Goal: Task Accomplishment & Management: Manage account settings

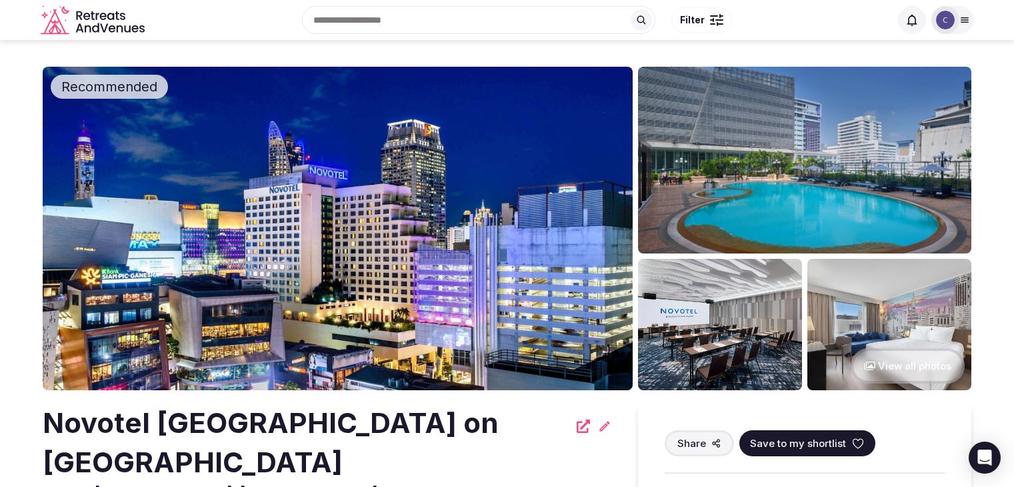
scroll to position [867, 0]
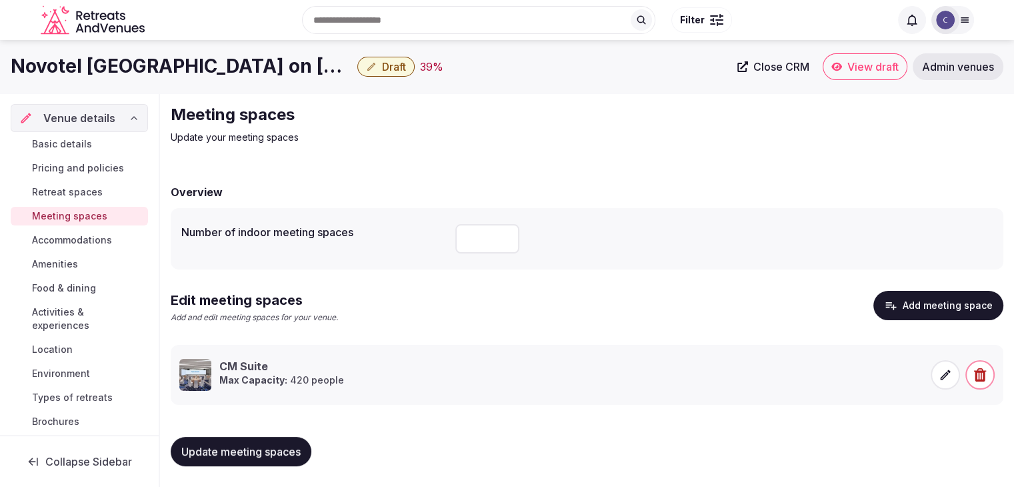
click at [96, 239] on span "Accommodations" at bounding box center [72, 239] width 80 height 13
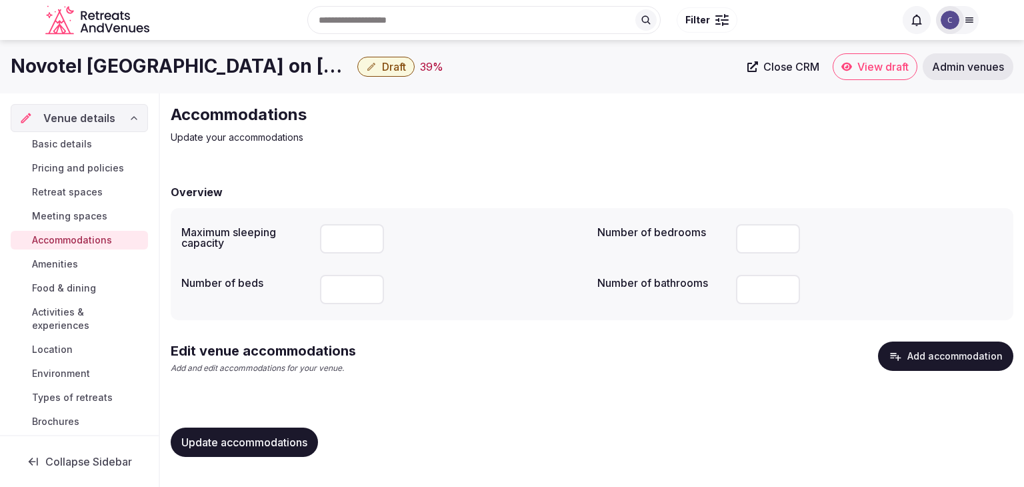
click at [959, 364] on button "Add accommodation" at bounding box center [945, 355] width 135 height 29
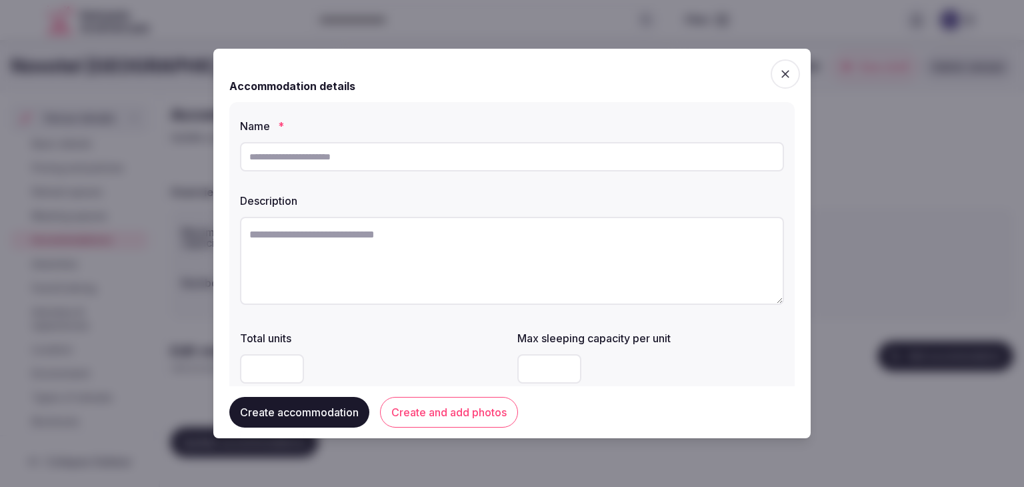
click at [432, 144] on input "text" at bounding box center [512, 156] width 544 height 29
click at [348, 161] on input "****" at bounding box center [512, 156] width 544 height 29
type input "**********"
click at [489, 259] on textarea at bounding box center [512, 261] width 544 height 88
paste textarea "**********"
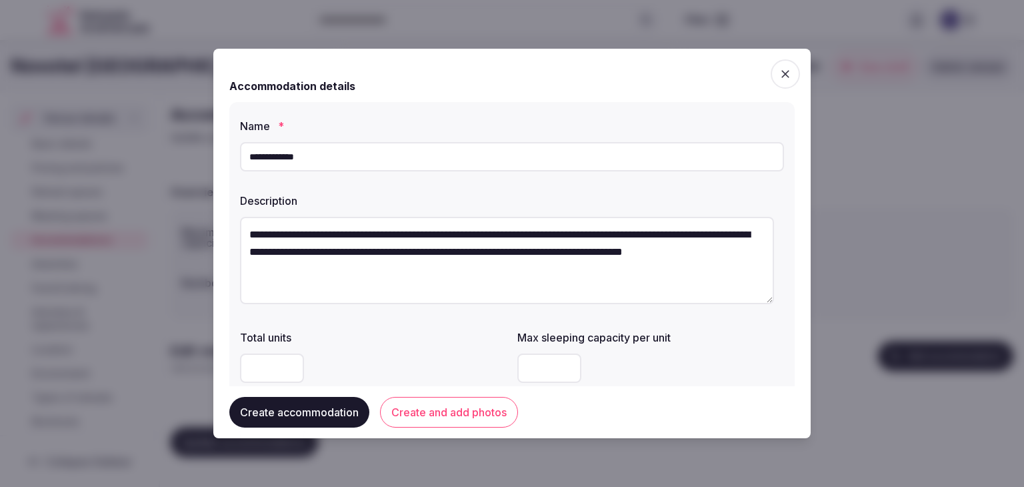
type textarea "**********"
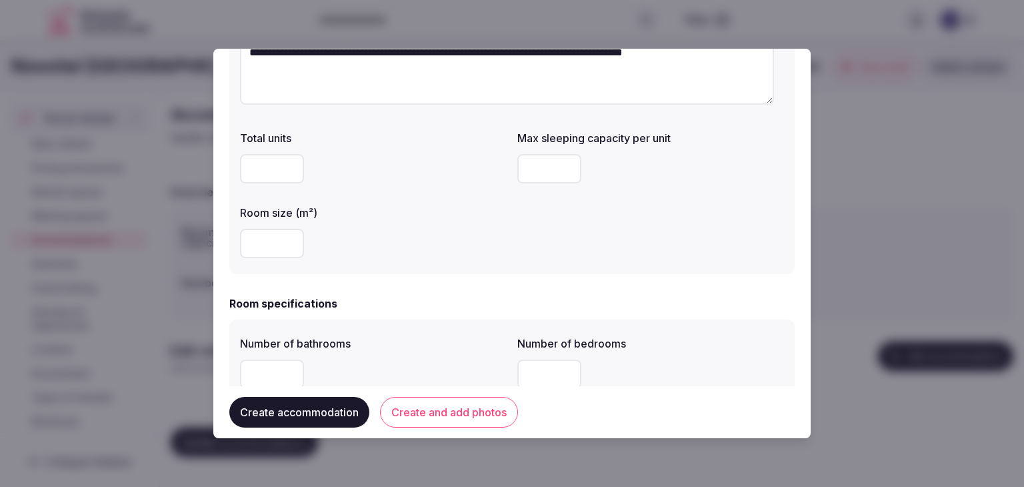
scroll to position [200, 0]
click at [527, 176] on input "number" at bounding box center [549, 167] width 64 height 29
type input "*"
click at [271, 249] on input "number" at bounding box center [272, 242] width 64 height 29
type input "**"
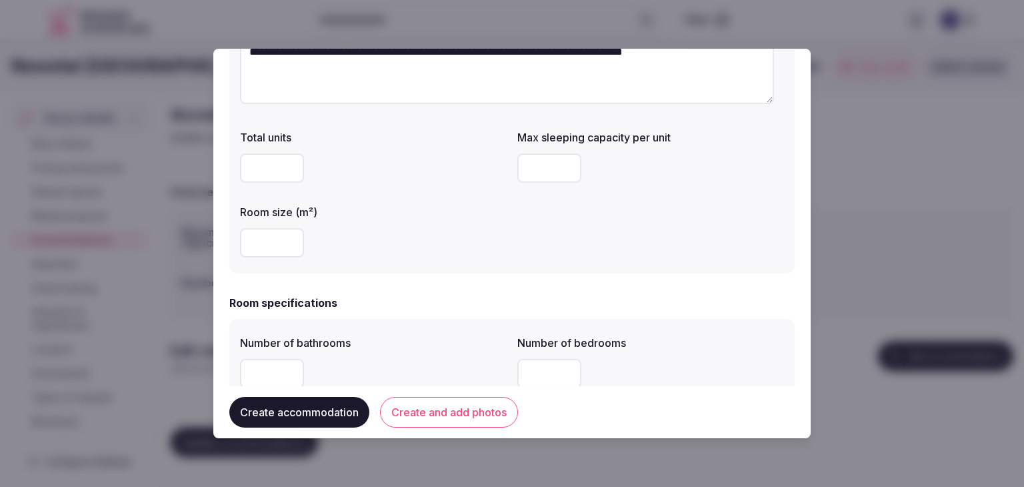
click at [390, 269] on div "**********" at bounding box center [511, 87] width 565 height 371
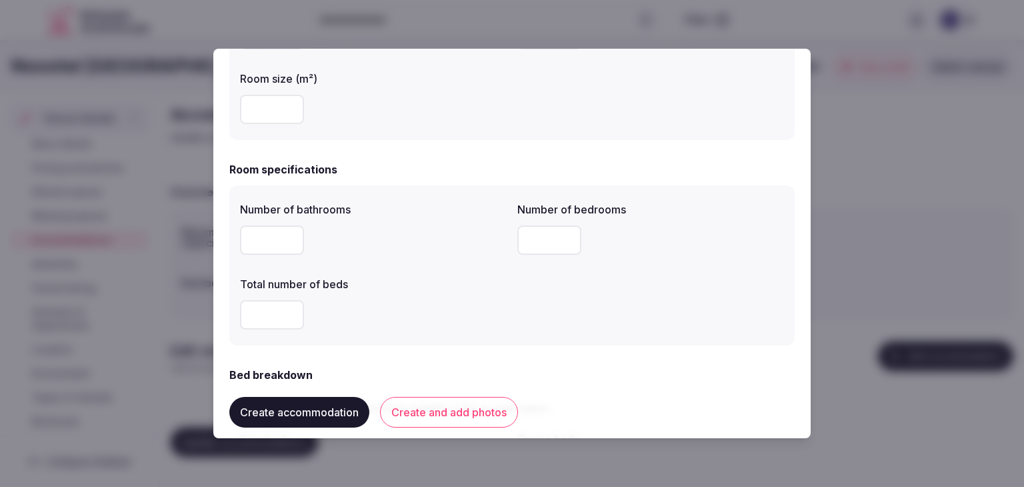
click at [257, 245] on input "number" at bounding box center [272, 239] width 64 height 29
type input "*"
click at [544, 240] on input "number" at bounding box center [549, 239] width 64 height 29
type input "*"
click at [265, 317] on input "number" at bounding box center [272, 314] width 64 height 29
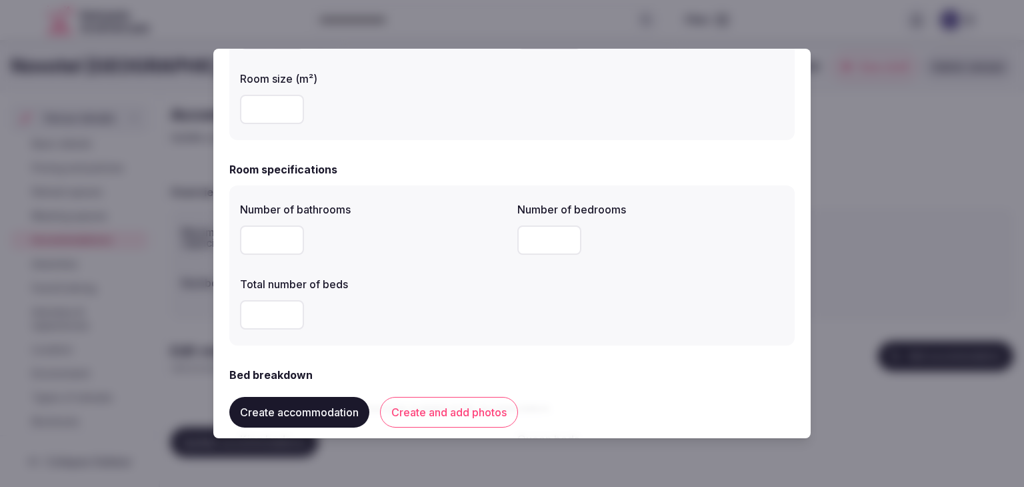
type input "*"
click at [464, 317] on div "*" at bounding box center [373, 314] width 267 height 29
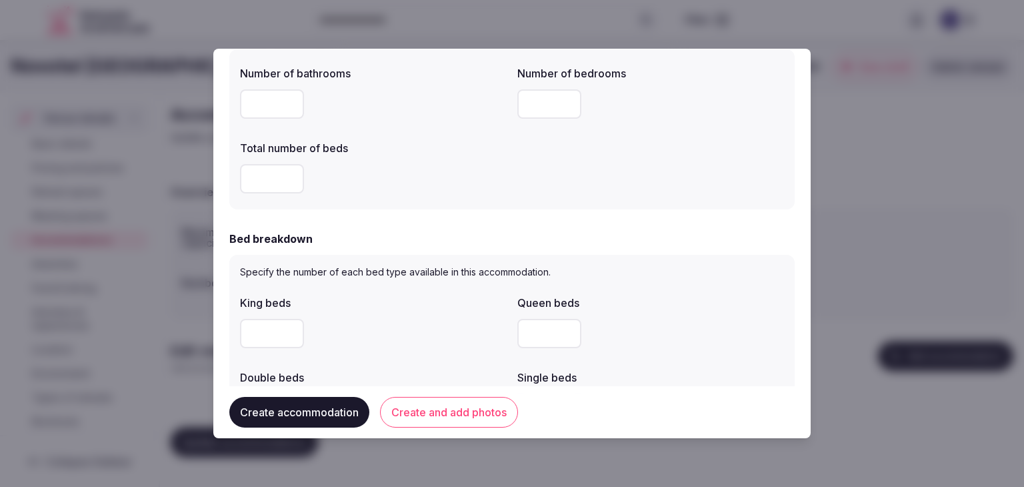
scroll to position [533, 0]
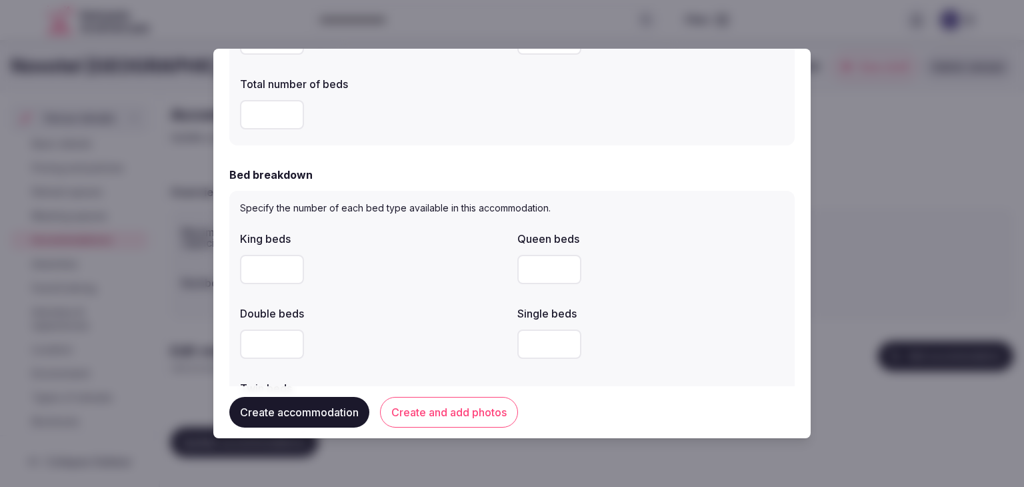
click at [507, 269] on div "King beds Queen beds Double beds Single beds Twin beds" at bounding box center [512, 331] width 544 height 213
click at [528, 267] on input "number" at bounding box center [549, 269] width 64 height 29
type input "*"
click at [452, 307] on div "Double beds" at bounding box center [373, 309] width 267 height 19
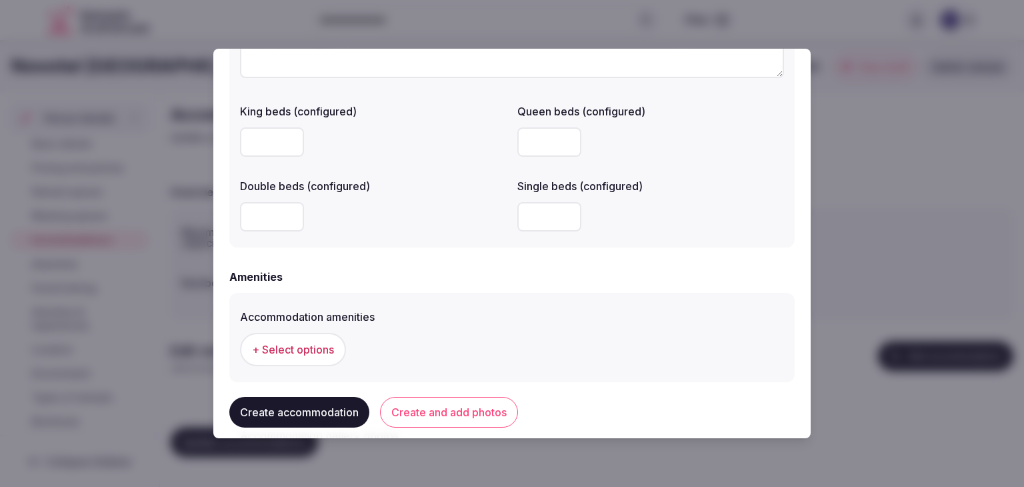
scroll to position [1133, 0]
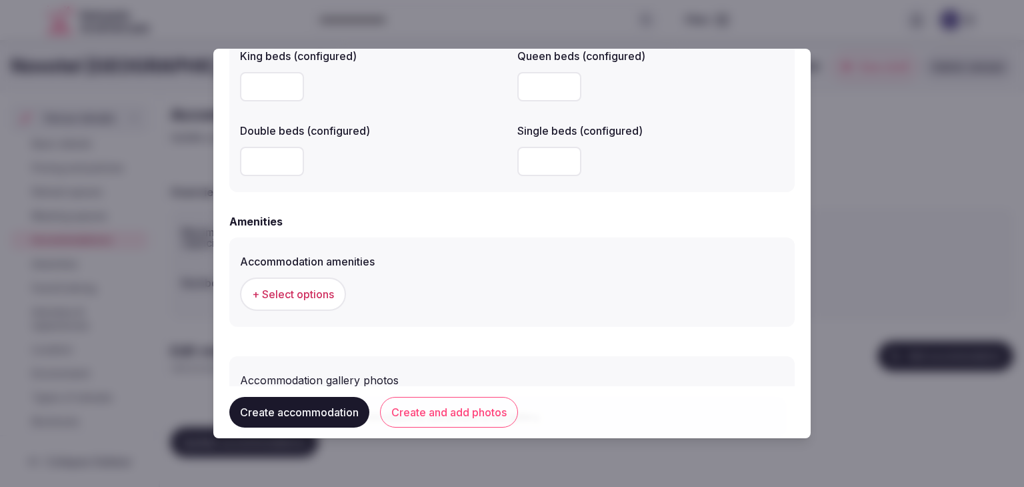
click at [331, 295] on span "+ Select options" at bounding box center [293, 294] width 82 height 15
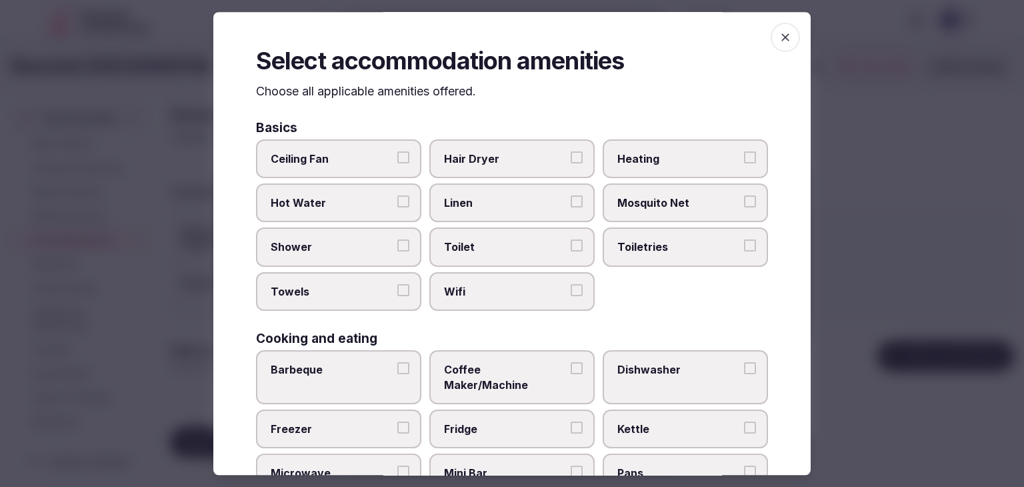
drag, startPoint x: 530, startPoint y: 293, endPoint x: 637, endPoint y: 270, distance: 109.0
click at [531, 293] on span "Wifi" at bounding box center [505, 291] width 123 height 15
click at [571, 293] on button "Wifi" at bounding box center [577, 290] width 12 height 12
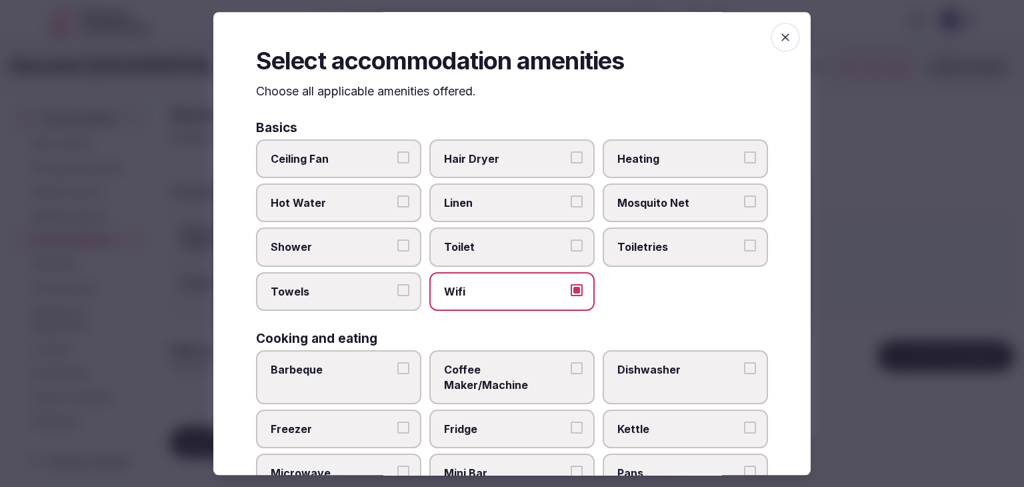
click at [667, 257] on label "Toiletries" at bounding box center [685, 247] width 165 height 39
click at [744, 252] on button "Toiletries" at bounding box center [750, 246] width 12 height 12
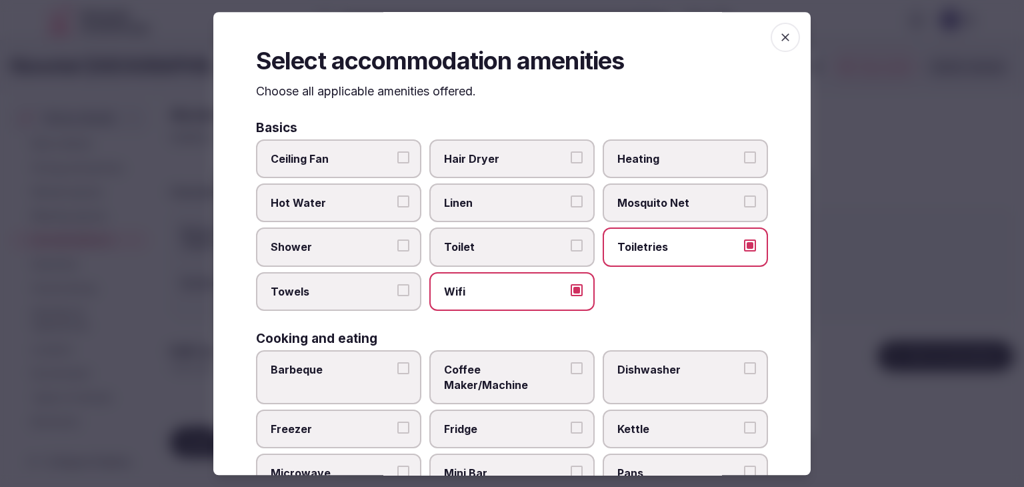
drag, startPoint x: 531, startPoint y: 149, endPoint x: 461, endPoint y: 195, distance: 83.4
click at [531, 149] on label "Hair Dryer" at bounding box center [511, 158] width 165 height 39
click at [571, 151] on button "Hair Dryer" at bounding box center [577, 157] width 12 height 12
drag, startPoint x: 374, startPoint y: 241, endPoint x: 363, endPoint y: 281, distance: 41.4
click at [373, 241] on span "Shower" at bounding box center [332, 247] width 123 height 15
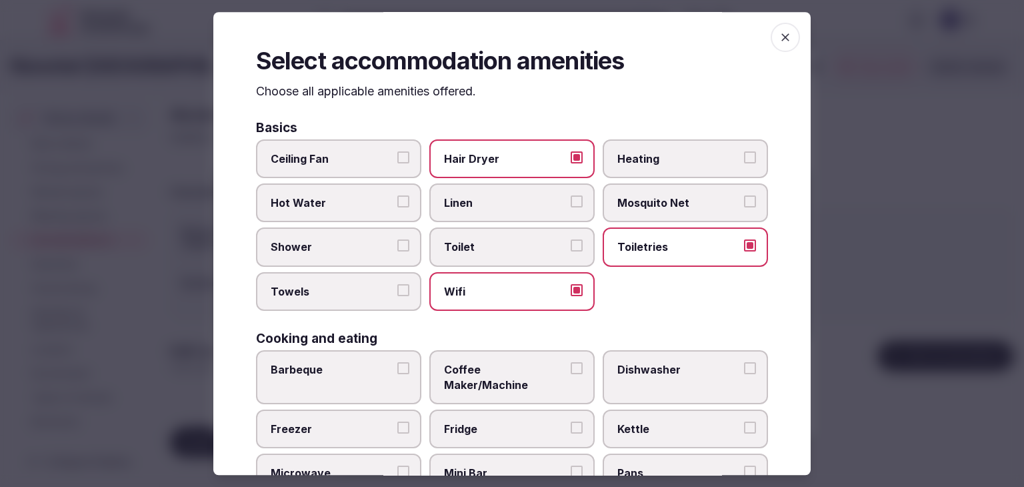
click at [397, 241] on button "Shower" at bounding box center [403, 246] width 12 height 12
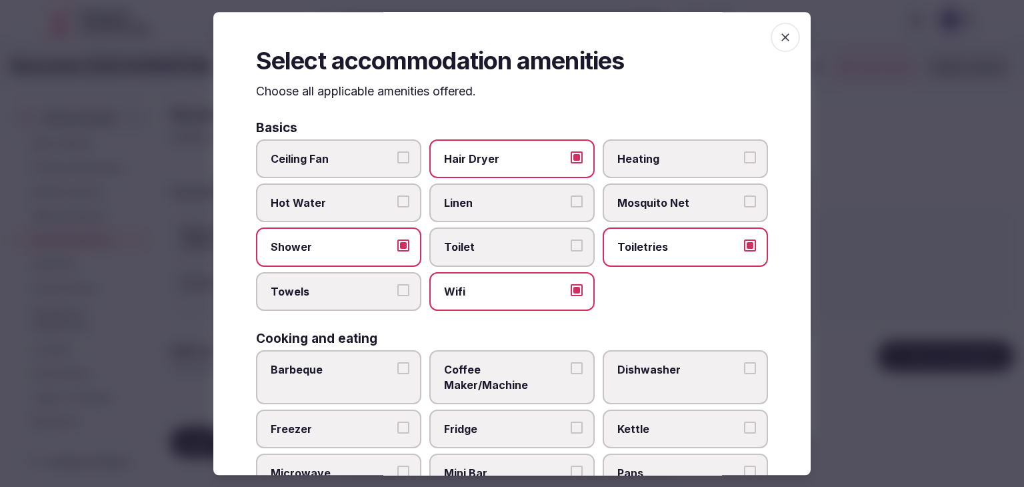
click at [361, 295] on span "Towels" at bounding box center [332, 291] width 123 height 15
click at [397, 295] on button "Towels" at bounding box center [403, 290] width 12 height 12
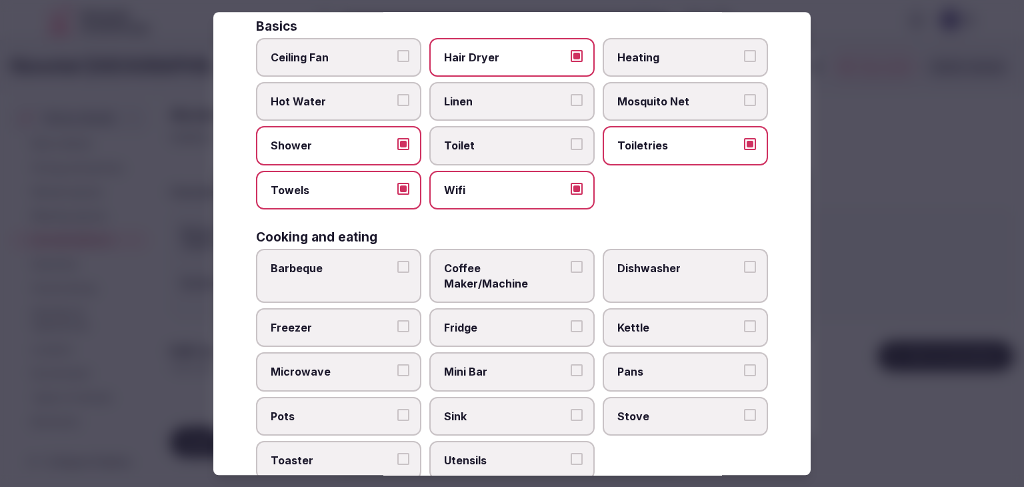
scroll to position [200, 0]
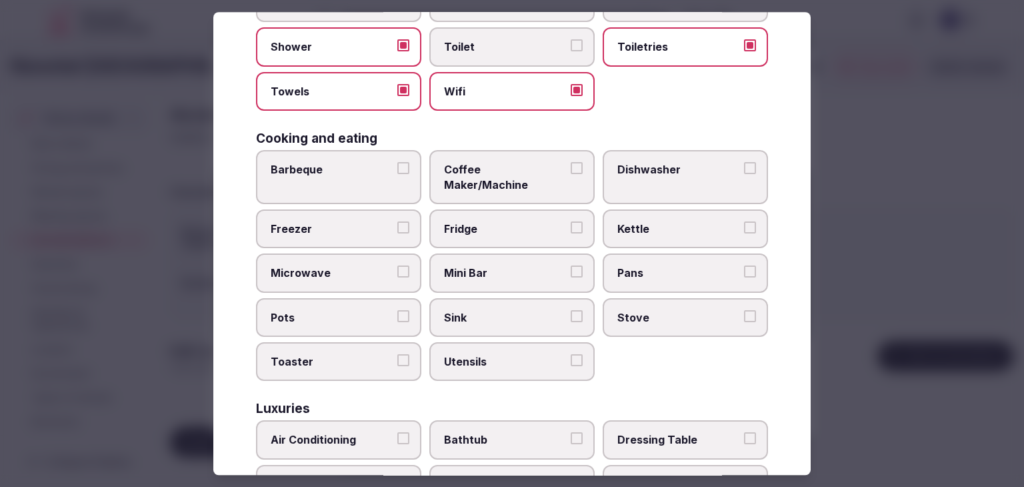
click at [493, 266] on span "Mini Bar" at bounding box center [505, 273] width 123 height 15
click at [571, 266] on button "Mini Bar" at bounding box center [577, 272] width 12 height 12
click at [679, 221] on span "Kettle" at bounding box center [678, 228] width 123 height 15
click at [744, 221] on button "Kettle" at bounding box center [750, 227] width 12 height 12
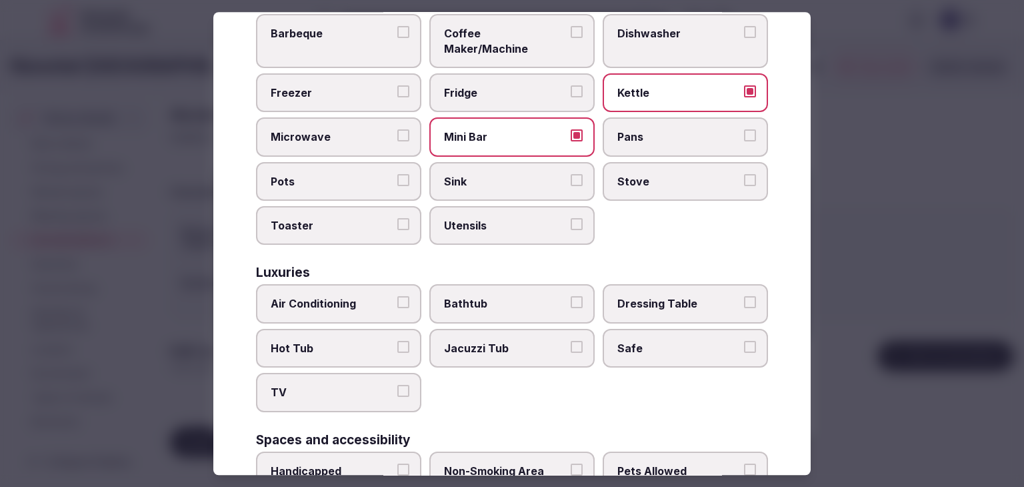
scroll to position [400, 0]
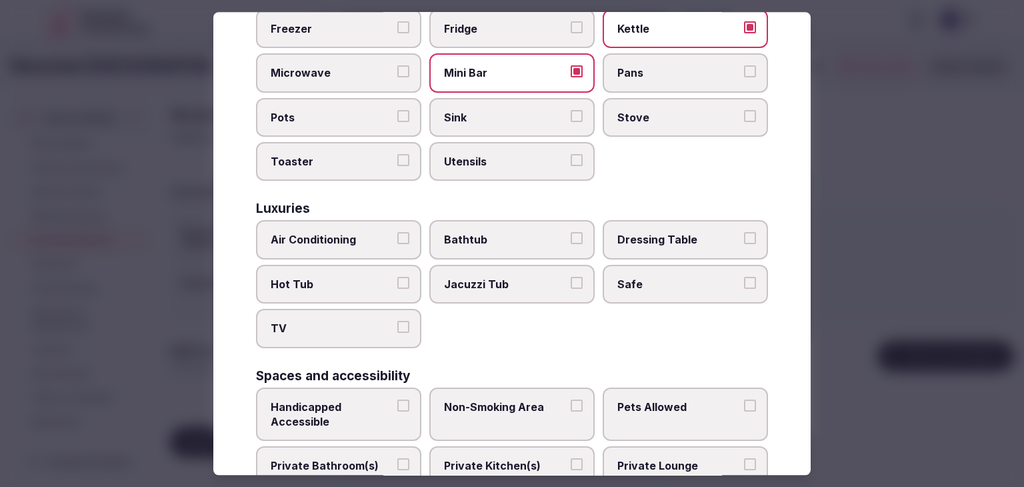
click at [360, 233] on span "Air Conditioning" at bounding box center [332, 240] width 123 height 15
click at [397, 233] on button "Air Conditioning" at bounding box center [403, 239] width 12 height 12
click at [356, 317] on label "TV" at bounding box center [338, 328] width 165 height 39
click at [397, 321] on button "TV" at bounding box center [403, 327] width 12 height 12
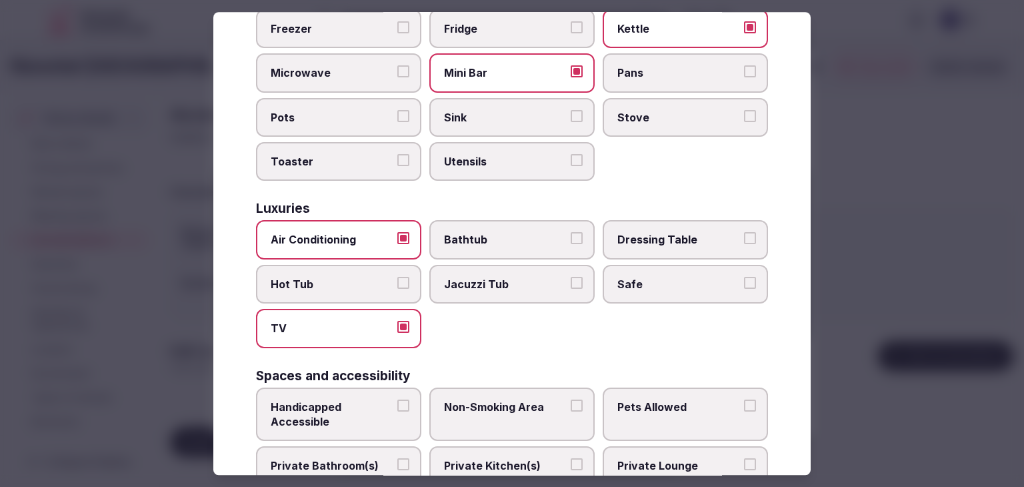
click at [683, 277] on span "Safe" at bounding box center [678, 284] width 123 height 15
click at [744, 277] on button "Safe" at bounding box center [750, 283] width 12 height 12
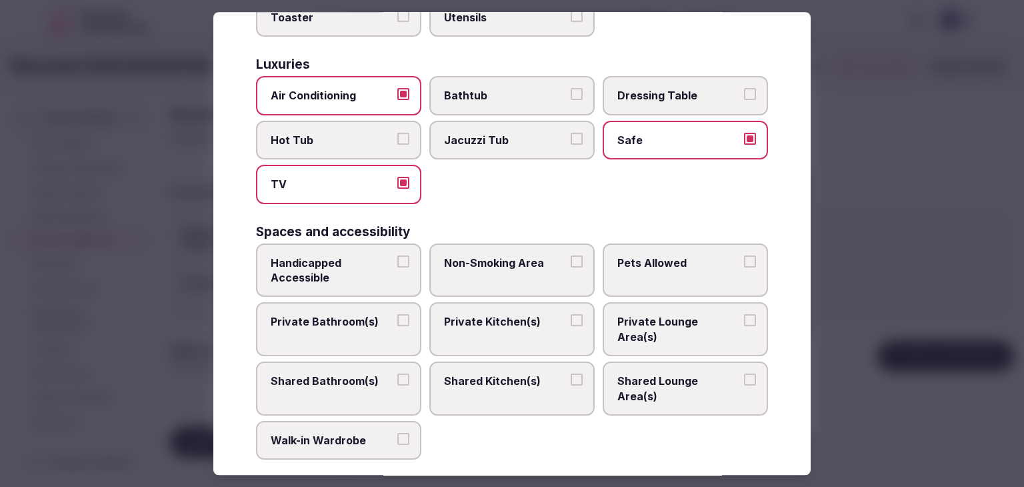
scroll to position [600, 0]
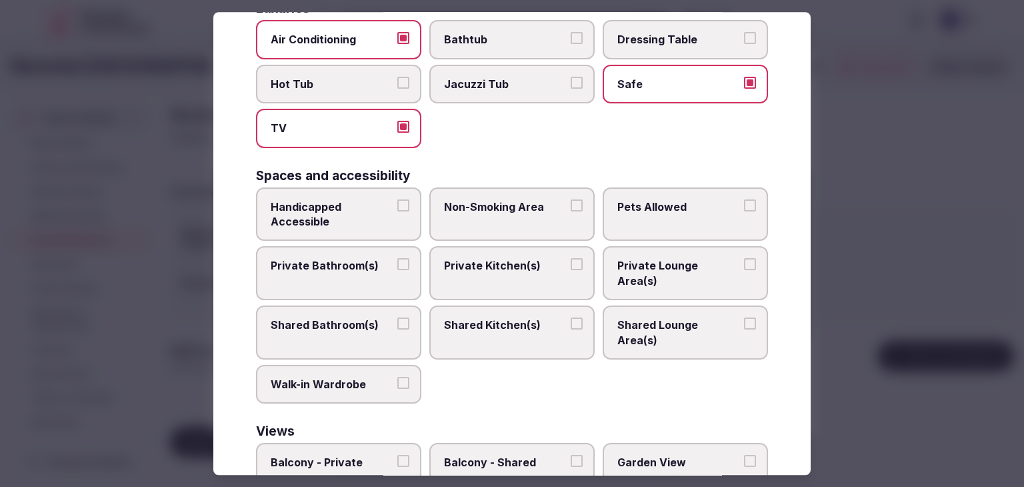
click at [368, 259] on span "Private Bathroom(s)" at bounding box center [332, 266] width 123 height 15
click at [397, 259] on button "Private Bathroom(s)" at bounding box center [403, 265] width 12 height 12
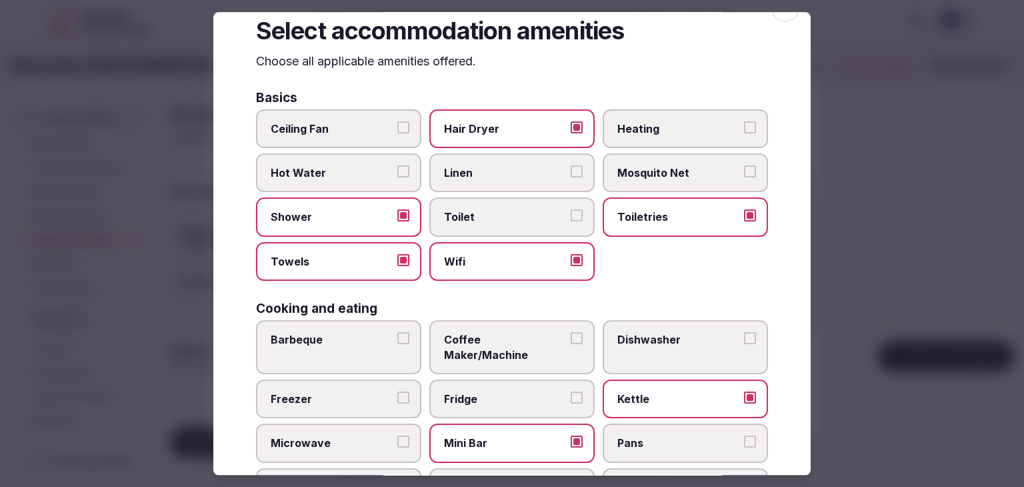
scroll to position [0, 0]
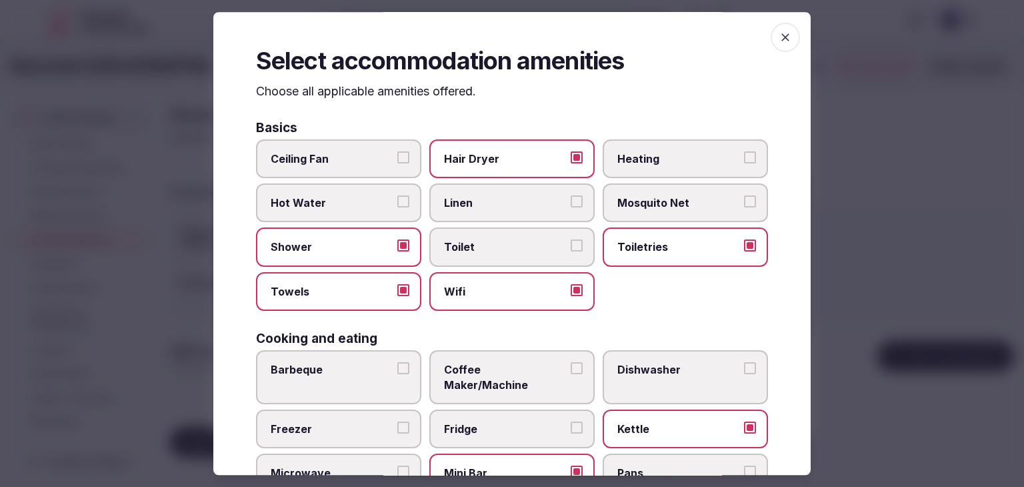
click at [782, 43] on span "button" at bounding box center [785, 37] width 29 height 29
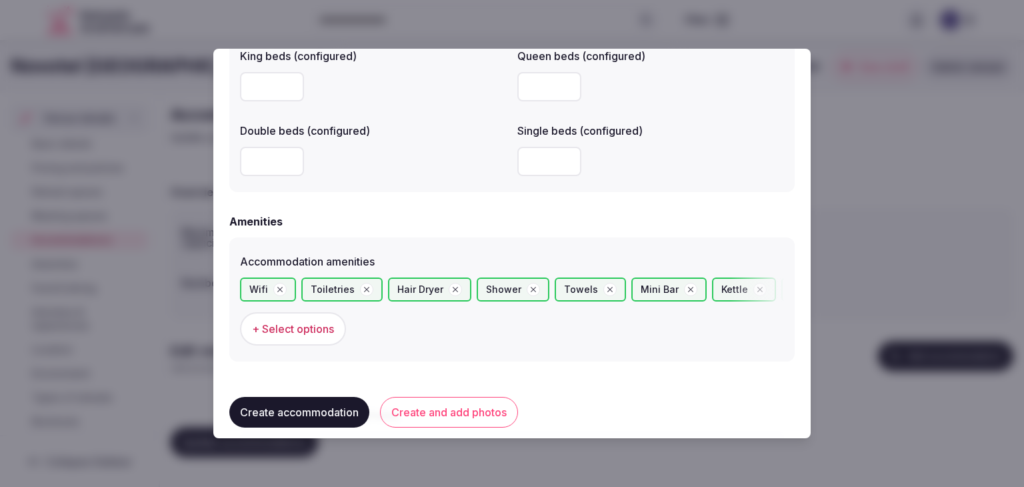
click at [472, 405] on button "Create and add photos" at bounding box center [449, 412] width 138 height 31
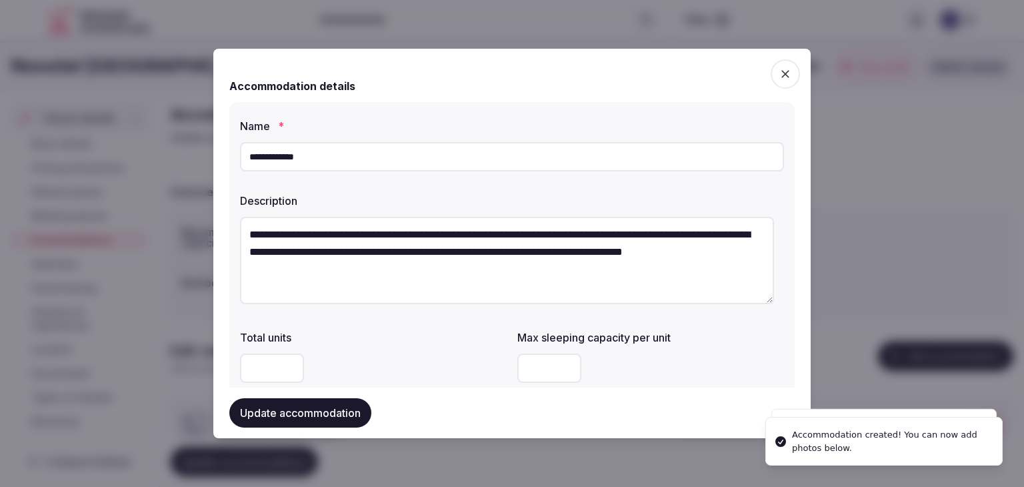
click at [395, 159] on input "**********" at bounding box center [512, 156] width 544 height 29
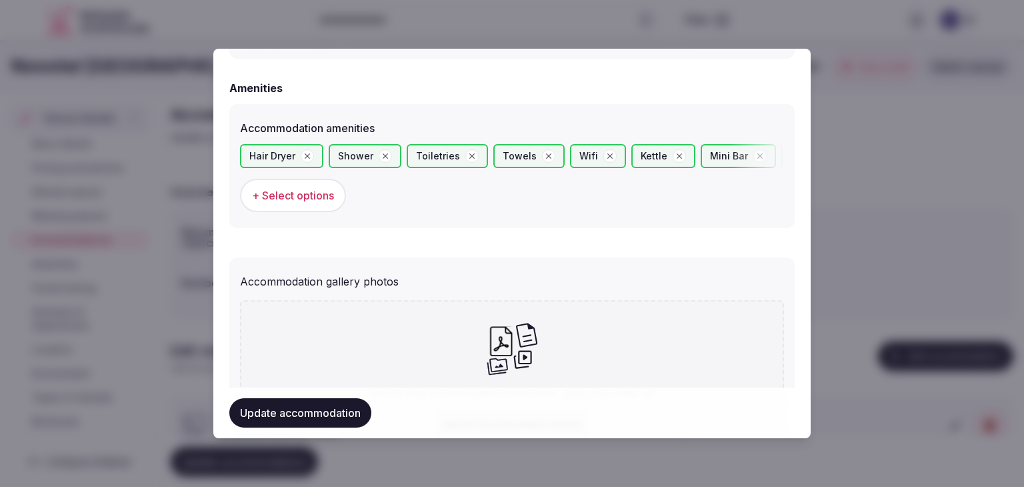
scroll to position [1380, 0]
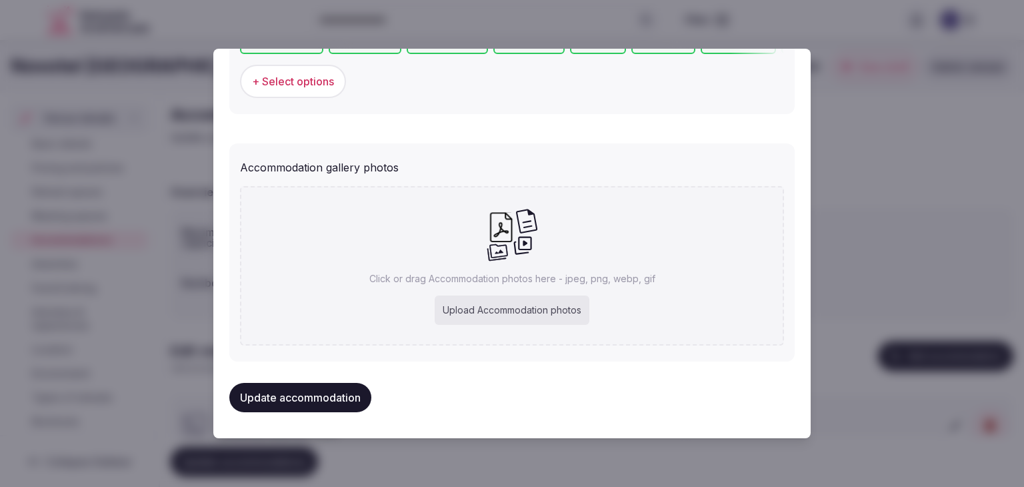
click at [547, 304] on div "Upload Accommodation photos" at bounding box center [512, 309] width 155 height 29
type input "**********"
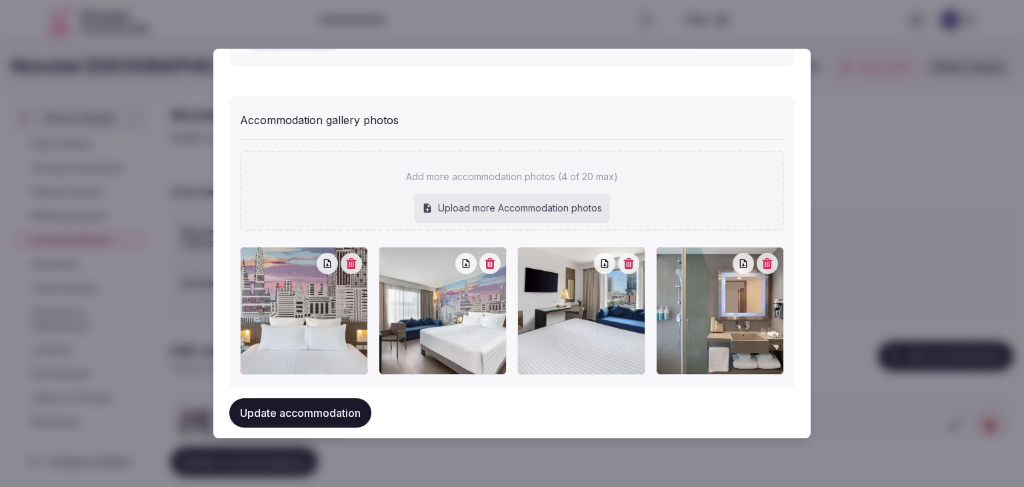
scroll to position [1447, 0]
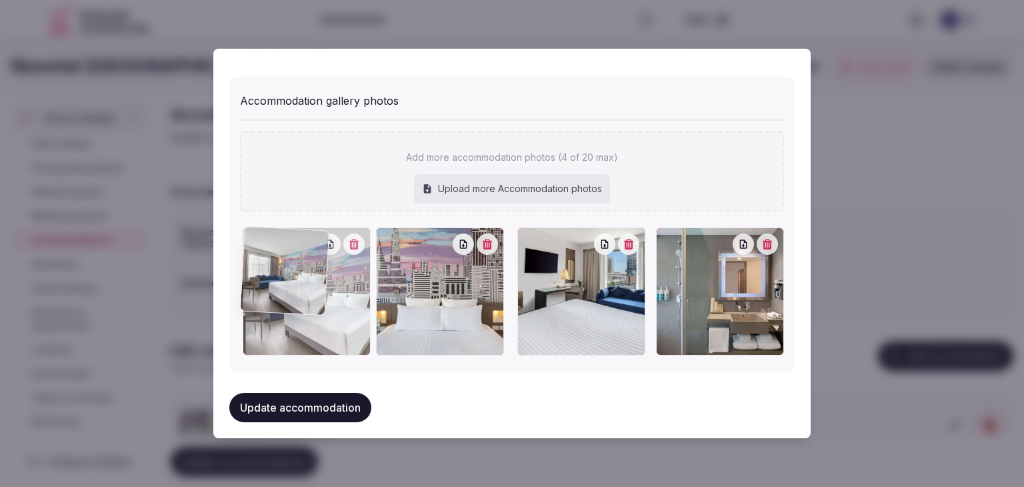
drag, startPoint x: 392, startPoint y: 243, endPoint x: 299, endPoint y: 249, distance: 92.9
click at [299, 249] on div at bounding box center [307, 291] width 128 height 128
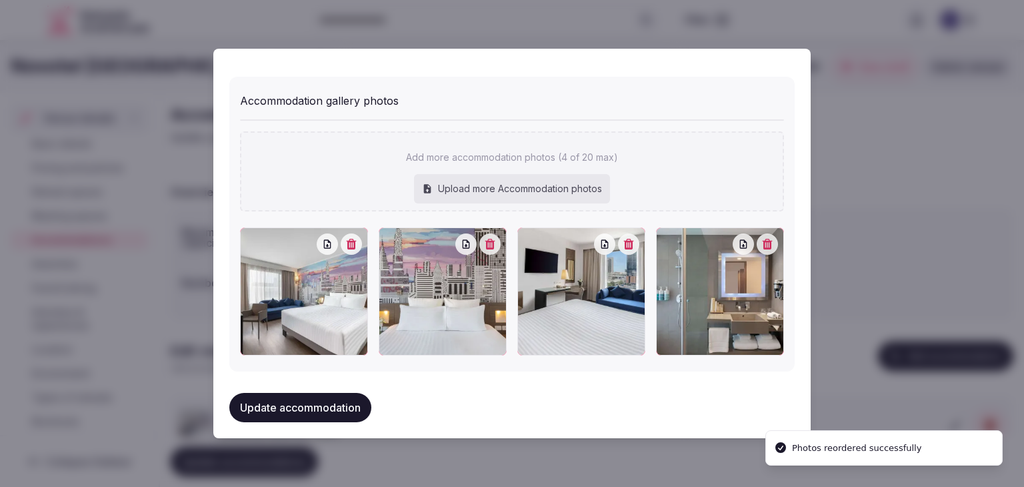
click at [352, 414] on button "Update accommodation" at bounding box center [300, 407] width 142 height 29
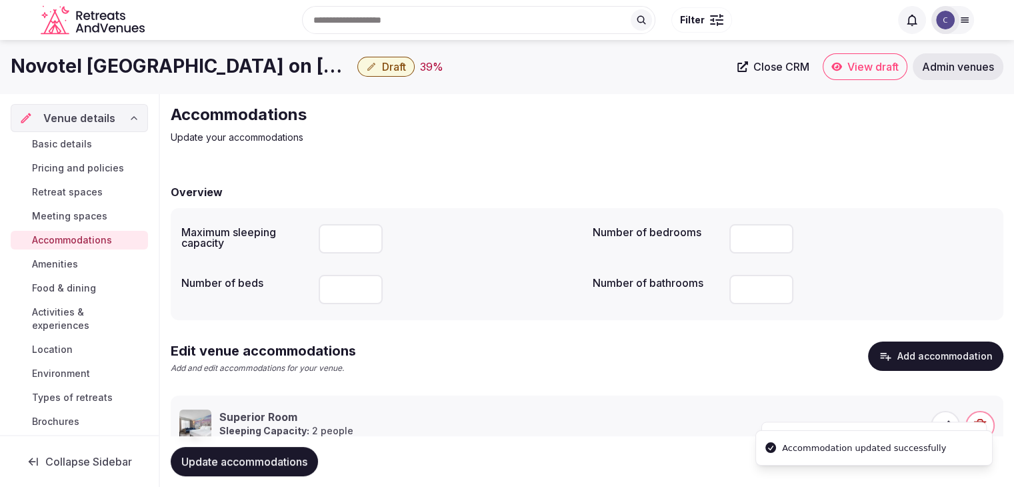
click at [293, 459] on span "Update accommodations" at bounding box center [244, 461] width 126 height 13
click at [64, 288] on span "Food & dining" at bounding box center [64, 287] width 64 height 13
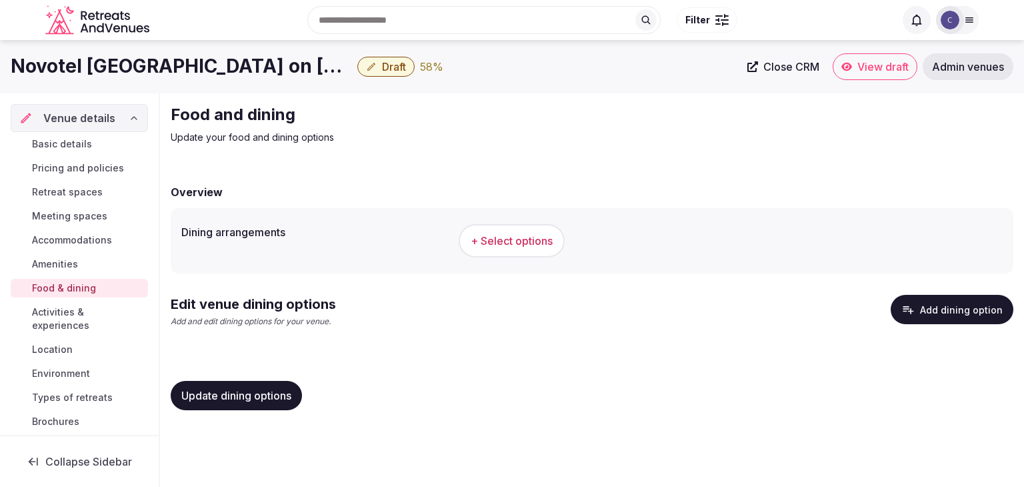
click at [518, 235] on span "+ Select options" at bounding box center [512, 240] width 82 height 15
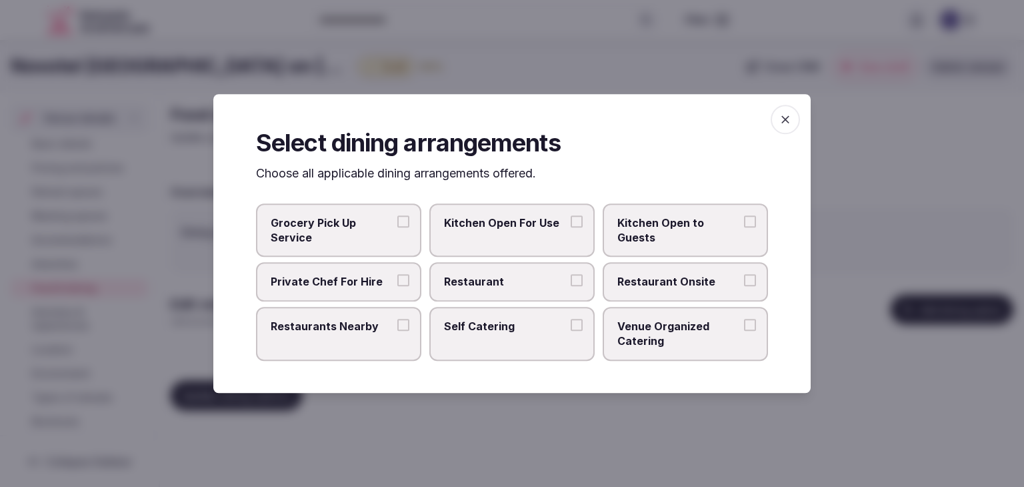
click at [535, 286] on span "Restaurant" at bounding box center [505, 282] width 123 height 15
click at [571, 286] on button "Restaurant" at bounding box center [577, 281] width 12 height 12
click at [655, 276] on span "Restaurant Onsite" at bounding box center [678, 282] width 123 height 15
click at [713, 293] on label "Restaurant Onsite" at bounding box center [685, 282] width 165 height 39
click at [744, 287] on button "Restaurant Onsite" at bounding box center [750, 281] width 12 height 12
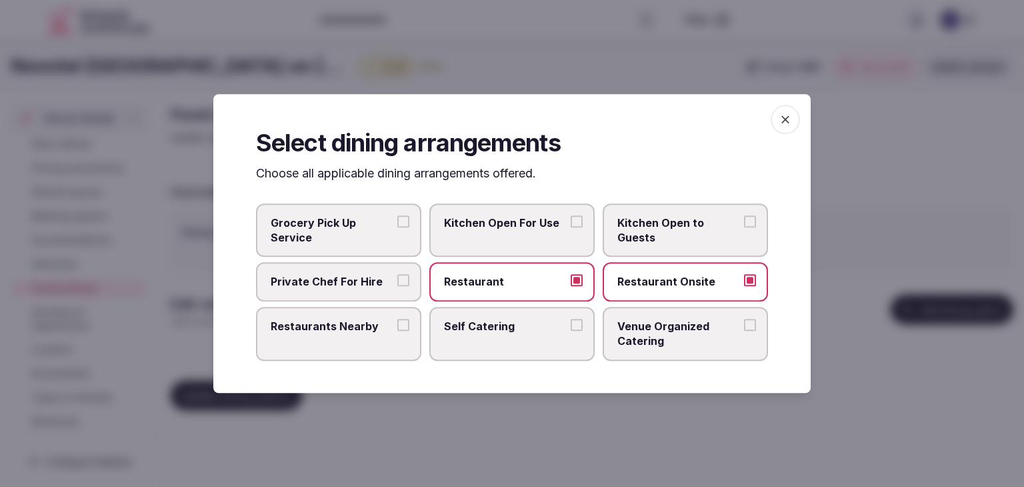
click at [780, 123] on icon "button" at bounding box center [785, 119] width 13 height 13
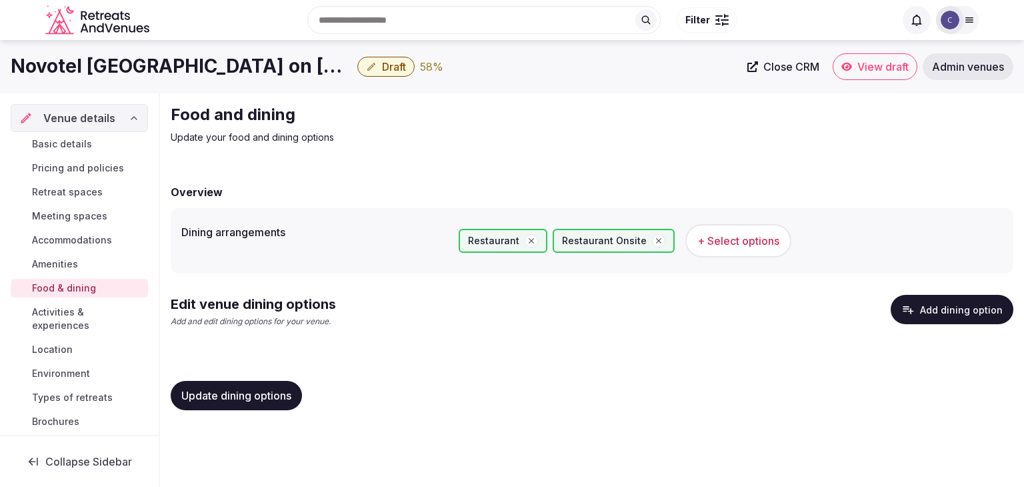
click at [275, 396] on span "Update dining options" at bounding box center [236, 395] width 110 height 13
click at [952, 311] on button "Add dining option" at bounding box center [952, 309] width 123 height 29
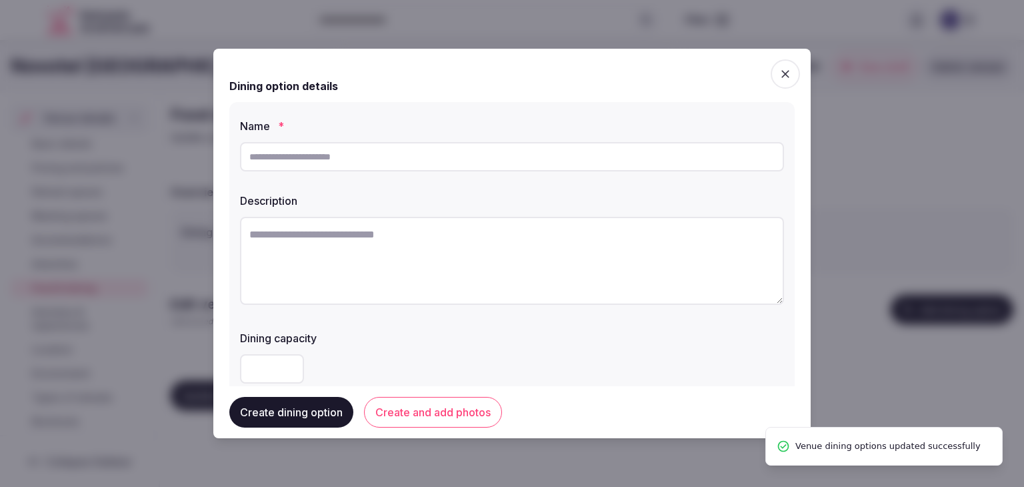
click at [470, 156] on input "text" at bounding box center [512, 156] width 544 height 29
paste input "**********"
click at [251, 155] on input "**********" at bounding box center [512, 156] width 544 height 29
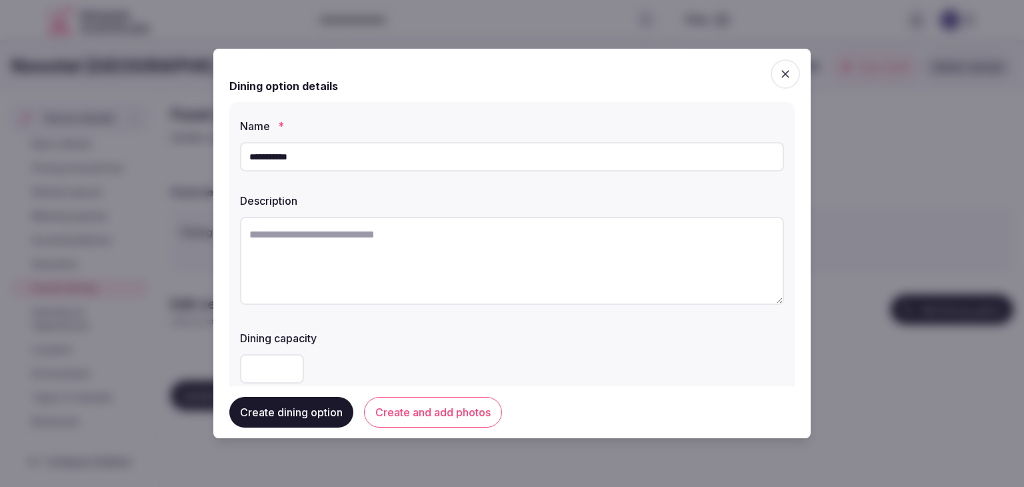
type input "**********"
click at [443, 254] on textarea at bounding box center [512, 261] width 544 height 88
paste textarea "**********"
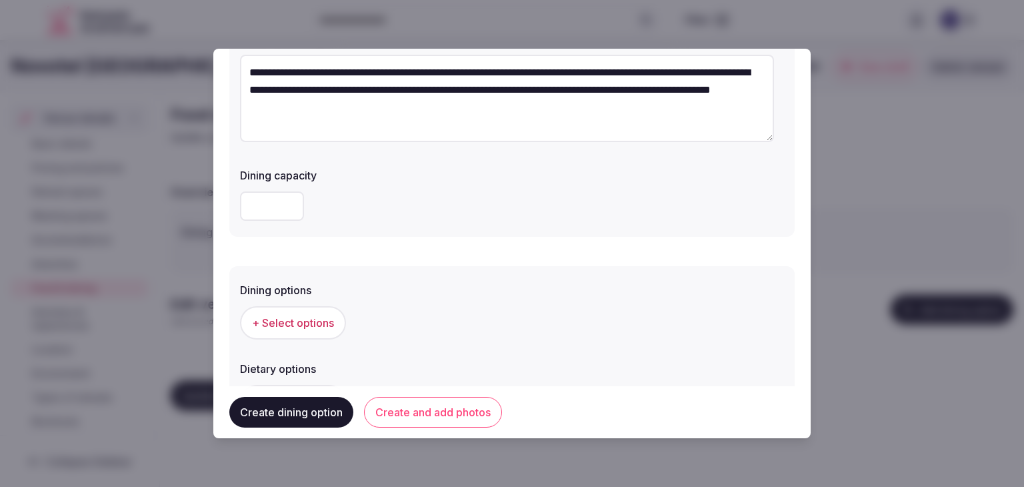
scroll to position [200, 0]
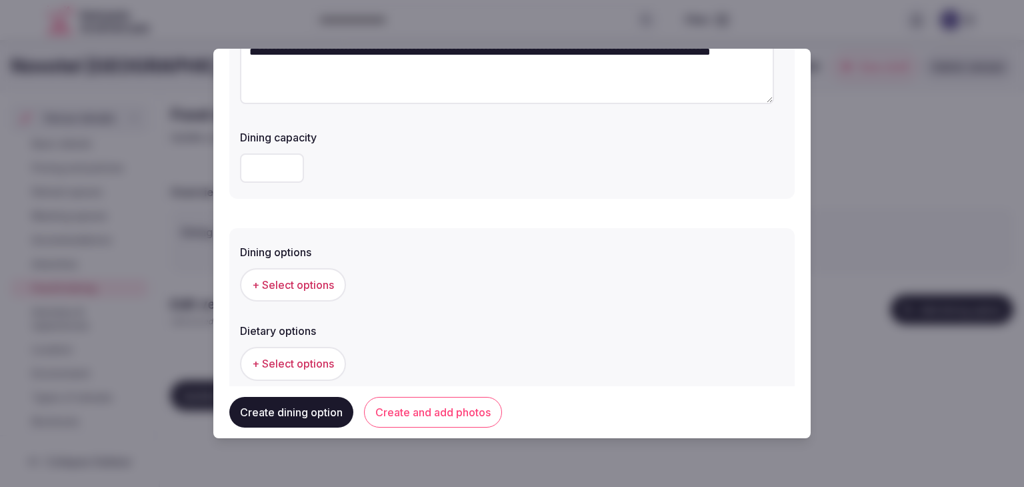
type textarea "**********"
click at [328, 292] on button "+ Select options" at bounding box center [293, 284] width 106 height 33
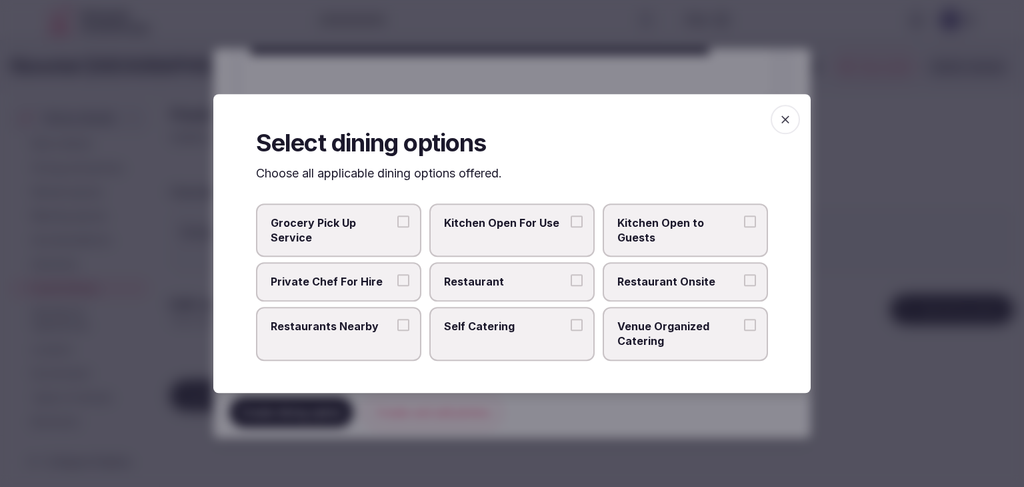
click at [517, 294] on label "Restaurant" at bounding box center [511, 282] width 165 height 39
click at [571, 287] on button "Restaurant" at bounding box center [577, 281] width 12 height 12
click at [664, 287] on span "Restaurant Onsite" at bounding box center [678, 282] width 123 height 15
click at [744, 287] on button "Restaurant Onsite" at bounding box center [750, 281] width 12 height 12
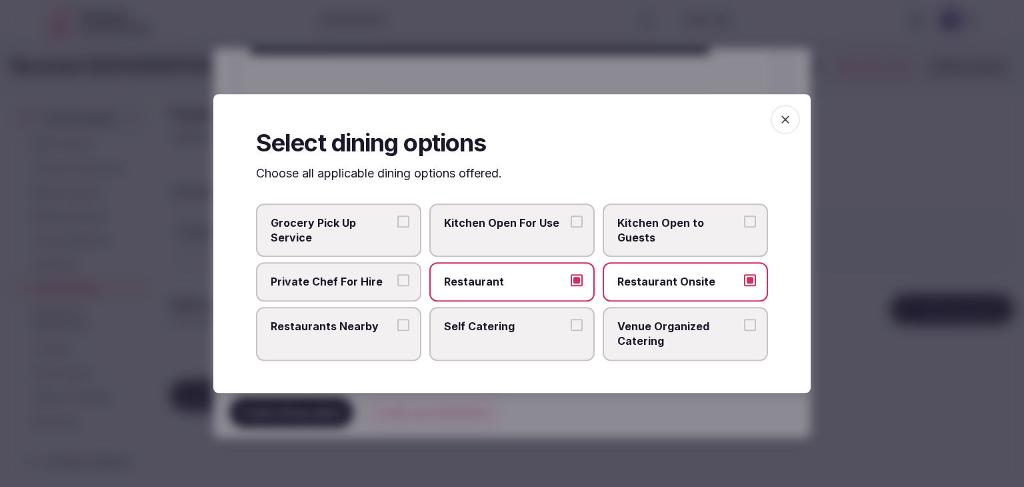
click at [793, 124] on span "button" at bounding box center [785, 119] width 29 height 29
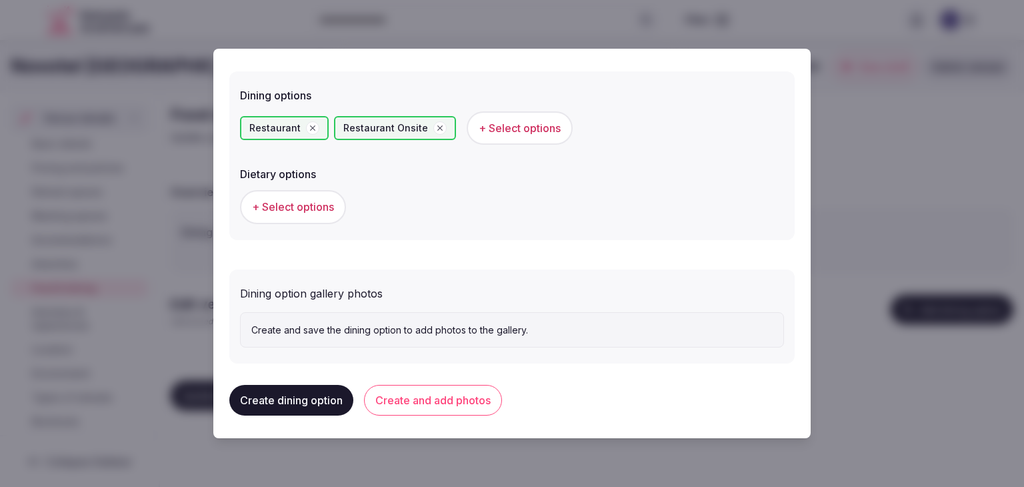
scroll to position [360, 0]
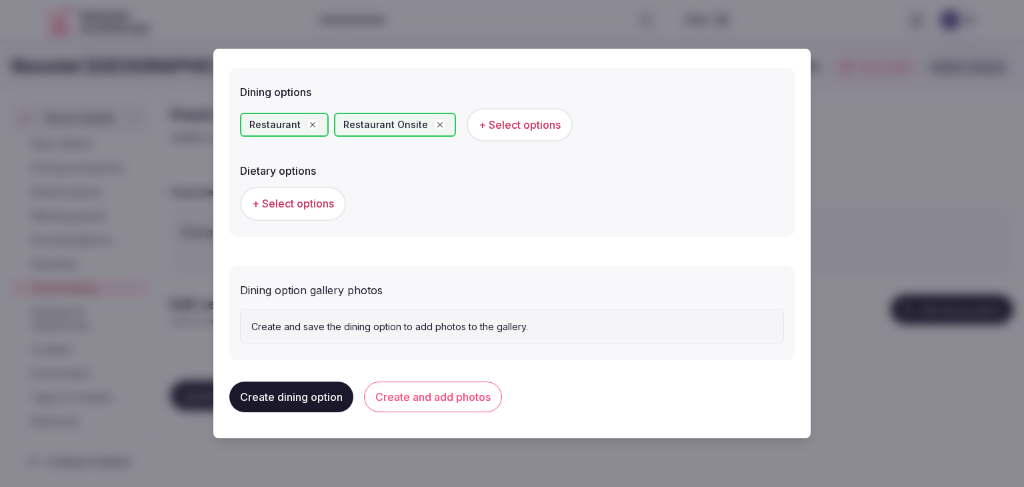
drag, startPoint x: 472, startPoint y: 395, endPoint x: 490, endPoint y: 422, distance: 32.2
click at [472, 396] on button "Create and add photos" at bounding box center [433, 396] width 138 height 31
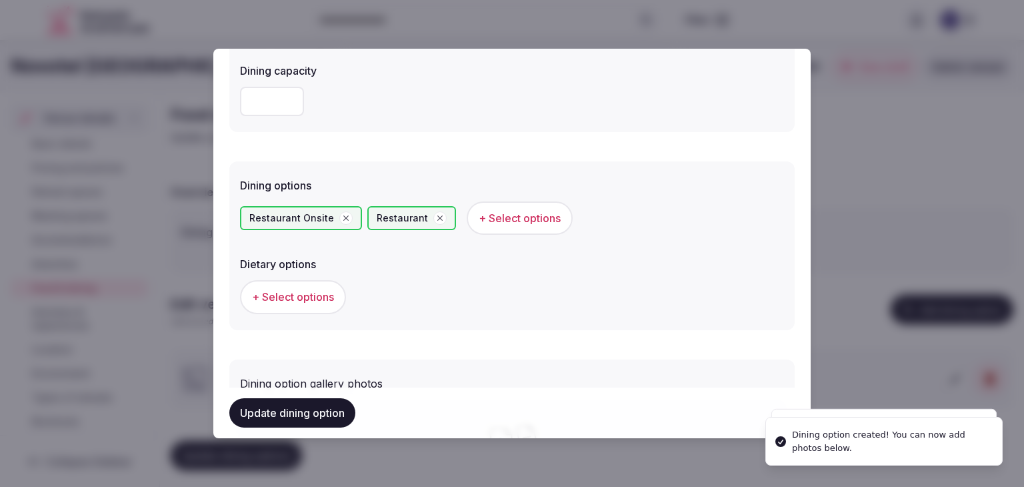
scroll to position [483, 0]
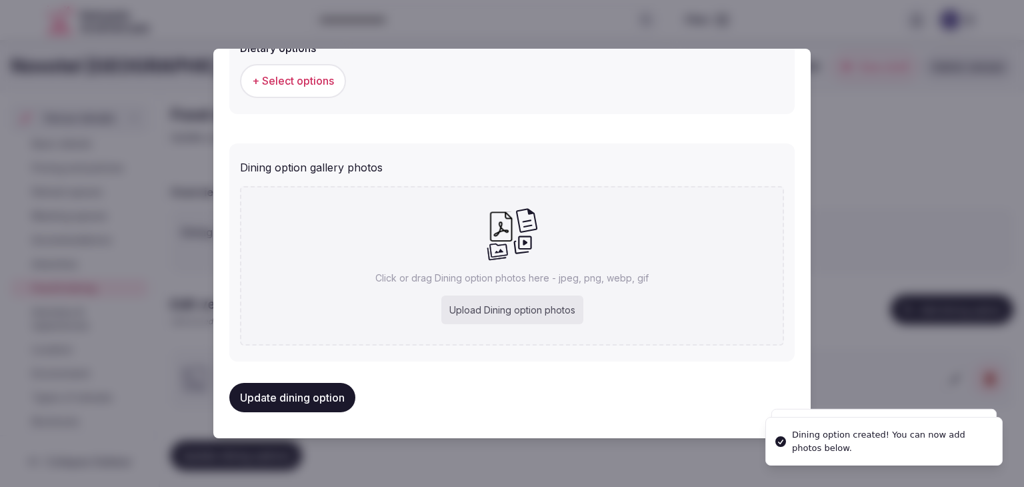
click at [499, 320] on div "Upload Dining option photos" at bounding box center [512, 309] width 142 height 29
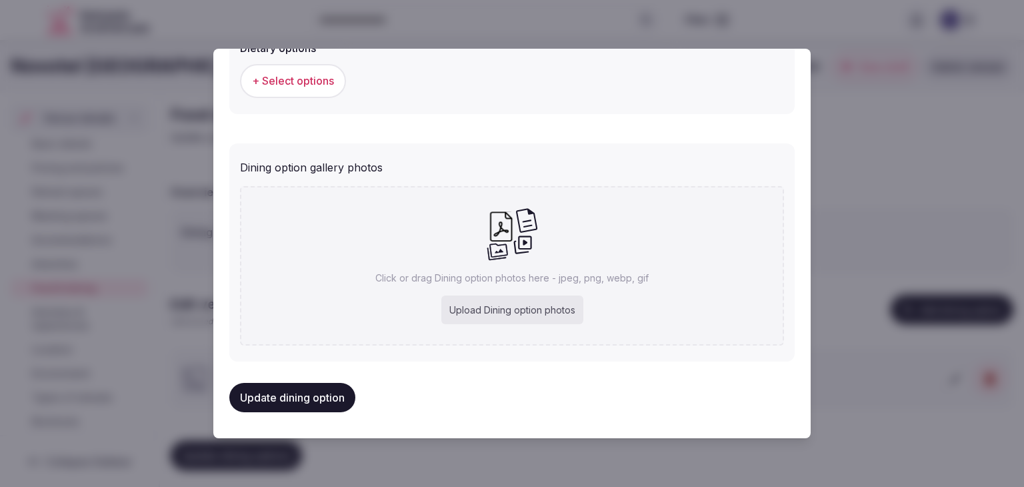
type input "**********"
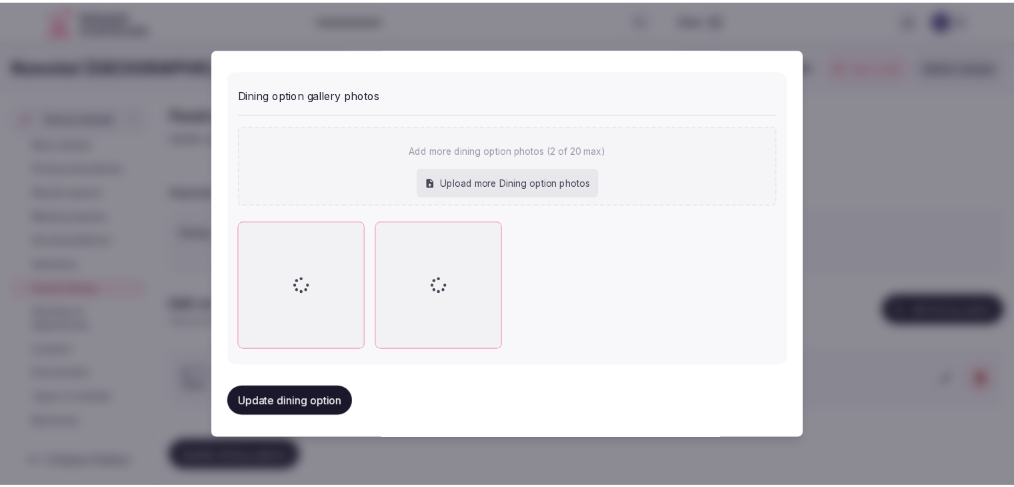
scroll to position [556, 0]
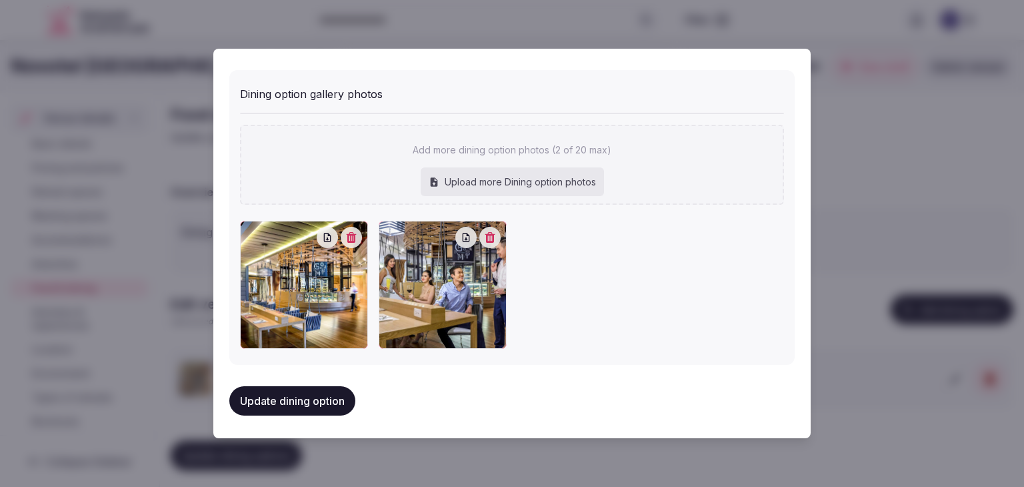
click at [320, 401] on button "Update dining option" at bounding box center [292, 400] width 126 height 29
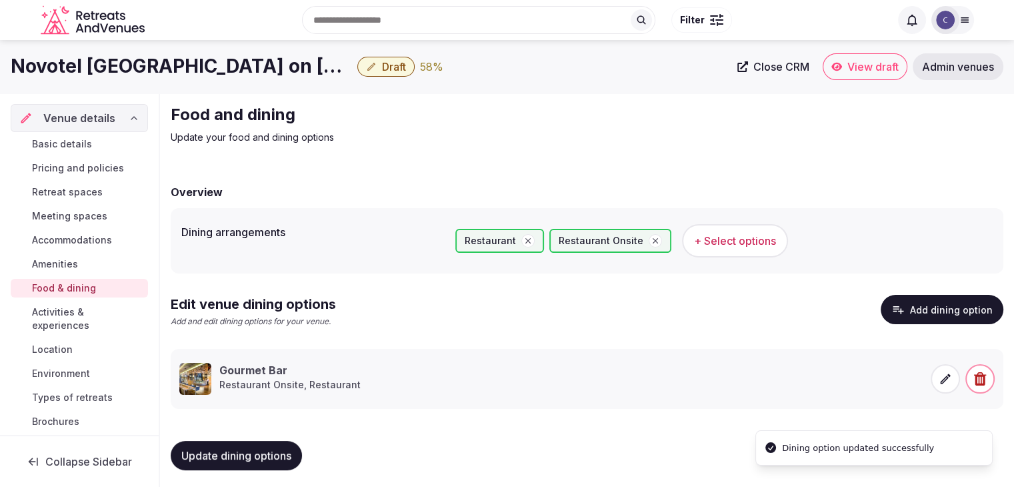
click at [270, 462] on button "Update dining options" at bounding box center [236, 455] width 131 height 29
click at [104, 138] on link "Basic details" at bounding box center [79, 144] width 137 height 19
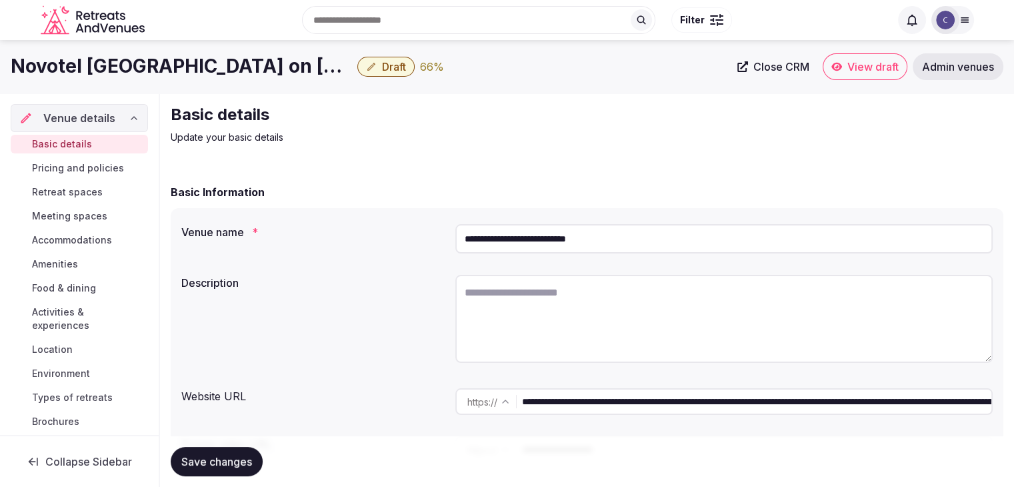
click at [519, 318] on textarea at bounding box center [723, 319] width 537 height 88
paste textarea "**********"
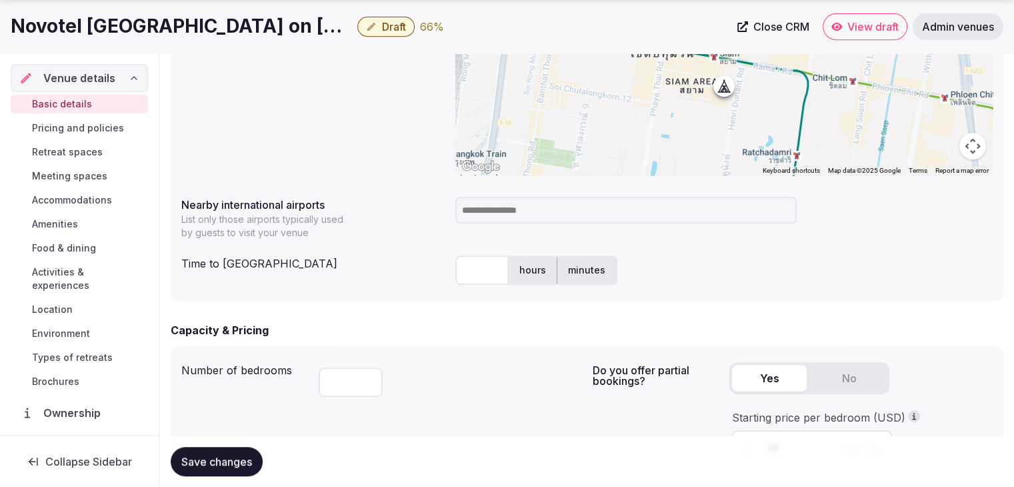
scroll to position [667, 0]
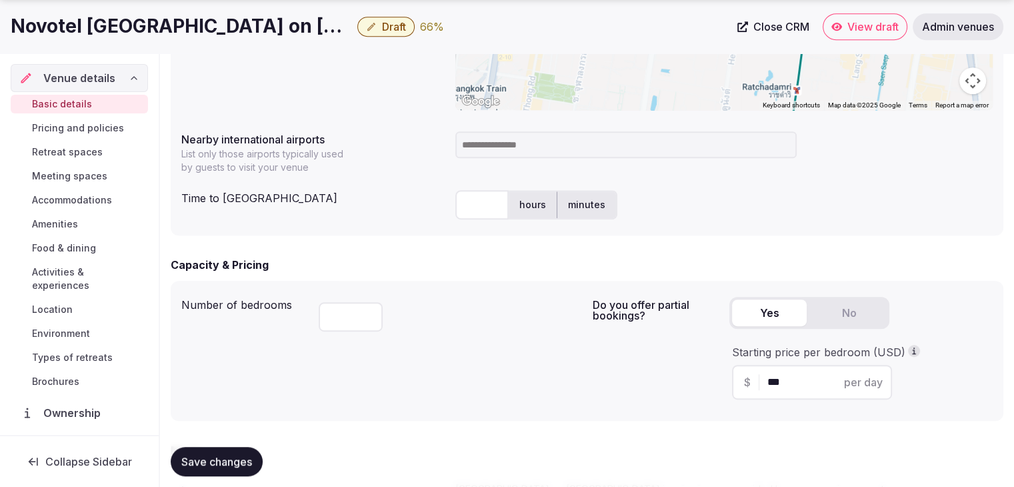
type textarea "**********"
click at [223, 455] on span "Save changes" at bounding box center [216, 461] width 71 height 13
click at [251, 33] on h1 "Novotel Bangkok on Siam Square" at bounding box center [181, 26] width 341 height 26
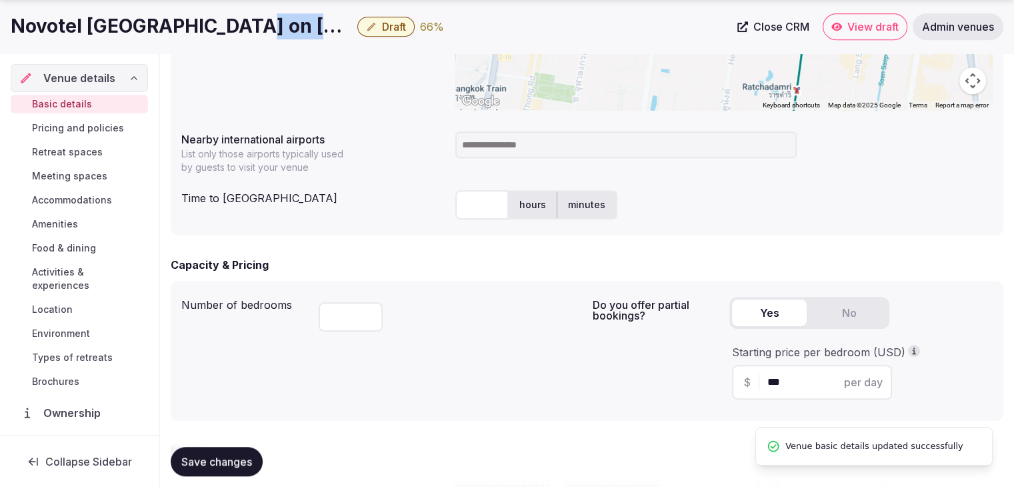
click at [251, 33] on h1 "Novotel Bangkok on Siam Square" at bounding box center [181, 26] width 341 height 26
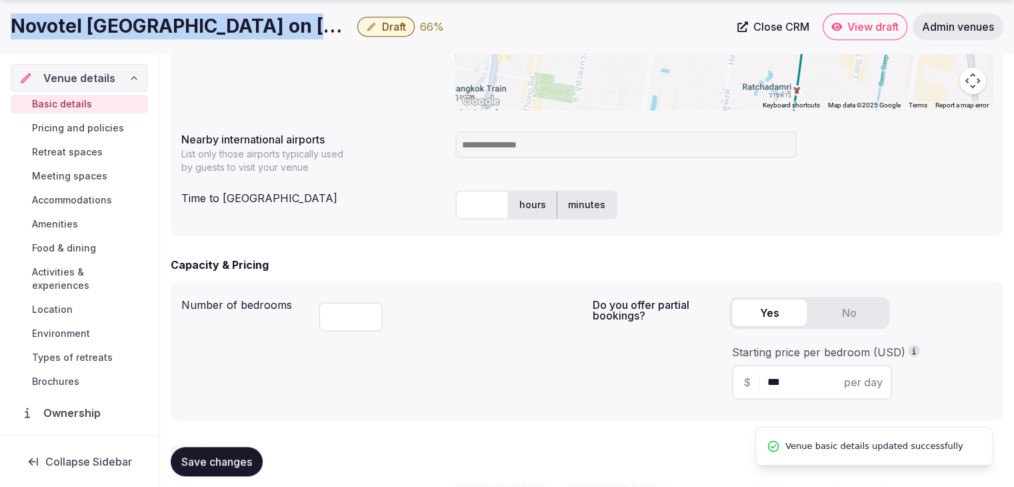
click at [251, 33] on h1 "Novotel Bangkok on Siam Square" at bounding box center [181, 26] width 341 height 26
copy div "Novotel Bangkok on Siam Square"
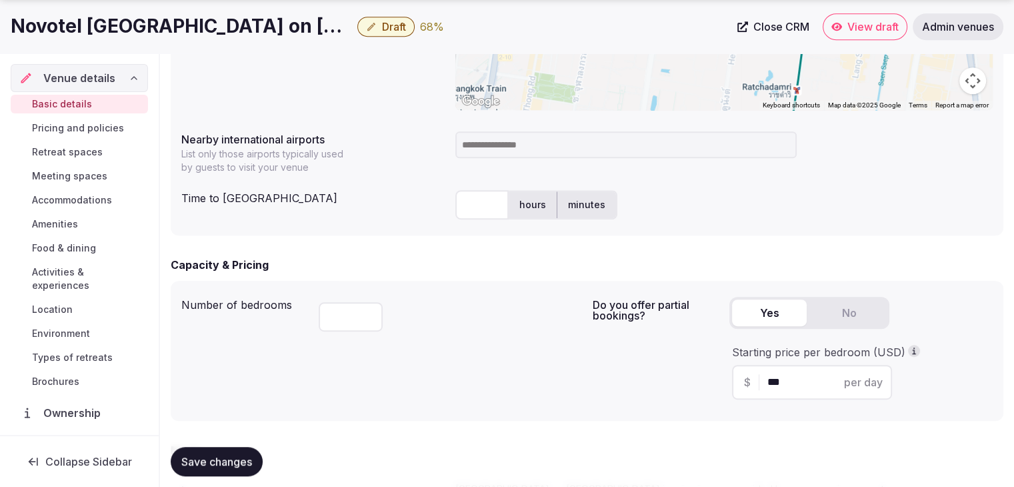
click at [509, 141] on input at bounding box center [625, 144] width 341 height 27
type input "***"
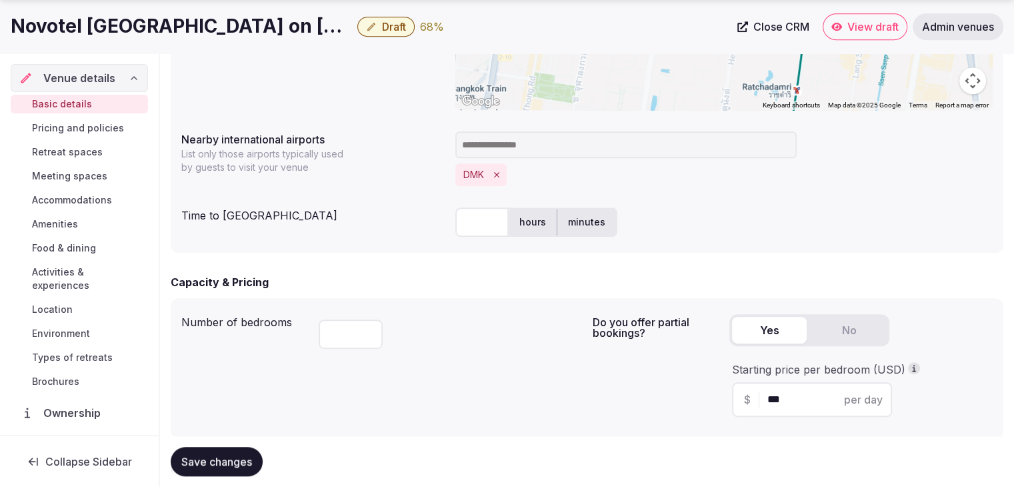
click at [485, 224] on input "text" at bounding box center [481, 221] width 53 height 29
type input "**"
click at [501, 312] on div "***" at bounding box center [450, 331] width 263 height 45
drag, startPoint x: 234, startPoint y: 463, endPoint x: 243, endPoint y: 465, distance: 8.8
click at [233, 463] on span "Save changes" at bounding box center [216, 461] width 71 height 13
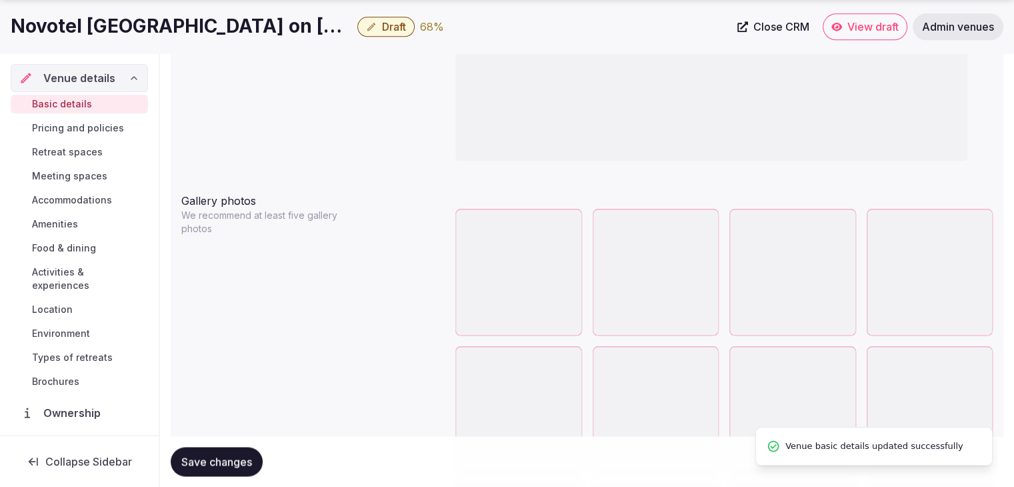
scroll to position [1600, 0]
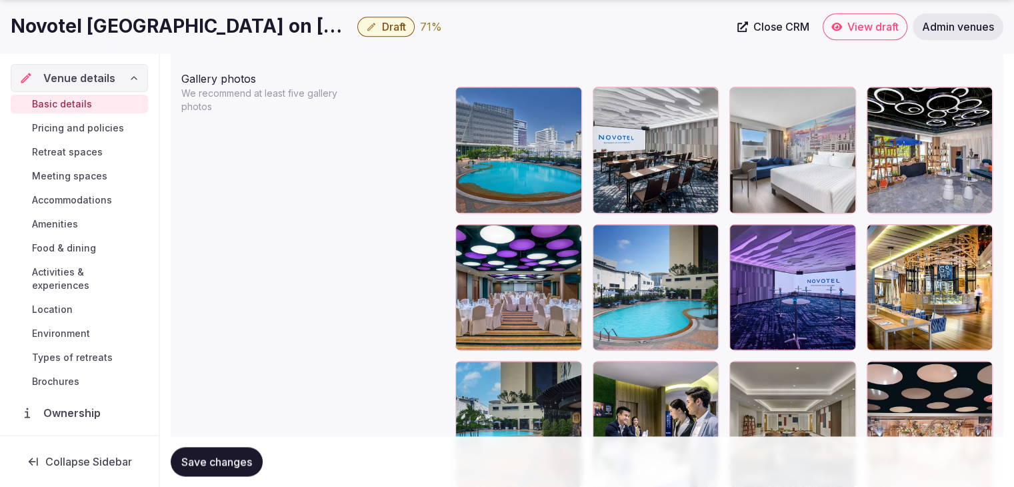
click at [239, 465] on span "Save changes" at bounding box center [216, 461] width 71 height 13
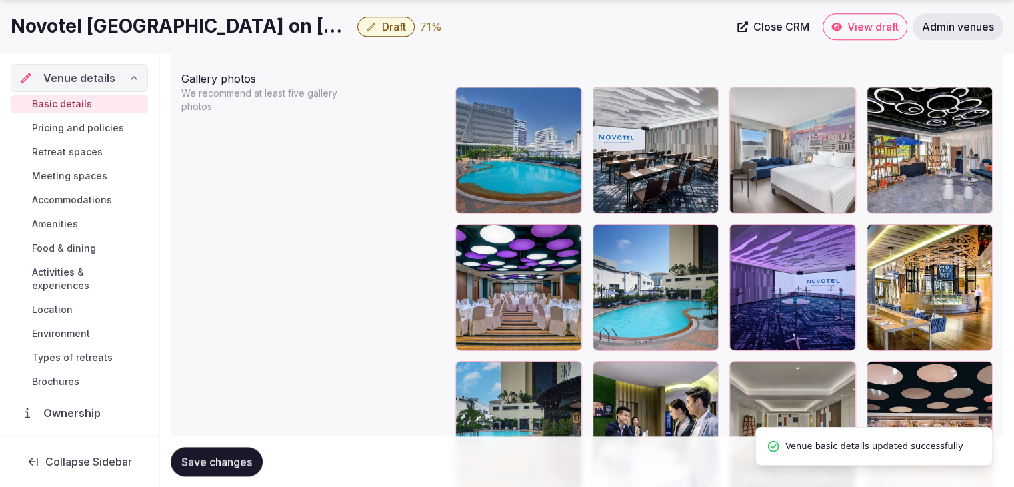
click at [67, 273] on span "Activities & experiences" at bounding box center [87, 278] width 111 height 27
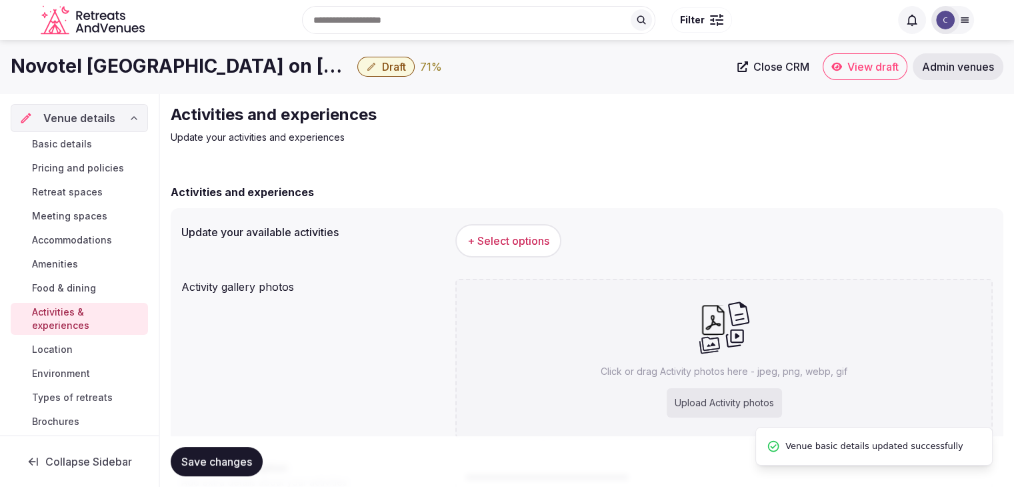
click at [125, 67] on h1 "Novotel Bangkok on Siam Square" at bounding box center [181, 66] width 341 height 26
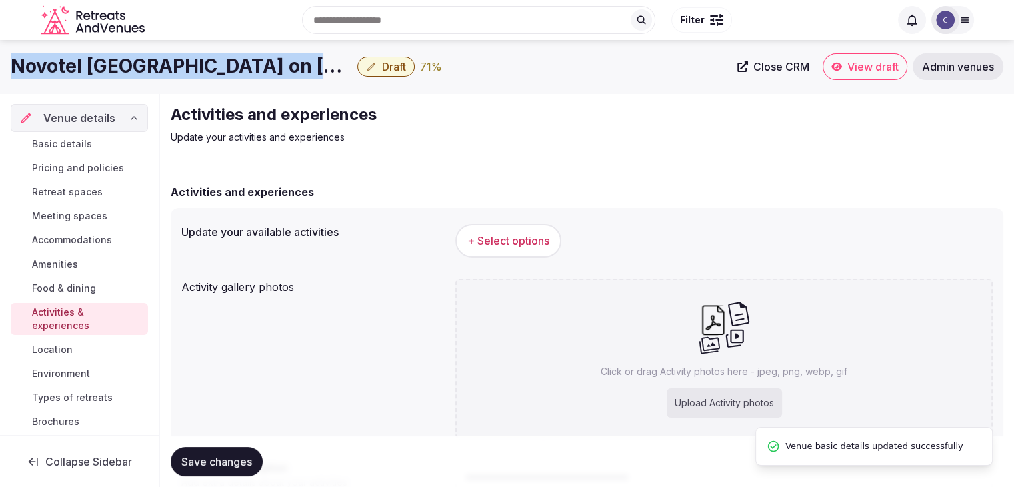
click at [125, 67] on h1 "Novotel Bangkok on Siam Square" at bounding box center [181, 66] width 341 height 26
copy div "Novotel Bangkok on Siam Square"
click at [525, 238] on span "+ Select options" at bounding box center [508, 240] width 82 height 15
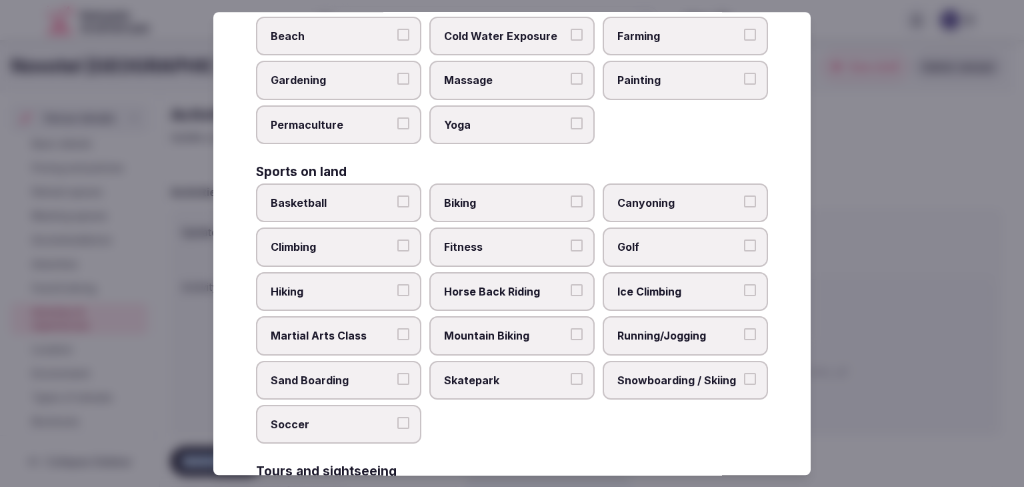
scroll to position [1029, 0]
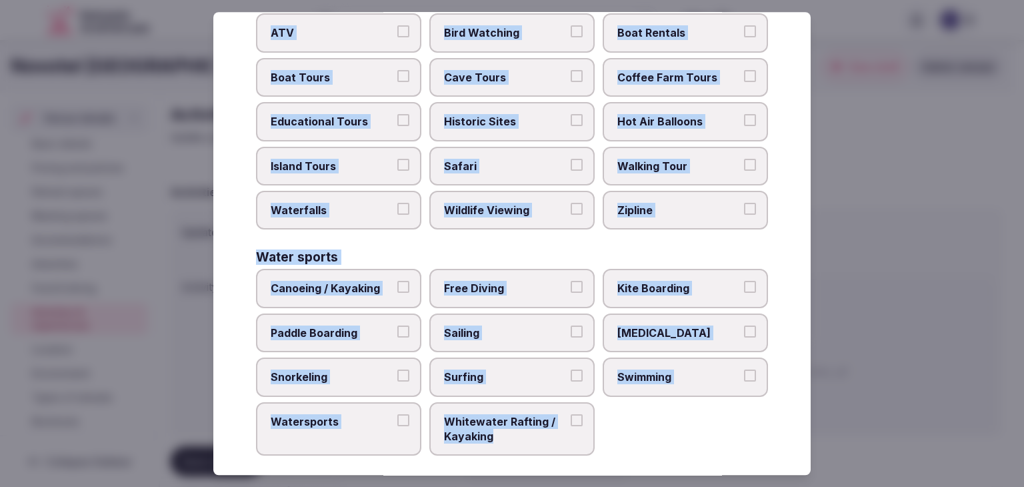
drag, startPoint x: 253, startPoint y: 89, endPoint x: 641, endPoint y: 465, distance: 540.2
click at [641, 465] on div "Select your activities Choose all applicable activities offered. Culture Dancin…" at bounding box center [511, 243] width 597 height 463
copy div "Choose all applicable activities offered. Culture Dancing Food and Culinary Cla…"
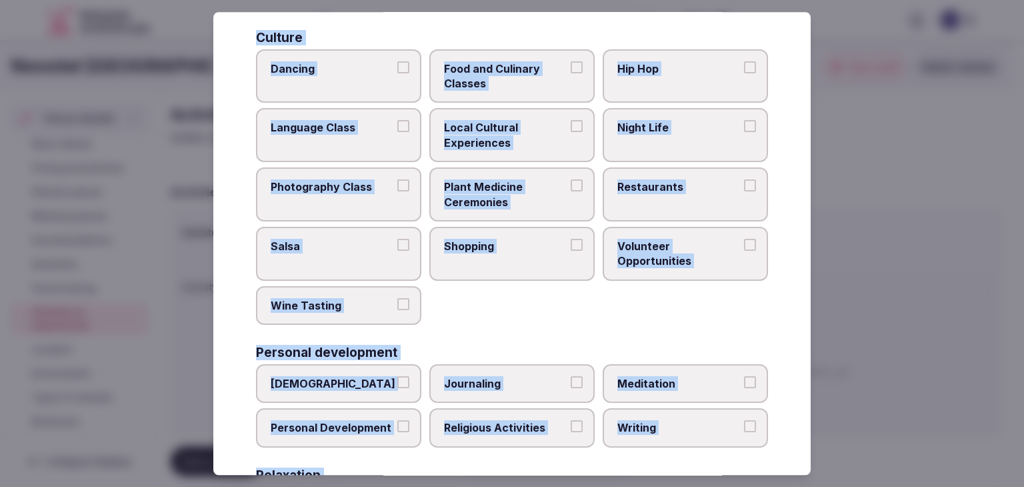
scroll to position [0, 0]
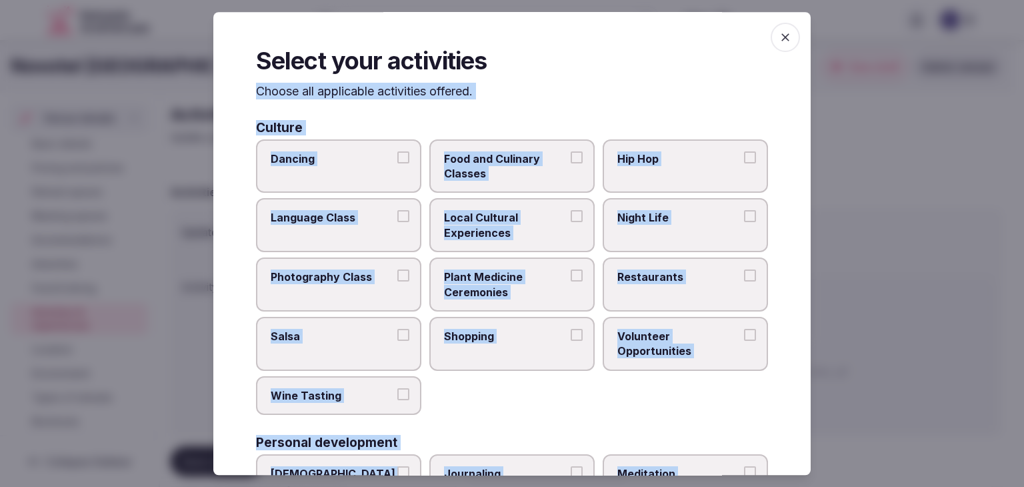
click at [294, 163] on span "Dancing" at bounding box center [332, 158] width 123 height 15
click at [397, 163] on button "Dancing" at bounding box center [403, 157] width 12 height 12
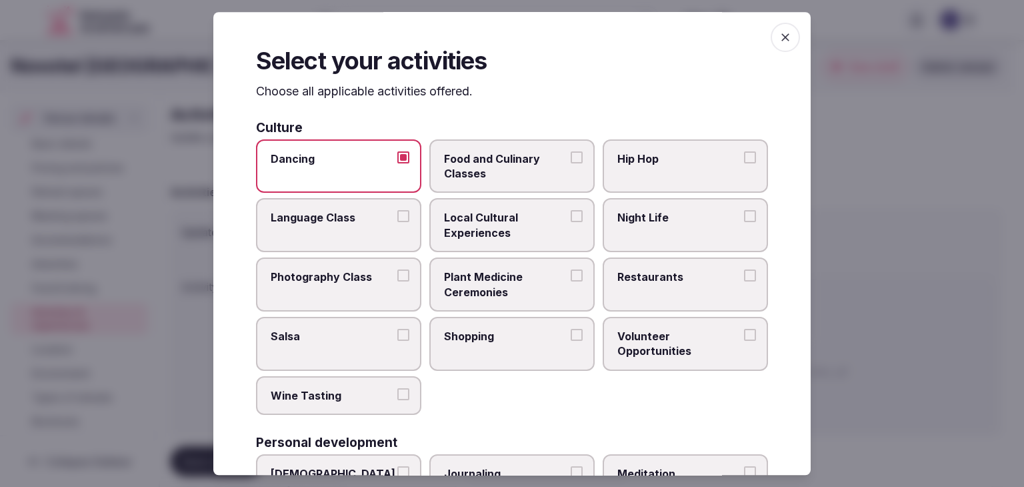
click at [445, 222] on span "Local Cultural Experiences" at bounding box center [505, 226] width 123 height 30
click at [571, 222] on button "Local Cultural Experiences" at bounding box center [577, 217] width 12 height 12
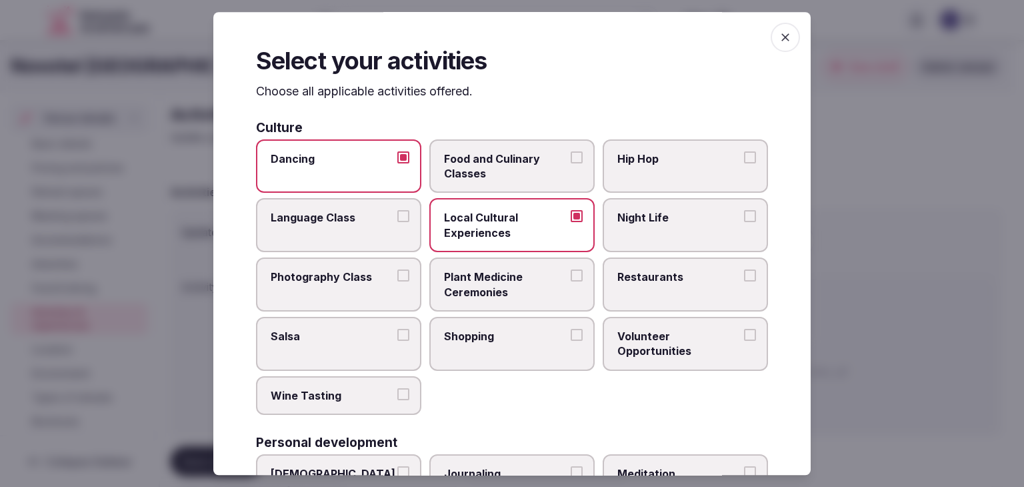
drag, startPoint x: 656, startPoint y: 230, endPoint x: 663, endPoint y: 262, distance: 32.8
click at [657, 230] on label "Night Life" at bounding box center [685, 226] width 165 height 54
drag, startPoint x: 663, startPoint y: 267, endPoint x: 631, endPoint y: 299, distance: 45.2
click at [663, 269] on span "Restaurants" at bounding box center [678, 276] width 123 height 15
click at [744, 269] on button "Restaurants" at bounding box center [750, 275] width 12 height 12
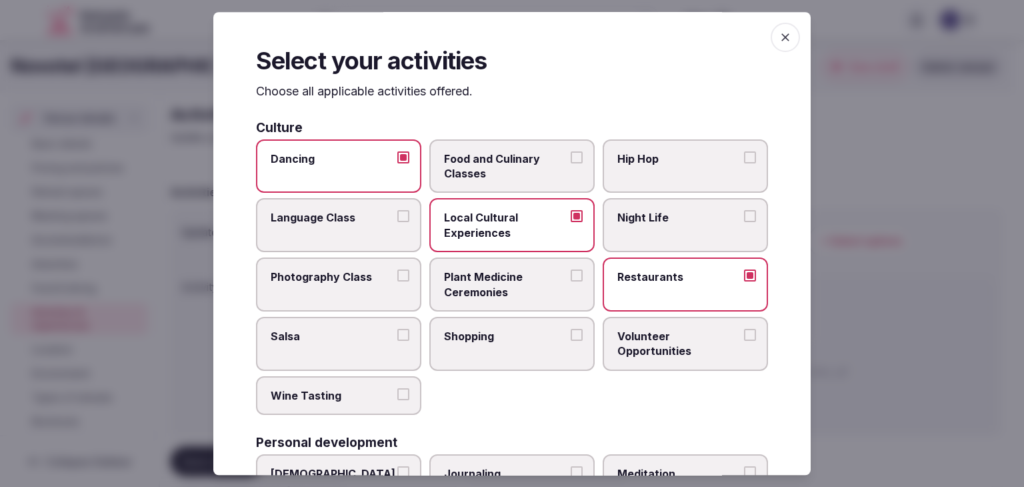
click at [651, 231] on label "Night Life" at bounding box center [685, 226] width 165 height 54
click at [744, 223] on button "Night Life" at bounding box center [750, 217] width 12 height 12
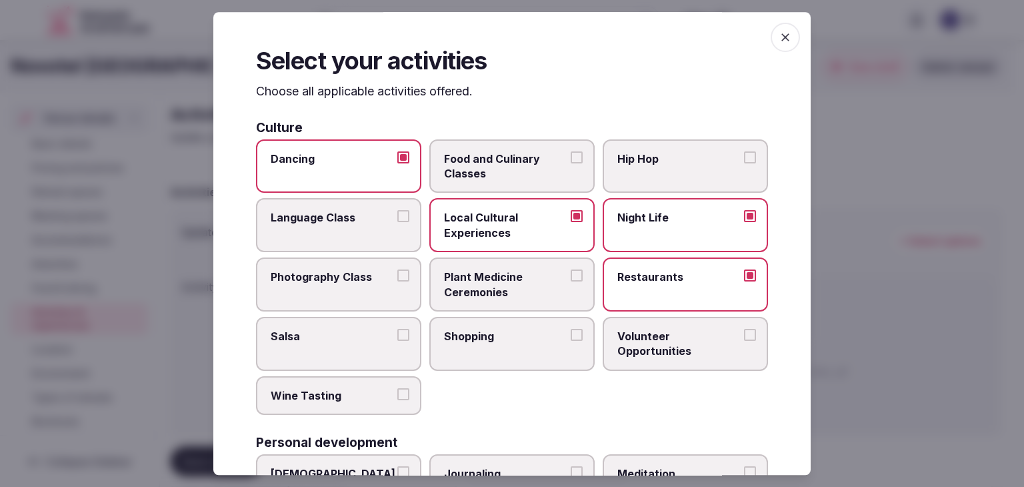
click at [536, 349] on label "Shopping" at bounding box center [511, 344] width 165 height 54
click at [571, 341] on button "Shopping" at bounding box center [577, 335] width 12 height 12
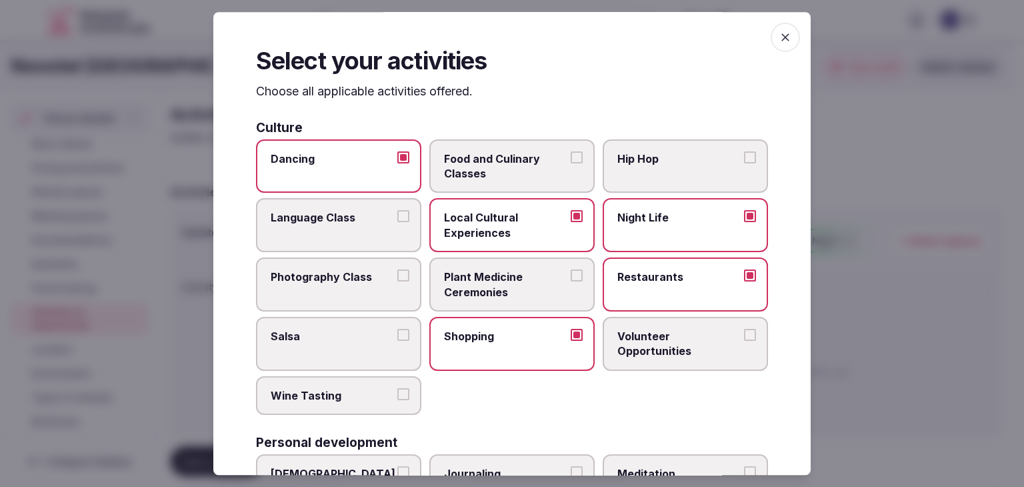
click at [517, 163] on span "Food and Culinary Classes" at bounding box center [505, 166] width 123 height 30
click at [571, 163] on button "Food and Culinary Classes" at bounding box center [577, 157] width 12 height 12
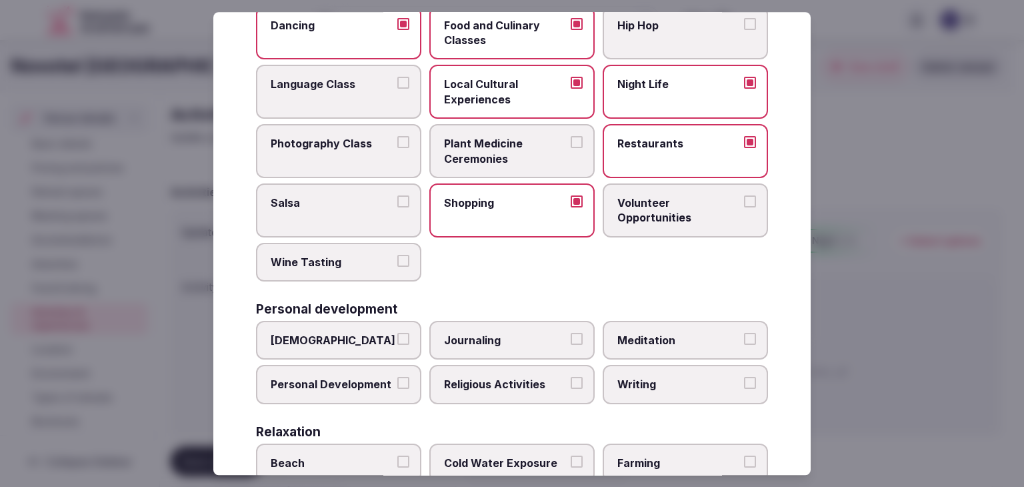
scroll to position [333, 0]
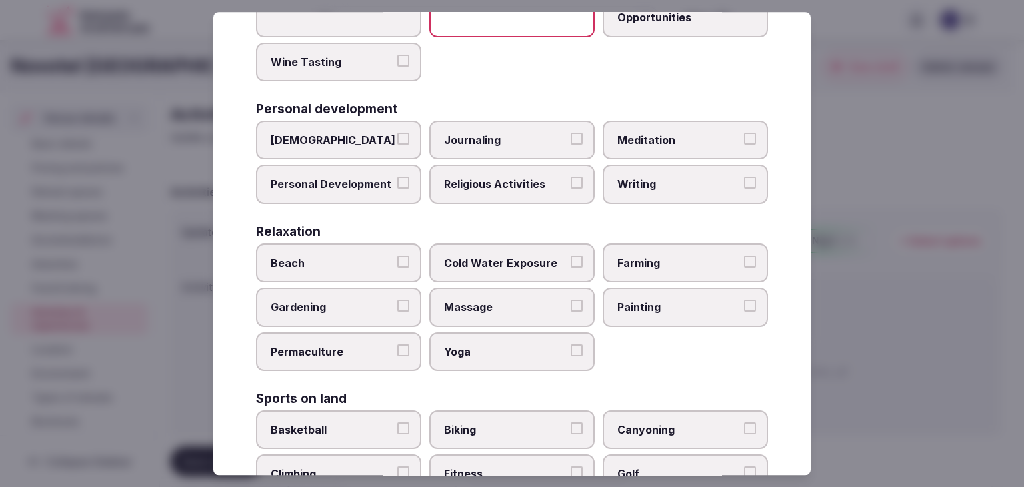
click at [341, 182] on span "Personal Development" at bounding box center [332, 184] width 123 height 15
click at [397, 182] on button "Personal Development" at bounding box center [403, 183] width 12 height 12
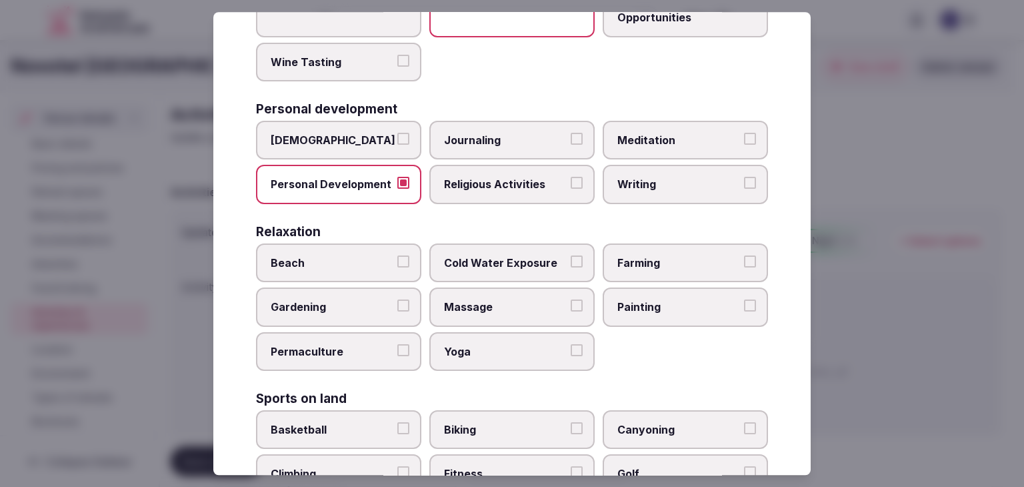
click at [673, 140] on span "Meditation" at bounding box center [678, 140] width 123 height 15
click at [744, 140] on button "Meditation" at bounding box center [750, 139] width 12 height 12
click at [519, 307] on span "Massage" at bounding box center [505, 307] width 123 height 15
click at [571, 307] on button "Massage" at bounding box center [577, 306] width 12 height 12
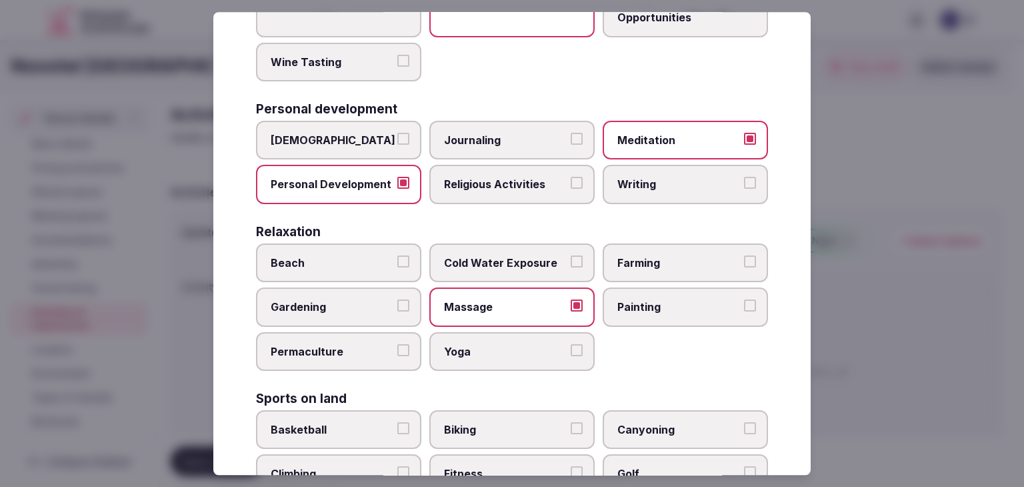
click at [509, 344] on span "Yoga" at bounding box center [505, 351] width 123 height 15
click at [571, 344] on button "Yoga" at bounding box center [577, 350] width 12 height 12
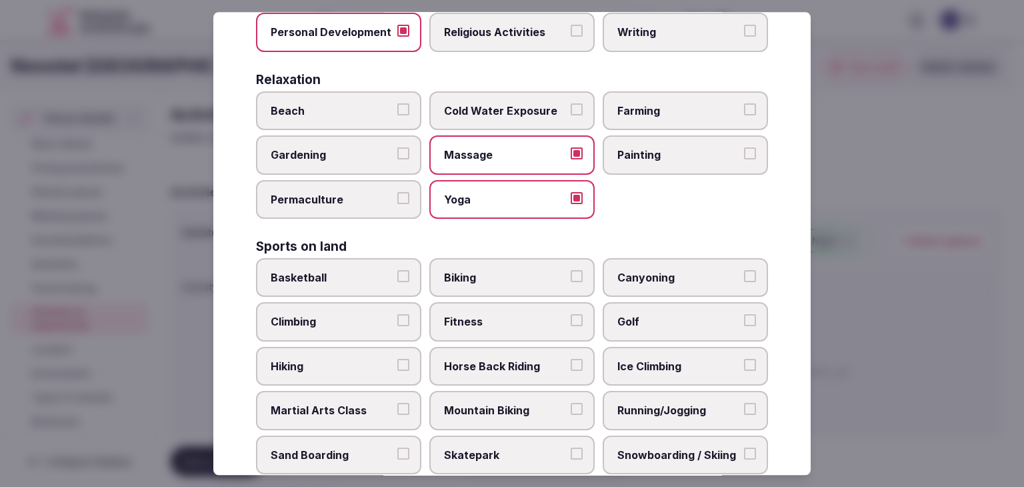
scroll to position [533, 0]
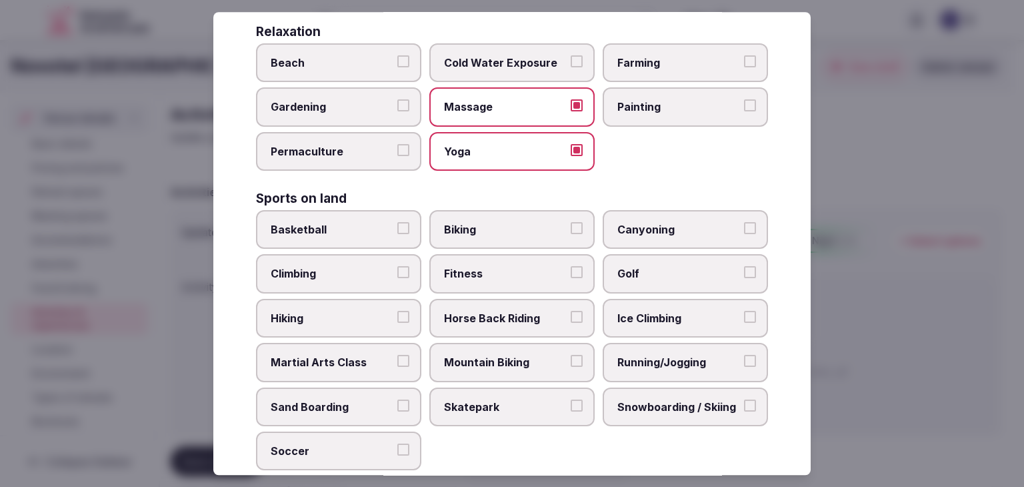
click at [493, 276] on label "Fitness" at bounding box center [511, 274] width 165 height 39
click at [571, 276] on button "Fitness" at bounding box center [577, 273] width 12 height 12
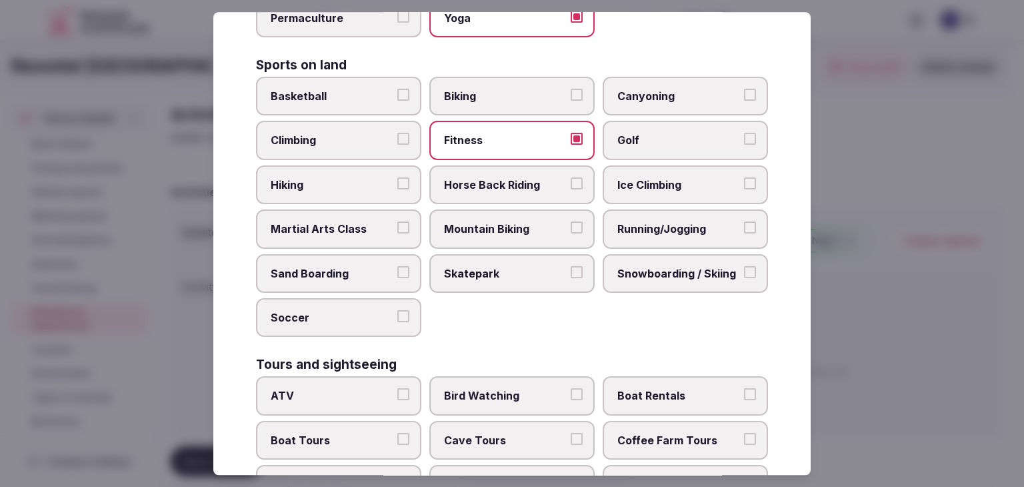
scroll to position [867, 0]
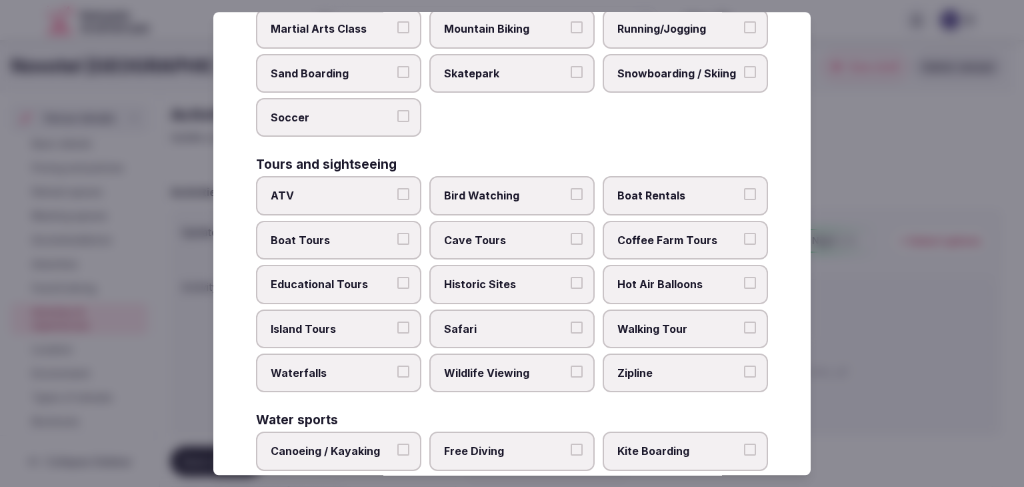
click at [534, 278] on span "Historic Sites" at bounding box center [505, 284] width 123 height 15
click at [571, 278] on button "Historic Sites" at bounding box center [577, 283] width 12 height 12
click at [629, 321] on span "Walking Tour" at bounding box center [678, 328] width 123 height 15
click at [744, 321] on button "Walking Tour" at bounding box center [750, 327] width 12 height 12
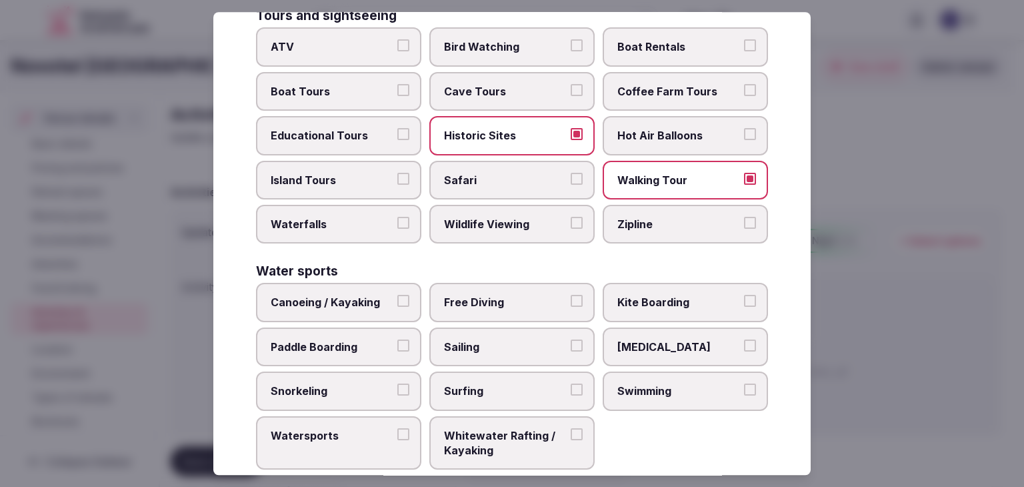
scroll to position [1029, 0]
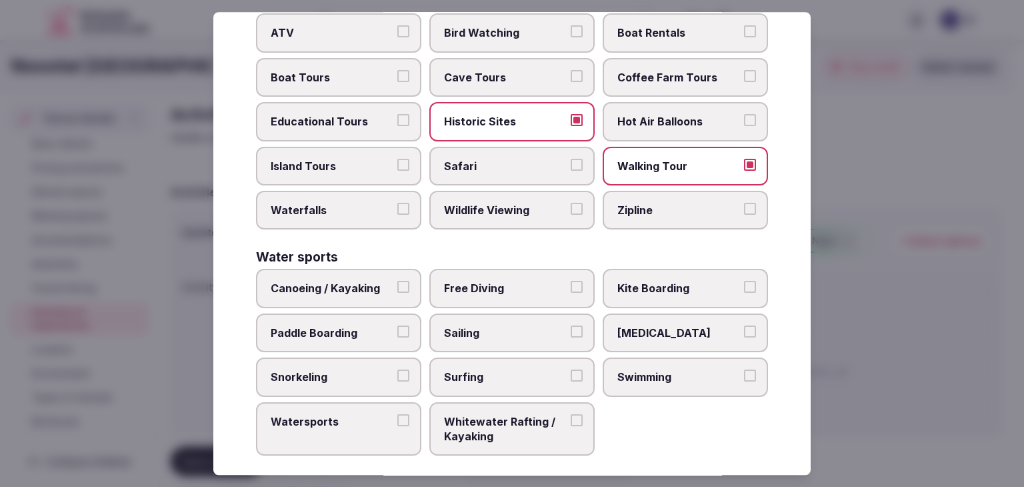
click at [664, 369] on span "Swimming" at bounding box center [678, 376] width 123 height 15
click at [744, 369] on button "Swimming" at bounding box center [750, 375] width 12 height 12
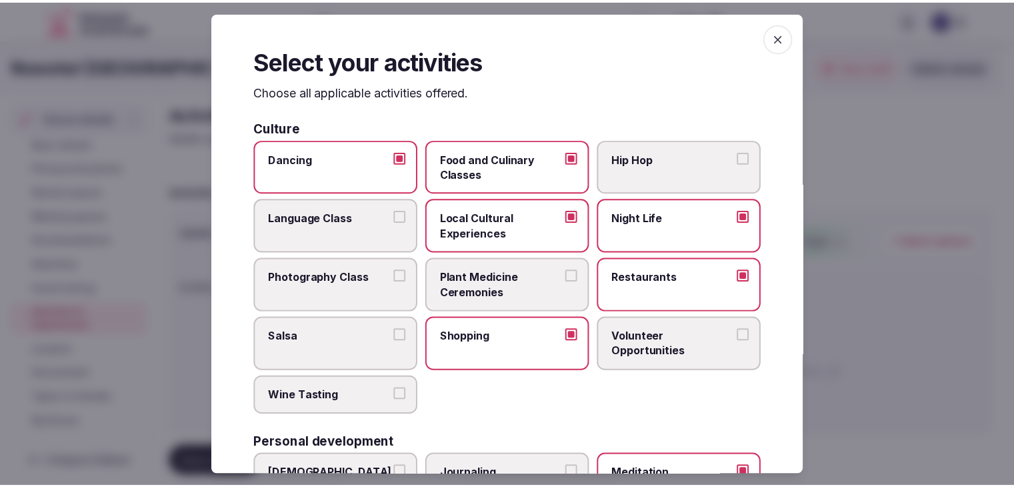
scroll to position [0, 0]
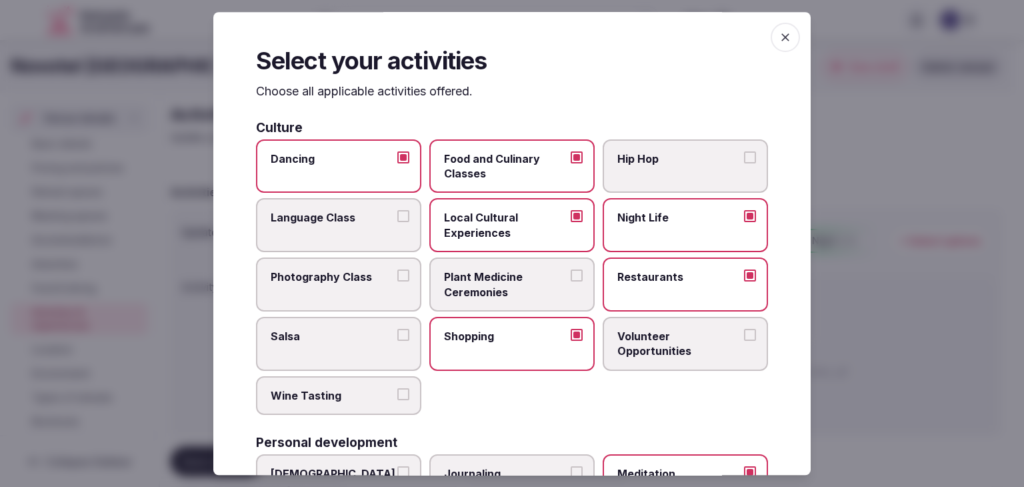
click at [779, 37] on icon "button" at bounding box center [785, 37] width 13 height 13
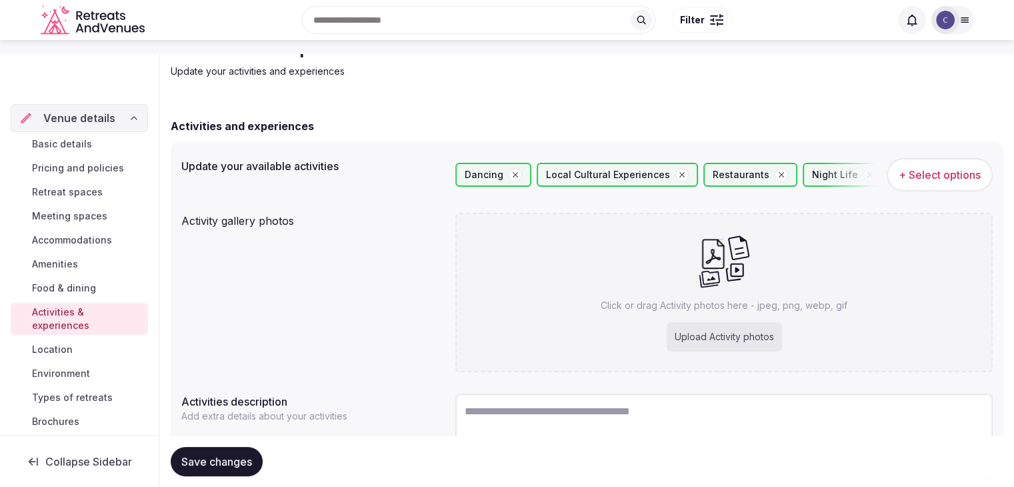
scroll to position [133, 0]
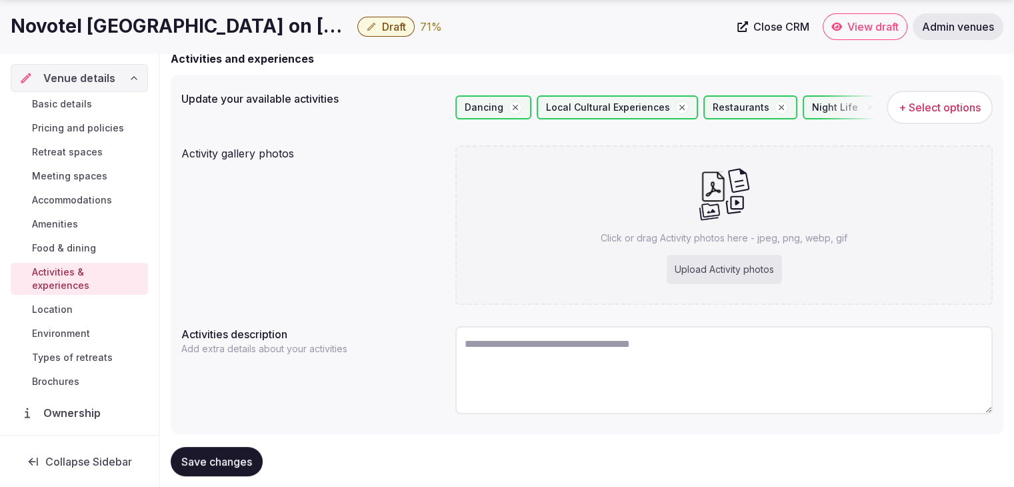
click at [735, 261] on div "Upload Activity photos" at bounding box center [724, 269] width 115 height 29
type input "**********"
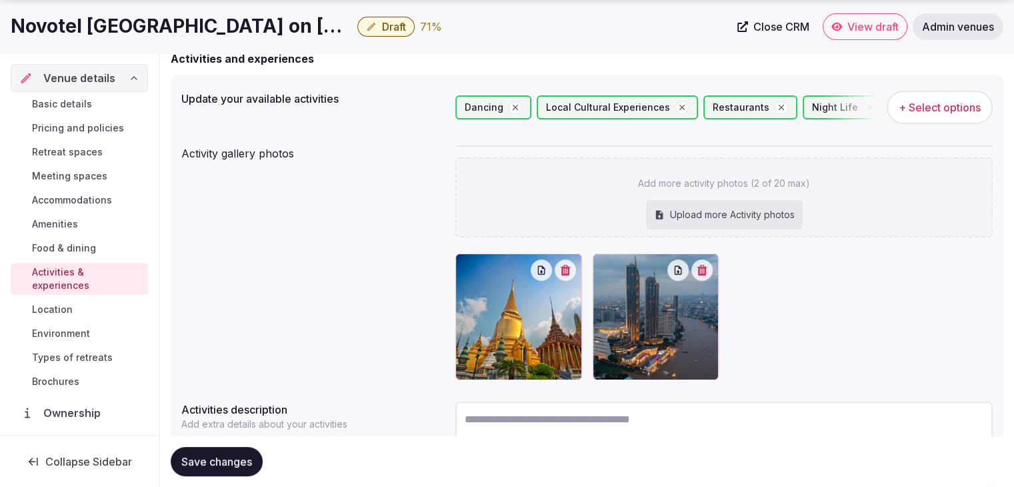
drag, startPoint x: 233, startPoint y: 471, endPoint x: 242, endPoint y: 458, distance: 16.3
click at [235, 463] on button "Save changes" at bounding box center [217, 461] width 92 height 29
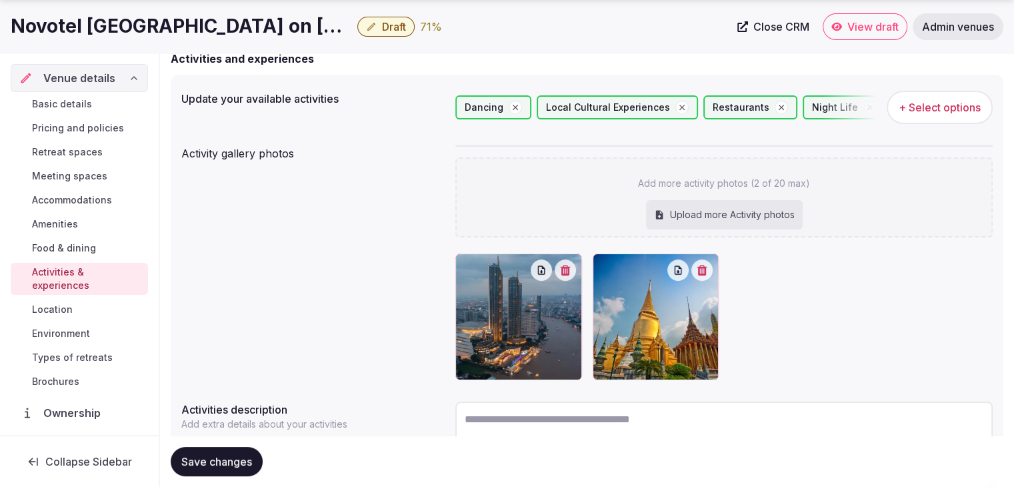
click at [222, 463] on span "Save changes" at bounding box center [216, 461] width 71 height 13
click at [64, 333] on span "Environment" at bounding box center [61, 333] width 58 height 13
click at [92, 334] on link "Environment" at bounding box center [79, 333] width 137 height 19
click at [65, 332] on span "Environment" at bounding box center [61, 333] width 58 height 13
click at [76, 334] on span "Environment" at bounding box center [61, 333] width 58 height 13
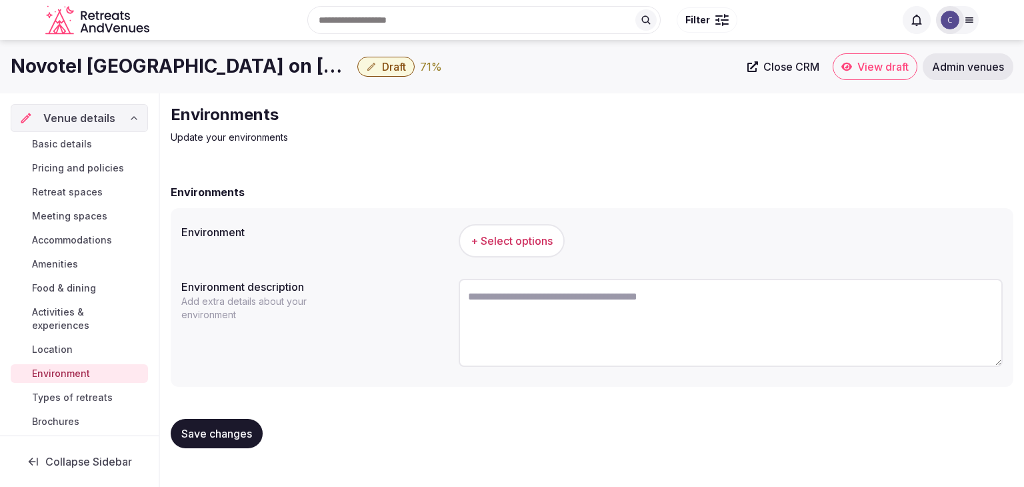
click at [499, 238] on span "+ Select options" at bounding box center [512, 240] width 82 height 15
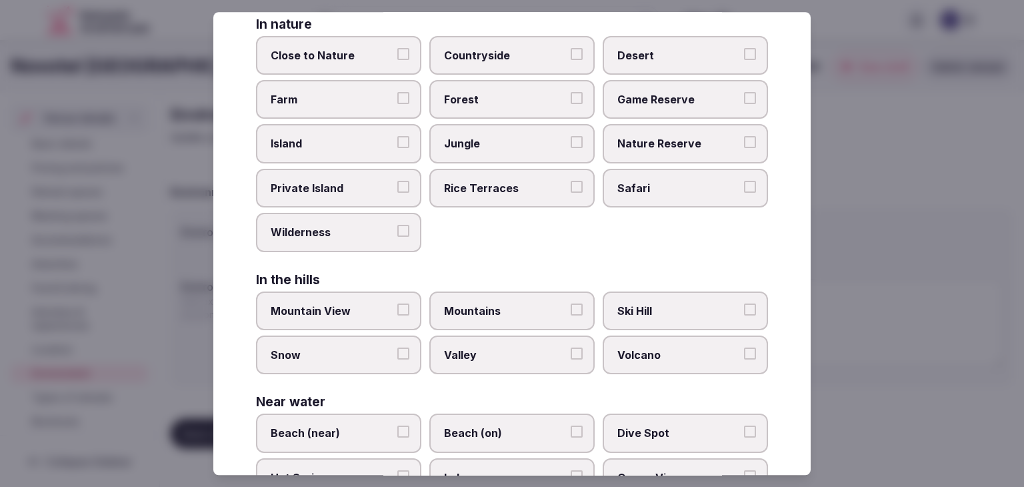
scroll to position [319, 0]
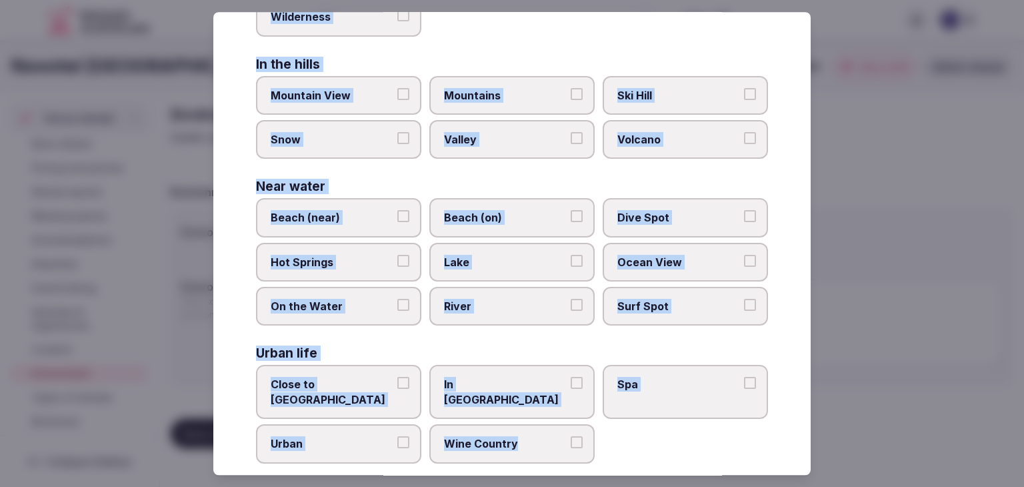
drag, startPoint x: 248, startPoint y: 89, endPoint x: 573, endPoint y: 447, distance: 483.2
click at [573, 450] on div "Select your environment Choose all applicable environments offered. In nature C…" at bounding box center [511, 243] width 597 height 463
copy div "Choose all applicable environments offered. In nature Close to Nature Countrysi…"
click at [379, 384] on span "Close to City Center" at bounding box center [332, 392] width 123 height 30
click at [397, 384] on button "Close to City Center" at bounding box center [403, 383] width 12 height 12
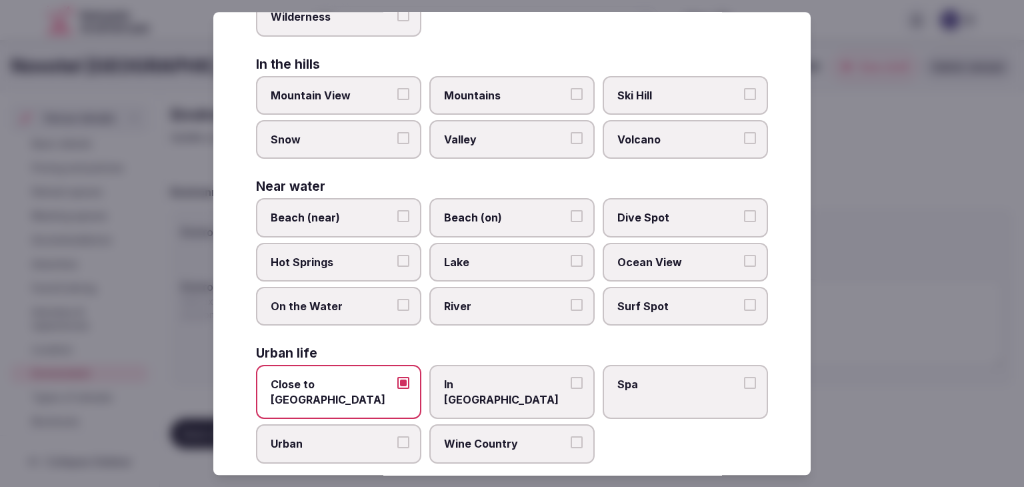
click at [379, 437] on span "Urban" at bounding box center [332, 444] width 123 height 15
click at [397, 437] on button "Urban" at bounding box center [403, 443] width 12 height 12
click at [460, 382] on span "In City Center" at bounding box center [505, 392] width 123 height 30
click at [571, 382] on button "In City Center" at bounding box center [577, 383] width 12 height 12
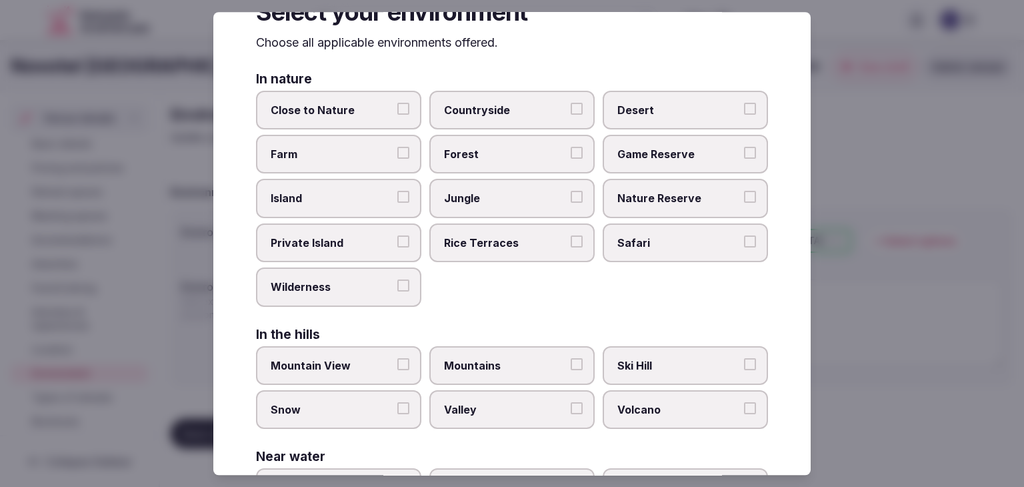
scroll to position [0, 0]
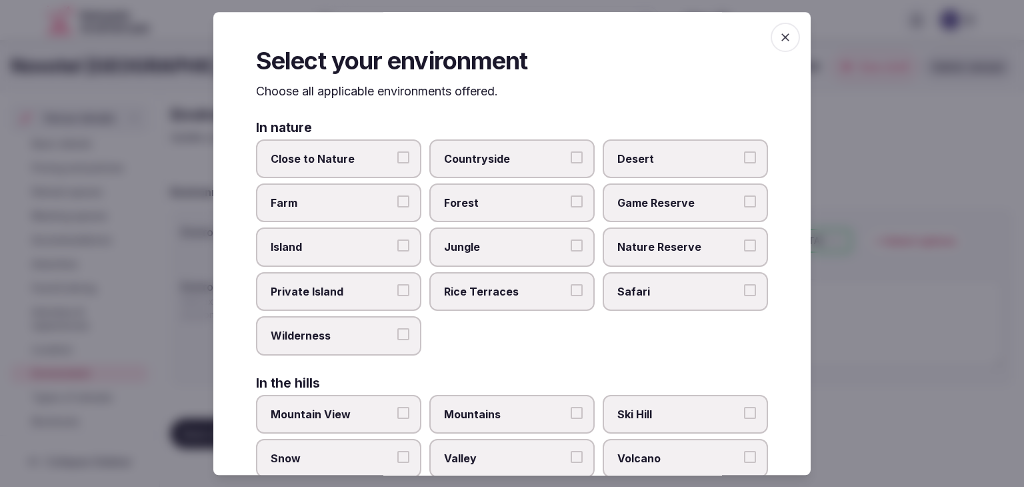
click at [777, 52] on div "Select your environment Choose all applicable environments offered. In nature C…" at bounding box center [511, 243] width 597 height 463
click at [781, 39] on icon "button" at bounding box center [785, 37] width 8 height 8
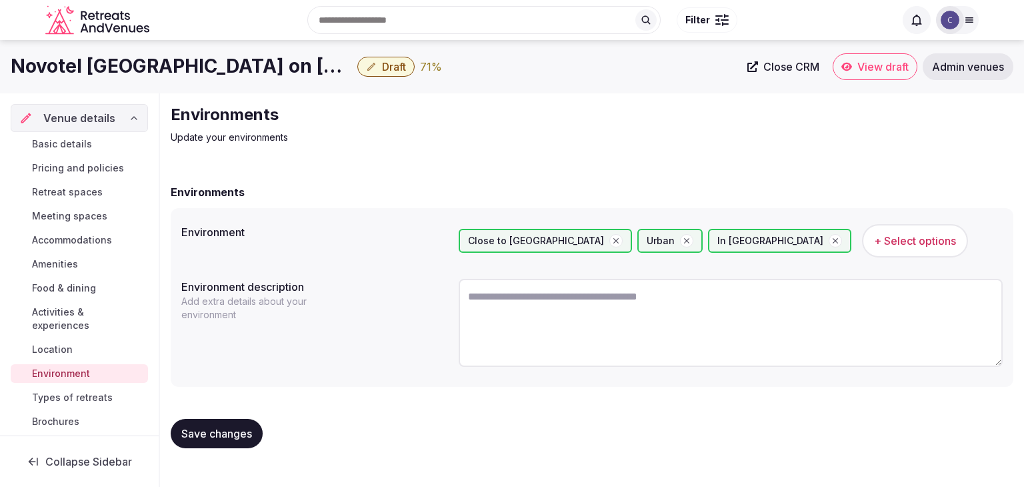
click at [242, 433] on span "Save changes" at bounding box center [216, 433] width 71 height 13
click at [99, 394] on span "Types of retreats" at bounding box center [72, 397] width 81 height 13
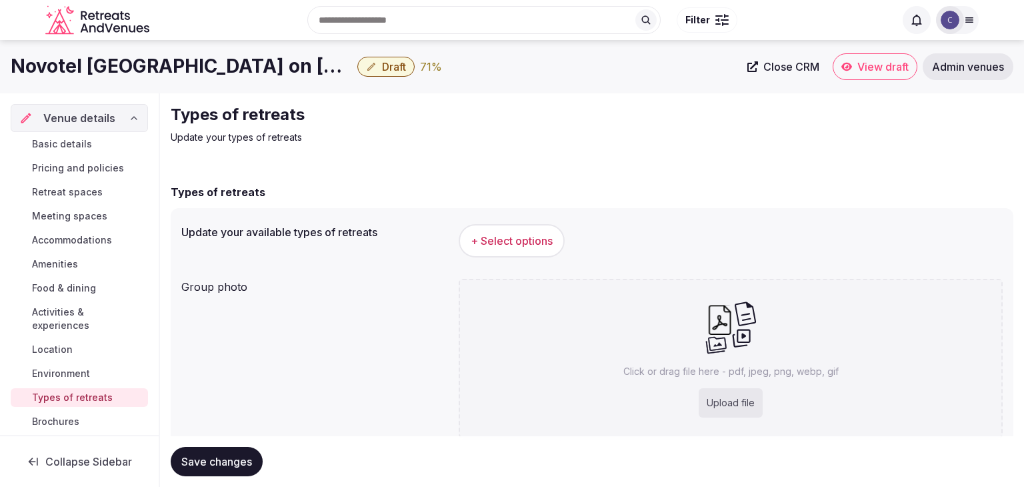
click at [69, 401] on span "Types of retreats" at bounding box center [72, 397] width 81 height 13
click at [520, 244] on span "+ Select options" at bounding box center [508, 240] width 82 height 15
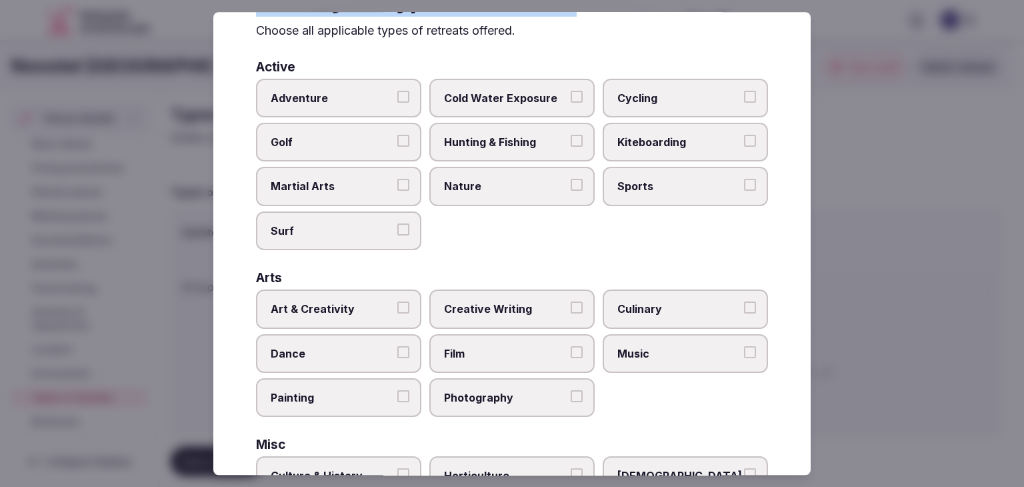
scroll to position [542, 0]
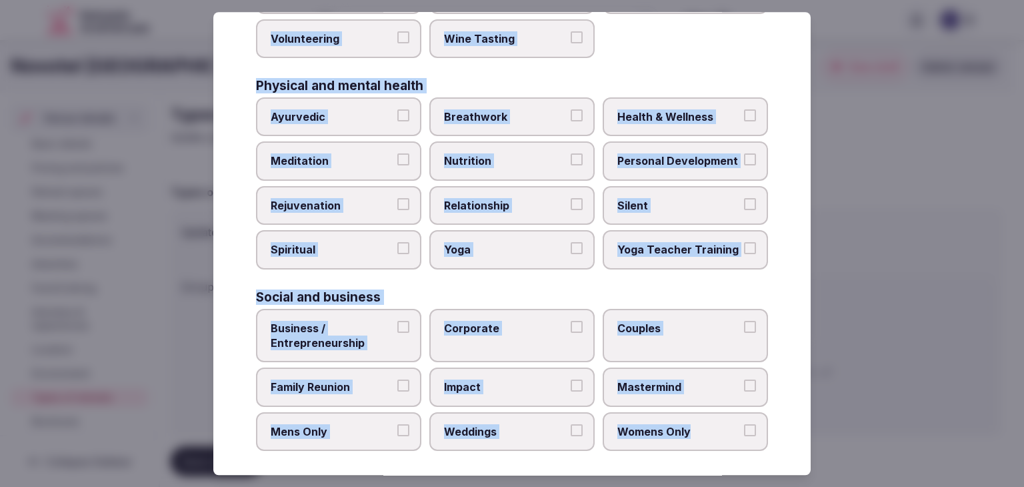
drag, startPoint x: 251, startPoint y: 91, endPoint x: 752, endPoint y: 449, distance: 615.0
click at [752, 449] on div "Select your types of retreats Choose all applicable types of retreats offered. …" at bounding box center [511, 243] width 597 height 463
copy div "Choose all applicable types of retreats offered. Active Adventure Cold Water Ex…"
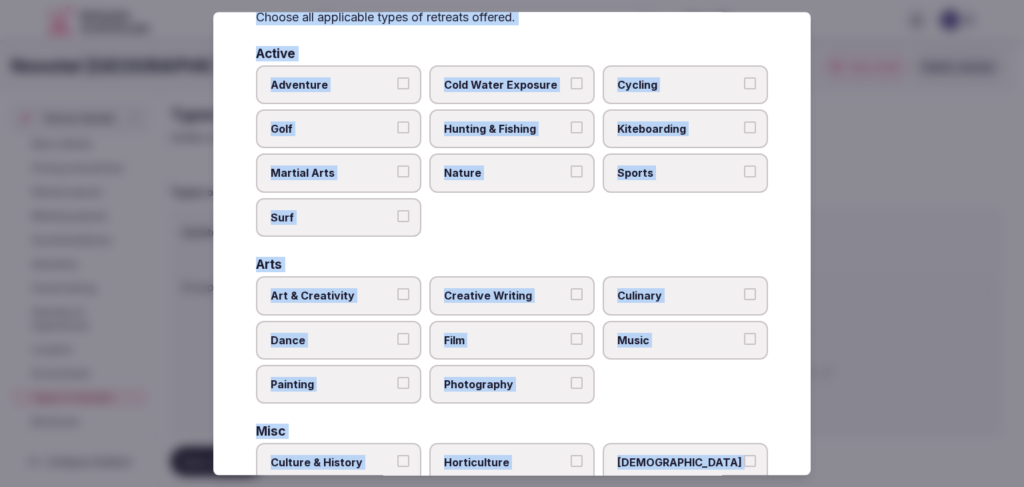
scroll to position [0, 0]
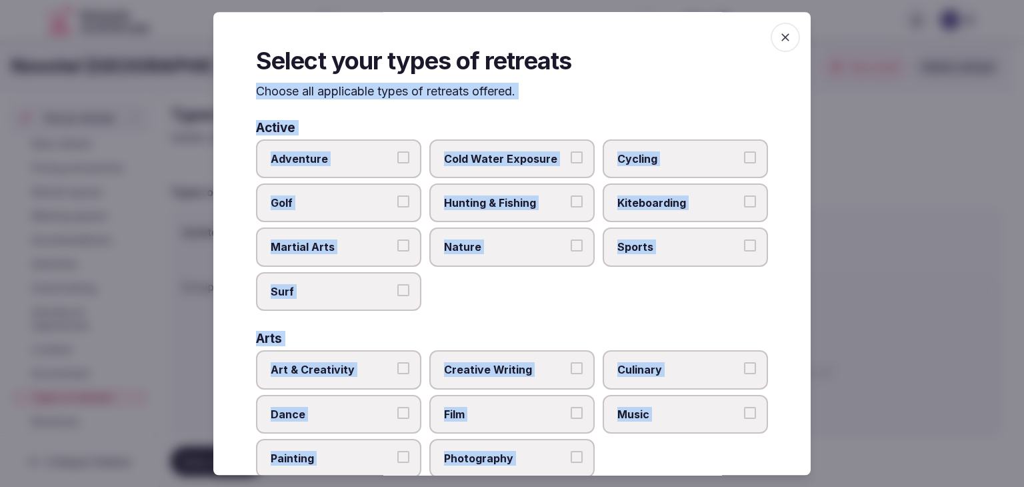
click at [657, 366] on span "Culinary" at bounding box center [678, 369] width 123 height 15
click at [744, 366] on button "Culinary" at bounding box center [750, 368] width 12 height 12
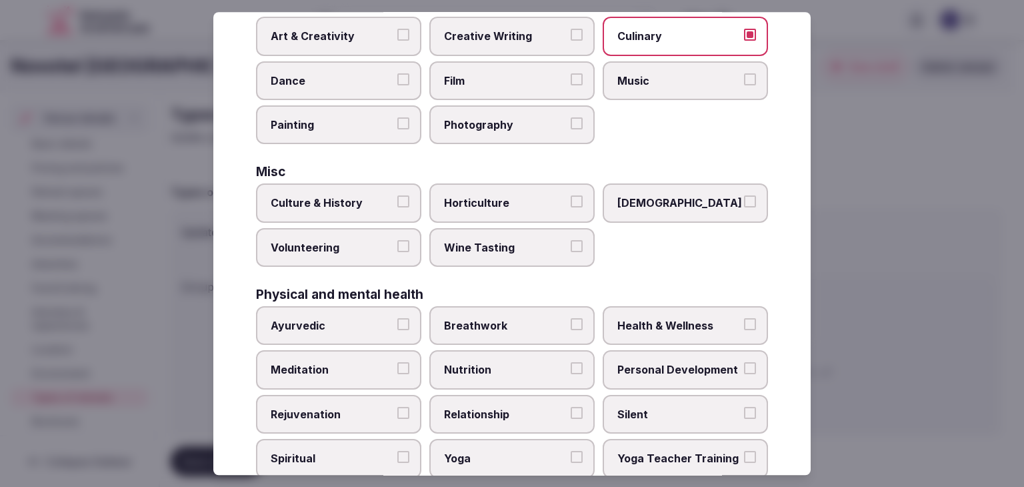
scroll to position [400, 0]
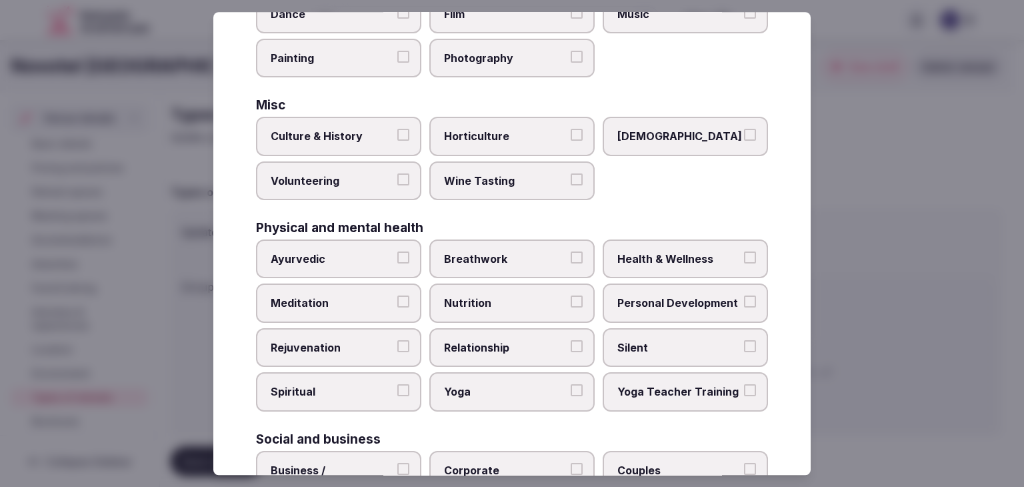
click at [340, 137] on span "Culture & History" at bounding box center [332, 136] width 123 height 15
click at [397, 137] on button "Culture & History" at bounding box center [403, 135] width 12 height 12
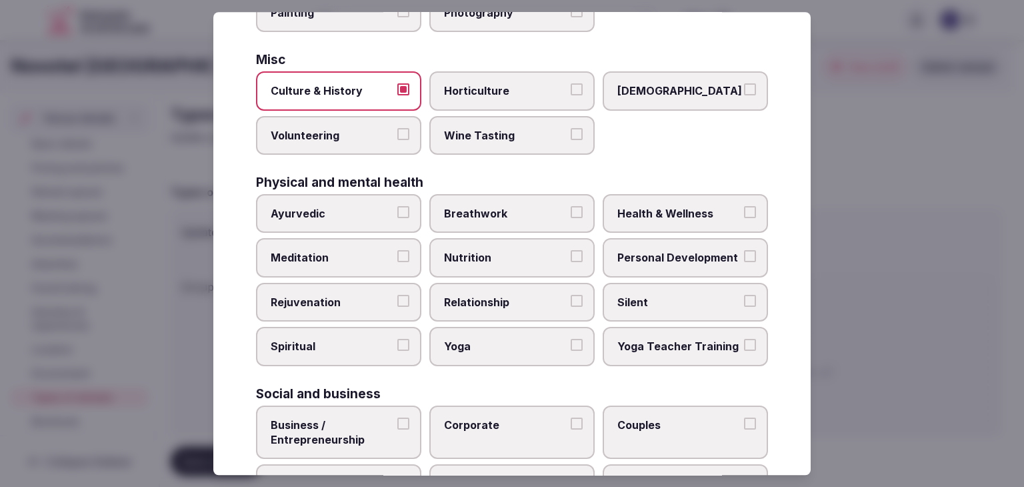
scroll to position [467, 0]
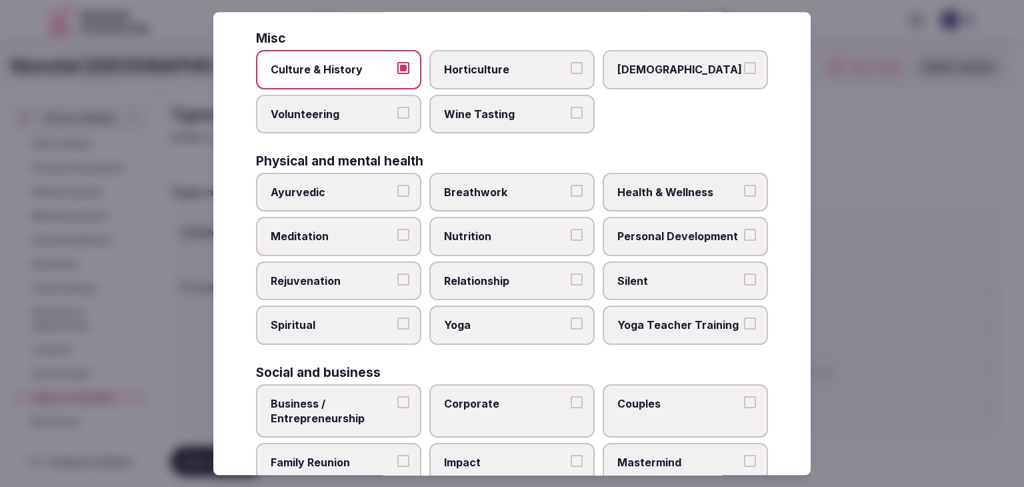
drag, startPoint x: 661, startPoint y: 188, endPoint x: 653, endPoint y: 219, distance: 32.3
click at [660, 187] on span "Health & Wellness" at bounding box center [678, 192] width 123 height 15
click at [744, 187] on button "Health & Wellness" at bounding box center [750, 191] width 12 height 12
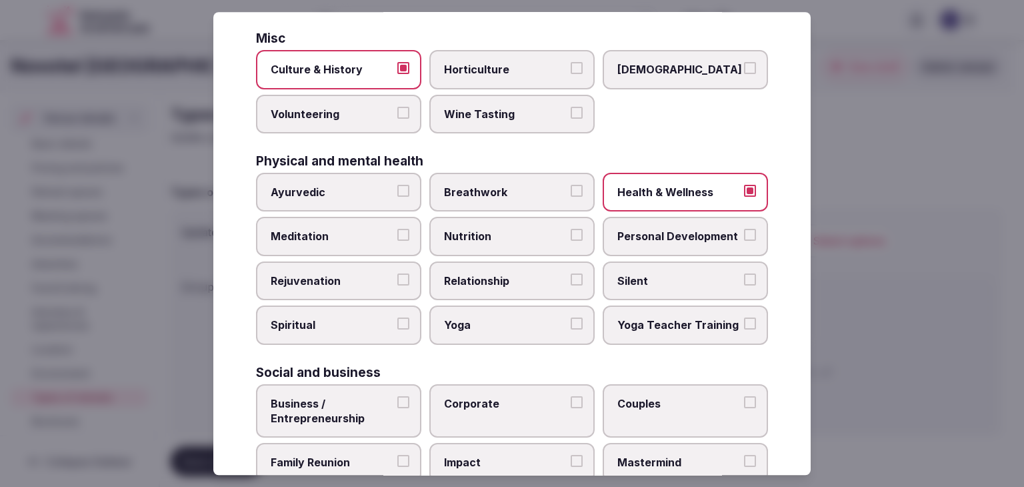
click at [653, 222] on label "Personal Development" at bounding box center [685, 236] width 165 height 39
click at [744, 229] on button "Personal Development" at bounding box center [750, 235] width 12 height 12
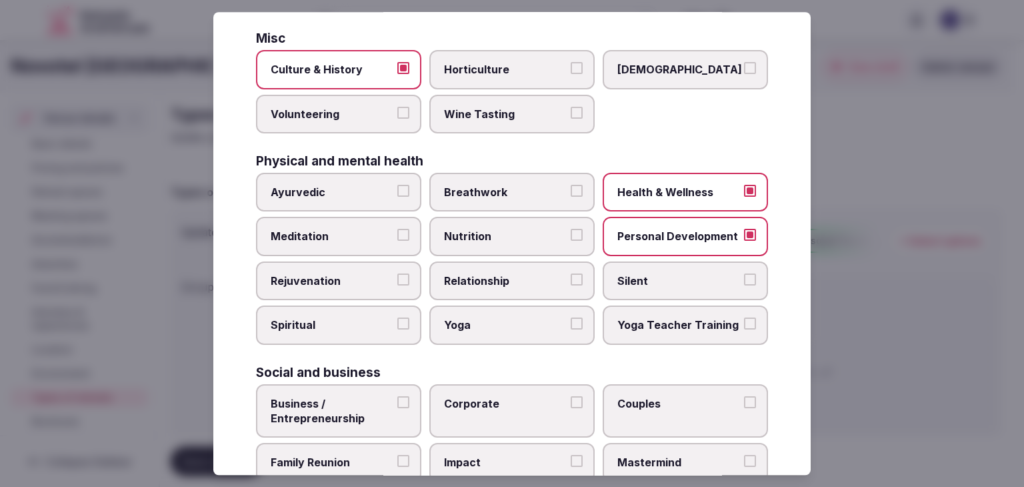
click at [309, 229] on span "Meditation" at bounding box center [332, 236] width 123 height 15
click at [397, 229] on button "Meditation" at bounding box center [403, 235] width 12 height 12
click at [320, 277] on span "Rejuvenation" at bounding box center [332, 280] width 123 height 15
click at [397, 277] on button "Rejuvenation" at bounding box center [403, 279] width 12 height 12
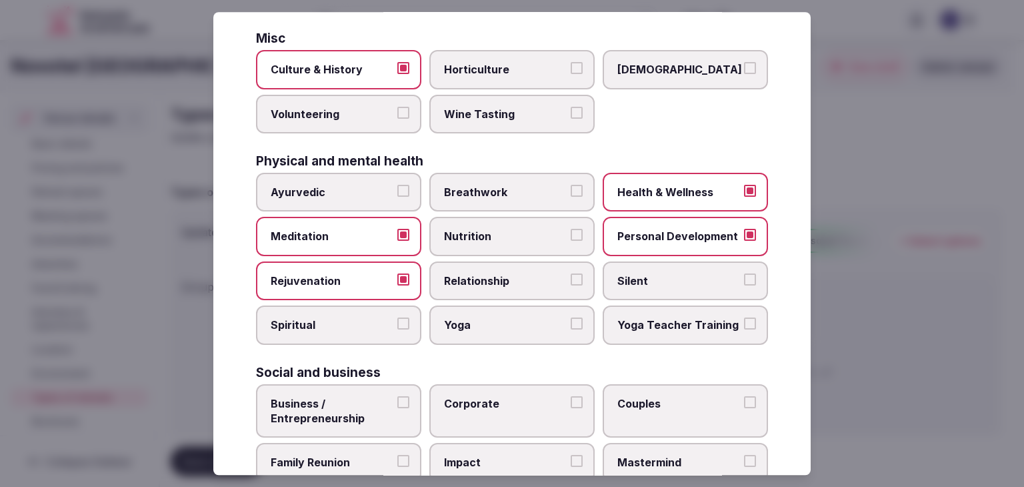
click at [487, 329] on label "Yoga" at bounding box center [511, 325] width 165 height 39
click at [571, 329] on button "Yoga" at bounding box center [577, 324] width 12 height 12
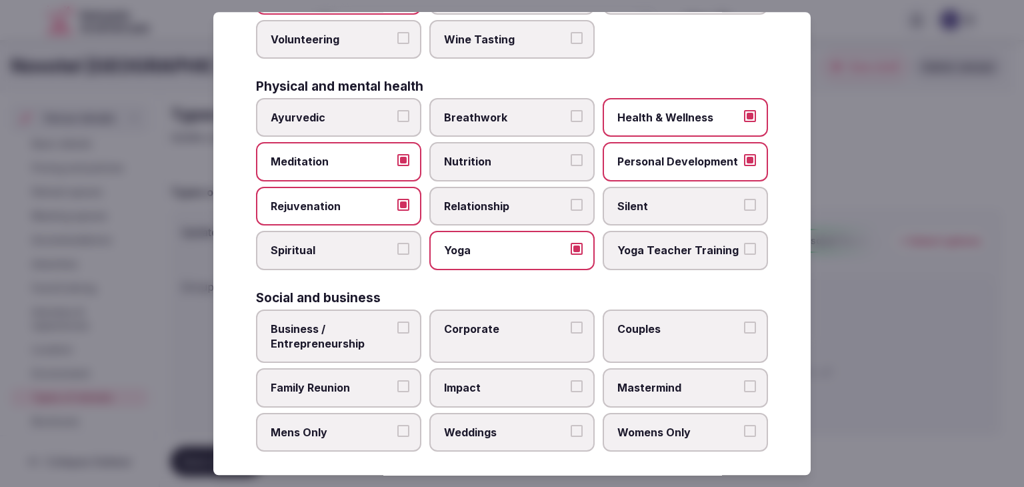
scroll to position [542, 0]
click at [384, 339] on span "Business / Entrepreneurship" at bounding box center [332, 336] width 123 height 30
click at [397, 333] on button "Business / Entrepreneurship" at bounding box center [403, 327] width 12 height 12
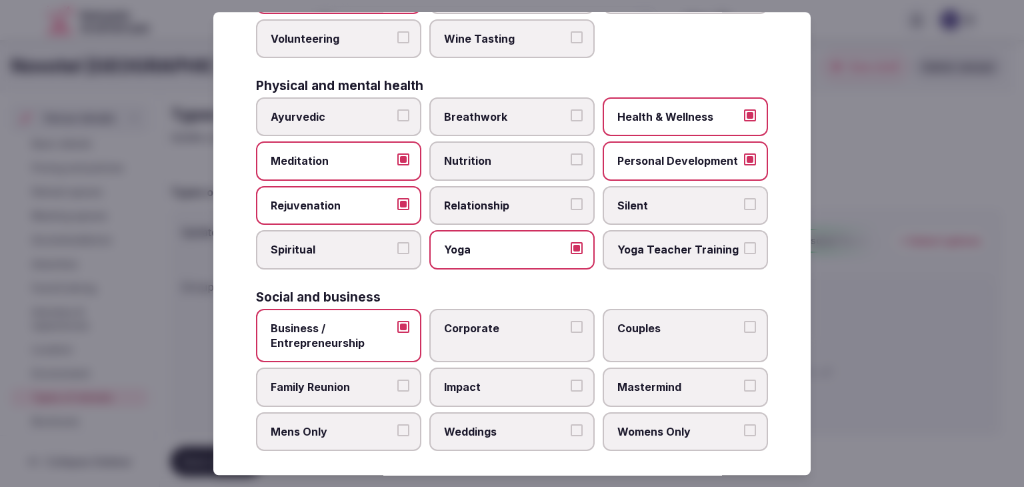
drag, startPoint x: 507, startPoint y: 336, endPoint x: 483, endPoint y: 345, distance: 25.7
click at [507, 334] on label "Corporate" at bounding box center [511, 336] width 165 height 54
click at [571, 333] on button "Corporate" at bounding box center [577, 327] width 12 height 12
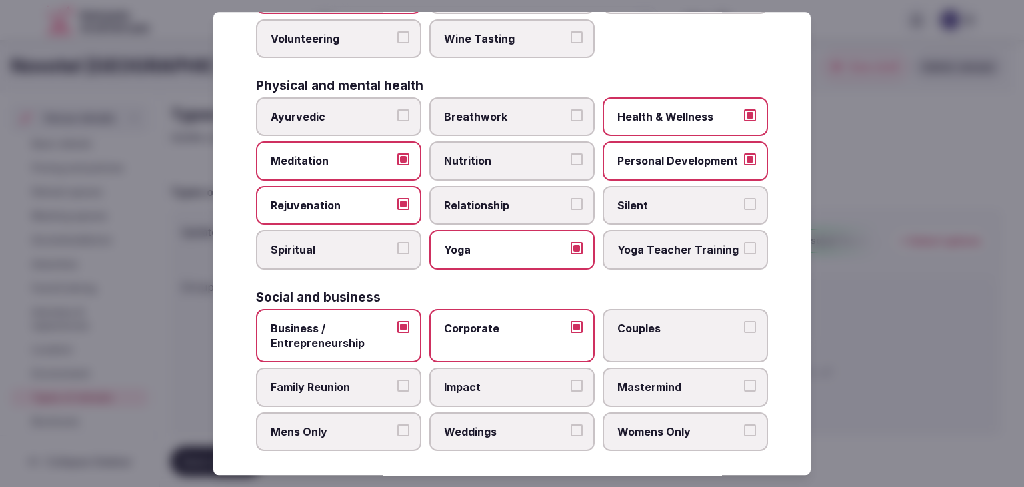
drag, startPoint x: 359, startPoint y: 391, endPoint x: 365, endPoint y: 395, distance: 8.1
click at [359, 390] on label "Family Reunion" at bounding box center [338, 387] width 165 height 39
click at [397, 390] on button "Family Reunion" at bounding box center [403, 386] width 12 height 12
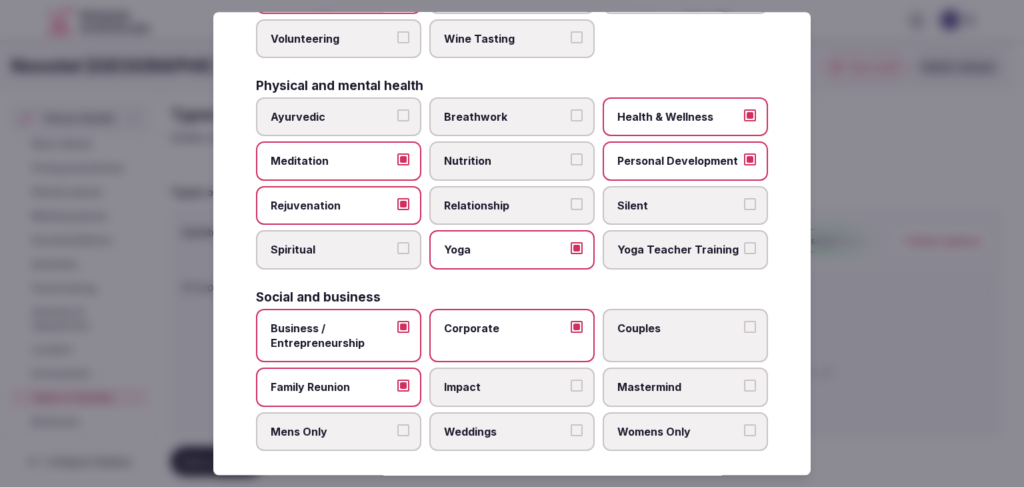
drag, startPoint x: 467, startPoint y: 435, endPoint x: 475, endPoint y: 434, distance: 7.5
click at [472, 435] on label "Weddings" at bounding box center [511, 431] width 165 height 39
click at [571, 435] on button "Weddings" at bounding box center [577, 430] width 12 height 12
click at [658, 329] on label "Couples" at bounding box center [685, 336] width 165 height 54
click at [744, 329] on button "Couples" at bounding box center [750, 327] width 12 height 12
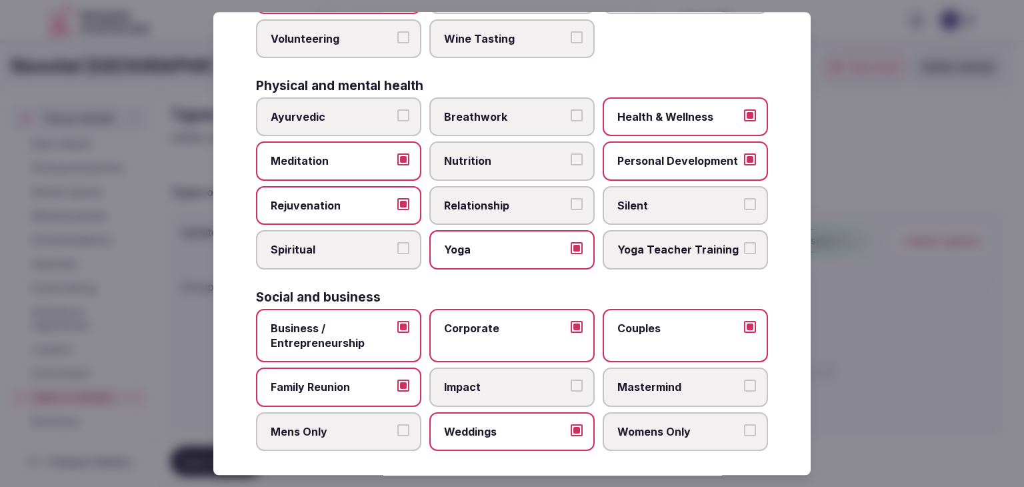
click at [659, 435] on label "Womens Only" at bounding box center [685, 431] width 165 height 39
click at [744, 435] on button "Womens Only" at bounding box center [750, 430] width 12 height 12
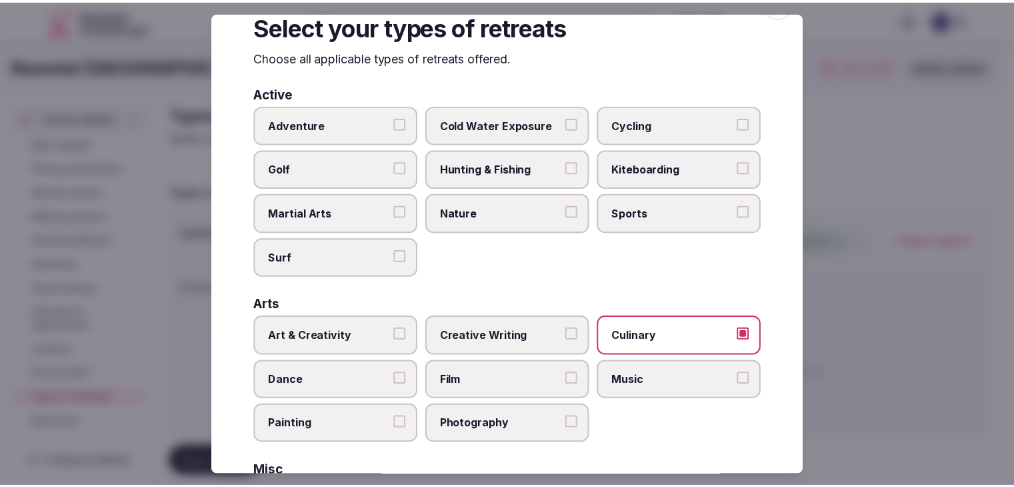
scroll to position [0, 0]
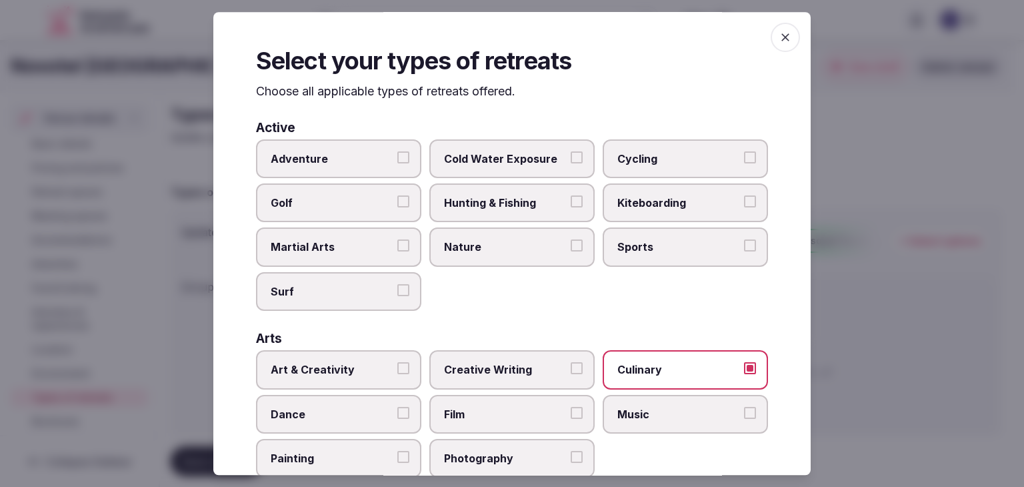
drag, startPoint x: 785, startPoint y: 37, endPoint x: 765, endPoint y: 82, distance: 49.5
click at [785, 37] on span "button" at bounding box center [785, 37] width 29 height 29
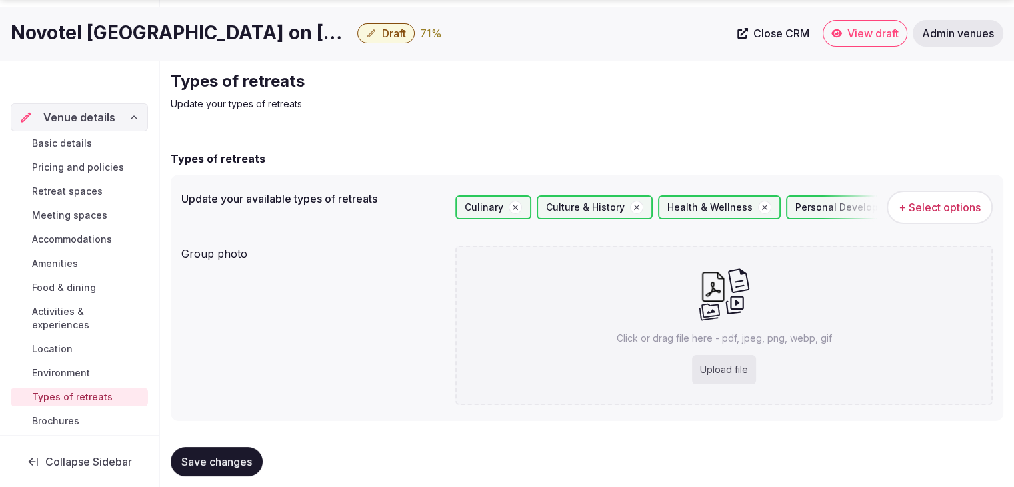
scroll to position [50, 0]
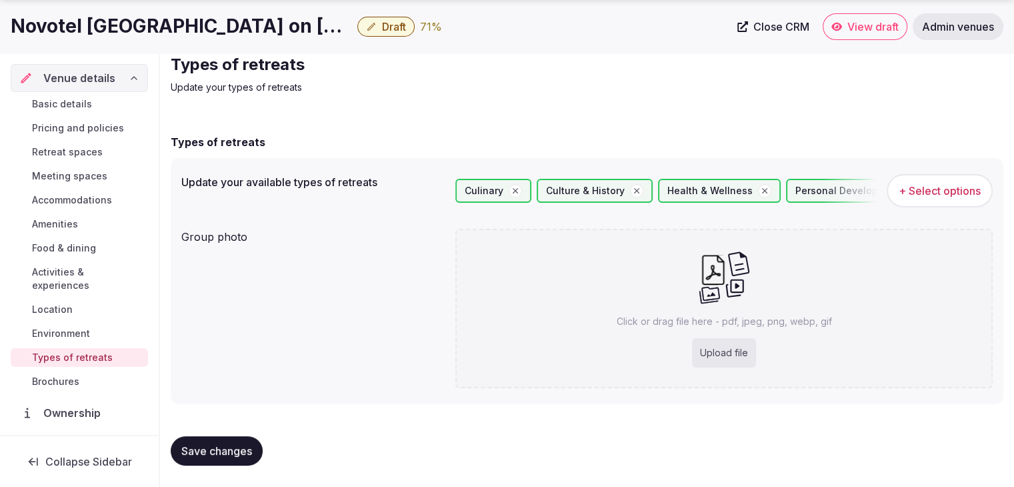
click at [702, 344] on div "Upload file" at bounding box center [724, 352] width 64 height 29
type input "**********"
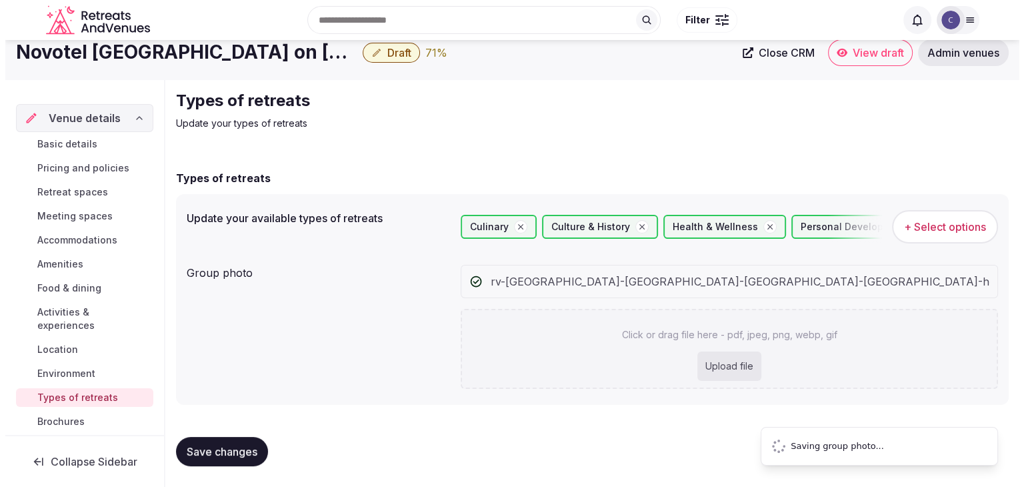
scroll to position [0, 0]
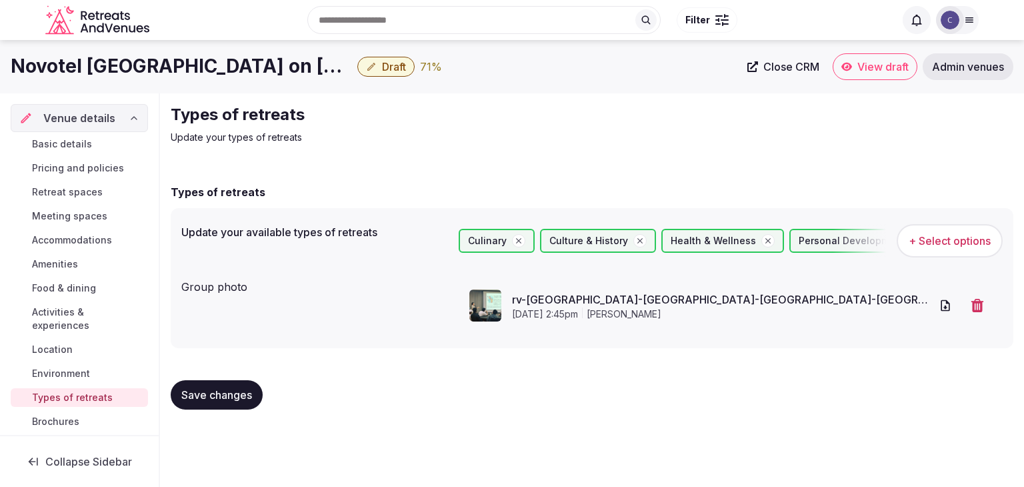
click at [243, 393] on span "Save changes" at bounding box center [216, 394] width 71 height 13
click at [85, 142] on span "Basic details" at bounding box center [62, 143] width 60 height 13
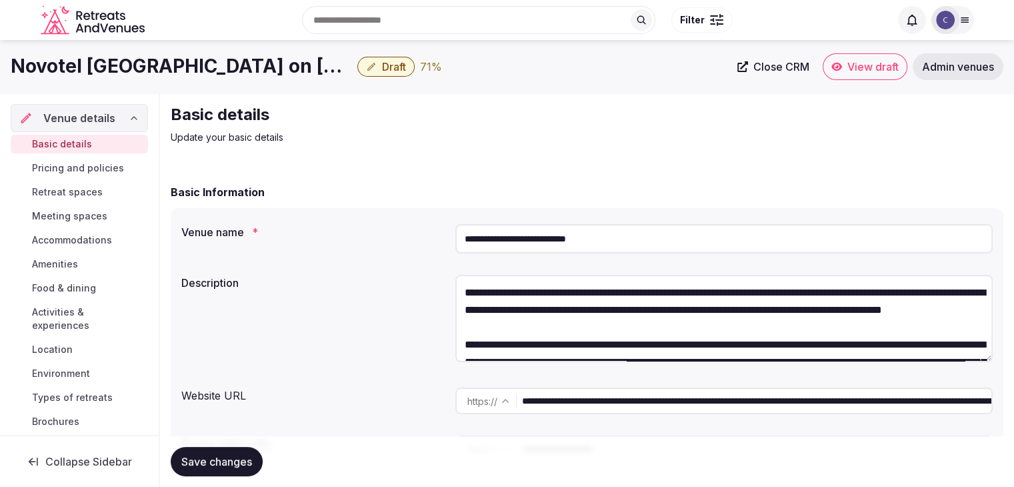
click at [102, 169] on span "Pricing and policies" at bounding box center [78, 167] width 92 height 13
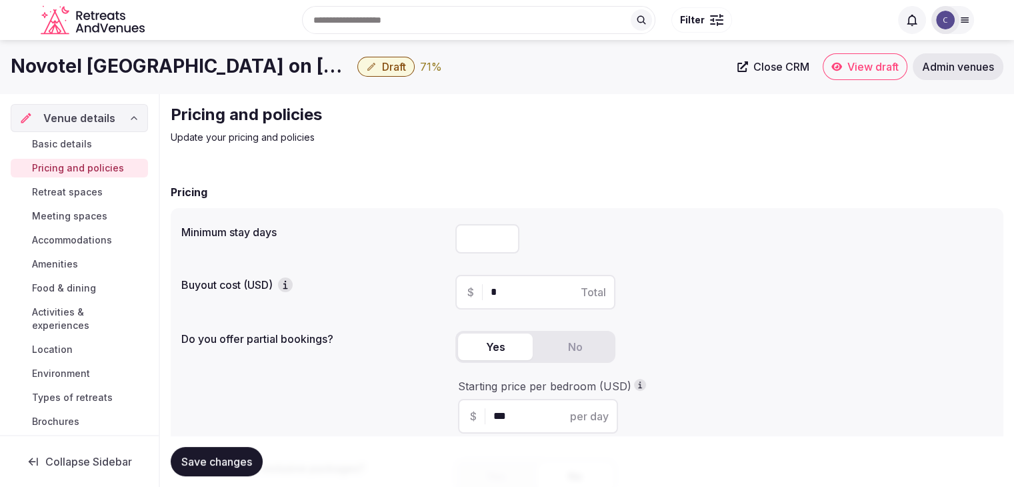
click at [99, 193] on span "Retreat spaces" at bounding box center [67, 191] width 71 height 13
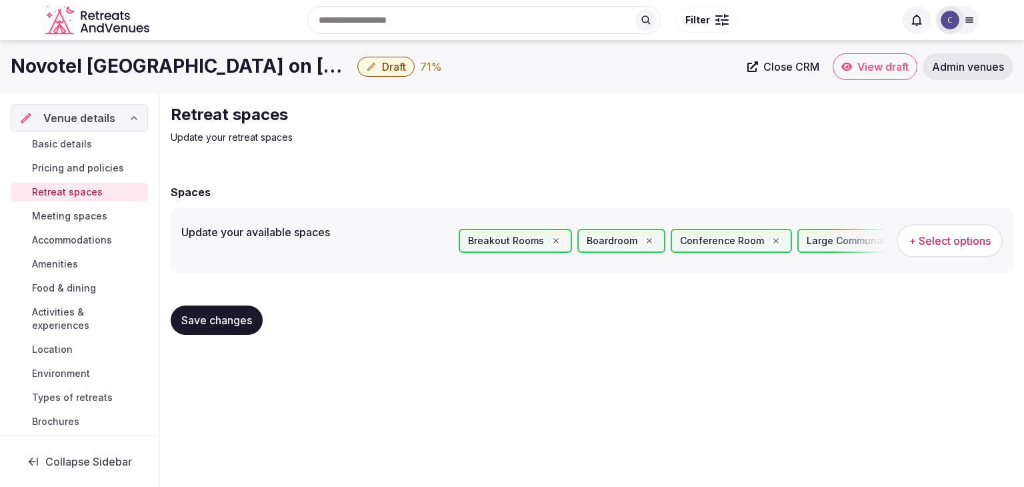
click at [99, 219] on span "Meeting spaces" at bounding box center [69, 215] width 75 height 13
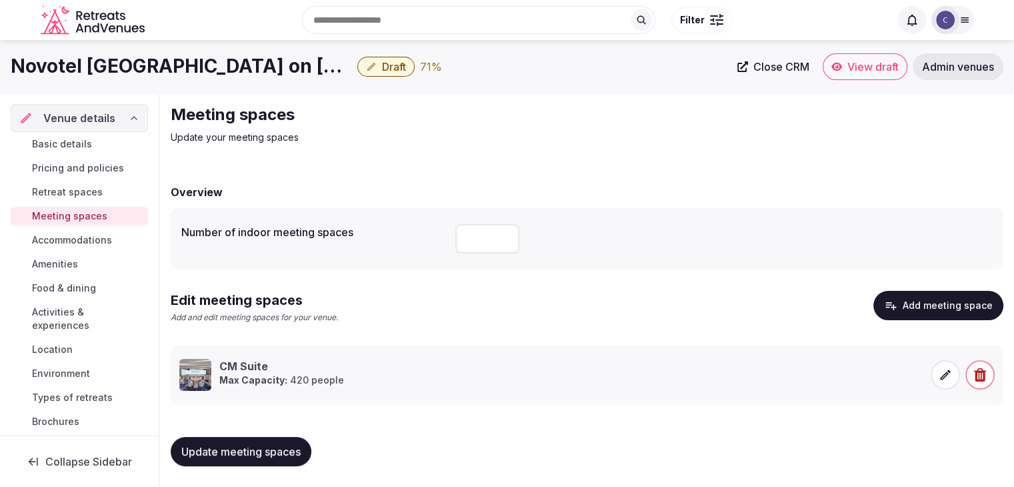
click at [95, 237] on span "Accommodations" at bounding box center [72, 239] width 80 height 13
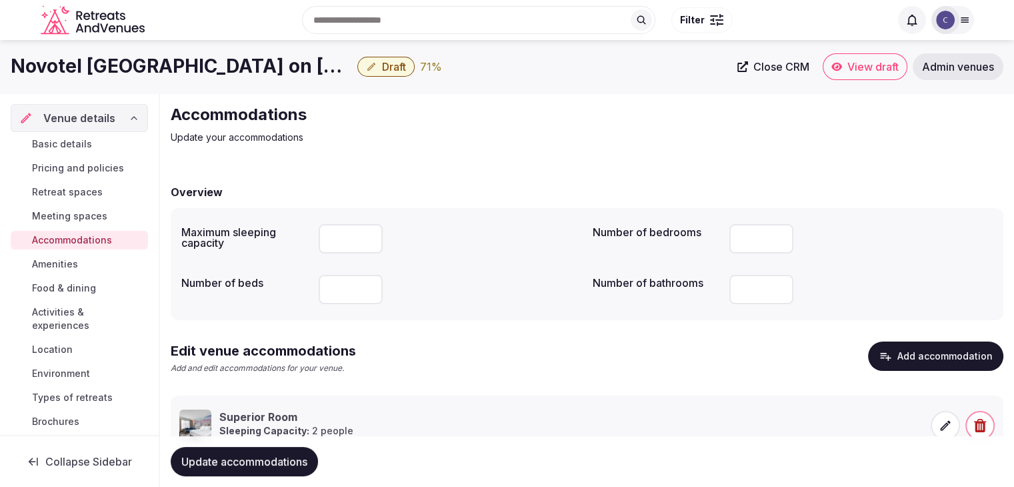
click at [84, 265] on link "Amenities" at bounding box center [79, 264] width 137 height 19
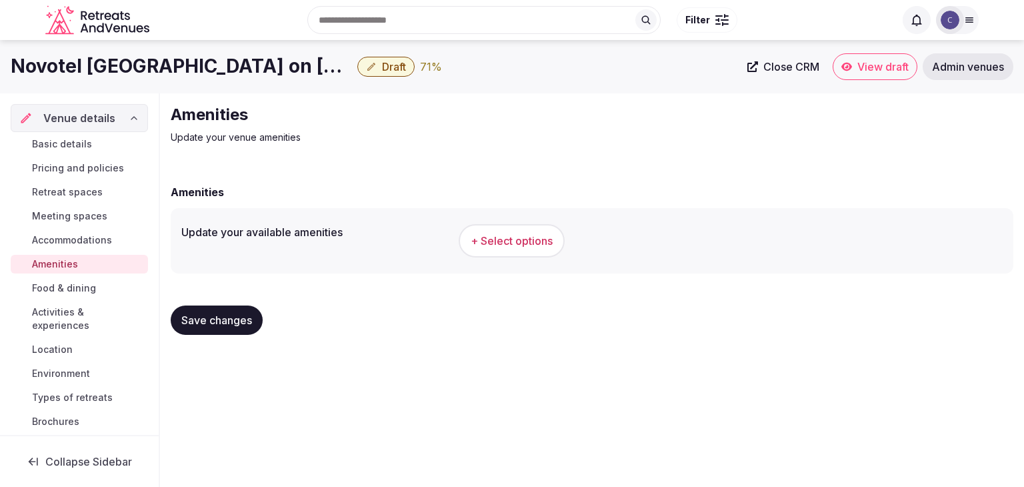
click at [153, 59] on h1 "Novotel Bangkok on Siam Square" at bounding box center [181, 66] width 341 height 26
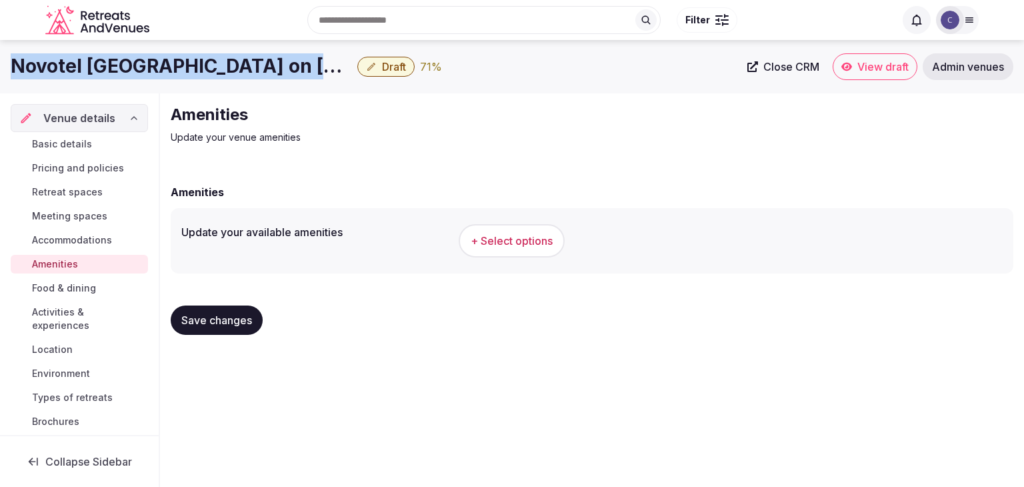
click at [154, 59] on h1 "Novotel Bangkok on Siam Square" at bounding box center [181, 66] width 341 height 26
copy div "Novotel Bangkok on Siam Square"
click at [520, 241] on span "+ Select options" at bounding box center [512, 240] width 82 height 15
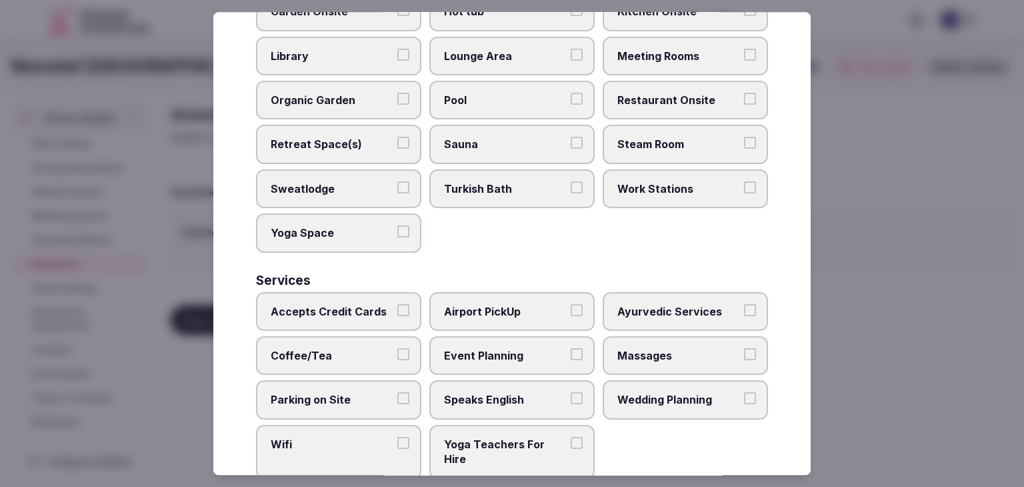
scroll to position [718, 0]
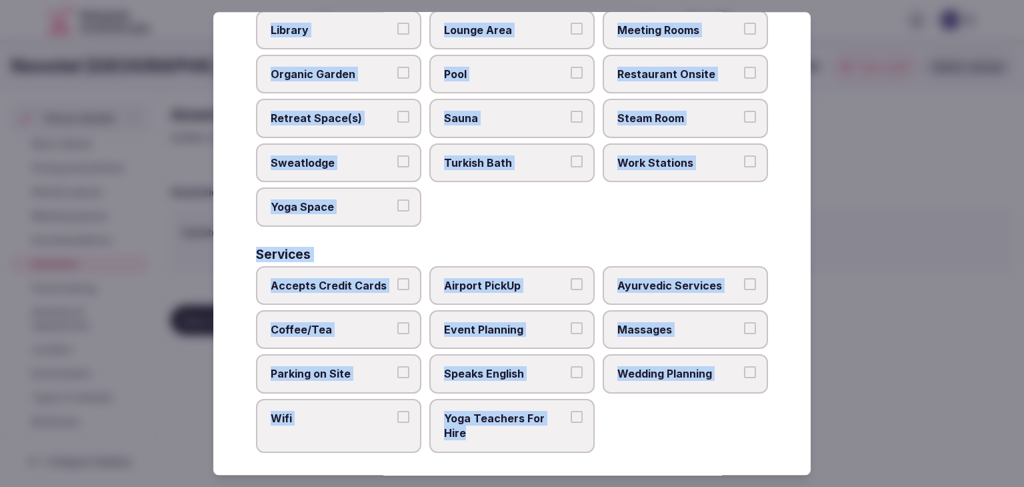
drag, startPoint x: 258, startPoint y: 91, endPoint x: 595, endPoint y: 439, distance: 484.6
click at [595, 439] on div "Select your venue amenities Choose all applicable amenities offered. Activities…" at bounding box center [511, 243] width 597 height 463
copy div "Choose all applicable amenities offered. Activities Bicycles Camping Allowed On…"
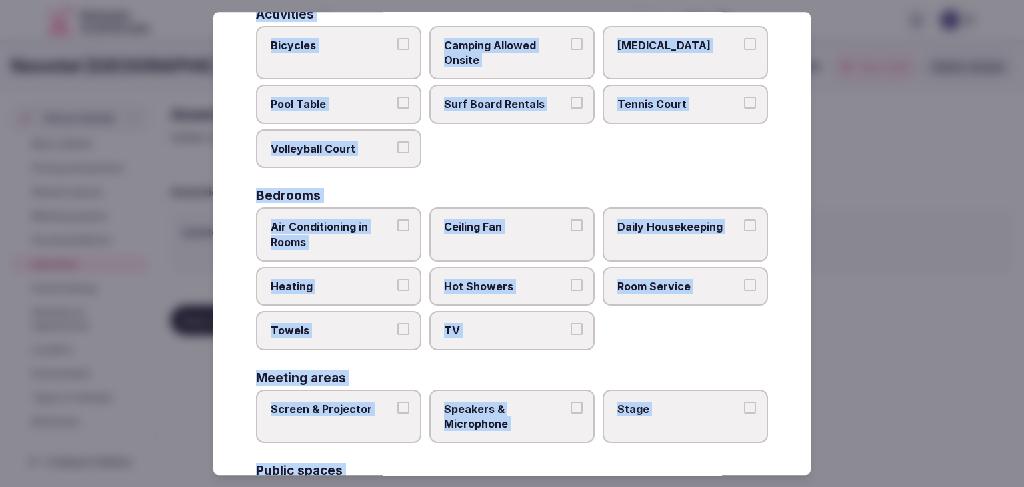
scroll to position [0, 0]
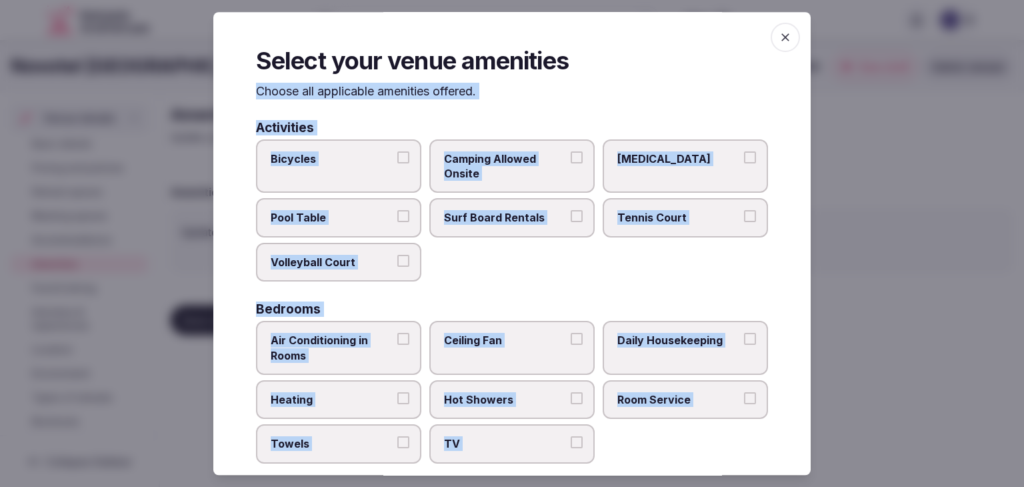
click at [319, 215] on span "Pool Table" at bounding box center [332, 218] width 123 height 15
click at [397, 215] on button "Pool Table" at bounding box center [403, 217] width 12 height 12
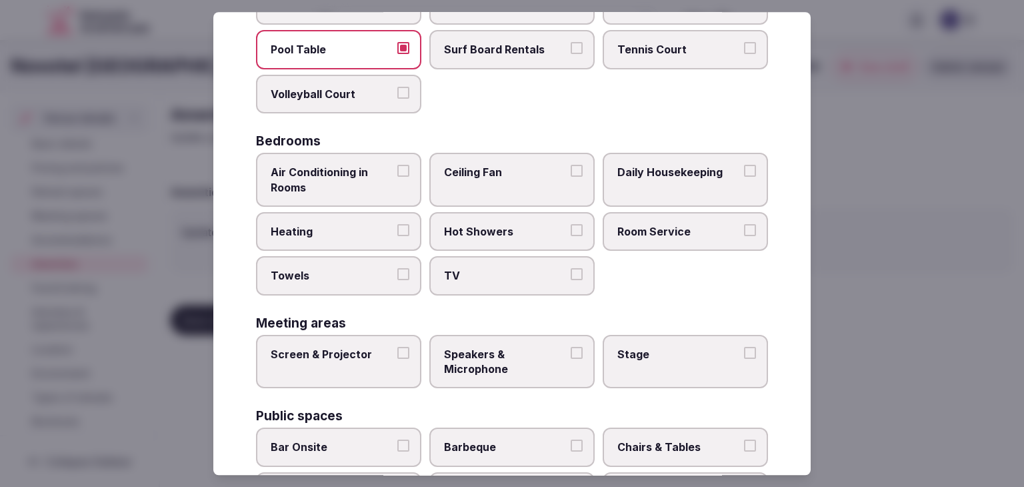
scroll to position [200, 0]
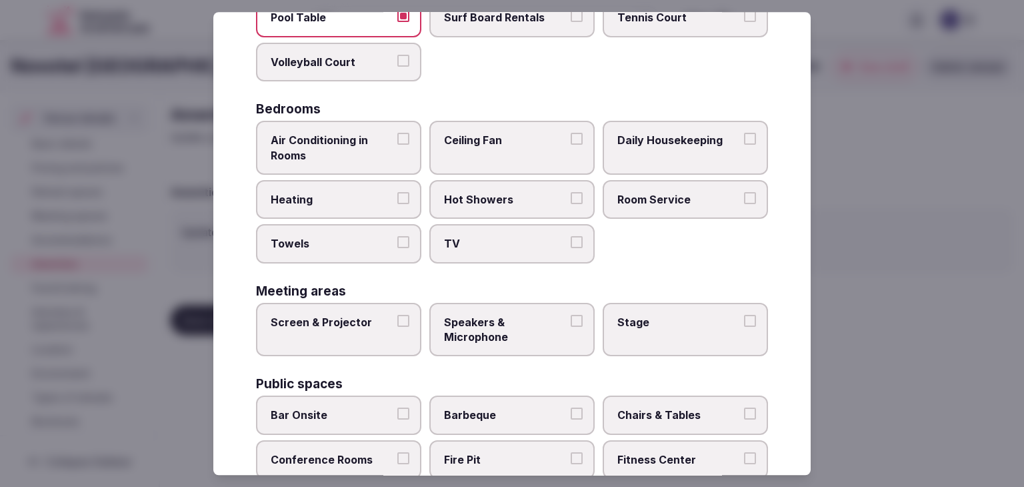
click at [384, 139] on span "Air Conditioning in Rooms" at bounding box center [332, 148] width 123 height 30
click at [397, 139] on button "Air Conditioning in Rooms" at bounding box center [403, 139] width 12 height 12
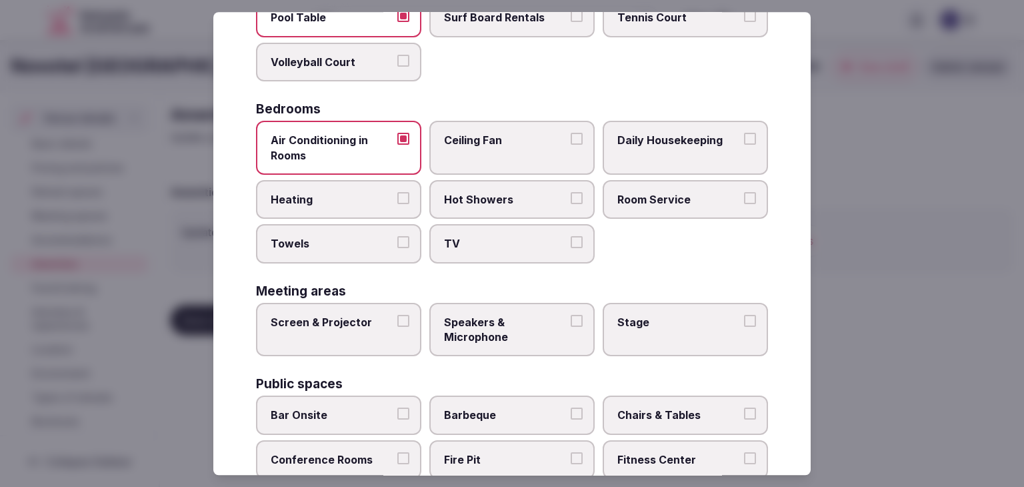
drag, startPoint x: 374, startPoint y: 185, endPoint x: 382, endPoint y: 214, distance: 30.4
click at [374, 185] on label "Heating" at bounding box center [338, 199] width 165 height 39
click at [397, 192] on button "Heating" at bounding box center [403, 198] width 12 height 12
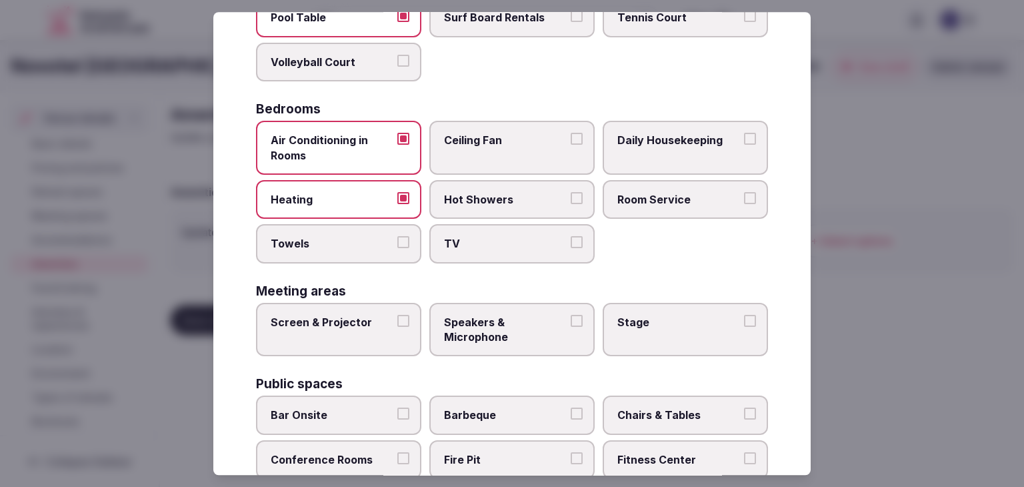
click at [389, 243] on span "Towels" at bounding box center [332, 244] width 123 height 15
click at [397, 243] on button "Towels" at bounding box center [403, 243] width 12 height 12
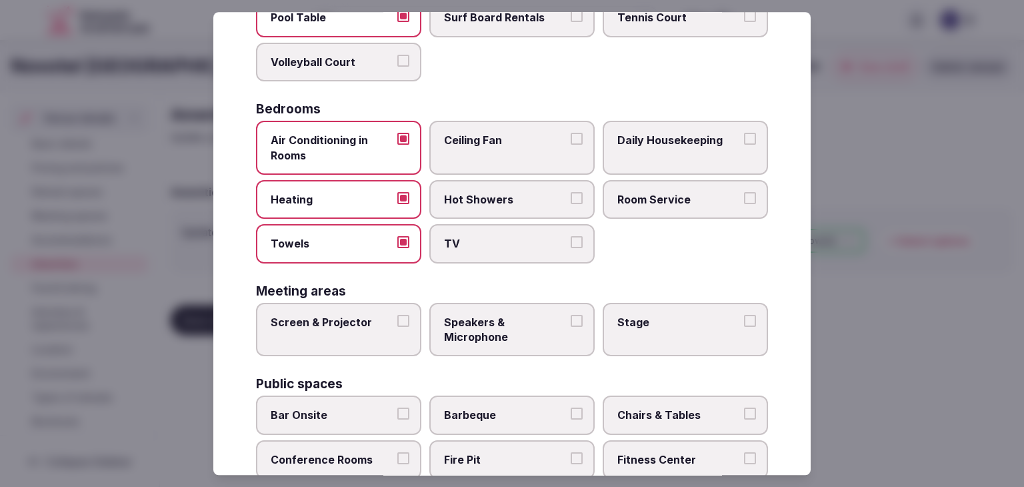
drag, startPoint x: 480, startPoint y: 231, endPoint x: 487, endPoint y: 228, distance: 7.5
click at [481, 231] on label "TV" at bounding box center [511, 244] width 165 height 39
click at [571, 237] on button "TV" at bounding box center [577, 243] width 12 height 12
click at [491, 202] on span "Hot Showers" at bounding box center [505, 199] width 123 height 15
click at [571, 202] on button "Hot Showers" at bounding box center [577, 198] width 12 height 12
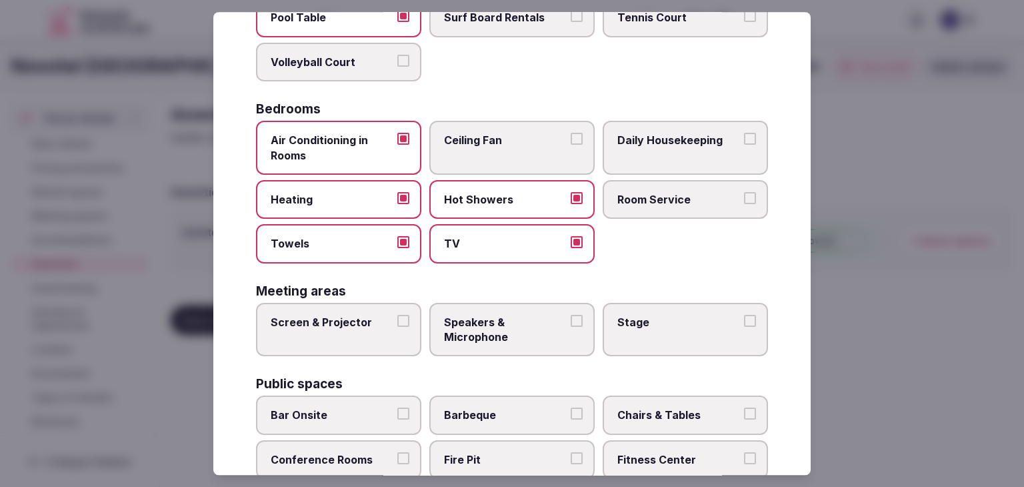
click at [643, 192] on span "Room Service" at bounding box center [678, 199] width 123 height 15
click at [744, 192] on button "Room Service" at bounding box center [750, 198] width 12 height 12
click at [656, 153] on label "Daily Housekeeping" at bounding box center [685, 148] width 165 height 54
click at [744, 145] on button "Daily Housekeeping" at bounding box center [750, 139] width 12 height 12
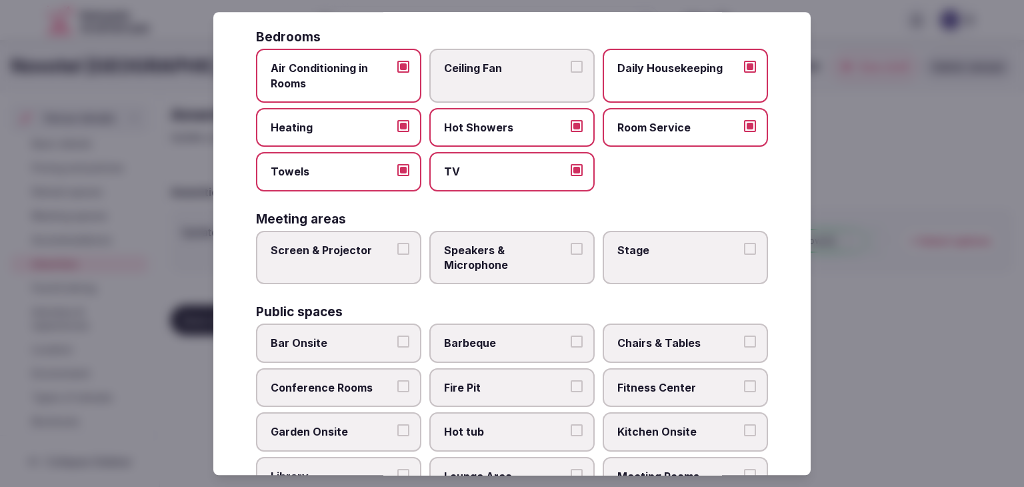
scroll to position [333, 0]
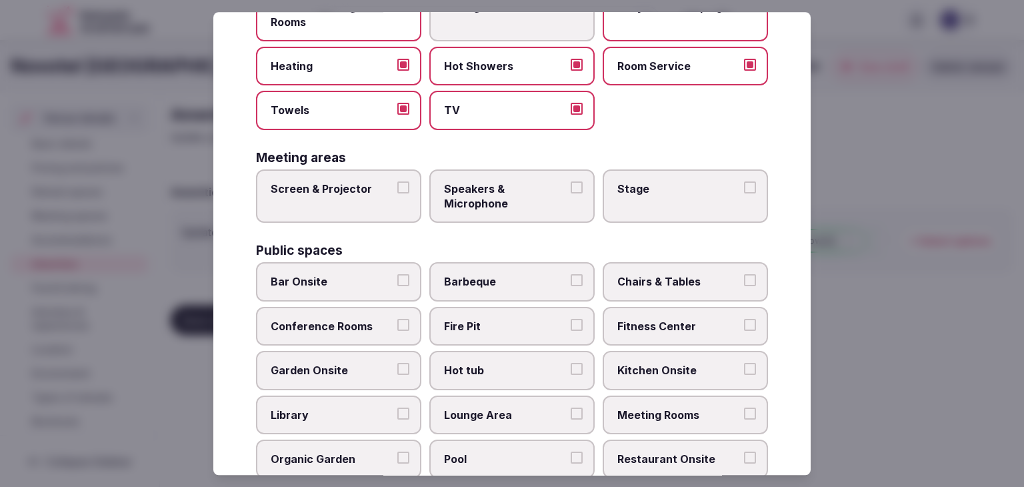
click at [357, 181] on span "Screen & Projector" at bounding box center [332, 188] width 123 height 15
click at [397, 181] on button "Screen & Projector" at bounding box center [403, 187] width 12 height 12
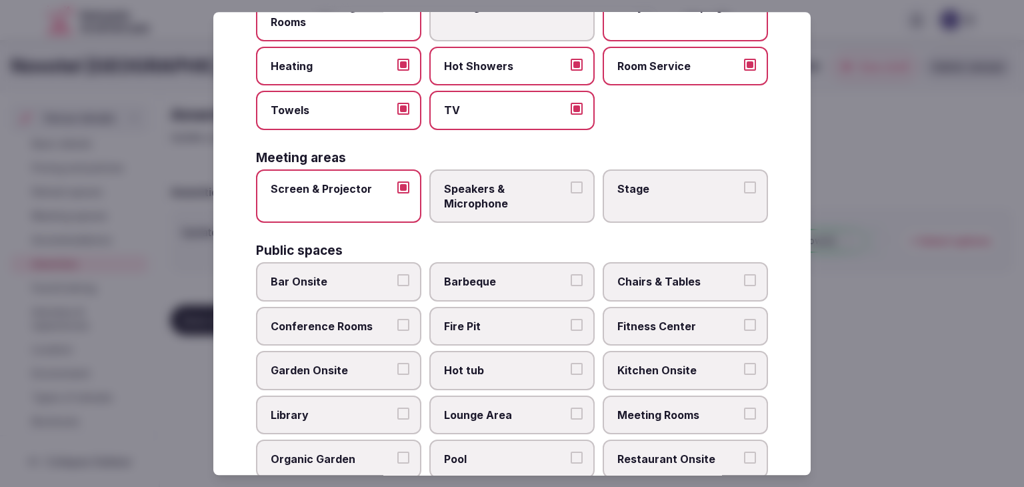
drag, startPoint x: 475, startPoint y: 193, endPoint x: 549, endPoint y: 192, distance: 74.7
click at [475, 193] on span "Speakers & Microphone" at bounding box center [505, 196] width 123 height 30
click at [571, 193] on button "Speakers & Microphone" at bounding box center [577, 187] width 12 height 12
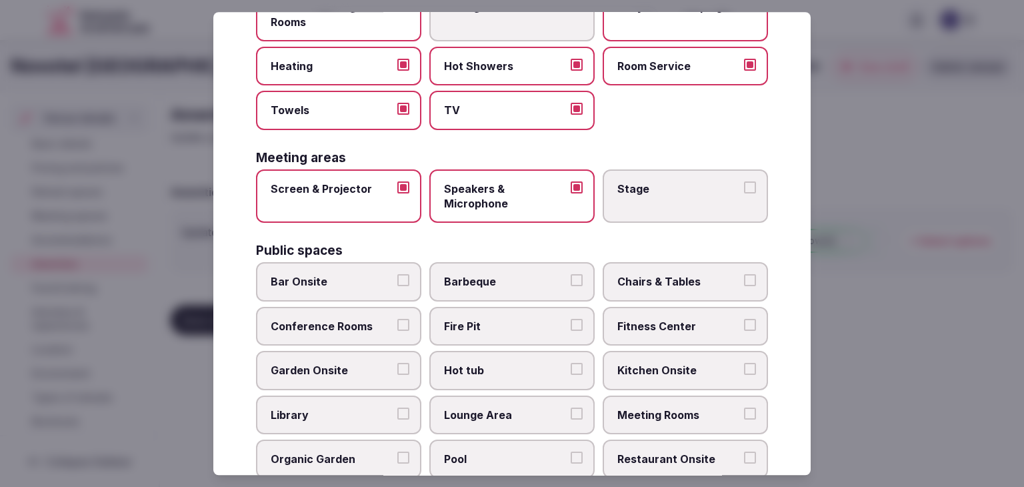
click at [648, 192] on span "Stage" at bounding box center [678, 188] width 123 height 15
click at [744, 192] on button "Stage" at bounding box center [750, 187] width 12 height 12
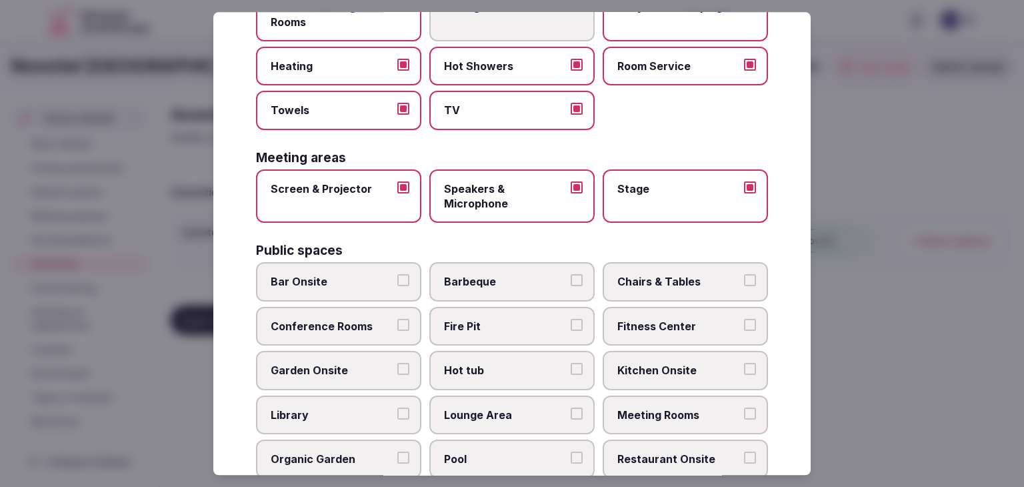
scroll to position [467, 0]
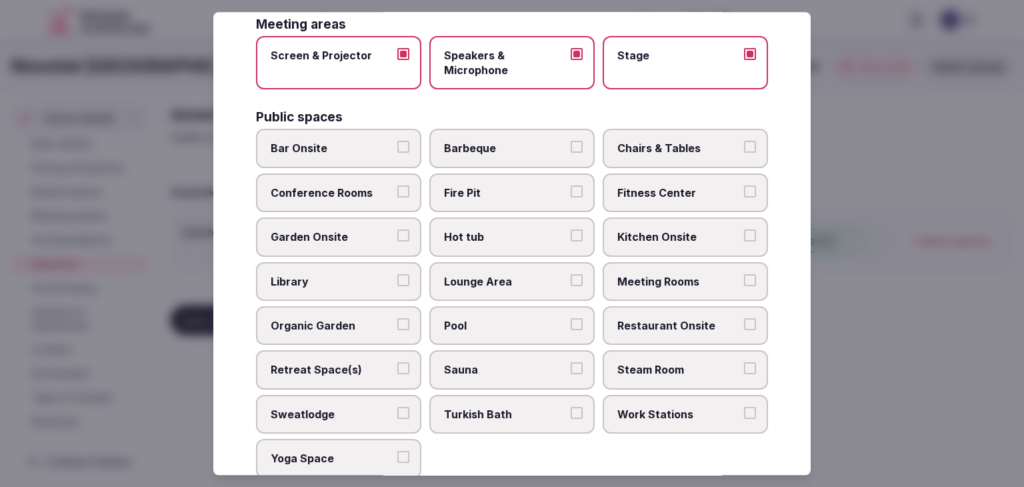
click at [343, 137] on label "Bar Onsite" at bounding box center [338, 148] width 165 height 39
click at [397, 141] on button "Bar Onsite" at bounding box center [403, 147] width 12 height 12
click at [685, 165] on div "Bar Onsite Barbeque Chairs & Tables Conference Rooms Fire Pit Fitness Center Ga…" at bounding box center [512, 303] width 512 height 349
click at [685, 190] on span "Fitness Center" at bounding box center [678, 192] width 123 height 15
click at [744, 190] on button "Fitness Center" at bounding box center [750, 191] width 12 height 12
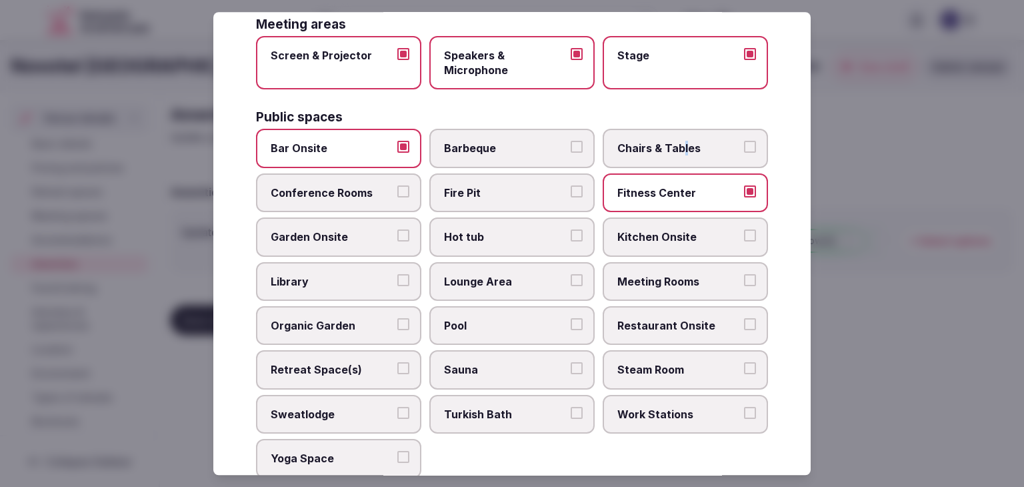
click at [676, 155] on label "Chairs & Tables" at bounding box center [685, 148] width 165 height 39
click at [671, 153] on label "Chairs & Tables" at bounding box center [685, 148] width 165 height 39
click at [744, 153] on button "Chairs & Tables" at bounding box center [750, 147] width 12 height 12
click at [676, 267] on label "Meeting Rooms" at bounding box center [685, 281] width 165 height 39
click at [744, 274] on button "Meeting Rooms" at bounding box center [750, 280] width 12 height 12
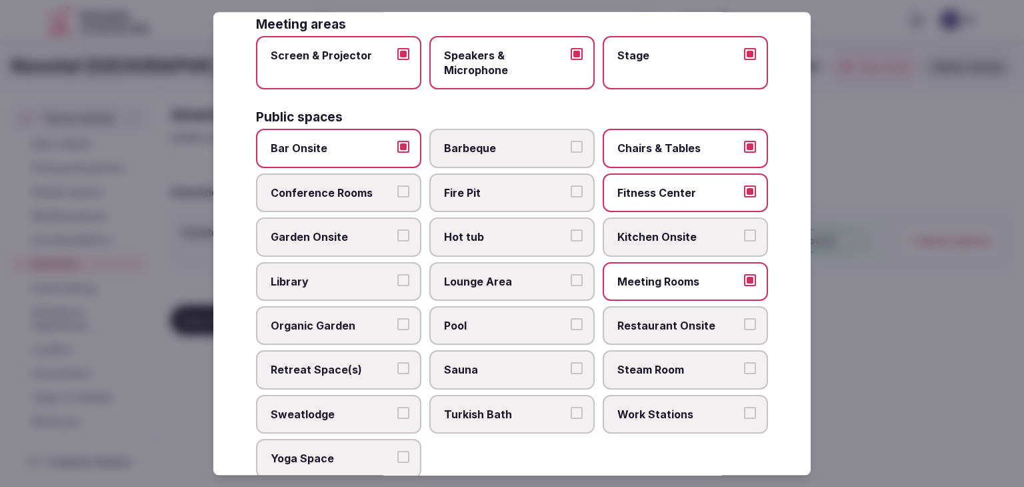
click at [691, 311] on label "Restaurant Onsite" at bounding box center [685, 325] width 165 height 39
click at [744, 318] on button "Restaurant Onsite" at bounding box center [750, 324] width 12 height 12
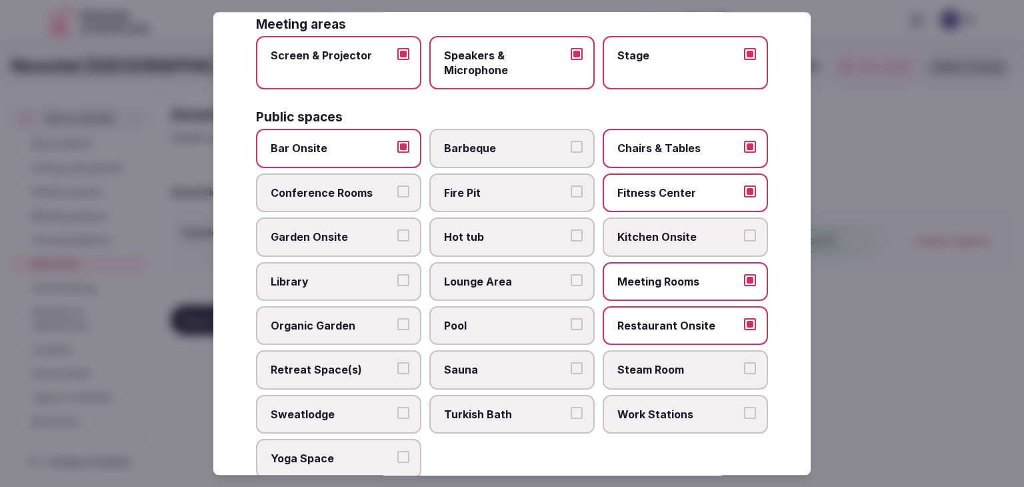
click at [479, 274] on span "Lounge Area" at bounding box center [505, 281] width 123 height 15
click at [571, 274] on button "Lounge Area" at bounding box center [577, 280] width 12 height 12
click at [495, 318] on span "Pool" at bounding box center [505, 325] width 123 height 15
click at [571, 318] on button "Pool" at bounding box center [577, 324] width 12 height 12
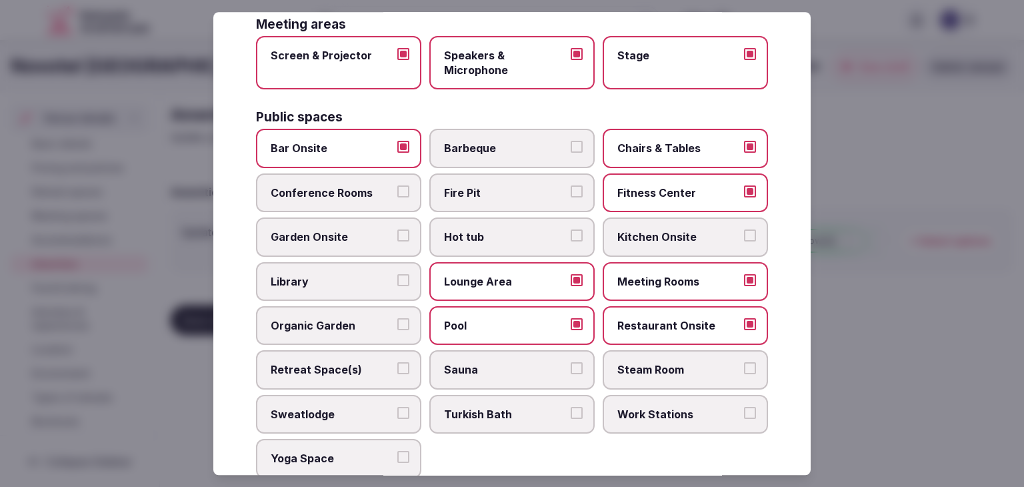
click at [331, 185] on span "Conference Rooms" at bounding box center [332, 192] width 123 height 15
click at [397, 185] on button "Conference Rooms" at bounding box center [403, 191] width 12 height 12
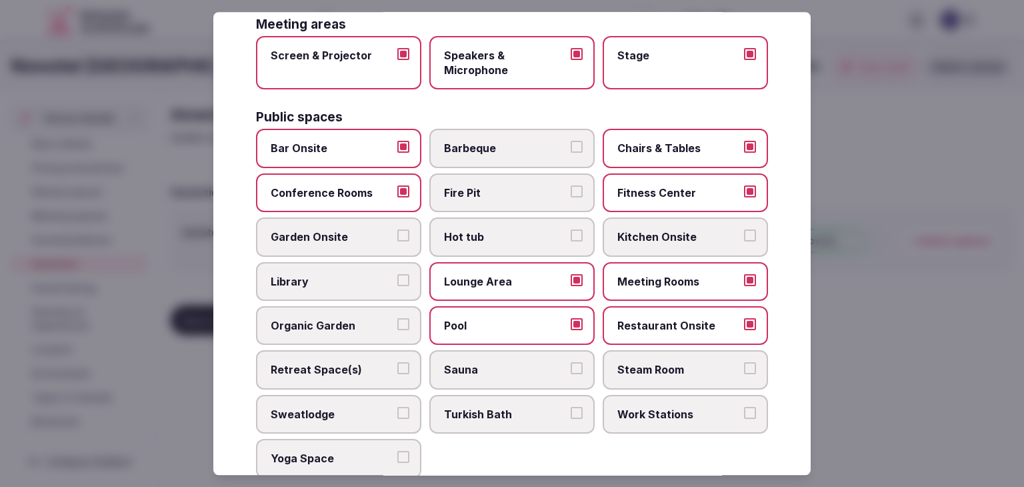
scroll to position [600, 0]
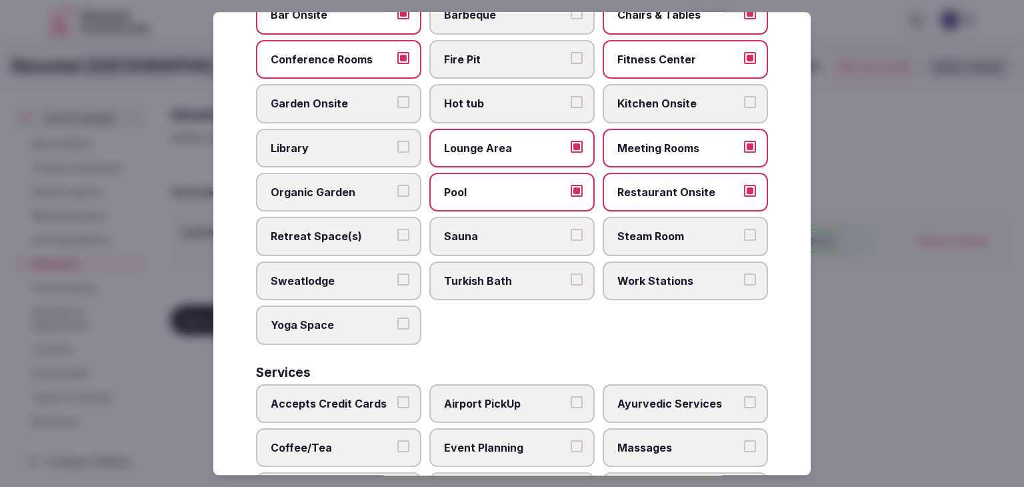
click at [353, 222] on label "Retreat Space(s)" at bounding box center [338, 236] width 165 height 39
click at [397, 229] on button "Retreat Space(s)" at bounding box center [403, 235] width 12 height 12
click at [653, 283] on label "Work Stations" at bounding box center [685, 280] width 165 height 39
click at [744, 283] on button "Work Stations" at bounding box center [750, 279] width 12 height 12
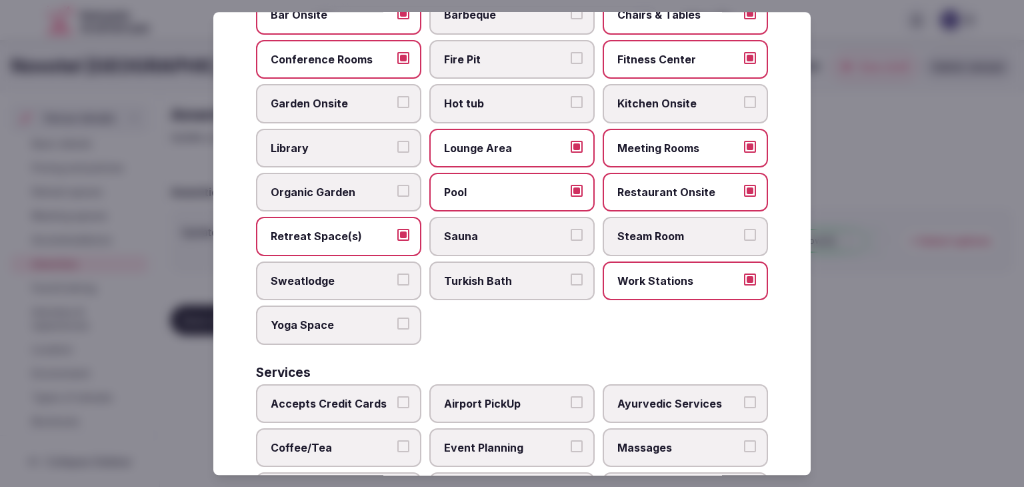
click at [365, 305] on label "Yoga Space" at bounding box center [338, 324] width 165 height 39
click at [397, 317] on button "Yoga Space" at bounding box center [403, 323] width 12 height 12
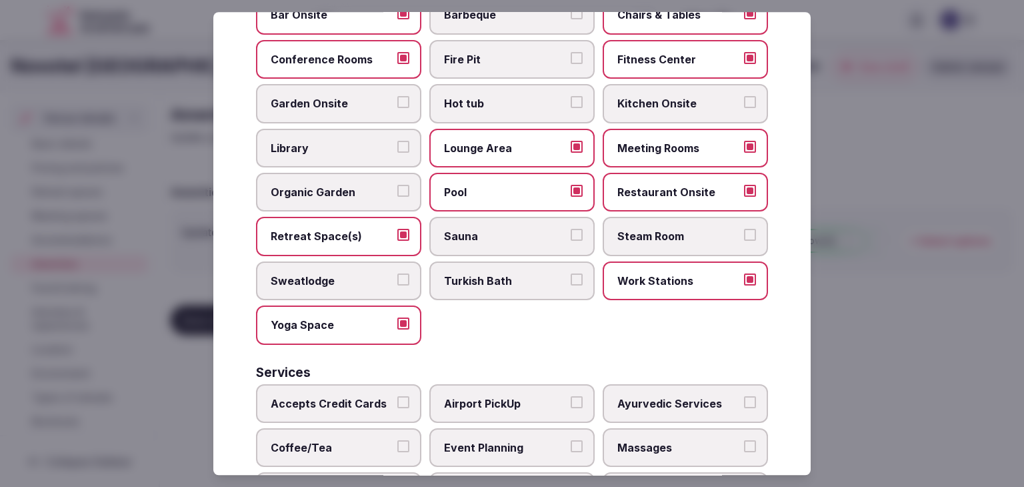
scroll to position [718, 0]
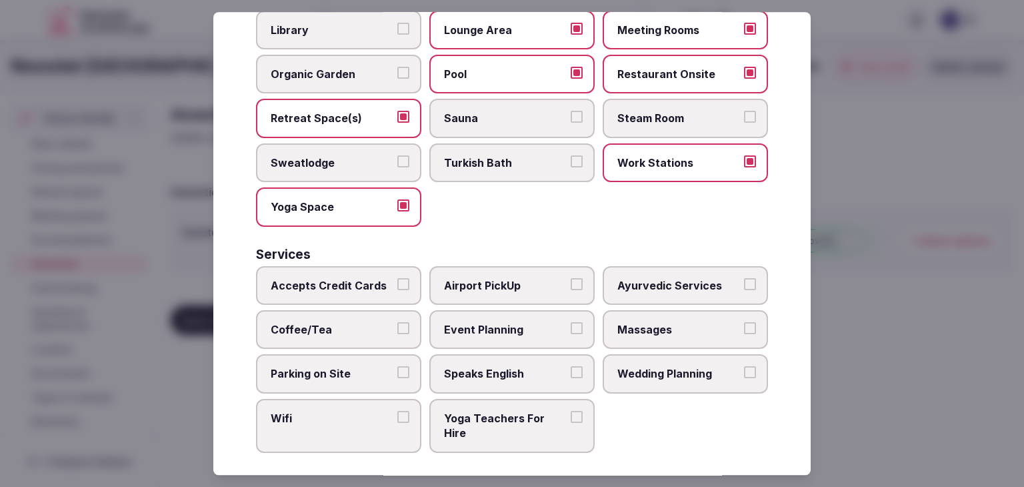
drag, startPoint x: 366, startPoint y: 273, endPoint x: 371, endPoint y: 317, distance: 44.2
click at [365, 278] on span "Accepts Credit Cards" at bounding box center [332, 285] width 123 height 15
click at [397, 278] on button "Accepts Credit Cards" at bounding box center [403, 284] width 12 height 12
drag, startPoint x: 368, startPoint y: 321, endPoint x: 365, endPoint y: 361, distance: 40.7
click at [367, 322] on span "Coffee/Tea" at bounding box center [332, 329] width 123 height 15
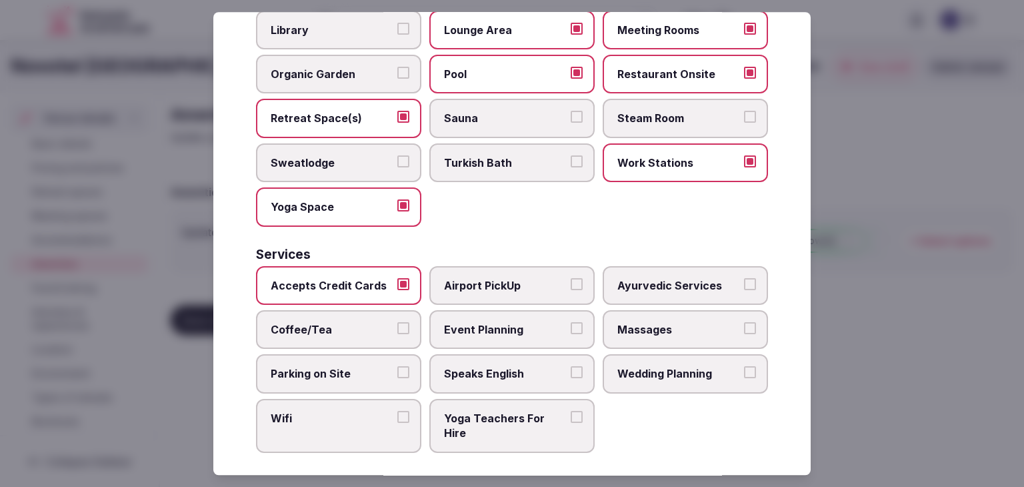
click at [397, 322] on button "Coffee/Tea" at bounding box center [403, 328] width 12 height 12
click at [363, 371] on label "Parking on Site" at bounding box center [338, 374] width 165 height 39
click at [397, 371] on button "Parking on Site" at bounding box center [403, 373] width 12 height 12
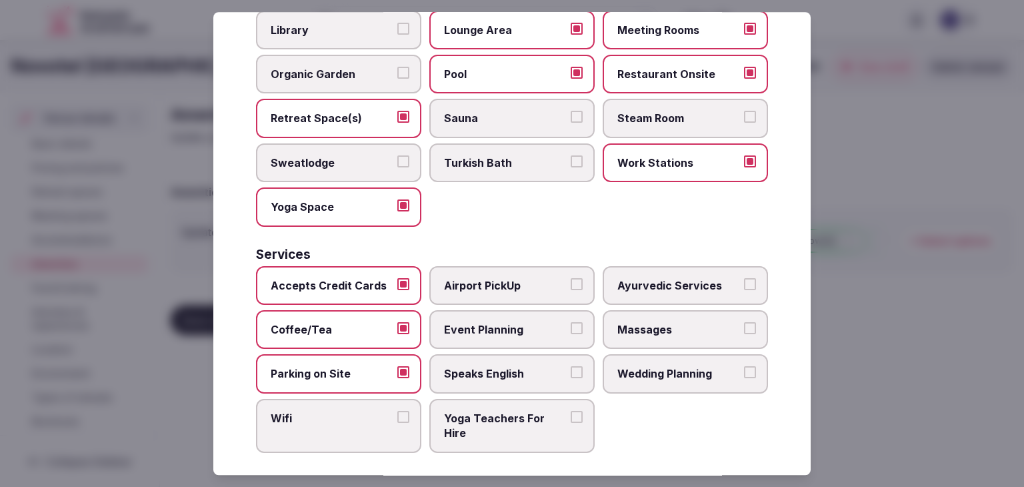
click at [370, 411] on span "Wifi" at bounding box center [332, 418] width 123 height 15
click at [397, 411] on button "Wifi" at bounding box center [403, 417] width 12 height 12
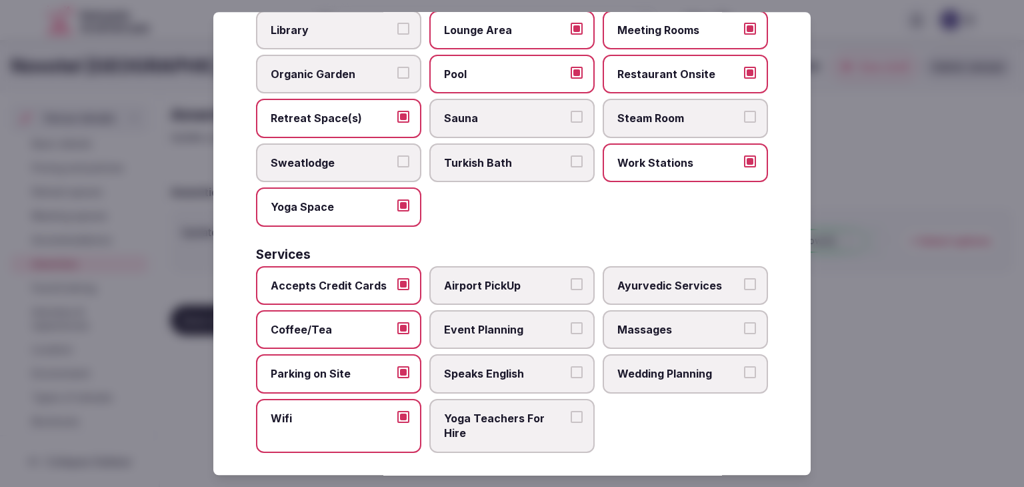
drag, startPoint x: 461, startPoint y: 369, endPoint x: 479, endPoint y: 342, distance: 33.1
click at [463, 367] on span "Speaks English" at bounding box center [505, 374] width 123 height 15
click at [571, 367] on button "Speaks English" at bounding box center [577, 373] width 12 height 12
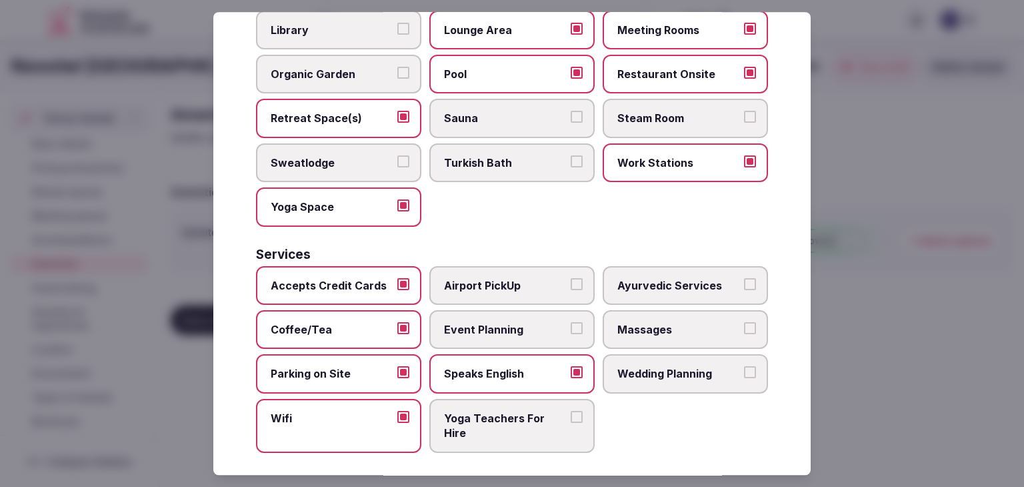
drag, startPoint x: 483, startPoint y: 335, endPoint x: 489, endPoint y: 329, distance: 9.0
click at [484, 334] on label "Event Planning" at bounding box center [511, 329] width 165 height 39
click at [571, 334] on button "Event Planning" at bounding box center [577, 328] width 12 height 12
click at [649, 336] on label "Massages" at bounding box center [685, 329] width 165 height 39
click at [744, 334] on button "Massages" at bounding box center [750, 328] width 12 height 12
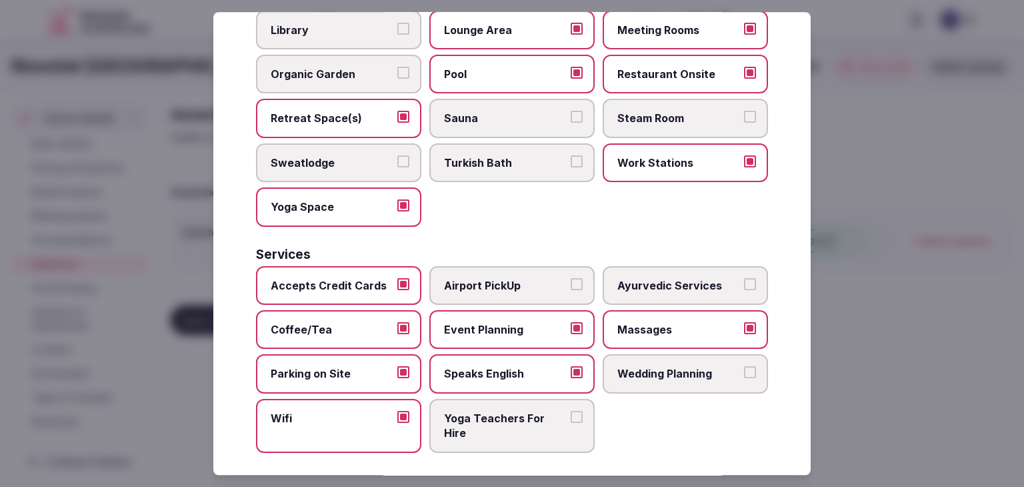
click at [653, 367] on span "Wedding Planning" at bounding box center [678, 374] width 123 height 15
click at [744, 367] on button "Wedding Planning" at bounding box center [750, 373] width 12 height 12
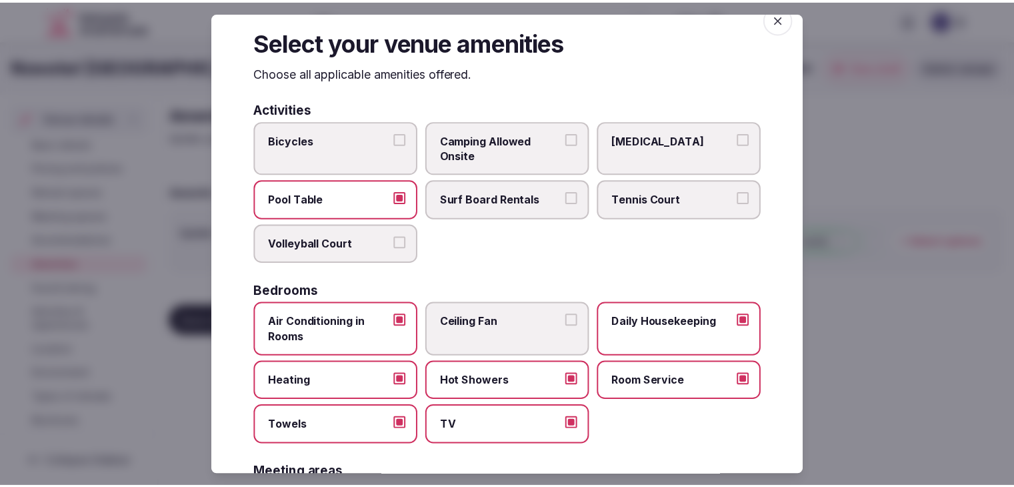
scroll to position [0, 0]
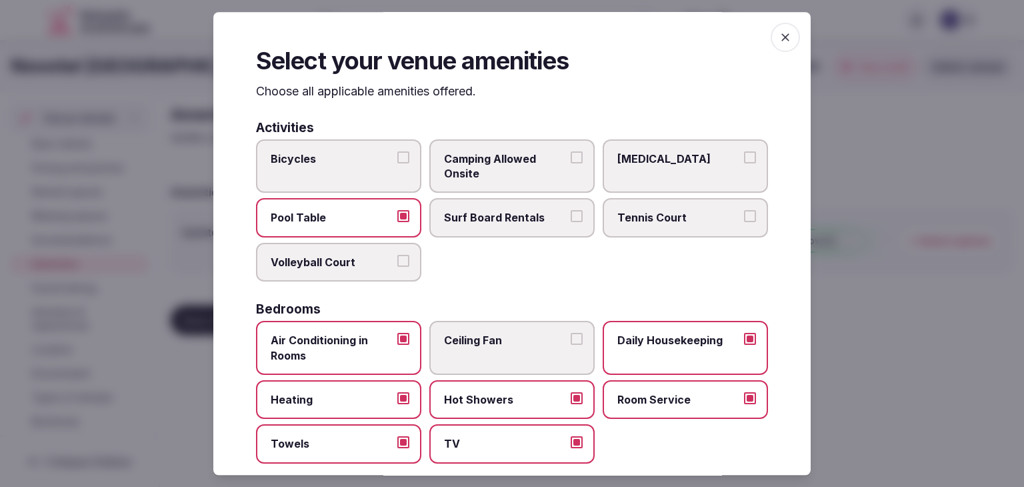
click at [779, 40] on icon "button" at bounding box center [785, 37] width 13 height 13
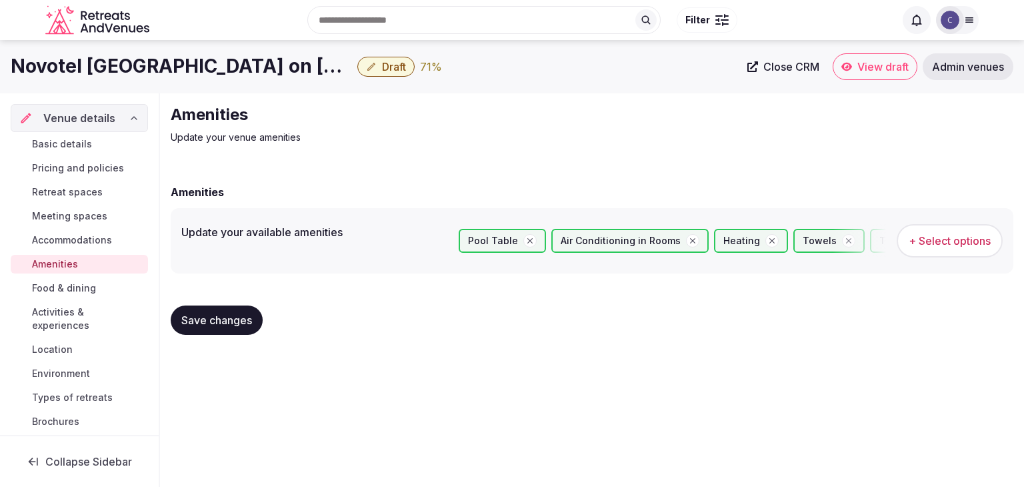
click at [245, 314] on span "Save changes" at bounding box center [216, 319] width 71 height 13
click at [54, 282] on span "Food & dining" at bounding box center [64, 287] width 64 height 13
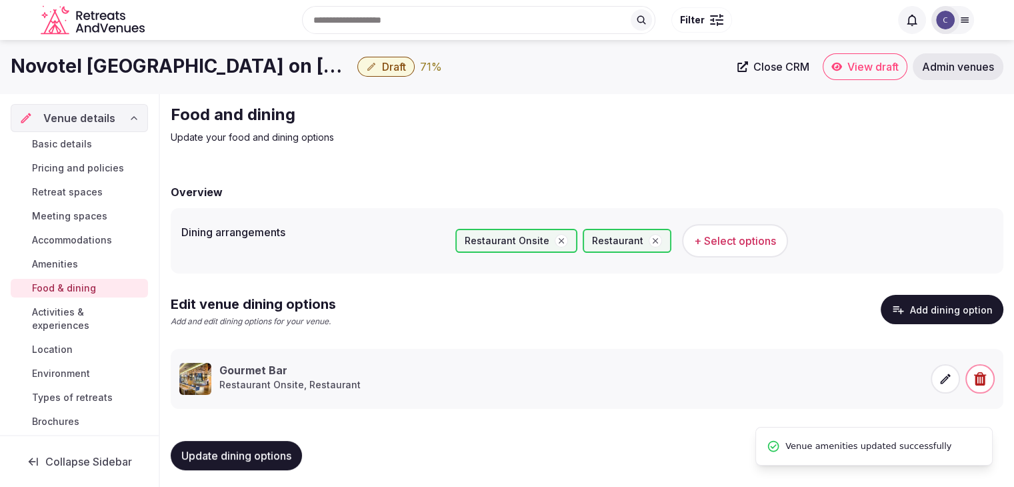
click at [59, 308] on span "Activities & experiences" at bounding box center [87, 318] width 111 height 27
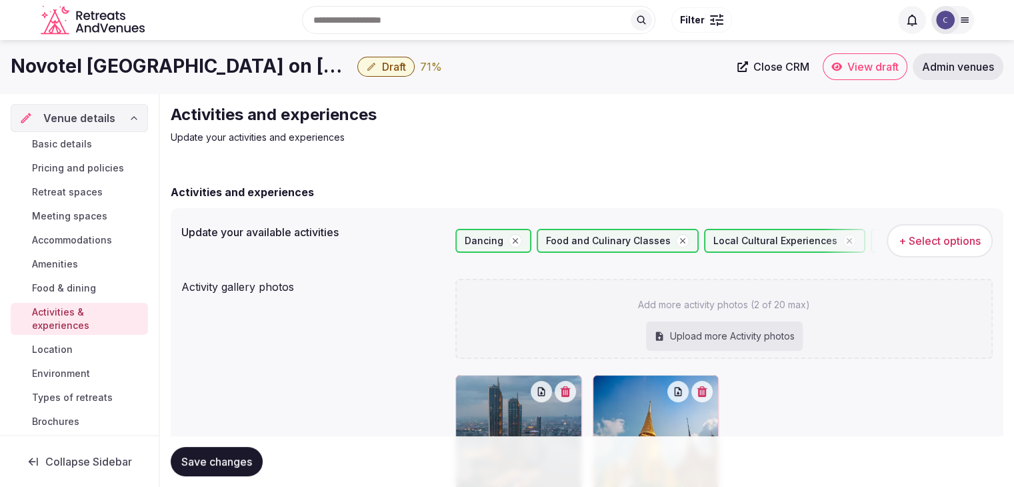
click at [69, 283] on span "Food & dining" at bounding box center [64, 287] width 64 height 13
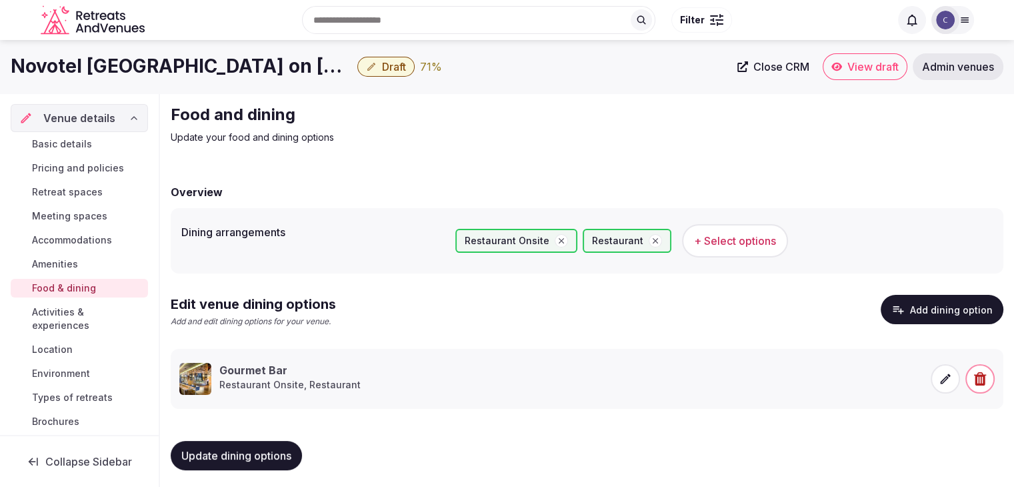
click at [227, 59] on h1 "Novotel Bangkok on Siam Square" at bounding box center [181, 66] width 341 height 26
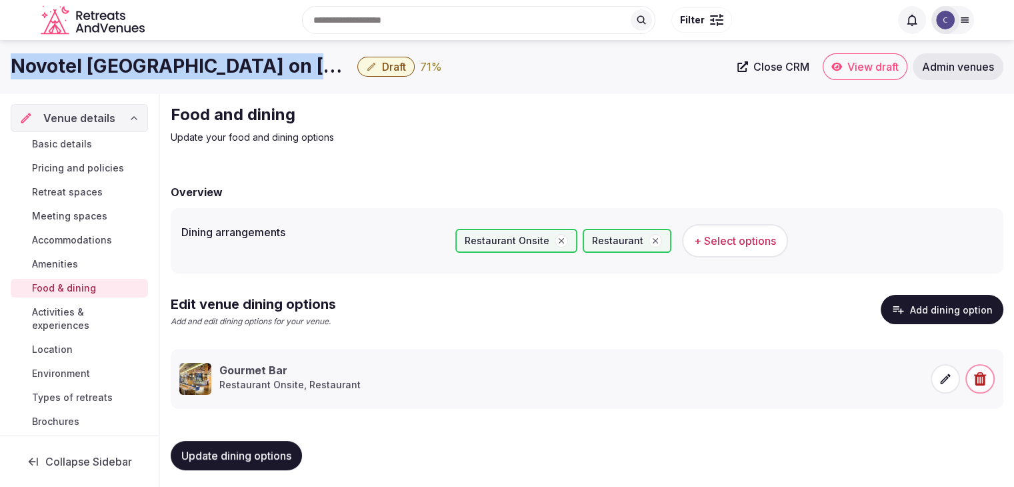
click at [227, 59] on h1 "Novotel Bangkok on Siam Square" at bounding box center [181, 66] width 341 height 26
copy div "Novotel Bangkok on Siam Square"
click at [711, 238] on span "+ Select options" at bounding box center [735, 240] width 82 height 15
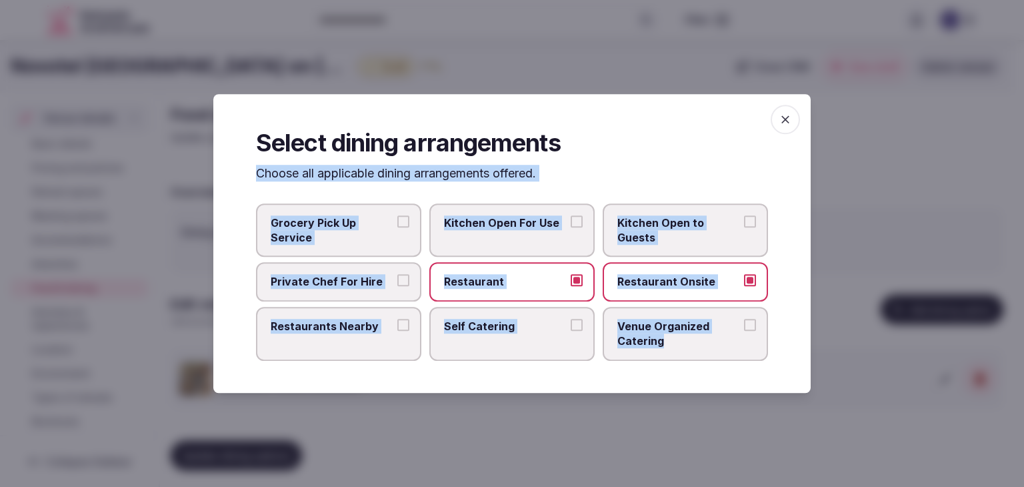
drag, startPoint x: 253, startPoint y: 167, endPoint x: 763, endPoint y: 346, distance: 539.9
click at [763, 346] on div "Select dining arrangements Choose all applicable dining arrangements offered. G…" at bounding box center [511, 243] width 597 height 299
copy div "Choose all applicable dining arrangements offered. Grocery Pick Up Service Kitc…"
drag, startPoint x: 296, startPoint y: 342, endPoint x: 325, endPoint y: 340, distance: 28.7
click at [296, 342] on label "Restaurants Nearby" at bounding box center [338, 334] width 165 height 54
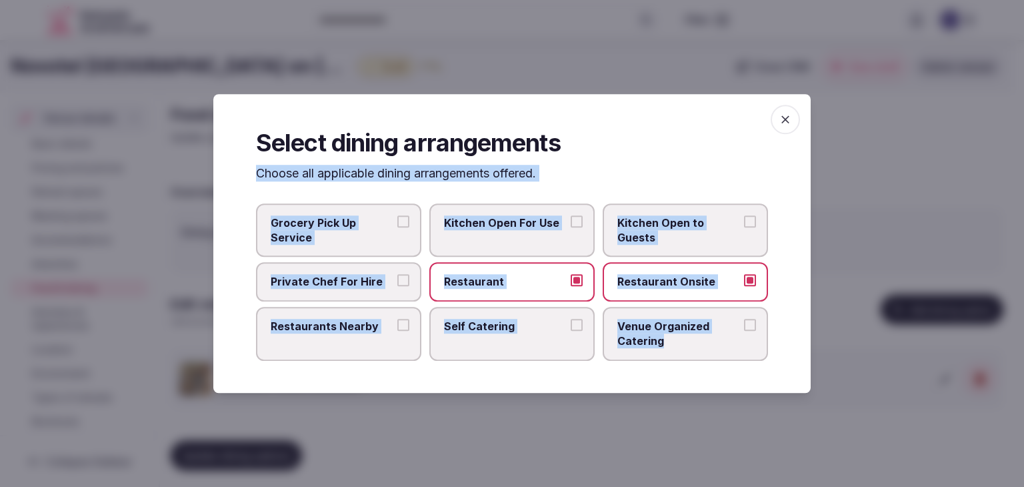
click at [397, 331] on button "Restaurants Nearby" at bounding box center [403, 325] width 12 height 12
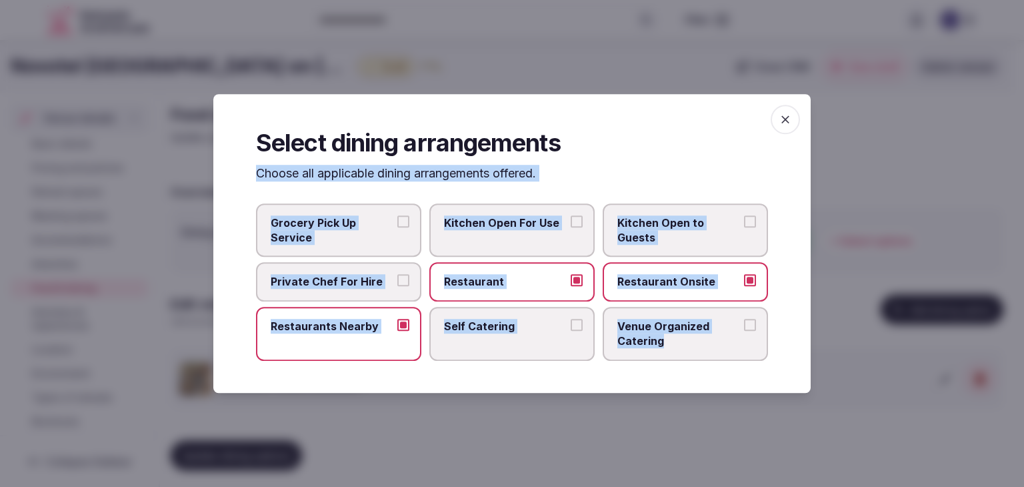
click at [699, 335] on span "Venue Organized Catering" at bounding box center [678, 334] width 123 height 30
click at [744, 331] on button "Venue Organized Catering" at bounding box center [750, 325] width 12 height 12
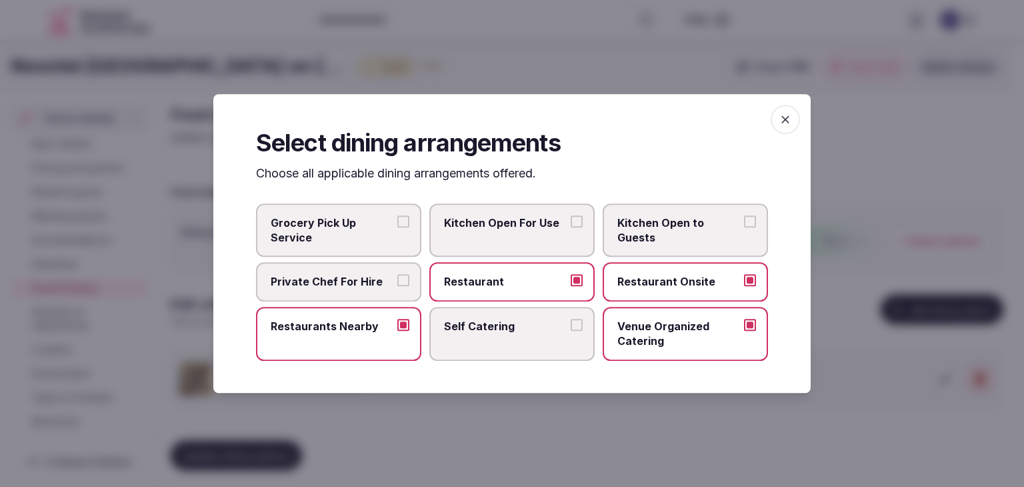
click at [781, 114] on icon "button" at bounding box center [785, 119] width 13 height 13
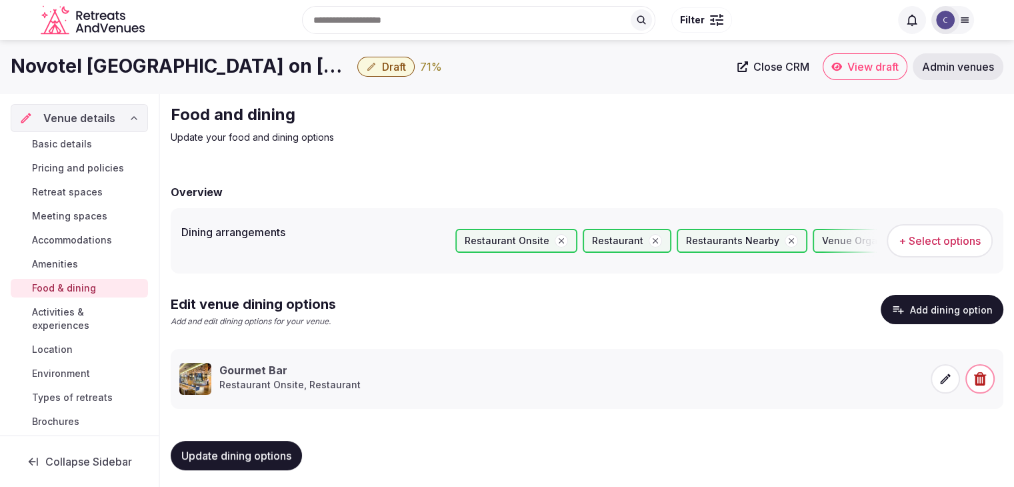
click at [257, 461] on button "Update dining options" at bounding box center [236, 455] width 131 height 29
click at [357, 73] on button "Draft" at bounding box center [385, 67] width 57 height 20
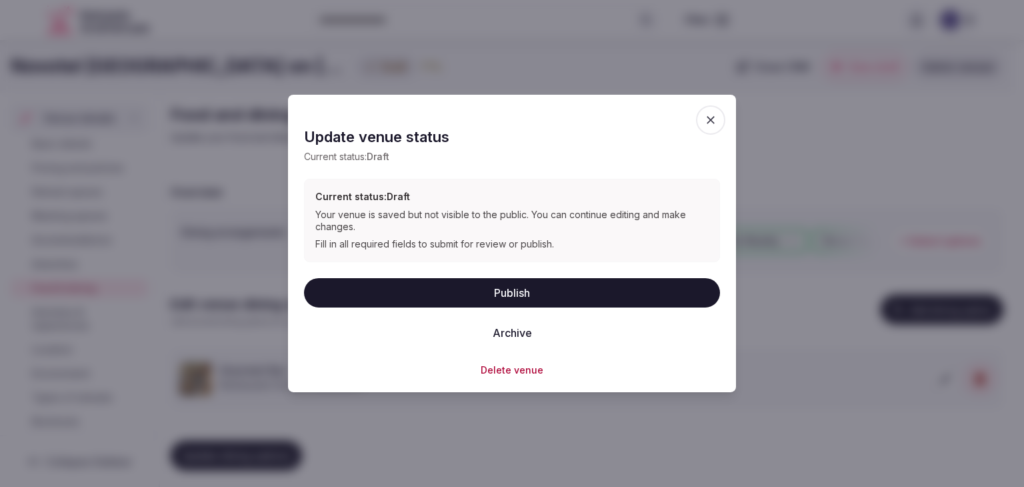
click at [543, 291] on button "Publish" at bounding box center [512, 291] width 416 height 29
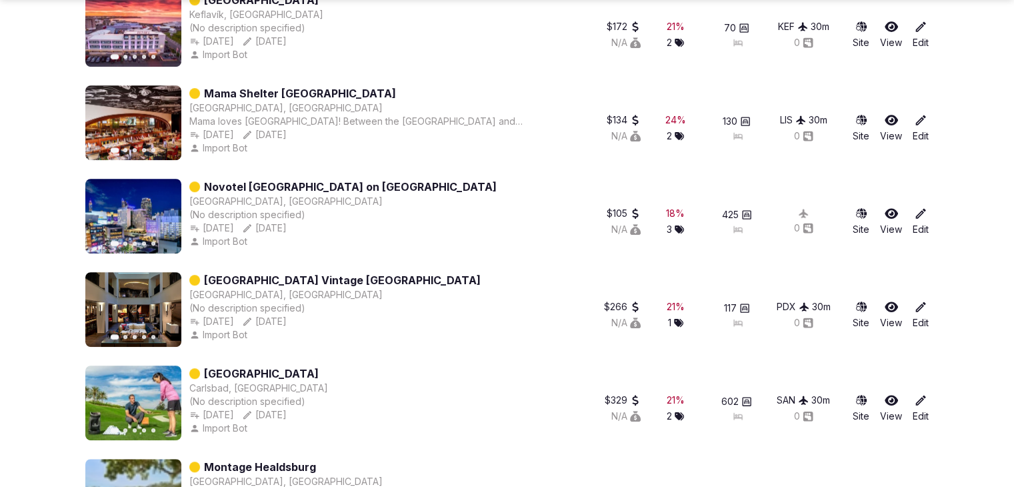
scroll to position [5726, 0]
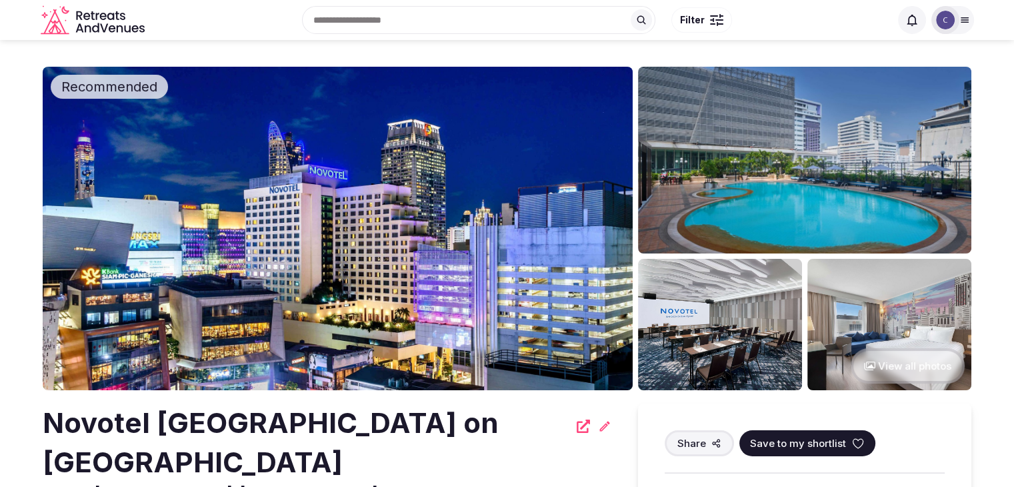
click at [437, 407] on h2 "Novotel Bangkok on Siam Square" at bounding box center [306, 442] width 526 height 79
click at [437, 409] on h2 "Novotel [GEOGRAPHIC_DATA] on [GEOGRAPHIC_DATA]" at bounding box center [306, 442] width 526 height 79
click at [437, 411] on h2 "Novotel [GEOGRAPHIC_DATA] on [GEOGRAPHIC_DATA]" at bounding box center [306, 442] width 526 height 79
drag, startPoint x: 439, startPoint y: 411, endPoint x: 442, endPoint y: 419, distance: 9.3
click at [439, 411] on h2 "Novotel [GEOGRAPHIC_DATA] on [GEOGRAPHIC_DATA]" at bounding box center [306, 442] width 526 height 79
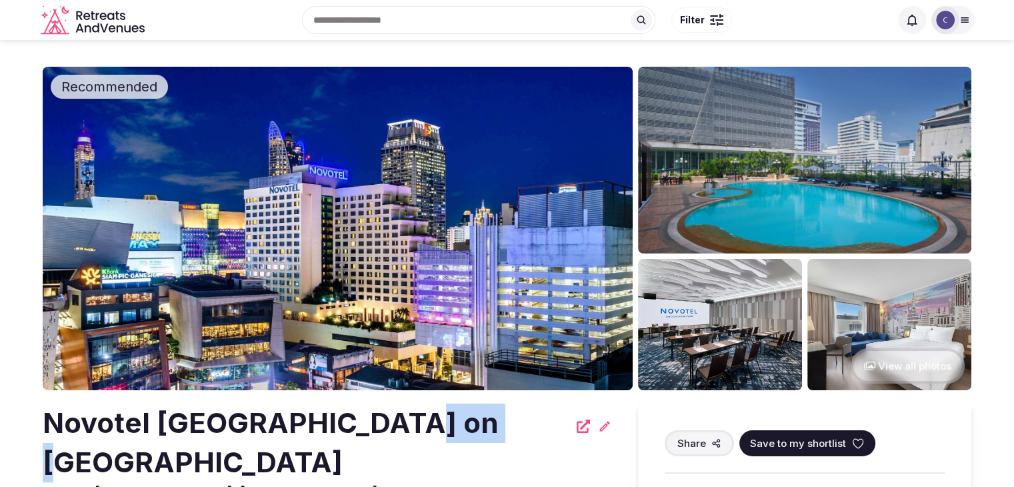
click at [442, 425] on h2 "Novotel [GEOGRAPHIC_DATA] on [GEOGRAPHIC_DATA]" at bounding box center [306, 442] width 526 height 79
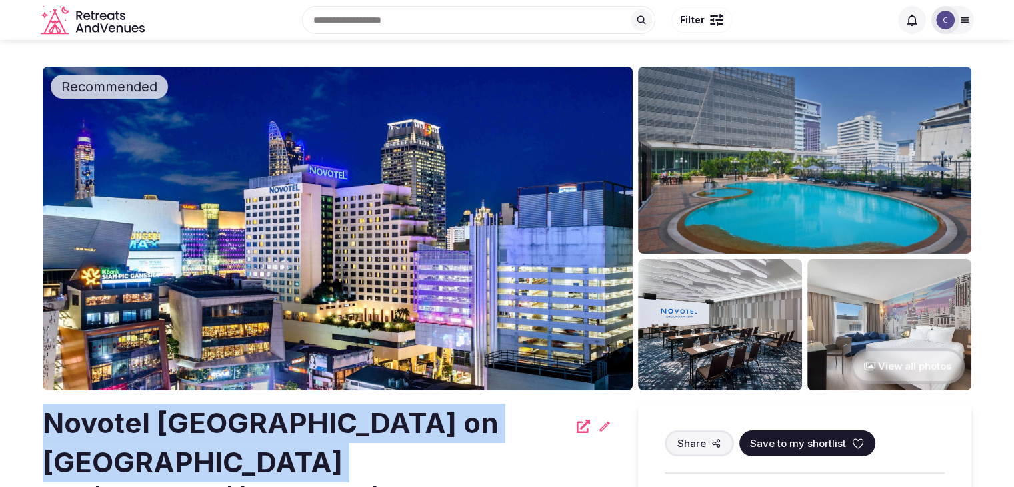
click at [442, 425] on h2 "Novotel [GEOGRAPHIC_DATA] on [GEOGRAPHIC_DATA]" at bounding box center [306, 442] width 526 height 79
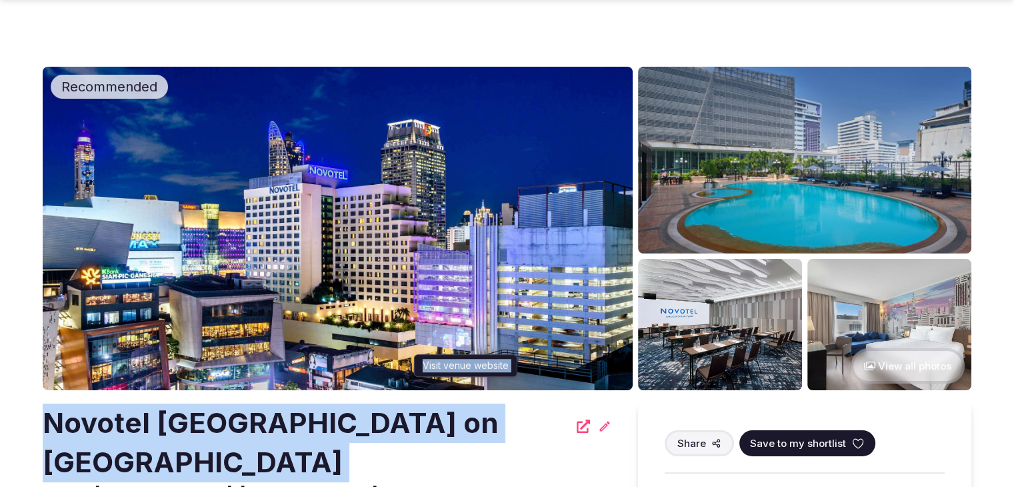
scroll to position [200, 0]
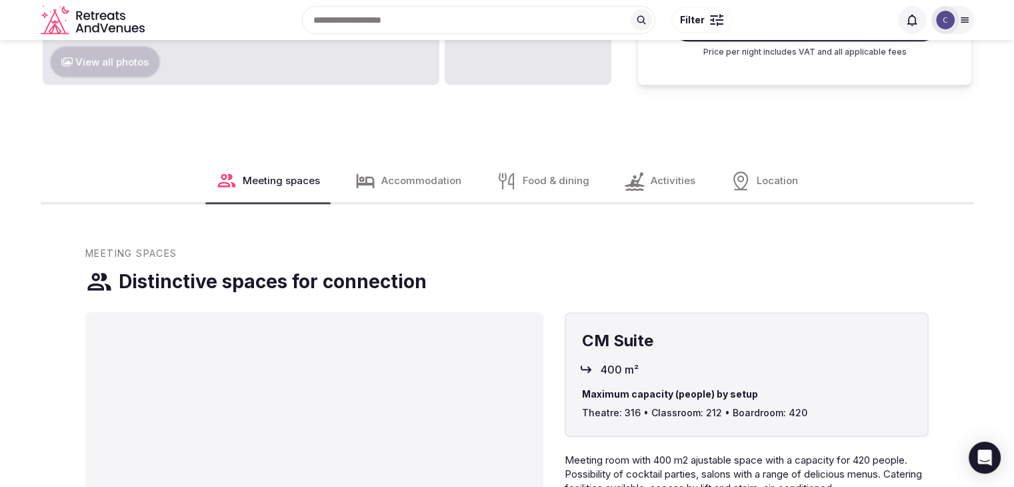
scroll to position [1333, 0]
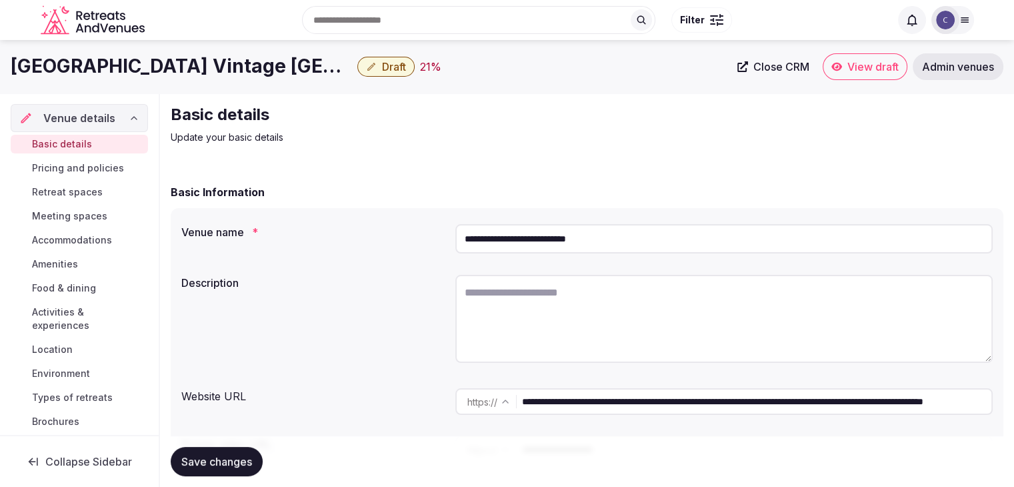
click at [513, 245] on input "**********" at bounding box center [723, 238] width 537 height 29
click at [526, 239] on input "**********" at bounding box center [723, 238] width 537 height 29
click at [533, 239] on input "**********" at bounding box center [723, 238] width 537 height 29
drag, startPoint x: 617, startPoint y: 237, endPoint x: 437, endPoint y: 227, distance: 180.9
click at [437, 227] on div "**********" at bounding box center [586, 239] width 811 height 40
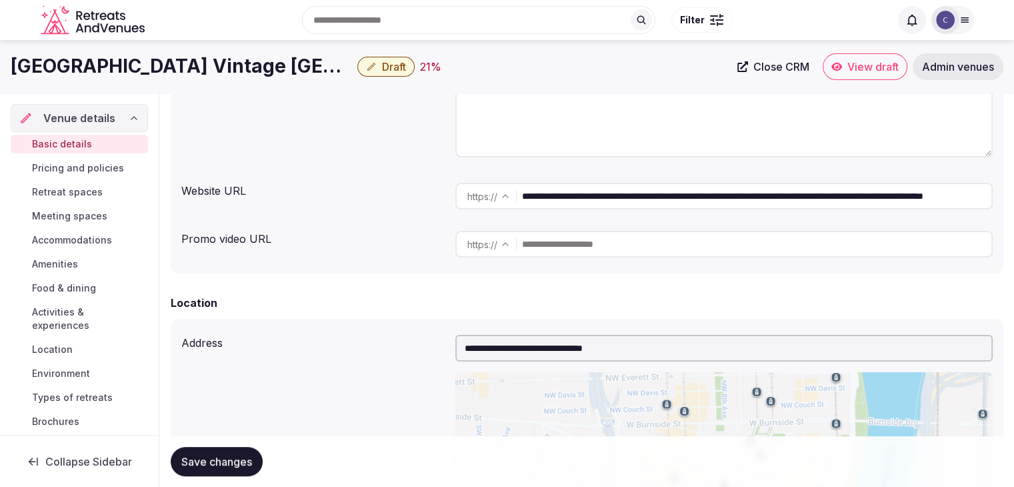
scroll to position [200, 0]
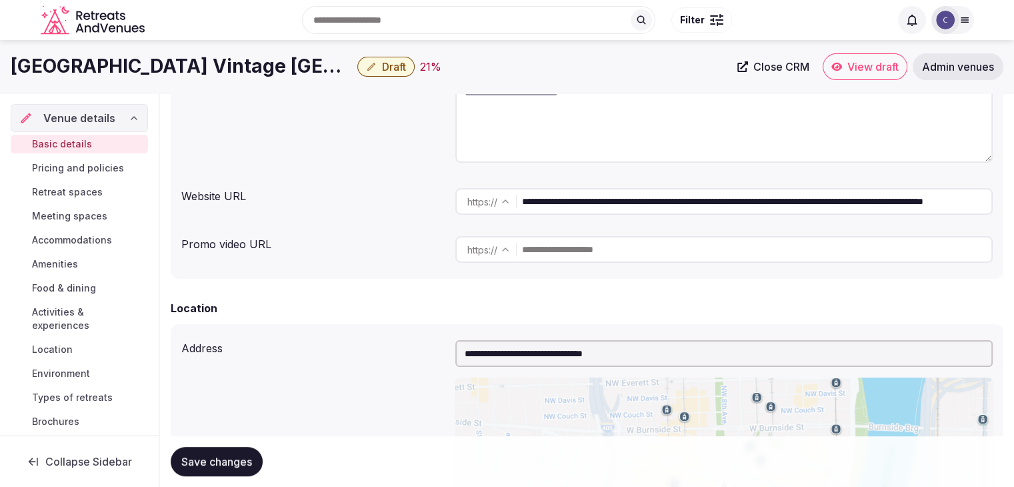
drag, startPoint x: 667, startPoint y: 204, endPoint x: 499, endPoint y: 213, distance: 168.2
click at [499, 213] on div "**********" at bounding box center [723, 201] width 537 height 27
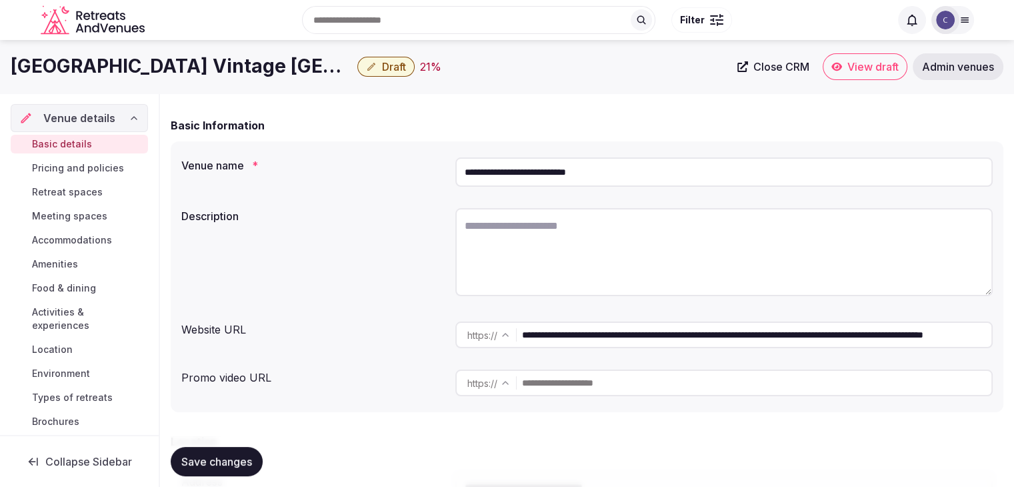
click at [529, 259] on textarea at bounding box center [723, 252] width 537 height 88
paste textarea "**********"
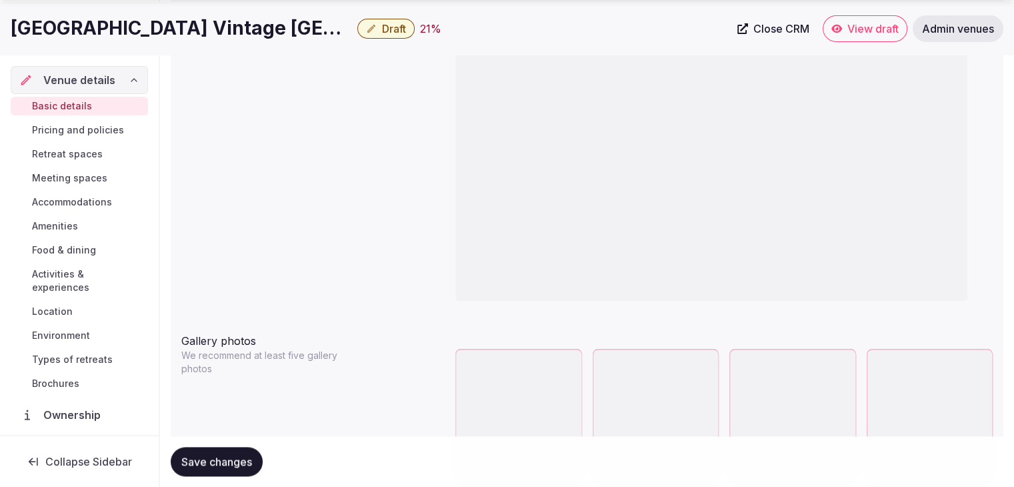
scroll to position [1402, 0]
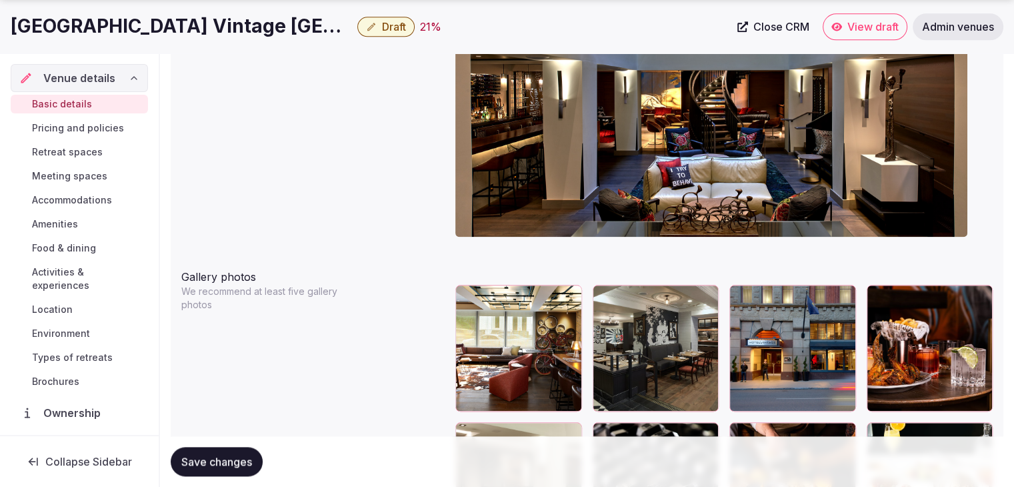
type textarea "**********"
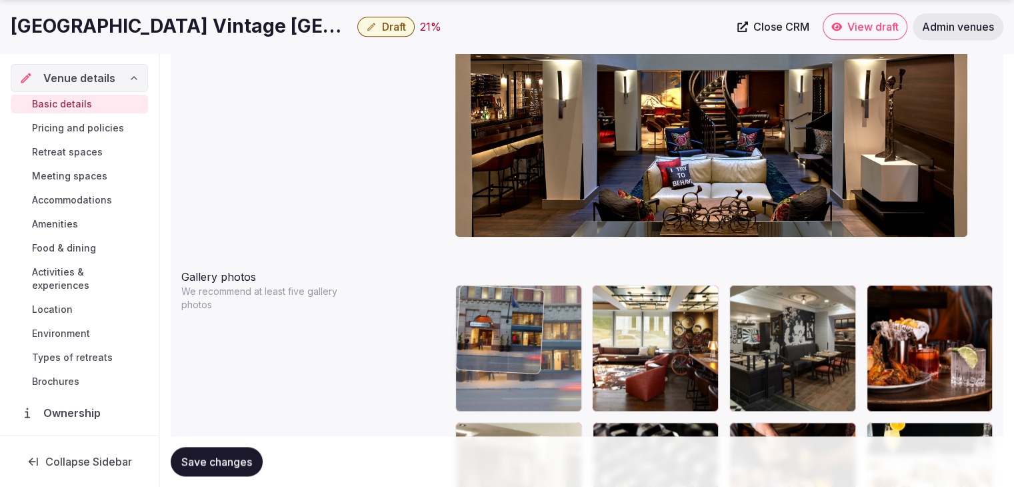
click at [477, 315] on body "**********" at bounding box center [507, 375] width 1014 height 3555
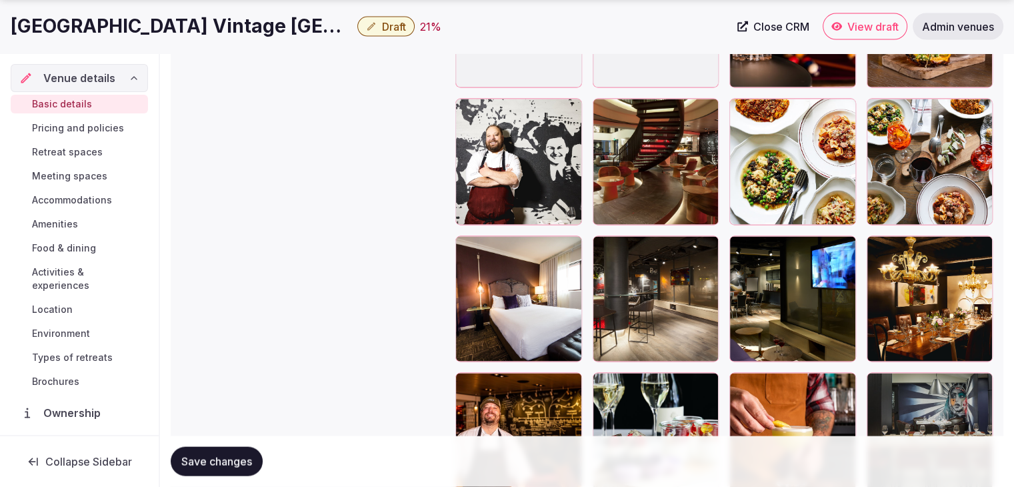
scroll to position [2802, 0]
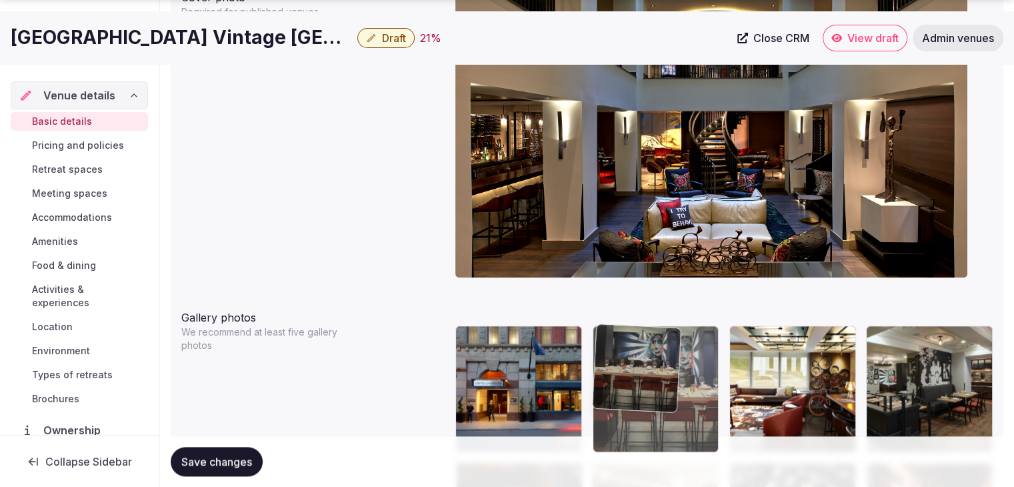
drag, startPoint x: 770, startPoint y: 117, endPoint x: 669, endPoint y: 378, distance: 280.2
click at [659, 393] on body "**********" at bounding box center [507, 416] width 1014 height 3555
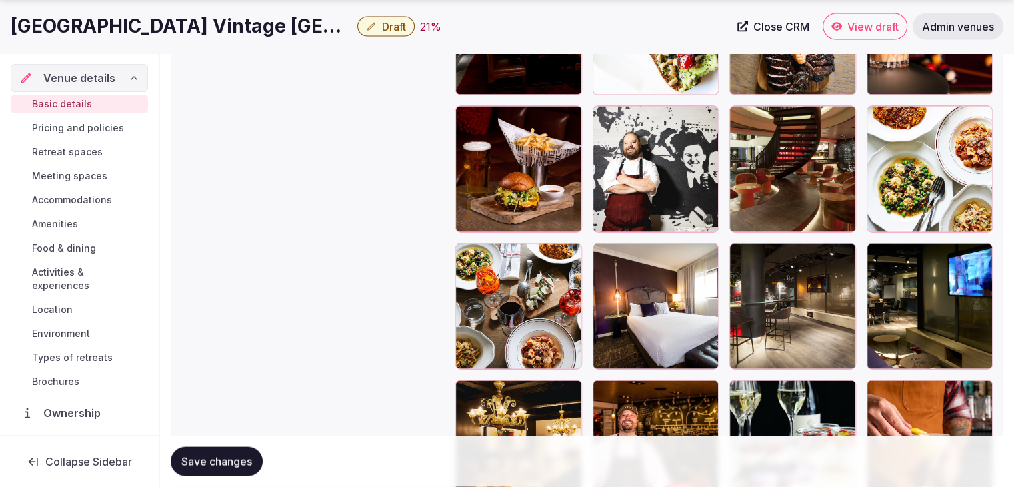
scroll to position [2762, 0]
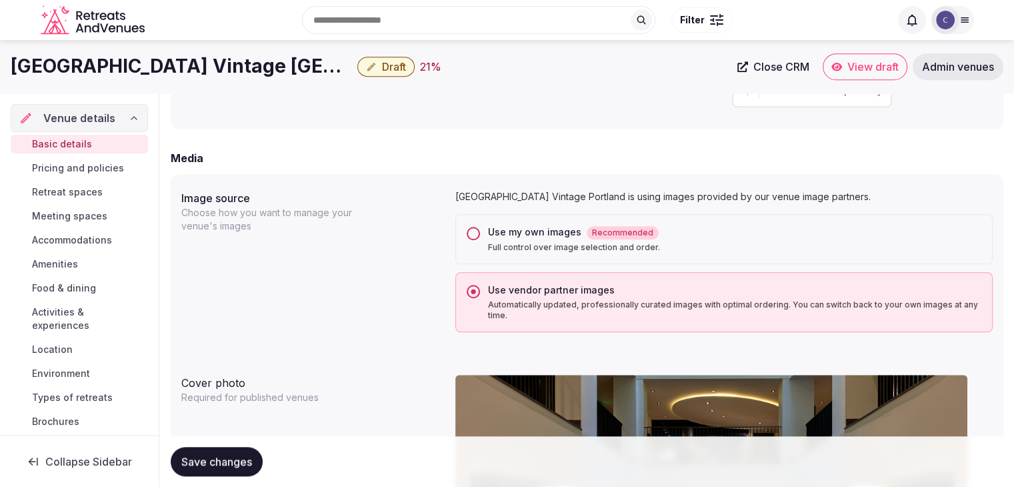
drag, startPoint x: 605, startPoint y: 173, endPoint x: 734, endPoint y: 195, distance: 130.5
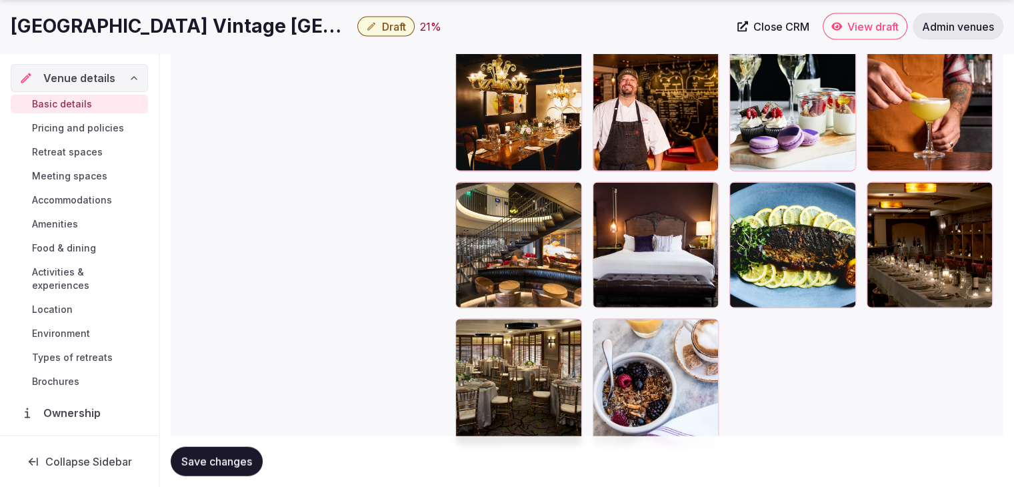
scroll to position [3068, 0]
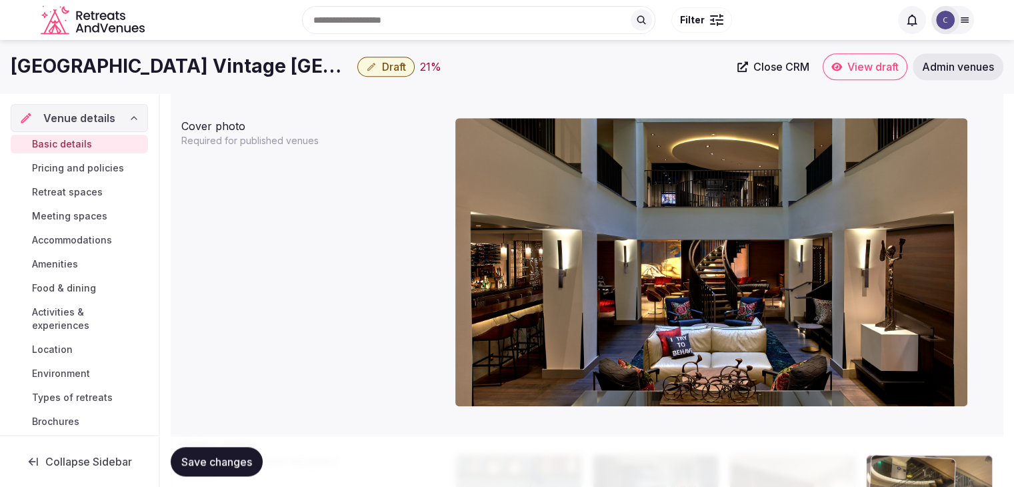
drag, startPoint x: 785, startPoint y: 71, endPoint x: 878, endPoint y: 217, distance: 173.5
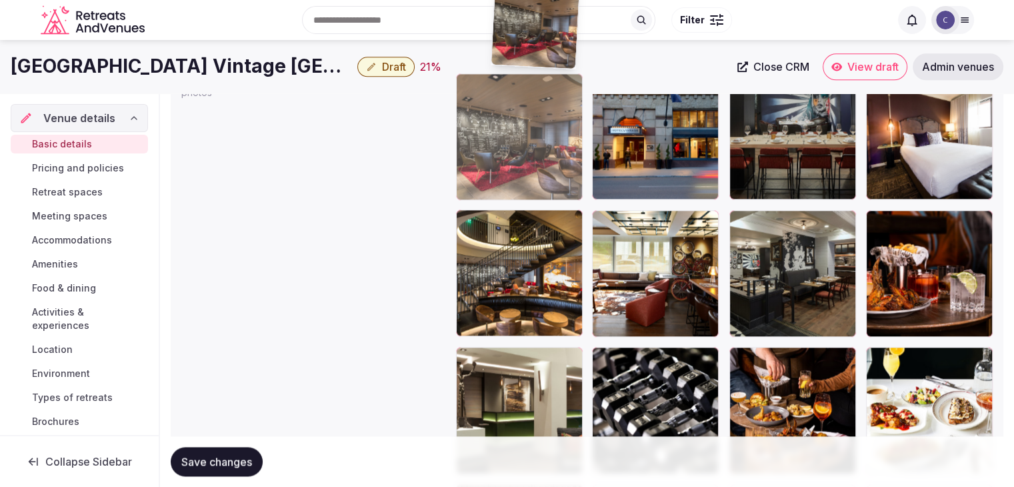
scroll to position [1586, 0]
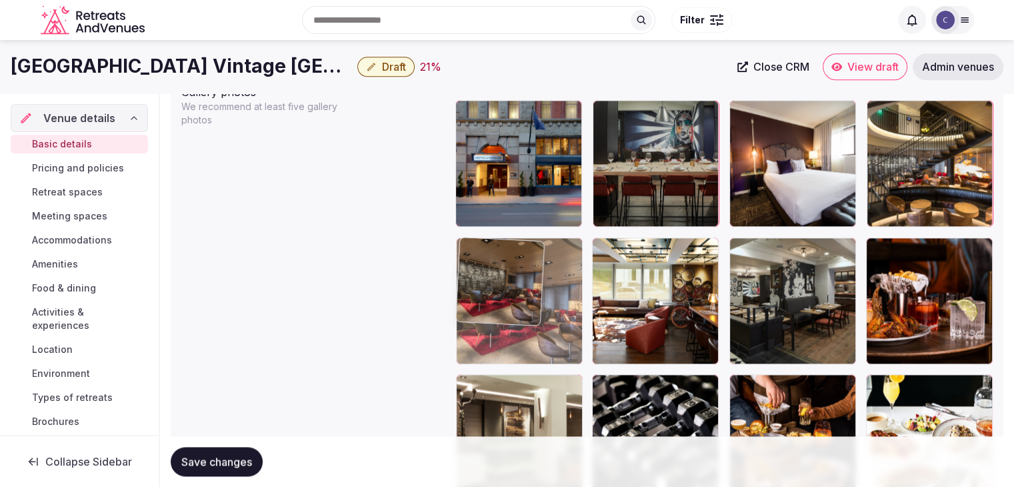
drag, startPoint x: 609, startPoint y: 155, endPoint x: 516, endPoint y: 251, distance: 133.9
click at [509, 251] on body "**********" at bounding box center [507, 191] width 1014 height 3555
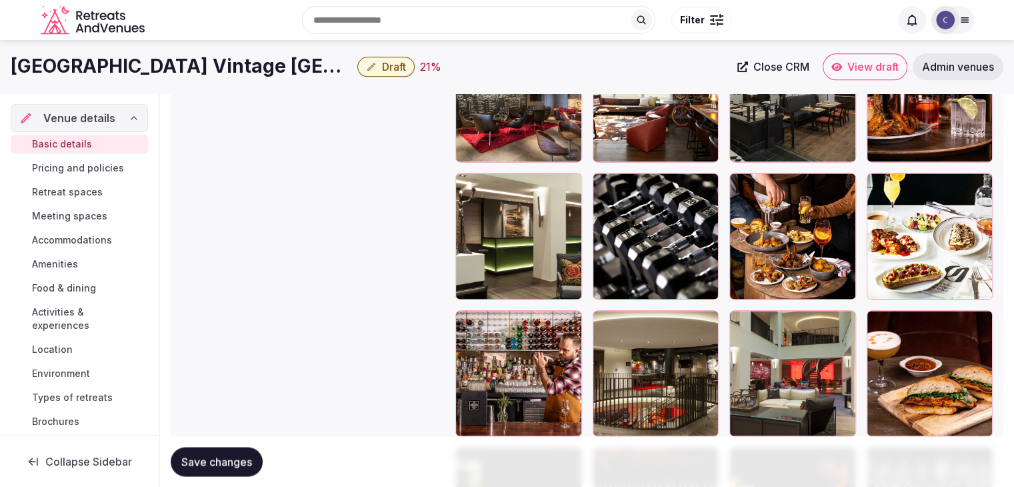
scroll to position [1786, 0]
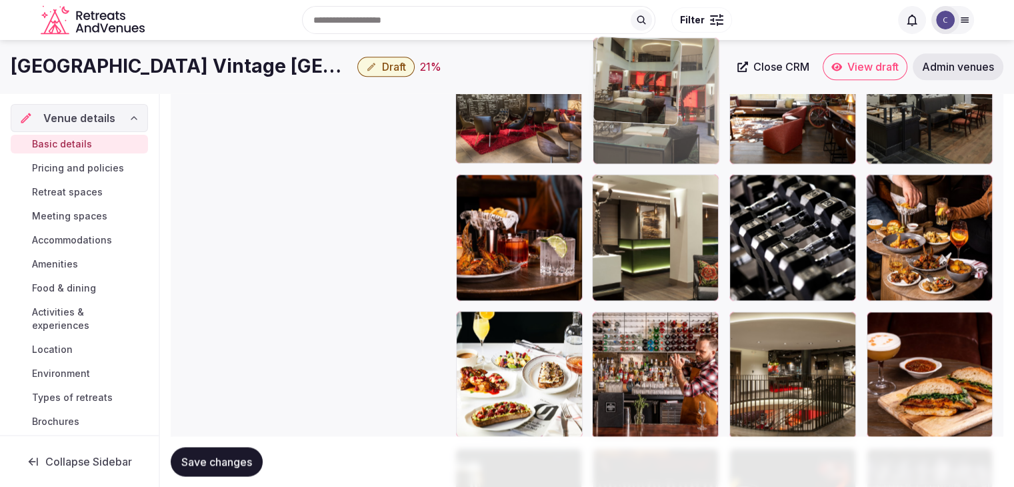
drag, startPoint x: 743, startPoint y: 321, endPoint x: 624, endPoint y: 108, distance: 244.4
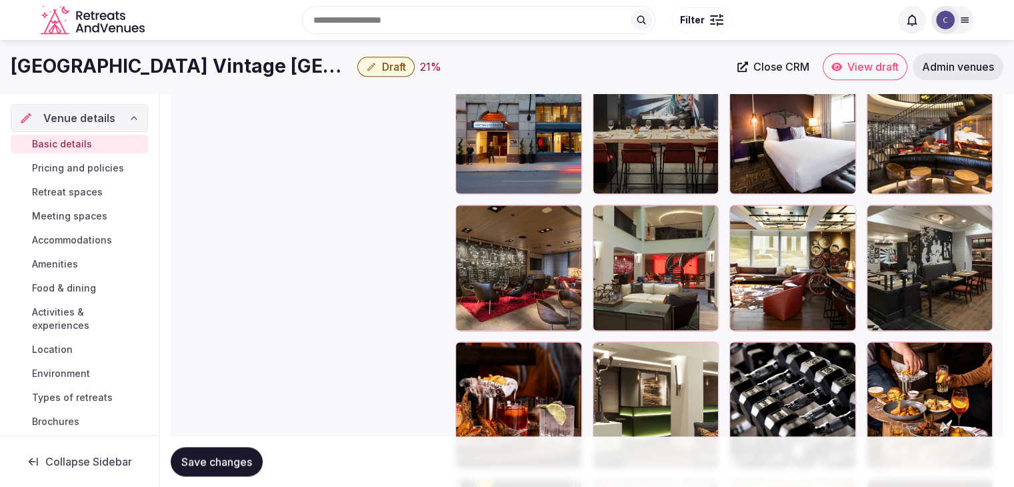
scroll to position [1586, 0]
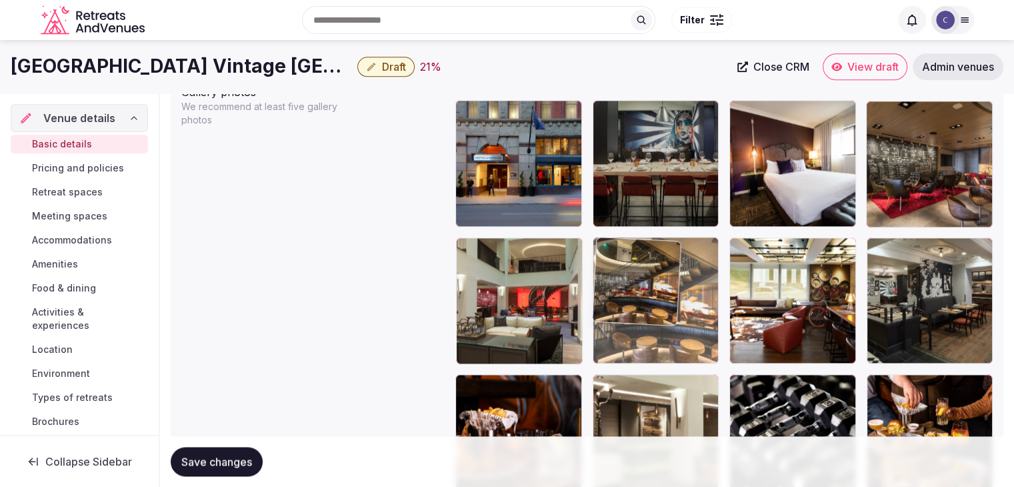
drag, startPoint x: 878, startPoint y: 115, endPoint x: 632, endPoint y: 255, distance: 282.7
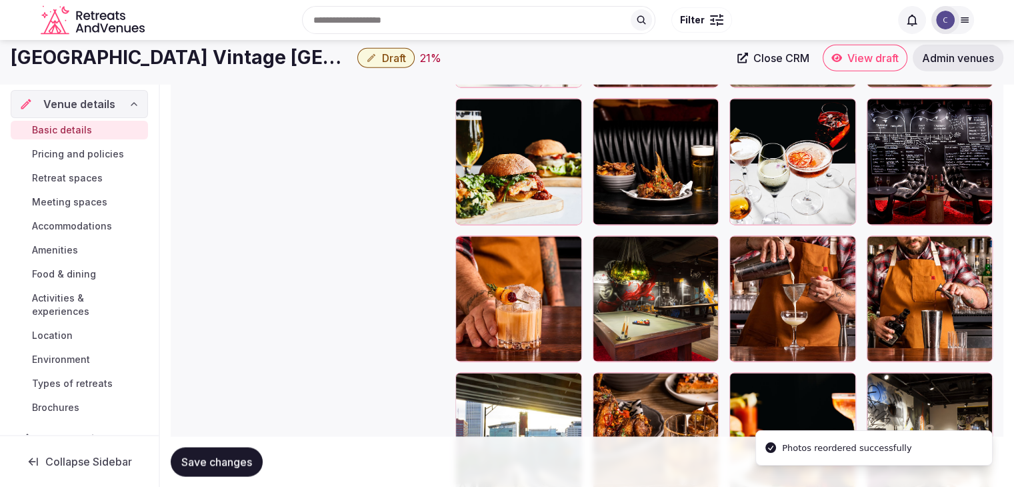
scroll to position [2120, 0]
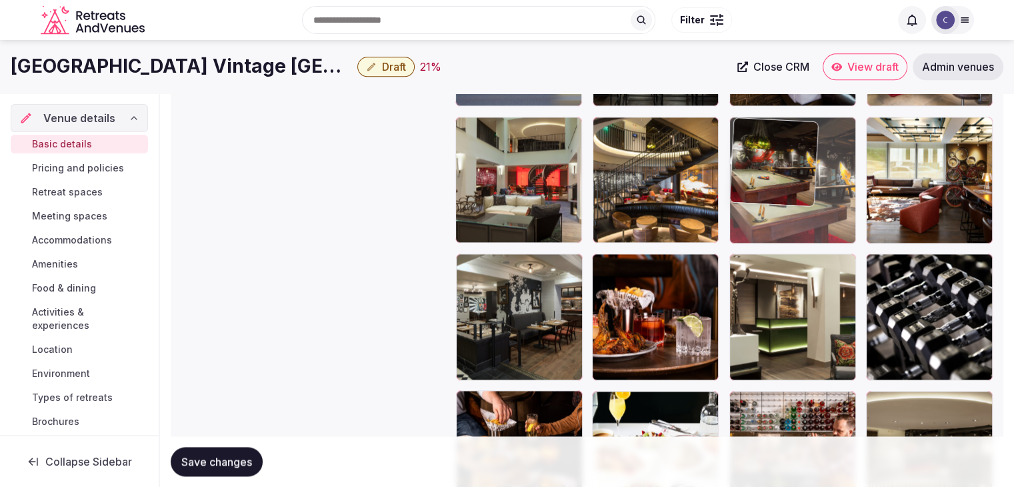
drag, startPoint x: 613, startPoint y: 262, endPoint x: 797, endPoint y: 85, distance: 255.5
click at [797, 85] on body "**********" at bounding box center [507, 70] width 1014 height 3555
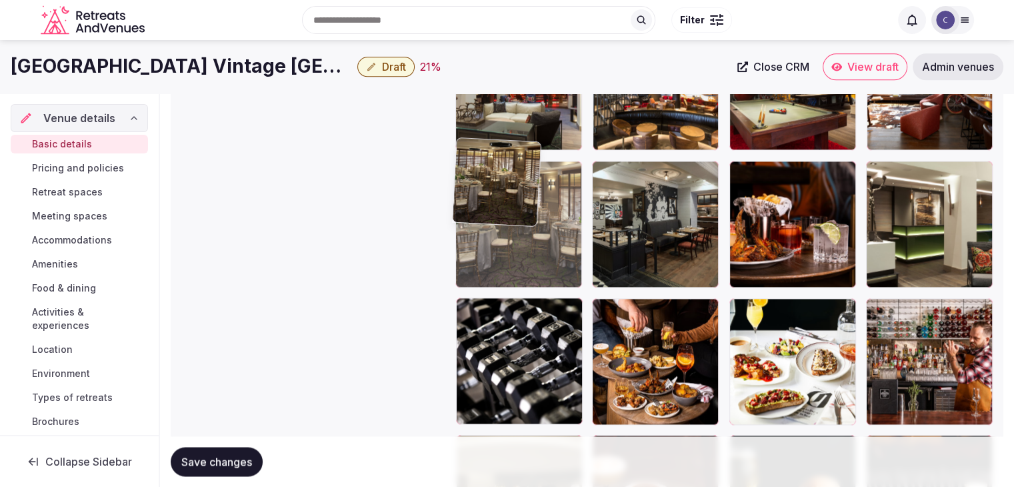
scroll to position [1795, 0]
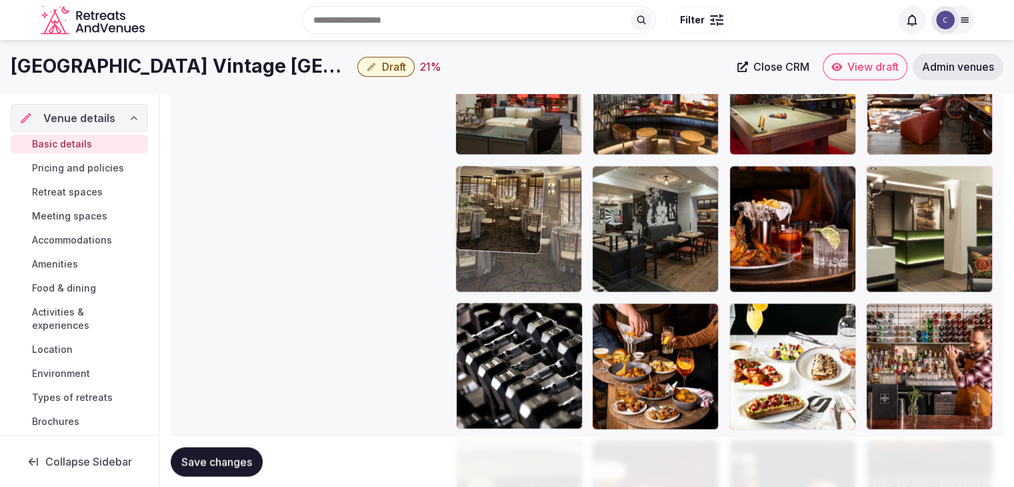
drag, startPoint x: 467, startPoint y: 299, endPoint x: 466, endPoint y: 161, distance: 138.6
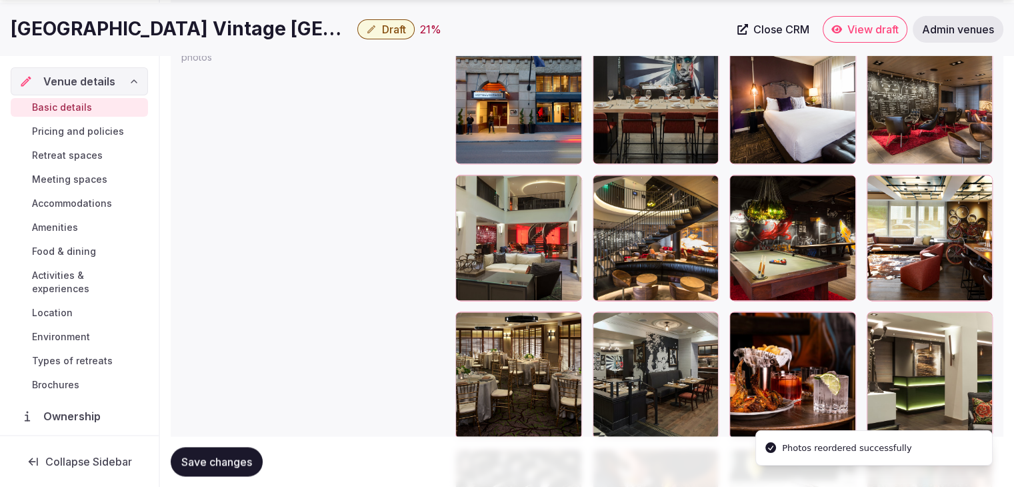
scroll to position [1728, 0]
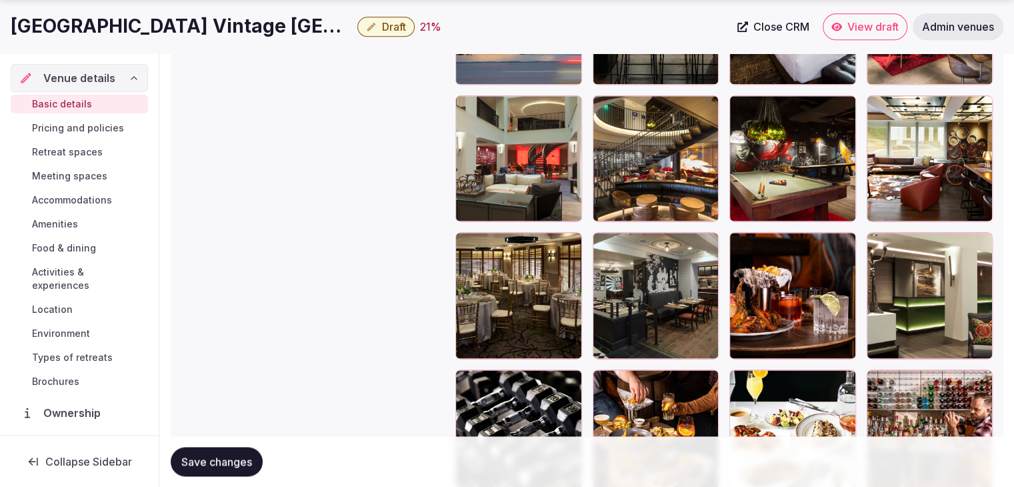
click at [208, 453] on button "Save changes" at bounding box center [217, 461] width 92 height 29
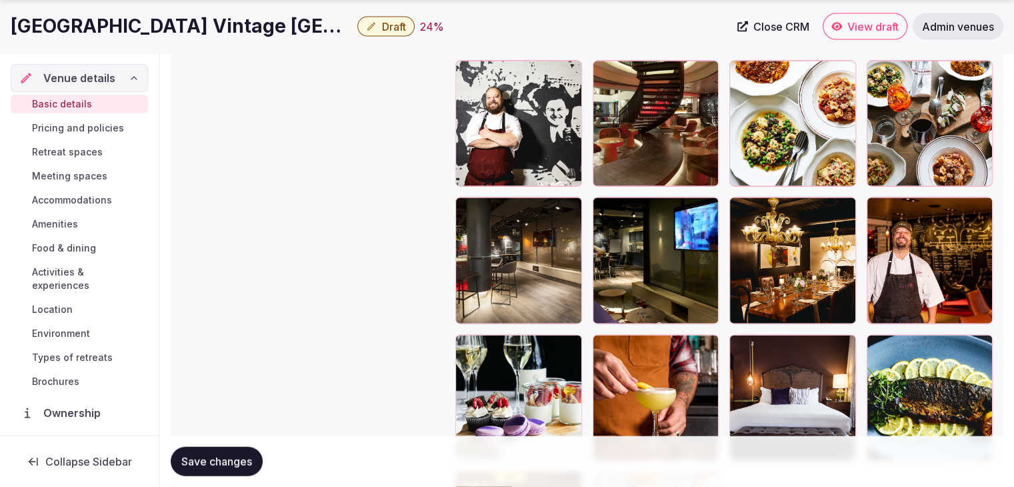
scroll to position [2861, 0]
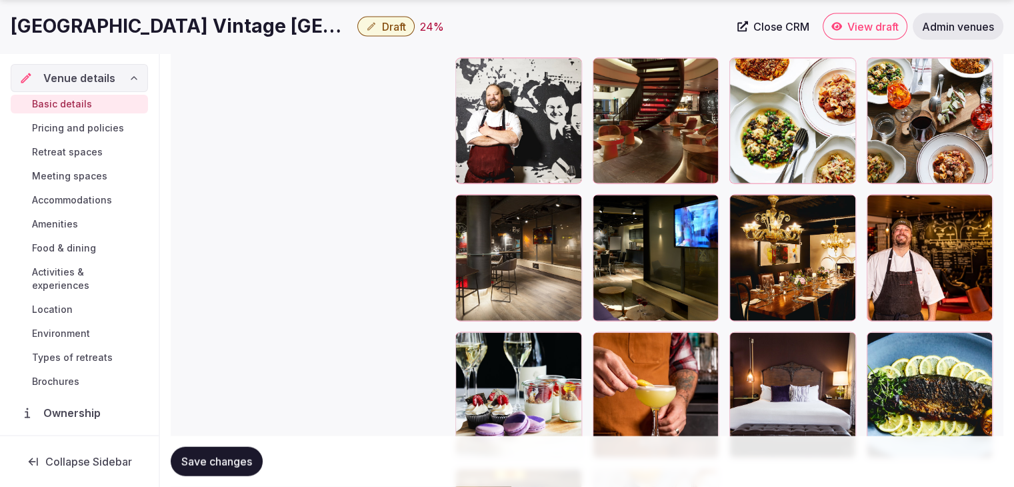
click at [229, 457] on span "Save changes" at bounding box center [216, 461] width 71 height 13
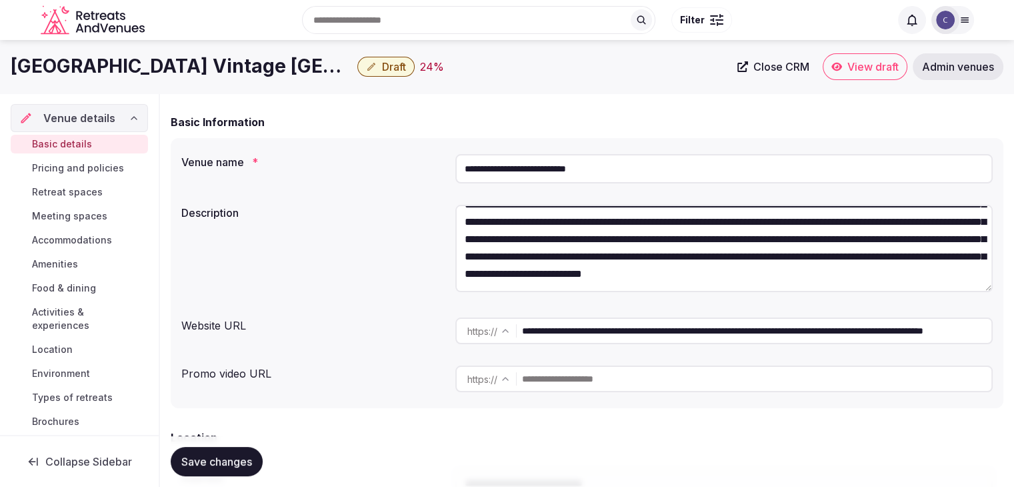
scroll to position [62, 0]
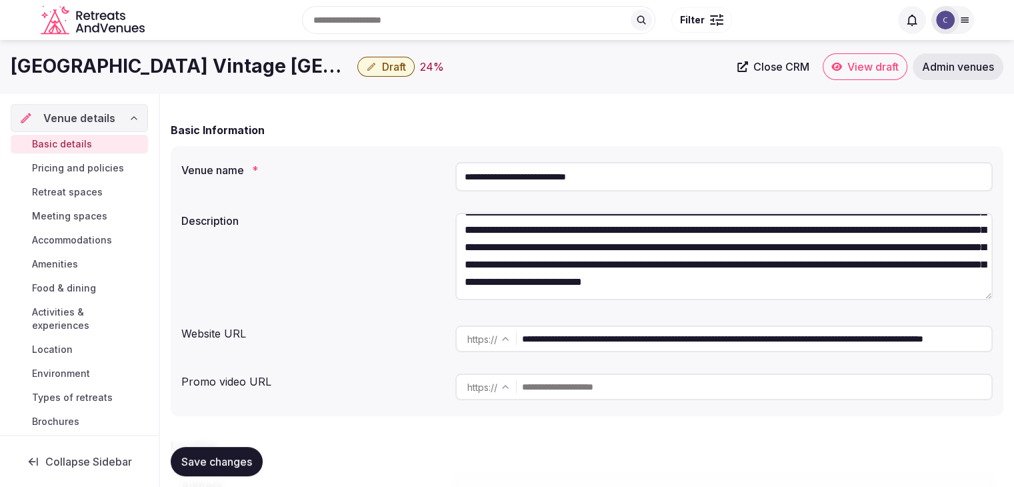
click at [59, 161] on span "Pricing and policies" at bounding box center [78, 167] width 92 height 13
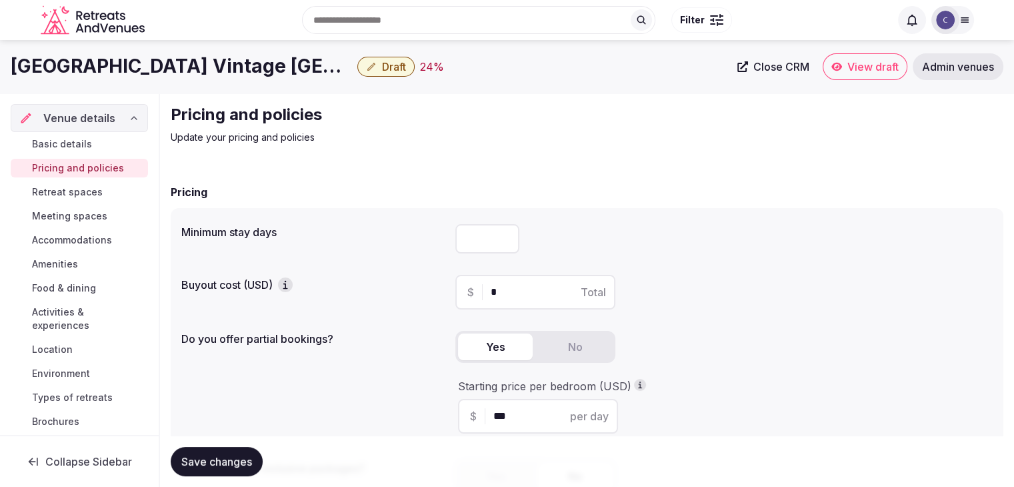
click at [477, 237] on input "number" at bounding box center [487, 238] width 64 height 29
type input "*"
click at [240, 455] on span "Save changes" at bounding box center [216, 461] width 71 height 13
click at [106, 143] on link "Basic details" at bounding box center [79, 144] width 137 height 19
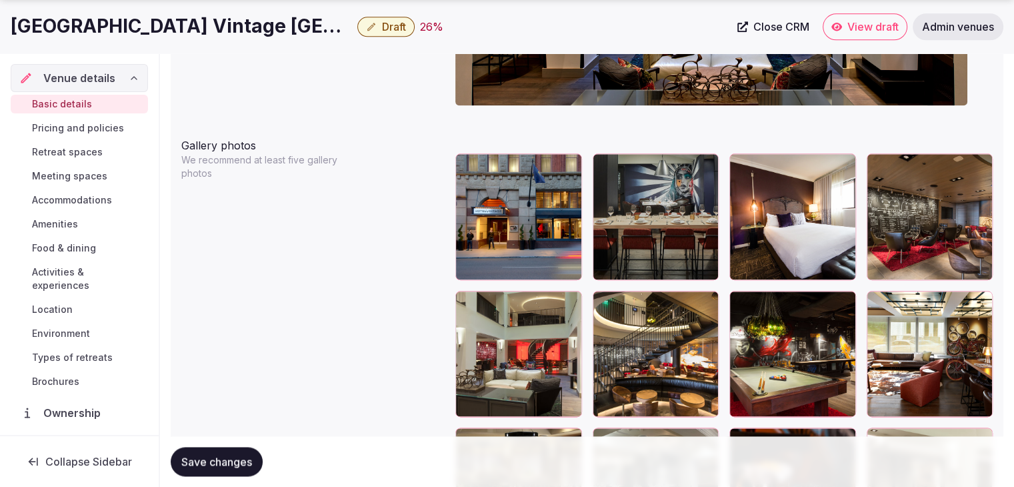
scroll to position [1666, 0]
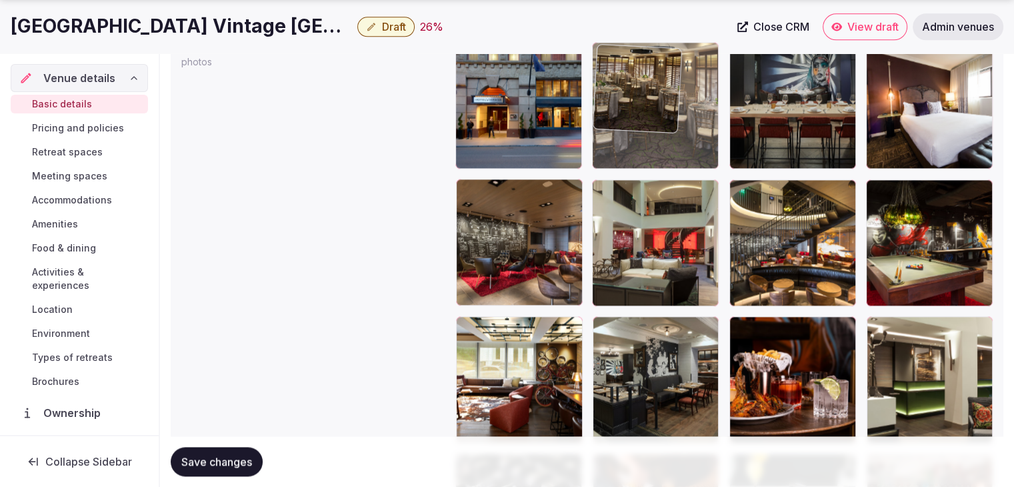
drag, startPoint x: 479, startPoint y: 309, endPoint x: 632, endPoint y: 82, distance: 273.2
click at [632, 82] on body "**********" at bounding box center [507, 133] width 1014 height 3555
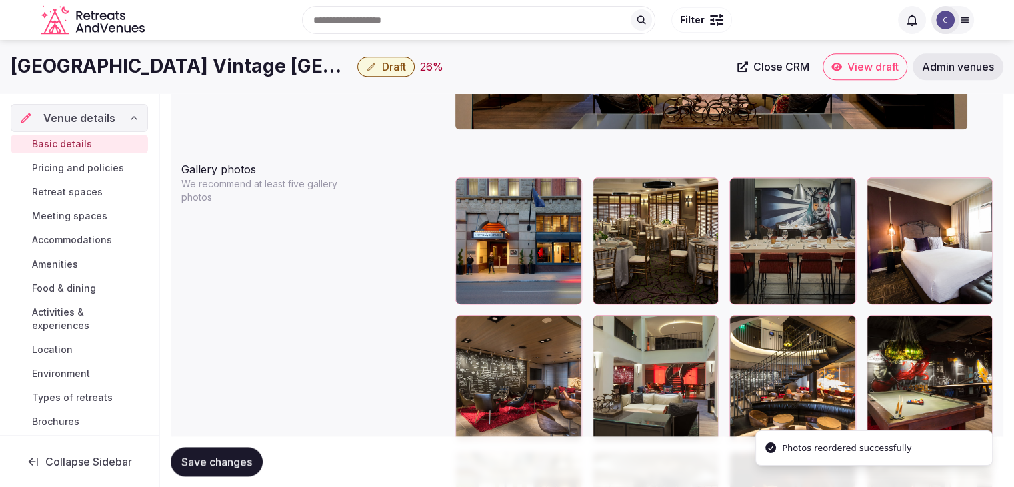
scroll to position [1509, 0]
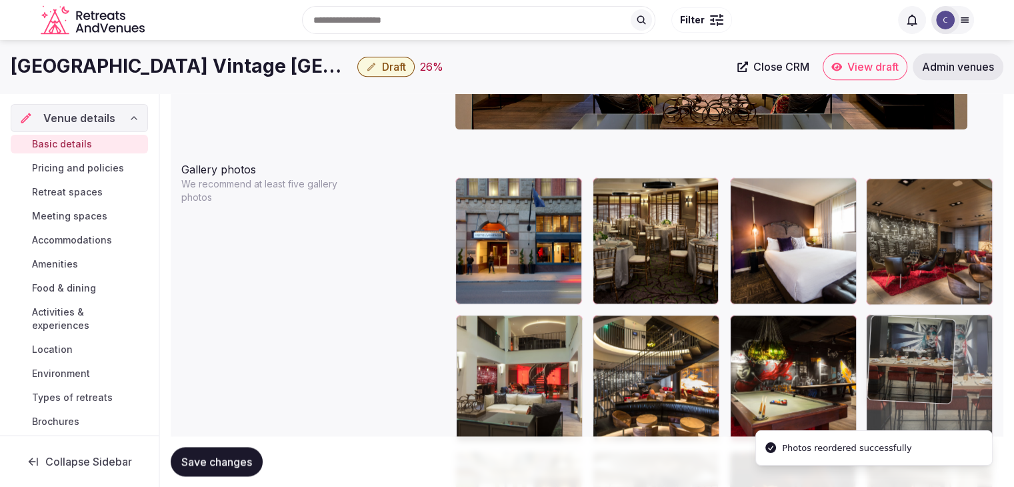
drag, startPoint x: 735, startPoint y: 188, endPoint x: 872, endPoint y: 338, distance: 203.3
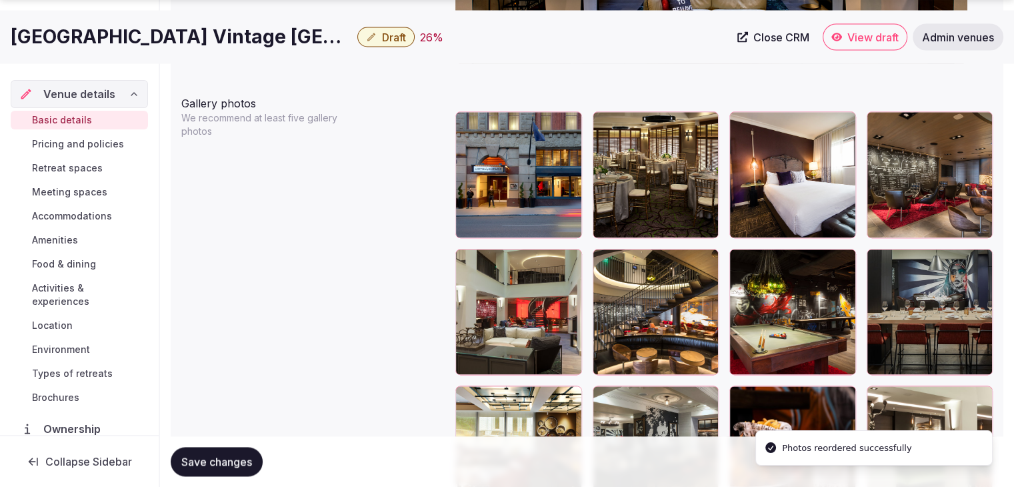
scroll to position [1576, 0]
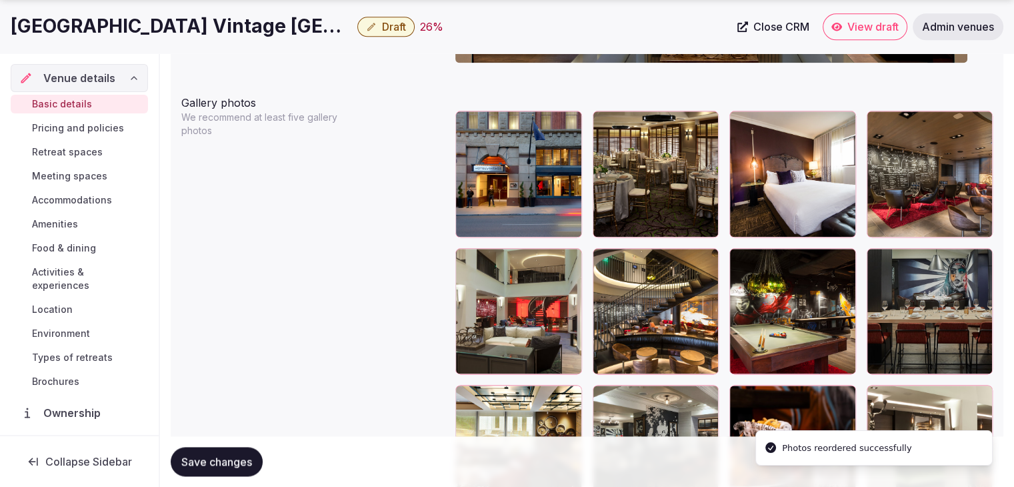
click at [251, 462] on span "Save changes" at bounding box center [216, 461] width 71 height 13
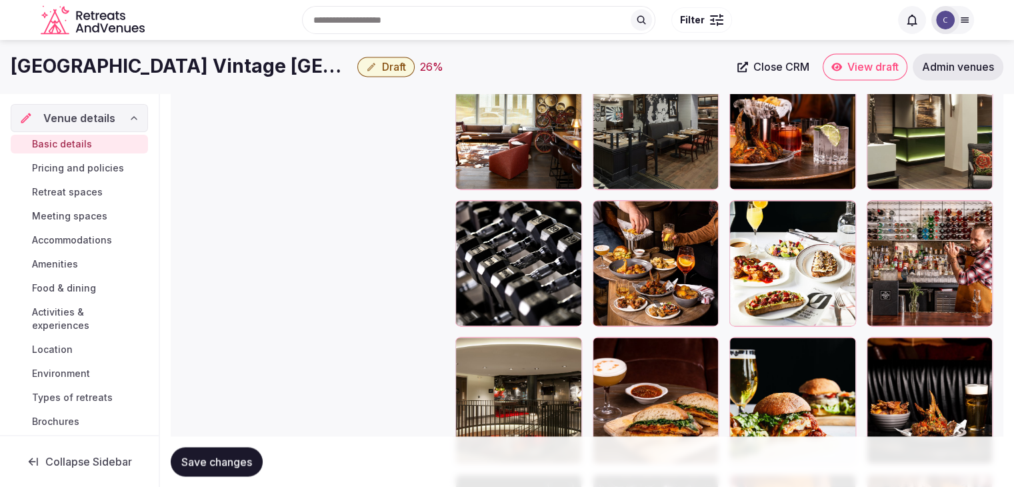
scroll to position [1802, 0]
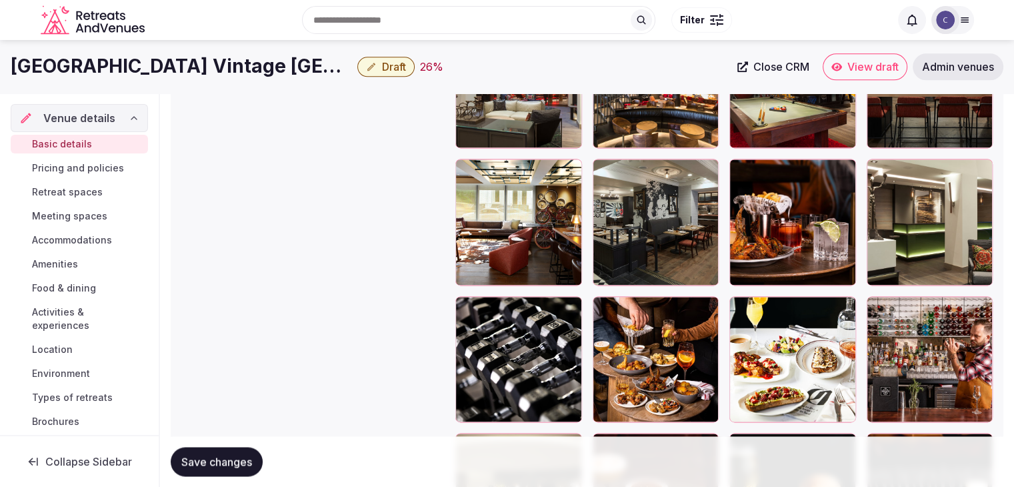
click at [68, 190] on span "Retreat spaces" at bounding box center [67, 191] width 71 height 13
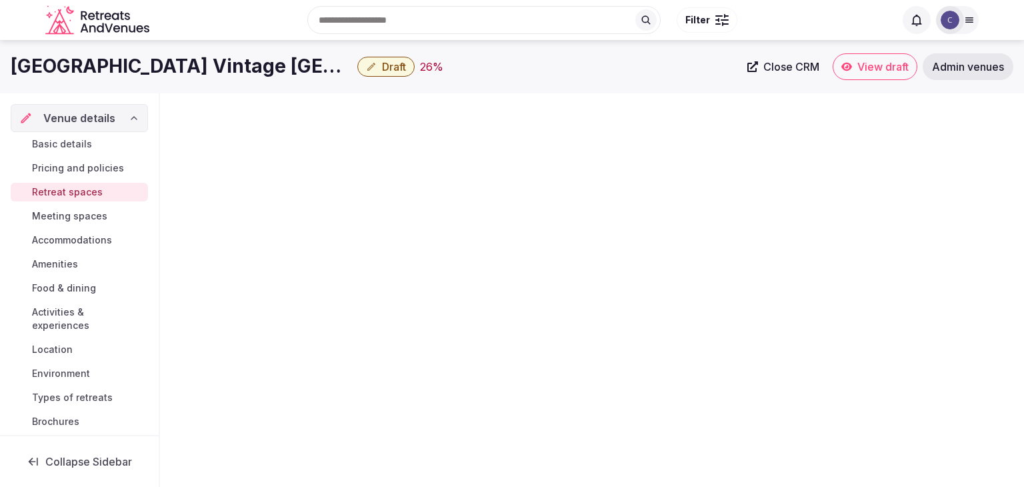
click at [195, 67] on h1 "[GEOGRAPHIC_DATA] Vintage [GEOGRAPHIC_DATA]" at bounding box center [181, 66] width 341 height 26
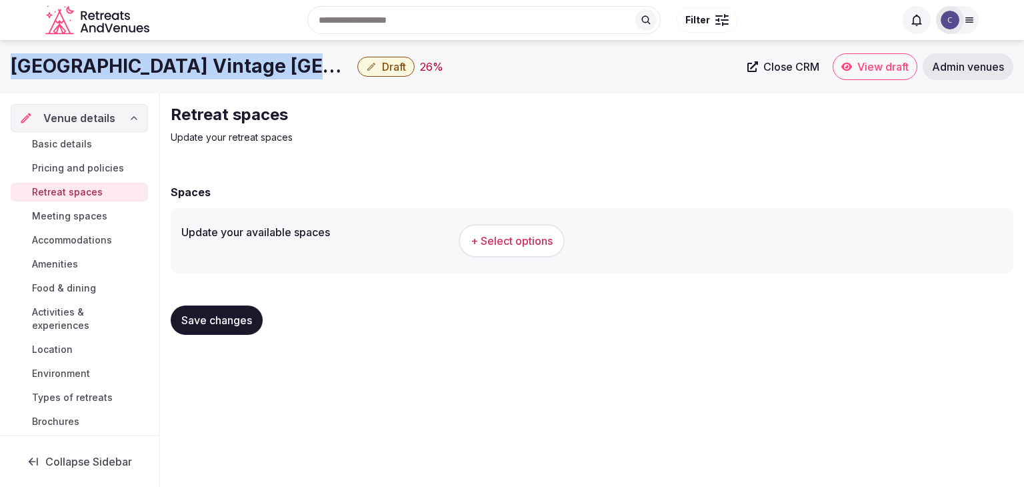
click at [195, 67] on h1 "[GEOGRAPHIC_DATA] Vintage [GEOGRAPHIC_DATA]" at bounding box center [181, 66] width 341 height 26
copy div "[GEOGRAPHIC_DATA] Vintage [GEOGRAPHIC_DATA]"
click at [517, 245] on span "+ Select options" at bounding box center [512, 240] width 82 height 15
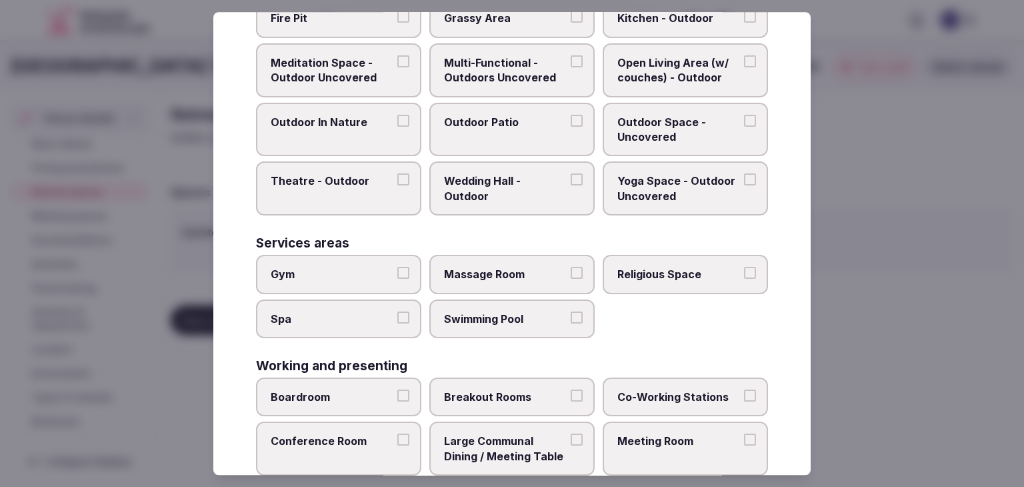
scroll to position [603, 0]
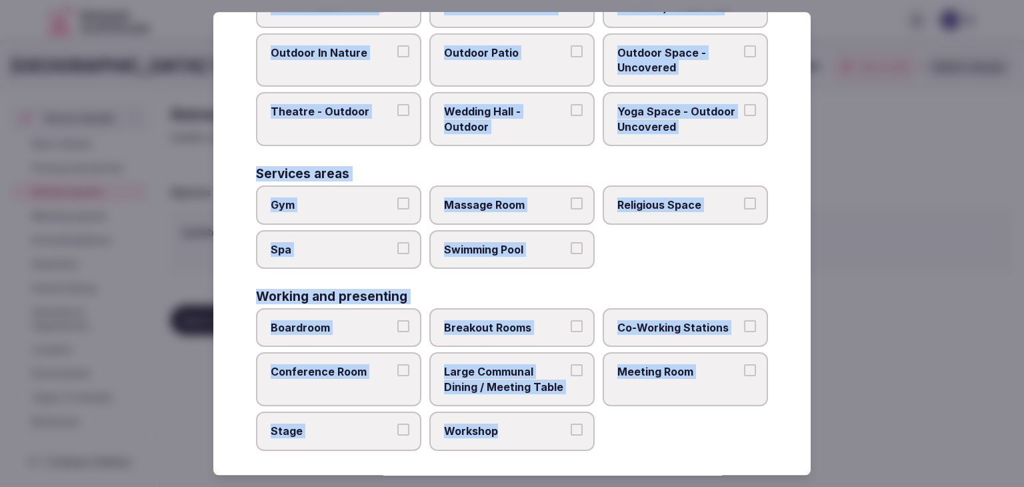
drag, startPoint x: 256, startPoint y: 93, endPoint x: 603, endPoint y: 446, distance: 494.9
click at [603, 448] on div "Select your retreat spaces Choose all applicable retreat spaces offered. Covere…" at bounding box center [511, 243] width 597 height 463
copy div "Choose all applicable retreat spaces offered. Covered outdoor spaces Meditation…"
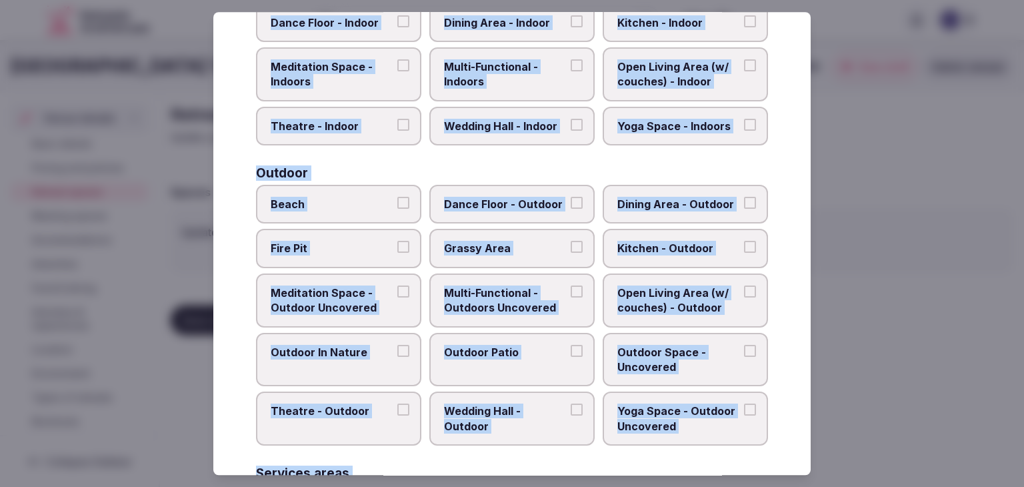
scroll to position [203, 0]
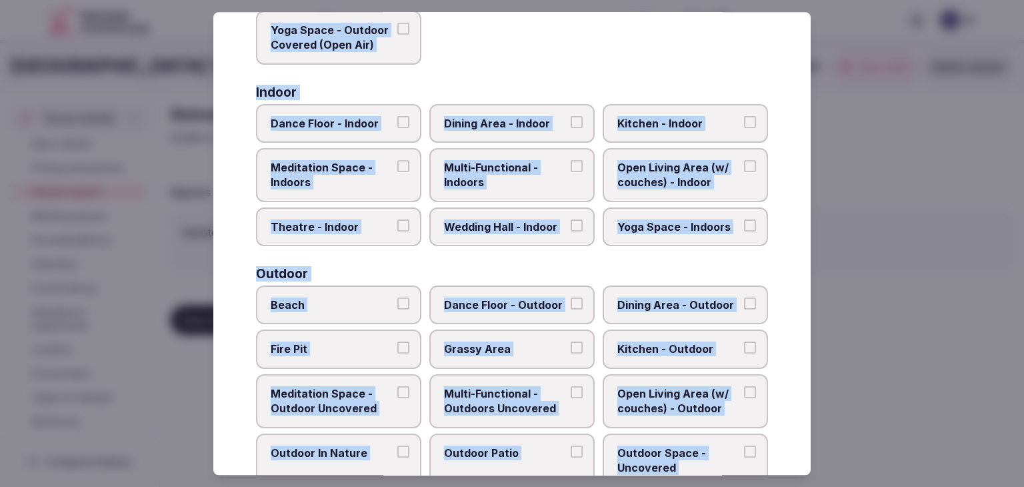
click at [496, 121] on span "Dining Area - Indoor" at bounding box center [505, 123] width 123 height 15
click at [571, 121] on button "Dining Area - Indoor" at bounding box center [577, 122] width 12 height 12
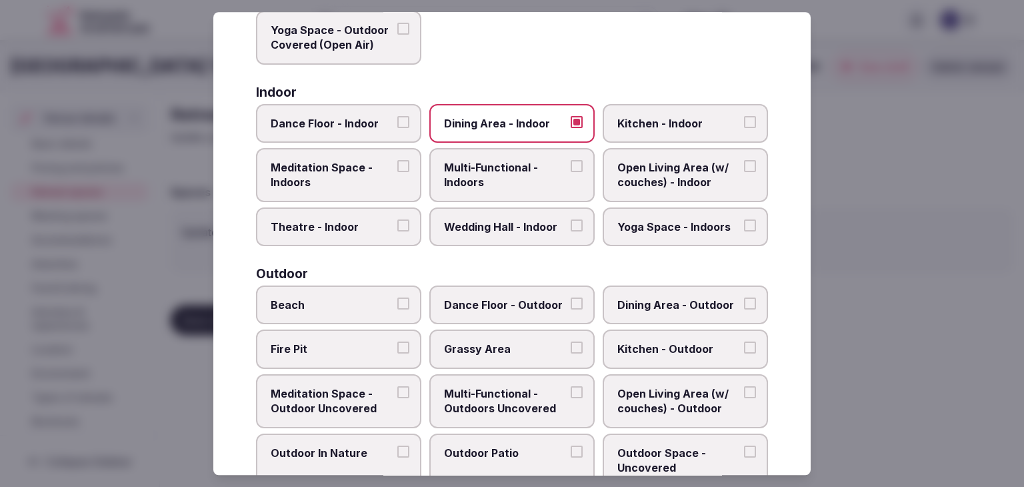
click at [497, 171] on span "Multi-Functional - Indoors" at bounding box center [505, 175] width 123 height 30
click at [571, 171] on button "Multi-Functional - Indoors" at bounding box center [577, 166] width 12 height 12
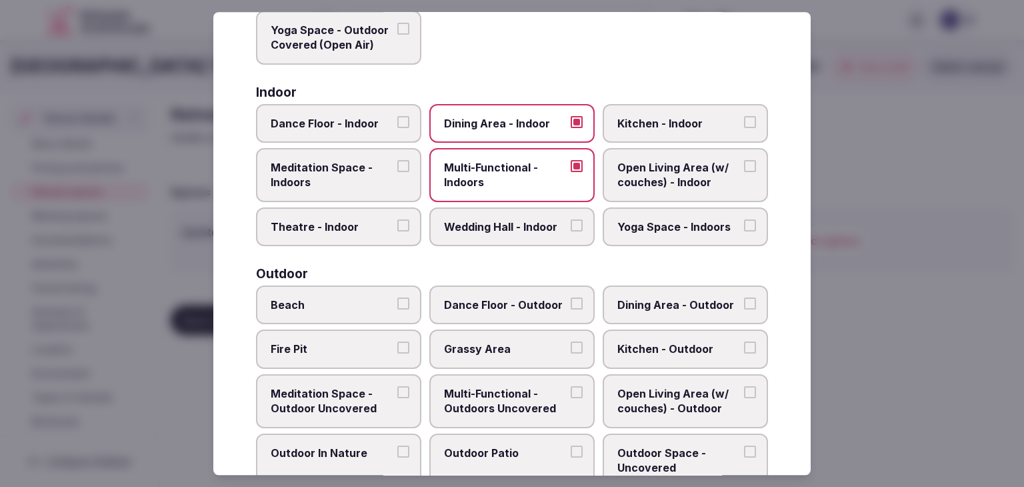
click at [511, 219] on span "Wedding Hall - Indoor" at bounding box center [505, 226] width 123 height 15
click at [571, 219] on button "Wedding Hall - Indoor" at bounding box center [577, 225] width 12 height 12
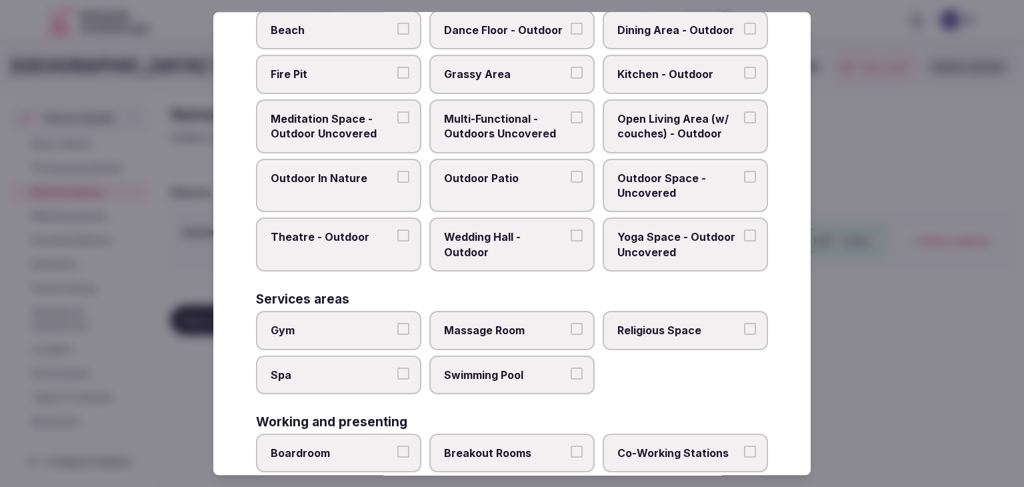
scroll to position [603, 0]
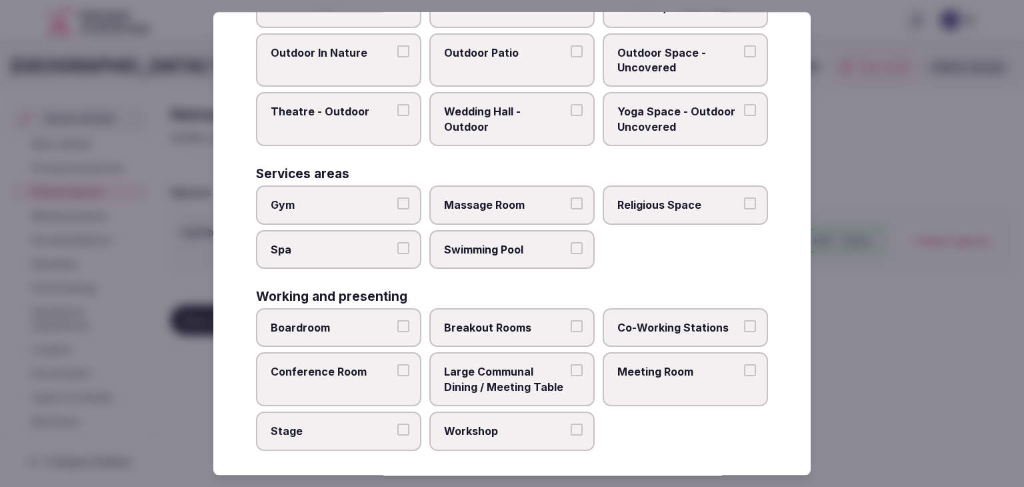
click at [315, 320] on span "Boardroom" at bounding box center [332, 327] width 123 height 15
click at [397, 320] on button "Boardroom" at bounding box center [403, 326] width 12 height 12
click at [335, 365] on span "Conference Room" at bounding box center [332, 372] width 123 height 15
click at [397, 365] on button "Conference Room" at bounding box center [403, 371] width 12 height 12
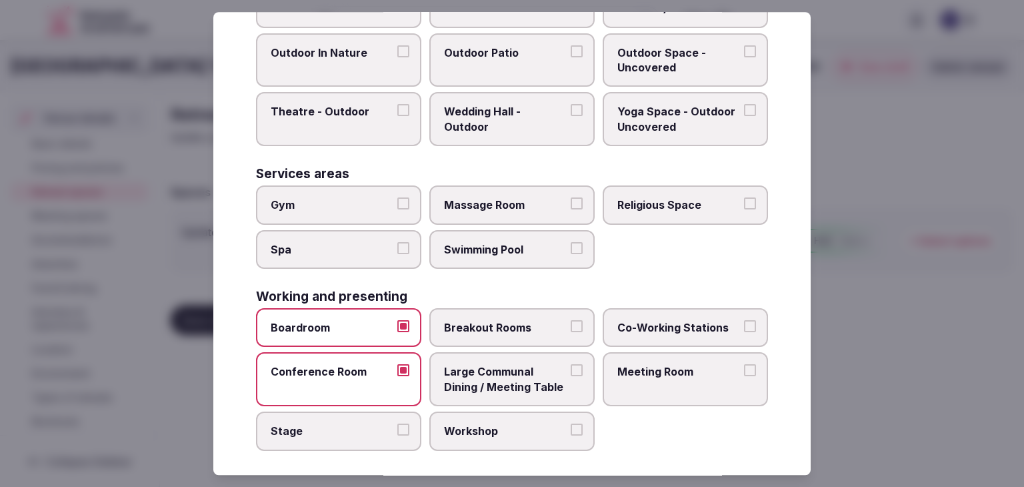
click at [500, 309] on label "Breakout Rooms" at bounding box center [511, 327] width 165 height 39
click at [571, 320] on button "Breakout Rooms" at bounding box center [577, 326] width 12 height 12
click at [311, 423] on span "Stage" at bounding box center [332, 430] width 123 height 15
click at [397, 423] on button "Stage" at bounding box center [403, 429] width 12 height 12
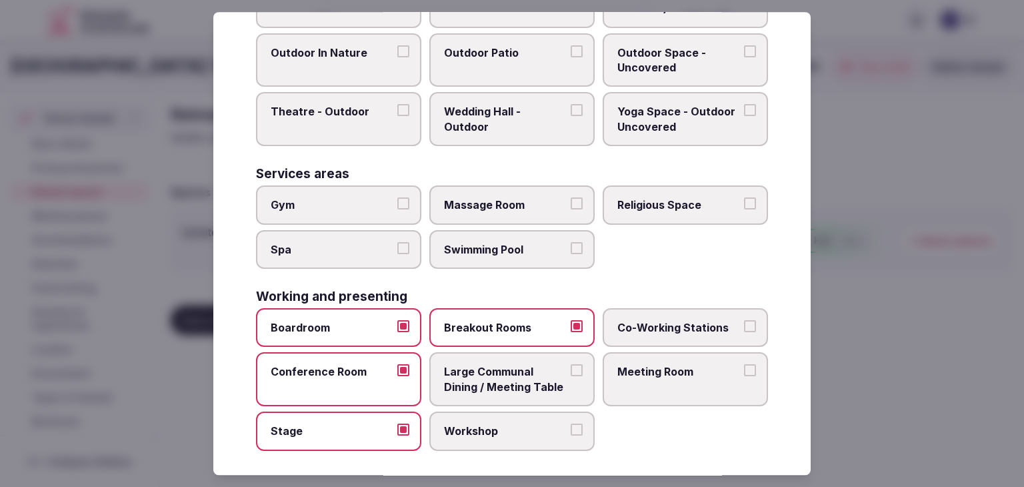
click at [687, 365] on span "Meeting Room" at bounding box center [678, 372] width 123 height 15
click at [744, 365] on button "Meeting Room" at bounding box center [750, 371] width 12 height 12
click at [535, 381] on span "Large Communal Dining / Meeting Table" at bounding box center [505, 380] width 123 height 30
click at [571, 377] on button "Large Communal Dining / Meeting Table" at bounding box center [577, 371] width 12 height 12
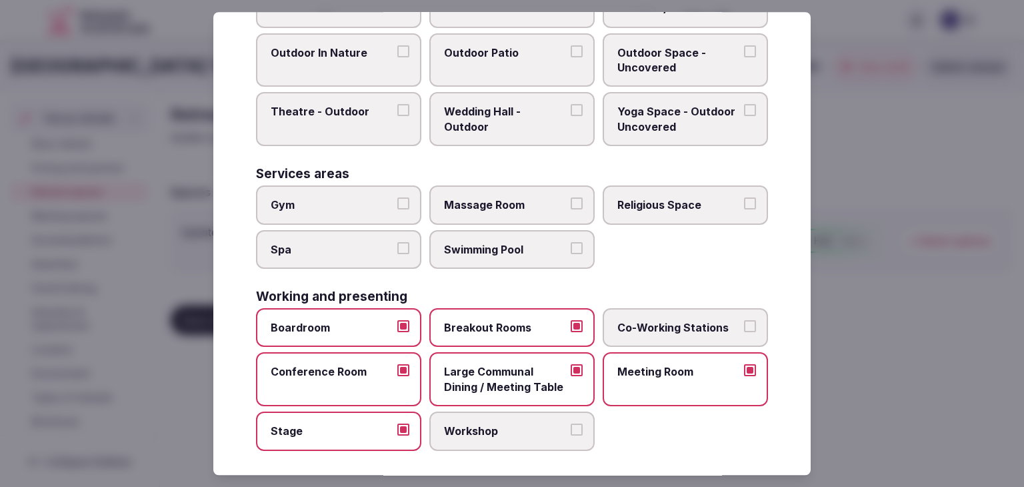
click at [544, 423] on span "Workshop" at bounding box center [505, 430] width 123 height 15
click at [571, 423] on button "Workshop" at bounding box center [577, 429] width 12 height 12
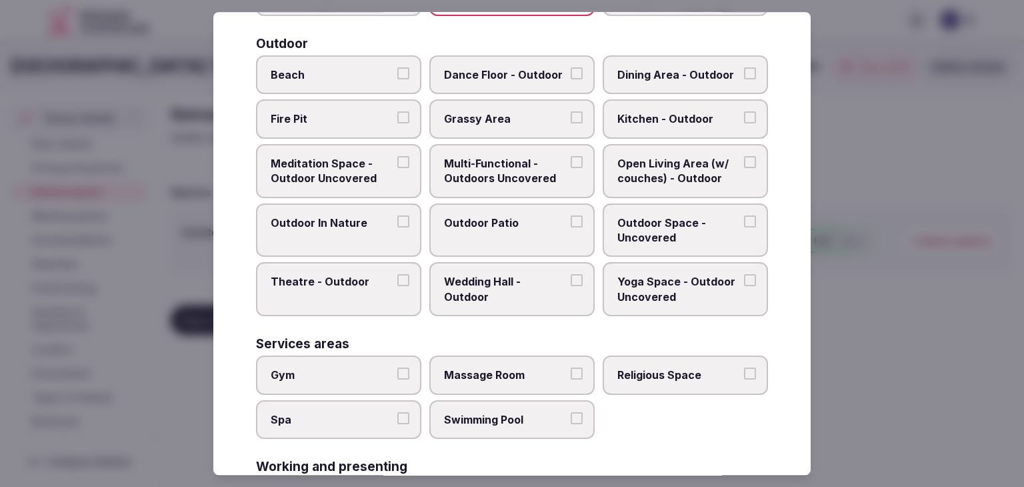
scroll to position [403, 0]
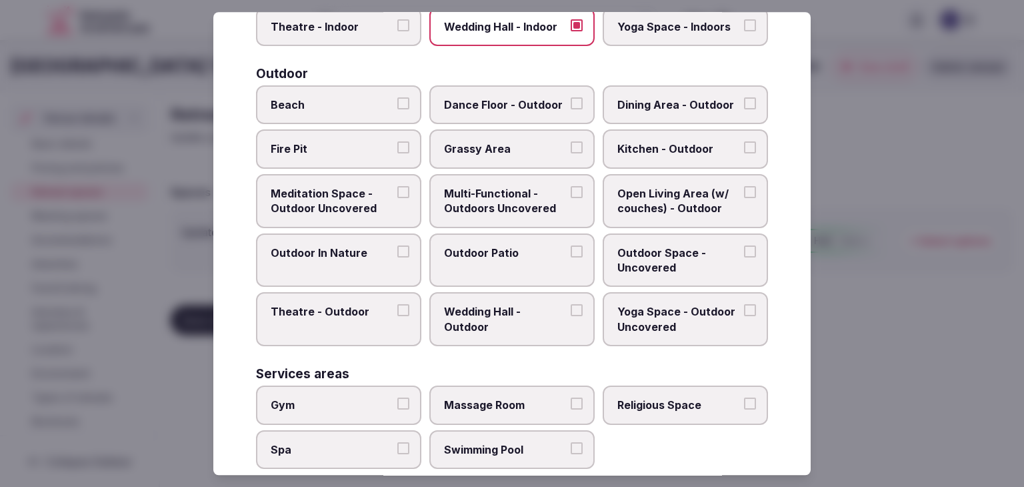
click at [522, 198] on span "Multi-Functional - Outdoors Uncovered" at bounding box center [505, 201] width 123 height 30
click at [571, 198] on button "Multi-Functional - Outdoors Uncovered" at bounding box center [577, 192] width 12 height 12
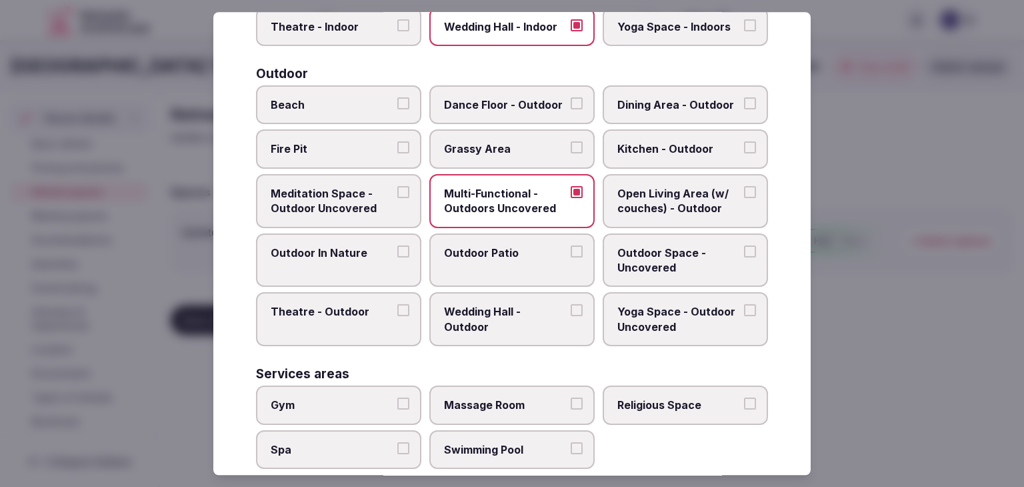
click at [505, 261] on label "Outdoor Patio" at bounding box center [511, 260] width 165 height 54
click at [571, 257] on button "Outdoor Patio" at bounding box center [577, 251] width 12 height 12
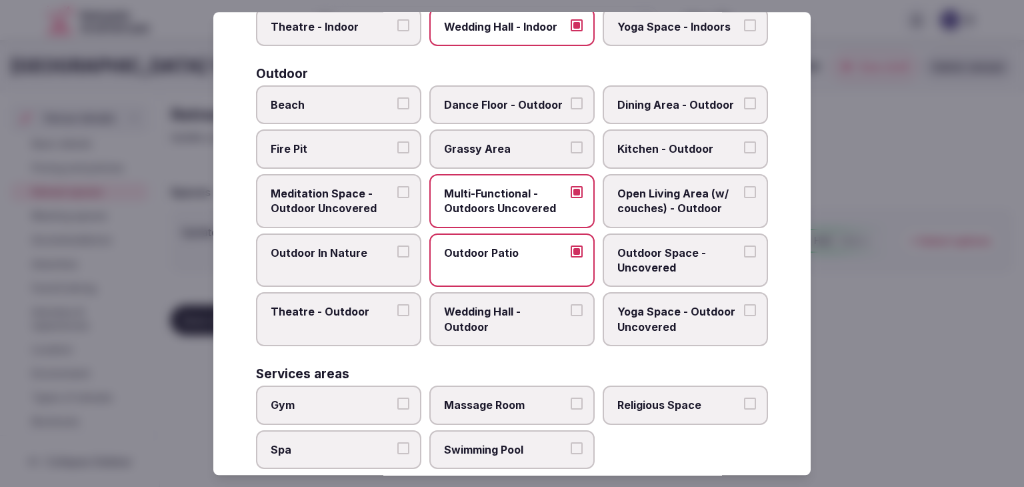
click at [660, 261] on span "Outdoor Space - Uncovered" at bounding box center [678, 260] width 123 height 30
click at [744, 257] on button "Outdoor Space - Uncovered" at bounding box center [750, 251] width 12 height 12
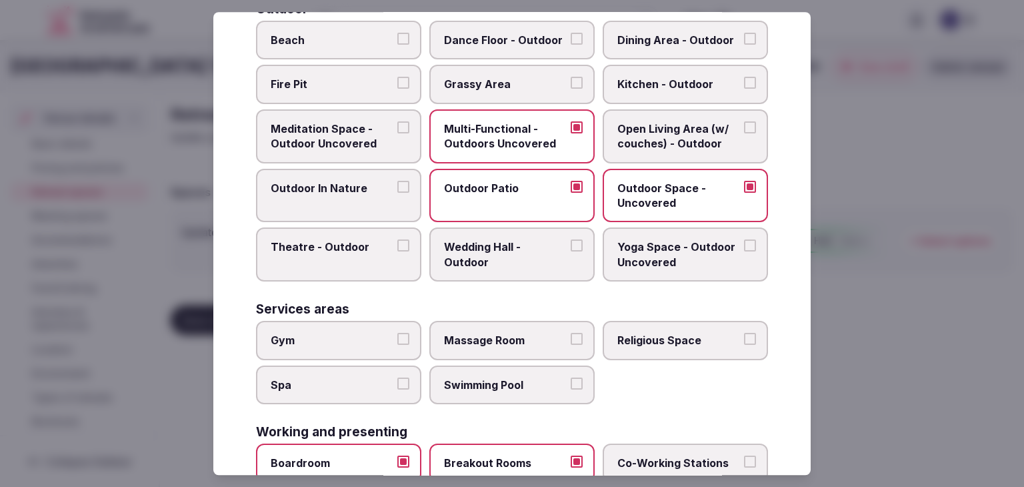
scroll to position [536, 0]
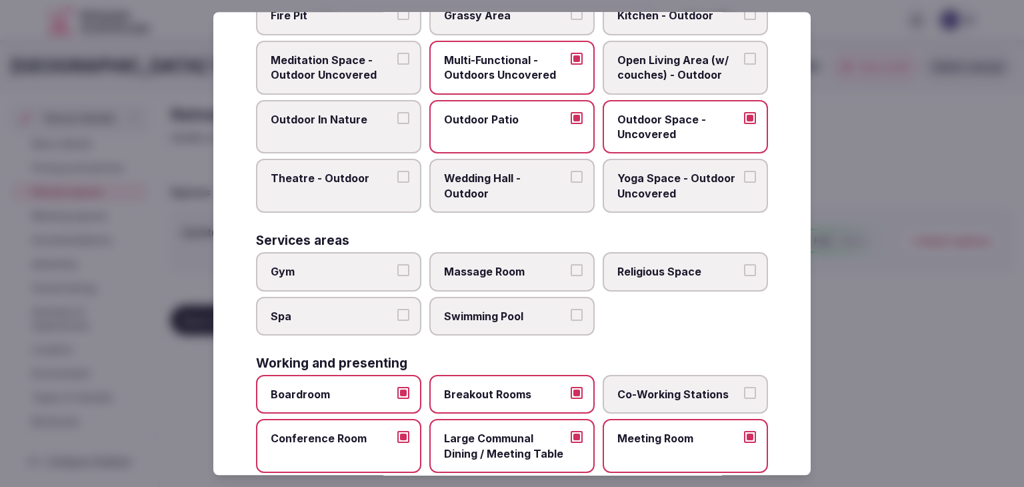
click at [331, 273] on span "Gym" at bounding box center [332, 271] width 123 height 15
click at [397, 273] on button "Gym" at bounding box center [403, 270] width 12 height 12
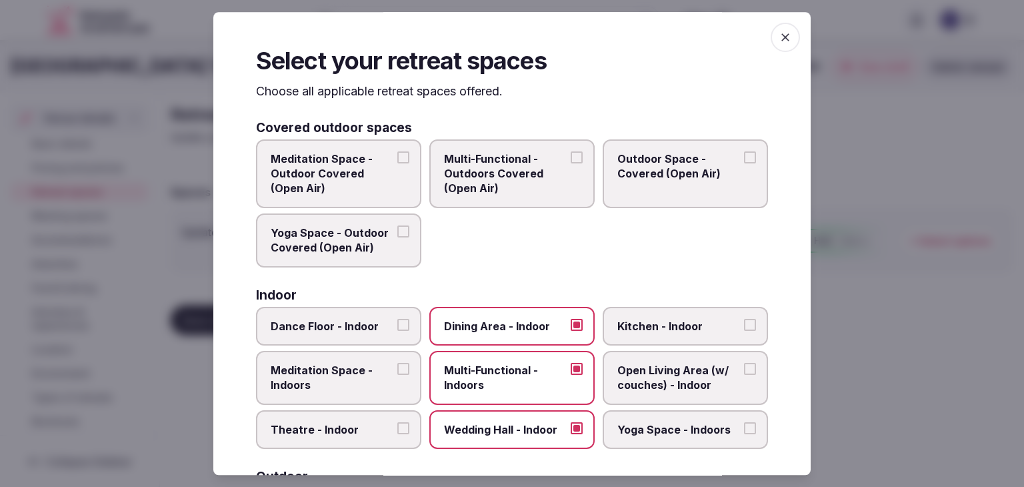
scroll to position [0, 0]
click at [779, 35] on icon "button" at bounding box center [785, 37] width 13 height 13
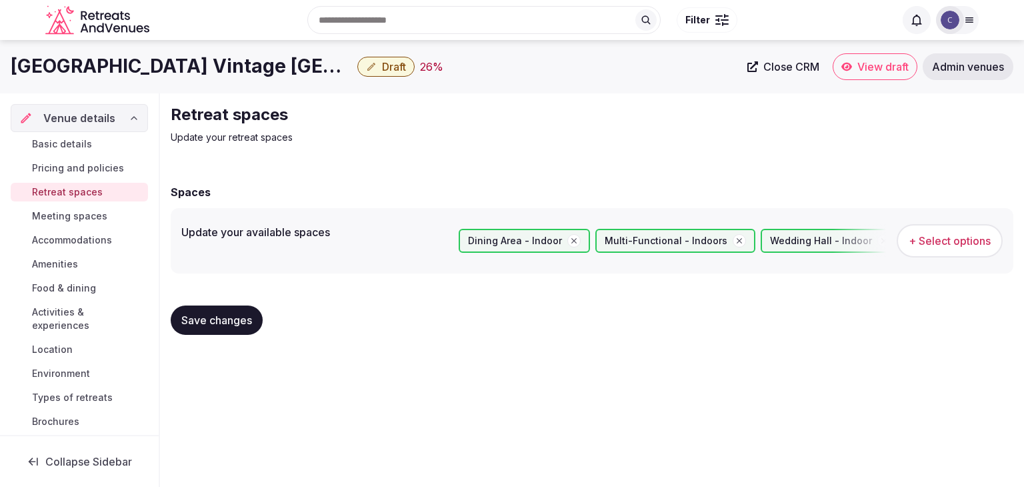
click at [245, 329] on button "Save changes" at bounding box center [217, 319] width 92 height 29
drag, startPoint x: 72, startPoint y: 219, endPoint x: 79, endPoint y: 224, distance: 8.1
click at [72, 219] on span "Meeting spaces" at bounding box center [69, 215] width 75 height 13
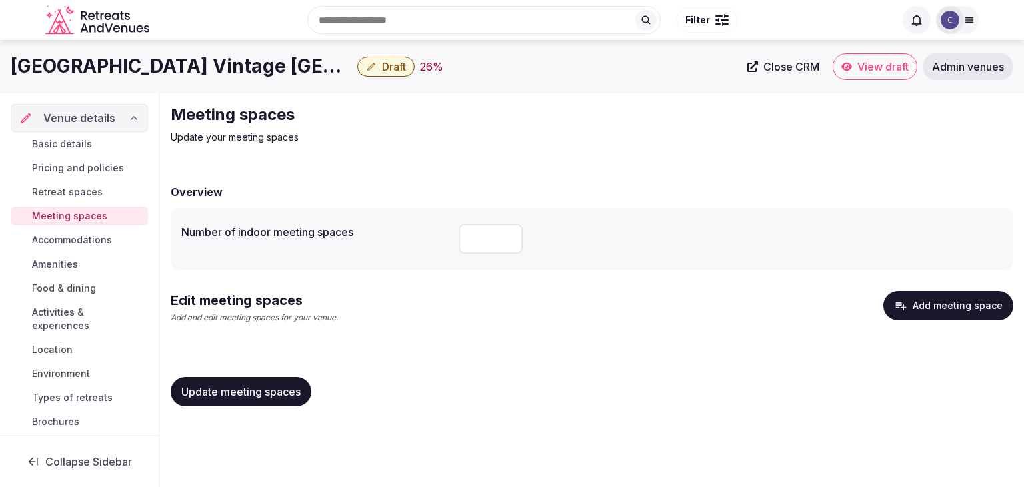
click at [945, 307] on button "Add meeting space" at bounding box center [948, 305] width 130 height 29
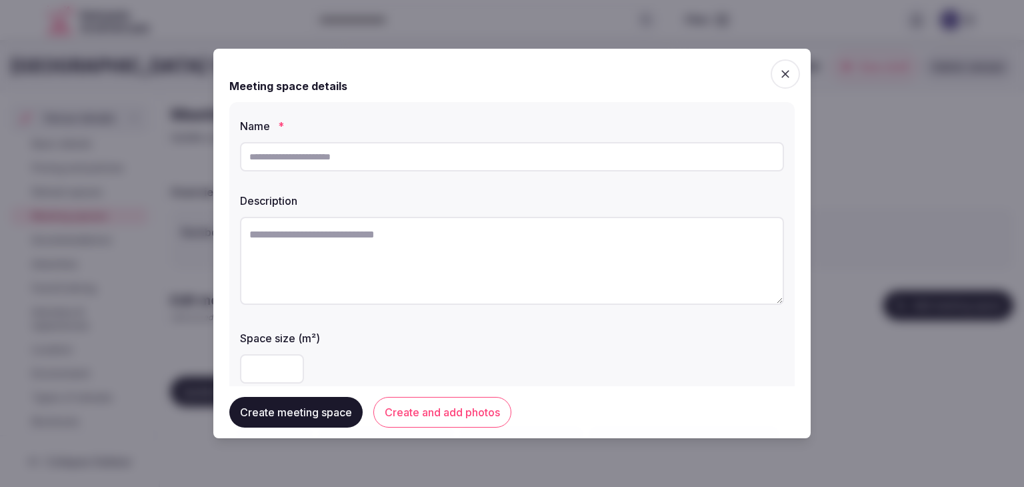
click at [482, 162] on input "text" at bounding box center [512, 156] width 544 height 29
paste input "**********"
type input "**********"
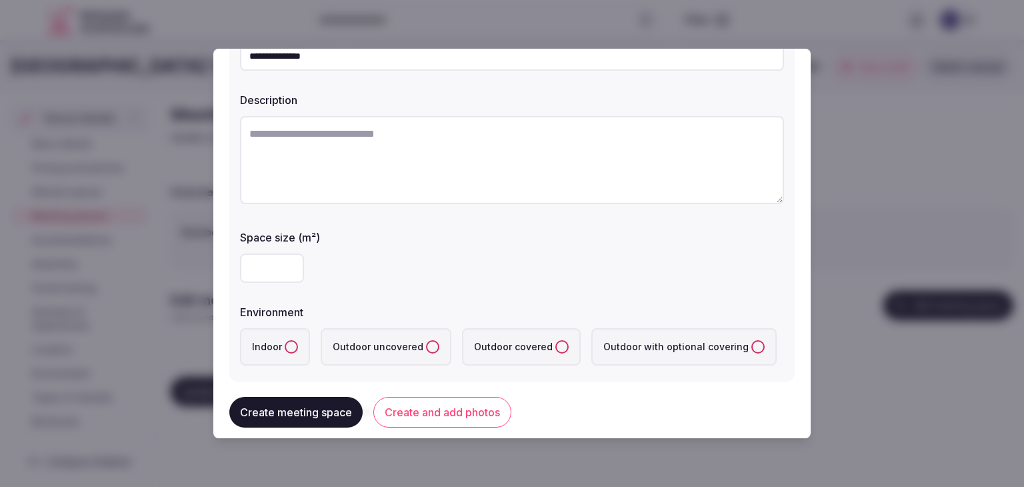
scroll to position [133, 0]
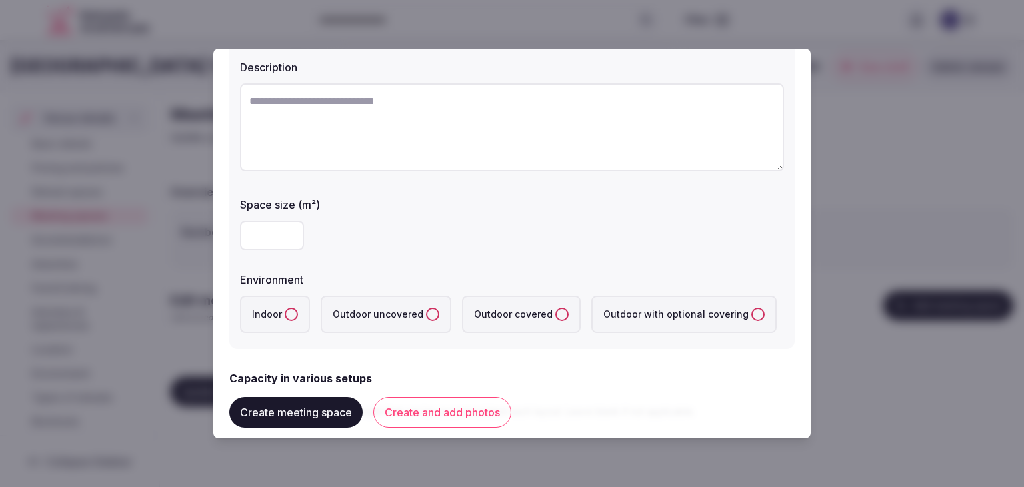
click at [272, 235] on input "number" at bounding box center [272, 235] width 64 height 29
type input "***"
click at [287, 315] on button "Indoor" at bounding box center [291, 313] width 13 height 13
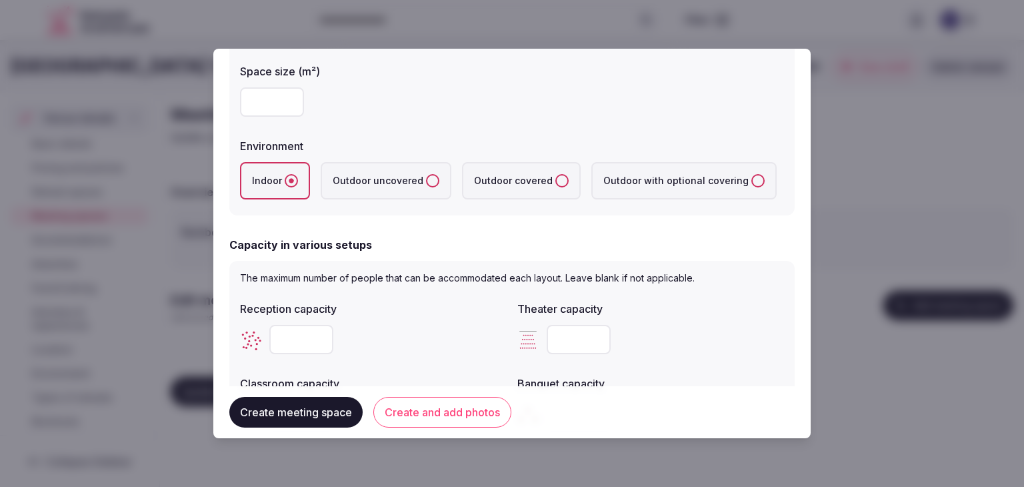
scroll to position [400, 0]
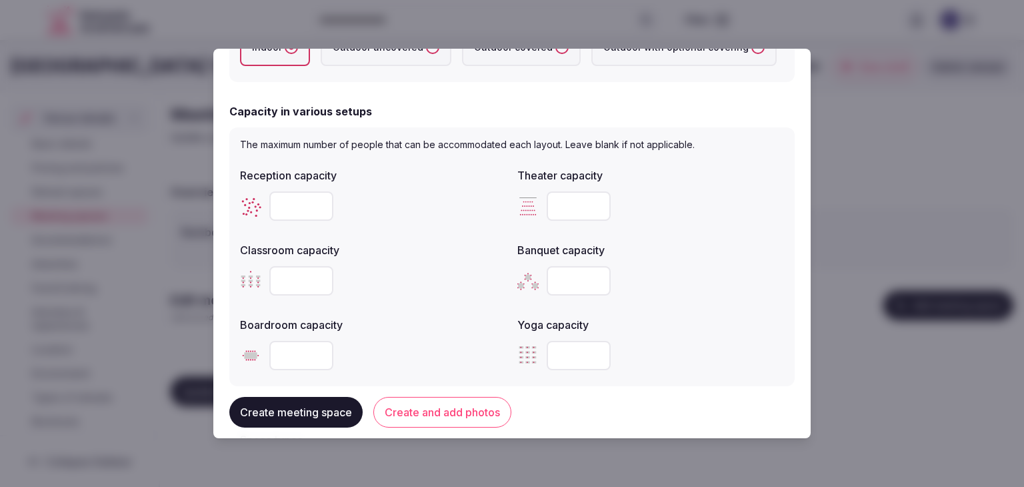
click at [563, 198] on input "number" at bounding box center [579, 205] width 64 height 29
paste input "***"
type input "***"
click at [303, 283] on input "number" at bounding box center [301, 280] width 64 height 29
paste input "***"
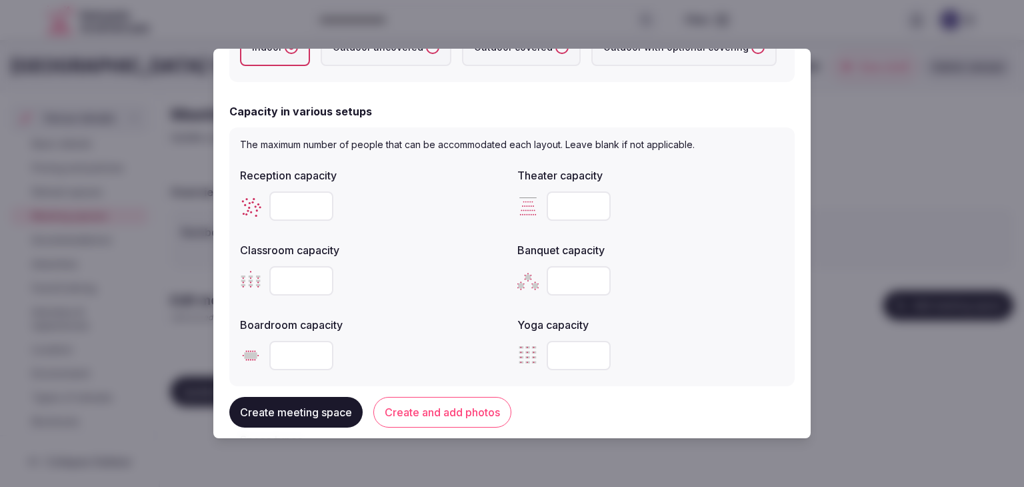
type input "***"
click at [557, 287] on input "number" at bounding box center [579, 280] width 64 height 29
paste input "***"
type input "***"
click at [279, 202] on input "number" at bounding box center [301, 205] width 64 height 29
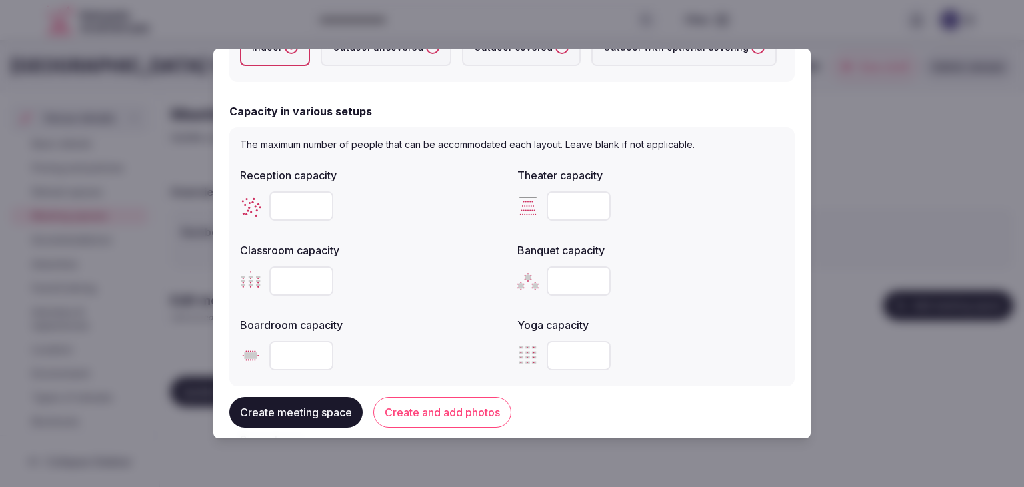
click at [283, 205] on input "number" at bounding box center [301, 205] width 64 height 29
type input "***"
click at [512, 292] on div "Reception capacity *** Theater capacity *** Classroom capacity *** Banquet capa…" at bounding box center [512, 268] width 544 height 213
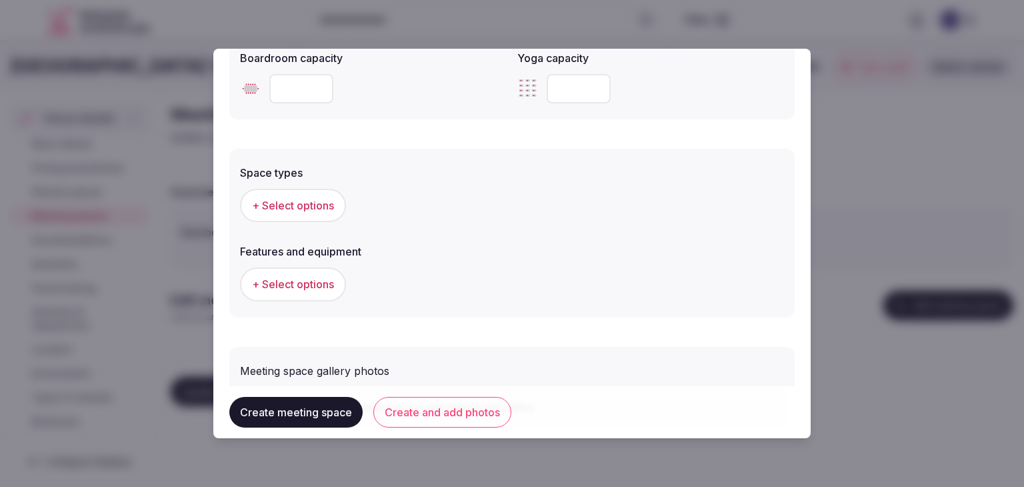
scroll to position [733, 0]
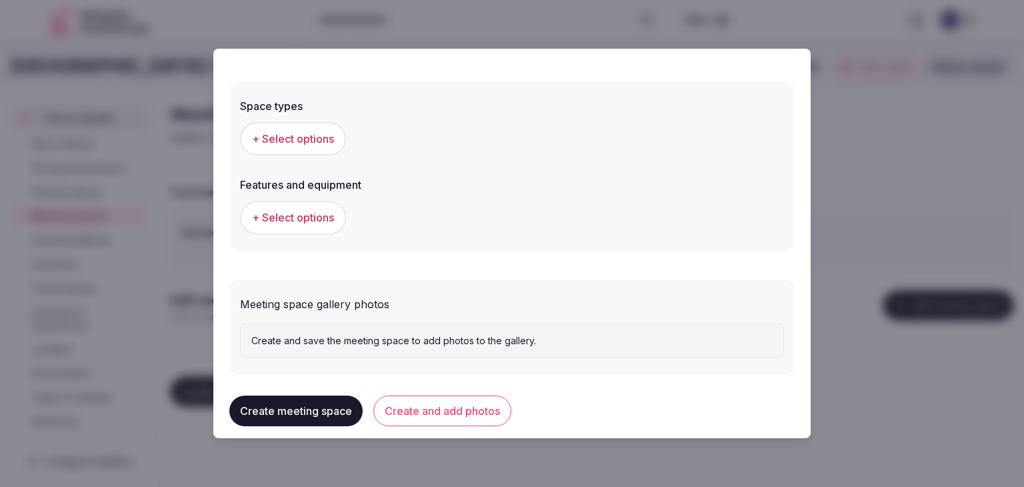
click at [291, 134] on span "+ Select options" at bounding box center [293, 138] width 82 height 15
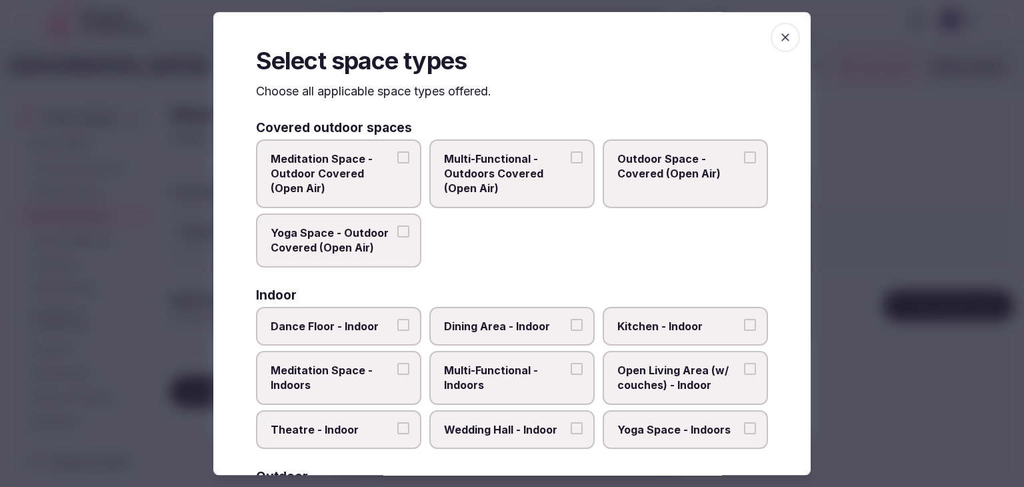
click at [499, 363] on span "Multi-Functional - Indoors" at bounding box center [505, 378] width 123 height 30
click at [571, 363] on button "Multi-Functional - Indoors" at bounding box center [577, 369] width 12 height 12
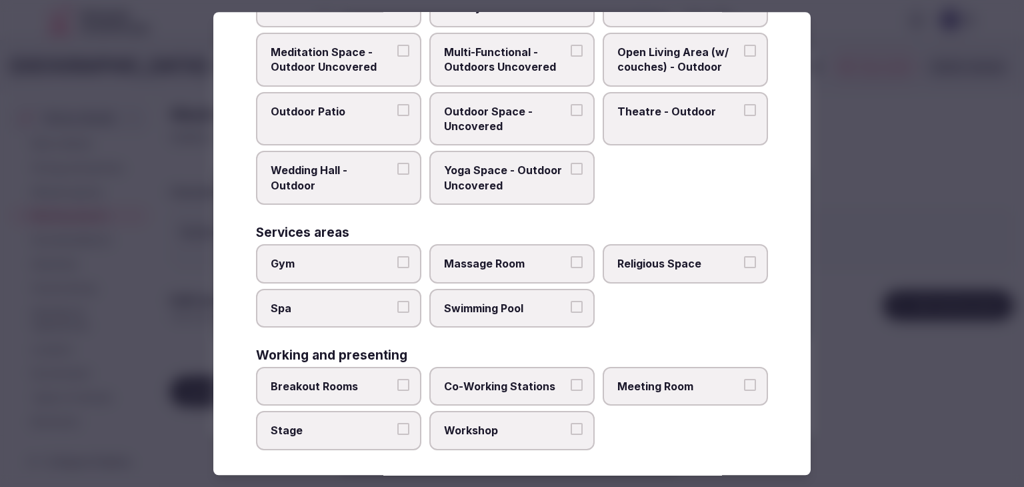
click at [630, 379] on span "Meeting Room" at bounding box center [678, 386] width 123 height 15
click at [744, 379] on button "Meeting Room" at bounding box center [750, 385] width 12 height 12
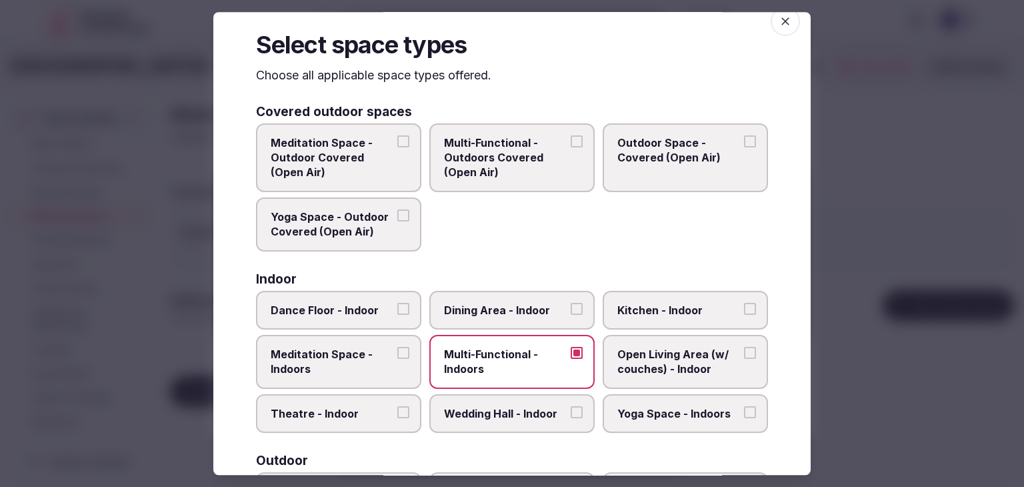
scroll to position [0, 0]
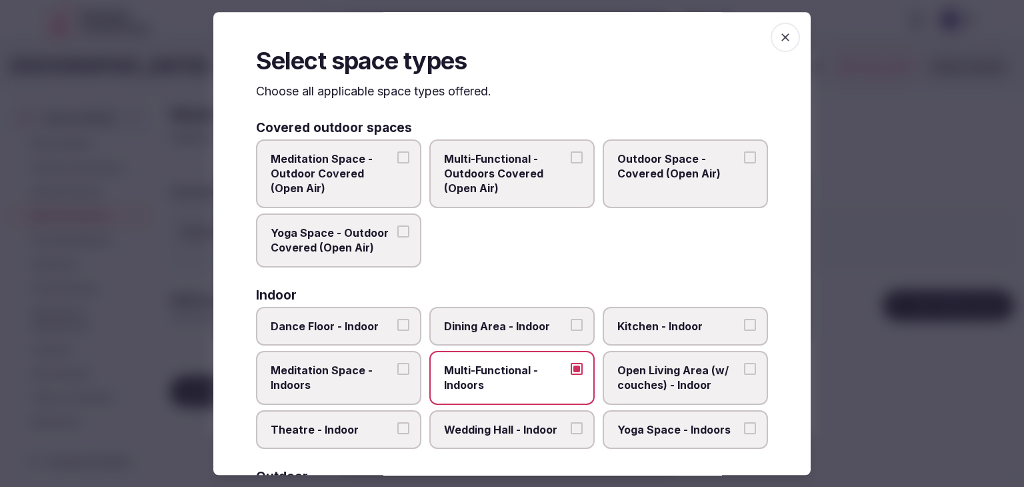
click at [780, 37] on icon "button" at bounding box center [785, 37] width 13 height 13
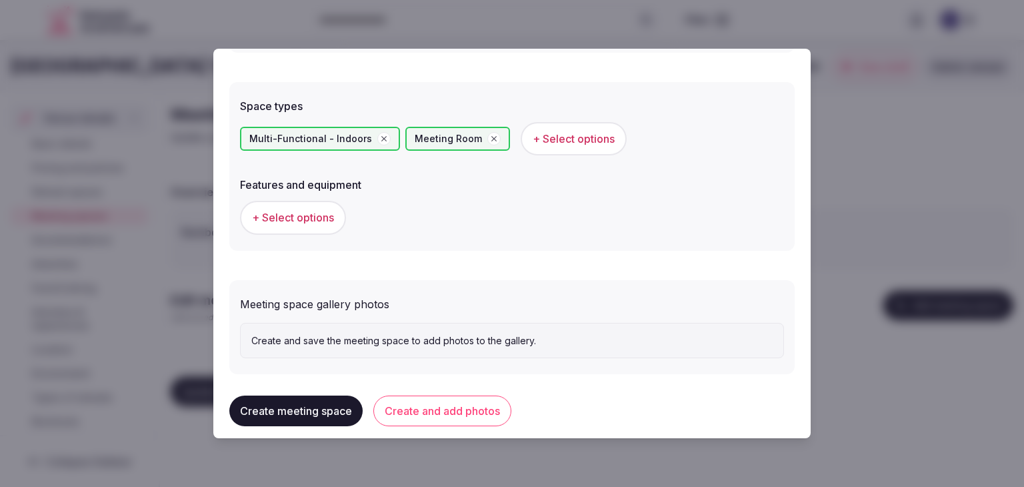
click at [331, 211] on span "+ Select options" at bounding box center [293, 217] width 82 height 15
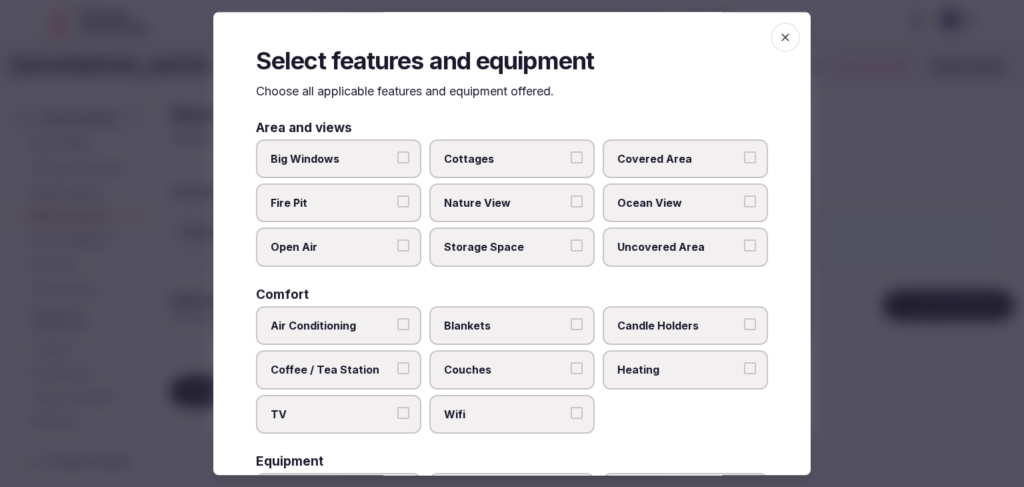
click at [503, 419] on label "Wifi" at bounding box center [511, 414] width 165 height 39
click at [571, 419] on button "Wifi" at bounding box center [577, 413] width 12 height 12
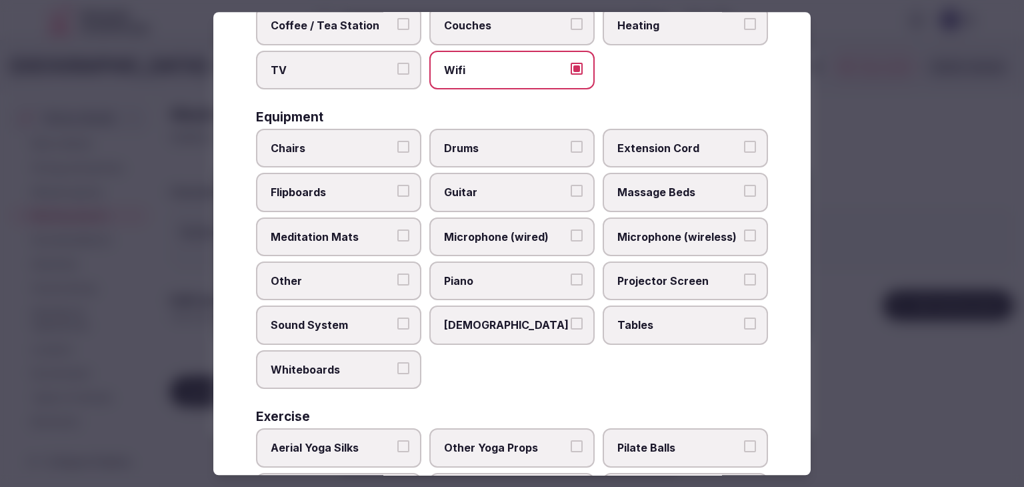
scroll to position [400, 0]
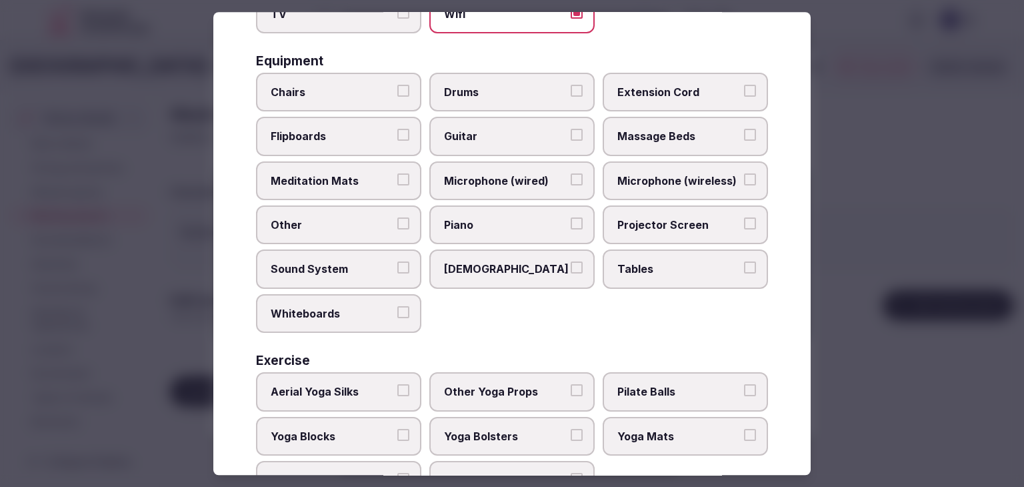
click at [627, 279] on label "Tables" at bounding box center [685, 269] width 165 height 39
click at [744, 274] on button "Tables" at bounding box center [750, 268] width 12 height 12
click at [334, 93] on span "Chairs" at bounding box center [332, 92] width 123 height 15
click at [397, 93] on button "Chairs" at bounding box center [403, 91] width 12 height 12
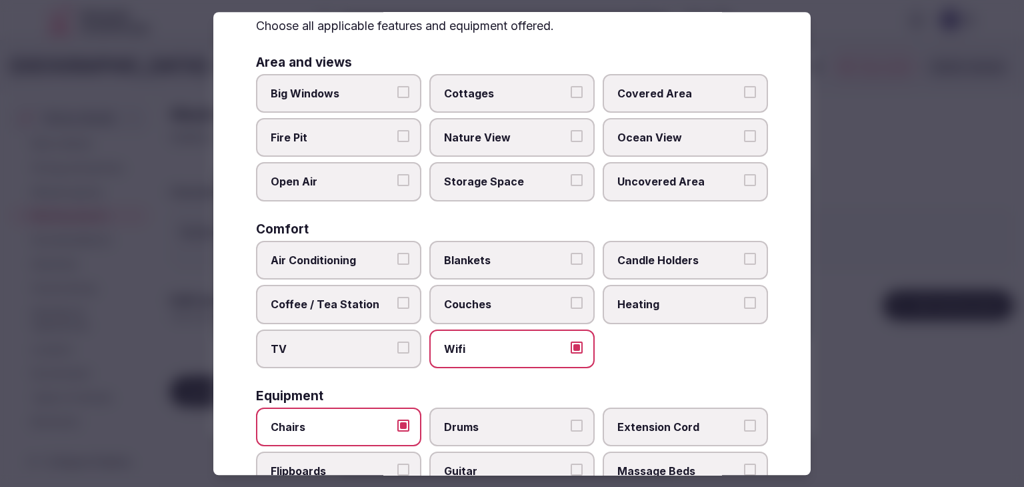
scroll to position [0, 0]
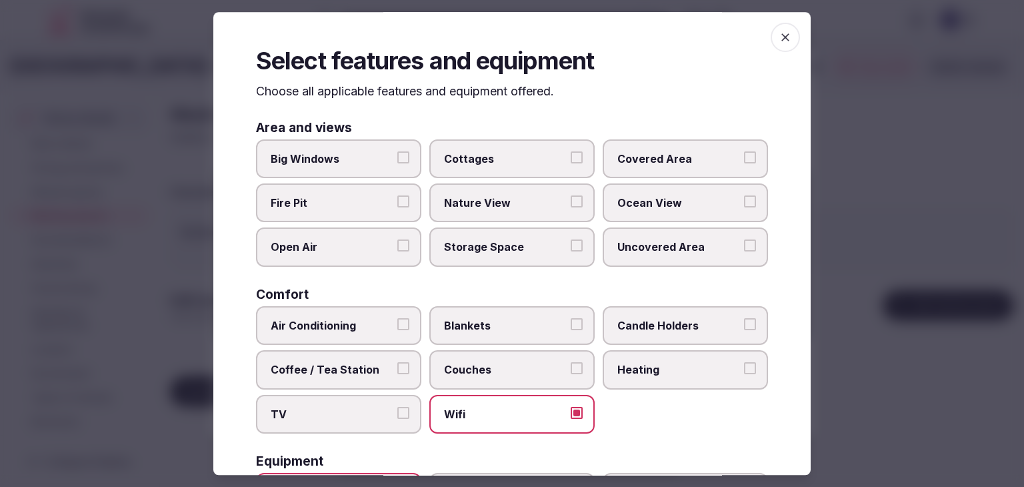
click at [495, 365] on span "Couches" at bounding box center [505, 369] width 123 height 15
click at [571, 365] on button "Couches" at bounding box center [577, 368] width 12 height 12
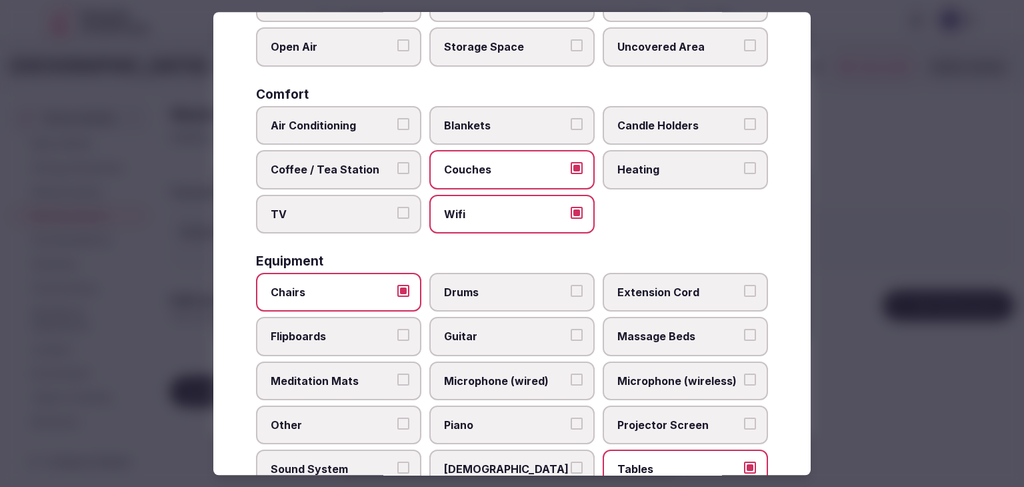
scroll to position [67, 0]
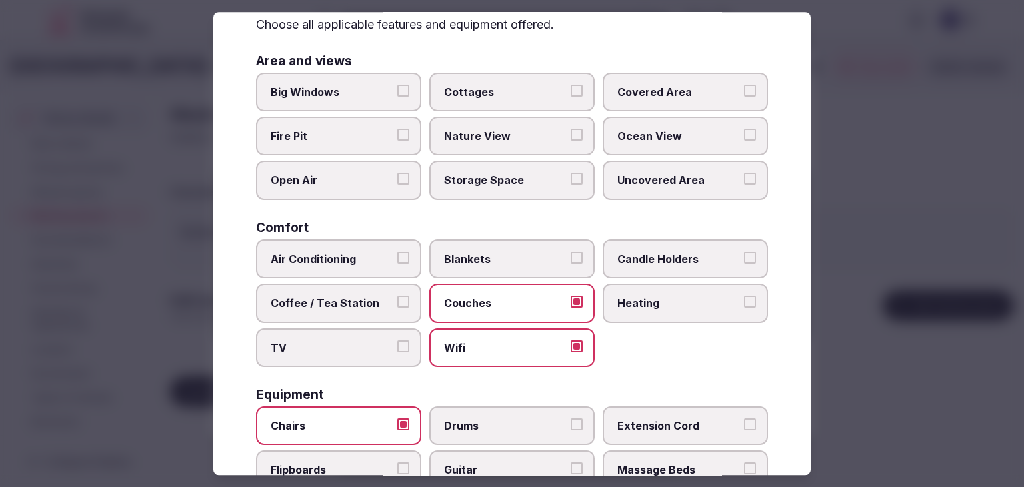
click at [361, 334] on label "TV" at bounding box center [338, 347] width 165 height 39
click at [397, 340] on button "TV" at bounding box center [403, 346] width 12 height 12
click at [358, 296] on span "Coffee / Tea Station" at bounding box center [332, 302] width 123 height 15
click at [397, 296] on button "Coffee / Tea Station" at bounding box center [403, 301] width 12 height 12
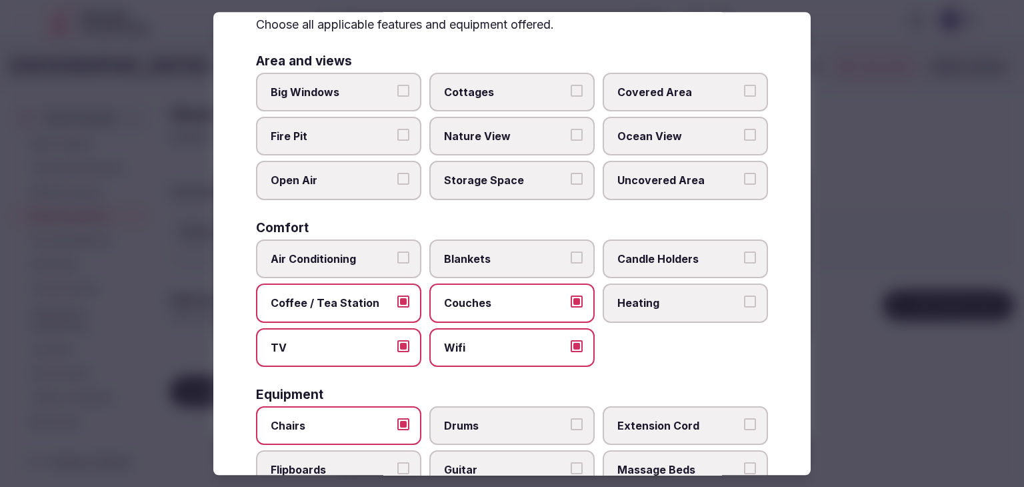
click at [357, 246] on label "Air Conditioning" at bounding box center [338, 258] width 165 height 39
click at [397, 251] on button "Air Conditioning" at bounding box center [403, 257] width 12 height 12
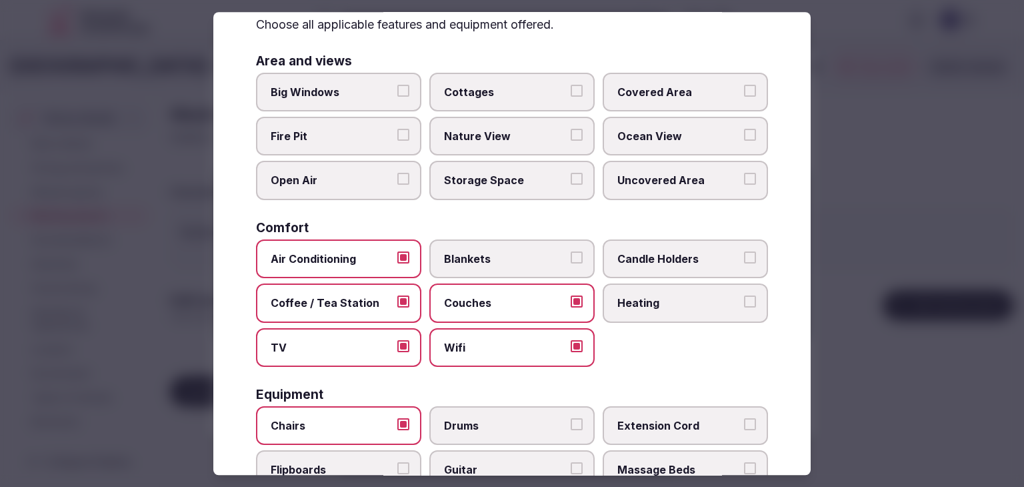
scroll to position [0, 0]
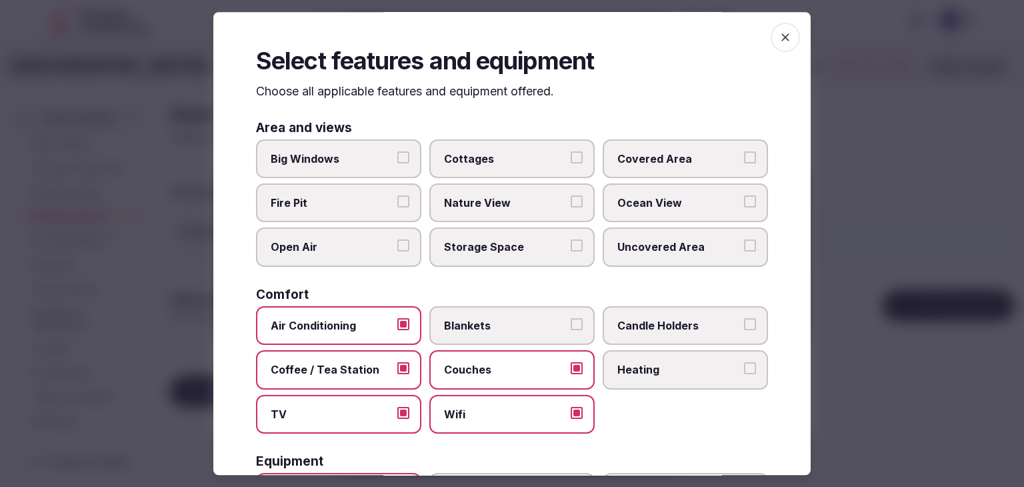
click at [771, 35] on span "button" at bounding box center [785, 37] width 29 height 29
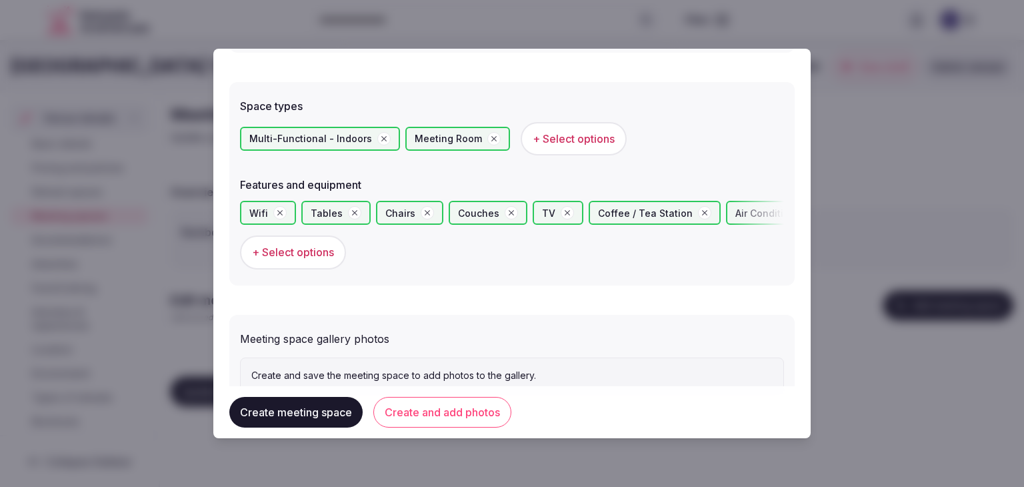
scroll to position [780, 0]
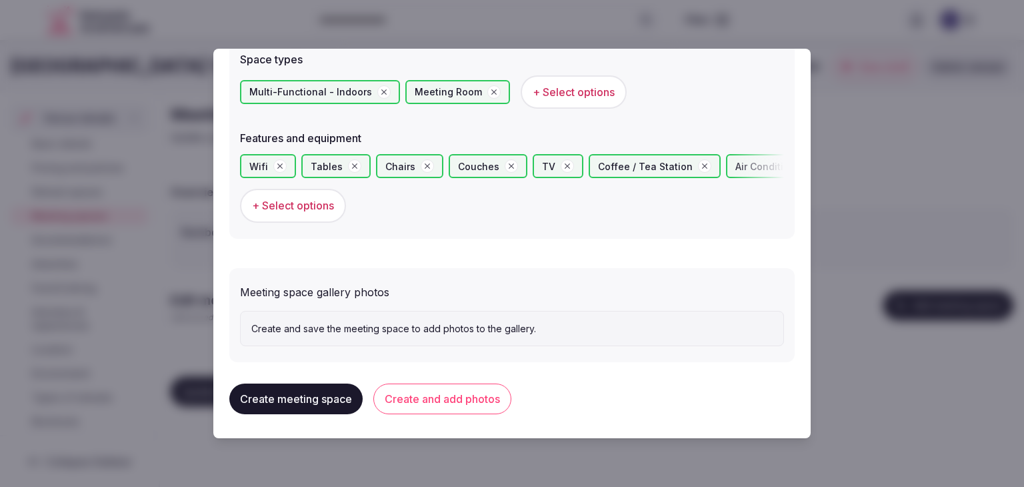
click at [481, 395] on button "Create and add photos" at bounding box center [442, 398] width 138 height 31
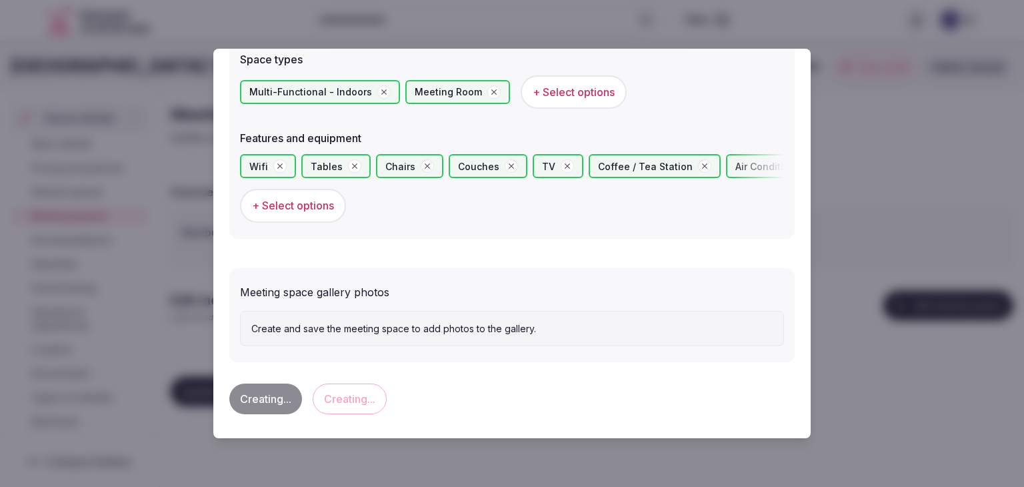
scroll to position [0, 0]
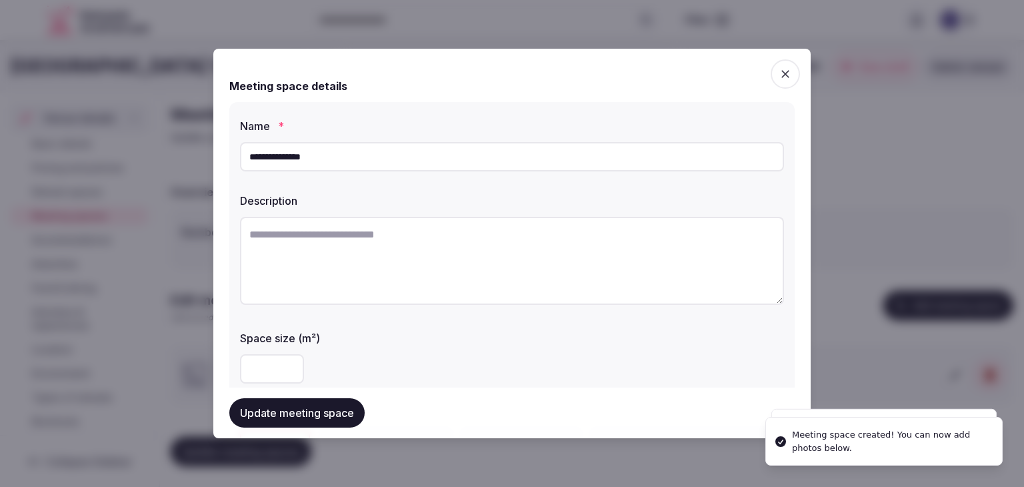
click at [427, 155] on input "**********" at bounding box center [512, 156] width 544 height 29
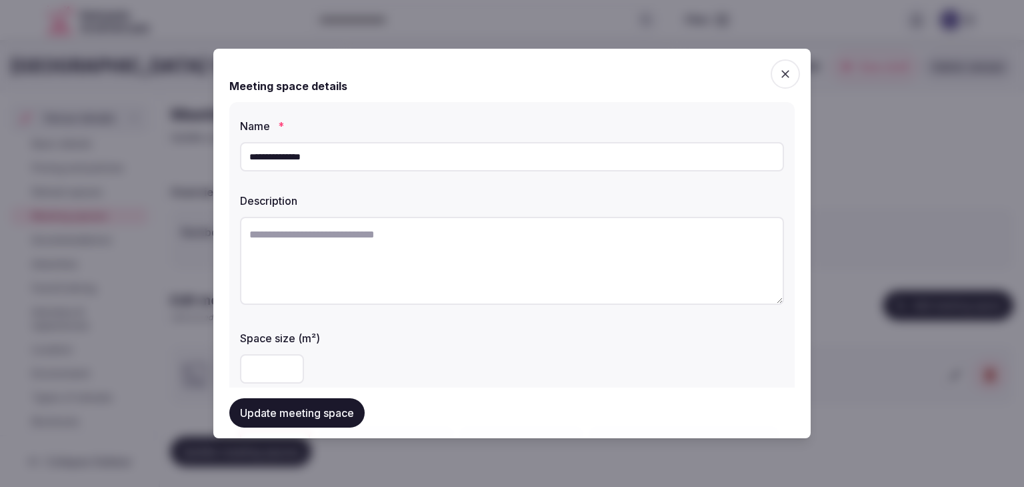
click at [320, 404] on button "Update meeting space" at bounding box center [296, 412] width 135 height 29
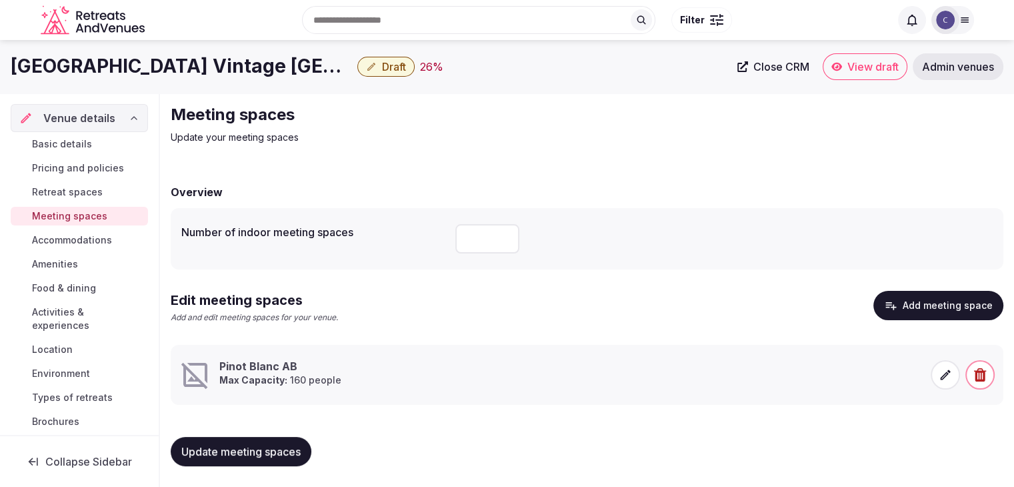
click at [275, 56] on h1 "Kimpton Hotel Vintage Portland" at bounding box center [181, 66] width 341 height 26
click at [275, 55] on h1 "Kimpton Hotel Vintage Portland" at bounding box center [181, 66] width 341 height 26
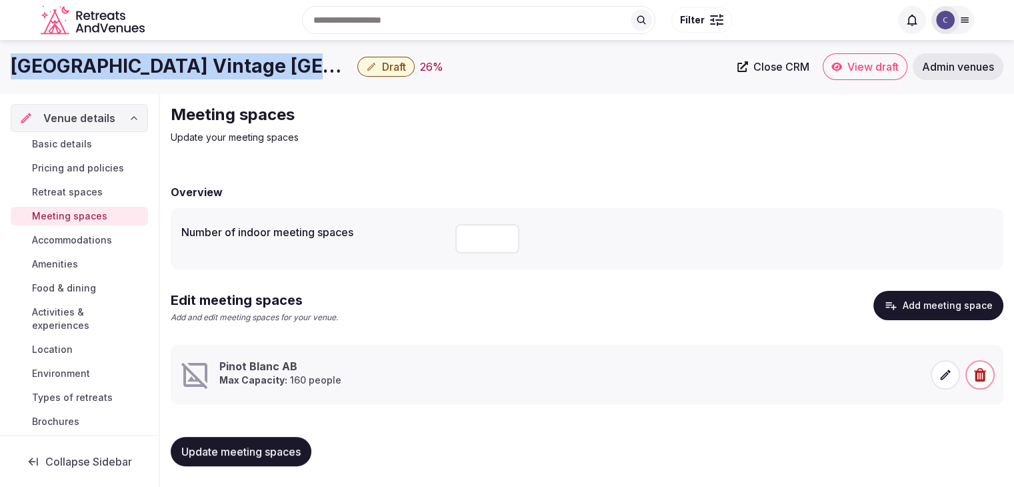
click at [275, 55] on h1 "Kimpton Hotel Vintage Portland" at bounding box center [181, 66] width 341 height 26
copy div "Kimpton Hotel Vintage Portland"
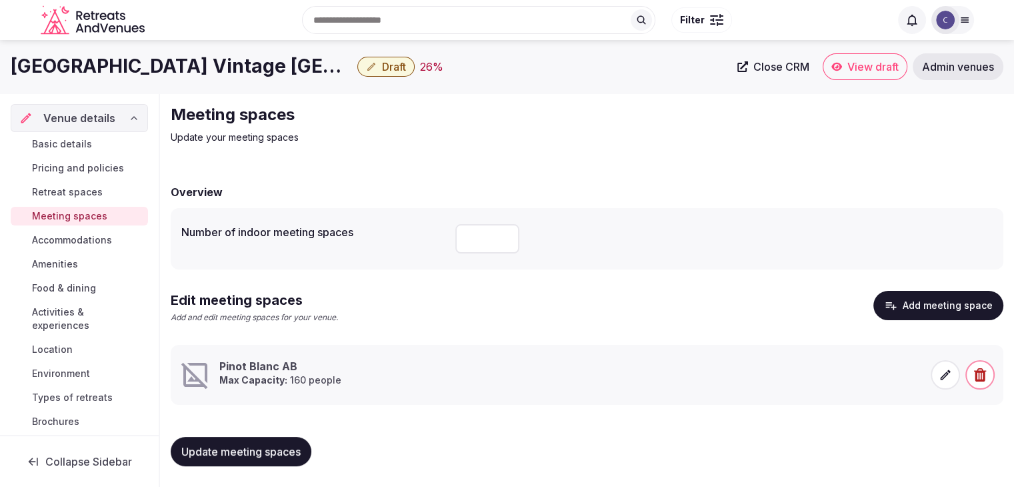
click at [940, 372] on icon at bounding box center [945, 374] width 13 height 13
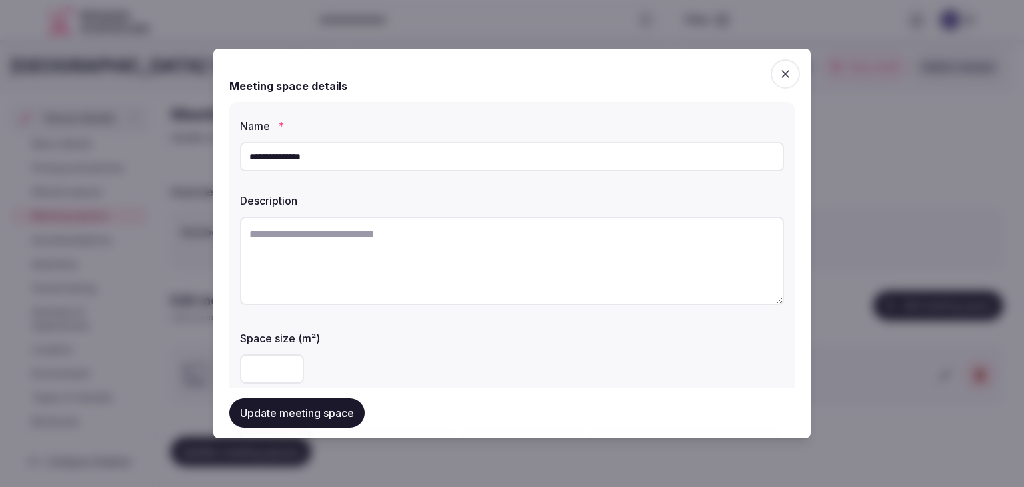
click at [368, 161] on input "**********" at bounding box center [512, 156] width 544 height 29
click at [368, 160] on input "**********" at bounding box center [512, 156] width 544 height 29
click at [368, 159] on input "**********" at bounding box center [512, 156] width 544 height 29
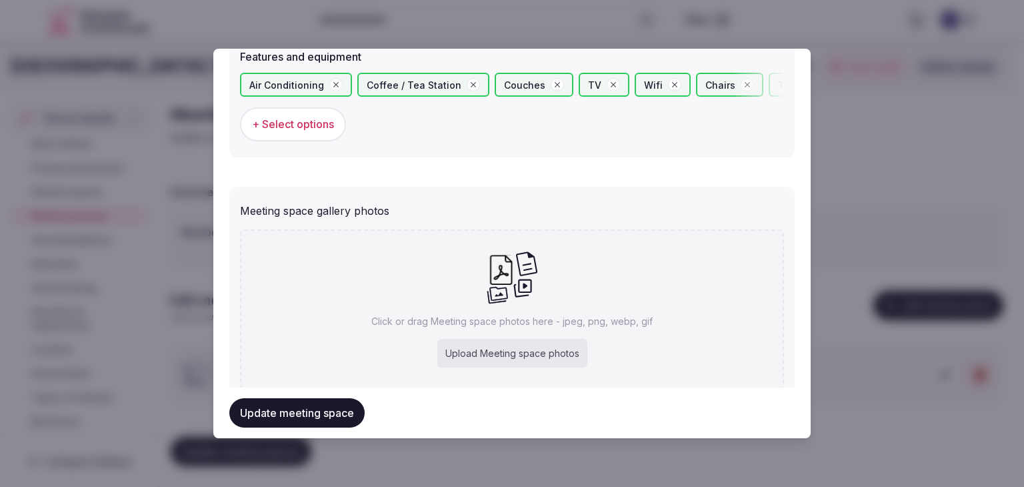
scroll to position [903, 0]
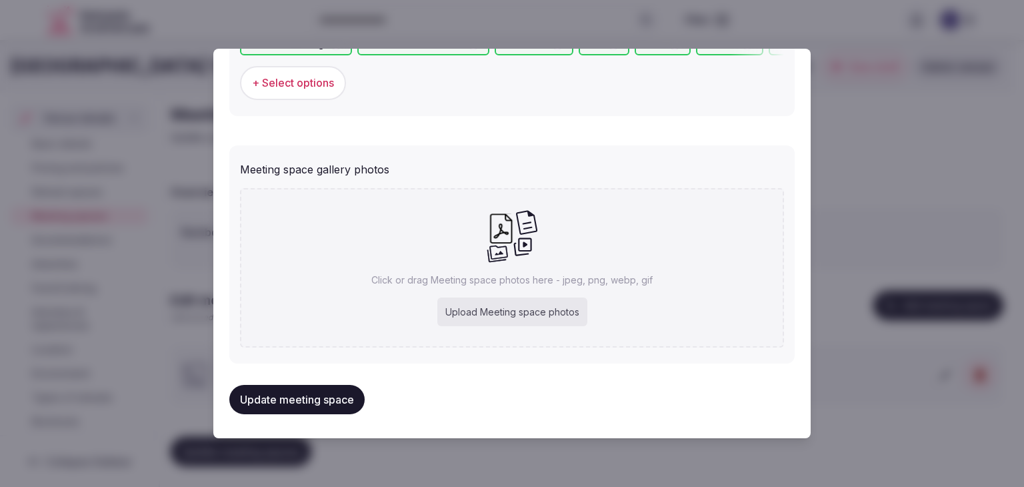
click at [515, 302] on div "Upload Meeting space photos" at bounding box center [512, 311] width 150 height 29
type input "**********"
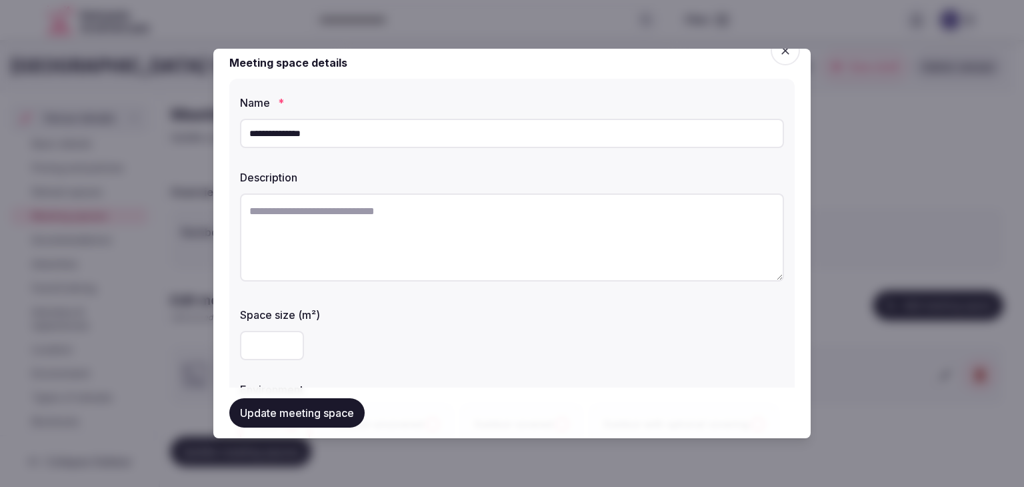
scroll to position [0, 0]
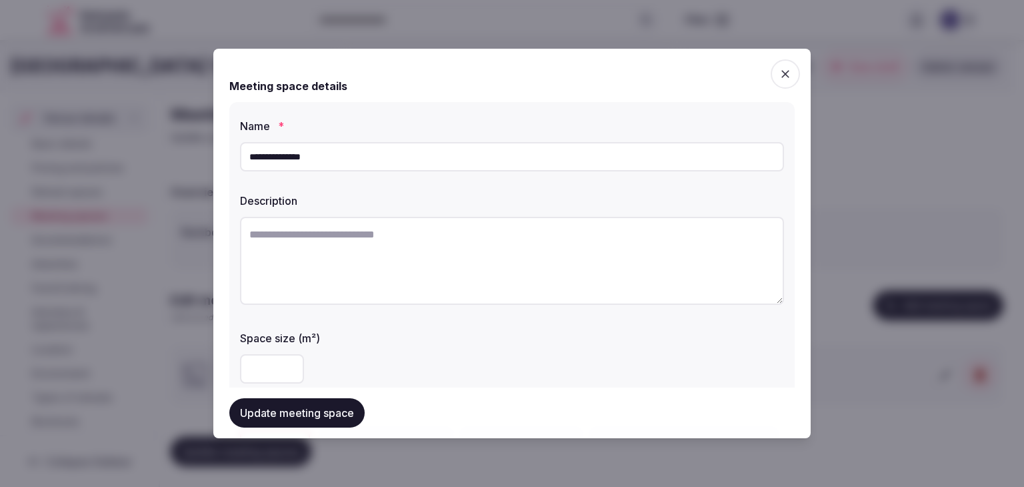
click at [412, 167] on input "**********" at bounding box center [512, 156] width 544 height 29
click at [511, 268] on textarea at bounding box center [512, 261] width 544 height 88
paste textarea "**********"
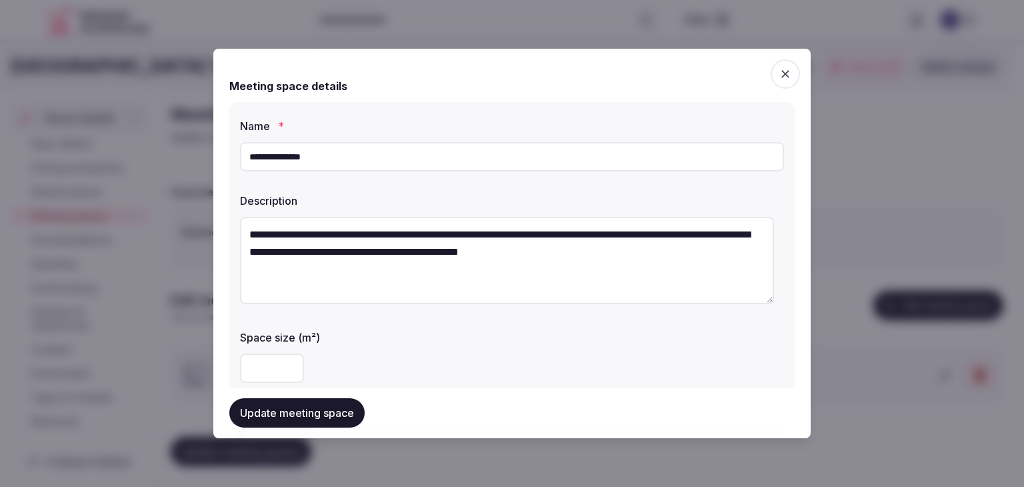
drag, startPoint x: 253, startPoint y: 234, endPoint x: 203, endPoint y: 231, distance: 50.1
click at [204, 232] on body "Search Popular Destinations Toscana, Italy Riviera Maya, Mexico Indonesia, Bali…" at bounding box center [507, 243] width 1014 height 487
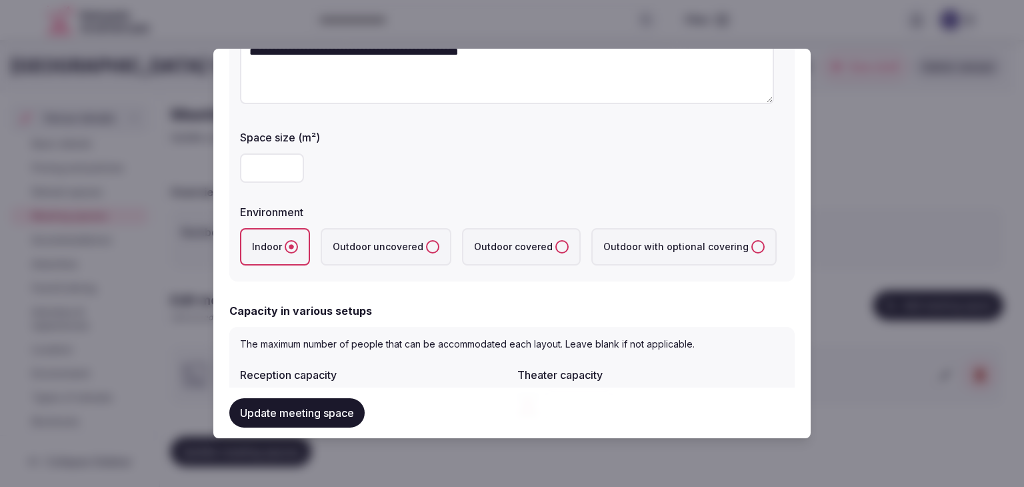
scroll to position [400, 0]
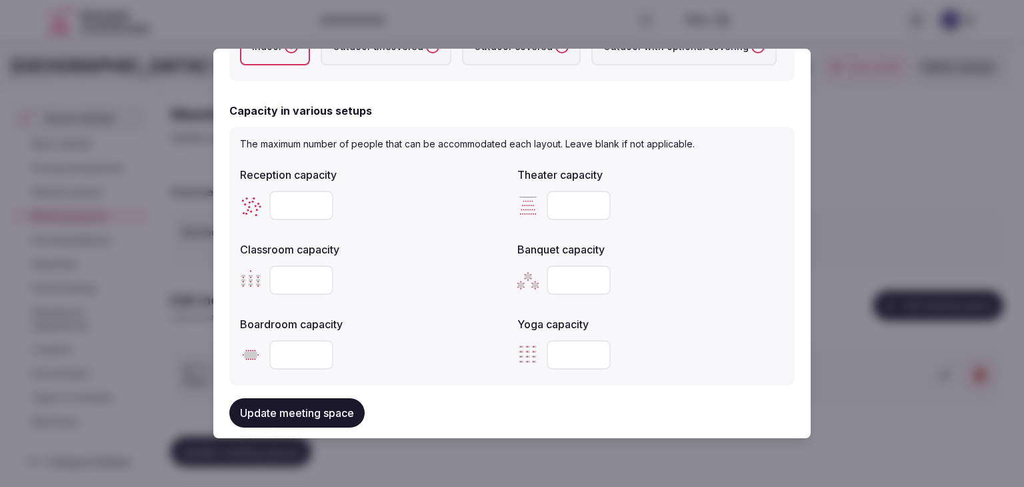
type textarea "**********"
click at [328, 423] on button "Update meeting space" at bounding box center [296, 412] width 135 height 29
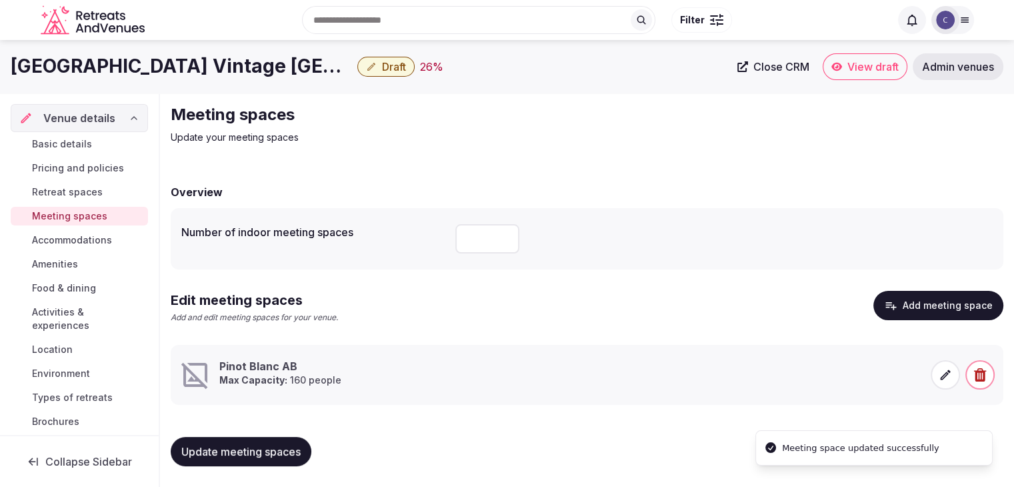
click at [285, 452] on span "Update meeting spaces" at bounding box center [240, 451] width 119 height 13
click at [249, 63] on h1 "[GEOGRAPHIC_DATA] Vintage [GEOGRAPHIC_DATA]" at bounding box center [181, 66] width 341 height 26
click at [249, 62] on h1 "[GEOGRAPHIC_DATA] Vintage [GEOGRAPHIC_DATA]" at bounding box center [181, 66] width 341 height 26
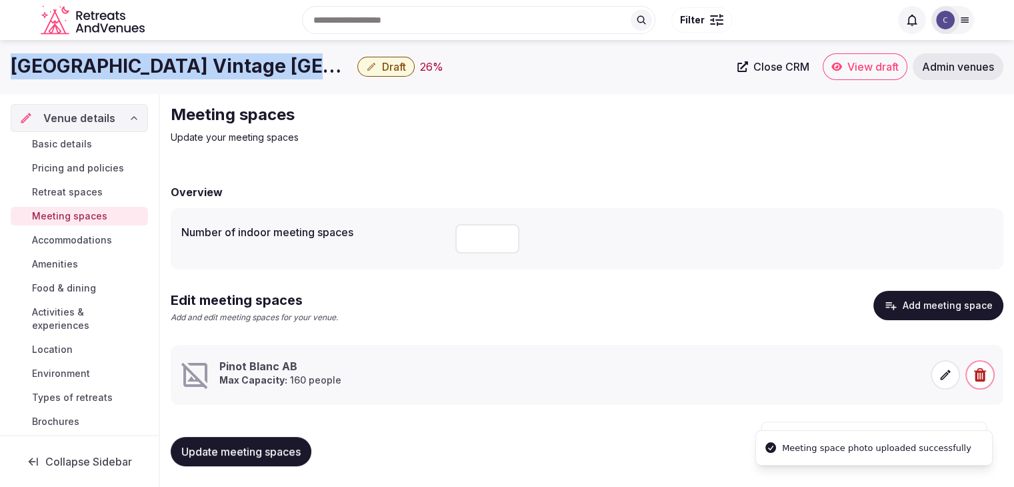
click at [249, 62] on h1 "[GEOGRAPHIC_DATA] Vintage [GEOGRAPHIC_DATA]" at bounding box center [181, 66] width 341 height 26
copy div "[GEOGRAPHIC_DATA] Vintage [GEOGRAPHIC_DATA]"
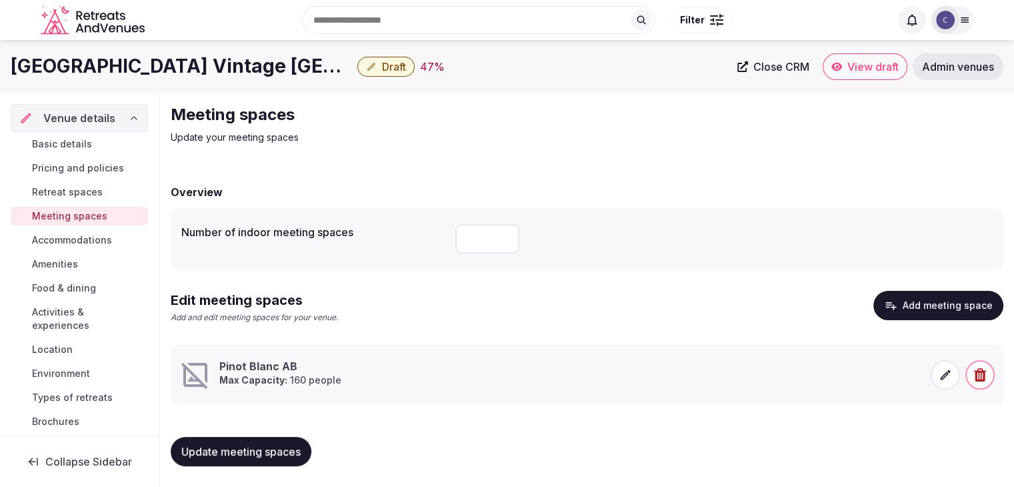
click at [491, 239] on input "number" at bounding box center [487, 238] width 64 height 29
type input "**"
click at [237, 449] on span "Update meeting spaces" at bounding box center [240, 451] width 119 height 13
click at [954, 376] on span at bounding box center [945, 374] width 29 height 29
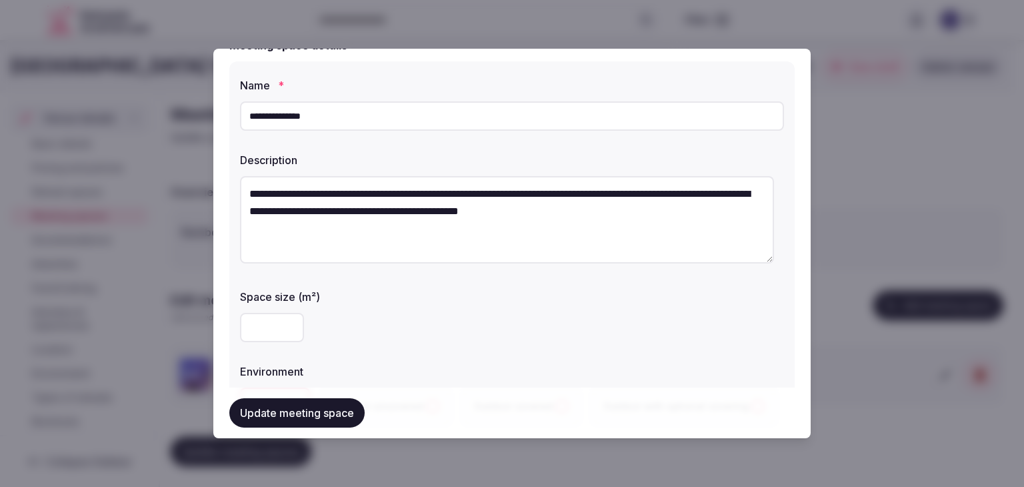
scroll to position [0, 0]
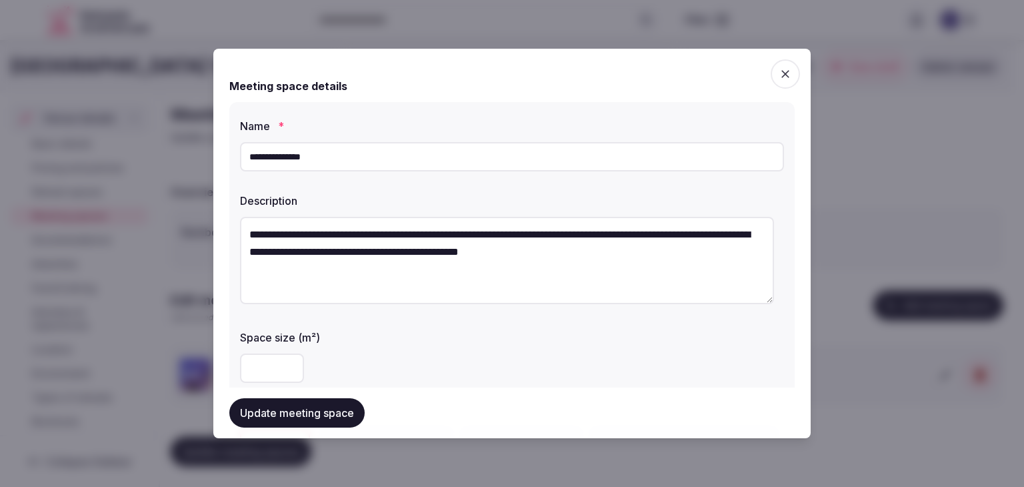
drag, startPoint x: 331, startPoint y: 408, endPoint x: 365, endPoint y: 425, distance: 37.9
click at [331, 409] on button "Update meeting space" at bounding box center [296, 412] width 135 height 29
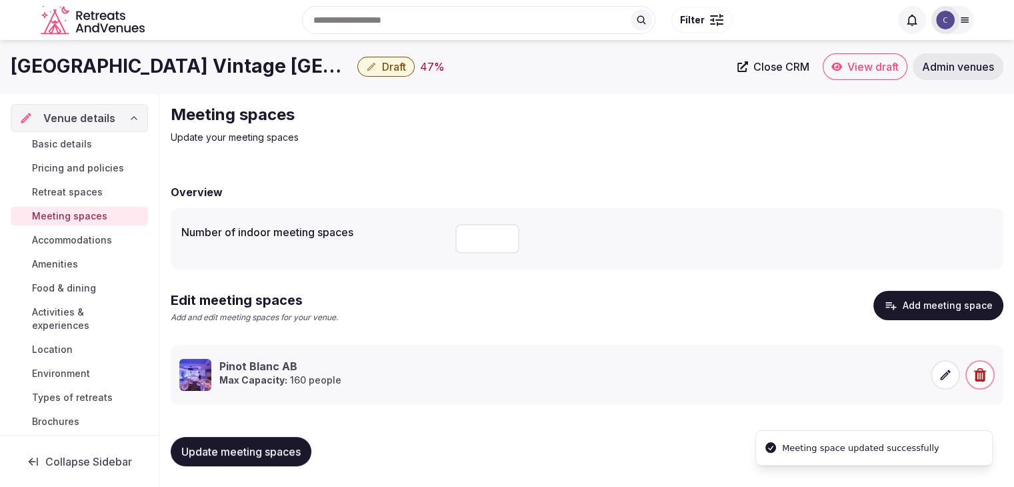
click at [279, 446] on span "Update meeting spaces" at bounding box center [240, 451] width 119 height 13
click at [112, 235] on span "Accommodations" at bounding box center [72, 239] width 80 height 13
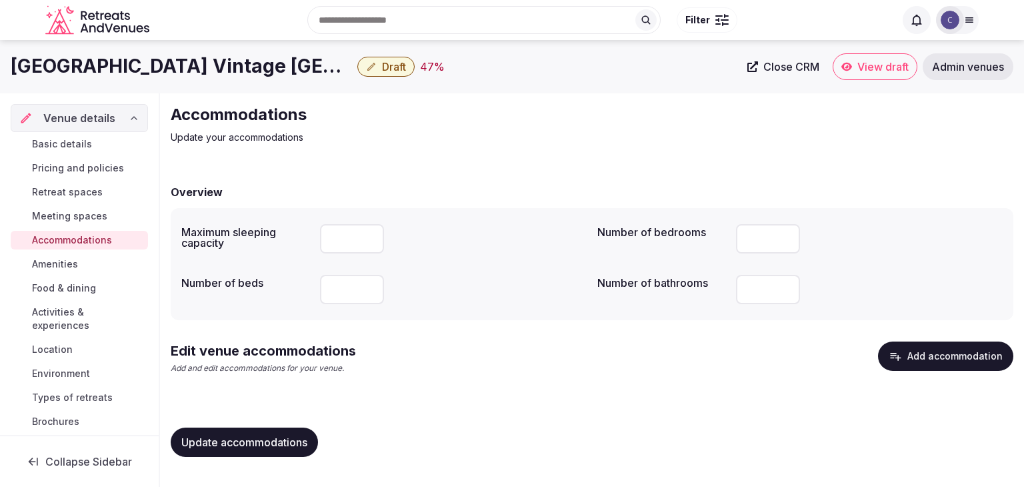
click at [954, 359] on button "Add accommodation" at bounding box center [945, 355] width 135 height 29
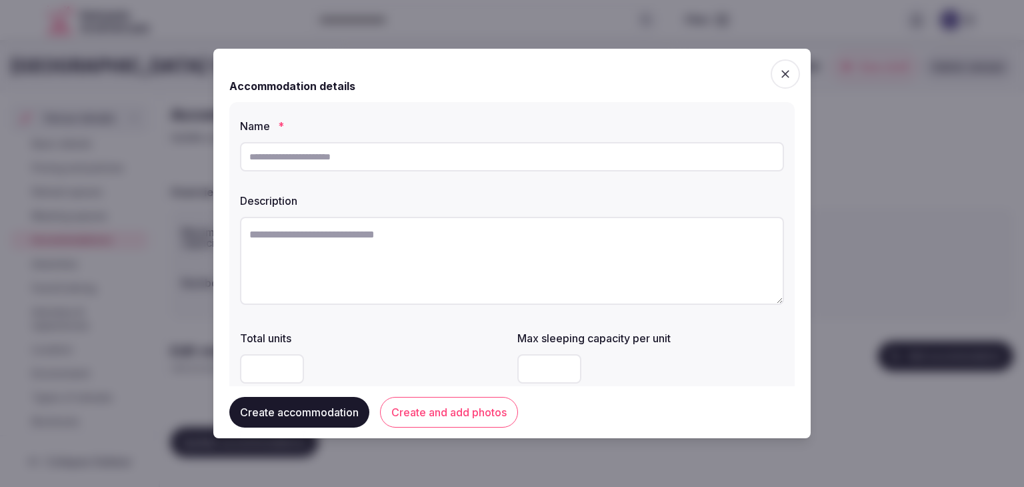
click at [377, 157] on input "text" at bounding box center [512, 156] width 544 height 29
paste input "**********"
type input "**********"
click at [433, 267] on textarea at bounding box center [512, 261] width 544 height 88
paste textarea "**********"
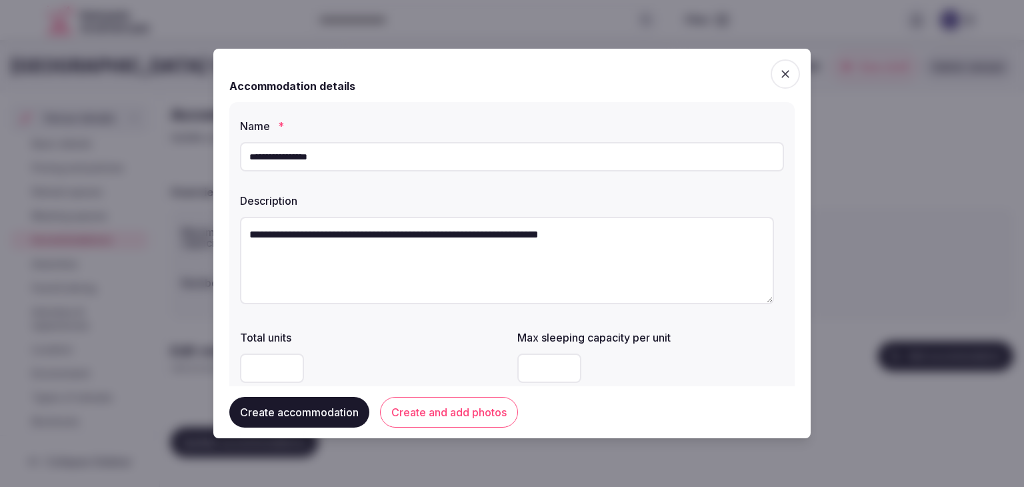
type textarea "**********"
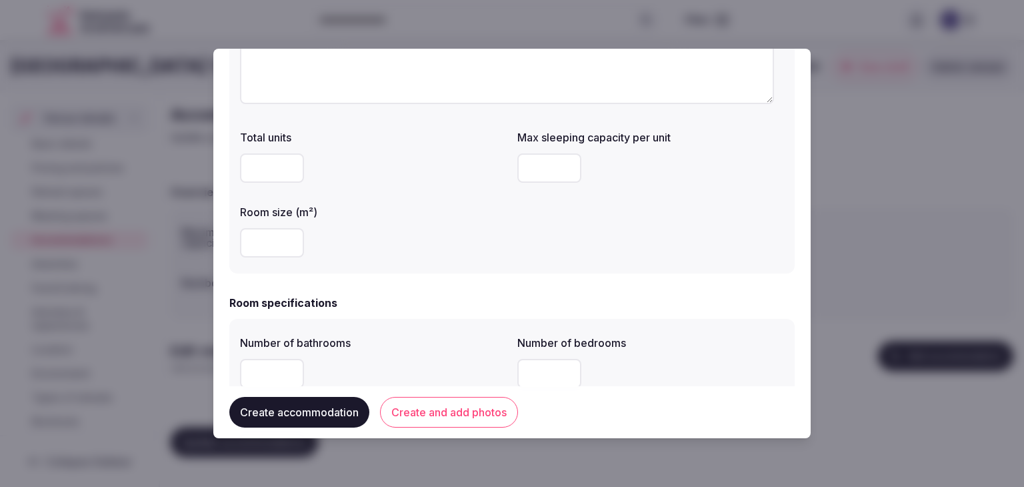
click at [272, 243] on input "number" at bounding box center [272, 242] width 64 height 29
type input "**"
click at [527, 163] on input "number" at bounding box center [549, 167] width 64 height 29
type input "*"
click at [493, 246] on div "**" at bounding box center [373, 242] width 267 height 29
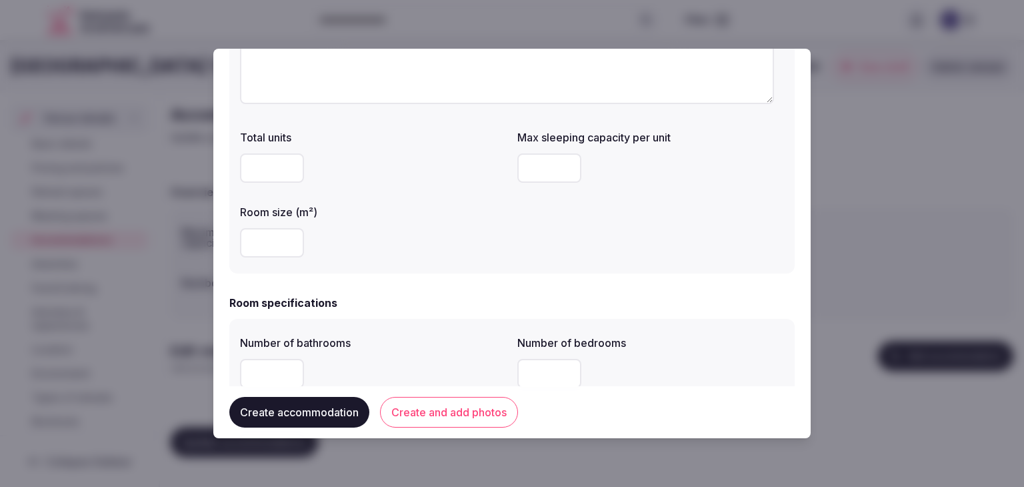
scroll to position [400, 0]
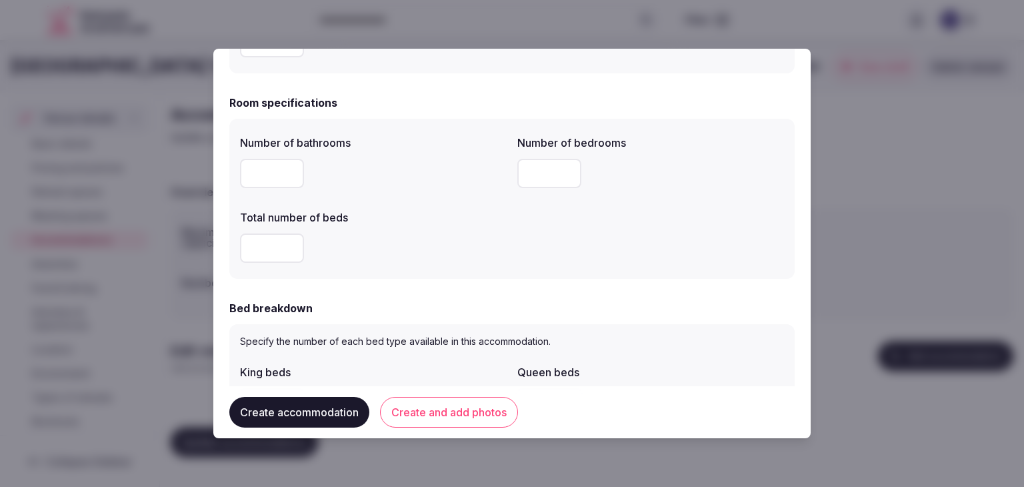
click at [259, 147] on label "Number of bathrooms" at bounding box center [373, 142] width 267 height 11
click at [264, 177] on input "number" at bounding box center [272, 173] width 64 height 29
type input "*"
click at [264, 245] on input "number" at bounding box center [272, 247] width 64 height 29
type input "*"
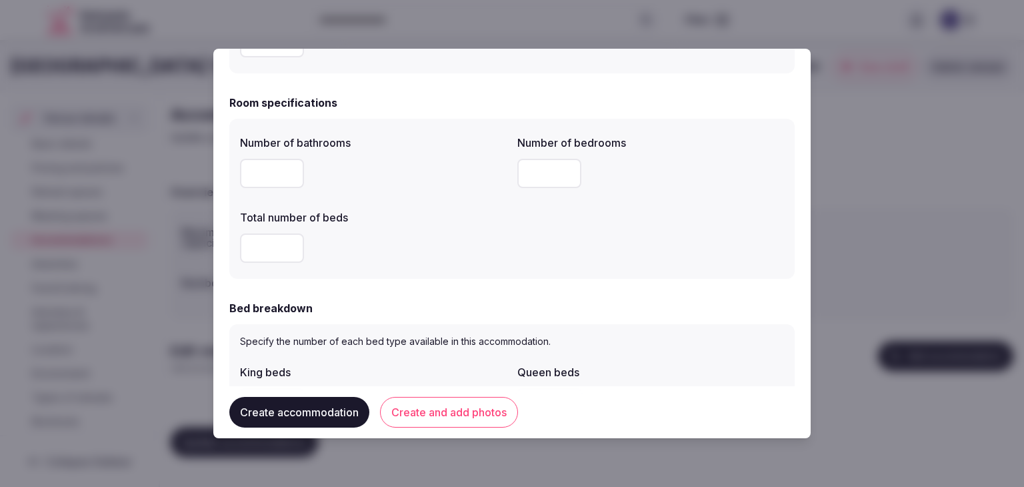
click at [552, 171] on input "number" at bounding box center [549, 173] width 64 height 29
type input "*"
click at [453, 275] on div "Number of bathrooms * Number of bedrooms * Total number of beds *" at bounding box center [511, 199] width 565 height 160
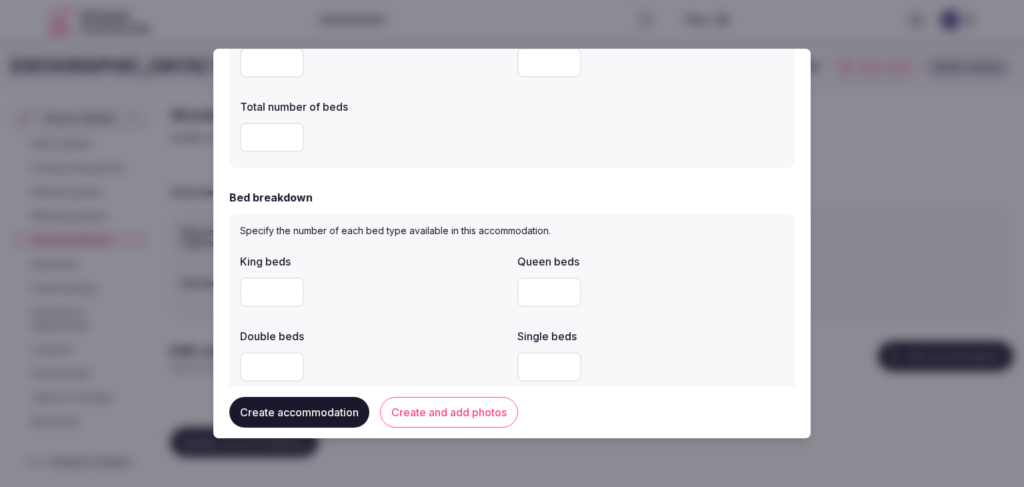
scroll to position [667, 0]
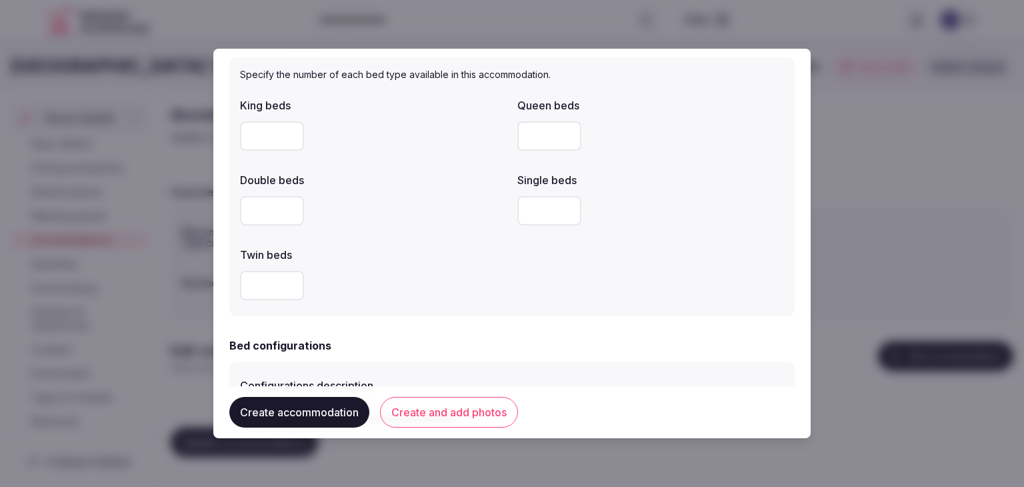
click at [258, 131] on input "number" at bounding box center [272, 135] width 64 height 29
type input "*"
click at [429, 268] on div at bounding box center [373, 285] width 267 height 40
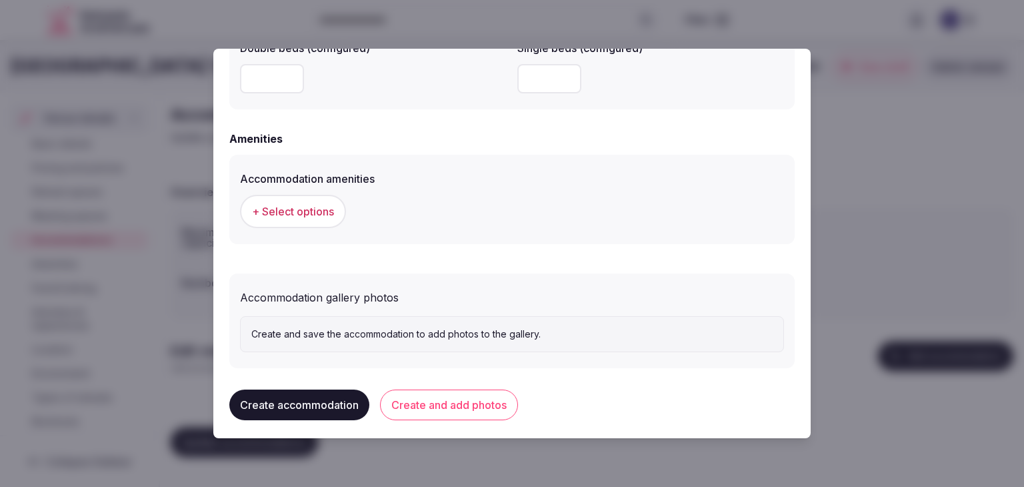
scroll to position [1224, 0]
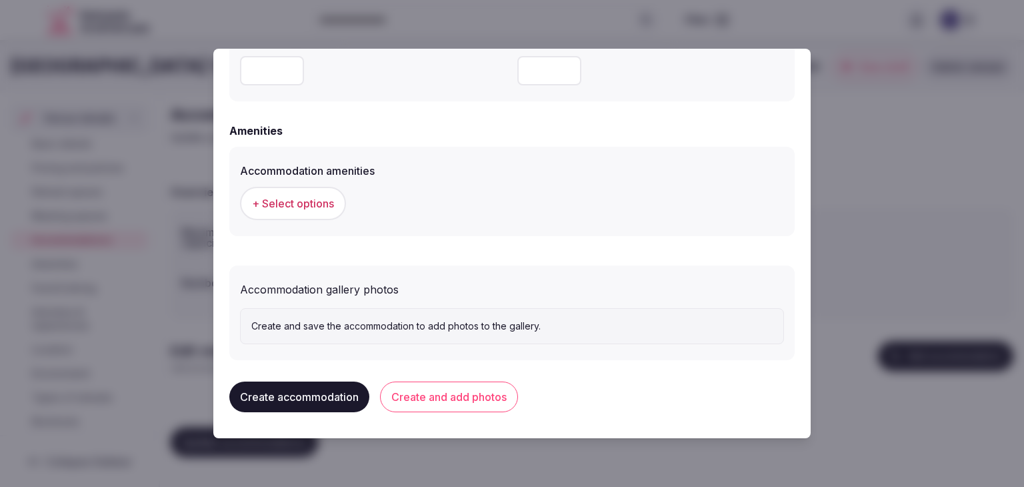
click at [290, 221] on div "+ Select options" at bounding box center [512, 203] width 544 height 44
click at [305, 207] on span "+ Select options" at bounding box center [293, 203] width 82 height 15
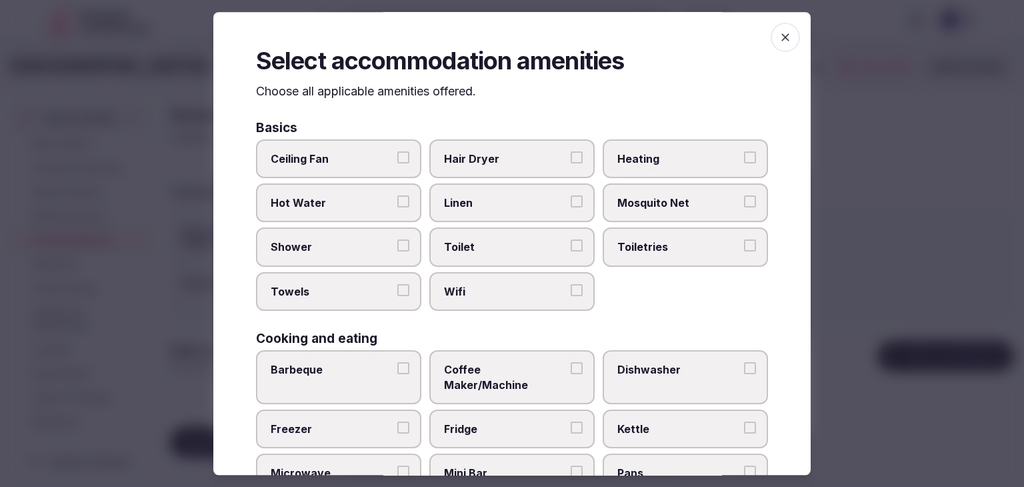
click at [519, 296] on span "Wifi" at bounding box center [505, 291] width 123 height 15
click at [571, 296] on button "Wifi" at bounding box center [577, 290] width 12 height 12
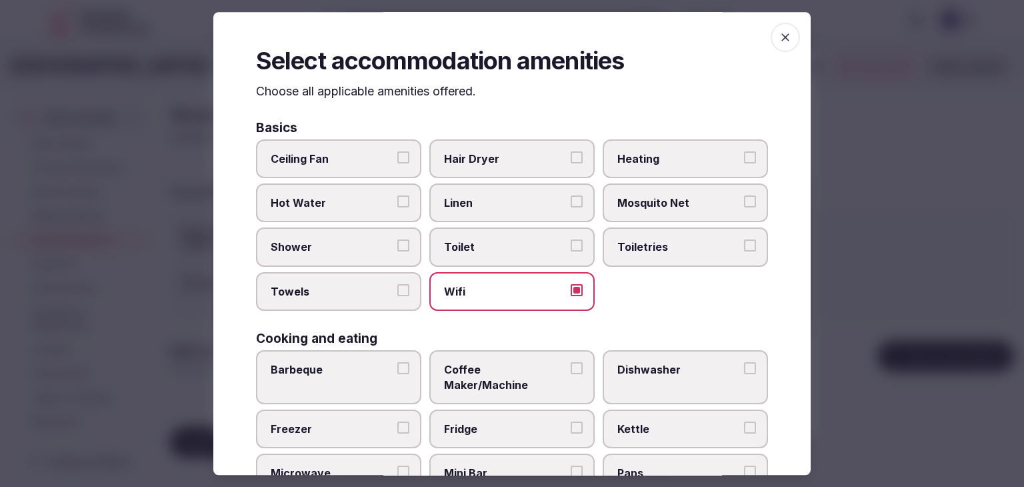
drag, startPoint x: 635, startPoint y: 251, endPoint x: 560, endPoint y: 193, distance: 95.1
click at [635, 250] on span "Toiletries" at bounding box center [678, 247] width 123 height 15
click at [744, 250] on button "Toiletries" at bounding box center [750, 246] width 12 height 12
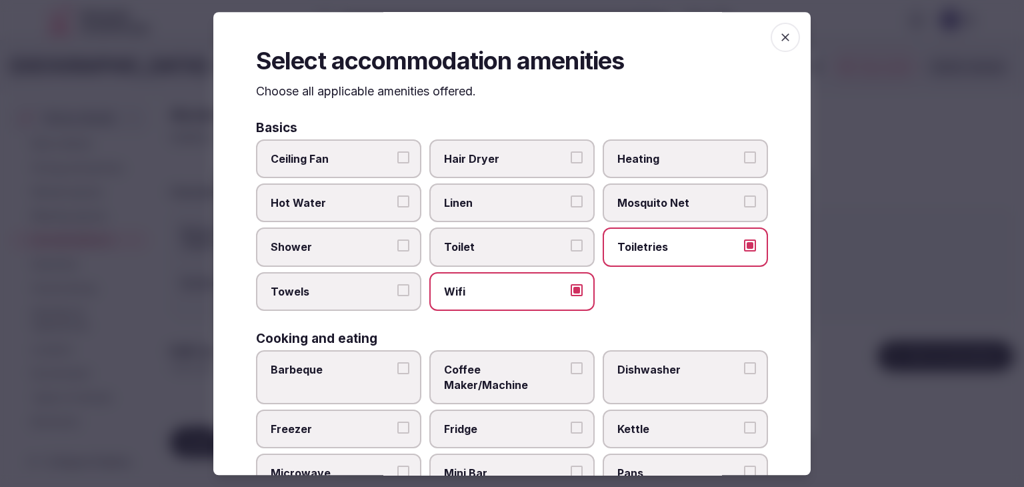
click at [529, 158] on span "Hair Dryer" at bounding box center [505, 158] width 123 height 15
click at [571, 158] on button "Hair Dryer" at bounding box center [577, 157] width 12 height 12
click at [357, 243] on span "Shower" at bounding box center [332, 247] width 123 height 15
click at [397, 243] on button "Shower" at bounding box center [403, 246] width 12 height 12
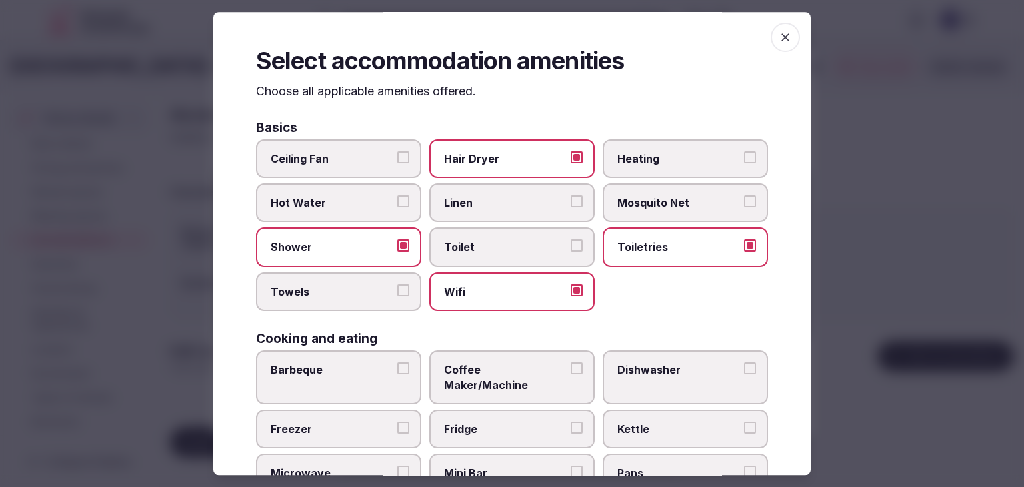
click at [347, 299] on label "Towels" at bounding box center [338, 291] width 165 height 39
click at [397, 296] on button "Towels" at bounding box center [403, 290] width 12 height 12
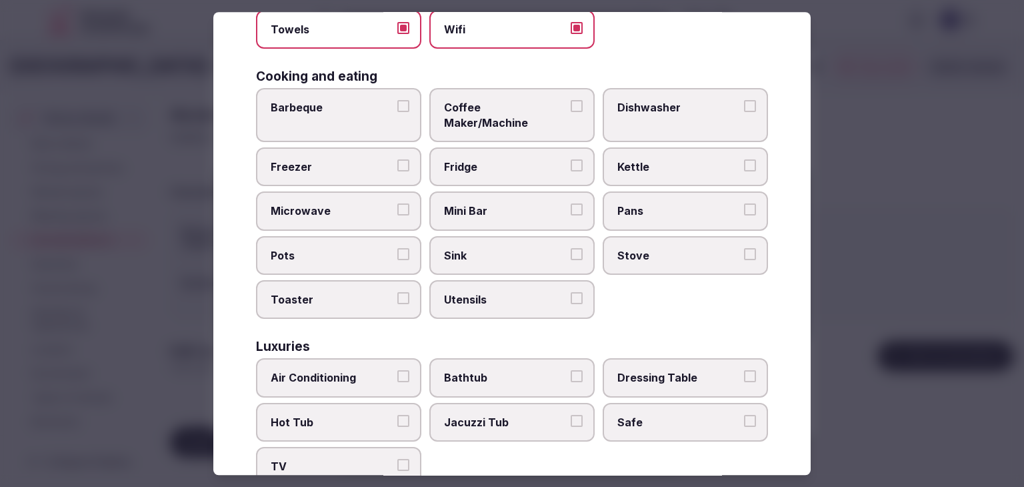
scroll to position [267, 0]
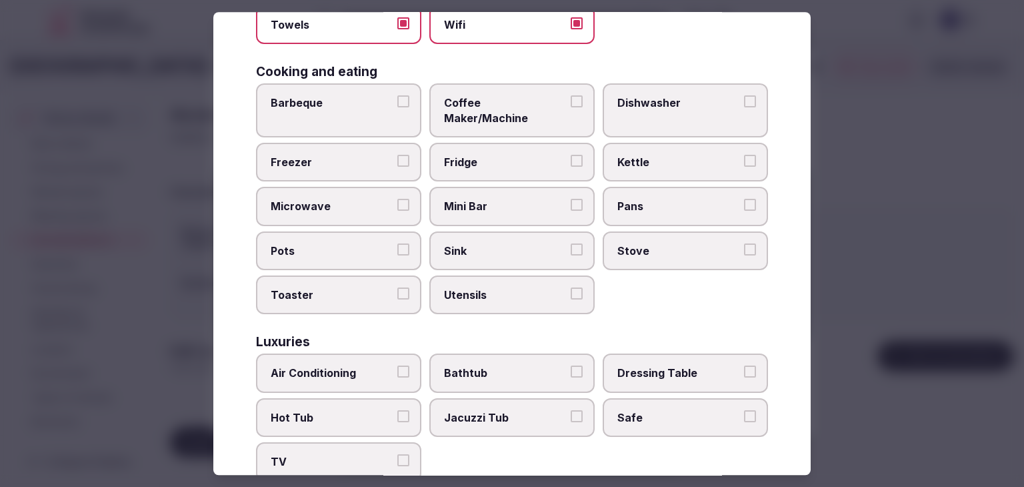
click at [355, 366] on span "Air Conditioning" at bounding box center [332, 373] width 123 height 15
click at [397, 366] on button "Air Conditioning" at bounding box center [403, 372] width 12 height 12
click at [357, 455] on span "TV" at bounding box center [332, 462] width 123 height 15
click at [397, 455] on button "TV" at bounding box center [403, 461] width 12 height 12
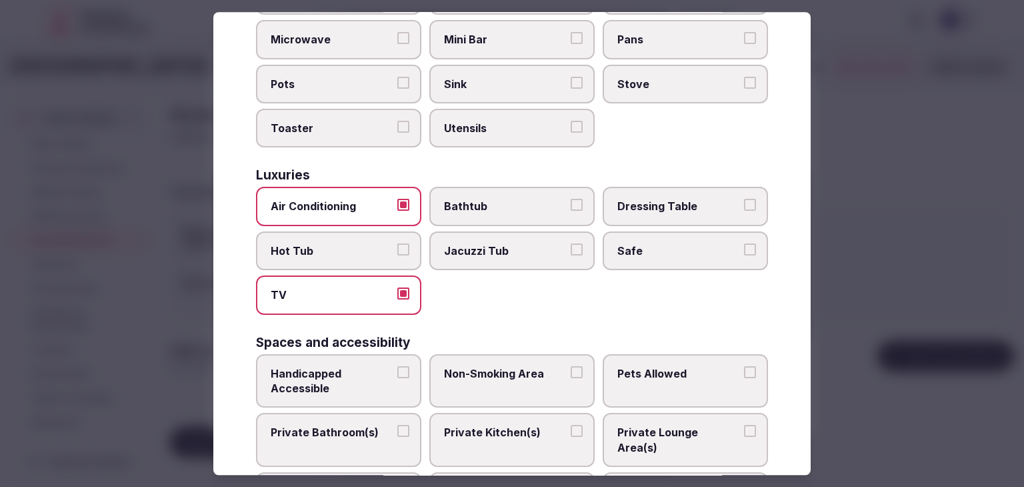
scroll to position [467, 0]
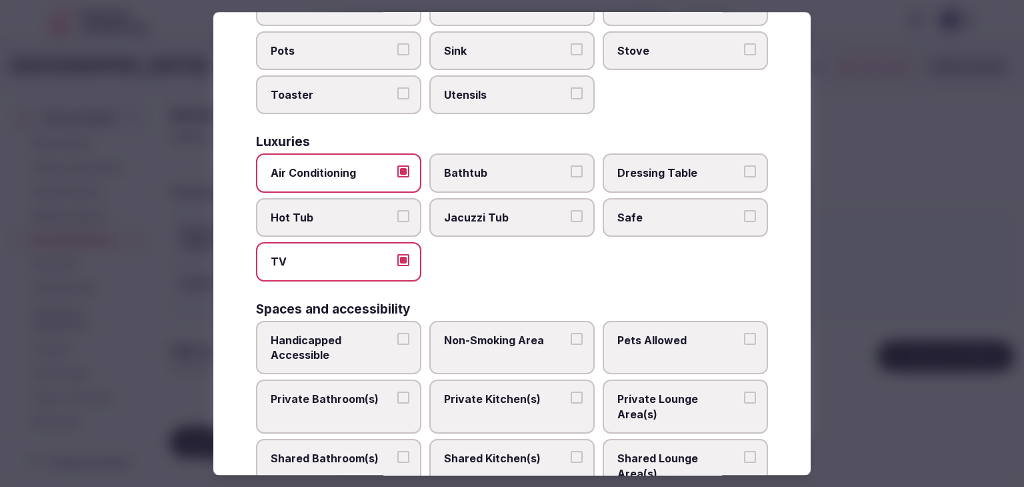
click at [363, 392] on span "Private Bathroom(s)" at bounding box center [332, 399] width 123 height 15
click at [397, 392] on button "Private Bathroom(s)" at bounding box center [403, 398] width 12 height 12
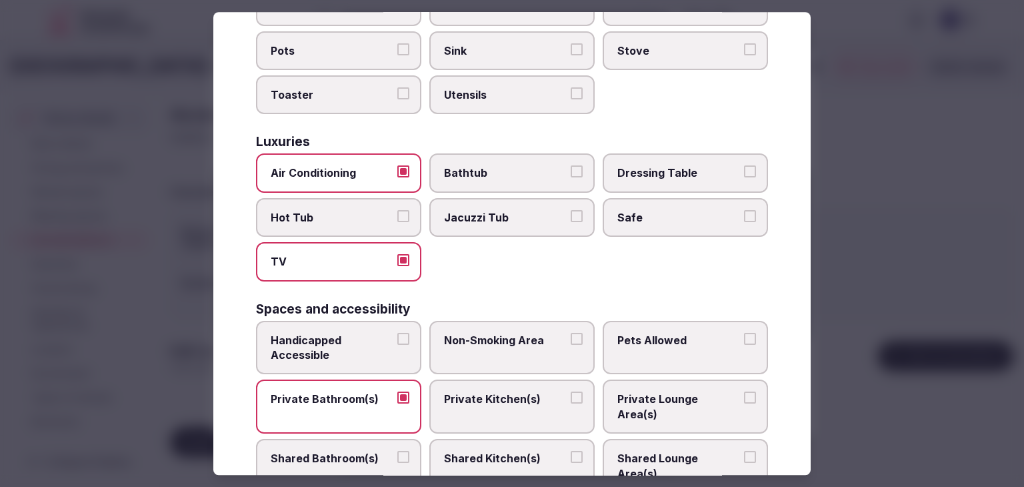
click at [645, 333] on span "Pets Allowed" at bounding box center [678, 340] width 123 height 15
click at [744, 333] on button "Pets Allowed" at bounding box center [750, 339] width 12 height 12
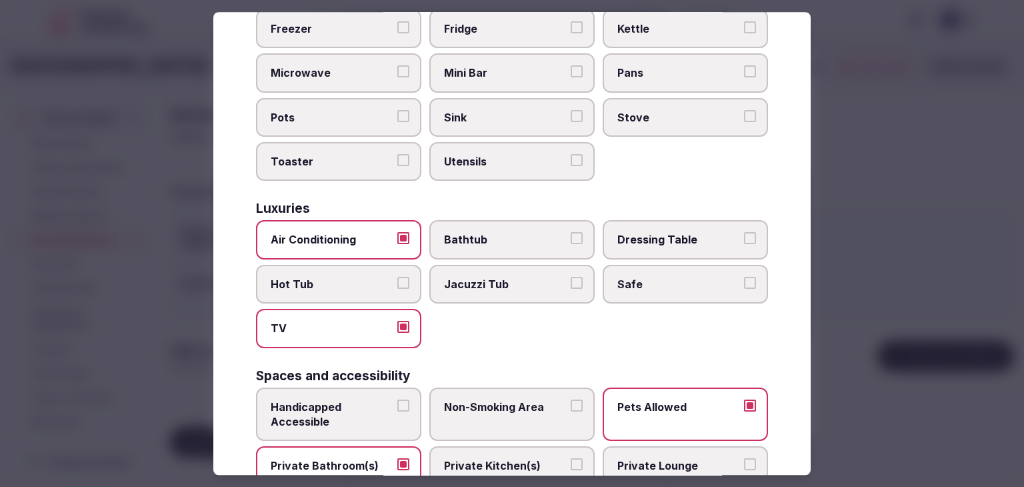
scroll to position [400, 0]
click at [504, 231] on label "Bathtub" at bounding box center [511, 240] width 165 height 39
click at [571, 233] on button "Bathtub" at bounding box center [577, 239] width 12 height 12
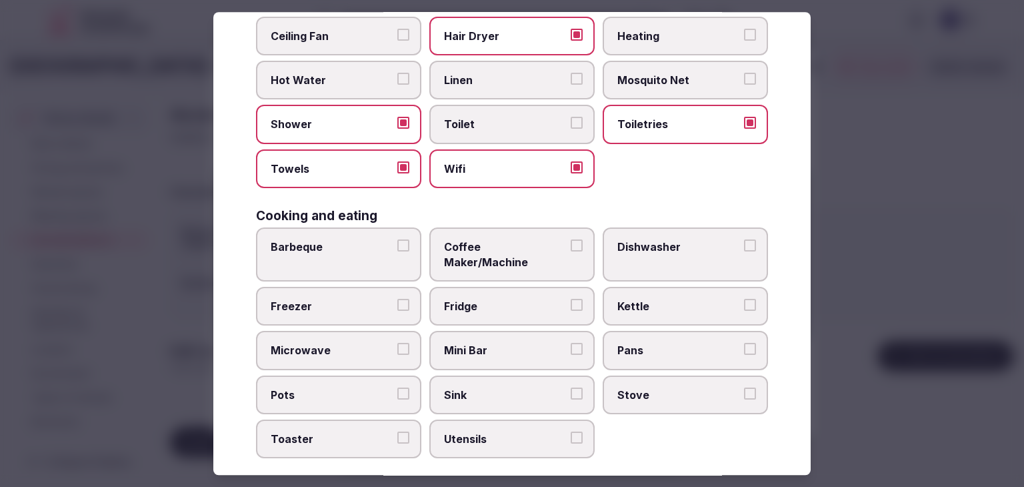
scroll to position [0, 0]
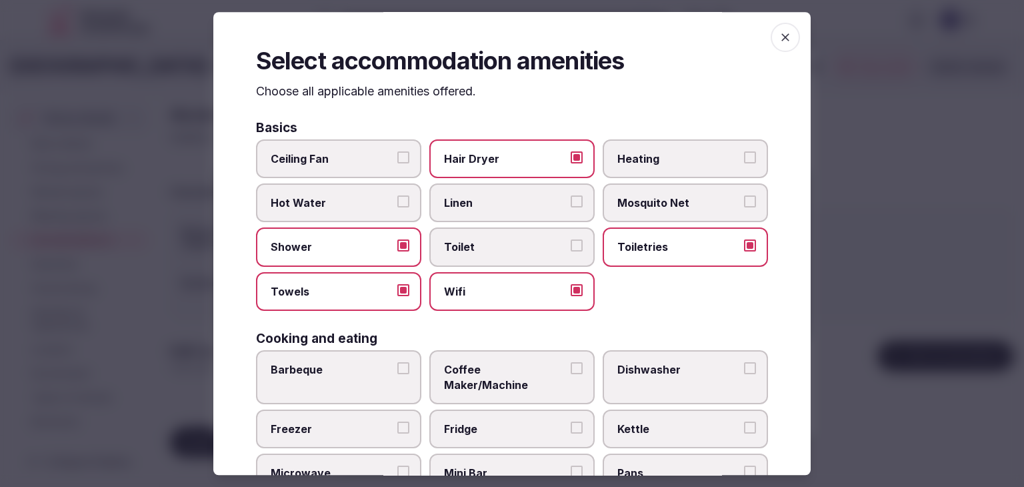
click at [792, 31] on div "Select accommodation amenities Choose all applicable amenities offered. Basics …" at bounding box center [511, 243] width 597 height 463
drag, startPoint x: 773, startPoint y: 27, endPoint x: 794, endPoint y: 52, distance: 32.6
click at [772, 27] on span "button" at bounding box center [785, 37] width 29 height 29
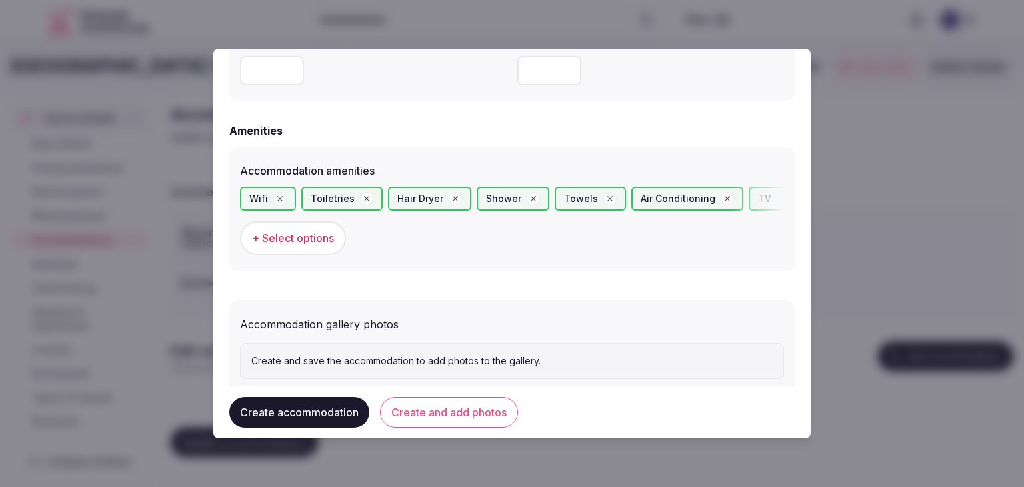
click at [498, 417] on button "Create and add photos" at bounding box center [449, 412] width 138 height 31
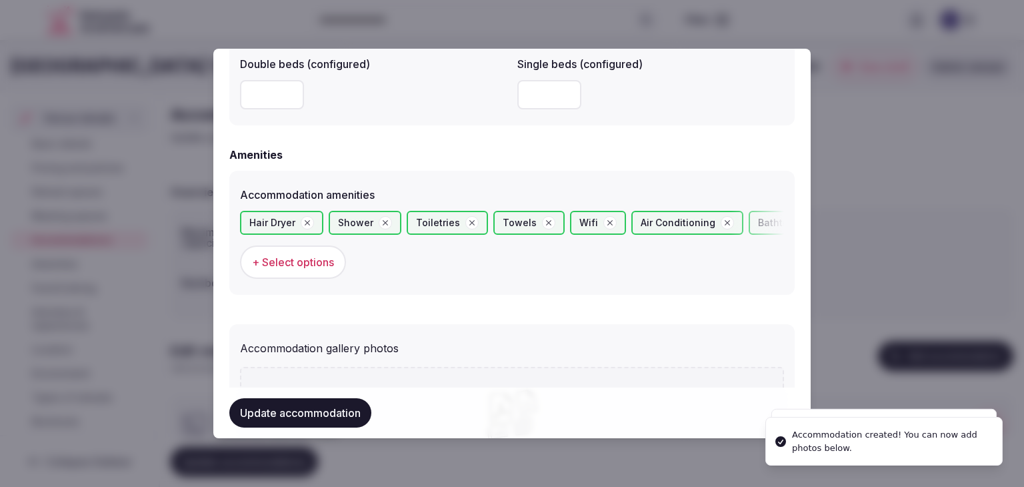
scroll to position [1380, 0]
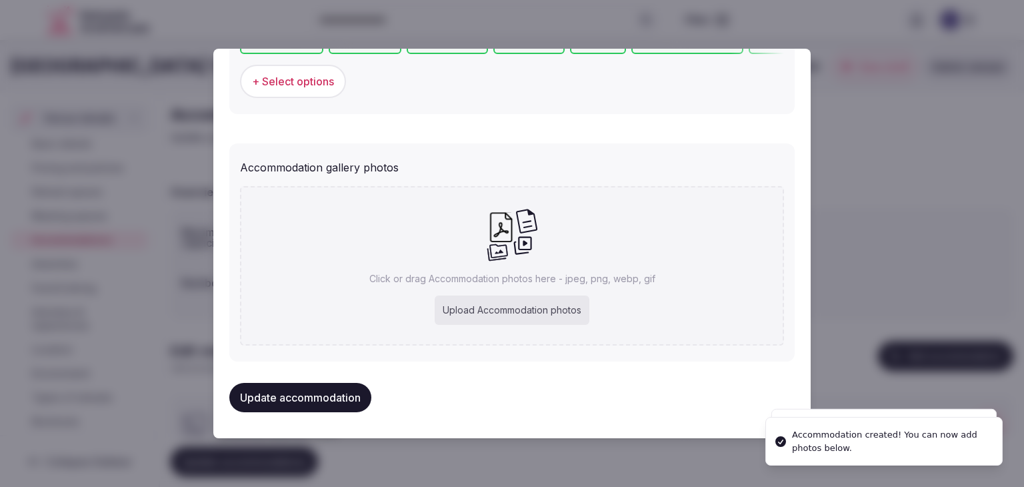
click at [501, 315] on div "Upload Accommodation photos" at bounding box center [512, 309] width 155 height 29
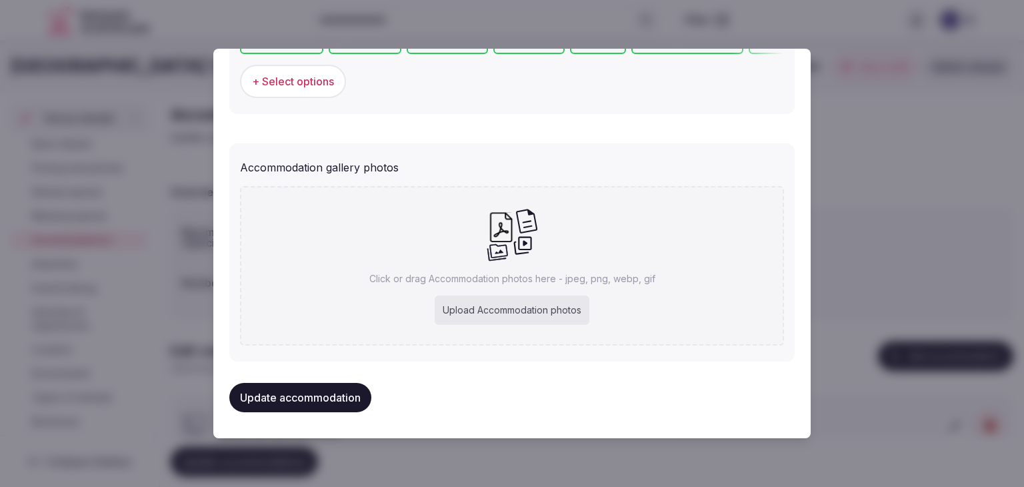
type input "**********"
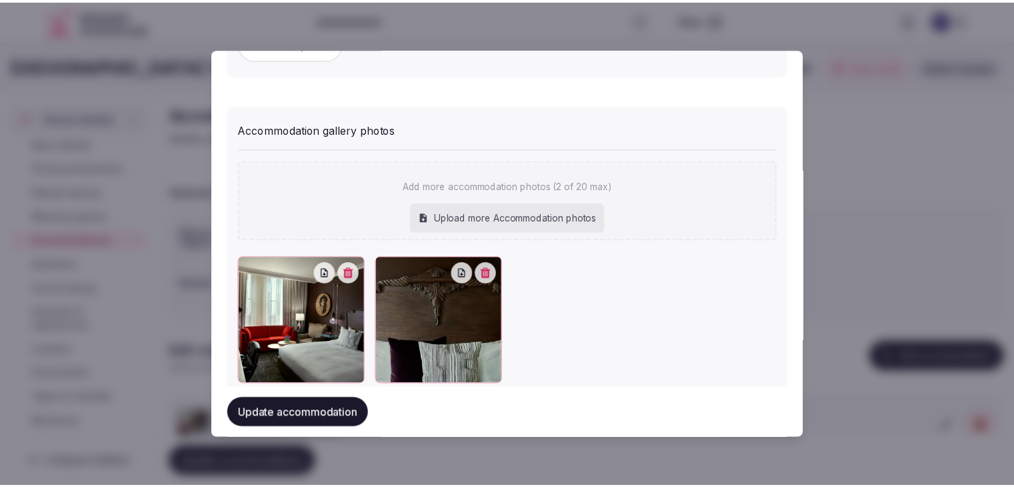
scroll to position [1454, 0]
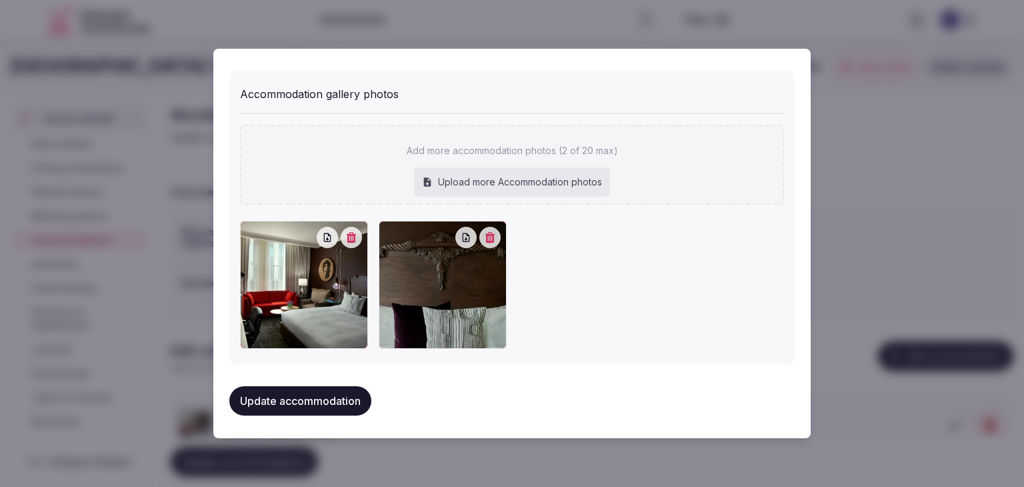
click at [325, 398] on button "Update accommodation" at bounding box center [300, 400] width 142 height 29
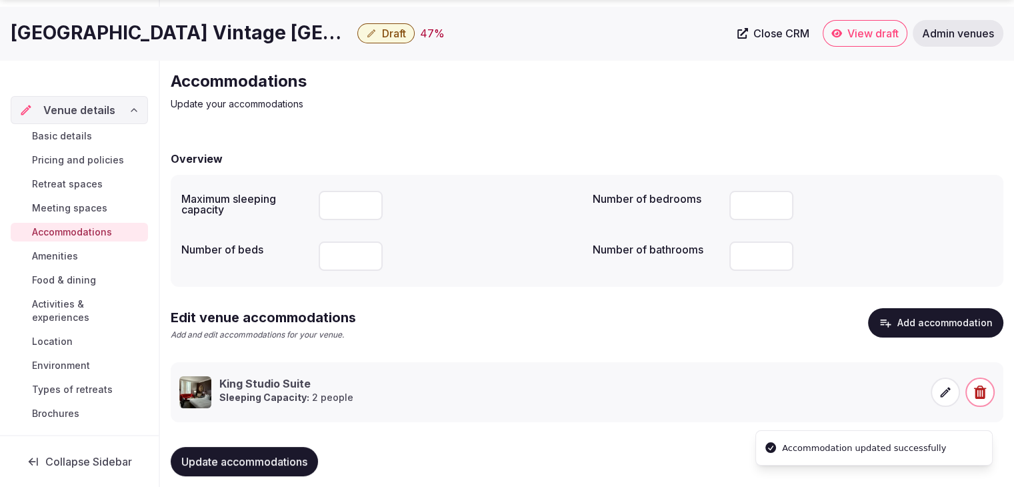
scroll to position [51, 0]
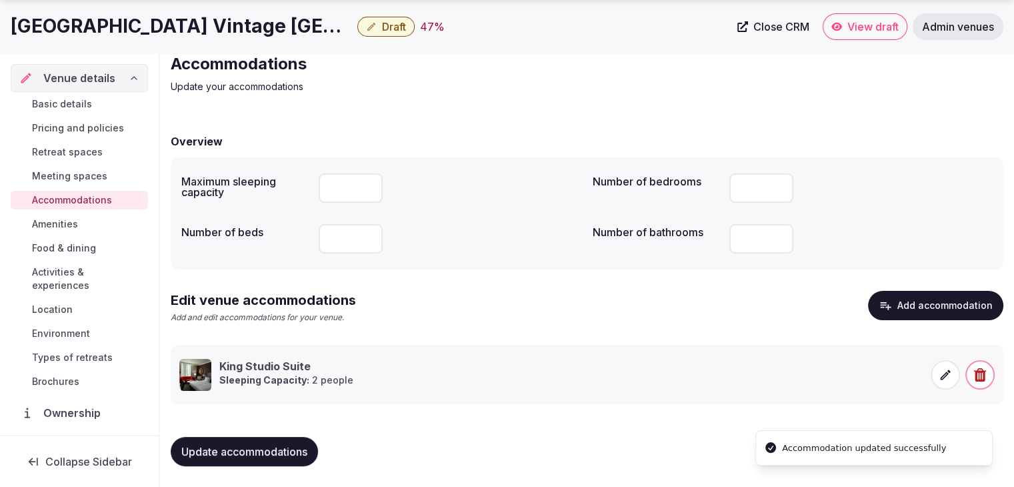
click at [289, 440] on button "Update accommodations" at bounding box center [244, 451] width 147 height 29
click at [69, 216] on link "Amenities" at bounding box center [79, 224] width 137 height 19
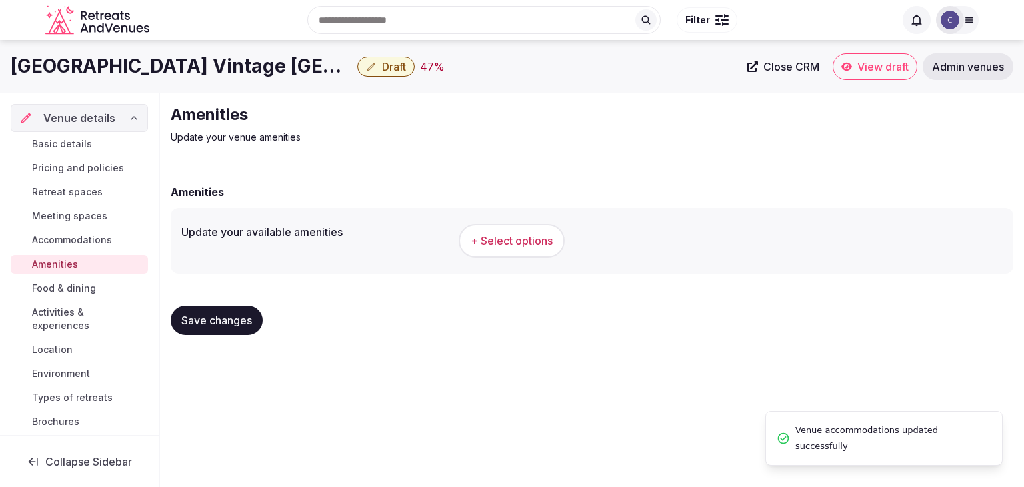
click at [177, 60] on h1 "Kimpton Hotel Vintage Portland" at bounding box center [181, 66] width 341 height 26
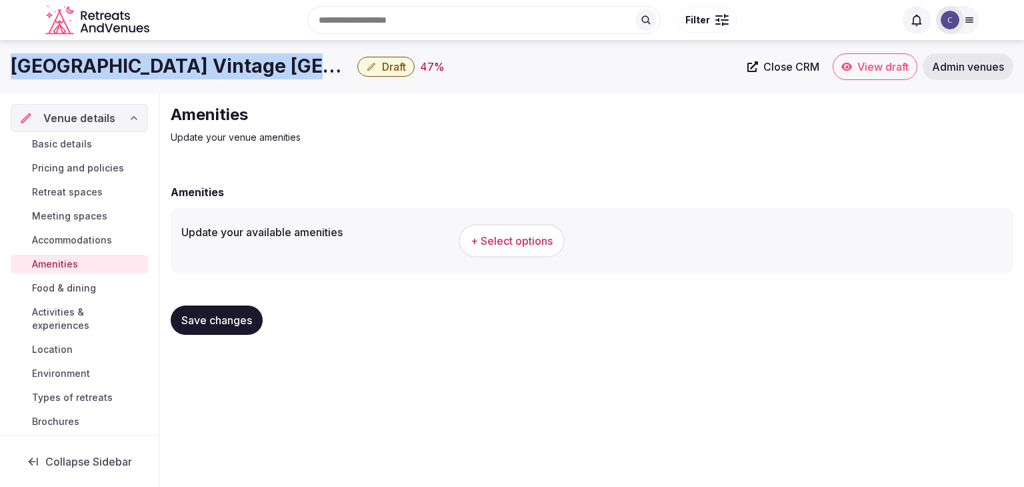
click at [177, 58] on h1 "Kimpton Hotel Vintage Portland" at bounding box center [181, 66] width 341 height 26
copy div "Kimpton Hotel Vintage Portland"
click at [524, 255] on button "+ Select options" at bounding box center [512, 240] width 106 height 33
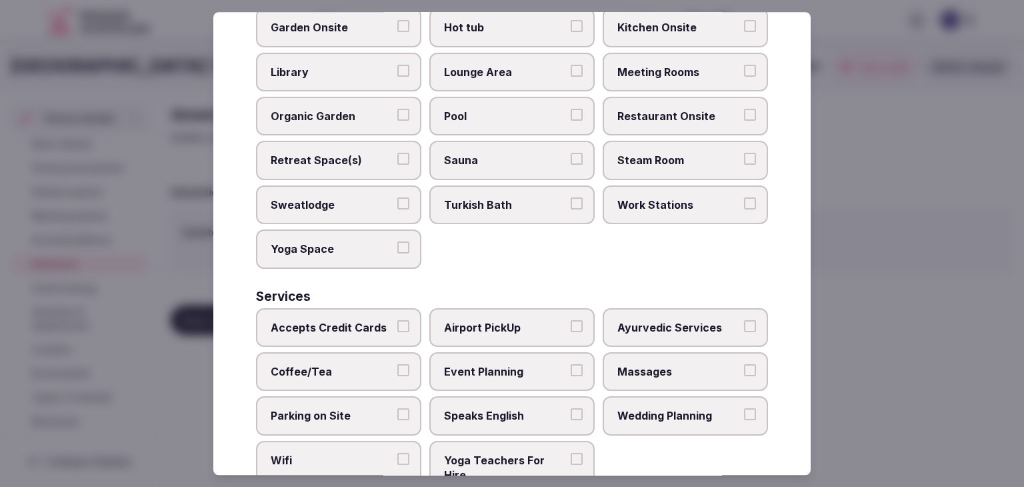
scroll to position [718, 0]
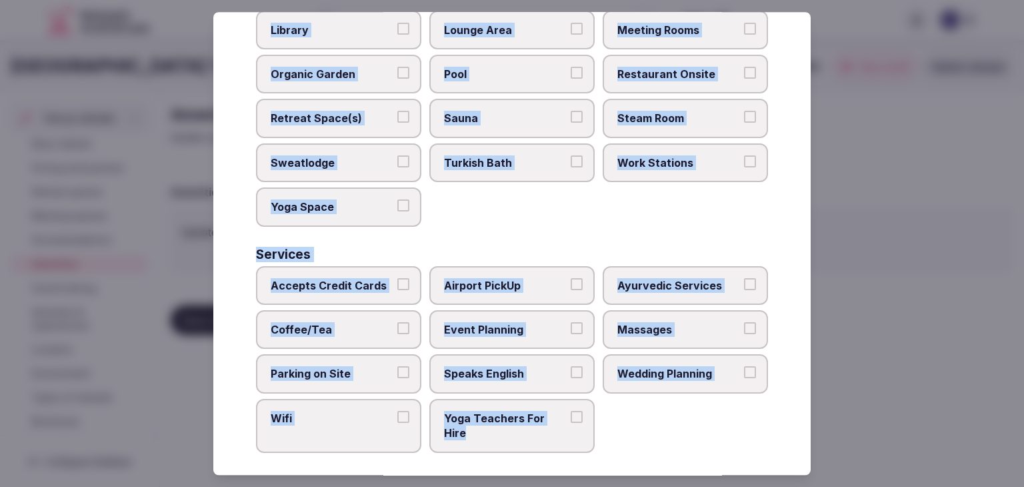
drag, startPoint x: 255, startPoint y: 93, endPoint x: 621, endPoint y: 431, distance: 498.6
click at [621, 431] on div "Select your venue amenities Choose all applicable amenities offered. Activities…" at bounding box center [511, 243] width 597 height 463
copy div "Choose all applicable amenities offered. Activities Bicycles Camping Allowed On…"
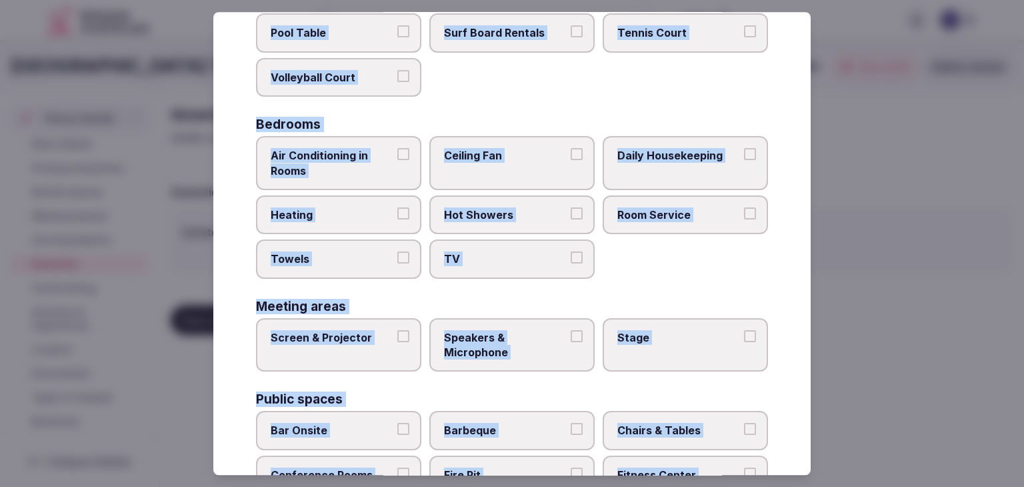
scroll to position [0, 0]
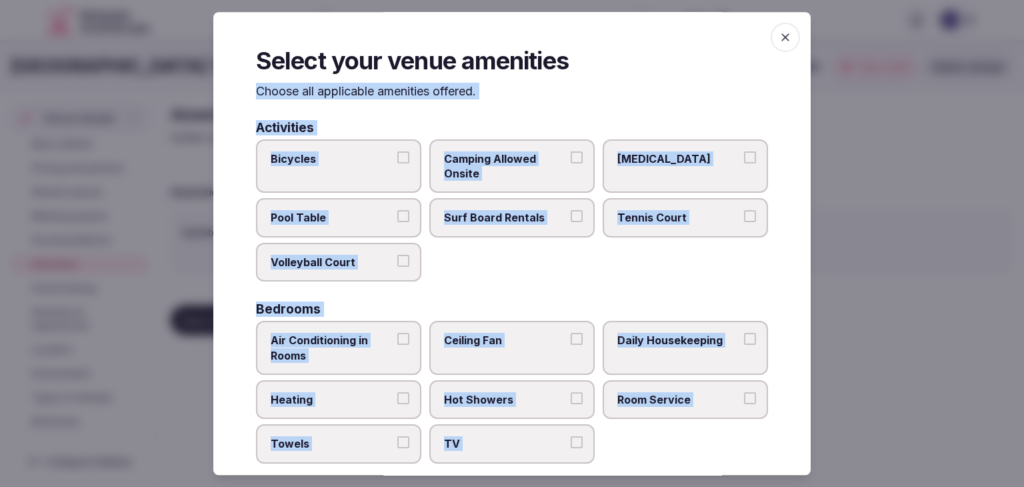
click at [352, 161] on span "Bicycles" at bounding box center [332, 158] width 123 height 15
click at [397, 161] on button "Bicycles" at bounding box center [403, 157] width 12 height 12
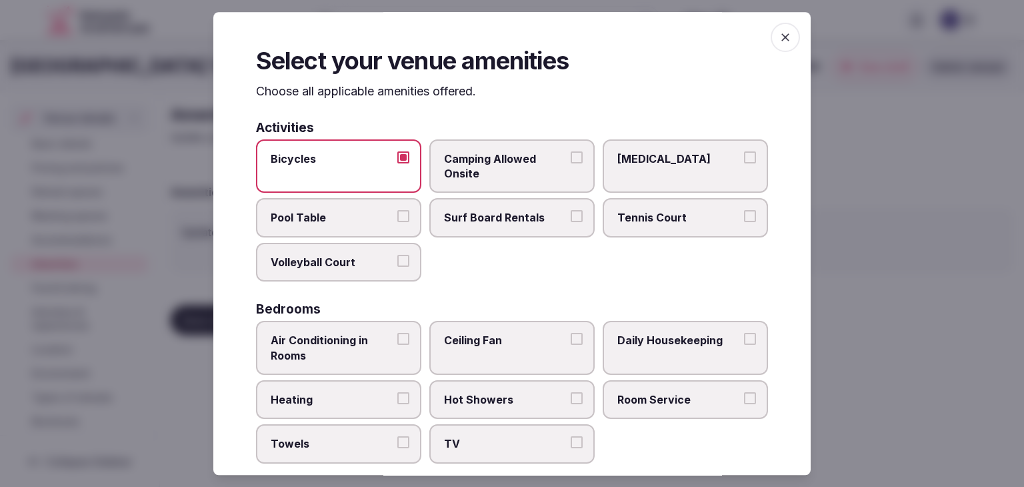
click at [292, 222] on span "Pool Table" at bounding box center [332, 218] width 123 height 15
click at [397, 222] on button "Pool Table" at bounding box center [403, 217] width 12 height 12
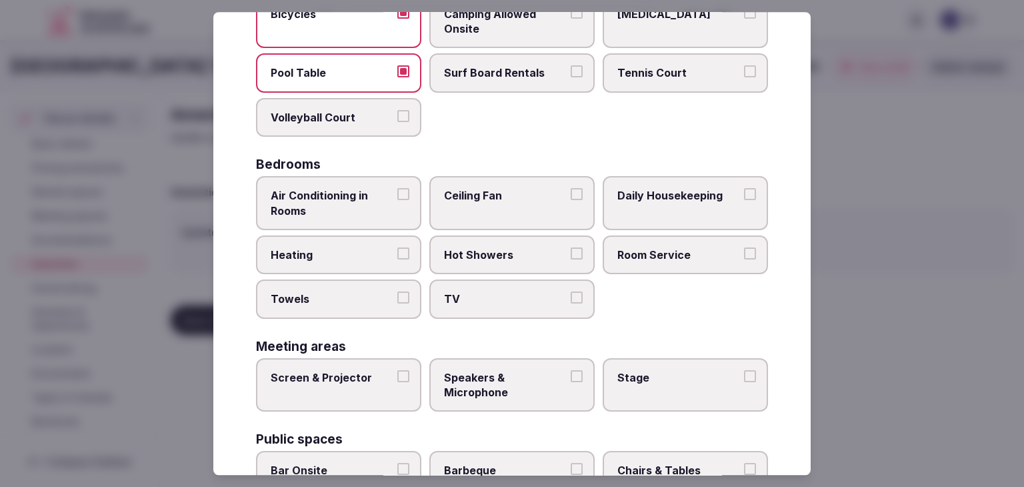
scroll to position [200, 0]
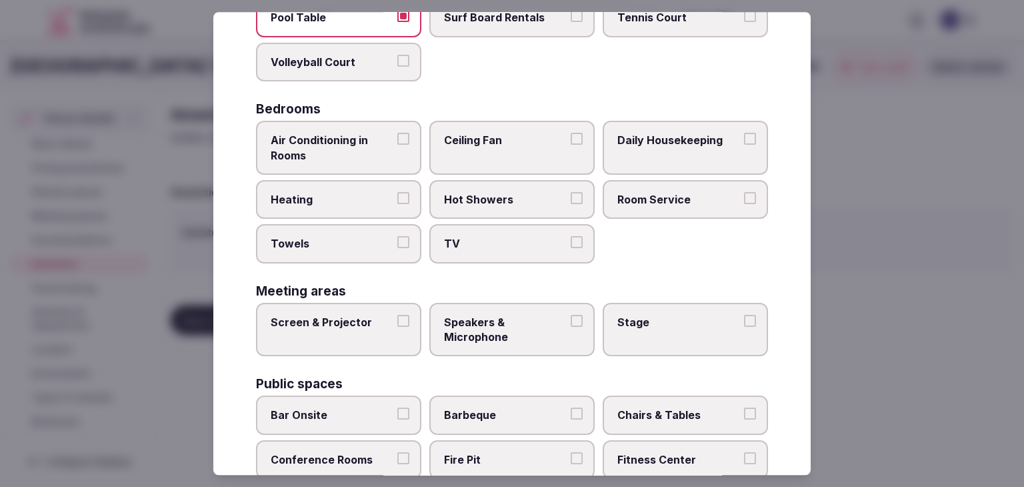
click at [387, 134] on span "Air Conditioning in Rooms" at bounding box center [332, 148] width 123 height 30
click at [397, 134] on button "Air Conditioning in Rooms" at bounding box center [403, 139] width 12 height 12
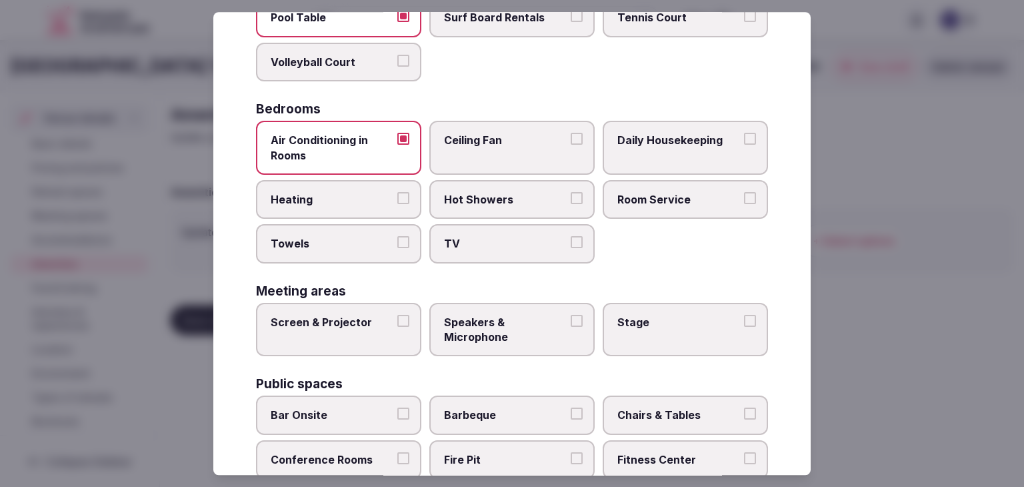
click at [374, 182] on label "Heating" at bounding box center [338, 199] width 165 height 39
click at [397, 192] on button "Heating" at bounding box center [403, 198] width 12 height 12
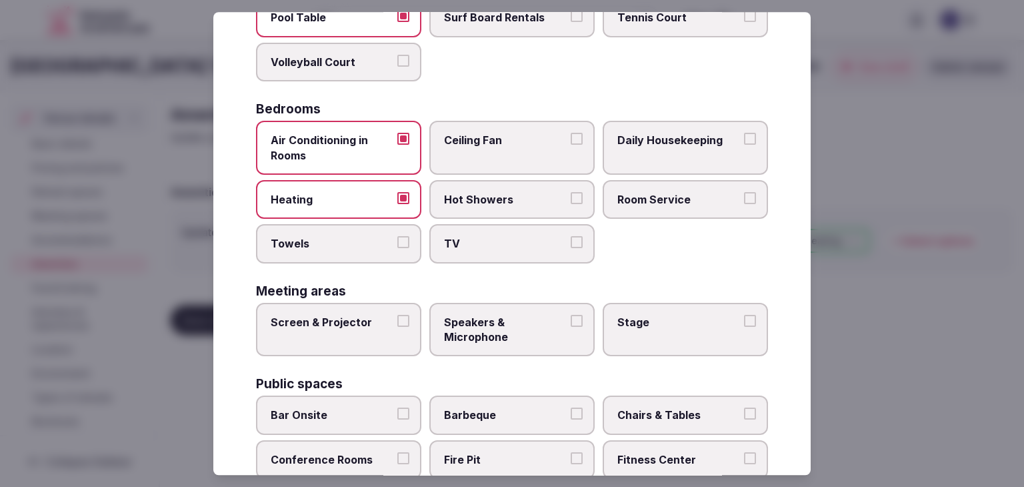
click at [377, 228] on label "Towels" at bounding box center [338, 244] width 165 height 39
click at [397, 237] on button "Towels" at bounding box center [403, 243] width 12 height 12
click at [487, 230] on label "TV" at bounding box center [511, 244] width 165 height 39
click at [571, 237] on button "TV" at bounding box center [577, 243] width 12 height 12
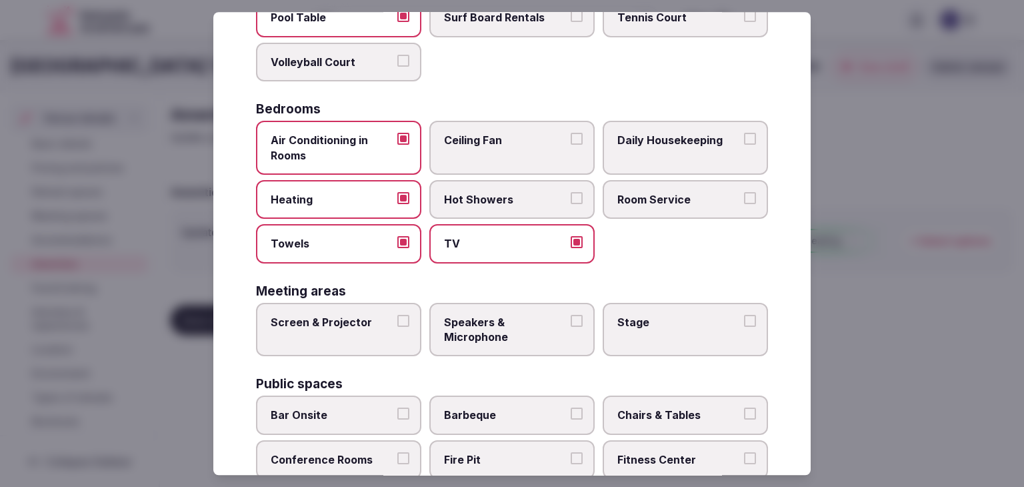
click at [494, 204] on span "Hot Showers" at bounding box center [505, 199] width 123 height 15
click at [571, 204] on button "Hot Showers" at bounding box center [577, 198] width 12 height 12
click at [637, 200] on span "Room Service" at bounding box center [678, 199] width 123 height 15
click at [653, 153] on label "Daily Housekeeping" at bounding box center [685, 148] width 165 height 54
click at [744, 145] on button "Daily Housekeeping" at bounding box center [750, 139] width 12 height 12
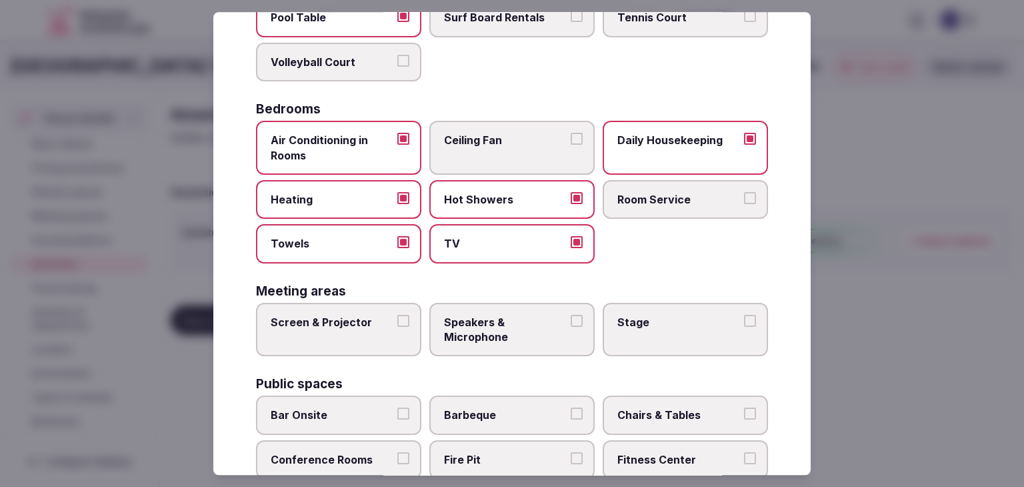
click at [665, 206] on label "Room Service" at bounding box center [685, 199] width 165 height 39
click at [744, 204] on button "Room Service" at bounding box center [750, 198] width 12 height 12
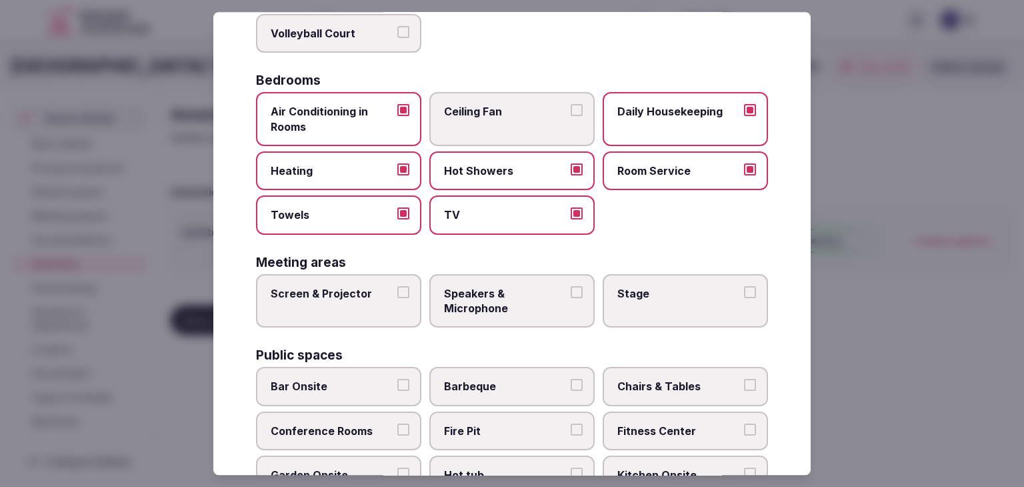
scroll to position [267, 0]
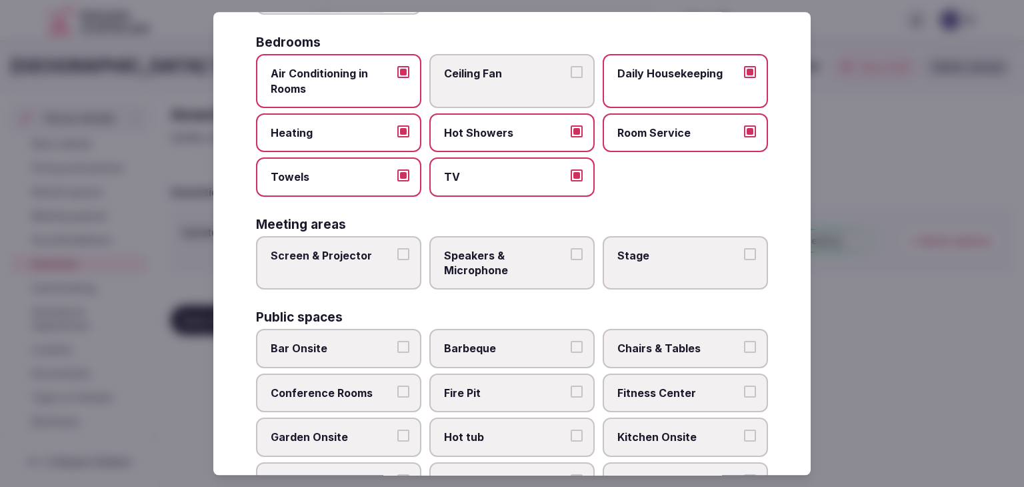
click at [358, 257] on span "Screen & Projector" at bounding box center [332, 255] width 123 height 15
click at [397, 257] on button "Screen & Projector" at bounding box center [403, 254] width 12 height 12
drag, startPoint x: 517, startPoint y: 266, endPoint x: 611, endPoint y: 265, distance: 93.3
click at [518, 266] on span "Speakers & Microphone" at bounding box center [505, 263] width 123 height 30
click at [571, 260] on button "Speakers & Microphone" at bounding box center [577, 254] width 12 height 12
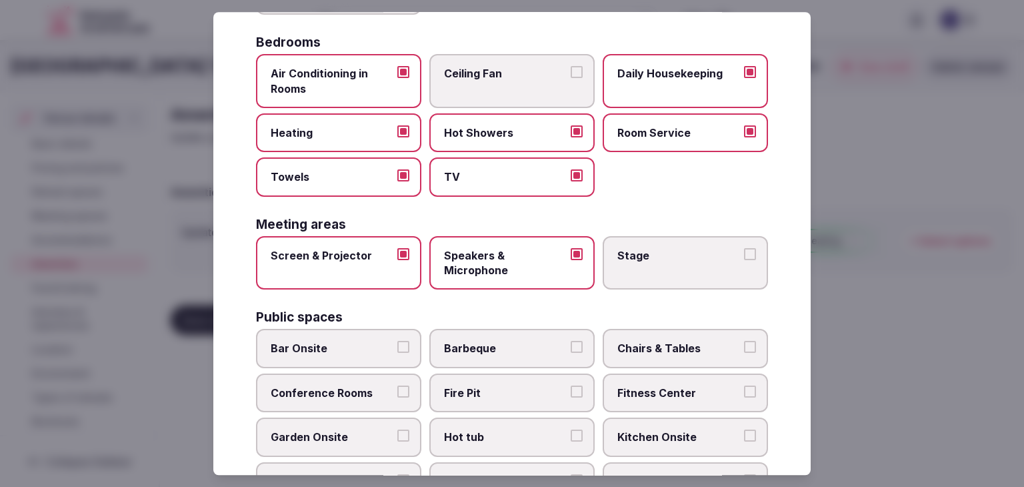
click at [641, 263] on label "Stage" at bounding box center [685, 263] width 165 height 54
click at [744, 260] on button "Stage" at bounding box center [750, 254] width 12 height 12
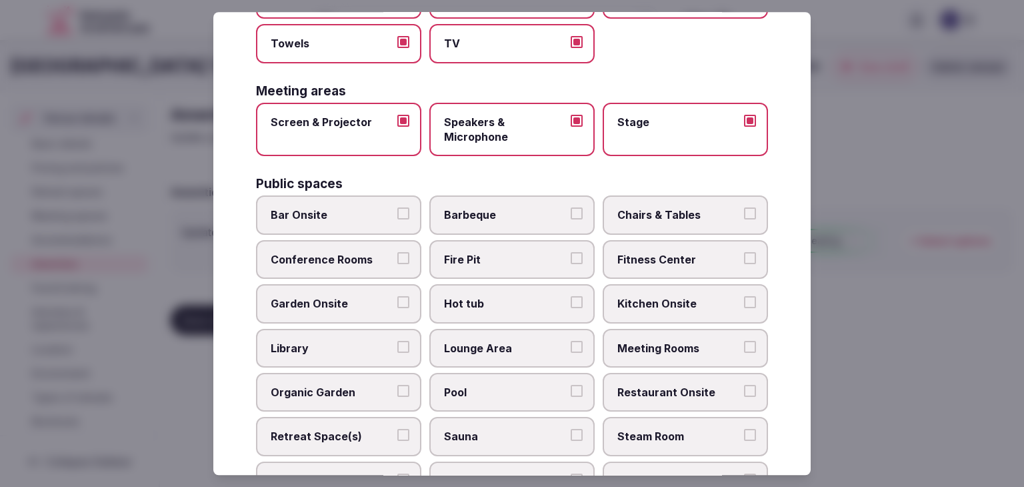
click at [376, 215] on span "Bar Onsite" at bounding box center [332, 215] width 123 height 15
click at [397, 215] on button "Bar Onsite" at bounding box center [403, 214] width 12 height 12
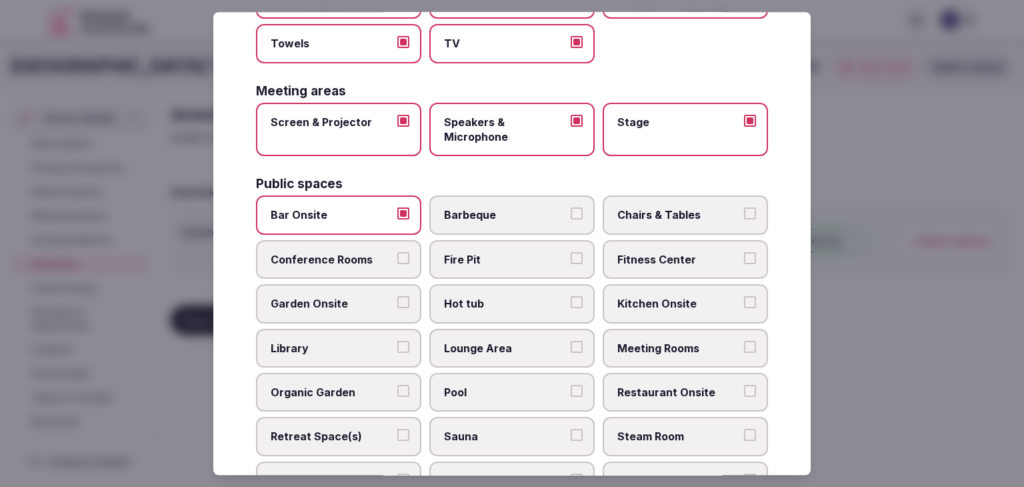
click at [664, 214] on span "Chairs & Tables" at bounding box center [678, 215] width 123 height 15
click at [744, 214] on button "Chairs & Tables" at bounding box center [750, 214] width 12 height 12
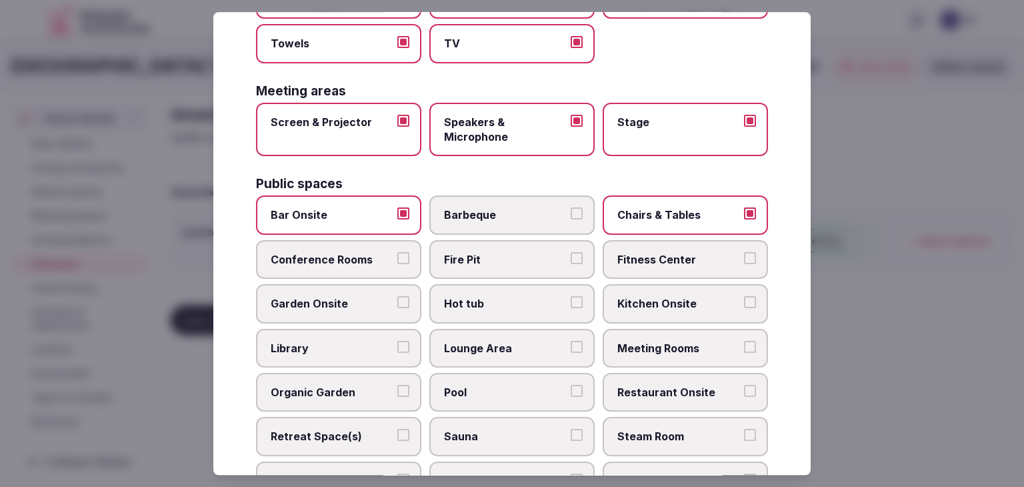
click at [653, 259] on span "Fitness Center" at bounding box center [678, 259] width 123 height 15
click at [744, 259] on button "Fitness Center" at bounding box center [750, 258] width 12 height 12
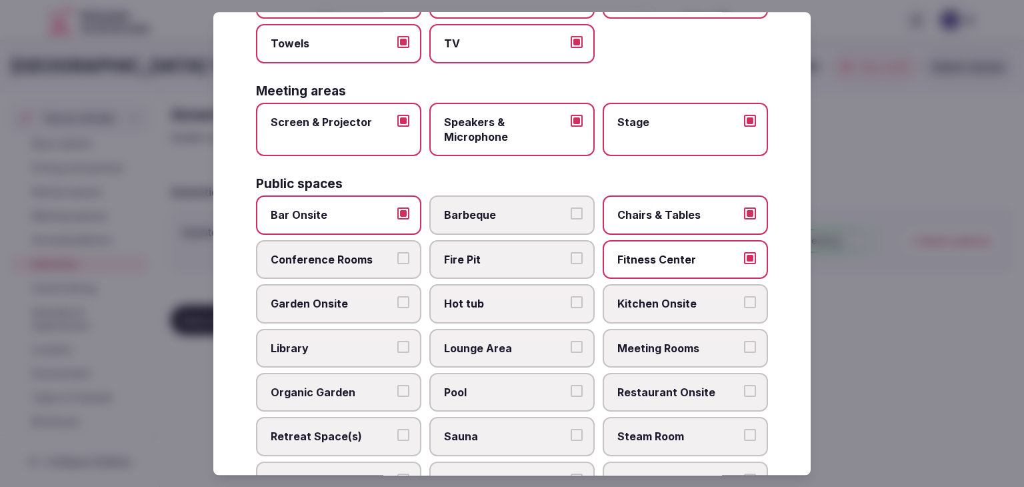
click at [348, 256] on span "Conference Rooms" at bounding box center [332, 259] width 123 height 15
click at [397, 256] on button "Conference Rooms" at bounding box center [403, 258] width 12 height 12
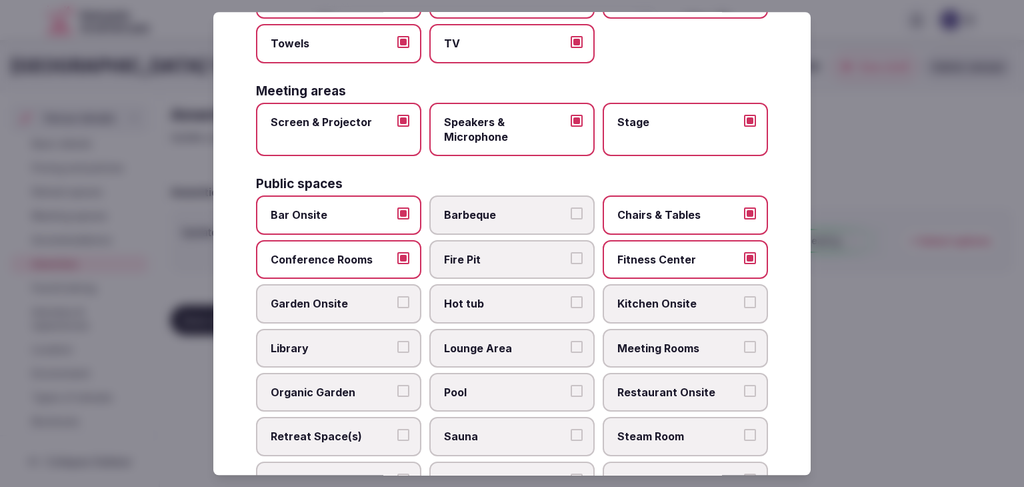
click at [664, 345] on span "Meeting Rooms" at bounding box center [678, 348] width 123 height 15
click at [744, 345] on button "Meeting Rooms" at bounding box center [750, 347] width 12 height 12
click at [665, 377] on label "Restaurant Onsite" at bounding box center [685, 392] width 165 height 39
click at [744, 385] on button "Restaurant Onsite" at bounding box center [750, 391] width 12 height 12
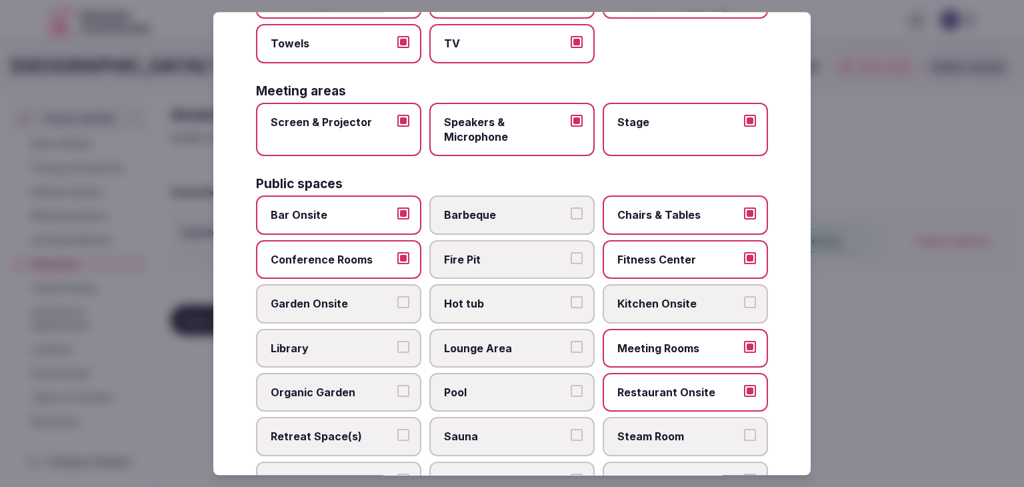
click at [533, 347] on span "Lounge Area" at bounding box center [505, 348] width 123 height 15
click at [571, 347] on button "Lounge Area" at bounding box center [577, 347] width 12 height 12
click at [521, 377] on label "Pool" at bounding box center [511, 392] width 165 height 39
click at [571, 385] on button "Pool" at bounding box center [577, 391] width 12 height 12
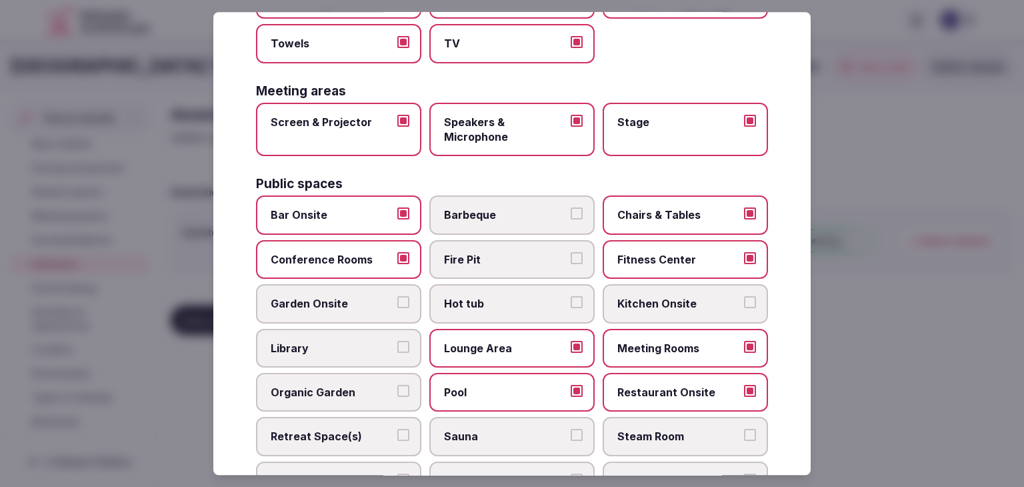
click at [509, 394] on label "Pool" at bounding box center [511, 392] width 165 height 39
click at [571, 394] on button "Pool" at bounding box center [577, 391] width 12 height 12
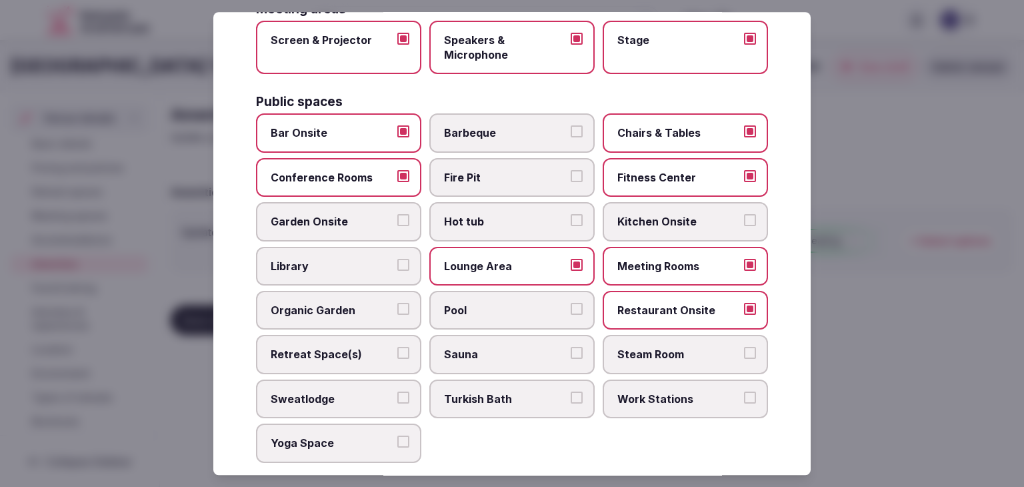
scroll to position [533, 0]
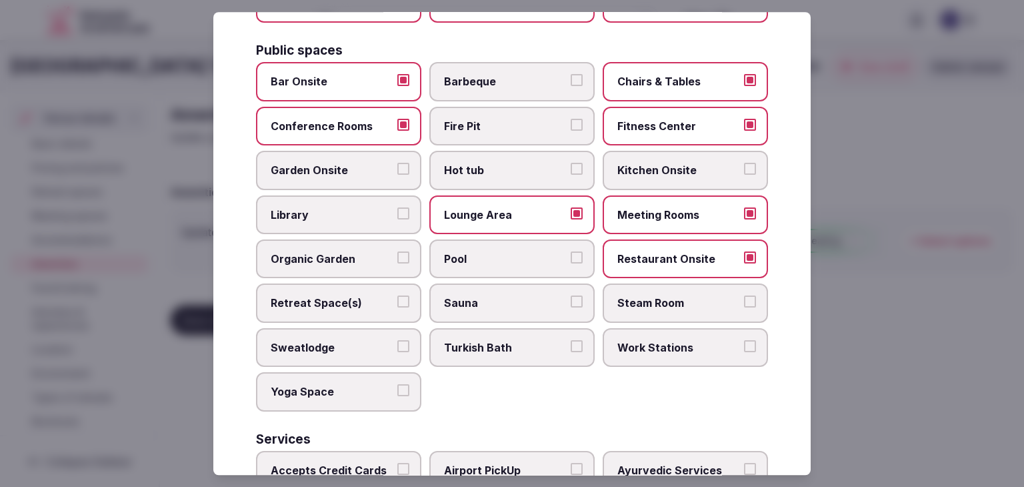
click at [371, 288] on label "Retreat Space(s)" at bounding box center [338, 303] width 165 height 39
click at [397, 296] on button "Retreat Space(s)" at bounding box center [403, 302] width 12 height 12
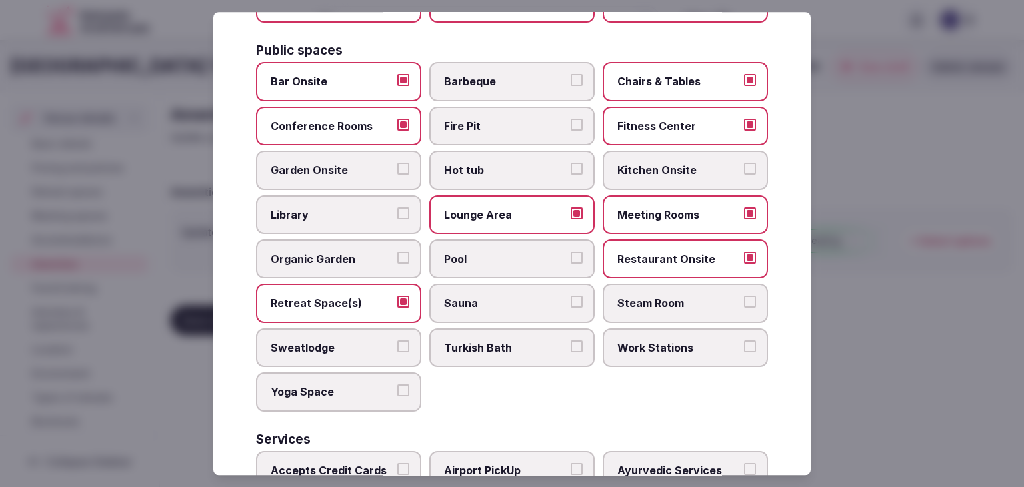
click at [657, 347] on span "Work Stations" at bounding box center [678, 347] width 123 height 15
click at [744, 347] on button "Work Stations" at bounding box center [750, 346] width 12 height 12
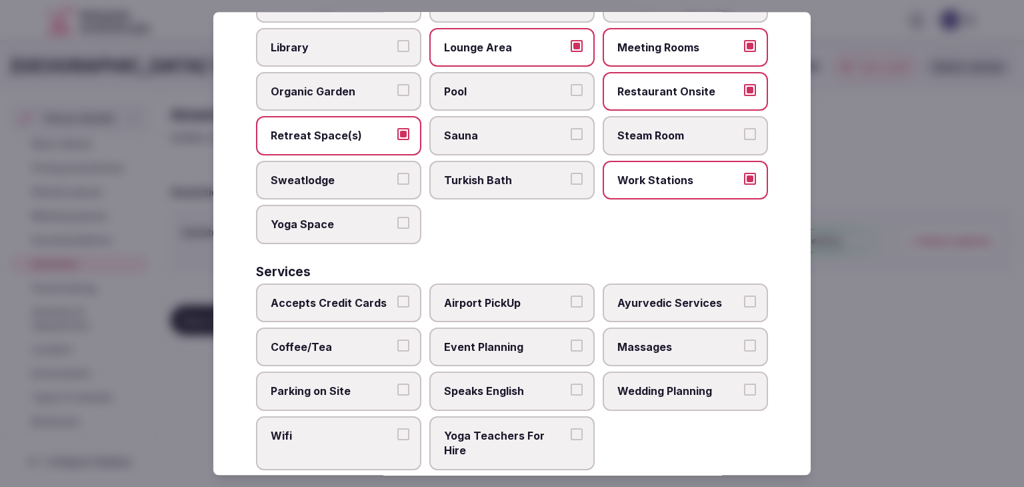
scroll to position [718, 0]
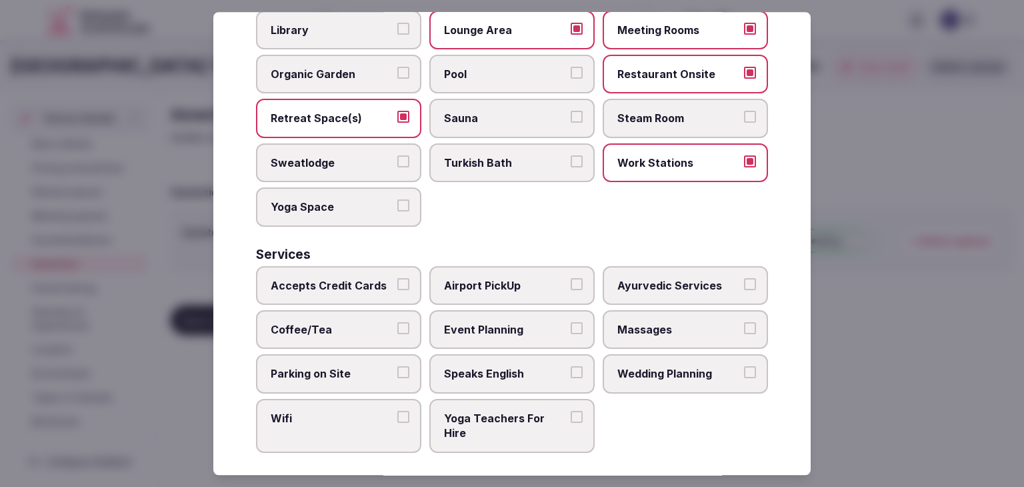
click at [360, 290] on label "Accepts Credit Cards" at bounding box center [338, 285] width 165 height 39
click at [397, 290] on button "Accepts Credit Cards" at bounding box center [403, 284] width 12 height 12
click at [383, 327] on span "Coffee/Tea" at bounding box center [332, 329] width 123 height 15
click at [397, 327] on button "Coffee/Tea" at bounding box center [403, 328] width 12 height 12
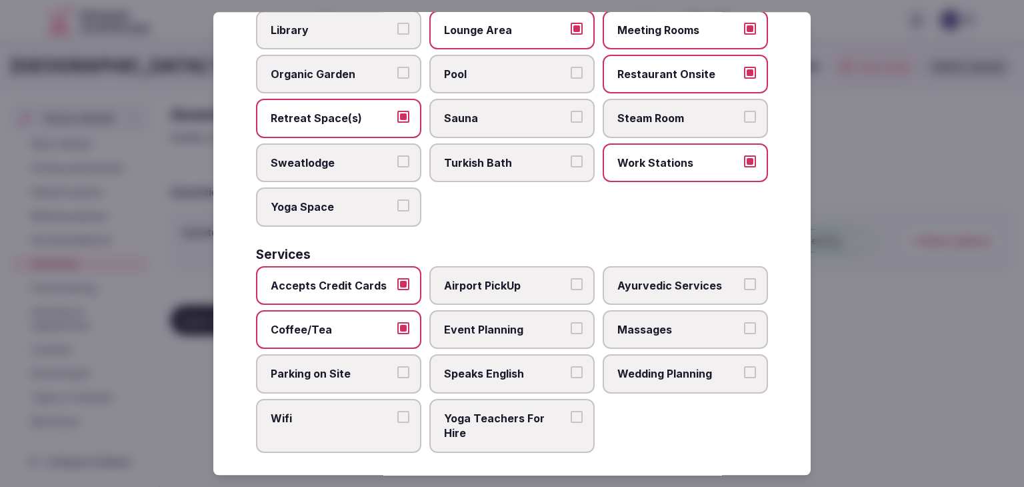
click at [491, 322] on span "Event Planning" at bounding box center [505, 329] width 123 height 15
click at [571, 322] on button "Event Planning" at bounding box center [577, 328] width 12 height 12
drag, startPoint x: 374, startPoint y: 352, endPoint x: 472, endPoint y: 352, distance: 98.0
click at [375, 355] on label "Parking on Site" at bounding box center [338, 374] width 165 height 39
click at [397, 367] on button "Parking on Site" at bounding box center [403, 373] width 12 height 12
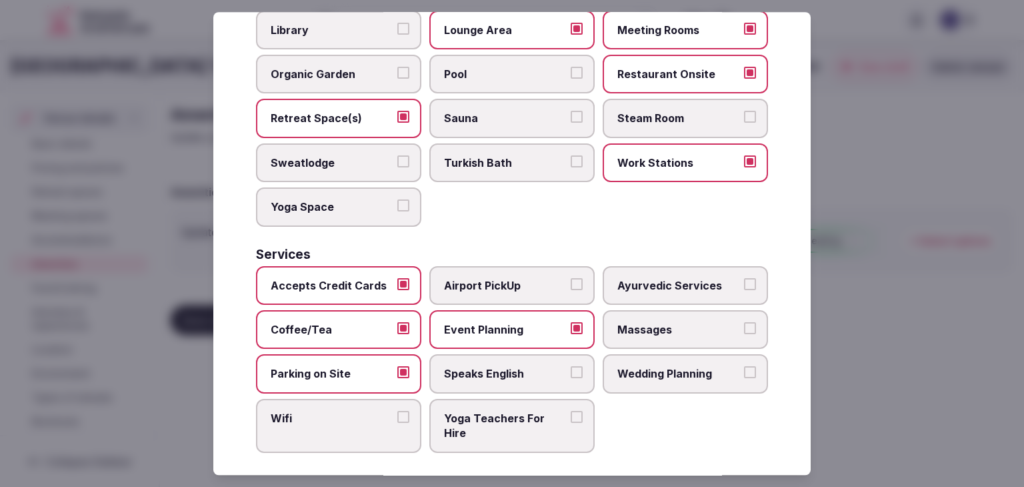
click at [475, 355] on label "Speaks English" at bounding box center [511, 374] width 165 height 39
click at [571, 367] on button "Speaks English" at bounding box center [577, 373] width 12 height 12
click at [647, 355] on label "Wedding Planning" at bounding box center [685, 374] width 165 height 39
click at [744, 367] on button "Wedding Planning" at bounding box center [750, 373] width 12 height 12
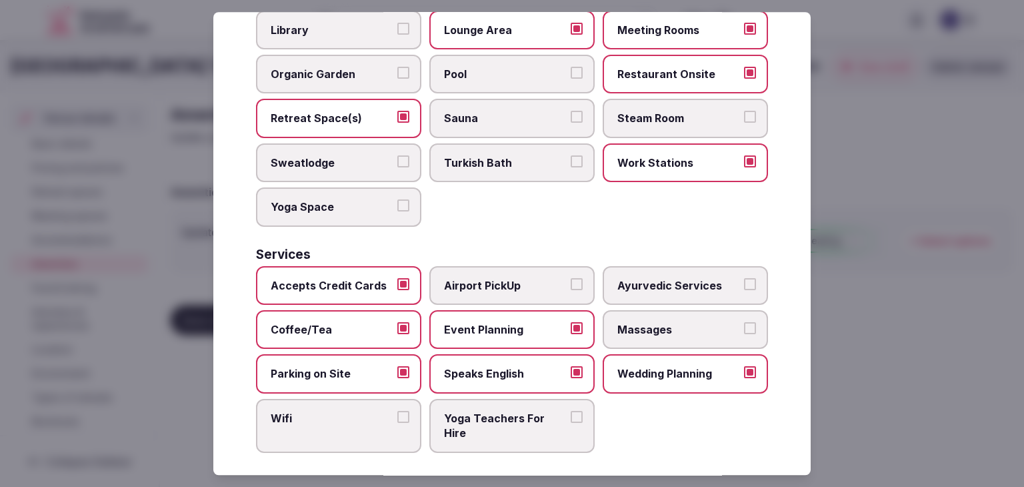
click at [398, 417] on label "Wifi" at bounding box center [338, 426] width 165 height 54
click at [398, 417] on button "Wifi" at bounding box center [403, 417] width 12 height 12
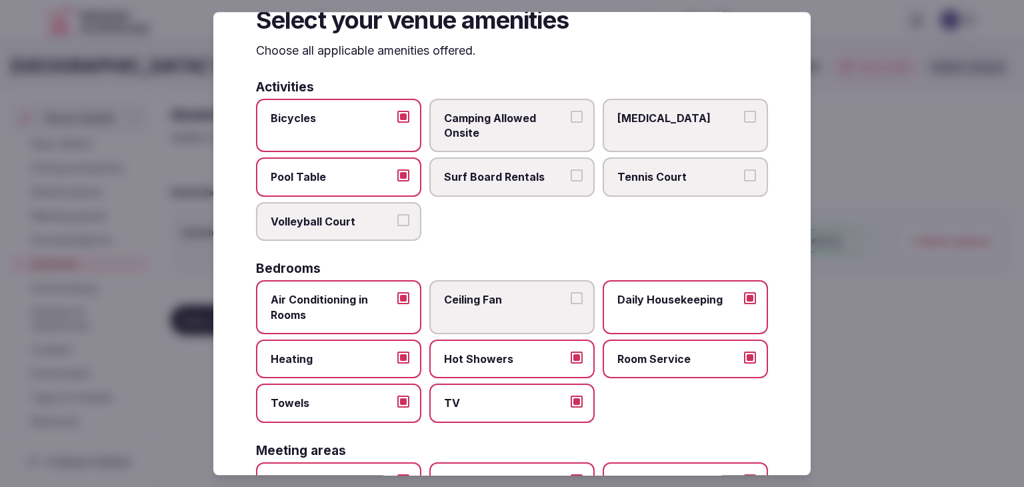
scroll to position [0, 0]
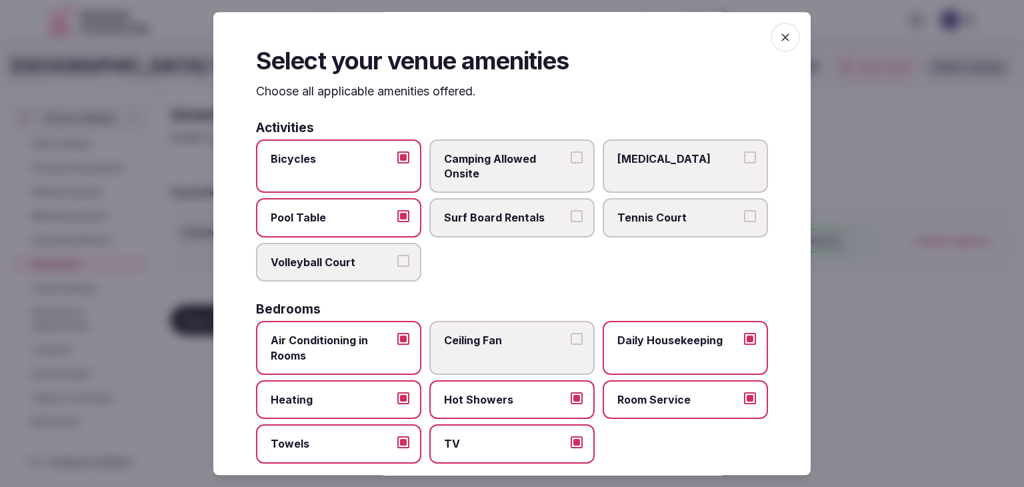
drag, startPoint x: 776, startPoint y: 37, endPoint x: 609, endPoint y: 114, distance: 183.7
click at [779, 37] on icon "button" at bounding box center [785, 37] width 13 height 13
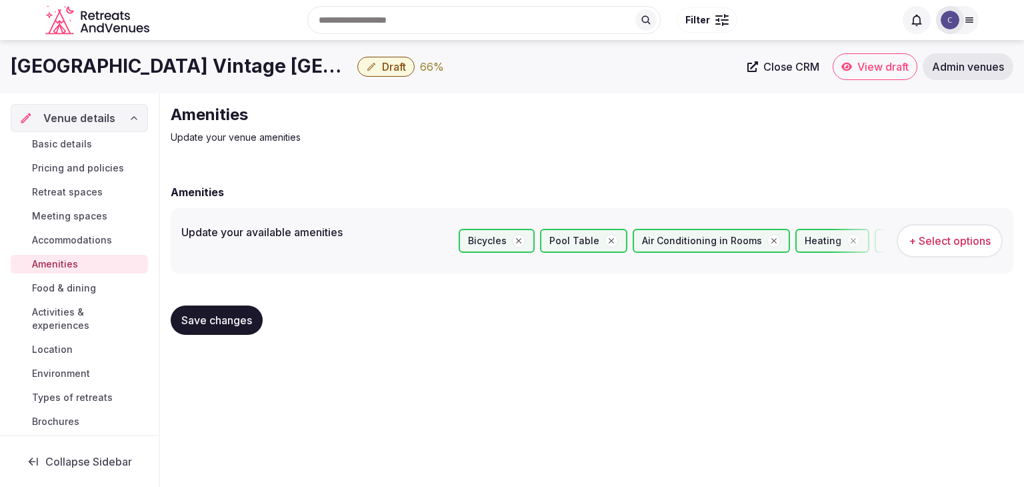
click at [232, 311] on button "Save changes" at bounding box center [217, 319] width 92 height 29
click at [99, 286] on link "Food & dining" at bounding box center [79, 288] width 137 height 19
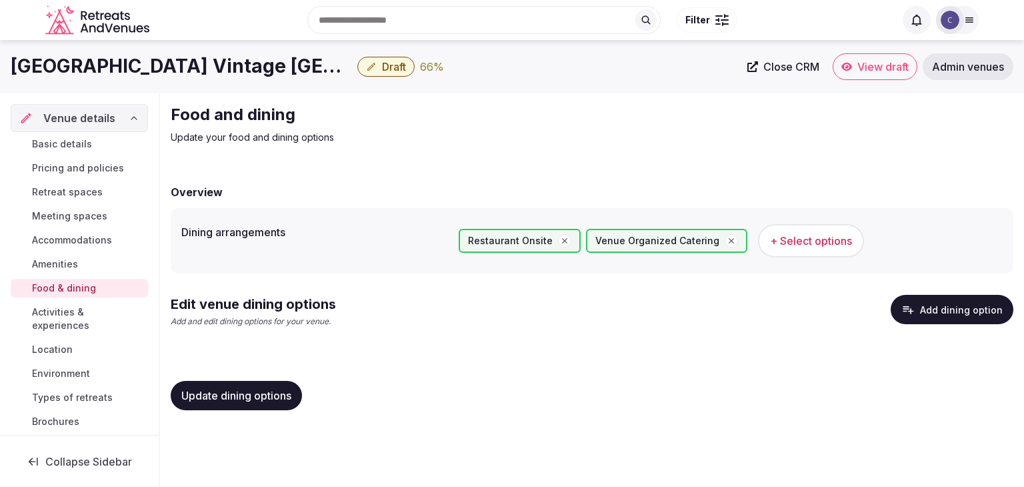
click at [945, 321] on button "Add dining option" at bounding box center [952, 309] width 123 height 29
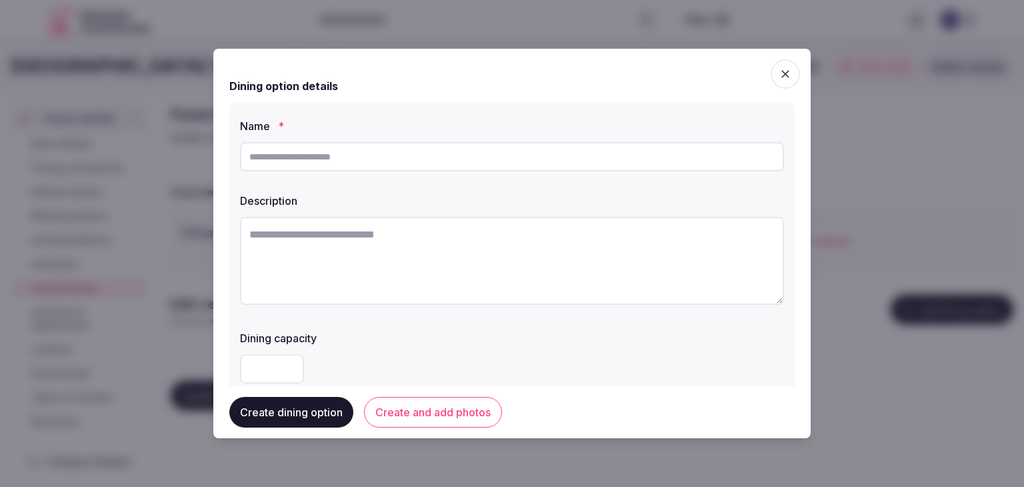
click at [393, 155] on input "text" at bounding box center [512, 156] width 544 height 29
paste input "*********"
type input "*********"
click at [467, 263] on textarea at bounding box center [512, 261] width 544 height 88
paste textarea "**********"
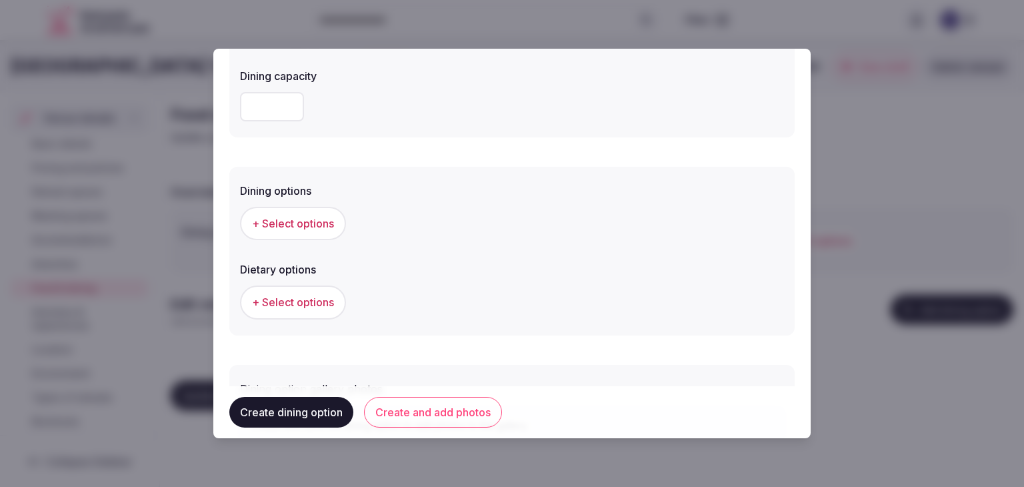
scroll to position [267, 0]
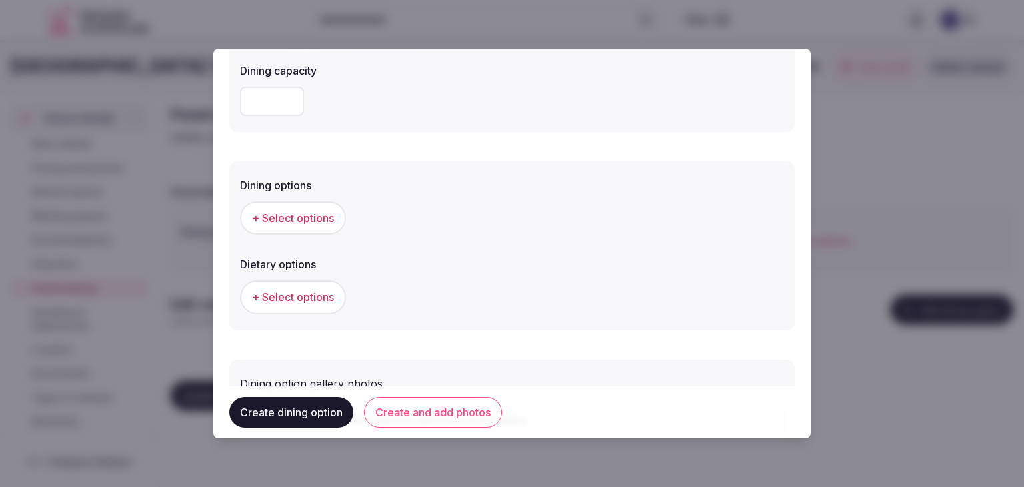
type textarea "**********"
click at [277, 225] on button "+ Select options" at bounding box center [293, 217] width 106 height 33
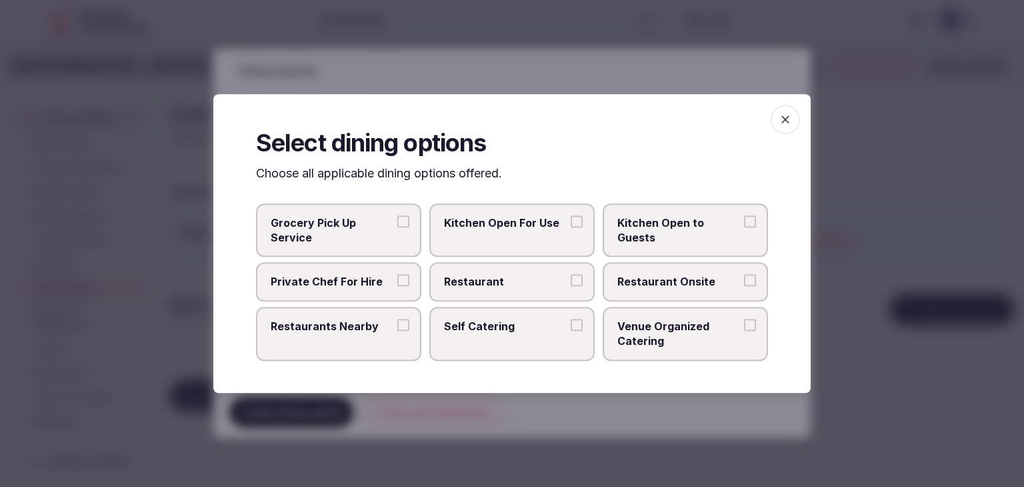
drag, startPoint x: 491, startPoint y: 278, endPoint x: 534, endPoint y: 278, distance: 43.3
click at [491, 278] on span "Restaurant" at bounding box center [505, 282] width 123 height 15
click at [571, 278] on button "Restaurant" at bounding box center [577, 281] width 12 height 12
click at [675, 279] on span "Restaurant Onsite" at bounding box center [678, 282] width 123 height 15
click at [744, 279] on button "Restaurant Onsite" at bounding box center [750, 281] width 12 height 12
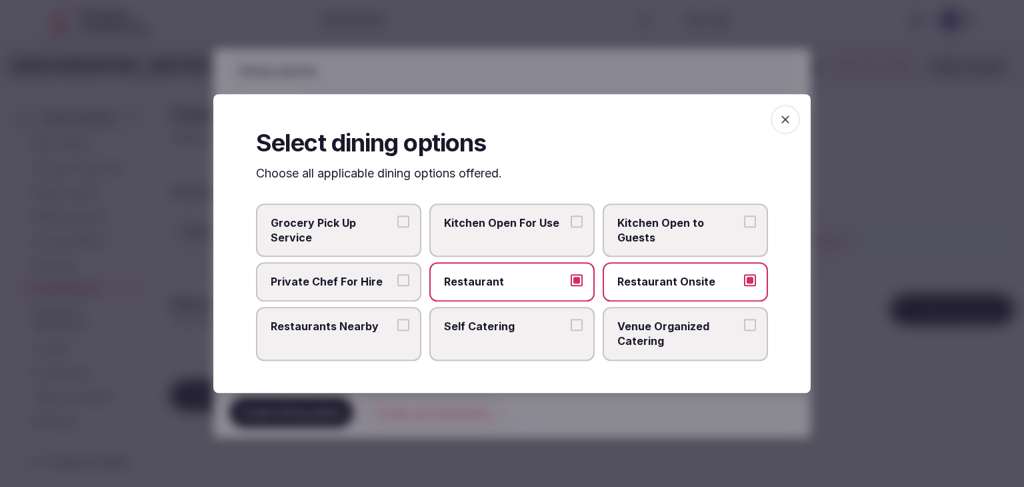
click at [791, 116] on span "button" at bounding box center [785, 119] width 29 height 29
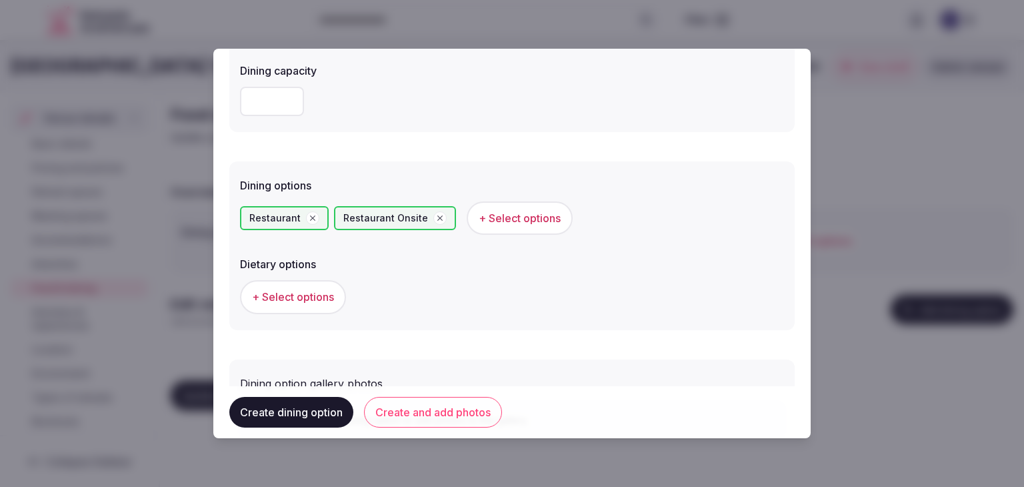
click at [462, 405] on button "Create and add photos" at bounding box center [433, 412] width 138 height 31
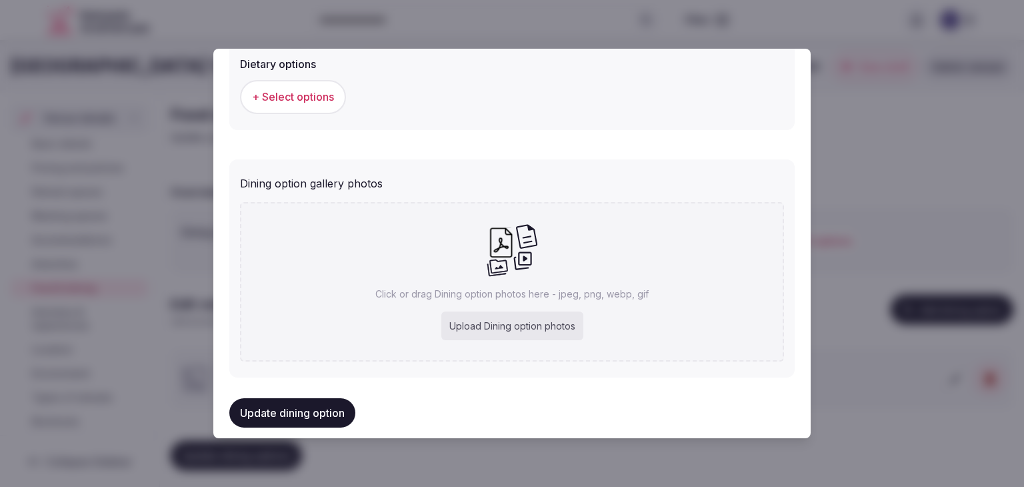
scroll to position [483, 0]
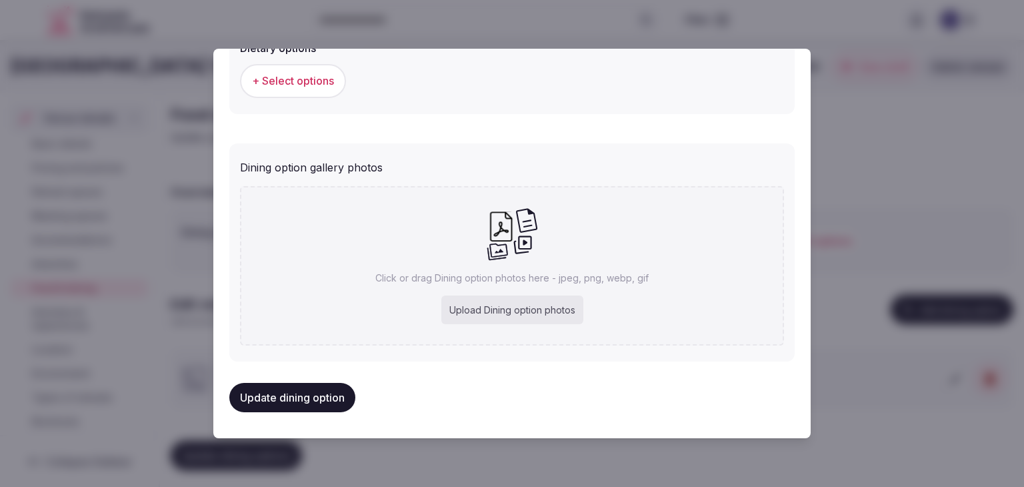
click at [533, 301] on div "Upload Dining option photos" at bounding box center [512, 309] width 142 height 29
type input "**********"
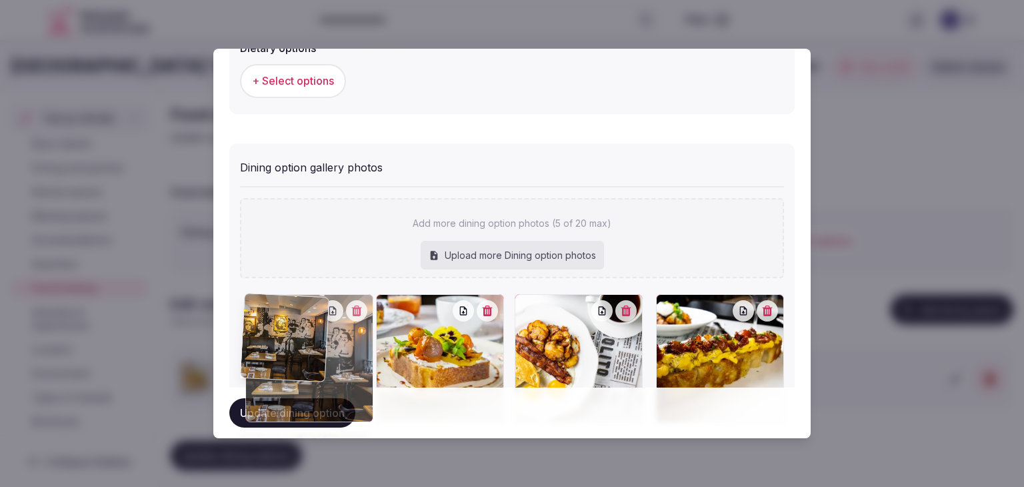
drag, startPoint x: 521, startPoint y: 301, endPoint x: 310, endPoint y: 287, distance: 211.1
click at [306, 294] on div at bounding box center [309, 358] width 128 height 128
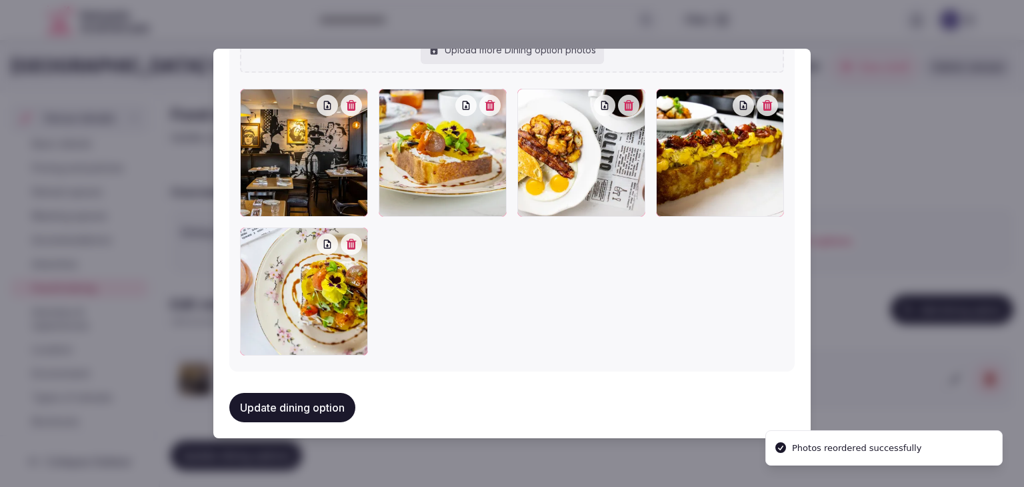
scroll to position [693, 0]
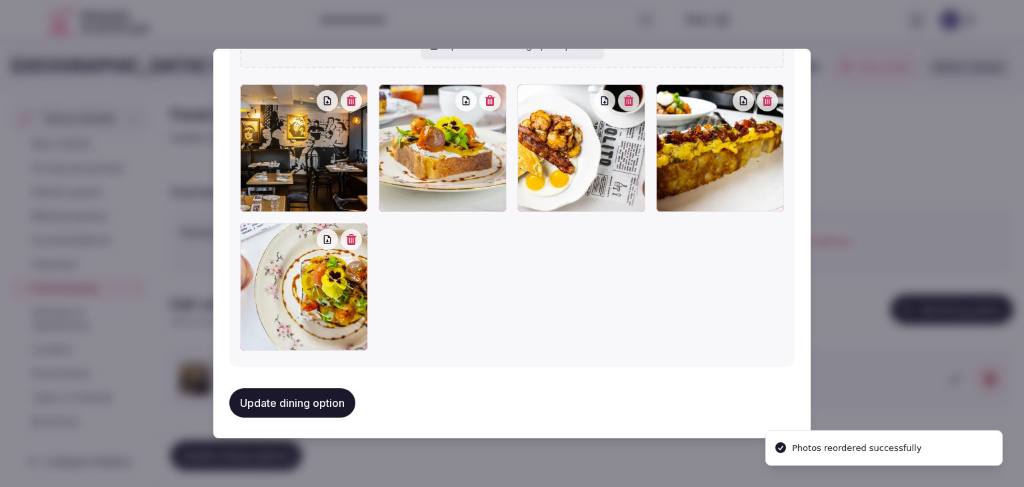
click at [315, 395] on button "Update dining option" at bounding box center [292, 402] width 126 height 29
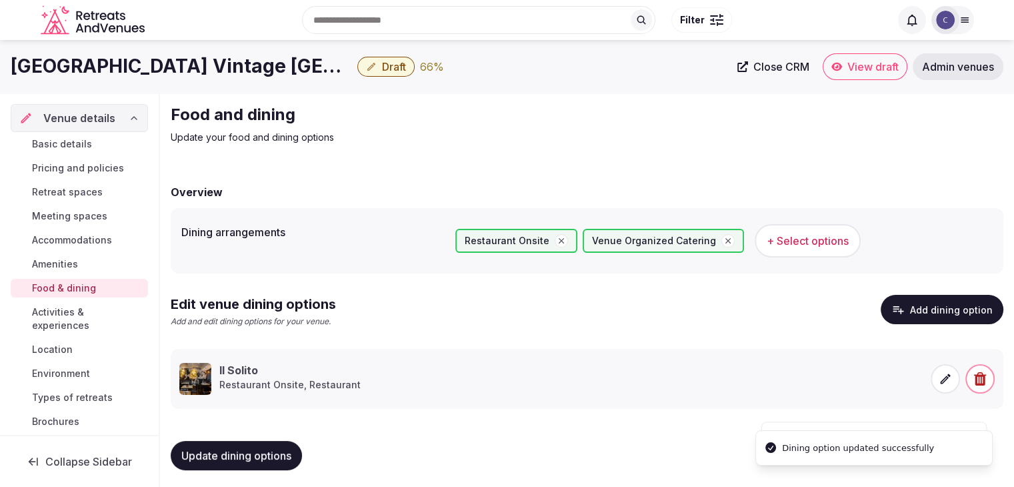
click at [274, 458] on span "Update dining options" at bounding box center [236, 455] width 110 height 13
click at [48, 318] on span "Activities & experiences" at bounding box center [87, 318] width 111 height 27
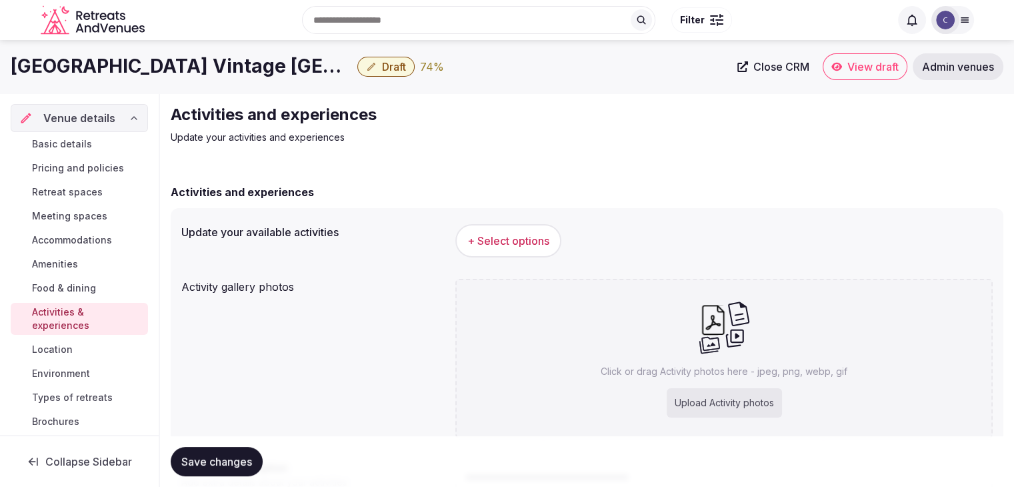
click at [714, 399] on div "Upload Activity photos" at bounding box center [724, 402] width 115 height 29
type input "**********"
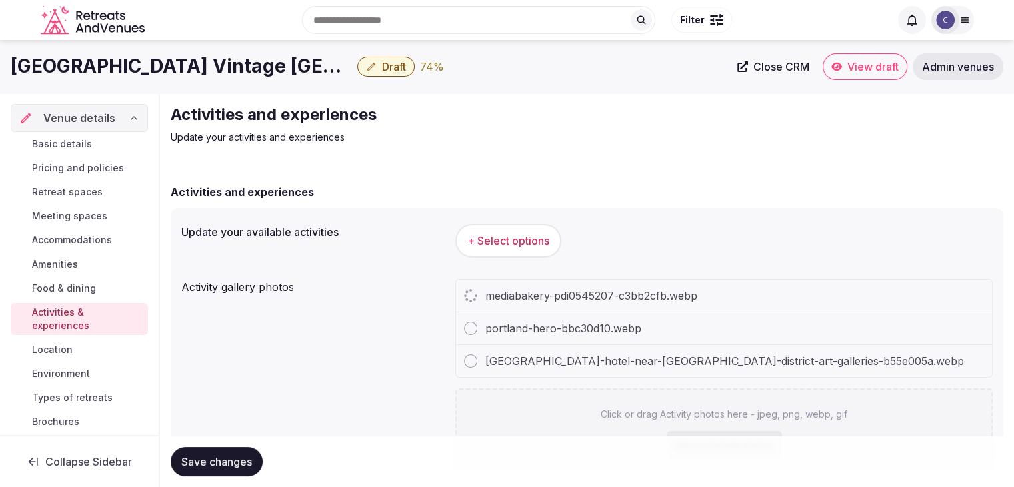
click at [248, 67] on h1 "Kimpton Hotel Vintage Portland" at bounding box center [181, 66] width 341 height 26
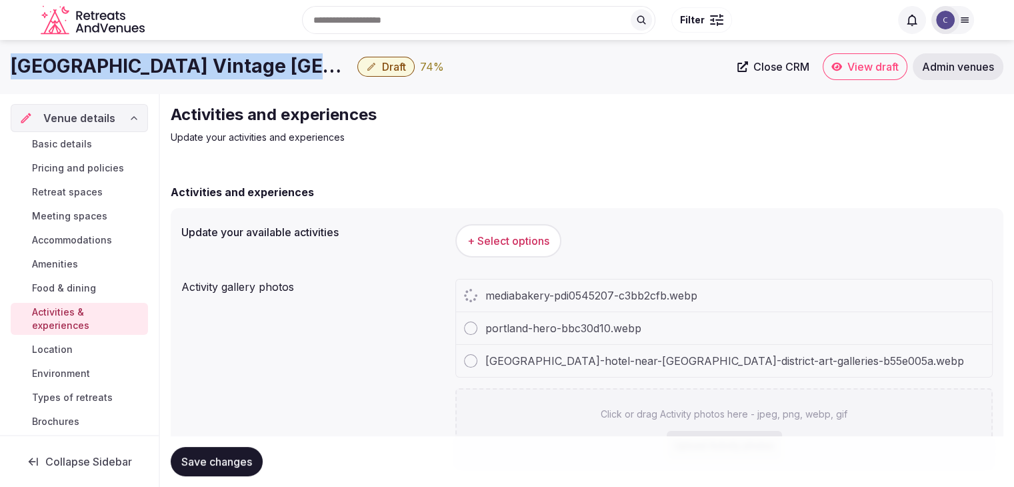
click at [248, 67] on h1 "Kimpton Hotel Vintage Portland" at bounding box center [181, 66] width 341 height 26
copy div "Kimpton Hotel Vintage Portland"
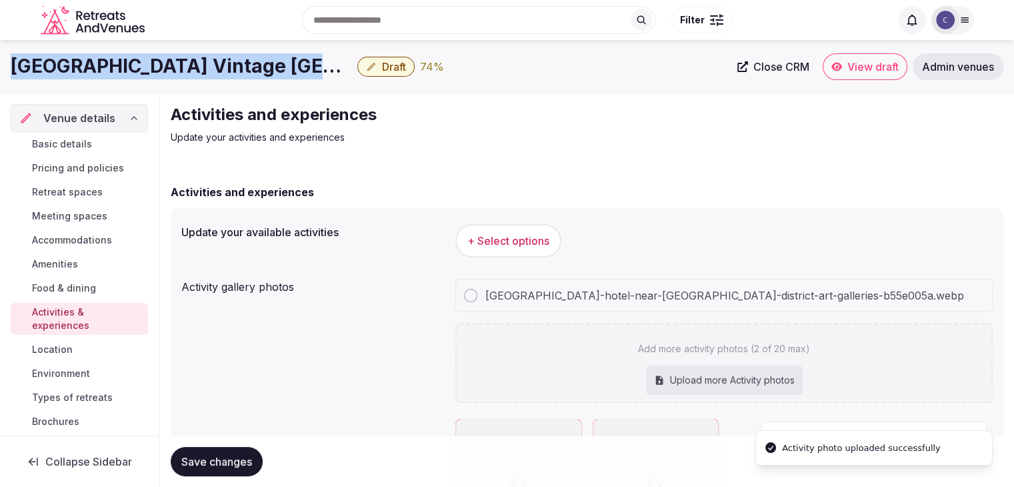
click at [491, 237] on span "+ Select options" at bounding box center [508, 240] width 82 height 15
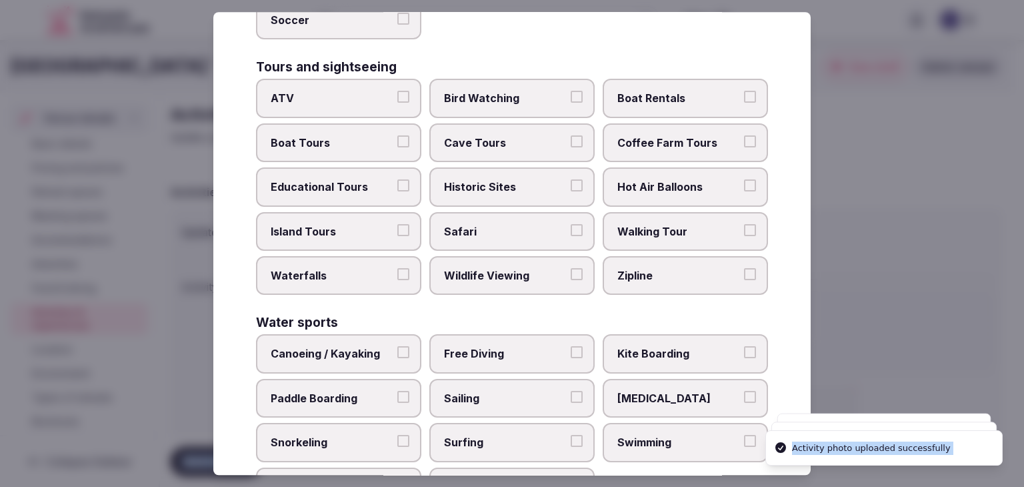
scroll to position [1029, 0]
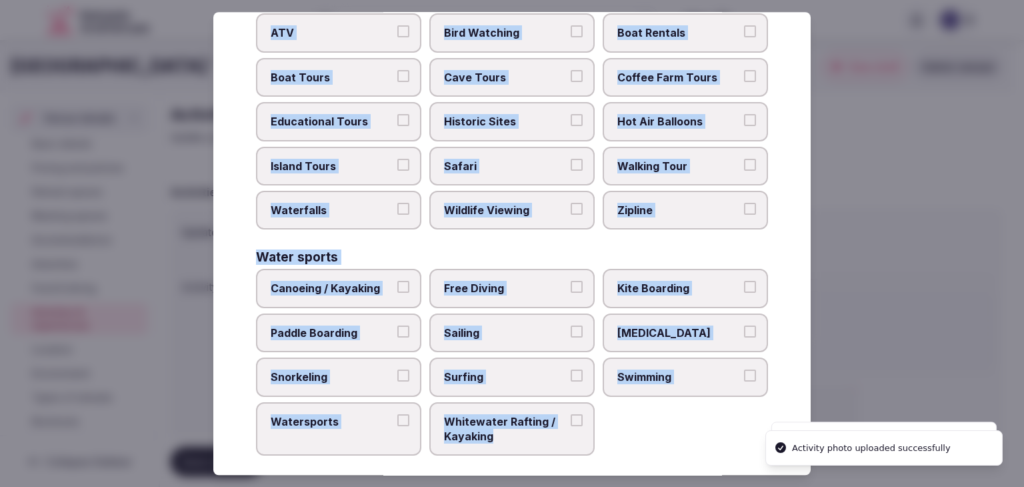
drag, startPoint x: 250, startPoint y: 88, endPoint x: 611, endPoint y: 447, distance: 509.0
click at [611, 447] on div "Select your activities Choose all applicable activities offered. Culture Dancin…" at bounding box center [511, 243] width 597 height 463
copy div "Choose all applicable activities offered. Culture Dancing Food and Culinary Cla…"
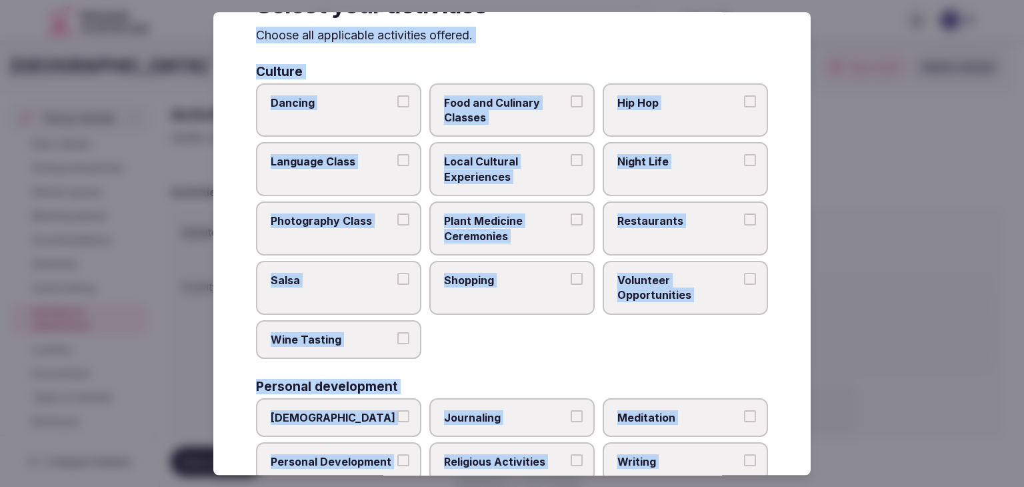
scroll to position [0, 0]
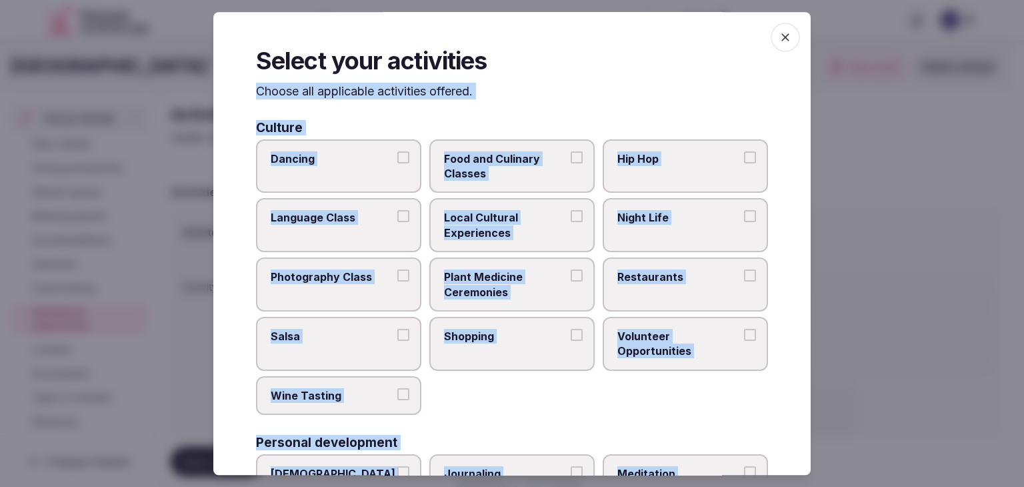
click at [370, 184] on label "Dancing" at bounding box center [338, 166] width 165 height 54
click at [397, 163] on button "Dancing" at bounding box center [403, 157] width 12 height 12
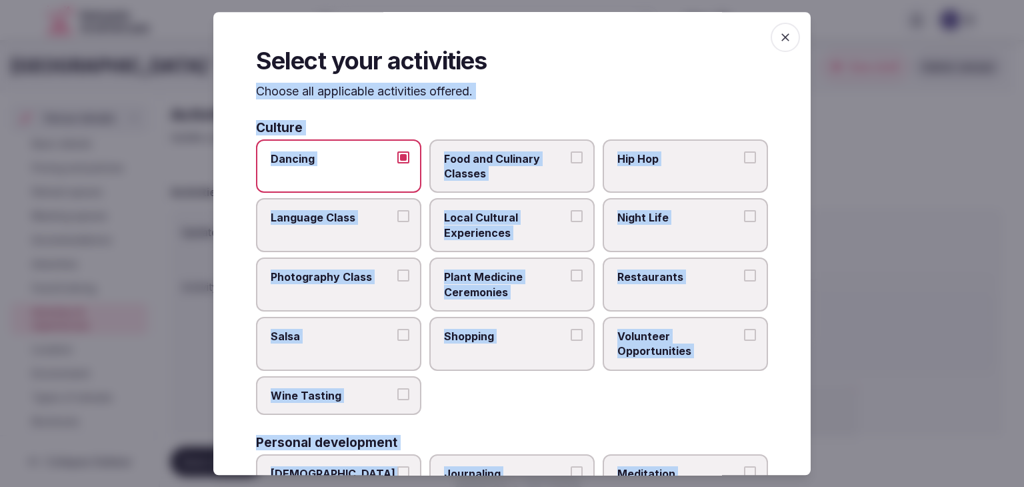
click at [486, 243] on label "Local Cultural Experiences" at bounding box center [511, 226] width 165 height 54
click at [571, 223] on button "Local Cultural Experiences" at bounding box center [577, 217] width 12 height 12
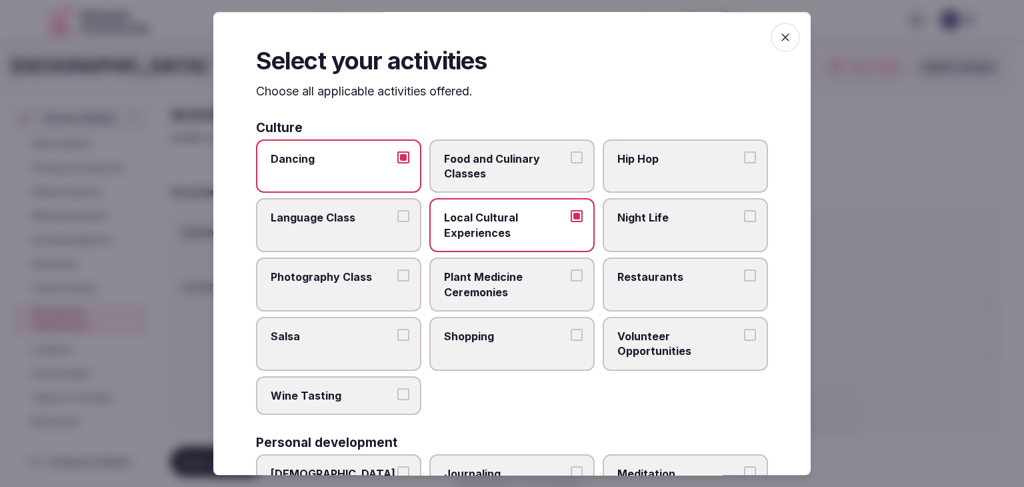
click at [620, 277] on span "Restaurants" at bounding box center [678, 276] width 123 height 15
click at [744, 277] on button "Restaurants" at bounding box center [750, 275] width 12 height 12
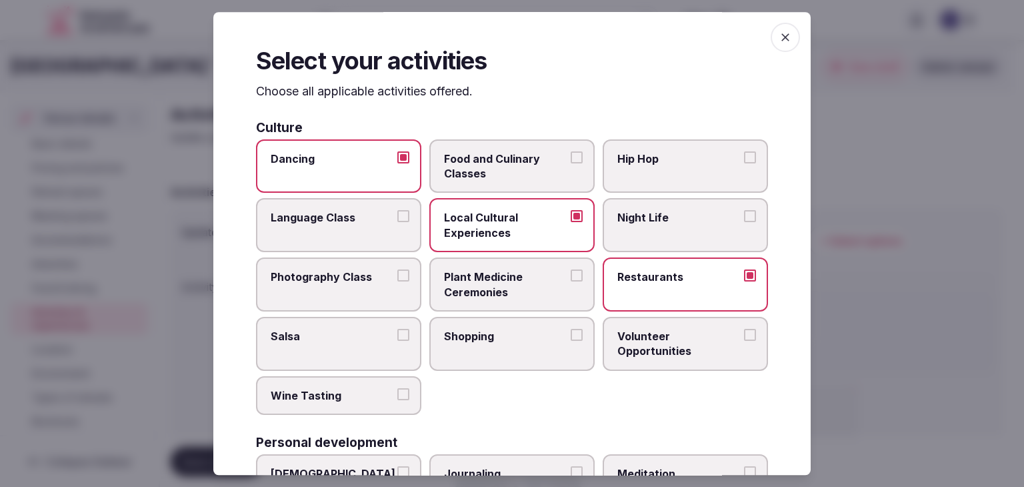
click at [549, 329] on span "Shopping" at bounding box center [505, 336] width 123 height 15
click at [571, 329] on button "Shopping" at bounding box center [577, 335] width 12 height 12
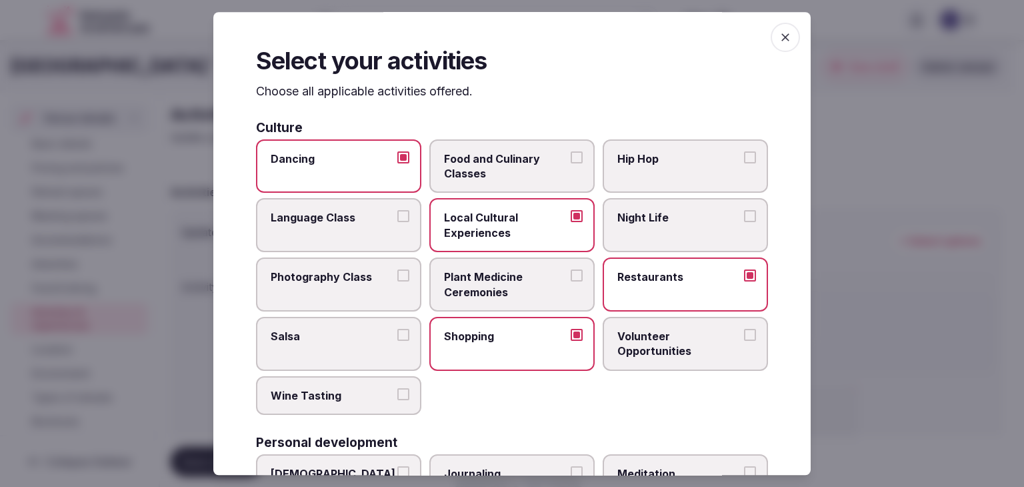
click at [627, 209] on label "Night Life" at bounding box center [685, 226] width 165 height 54
click at [744, 211] on button "Night Life" at bounding box center [750, 217] width 12 height 12
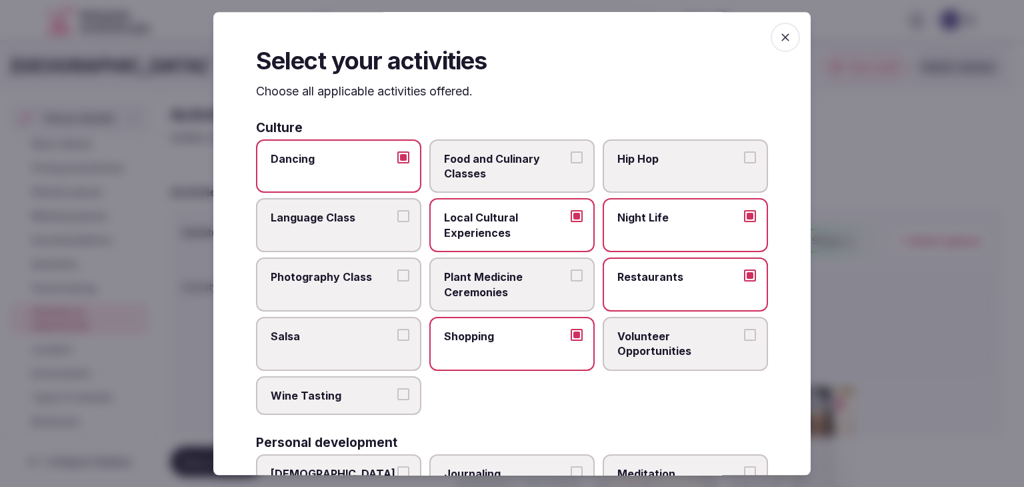
click at [366, 388] on span "Wine Tasting" at bounding box center [332, 395] width 123 height 15
click at [397, 388] on button "Wine Tasting" at bounding box center [403, 394] width 12 height 12
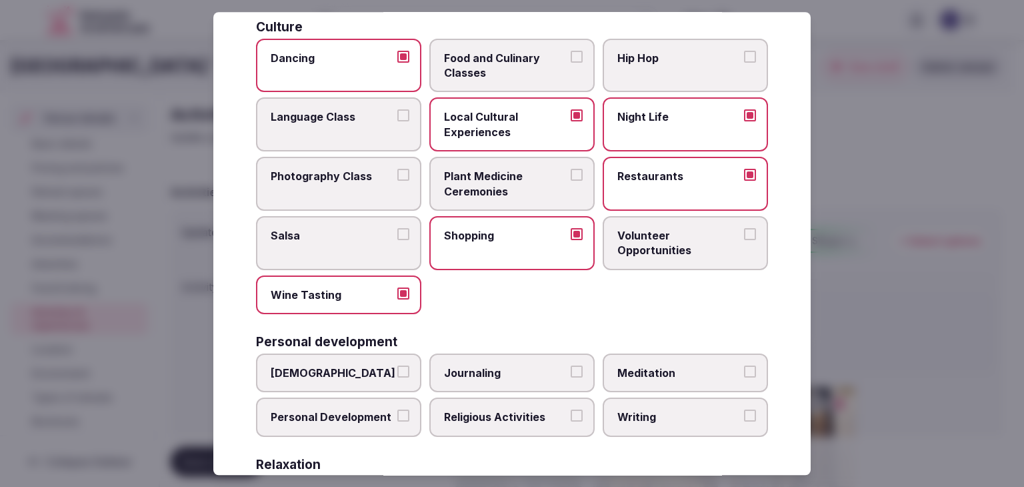
scroll to position [200, 0]
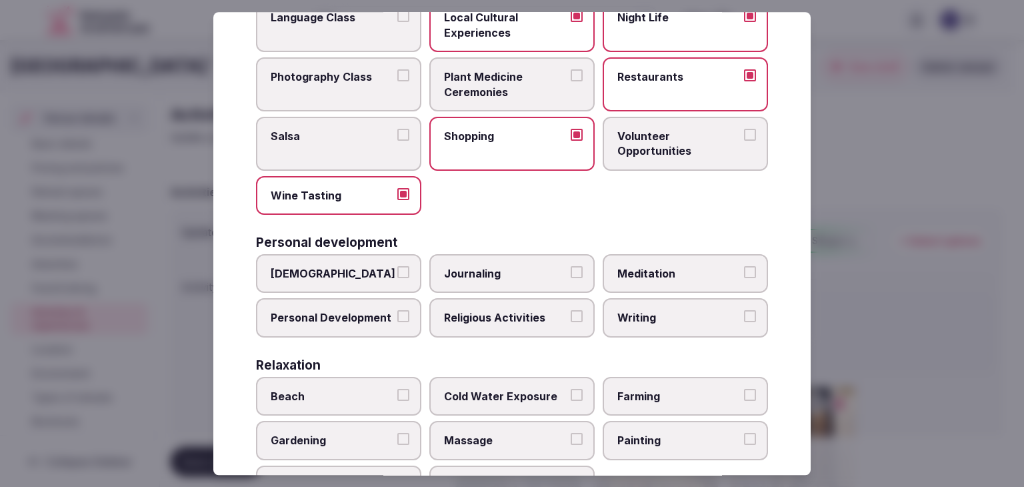
drag, startPoint x: 404, startPoint y: 315, endPoint x: 411, endPoint y: 315, distance: 6.7
click at [403, 315] on button "Personal Development" at bounding box center [403, 317] width 12 height 12
click at [657, 266] on span "Meditation" at bounding box center [678, 273] width 123 height 15
click at [744, 266] on button "Meditation" at bounding box center [750, 272] width 12 height 12
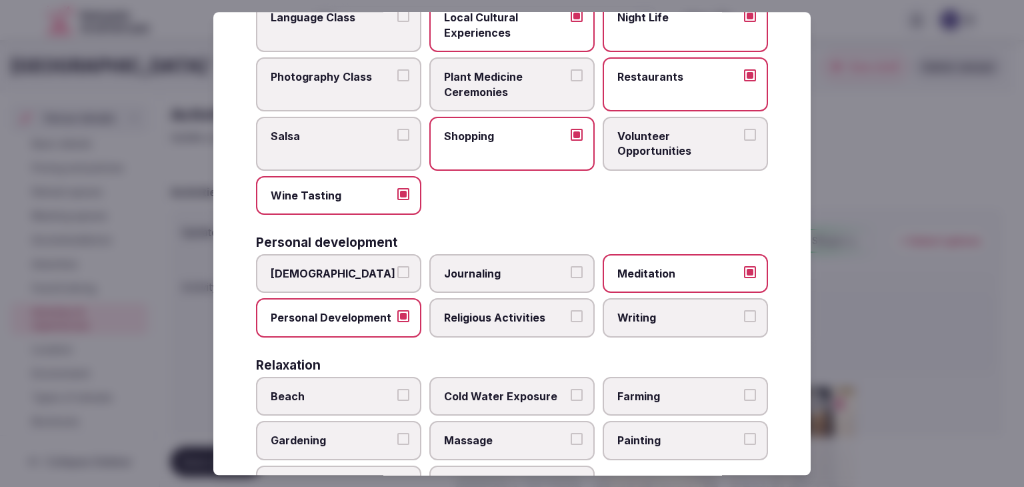
click at [648, 329] on label "Writing" at bounding box center [685, 318] width 165 height 39
click at [744, 323] on button "Writing" at bounding box center [750, 317] width 12 height 12
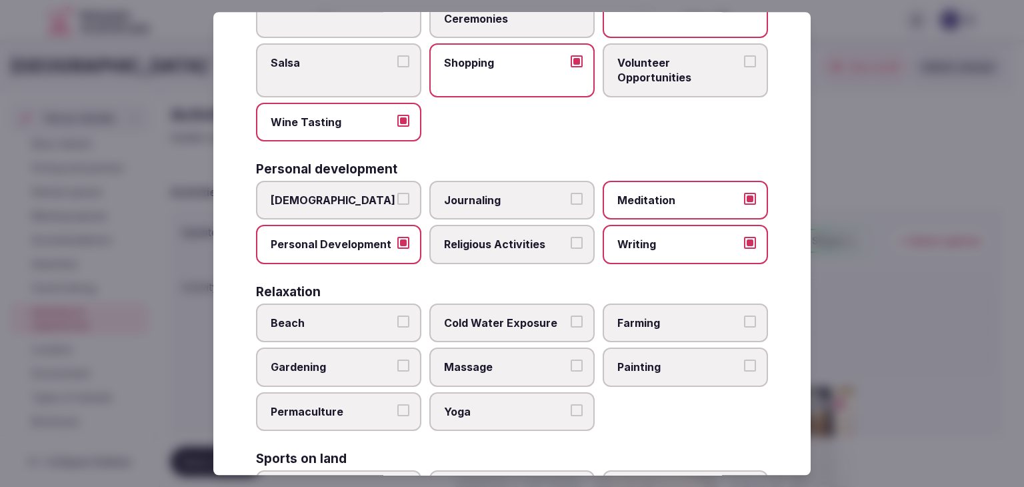
scroll to position [333, 0]
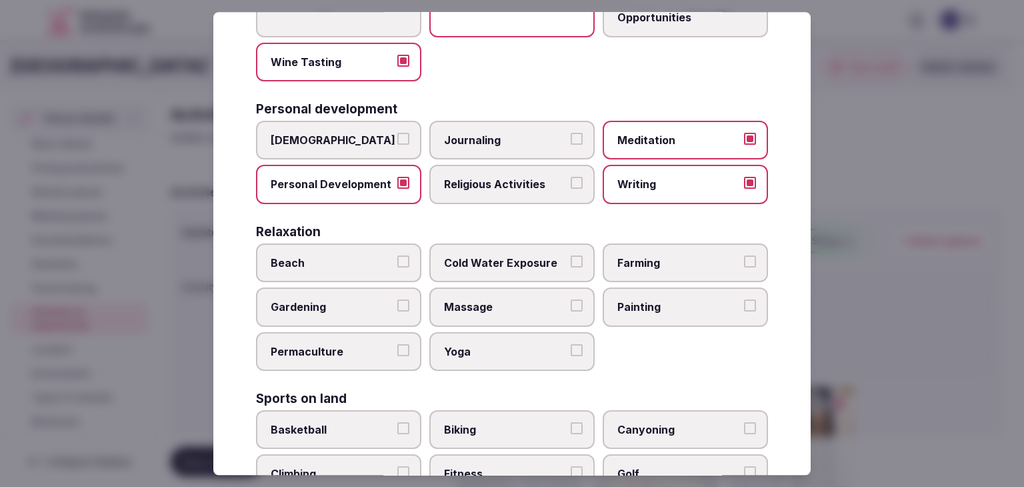
drag, startPoint x: 510, startPoint y: 317, endPoint x: 518, endPoint y: 347, distance: 31.0
click at [510, 319] on label "Massage" at bounding box center [511, 307] width 165 height 39
click at [571, 312] on button "Massage" at bounding box center [577, 306] width 12 height 12
click at [518, 347] on span "Yoga" at bounding box center [505, 351] width 123 height 15
click at [571, 347] on button "Yoga" at bounding box center [577, 350] width 12 height 12
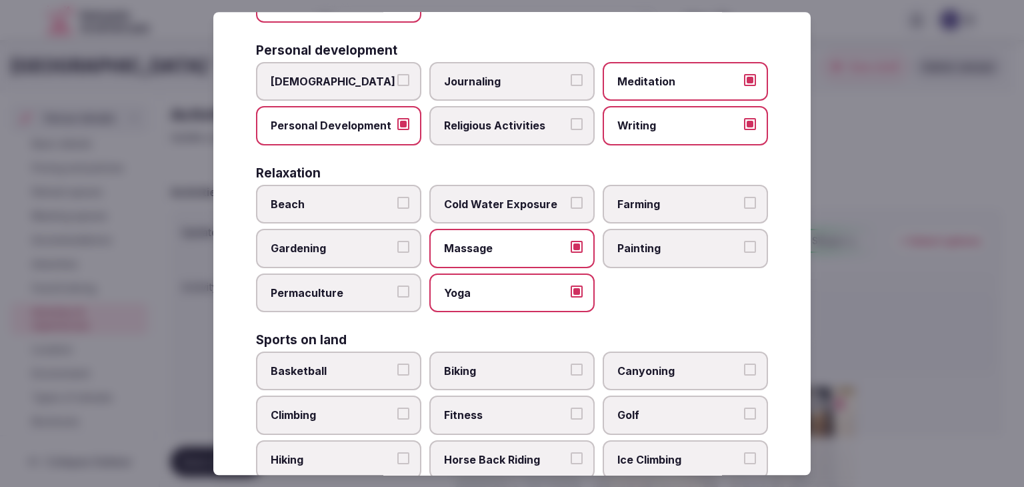
scroll to position [533, 0]
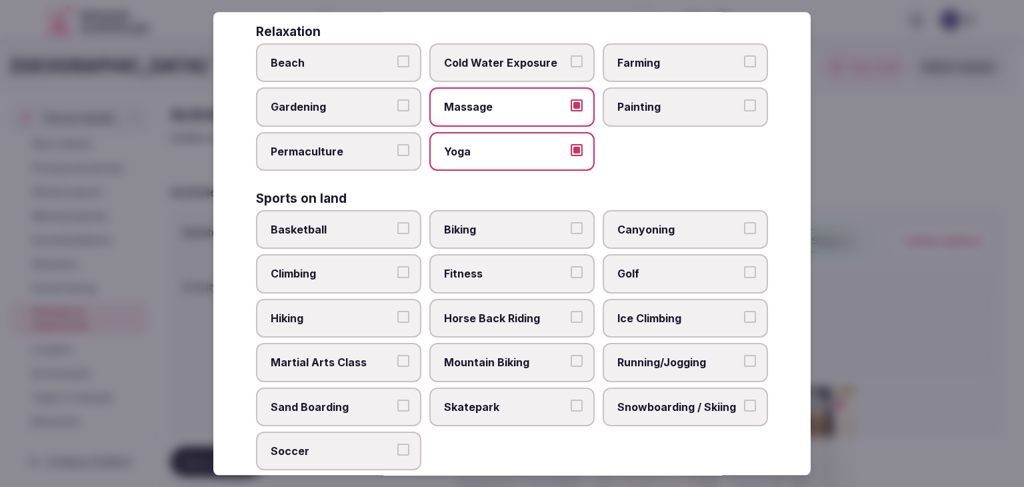
click at [508, 216] on label "Biking" at bounding box center [511, 229] width 165 height 39
click at [571, 222] on button "Biking" at bounding box center [577, 228] width 12 height 12
click at [507, 267] on span "Fitness" at bounding box center [505, 274] width 123 height 15
click at [571, 267] on button "Fitness" at bounding box center [577, 273] width 12 height 12
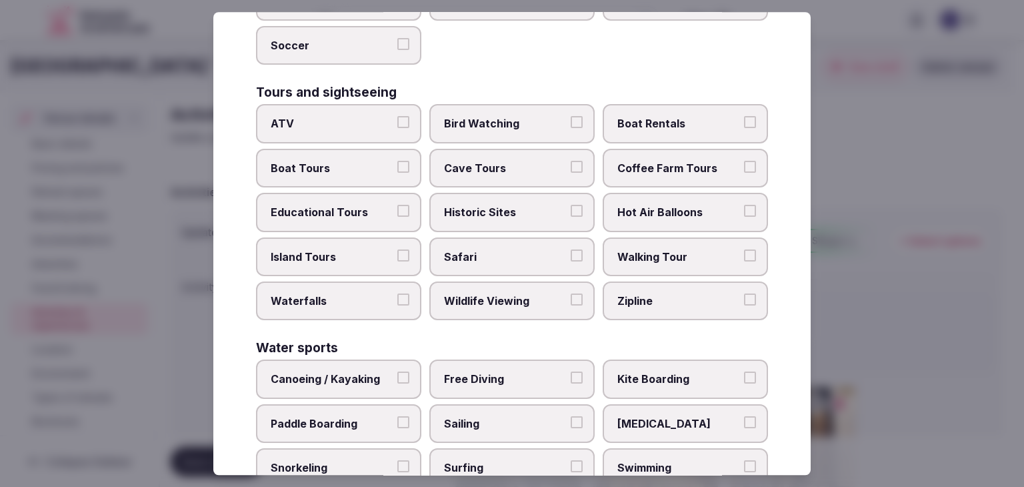
scroll to position [1000, 0]
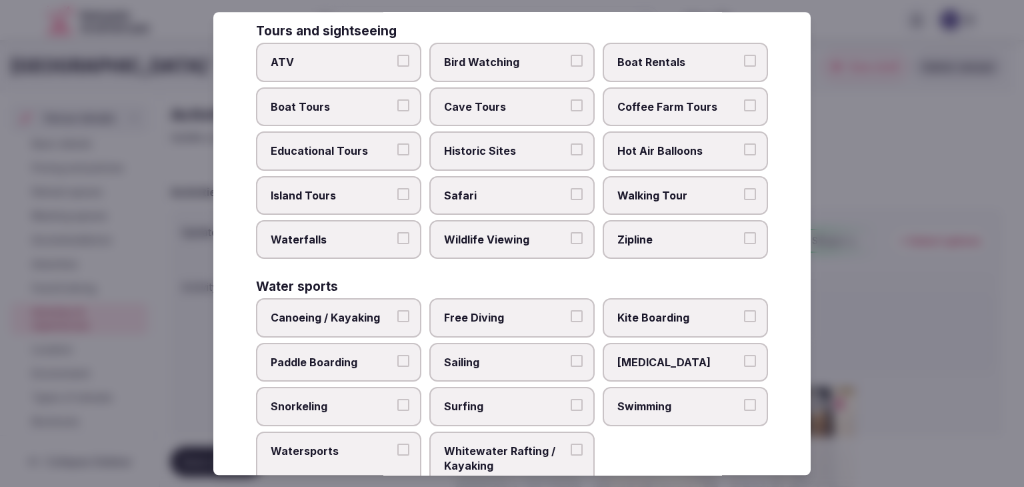
click at [653, 176] on label "Walking Tour" at bounding box center [685, 195] width 165 height 39
click at [744, 188] on button "Walking Tour" at bounding box center [750, 194] width 12 height 12
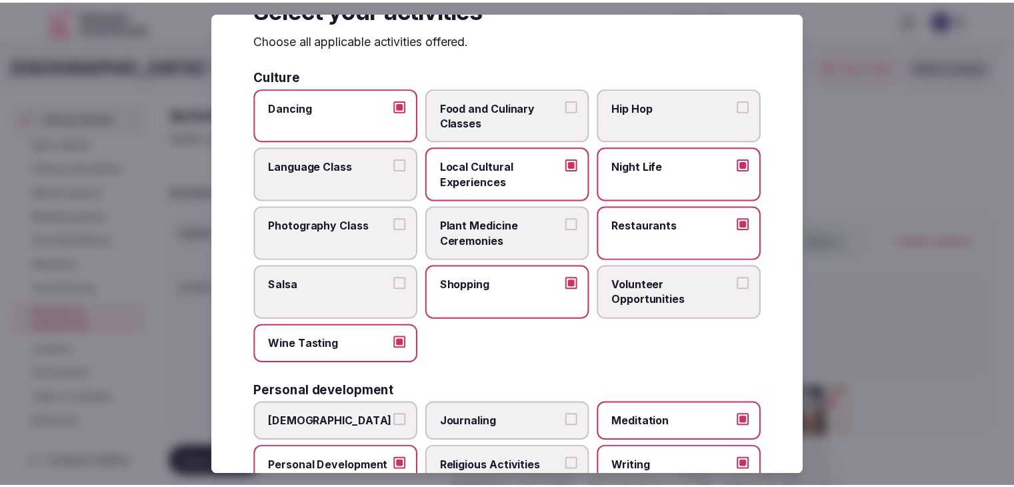
scroll to position [0, 0]
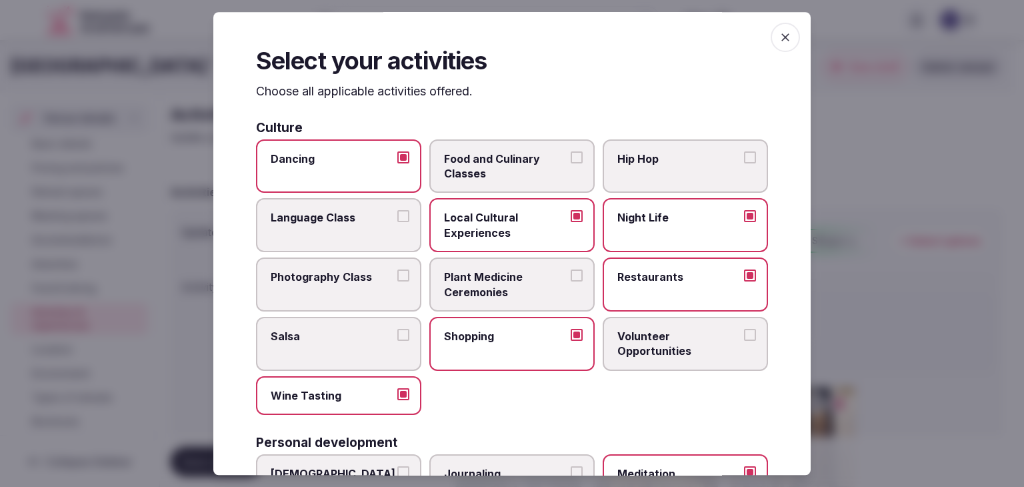
click at [786, 29] on span "button" at bounding box center [785, 37] width 29 height 29
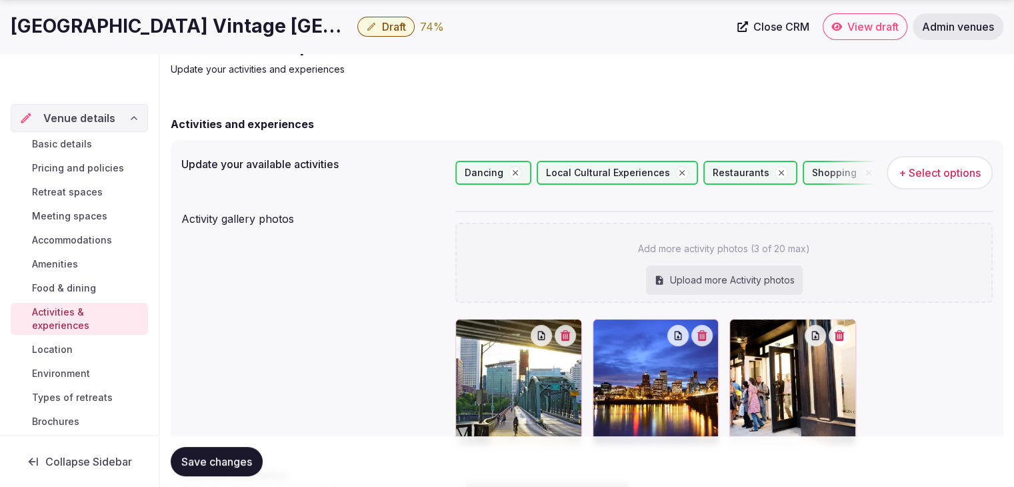
scroll to position [237, 0]
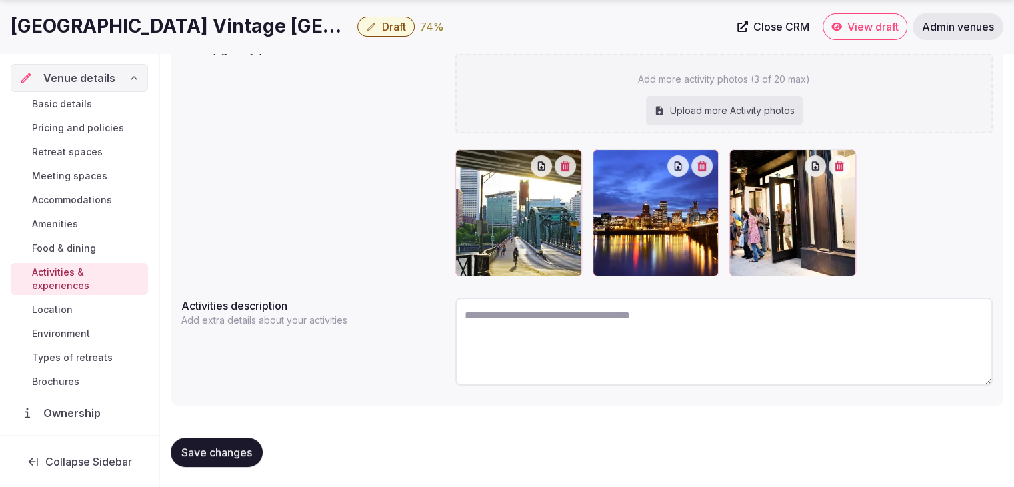
click at [217, 441] on button "Save changes" at bounding box center [217, 451] width 92 height 29
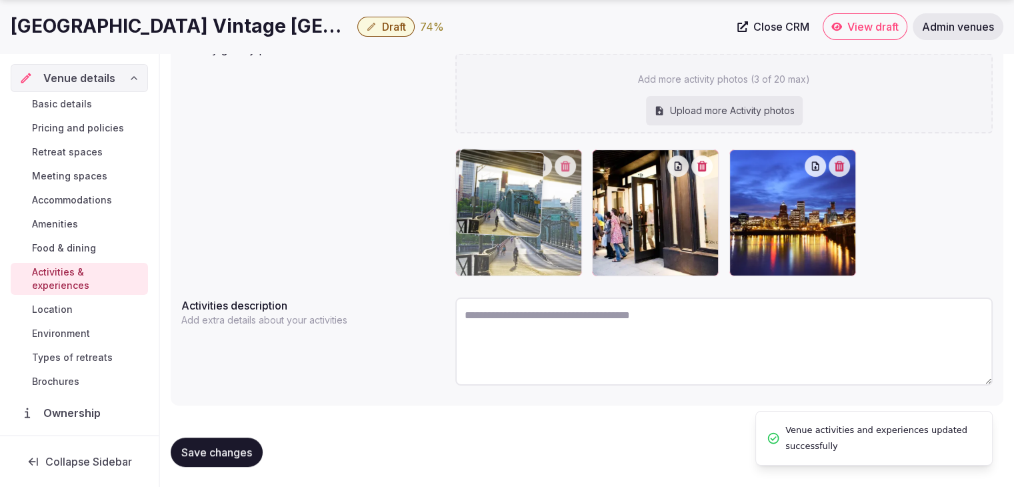
drag, startPoint x: 751, startPoint y: 156, endPoint x: 443, endPoint y: 253, distance: 322.8
click at [481, 178] on body "Search Popular Destinations Toscana, Italy Riviera Maya, Mexico Indonesia, Bali…" at bounding box center [507, 125] width 1014 height 725
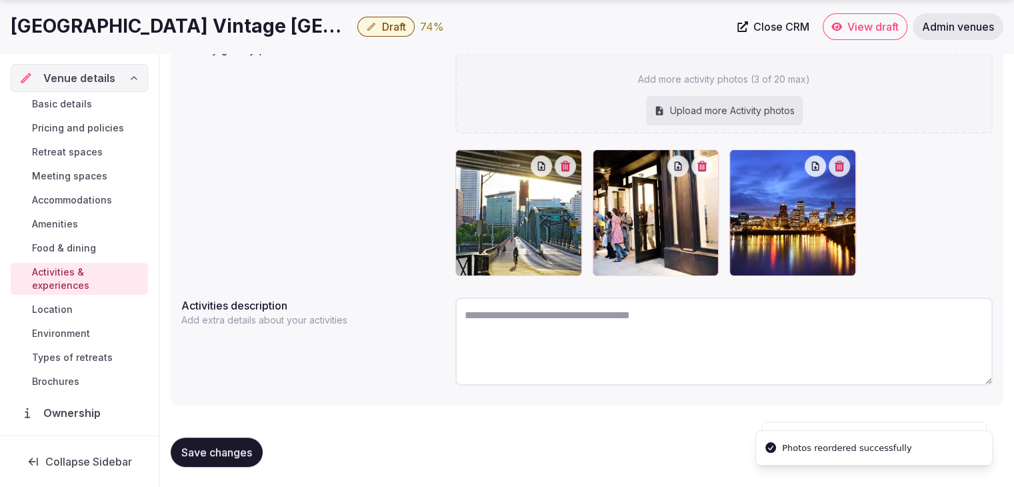
click at [232, 448] on span "Save changes" at bounding box center [216, 451] width 71 height 13
click at [64, 306] on span "Location" at bounding box center [52, 309] width 41 height 13
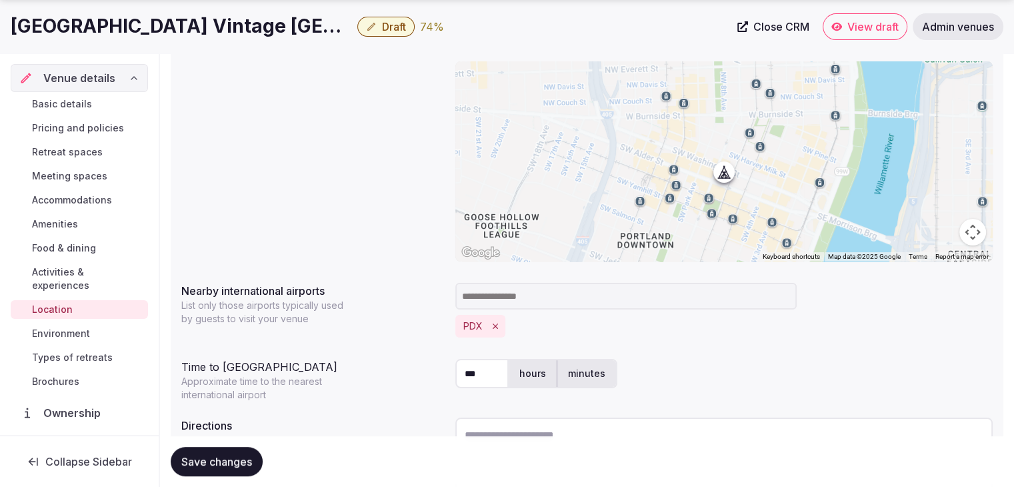
scroll to position [321, 0]
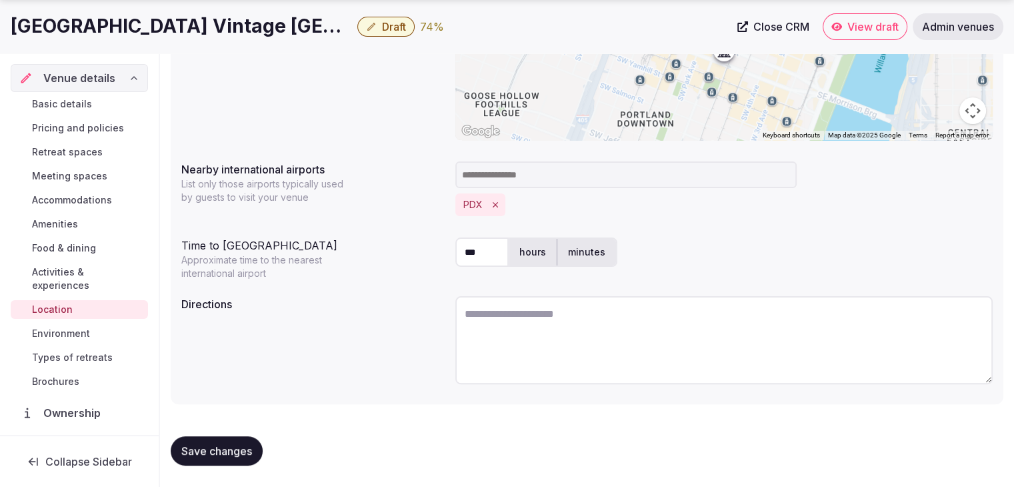
click at [65, 331] on span "Environment" at bounding box center [61, 333] width 58 height 13
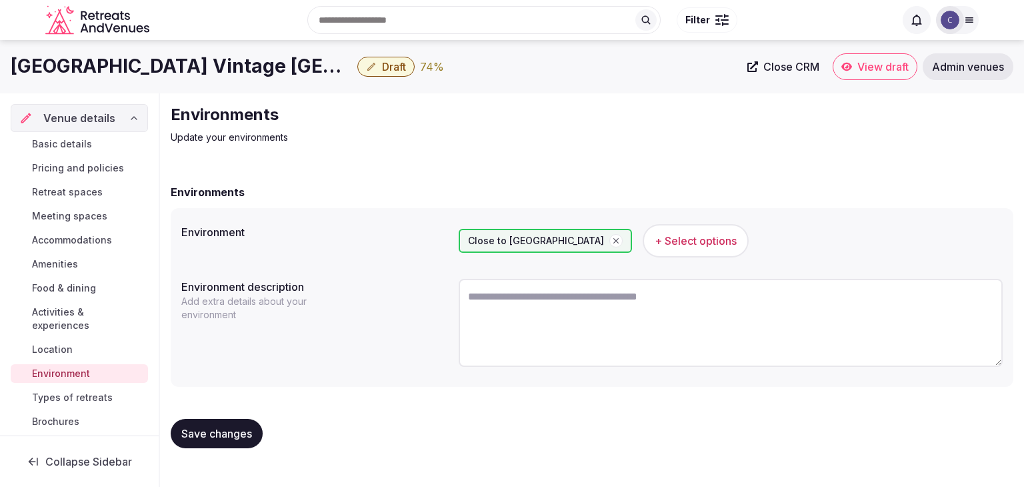
click at [245, 427] on span "Save changes" at bounding box center [216, 433] width 71 height 13
click at [81, 393] on span "Types of retreats" at bounding box center [72, 397] width 81 height 13
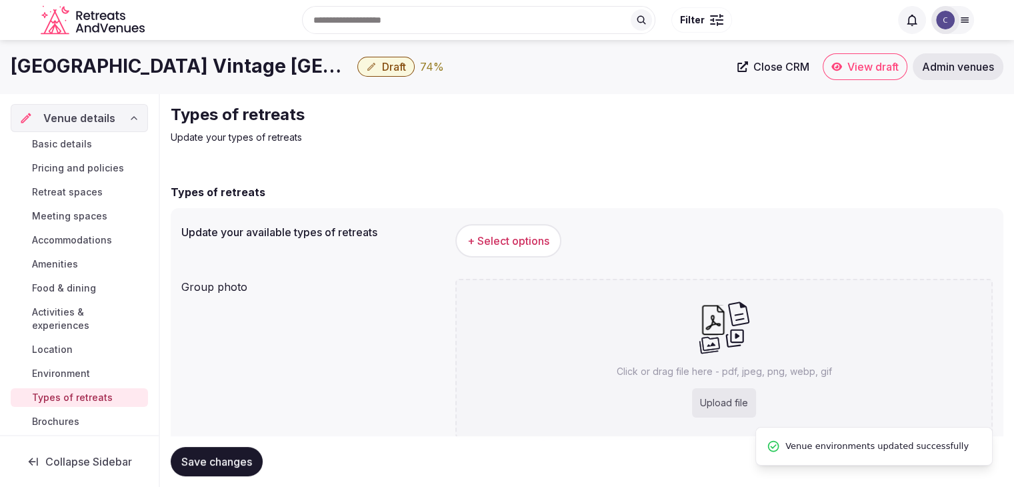
click at [513, 240] on span "+ Select options" at bounding box center [508, 240] width 82 height 15
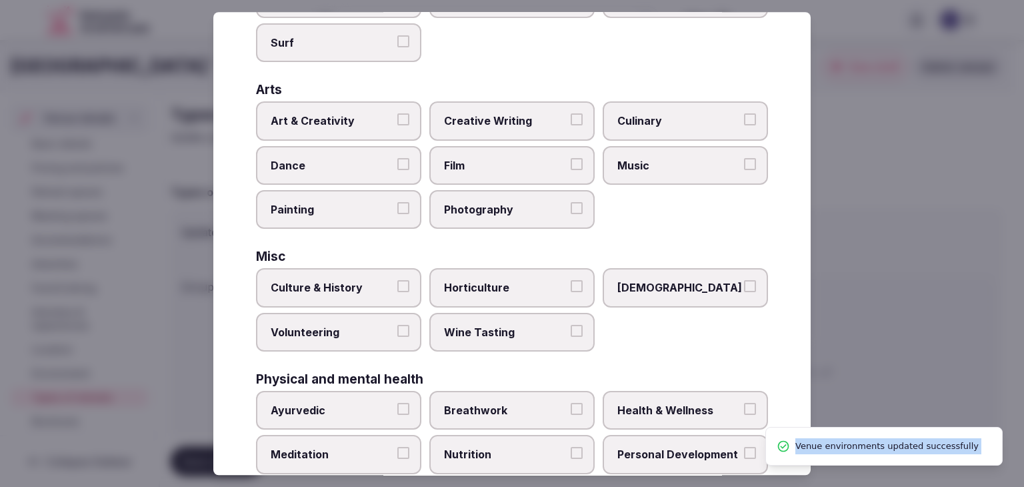
scroll to position [542, 0]
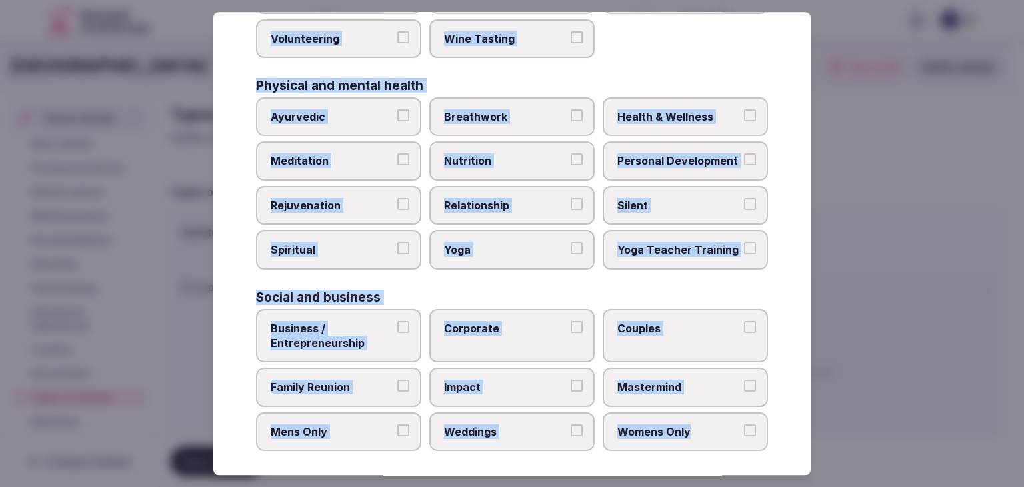
drag, startPoint x: 256, startPoint y: 93, endPoint x: 779, endPoint y: 421, distance: 617.0
click at [779, 421] on div "Select your types of retreats Choose all applicable types of retreats offered. …" at bounding box center [511, 243] width 597 height 463
copy div "Choose all applicable types of retreats offered. Active Adventure Cold Water Ex…"
click at [643, 113] on span "Health & Wellness" at bounding box center [678, 116] width 123 height 15
click at [744, 113] on button "Health & Wellness" at bounding box center [750, 115] width 12 height 12
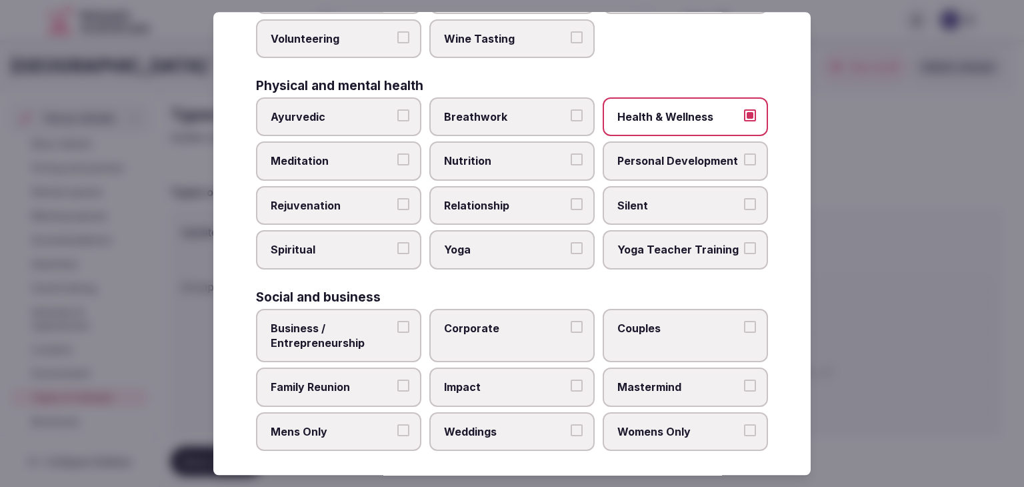
drag, startPoint x: 359, startPoint y: 343, endPoint x: 432, endPoint y: 333, distance: 74.0
click at [359, 342] on label "Business / Entrepreneurship" at bounding box center [338, 336] width 165 height 54
click at [397, 333] on button "Business / Entrepreneurship" at bounding box center [403, 327] width 12 height 12
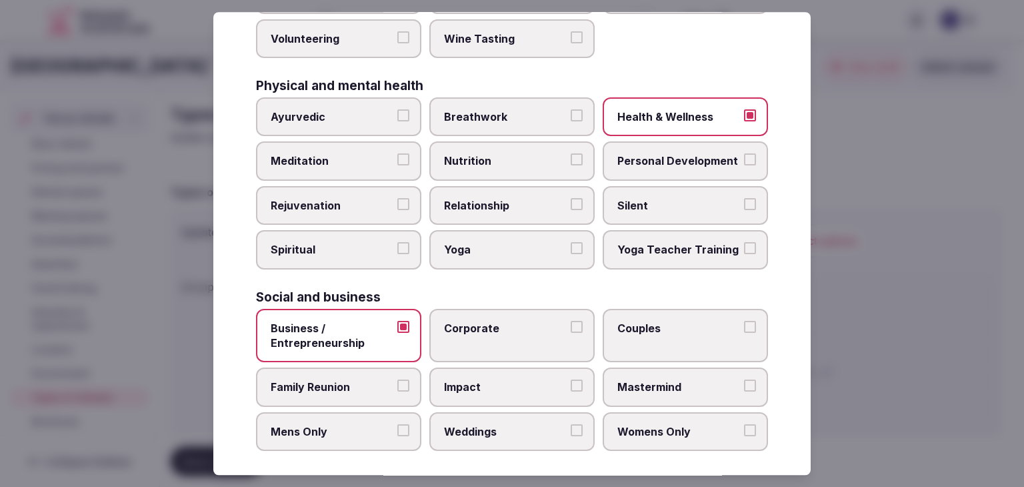
click at [470, 331] on label "Corporate" at bounding box center [511, 336] width 165 height 54
click at [571, 331] on button "Corporate" at bounding box center [577, 327] width 12 height 12
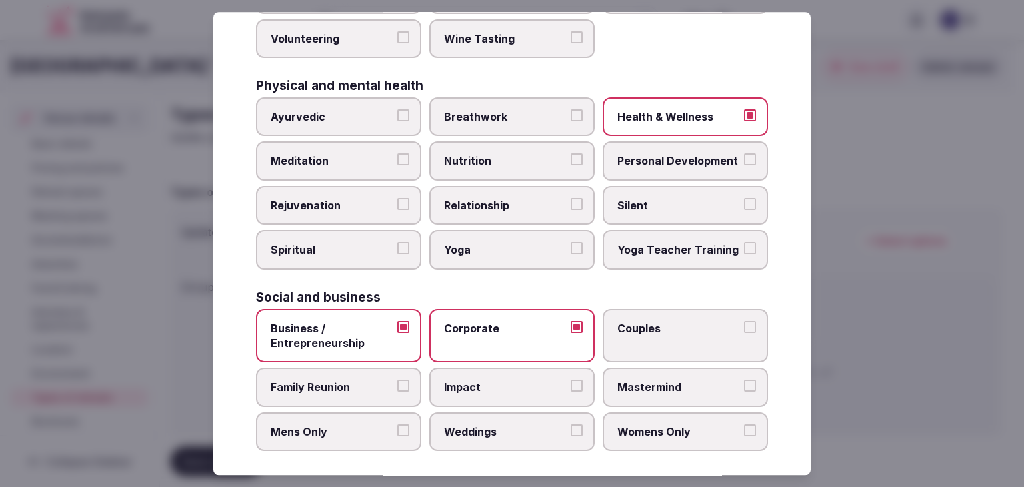
click at [369, 380] on span "Family Reunion" at bounding box center [332, 387] width 123 height 15
click at [397, 380] on button "Family Reunion" at bounding box center [403, 386] width 12 height 12
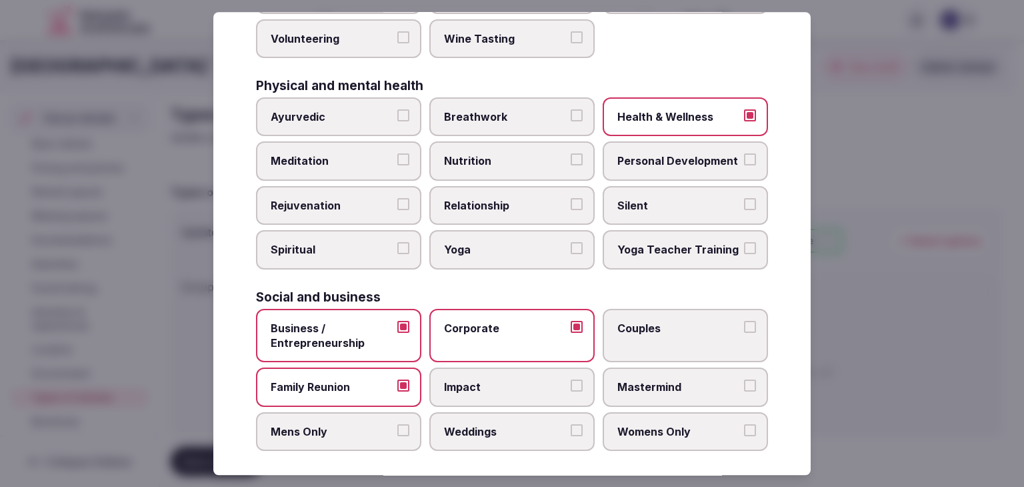
drag, startPoint x: 478, startPoint y: 417, endPoint x: 566, endPoint y: 418, distance: 88.0
click at [481, 424] on span "Weddings" at bounding box center [505, 431] width 123 height 15
click at [571, 424] on button "Weddings" at bounding box center [577, 430] width 12 height 12
click at [697, 424] on span "Womens Only" at bounding box center [678, 431] width 123 height 15
click at [744, 424] on button "Womens Only" at bounding box center [750, 430] width 12 height 12
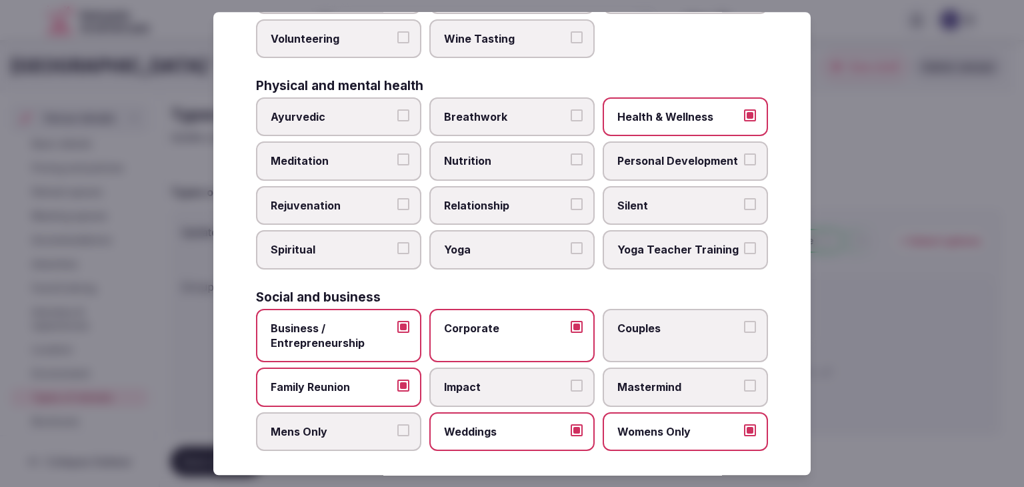
click at [675, 321] on span "Couples" at bounding box center [678, 328] width 123 height 15
click at [744, 321] on button "Couples" at bounding box center [750, 327] width 12 height 12
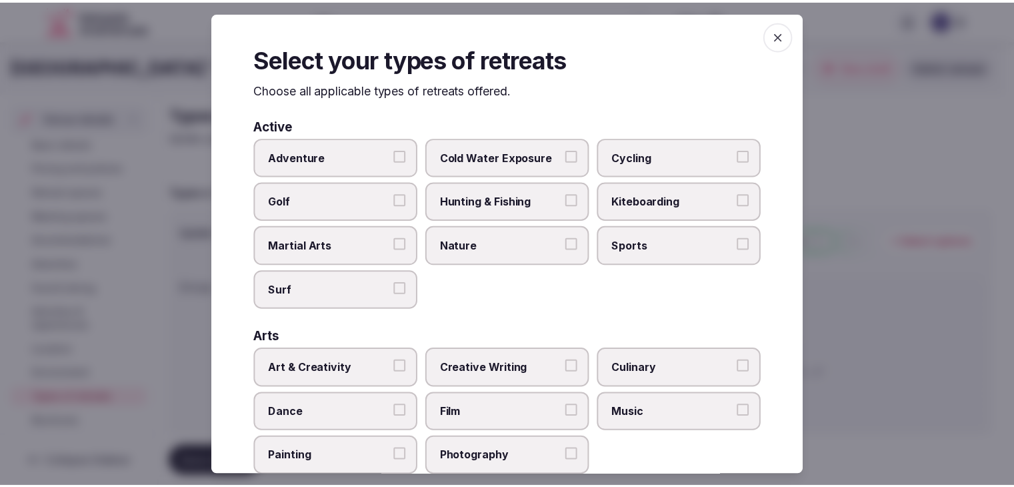
scroll to position [0, 0]
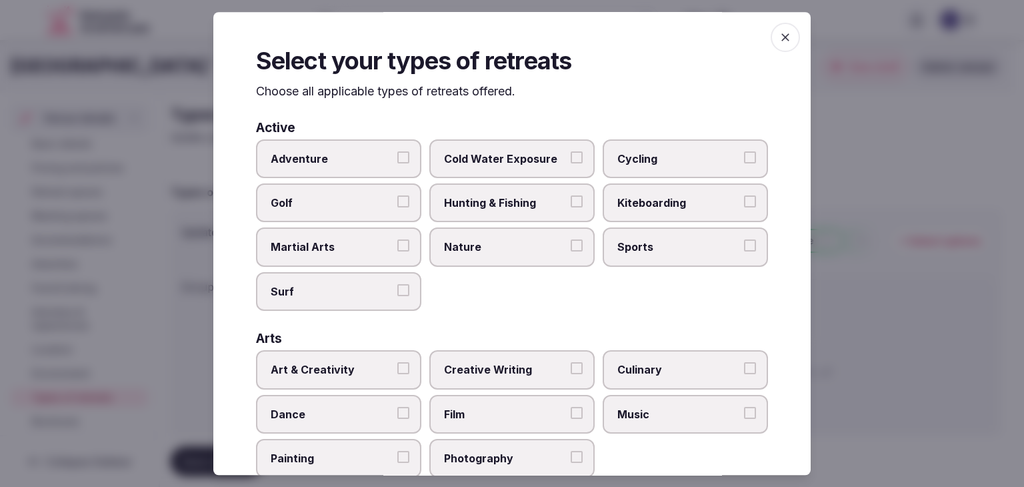
click at [779, 38] on icon "button" at bounding box center [785, 37] width 13 height 13
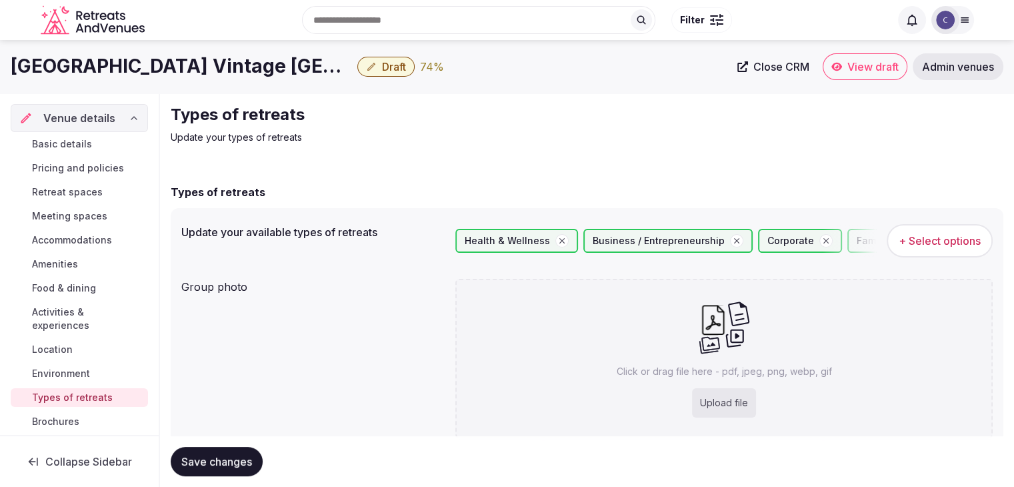
click at [743, 407] on div "Upload file" at bounding box center [724, 402] width 64 height 29
type input "**********"
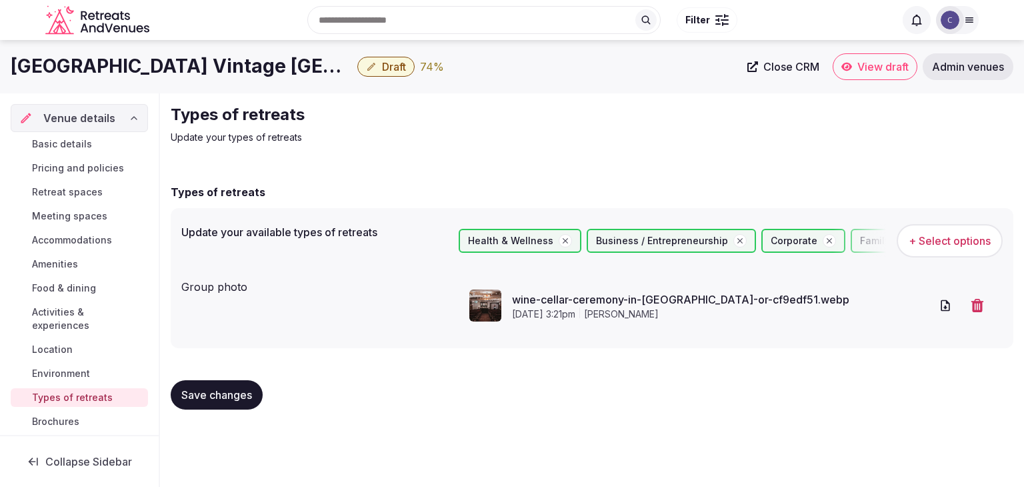
click at [235, 393] on span "Save changes" at bounding box center [216, 394] width 71 height 13
click at [83, 423] on link "Brochures" at bounding box center [79, 421] width 137 height 19
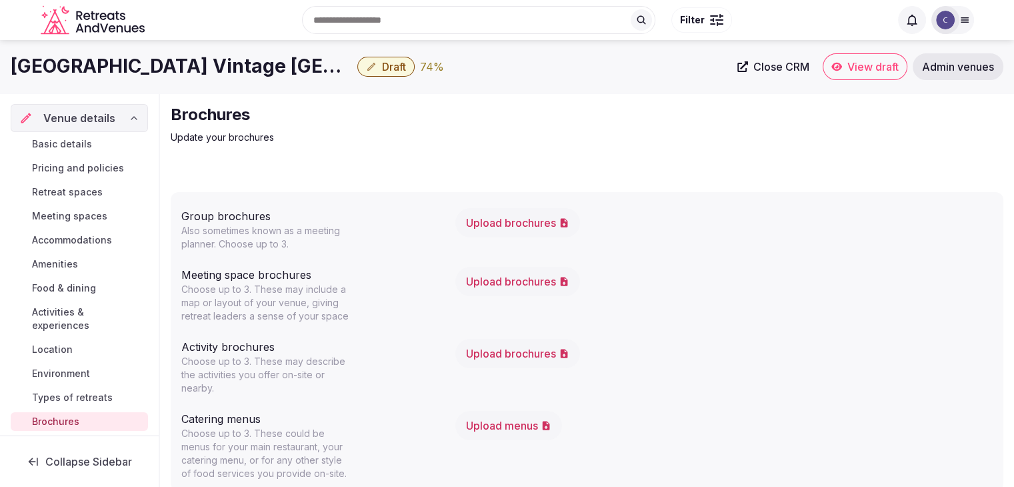
click at [85, 393] on span "Types of retreats" at bounding box center [72, 397] width 81 height 13
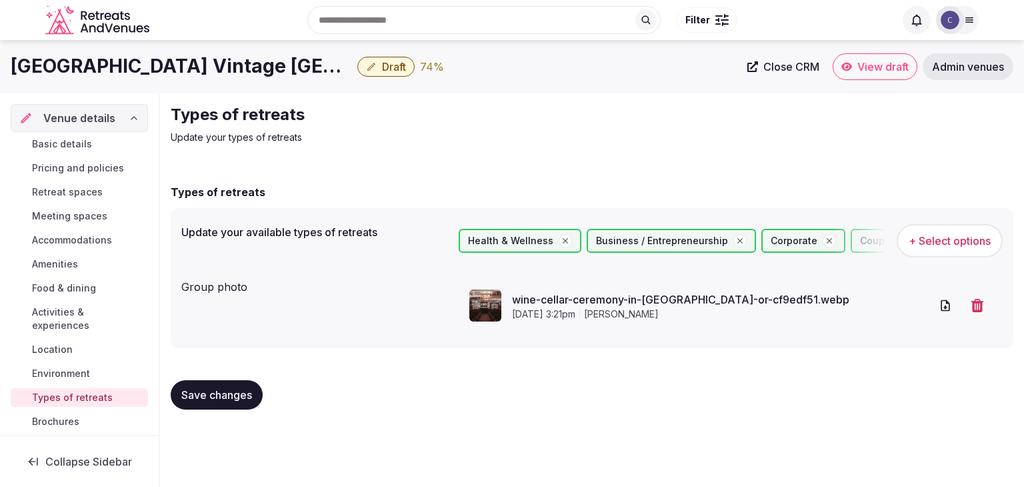
click at [86, 375] on span "Environment" at bounding box center [61, 373] width 58 height 13
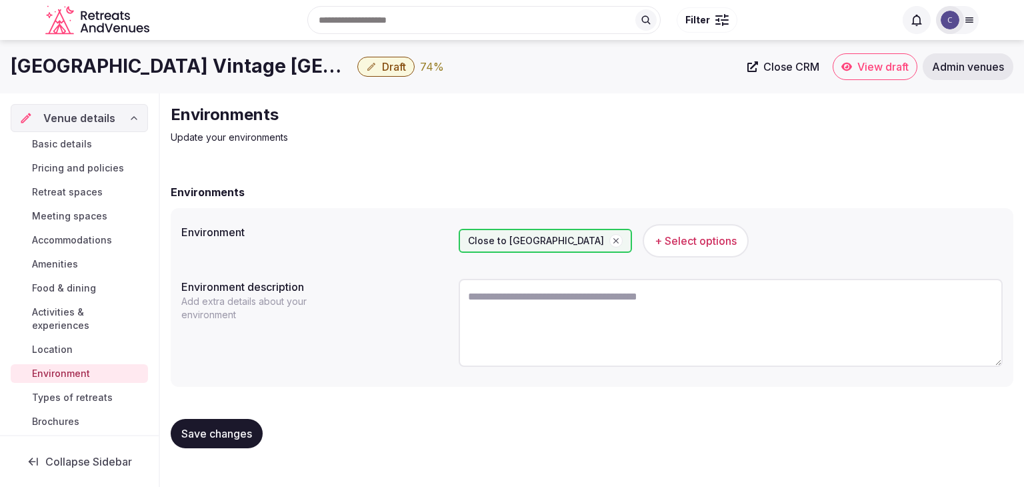
click at [75, 341] on link "Location" at bounding box center [79, 349] width 137 height 19
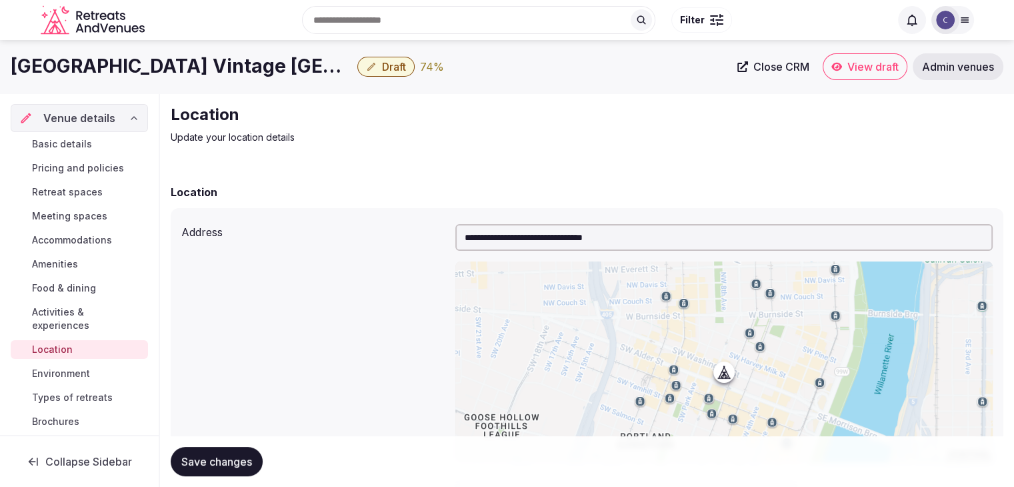
click at [80, 311] on span "Activities & experiences" at bounding box center [87, 318] width 111 height 27
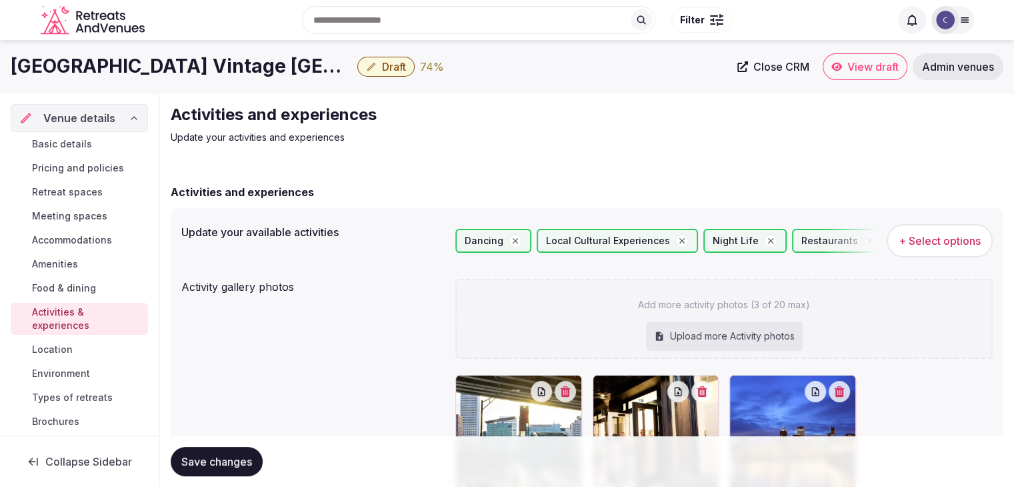
click at [78, 286] on span "Food & dining" at bounding box center [64, 287] width 64 height 13
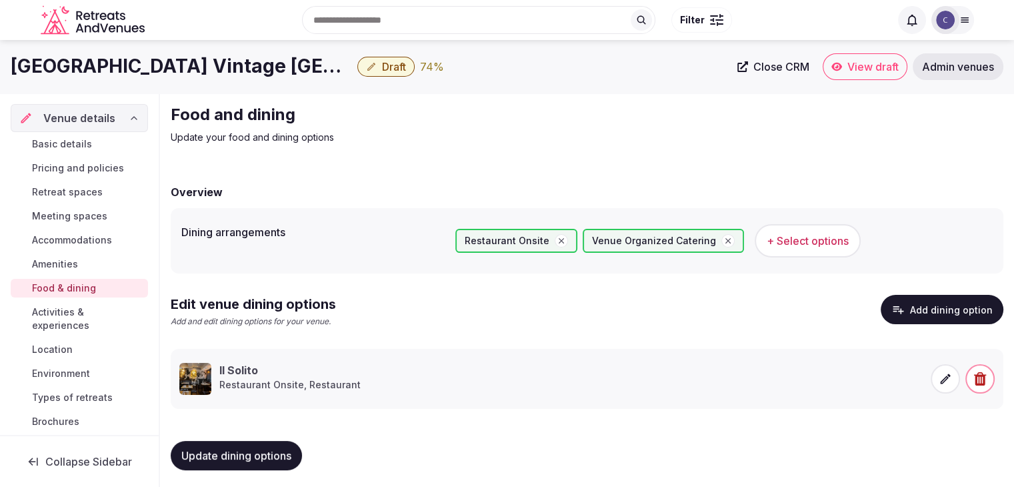
click at [74, 264] on span "Amenities" at bounding box center [55, 263] width 46 height 13
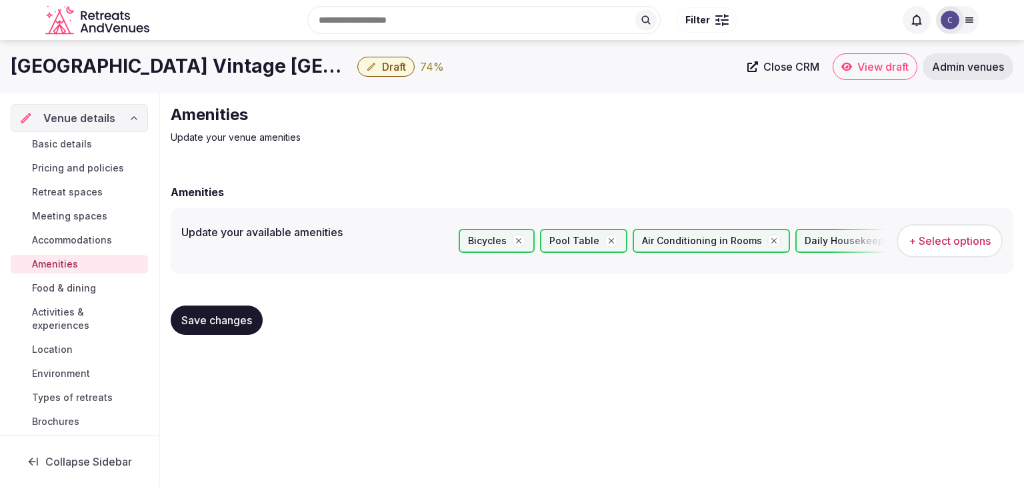
click at [81, 236] on span "Accommodations" at bounding box center [72, 239] width 80 height 13
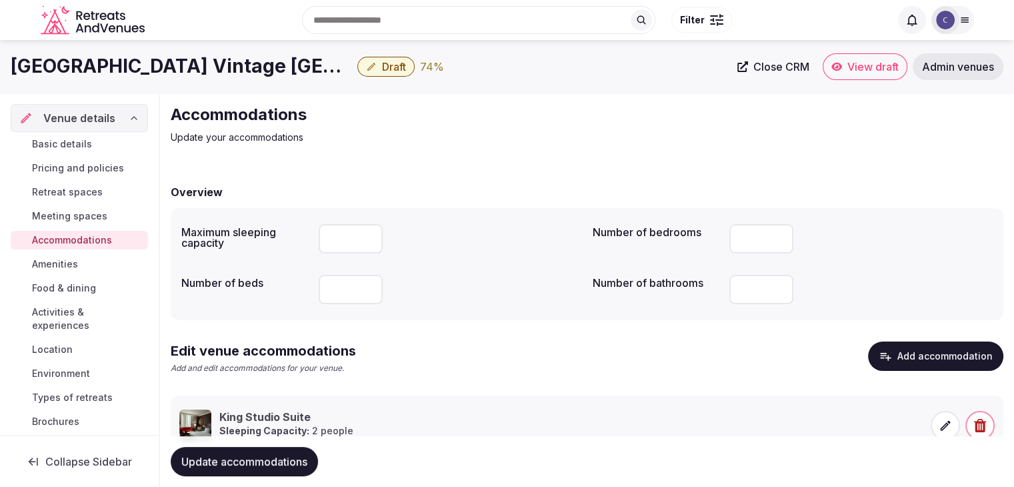
click at [81, 219] on span "Meeting spaces" at bounding box center [69, 215] width 75 height 13
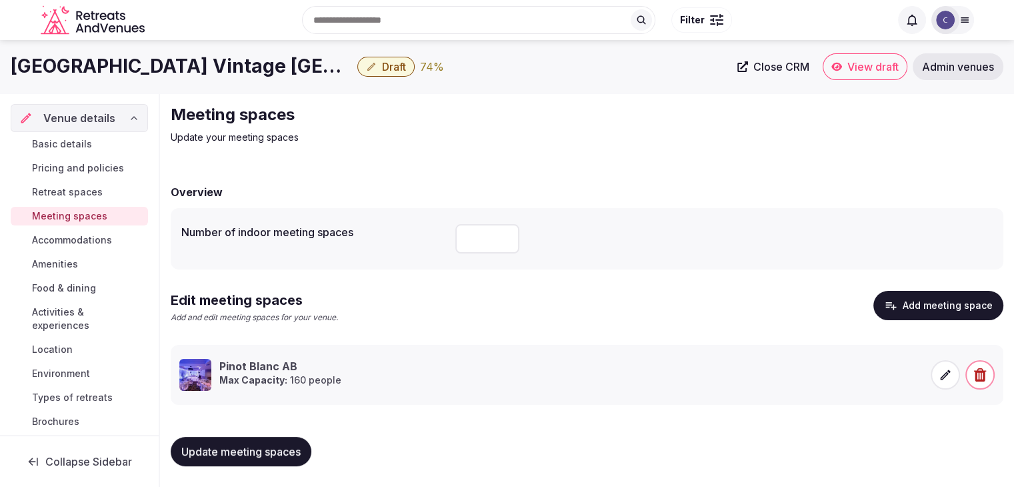
click at [81, 184] on link "Retreat spaces" at bounding box center [79, 192] width 137 height 19
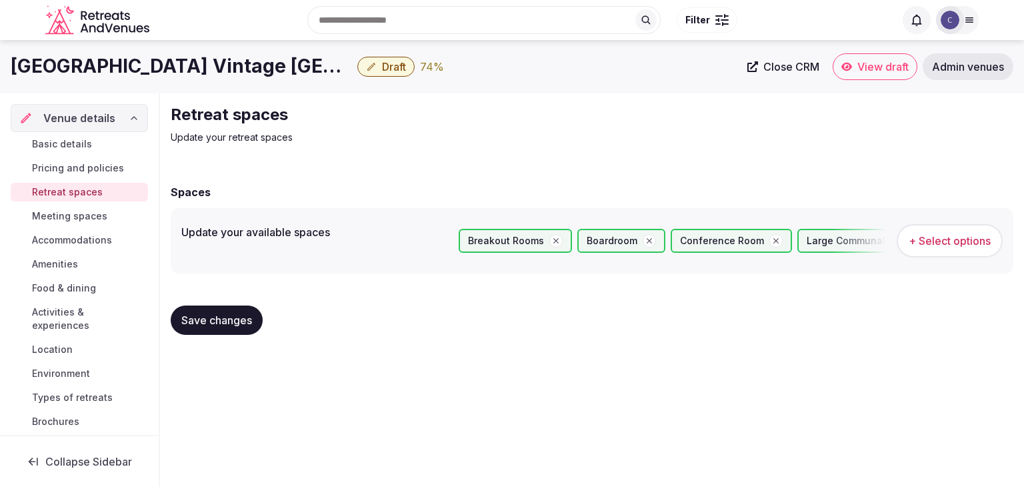
click at [83, 166] on span "Pricing and policies" at bounding box center [78, 167] width 92 height 13
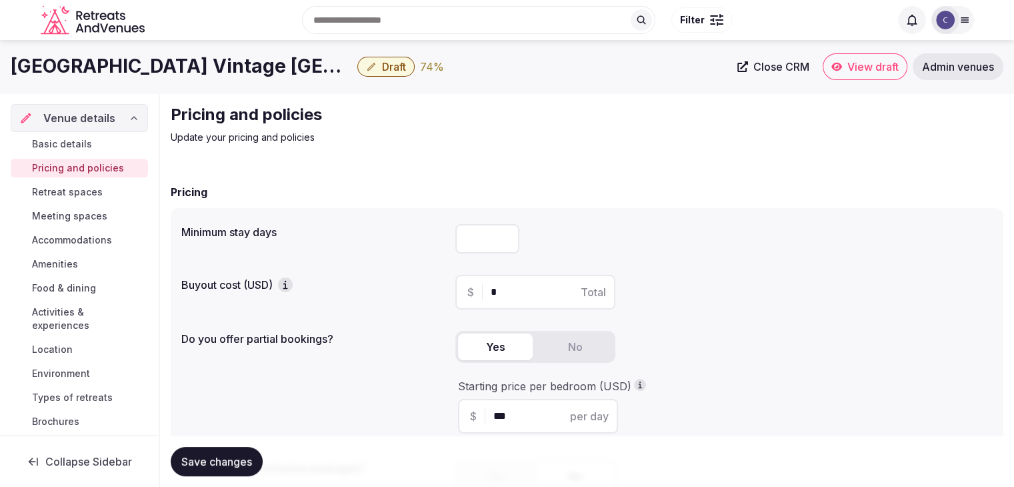
click at [86, 142] on span "Basic details" at bounding box center [62, 143] width 60 height 13
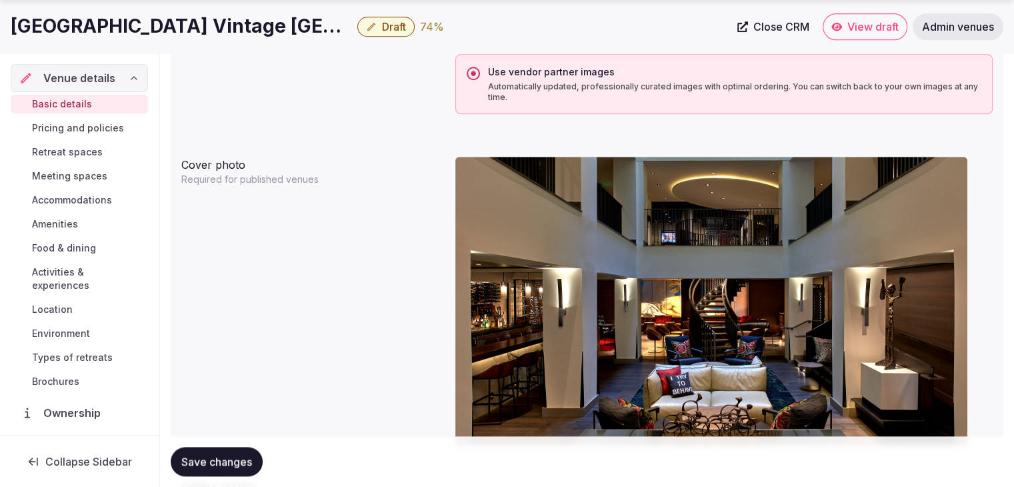
scroll to position [1200, 0]
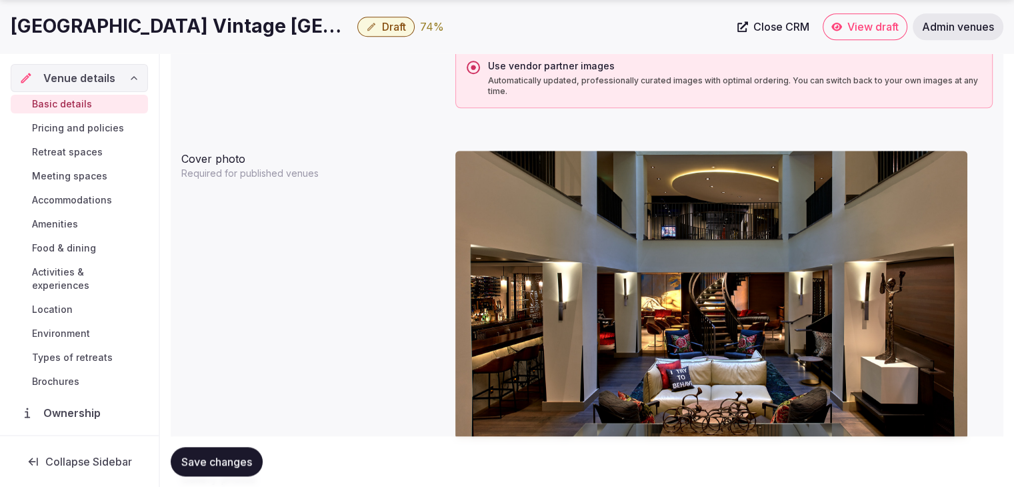
click at [382, 24] on span "Draft" at bounding box center [394, 26] width 24 height 13
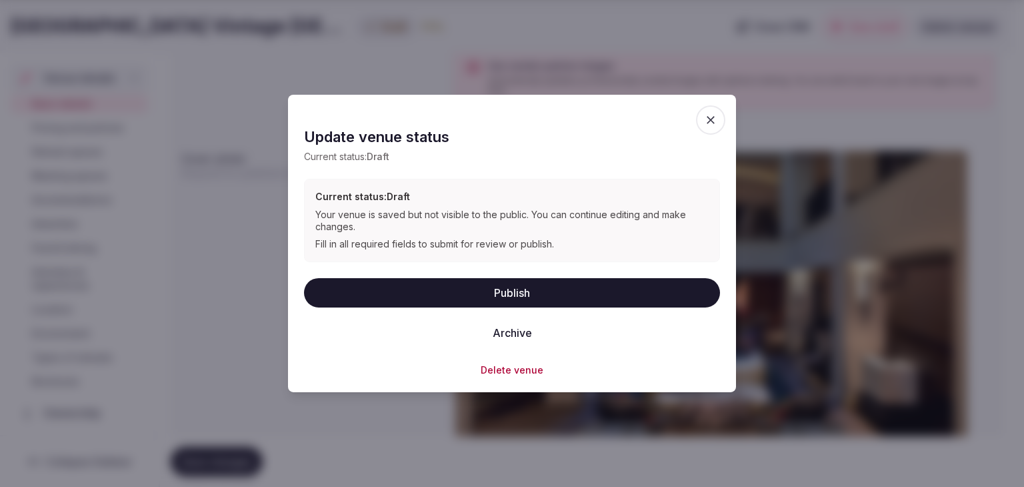
click at [497, 289] on button "Publish" at bounding box center [512, 291] width 416 height 29
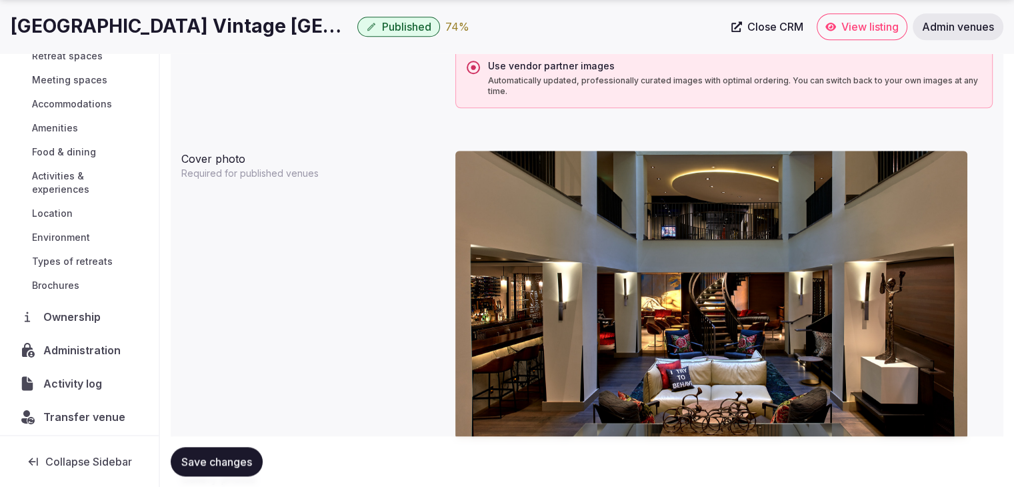
scroll to position [101, 0]
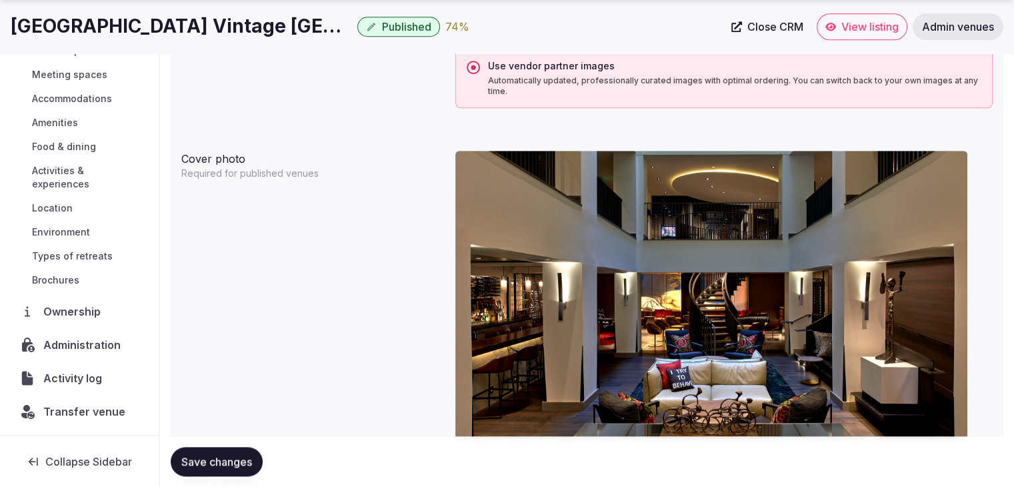
click at [81, 333] on div "Administration" at bounding box center [79, 345] width 137 height 28
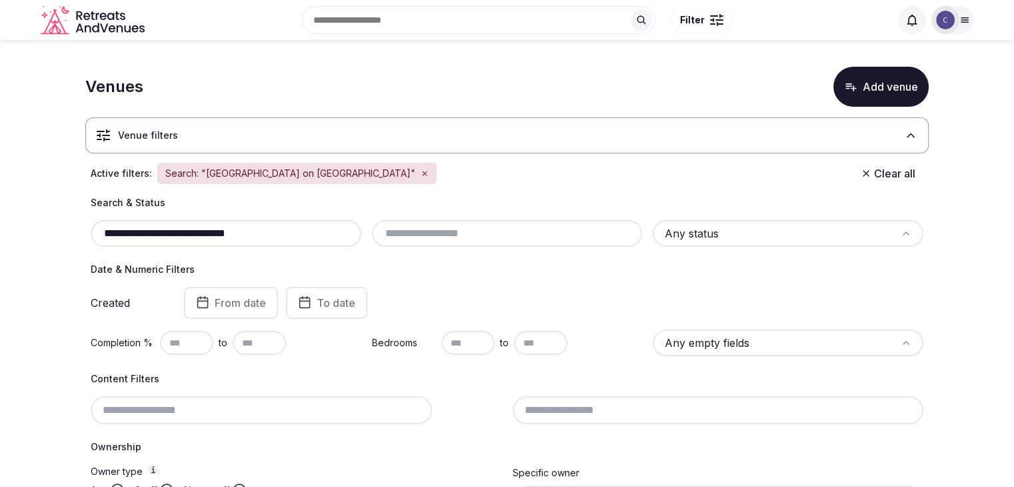
click at [307, 240] on input "**********" at bounding box center [226, 233] width 260 height 16
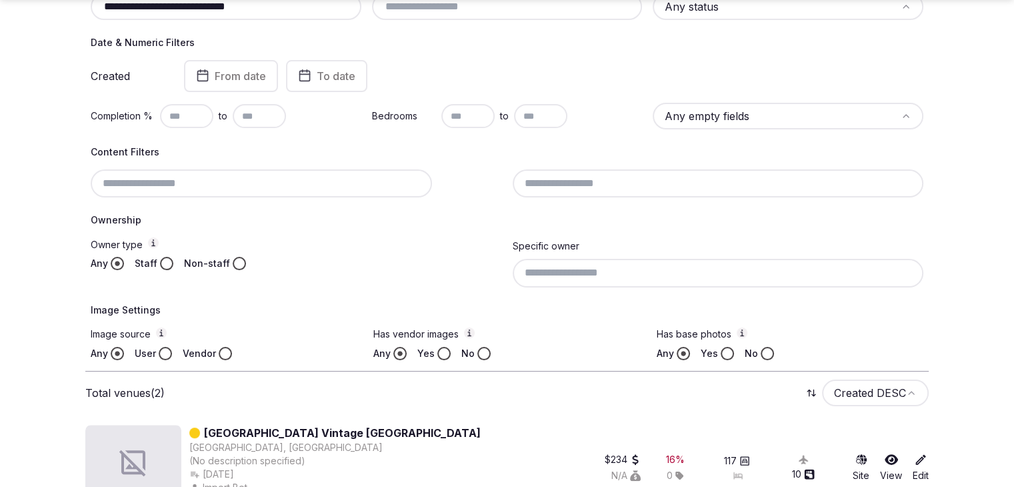
scroll to position [352, 0]
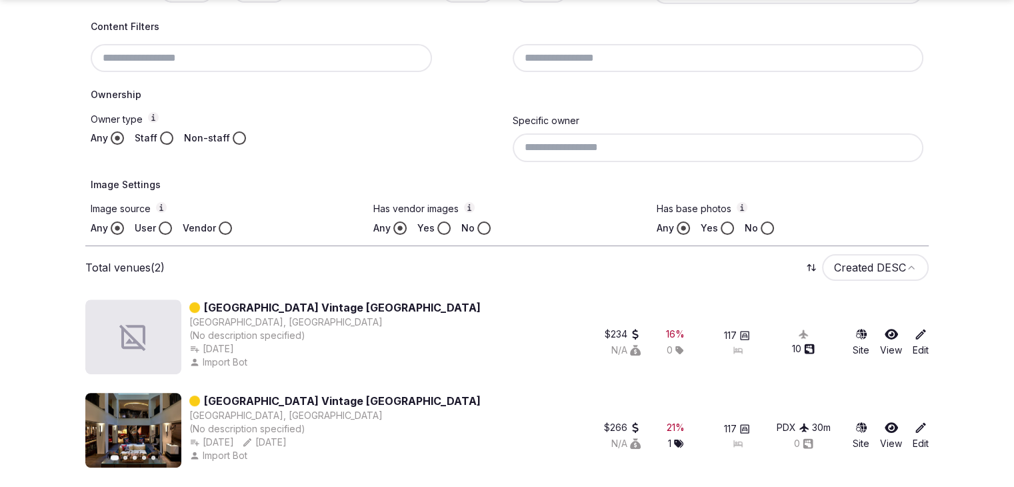
type input "**********"
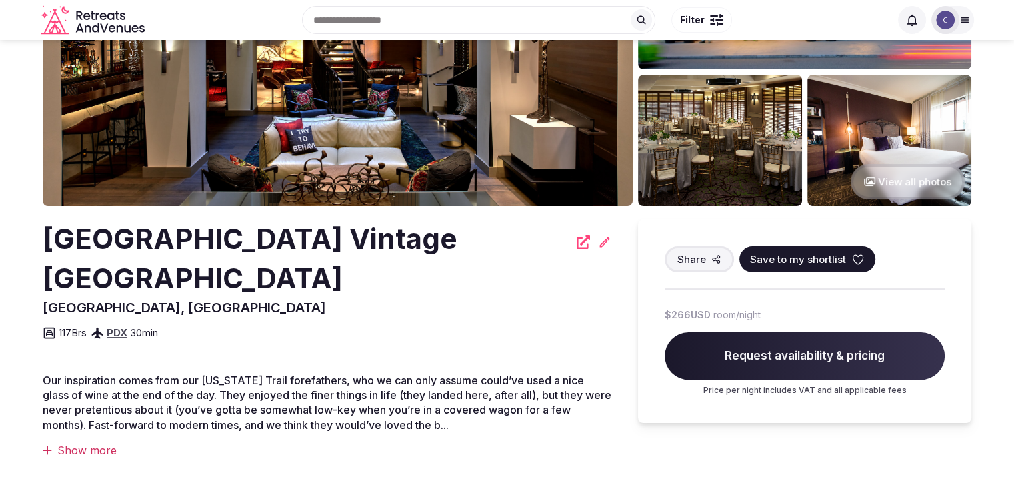
scroll to position [133, 0]
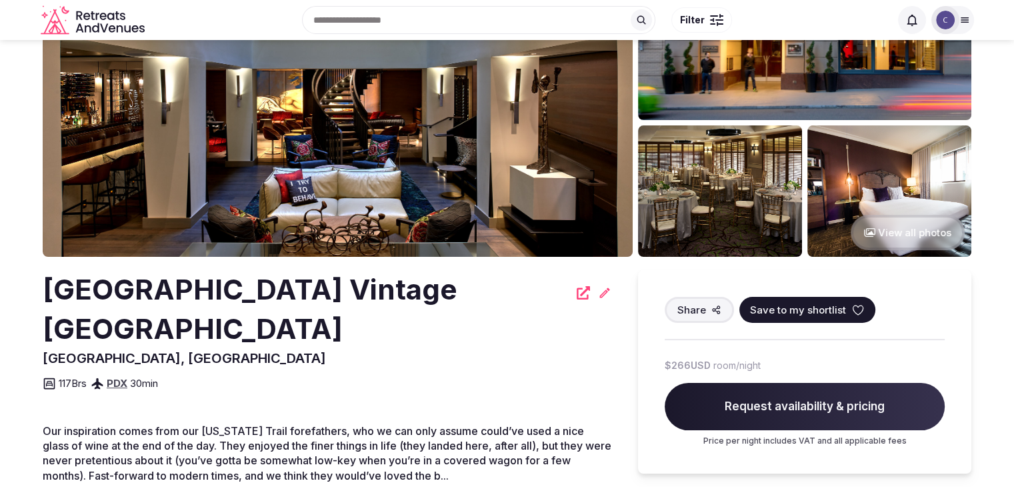
click at [379, 286] on h2 "[GEOGRAPHIC_DATA] Vintage [GEOGRAPHIC_DATA]" at bounding box center [306, 309] width 526 height 79
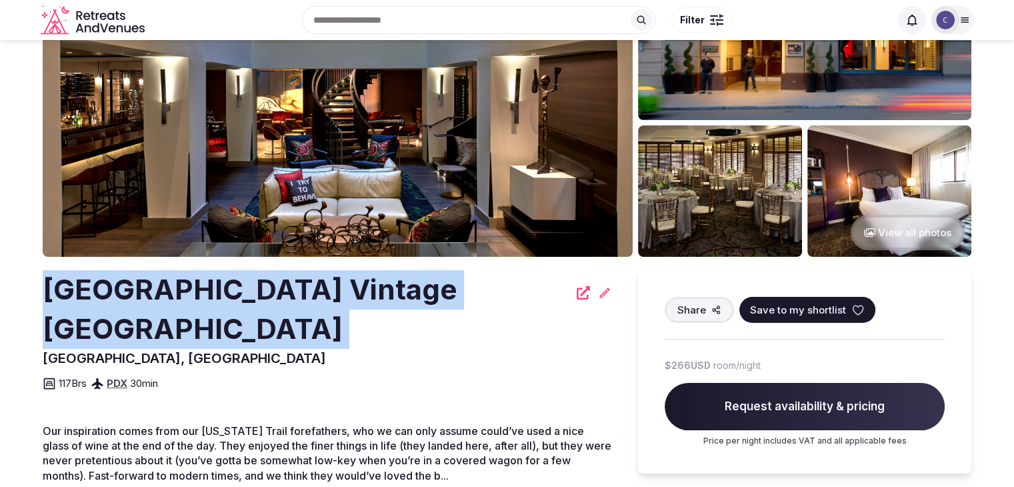
click at [379, 286] on h2 "[GEOGRAPHIC_DATA] Vintage [GEOGRAPHIC_DATA]" at bounding box center [306, 309] width 526 height 79
copy div "[GEOGRAPHIC_DATA] Vintage [GEOGRAPHIC_DATA]"
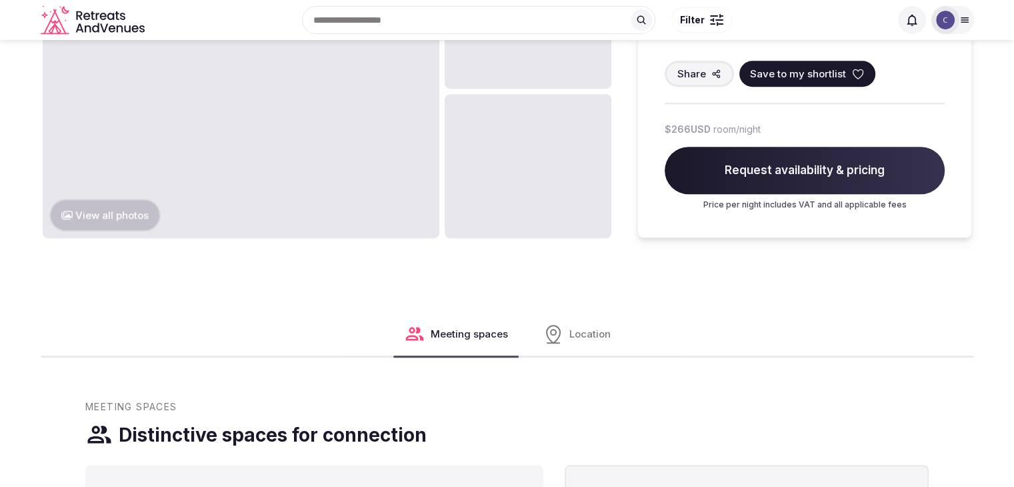
scroll to position [811, 0]
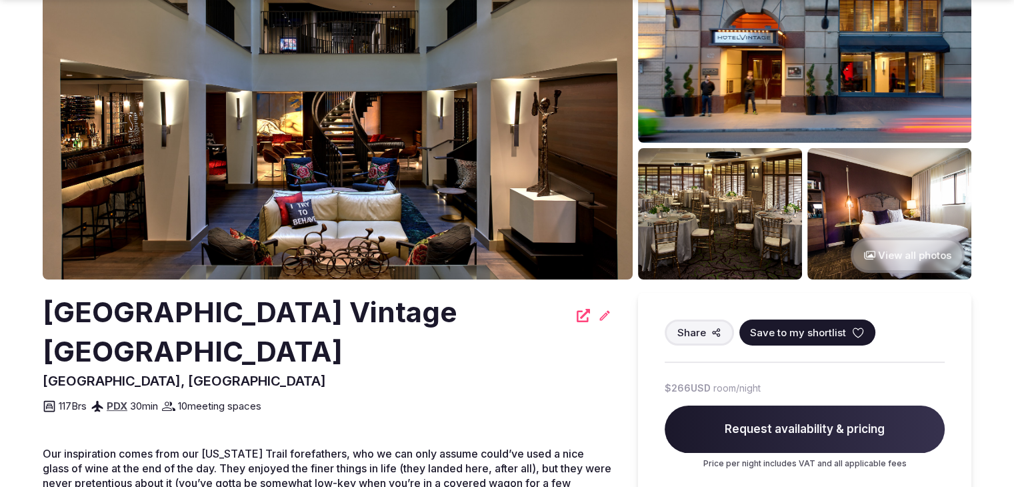
scroll to position [133, 0]
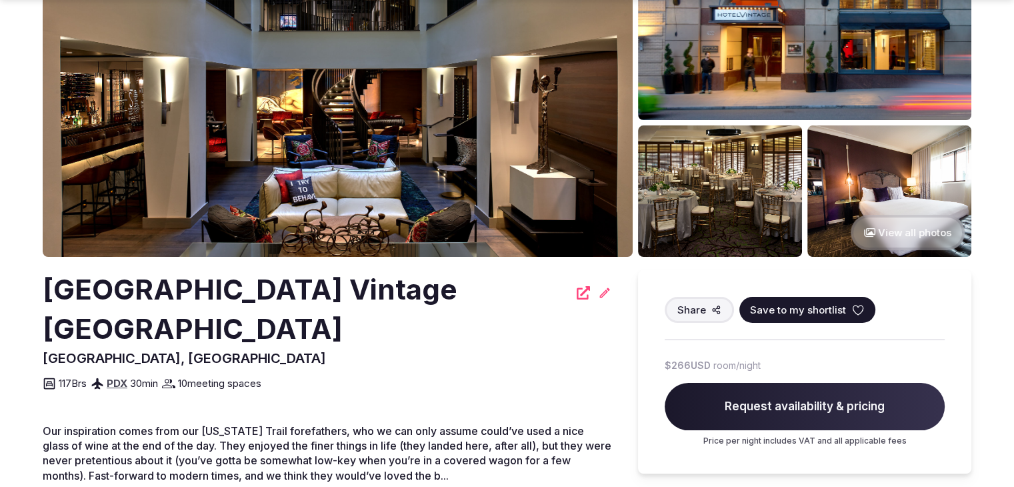
click at [197, 298] on h2 "[GEOGRAPHIC_DATA] Vintage [GEOGRAPHIC_DATA]" at bounding box center [306, 309] width 526 height 79
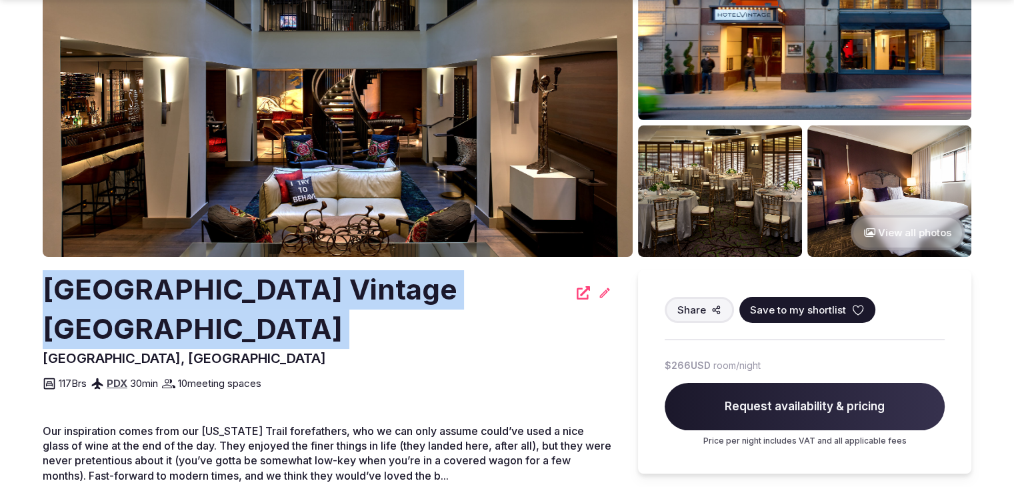
click at [197, 298] on h2 "[GEOGRAPHIC_DATA] Vintage [GEOGRAPHIC_DATA]" at bounding box center [306, 309] width 526 height 79
copy div "[GEOGRAPHIC_DATA] Vintage [GEOGRAPHIC_DATA]"
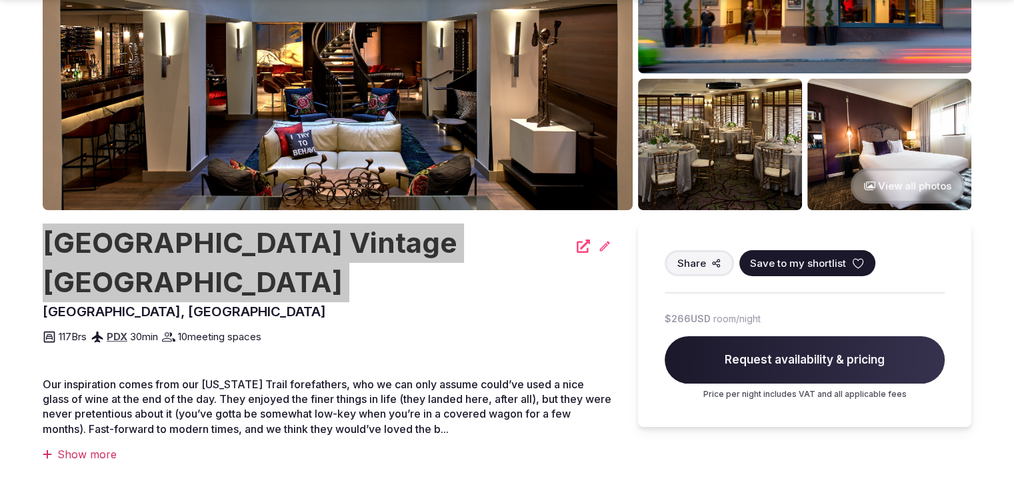
scroll to position [200, 0]
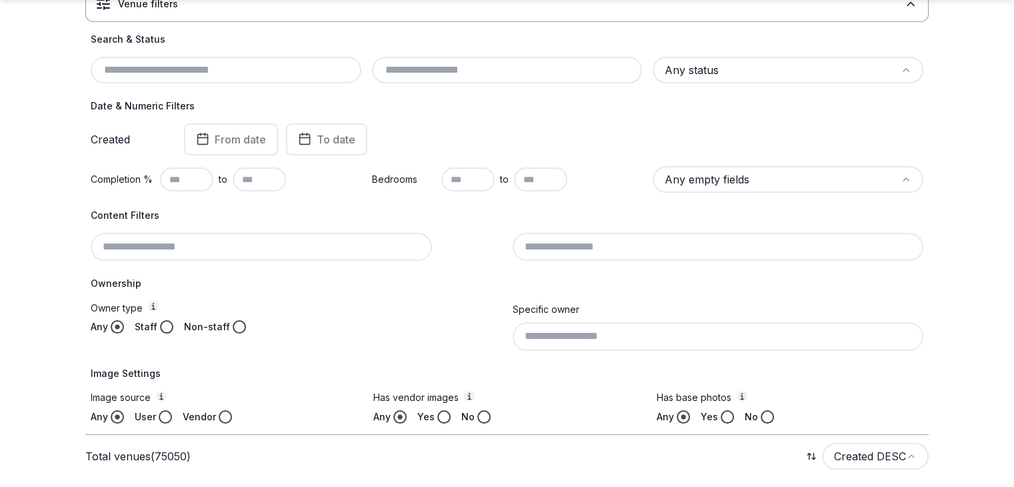
scroll to position [133, 0]
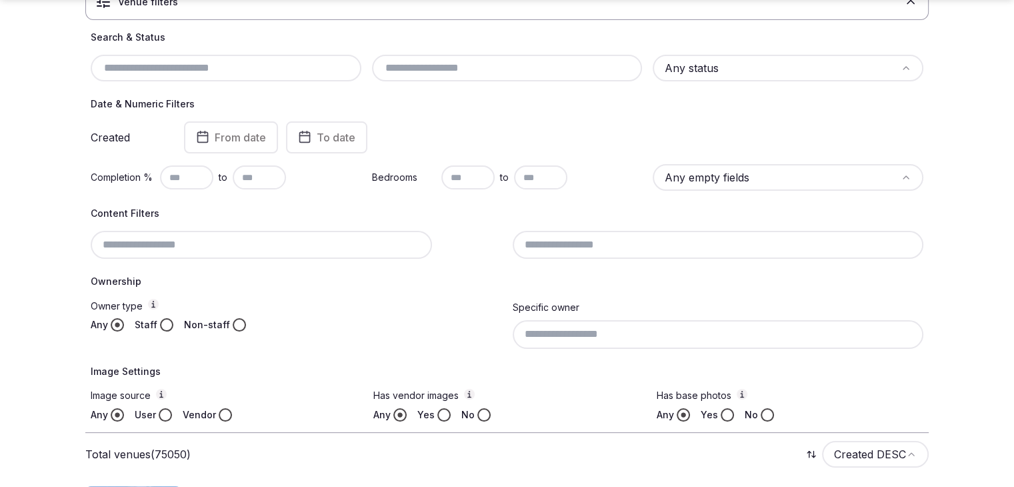
click at [793, 67] on html "Search Popular Destinations [GEOGRAPHIC_DATA], [GEOGRAPHIC_DATA] [GEOGRAPHIC_DA…" at bounding box center [507, 110] width 1014 height 487
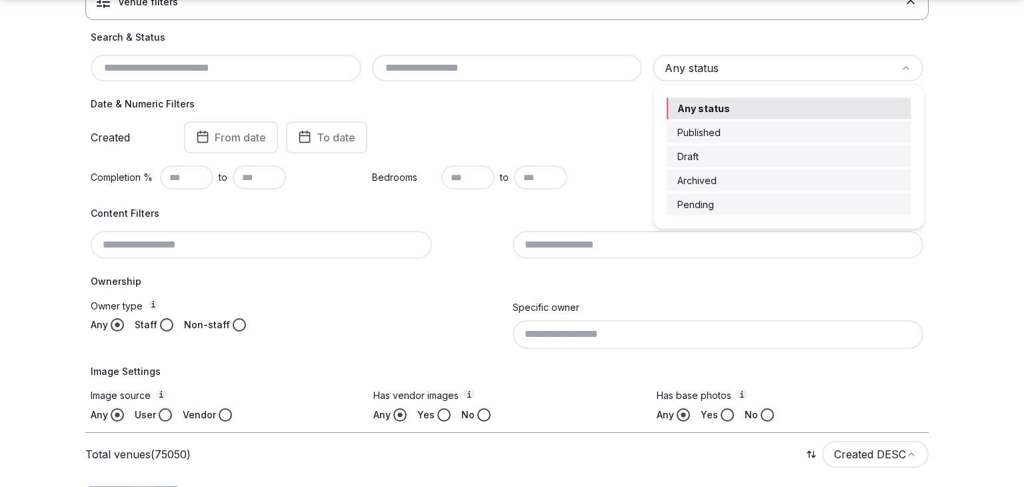
drag, startPoint x: 745, startPoint y: 157, endPoint x: 755, endPoint y: 169, distance: 16.1
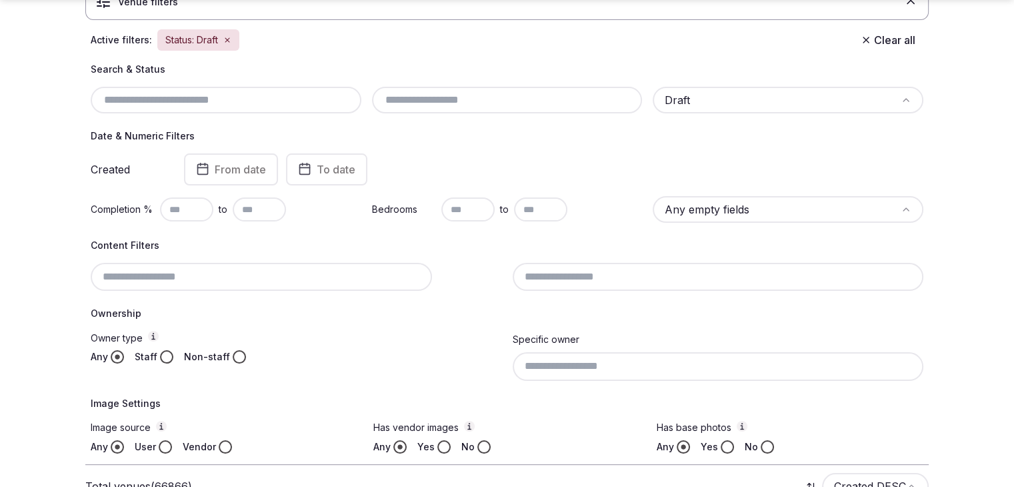
click at [488, 89] on div at bounding box center [507, 100] width 271 height 27
click at [491, 94] on div at bounding box center [507, 100] width 271 height 27
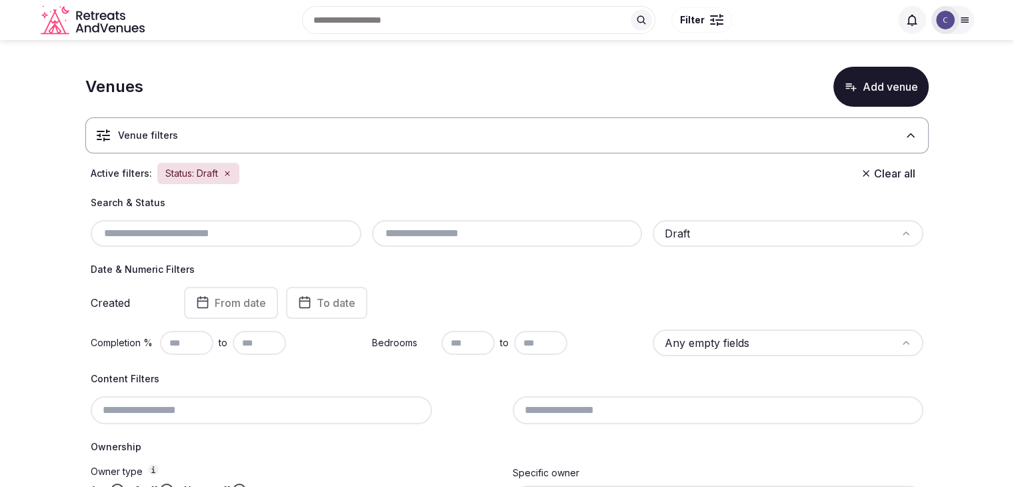
click at [508, 226] on input "text" at bounding box center [507, 233] width 260 height 16
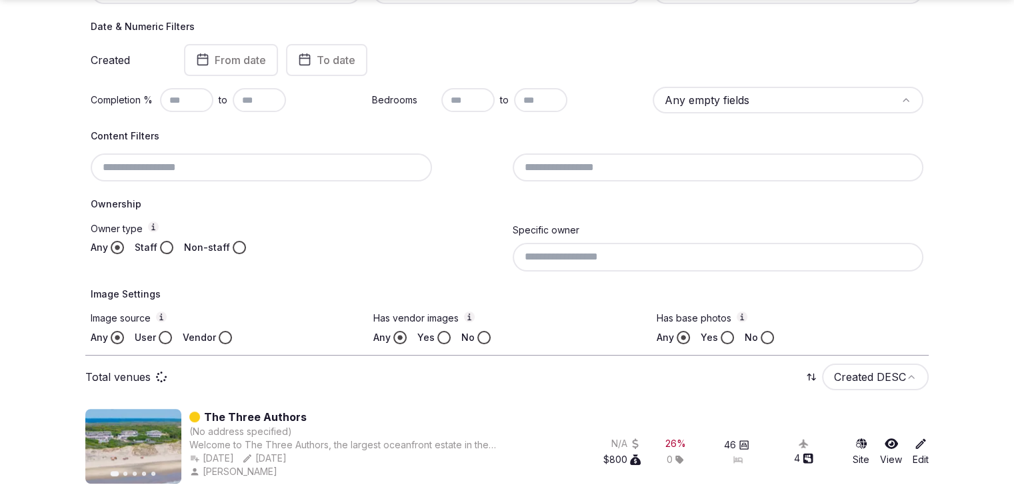
scroll to position [267, 0]
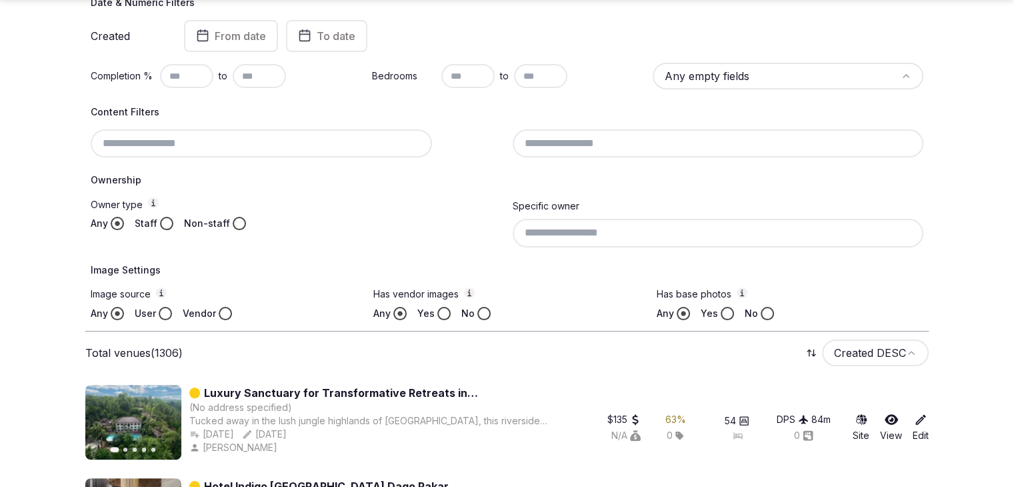
type input "*********"
click at [181, 68] on input "text" at bounding box center [186, 76] width 53 height 24
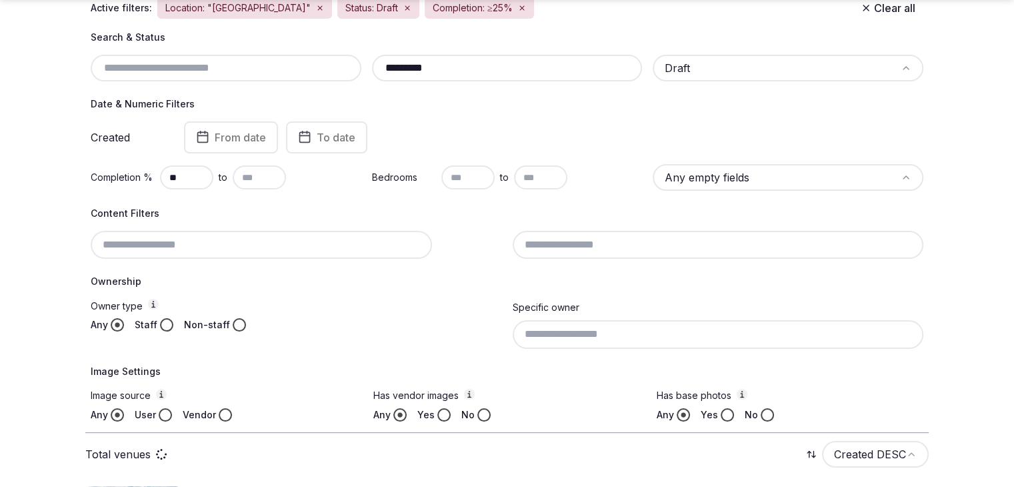
scroll to position [365, 0]
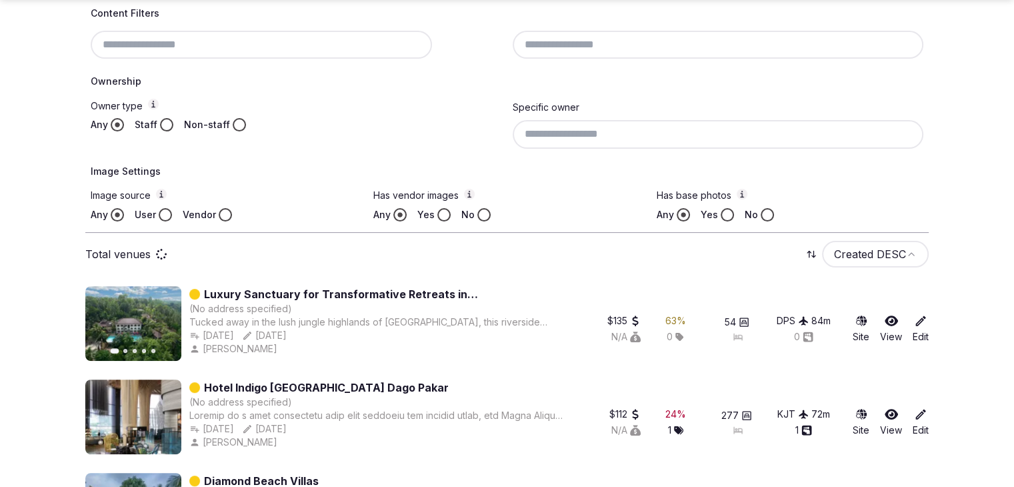
type input "**"
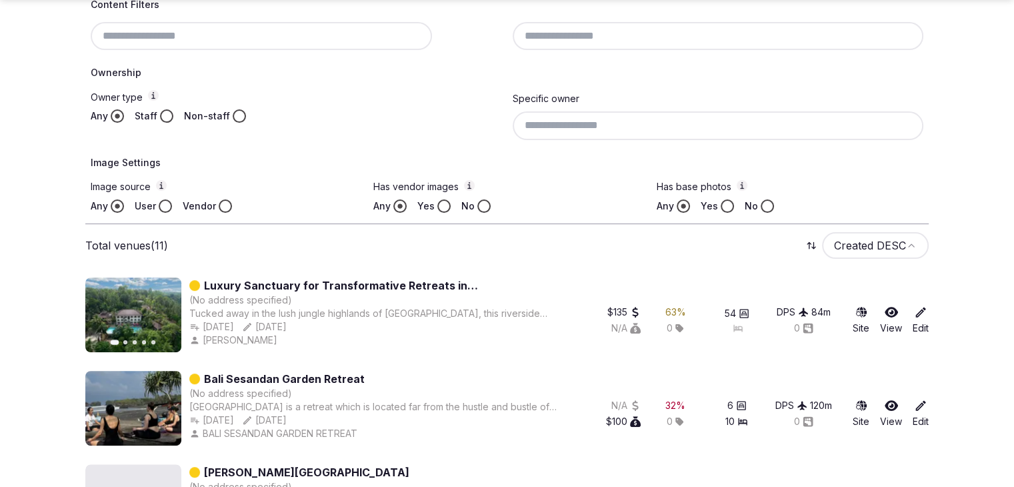
scroll to position [392, 0]
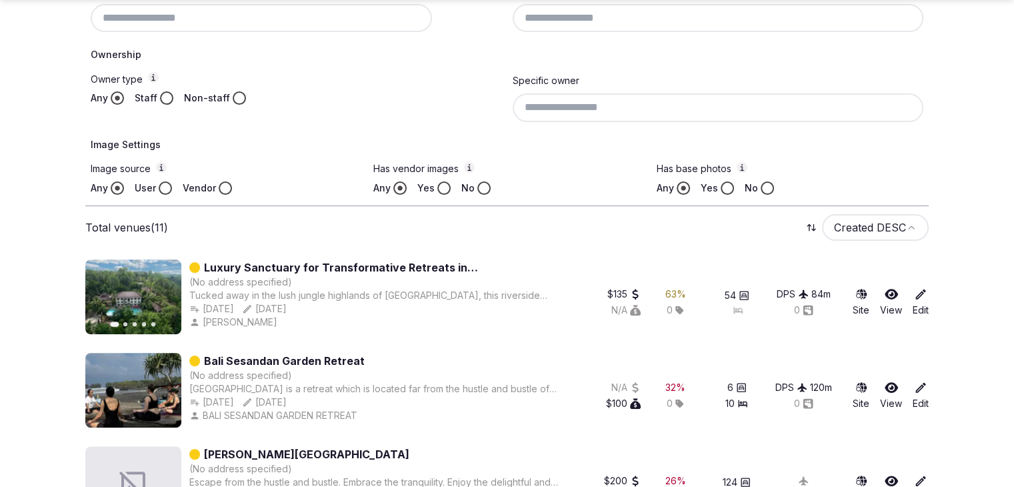
click at [588, 102] on input at bounding box center [718, 107] width 411 height 28
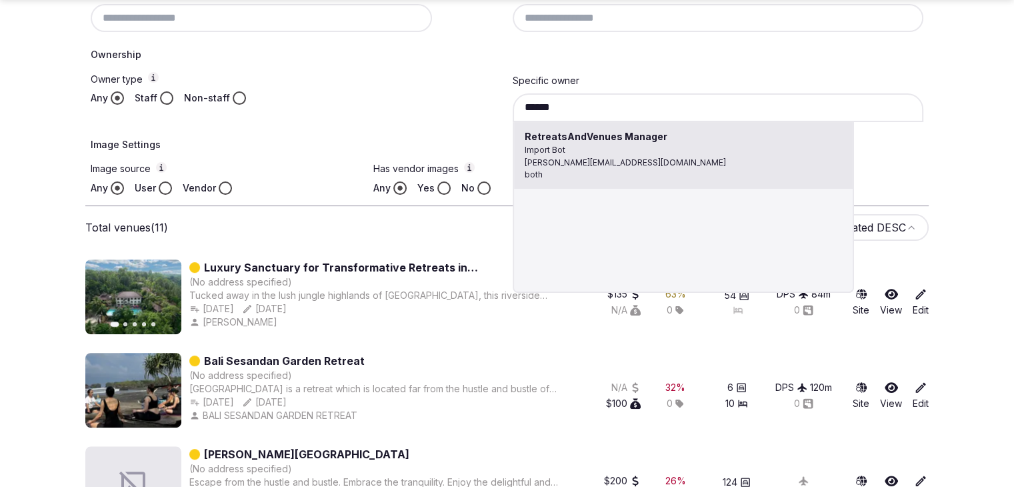
type input "**********"
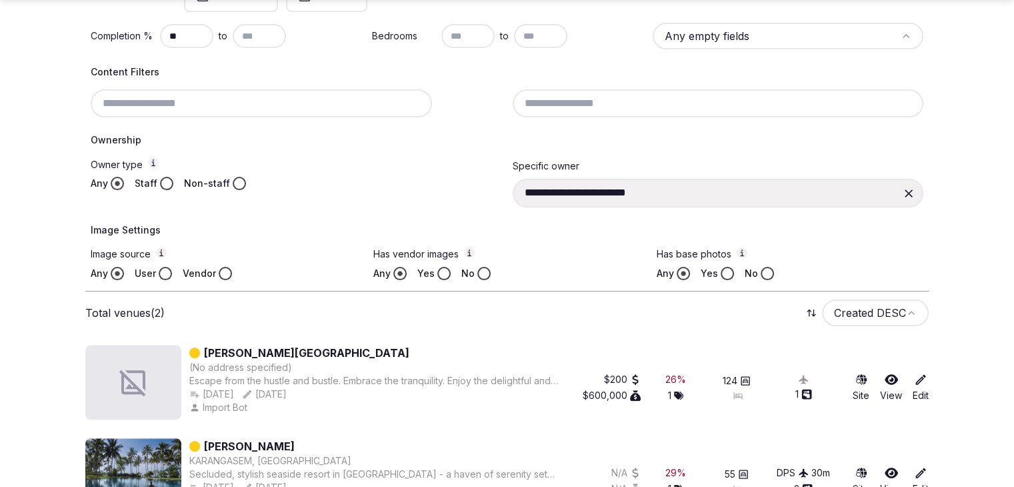
scroll to position [352, 0]
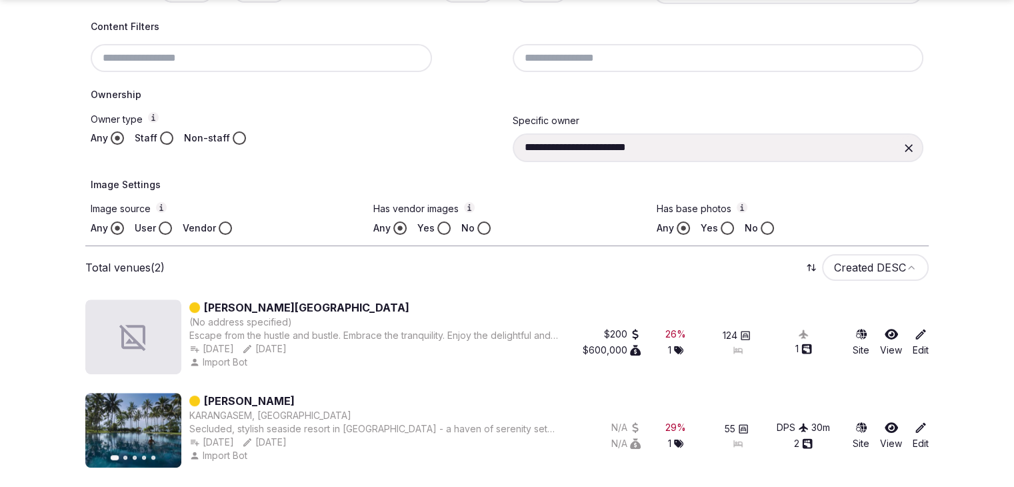
drag, startPoint x: 261, startPoint y: 395, endPoint x: 303, endPoint y: 232, distance: 168.0
click at [303, 232] on div "Any User Vendor" at bounding box center [224, 227] width 267 height 13
click at [915, 141] on icon at bounding box center [908, 147] width 13 height 13
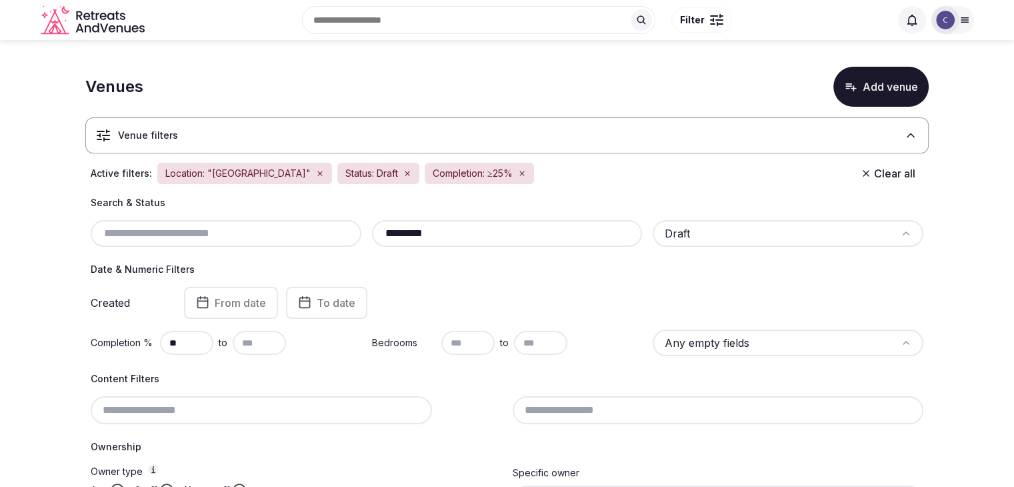
click at [509, 225] on input "*********" at bounding box center [507, 233] width 260 height 16
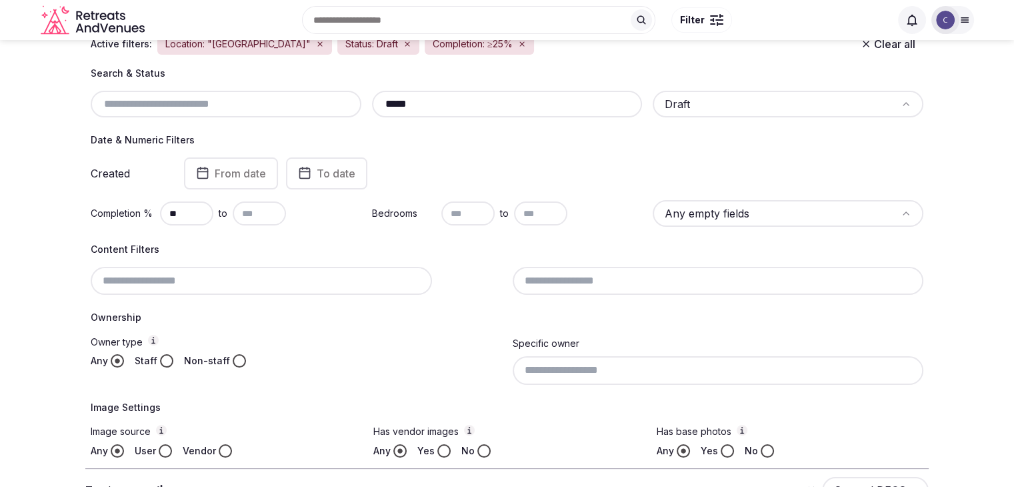
scroll to position [200, 0]
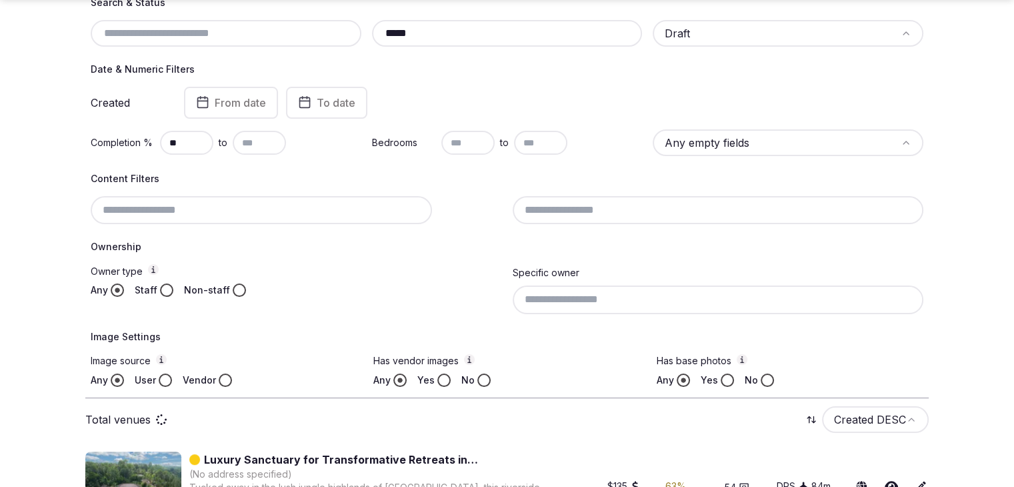
type input "*****"
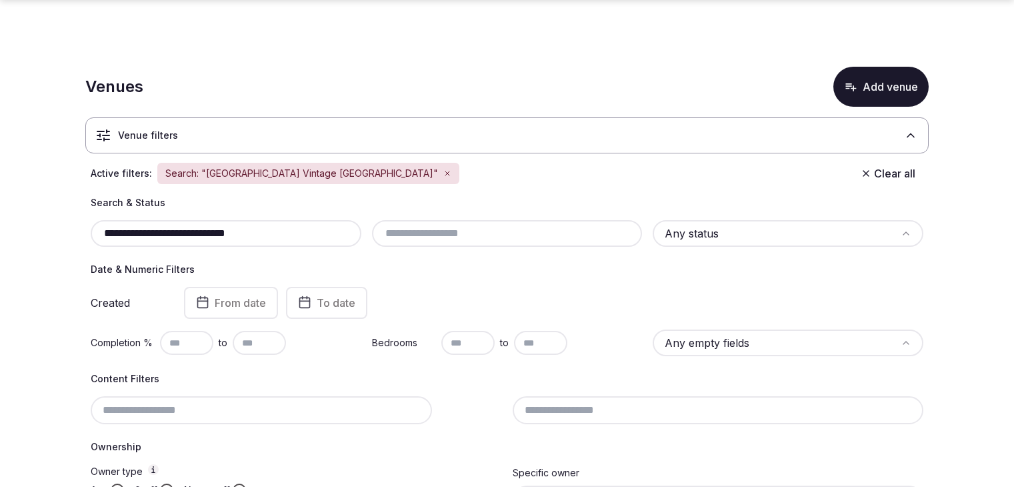
scroll to position [352, 0]
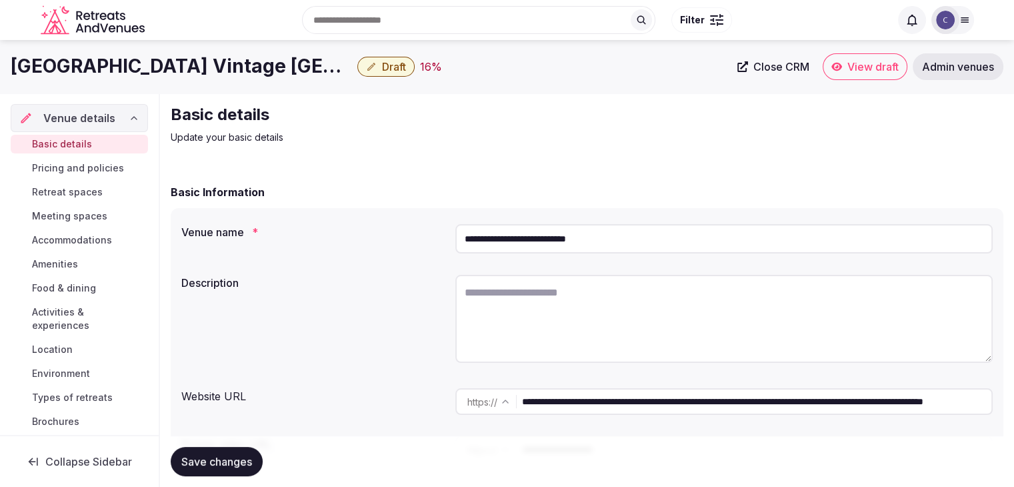
click at [382, 65] on span "Draft" at bounding box center [394, 66] width 24 height 13
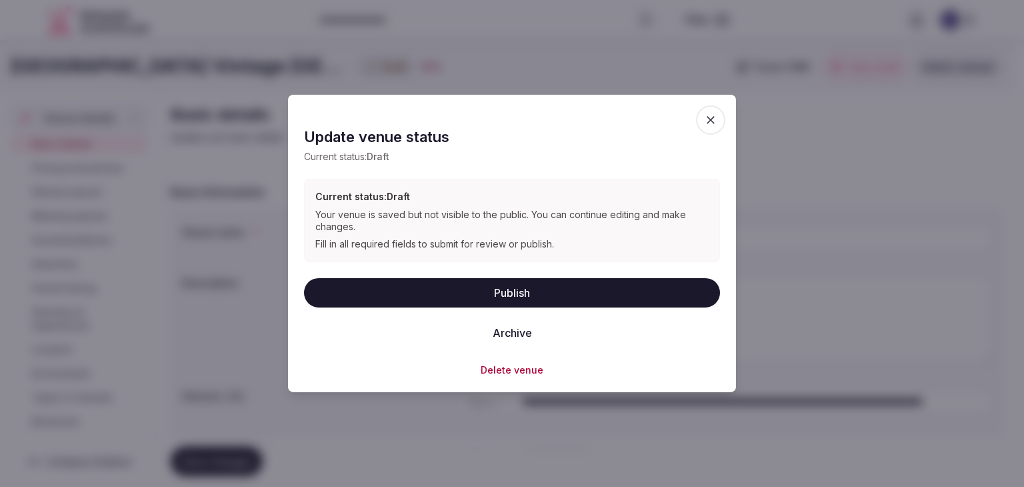
click at [493, 371] on button "Delete venue" at bounding box center [512, 369] width 63 height 13
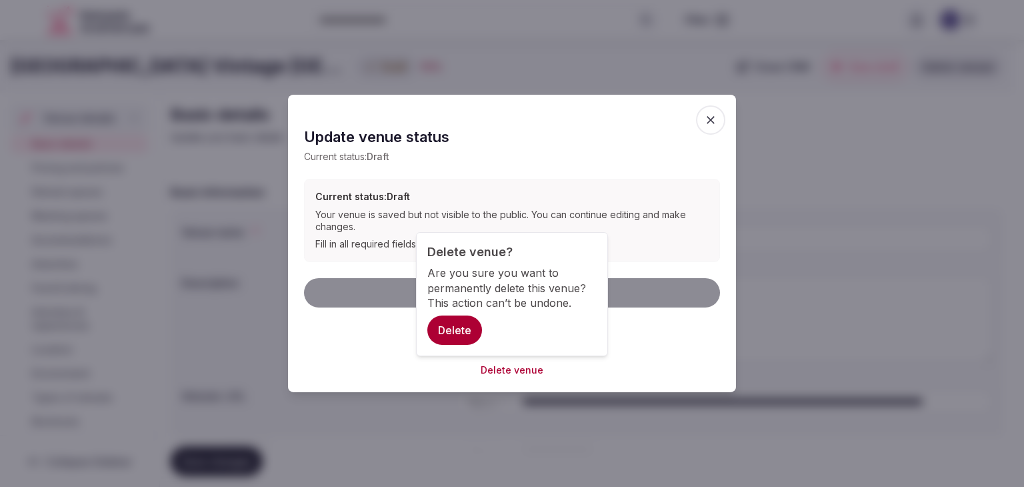
drag, startPoint x: 461, startPoint y: 330, endPoint x: 483, endPoint y: 369, distance: 44.7
click at [463, 334] on button "Delete" at bounding box center [454, 329] width 55 height 29
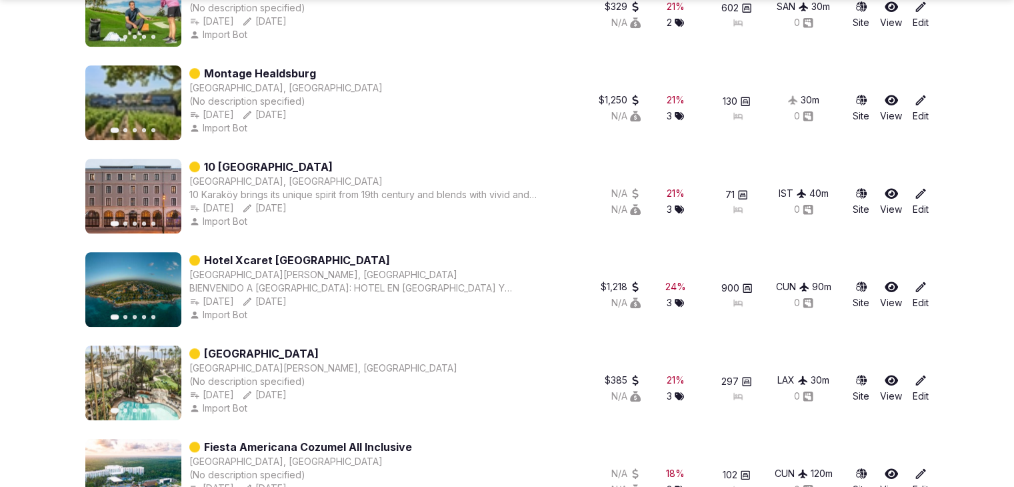
scroll to position [6126, 0]
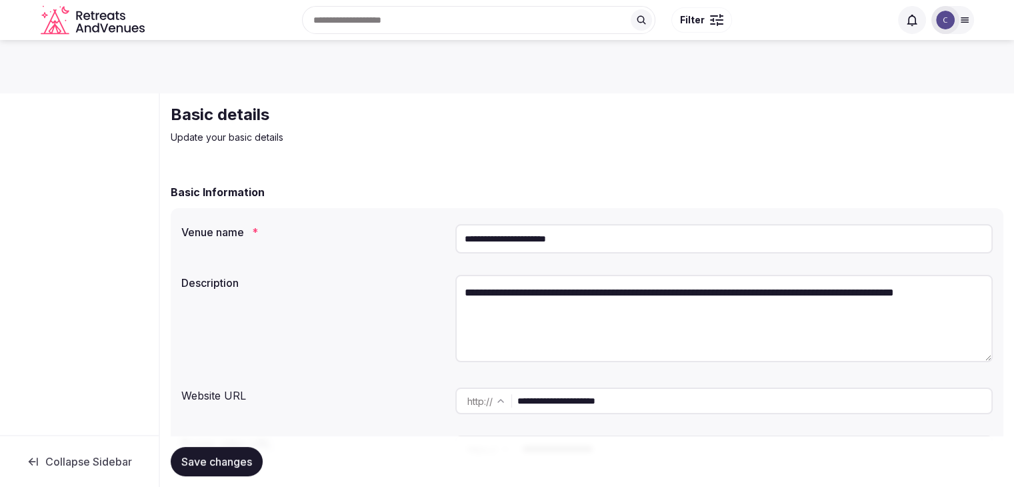
click at [605, 243] on input "**********" at bounding box center [723, 238] width 537 height 29
click at [606, 243] on input "**********" at bounding box center [723, 238] width 537 height 29
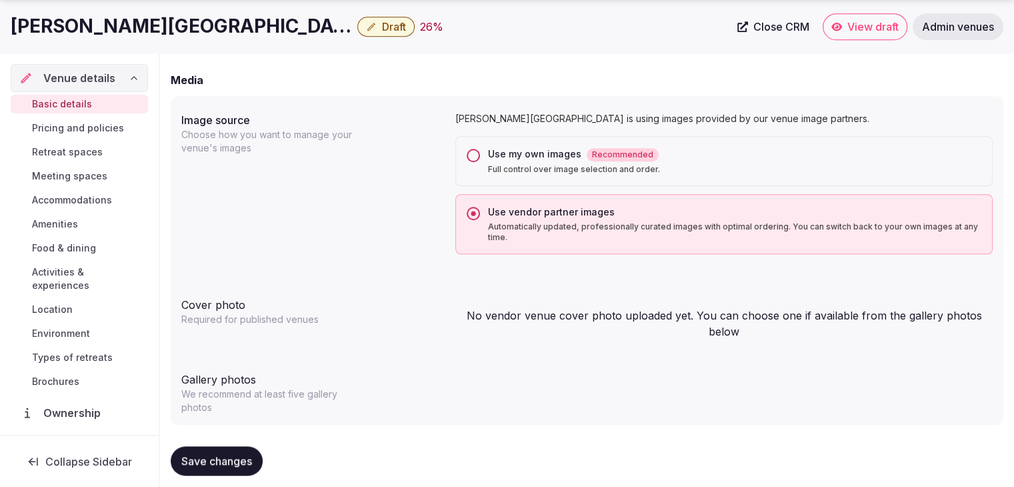
scroll to position [1057, 0]
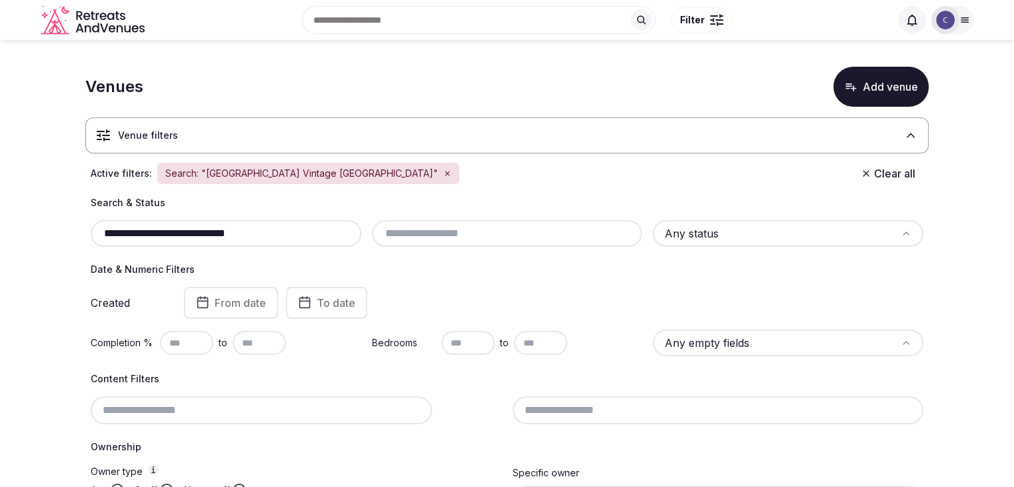
click at [445, 174] on icon "button" at bounding box center [447, 173] width 4 height 4
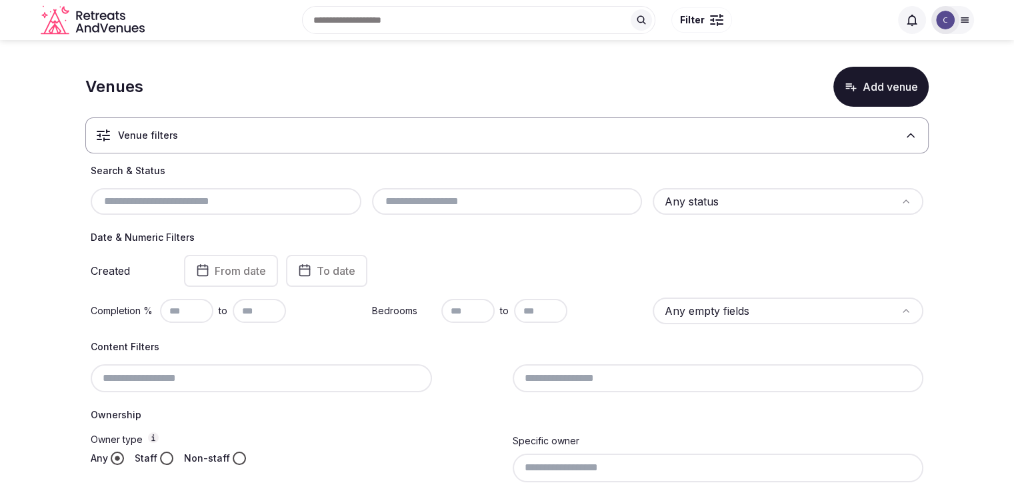
click at [729, 201] on html "Search Popular Destinations [GEOGRAPHIC_DATA], [GEOGRAPHIC_DATA] [GEOGRAPHIC_DA…" at bounding box center [507, 243] width 1014 height 487
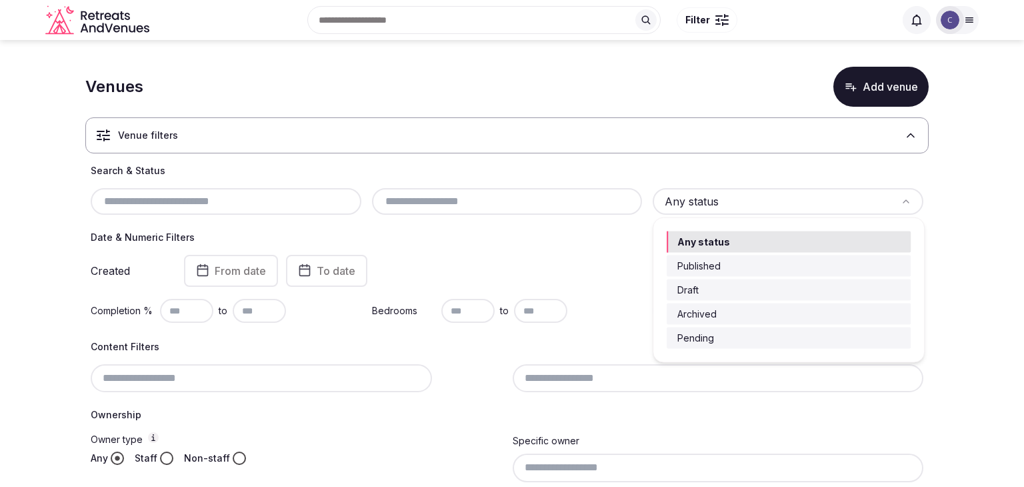
click at [443, 345] on html "Search Popular Destinations [GEOGRAPHIC_DATA], [GEOGRAPHIC_DATA] [GEOGRAPHIC_DA…" at bounding box center [512, 243] width 1024 height 487
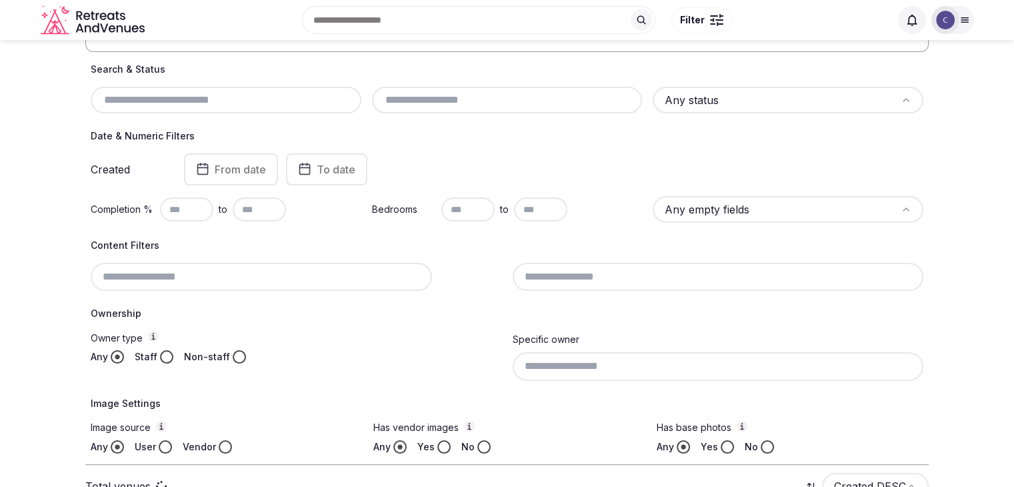
scroll to position [267, 0]
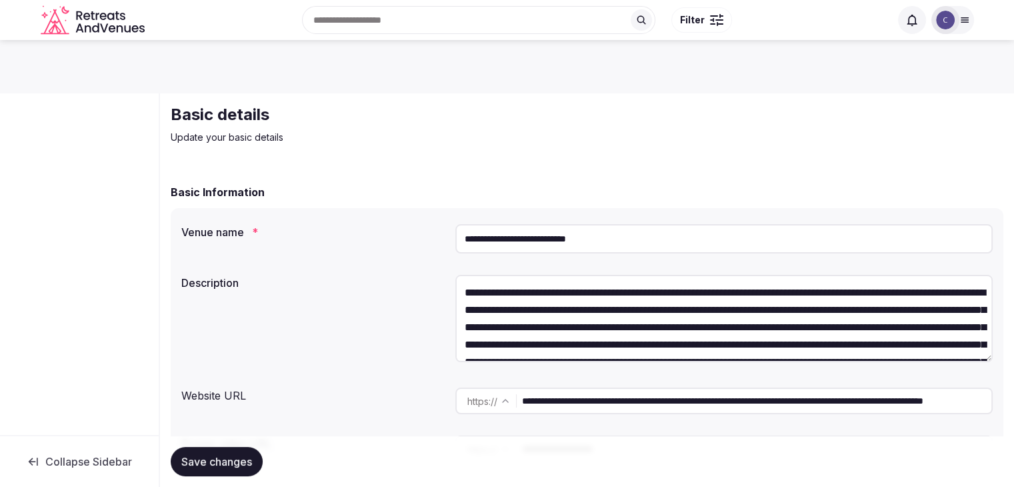
click at [634, 229] on input "**********" at bounding box center [723, 238] width 537 height 29
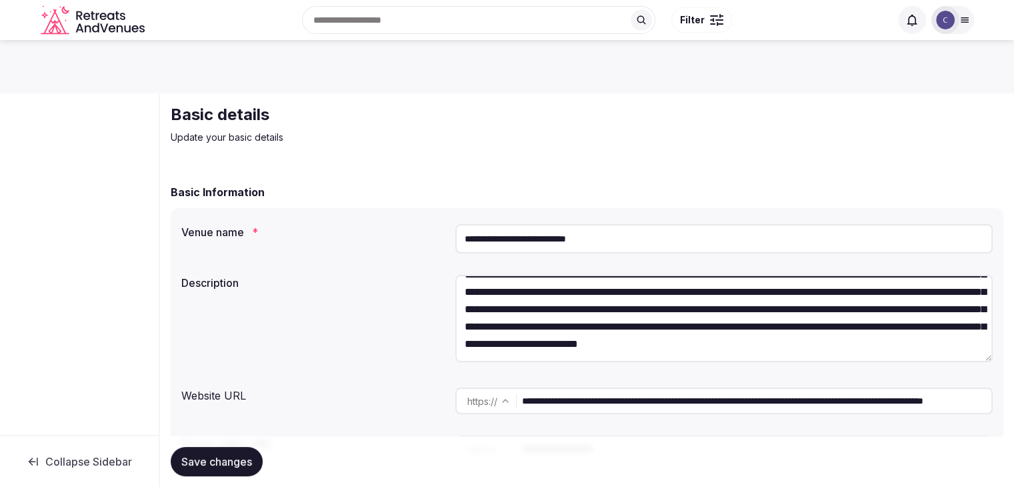
click at [666, 404] on input "**********" at bounding box center [756, 400] width 469 height 27
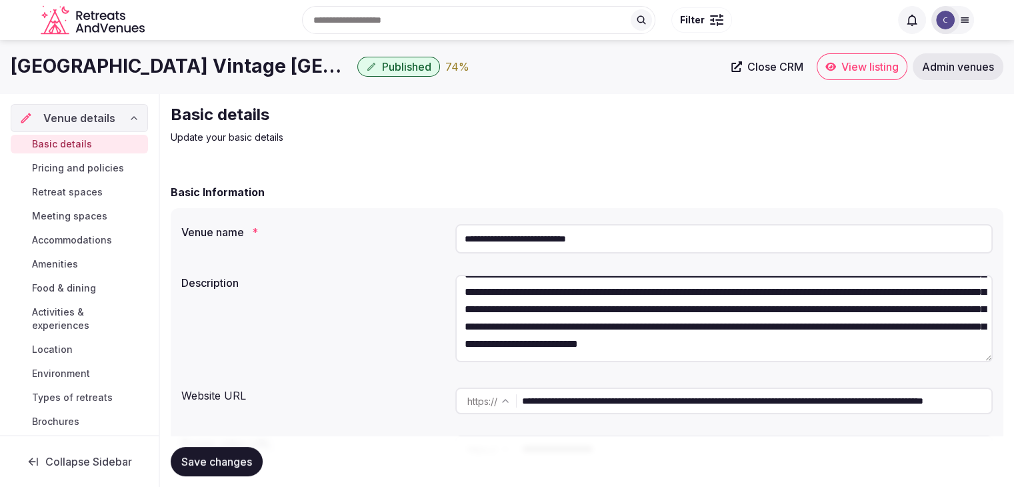
drag, startPoint x: 667, startPoint y: 402, endPoint x: 515, endPoint y: 395, distance: 152.1
click at [515, 395] on div "**********" at bounding box center [723, 400] width 537 height 27
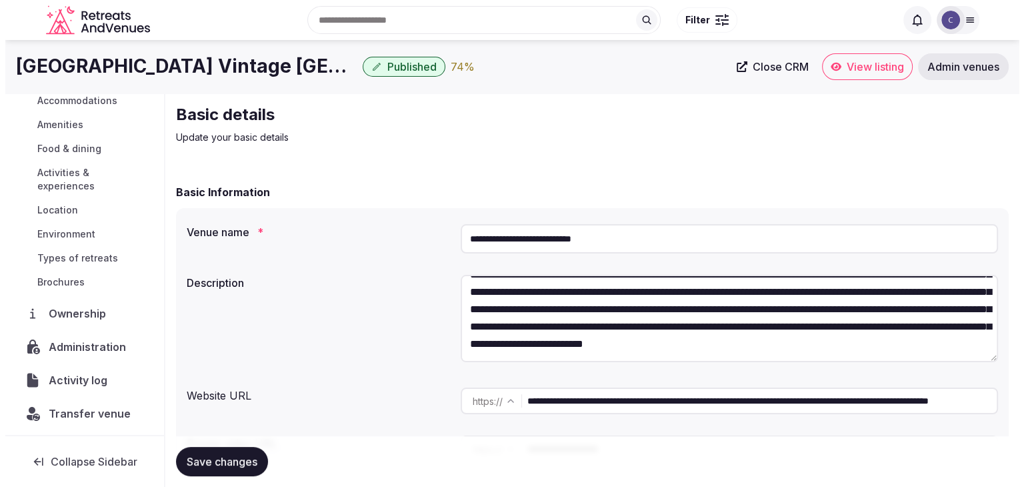
scroll to position [141, 0]
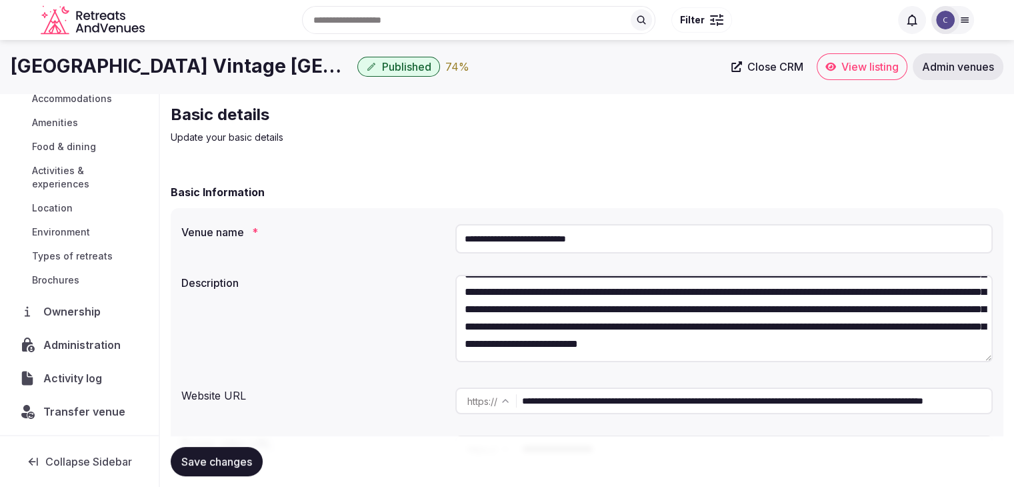
click at [109, 409] on span "Transfer venue" at bounding box center [84, 411] width 82 height 16
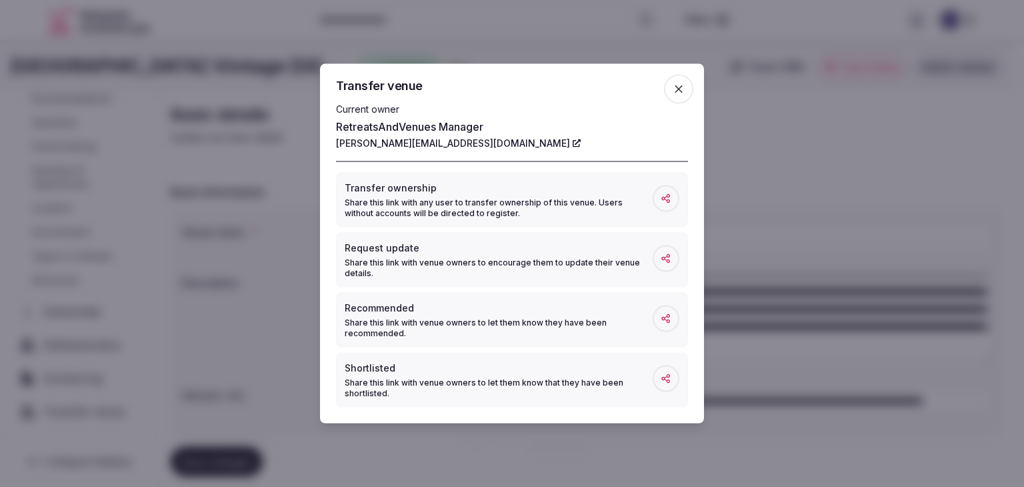
click at [675, 92] on icon "button" at bounding box center [678, 89] width 13 height 13
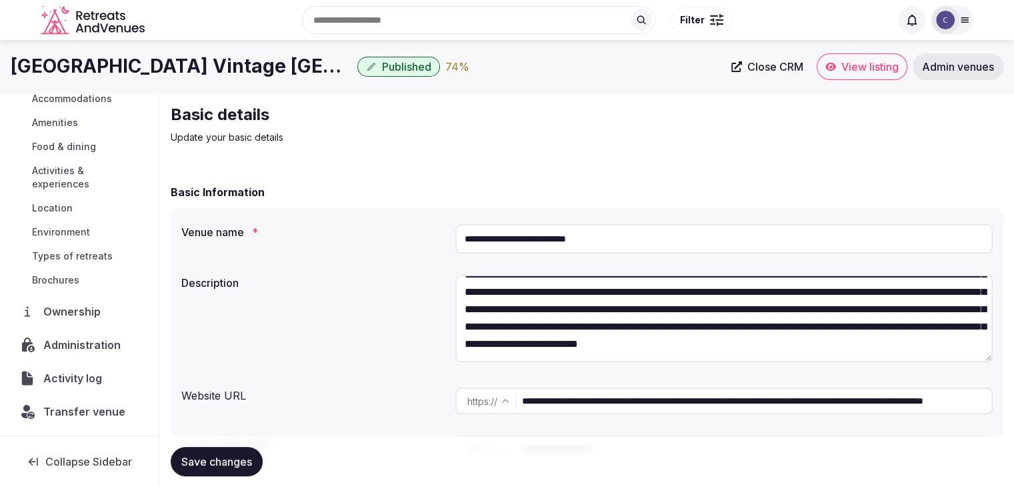
click at [81, 352] on div "Administration" at bounding box center [79, 345] width 137 height 28
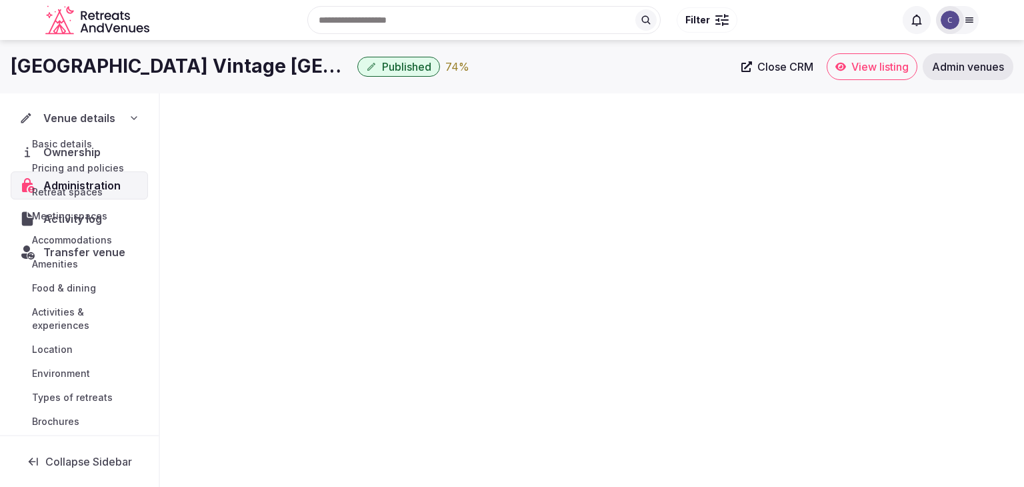
click at [181, 65] on h1 "Kimpton Hotel Vintage Portland" at bounding box center [181, 66] width 341 height 26
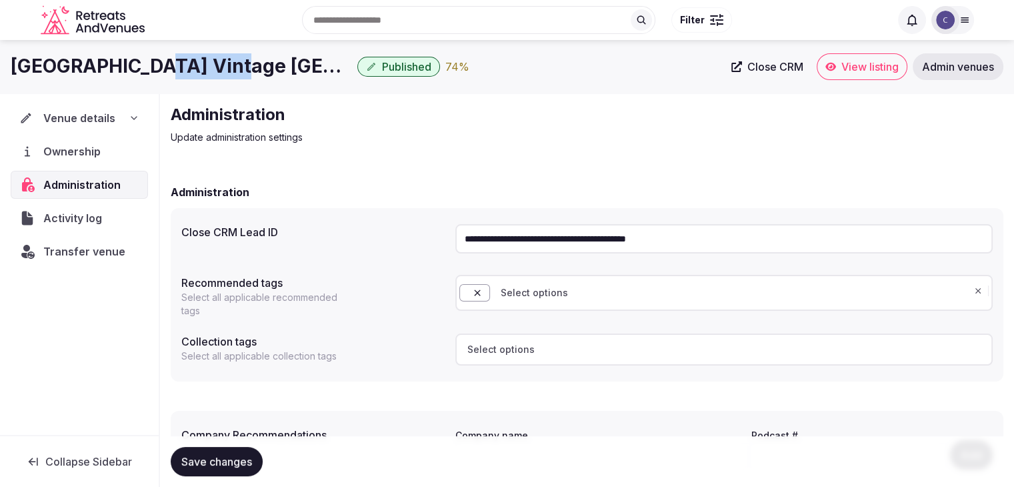
click at [181, 65] on h1 "Kimpton Hotel Vintage Portland" at bounding box center [181, 66] width 341 height 26
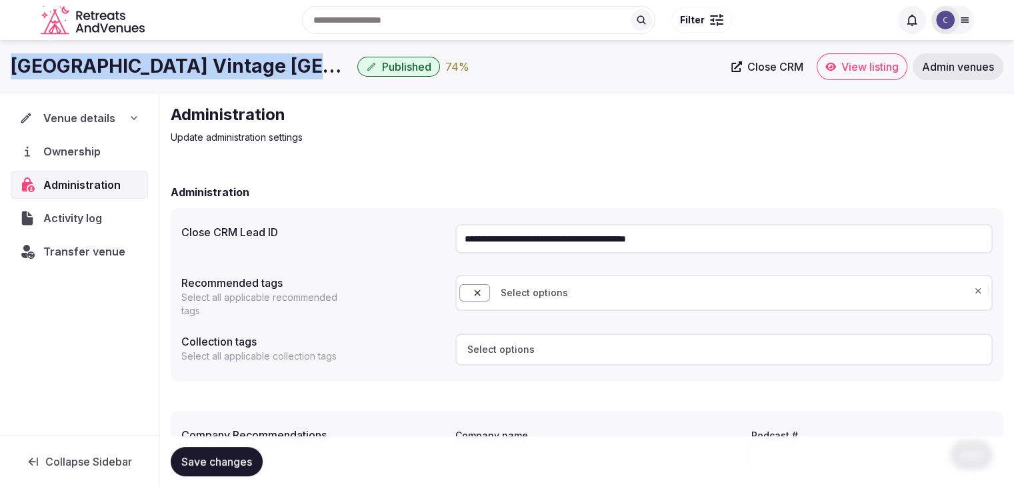
click at [181, 65] on h1 "Kimpton Hotel Vintage Portland" at bounding box center [181, 66] width 341 height 26
copy div "Kimpton Hotel Vintage Portland"
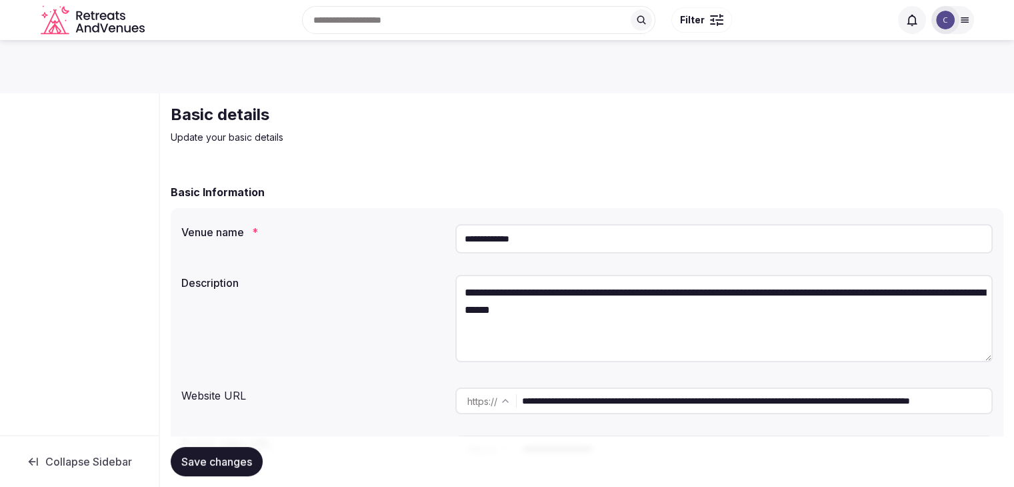
click at [544, 238] on input "**********" at bounding box center [723, 238] width 537 height 29
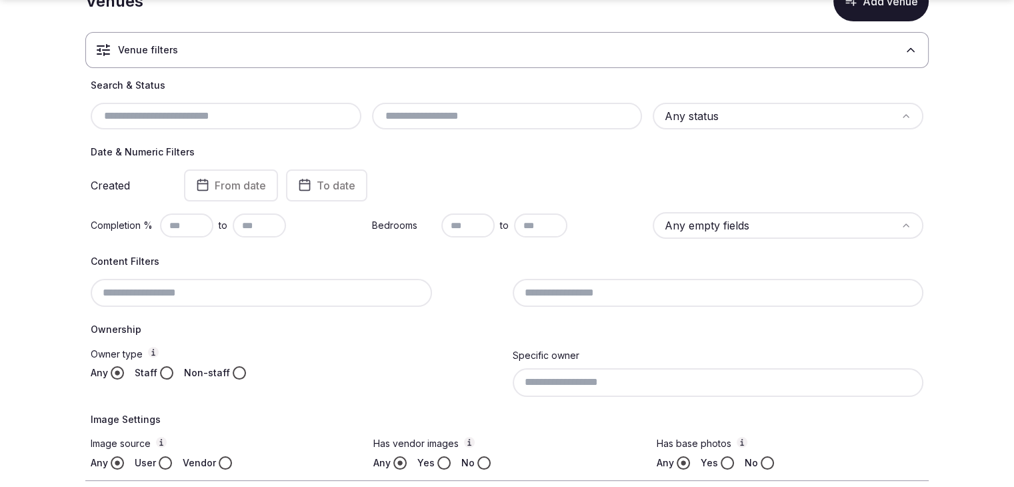
scroll to position [147, 0]
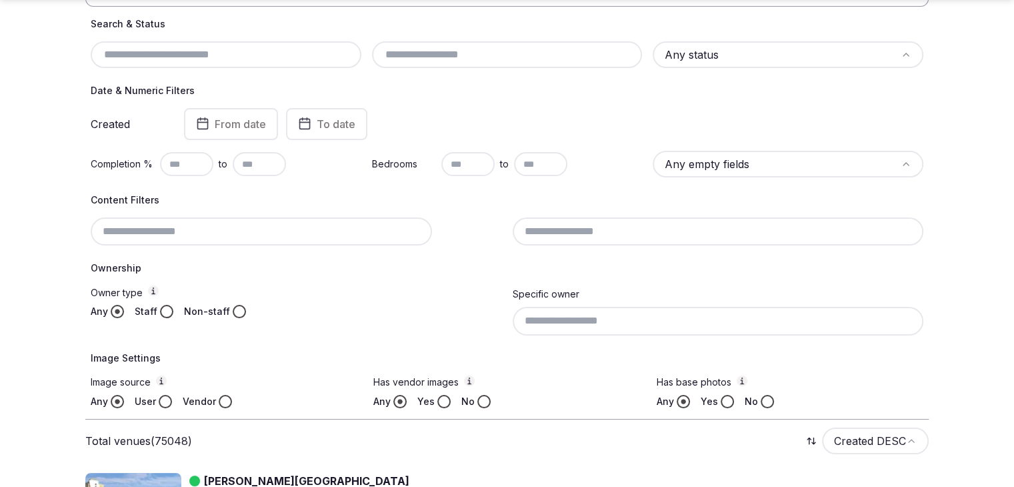
click at [773, 48] on html "Search Popular Destinations [GEOGRAPHIC_DATA], [GEOGRAPHIC_DATA] [GEOGRAPHIC_DA…" at bounding box center [507, 96] width 1014 height 487
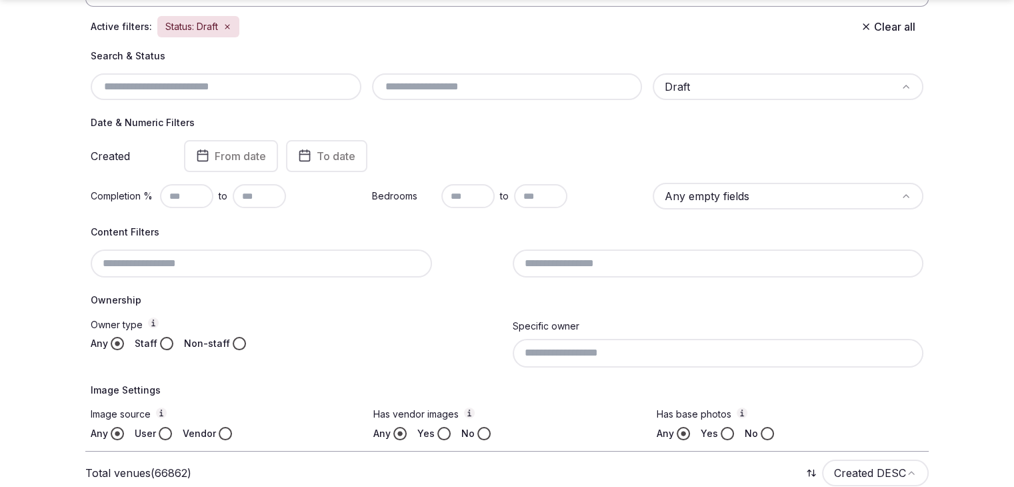
click at [435, 91] on input "text" at bounding box center [507, 87] width 260 height 16
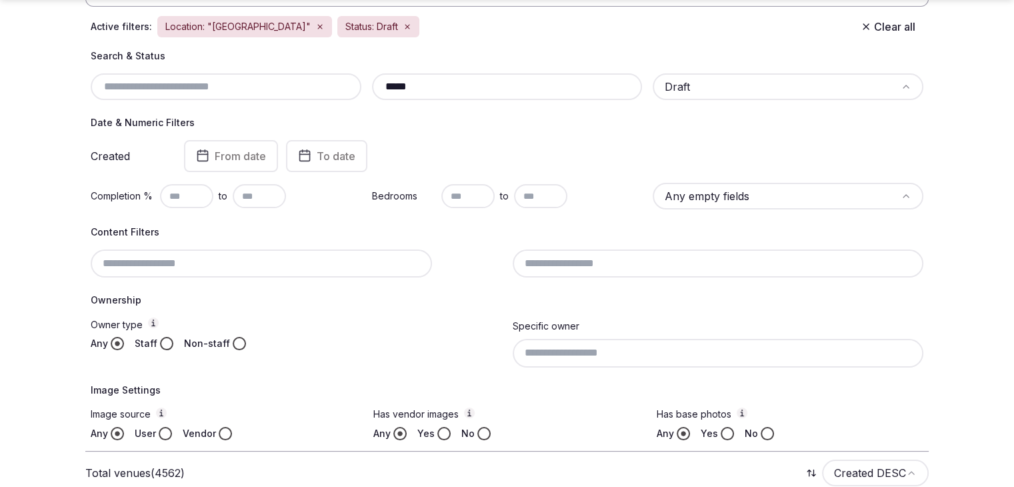
type input "*****"
click at [611, 345] on input at bounding box center [718, 353] width 411 height 28
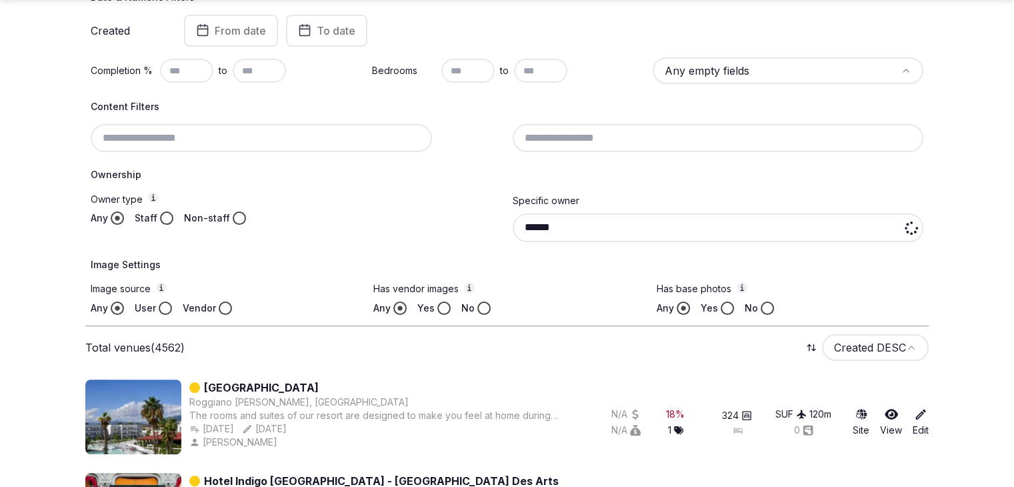
scroll to position [280, 0]
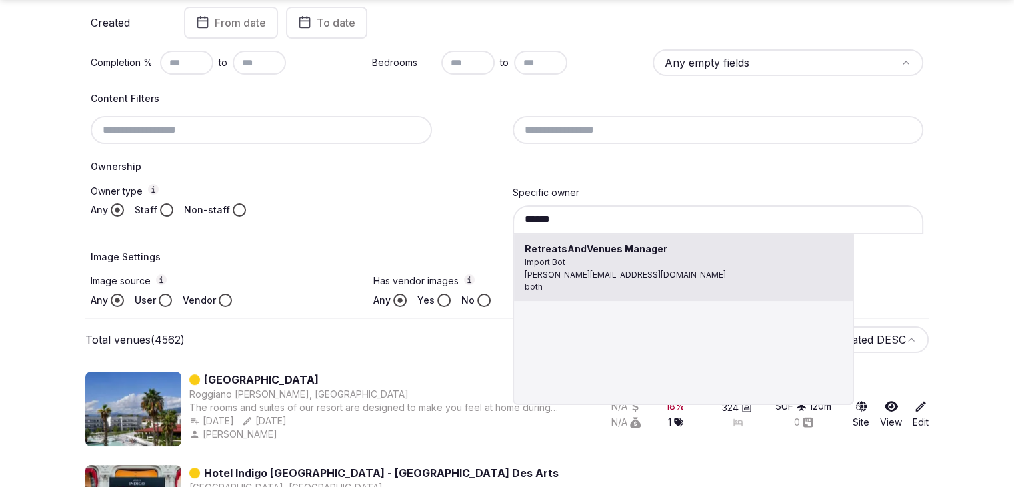
type input "**********"
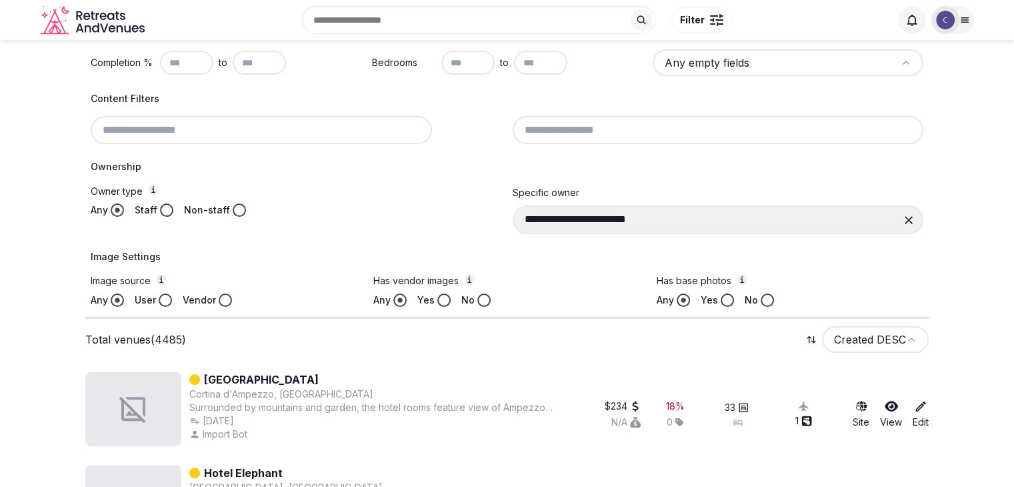
scroll to position [147, 0]
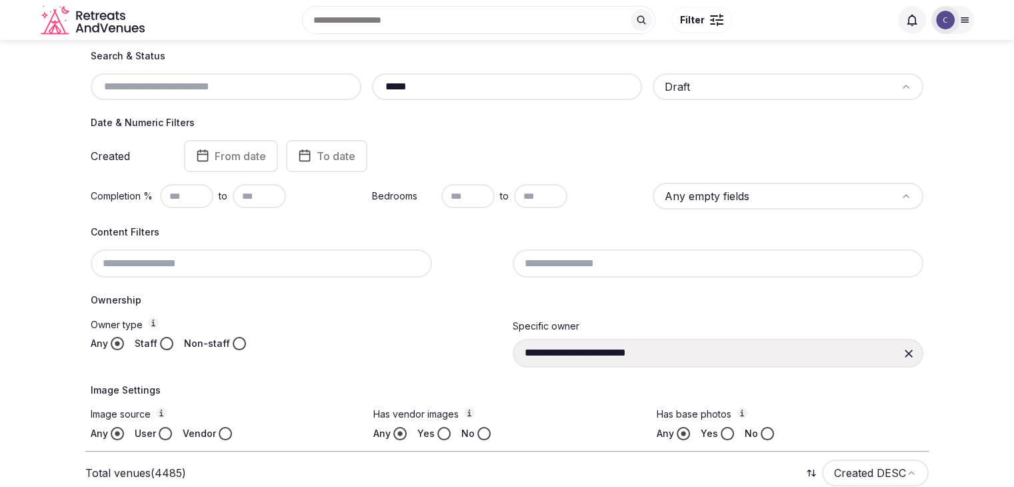
click at [182, 189] on input "text" at bounding box center [186, 196] width 53 height 24
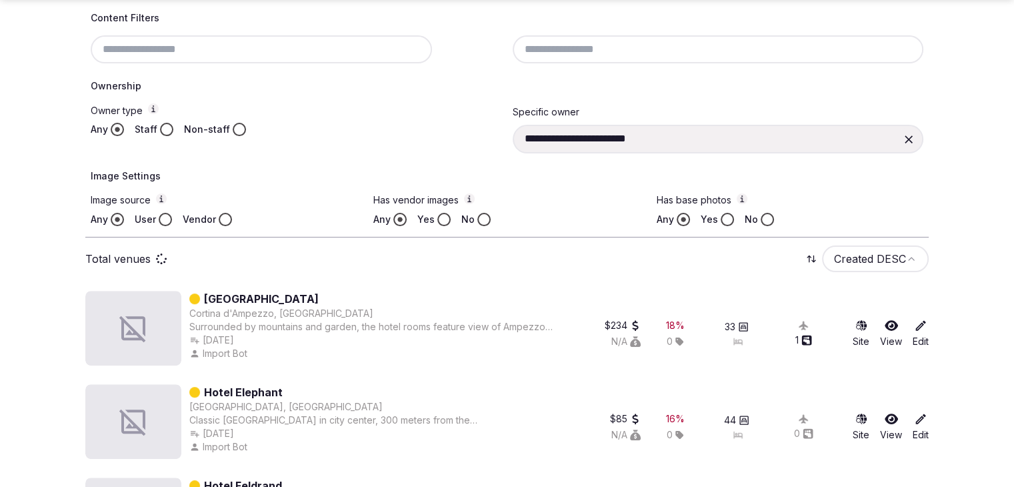
scroll to position [413, 0]
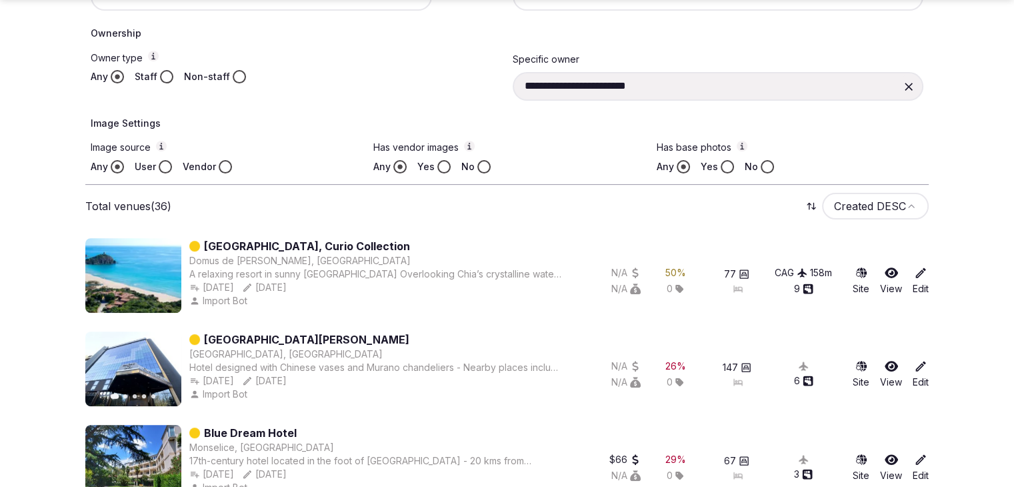
type input "**"
click at [447, 162] on button "Yes" at bounding box center [443, 166] width 13 height 13
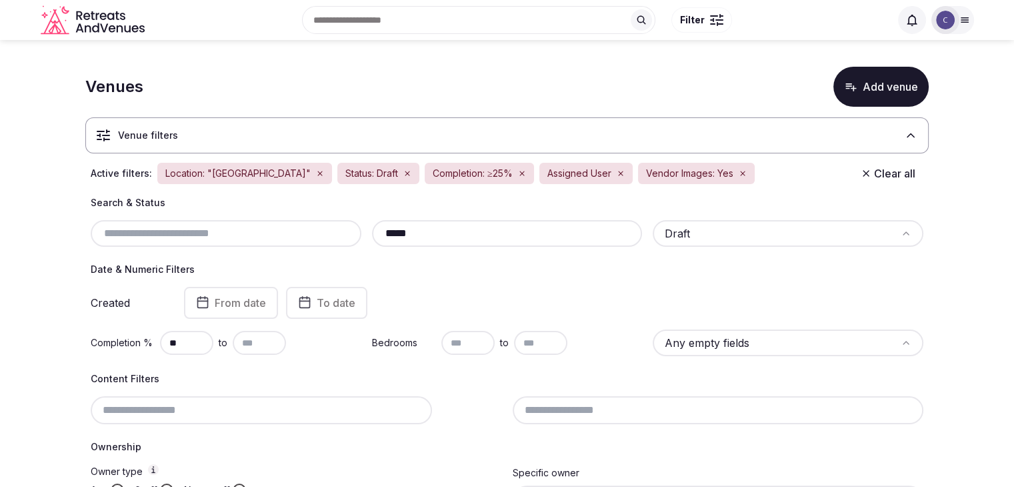
click at [469, 242] on div "*****" at bounding box center [507, 233] width 271 height 27
click at [467, 226] on input "*****" at bounding box center [507, 233] width 260 height 16
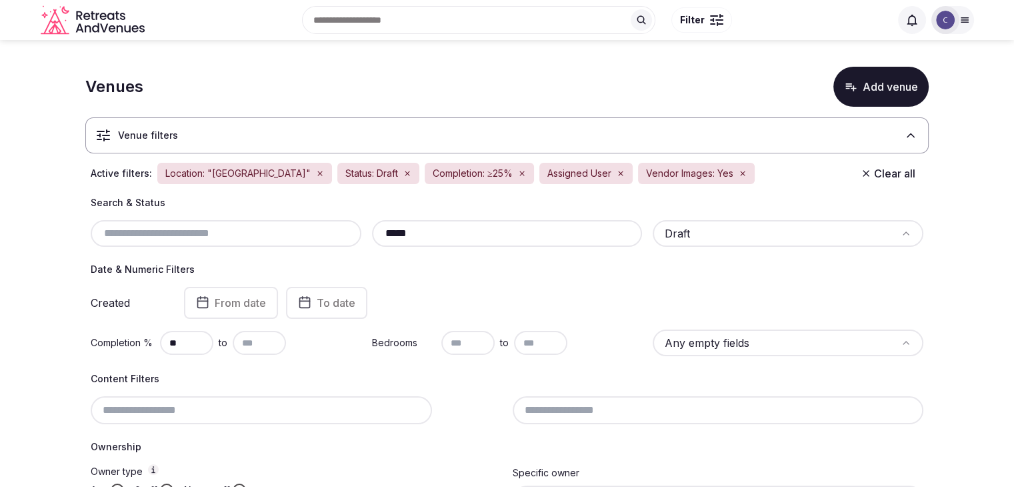
click at [467, 226] on input "*****" at bounding box center [507, 233] width 260 height 16
click at [443, 229] on input "******" at bounding box center [507, 233] width 260 height 16
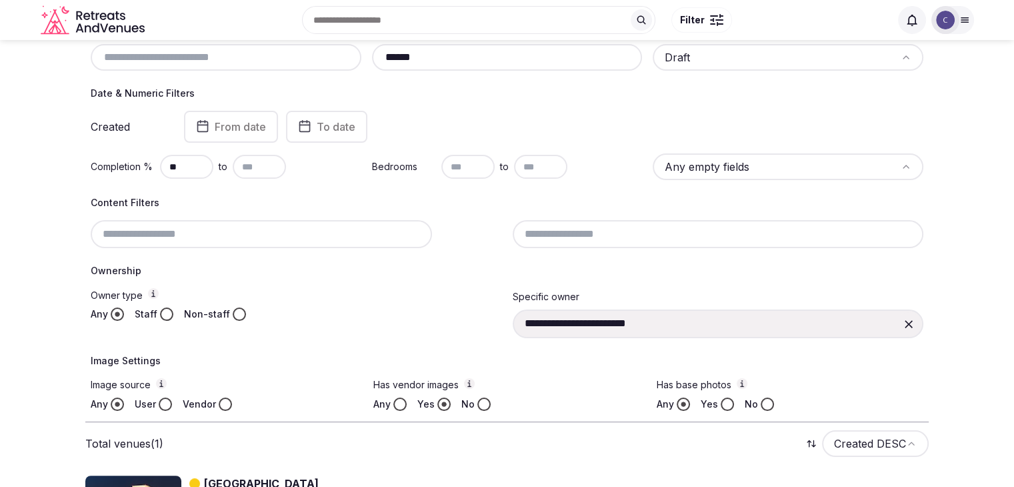
scroll to position [59, 0]
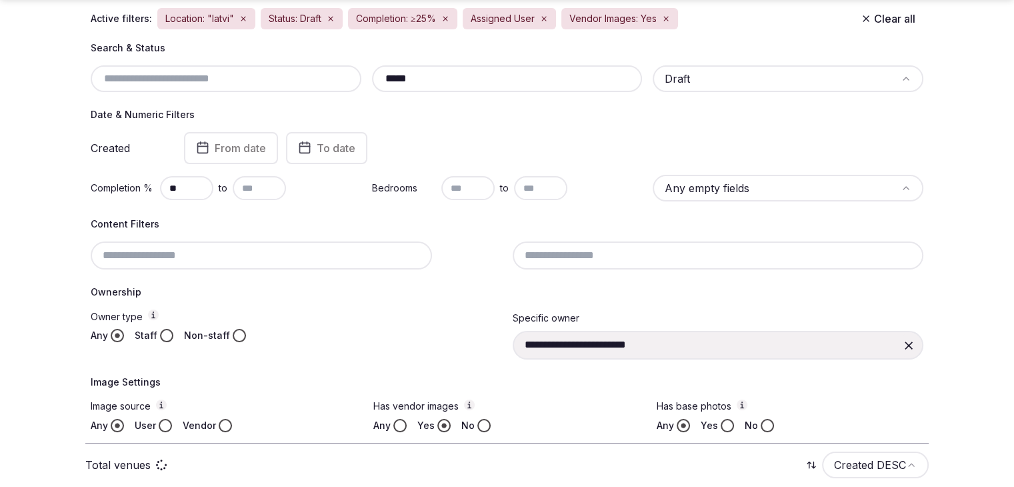
scroll to position [192, 0]
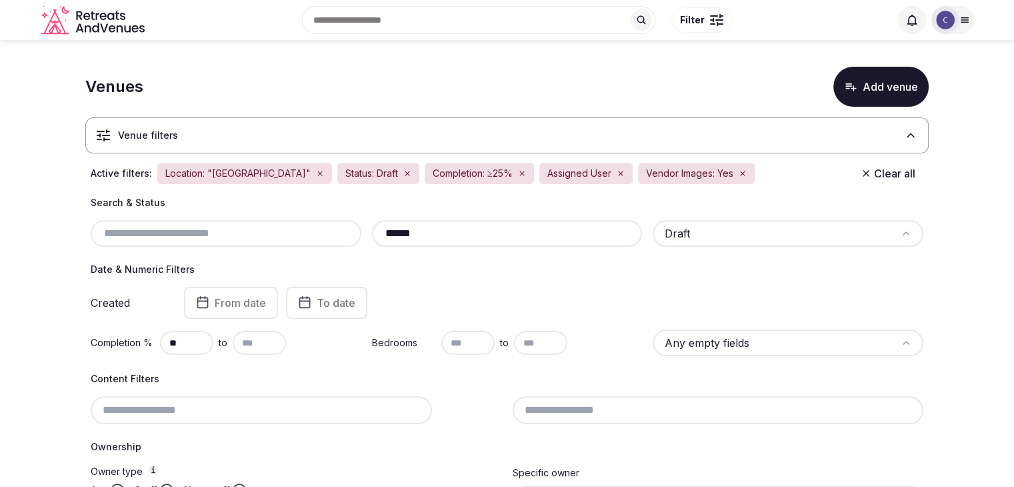
click at [434, 232] on input "******" at bounding box center [507, 233] width 260 height 16
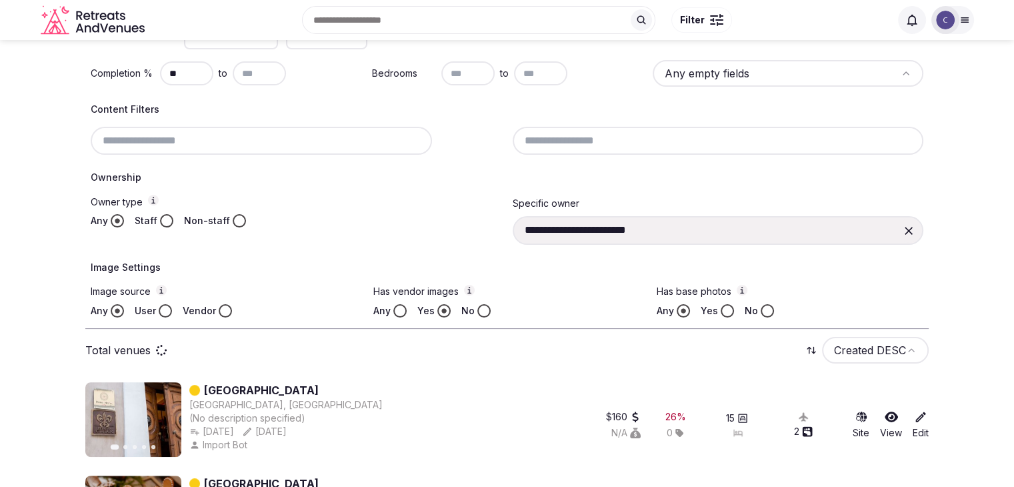
scroll to position [352, 0]
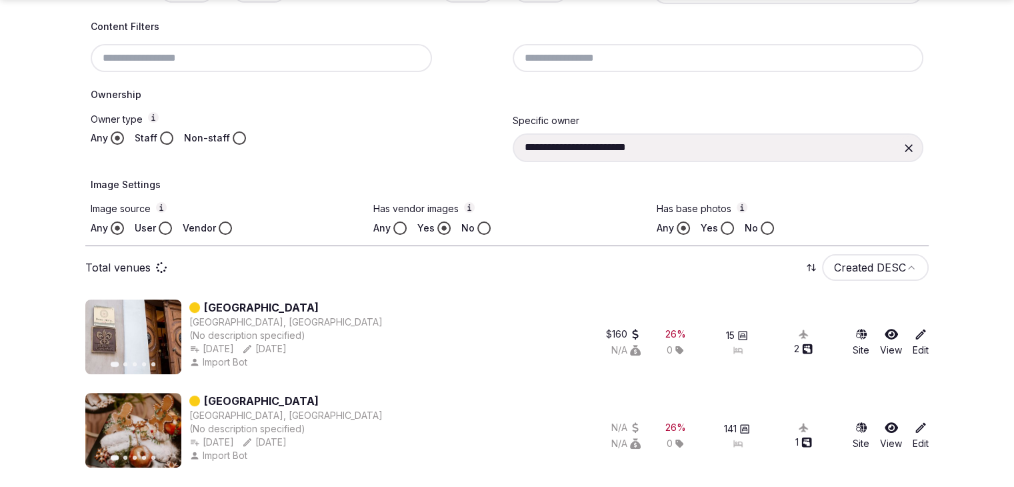
type input "*******"
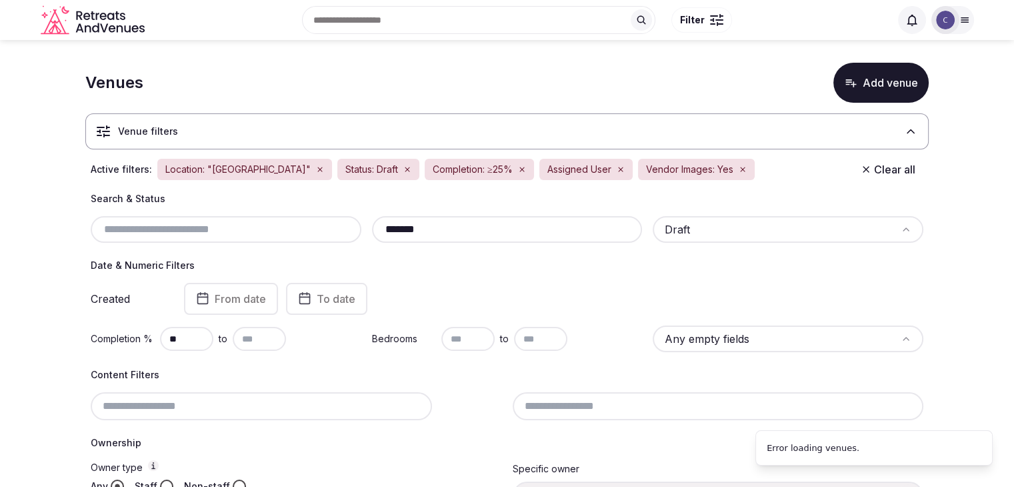
scroll to position [0, 0]
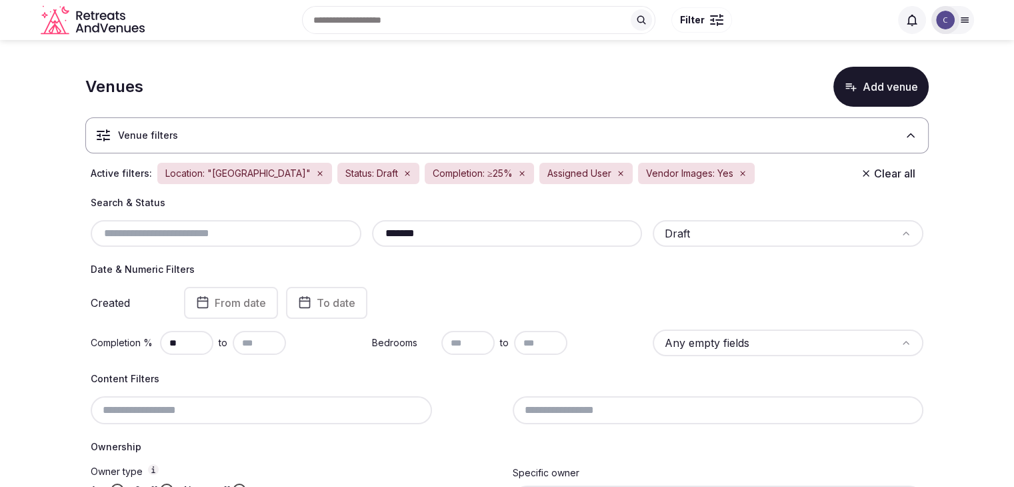
drag, startPoint x: 259, startPoint y: 173, endPoint x: 268, endPoint y: 183, distance: 13.2
click at [316, 174] on icon "button" at bounding box center [320, 173] width 8 height 8
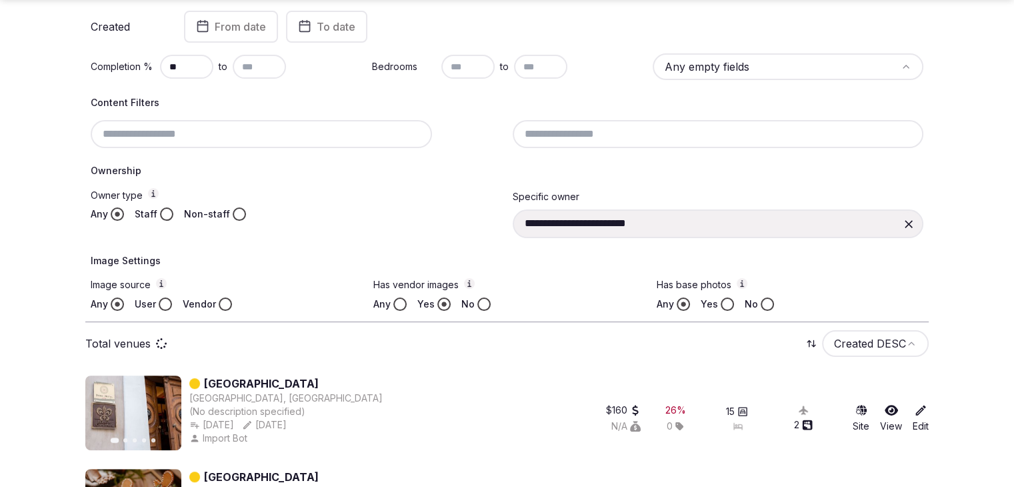
scroll to position [352, 0]
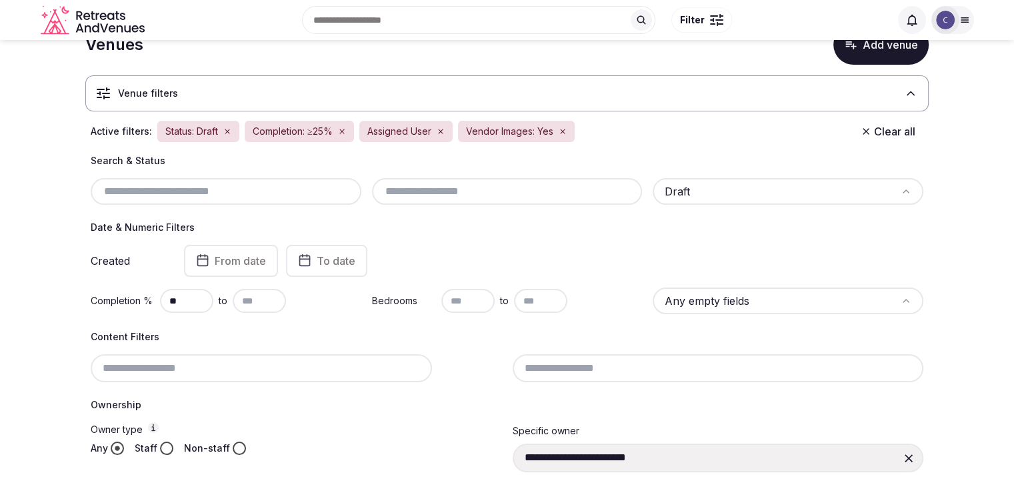
scroll to position [19, 0]
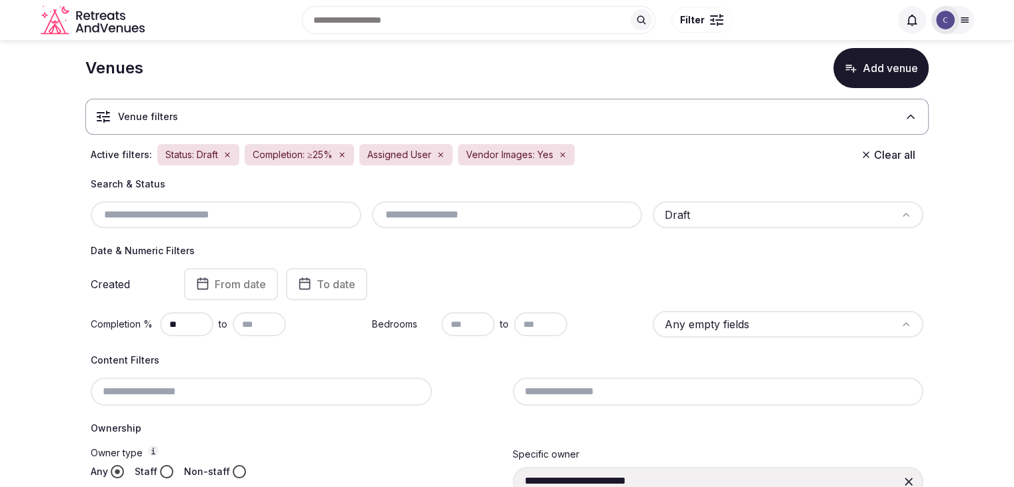
click at [533, 205] on div at bounding box center [507, 214] width 271 height 27
click at [530, 207] on input "text" at bounding box center [507, 215] width 260 height 16
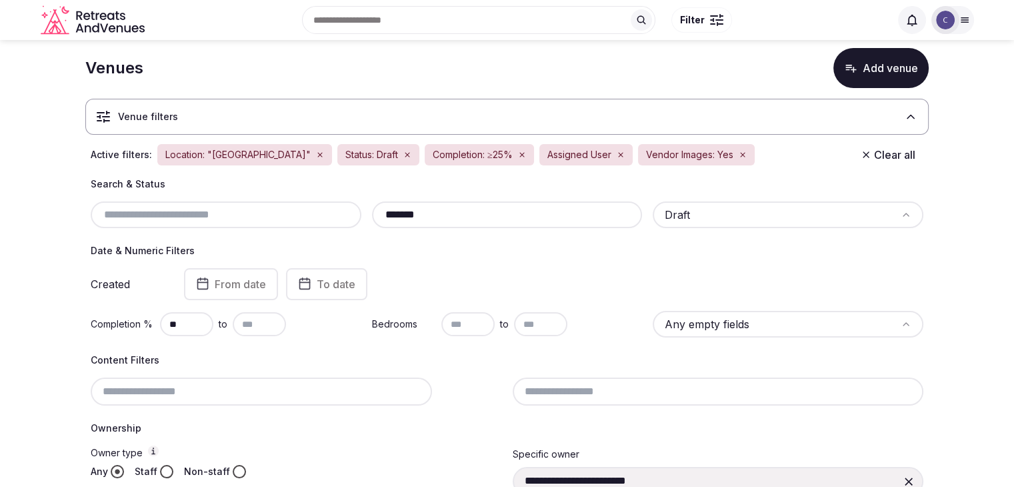
type input "*******"
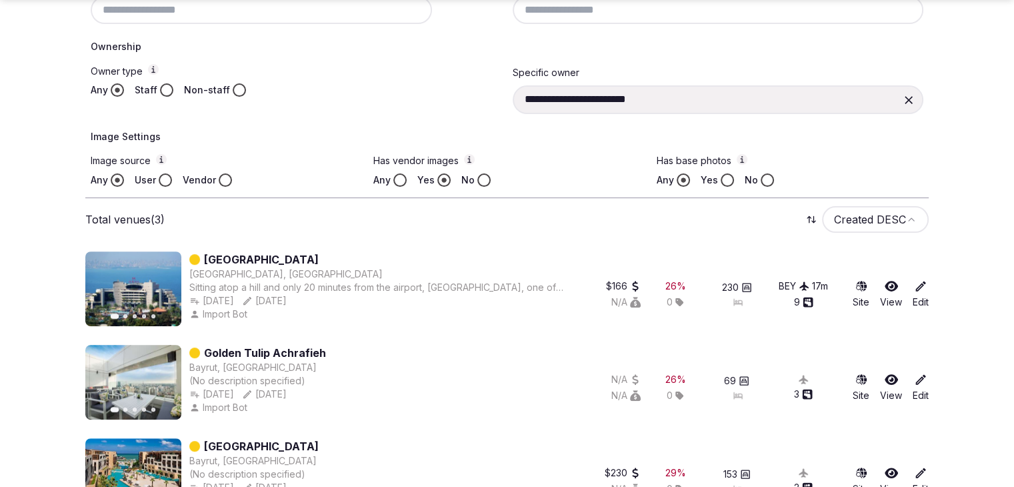
scroll to position [445, 0]
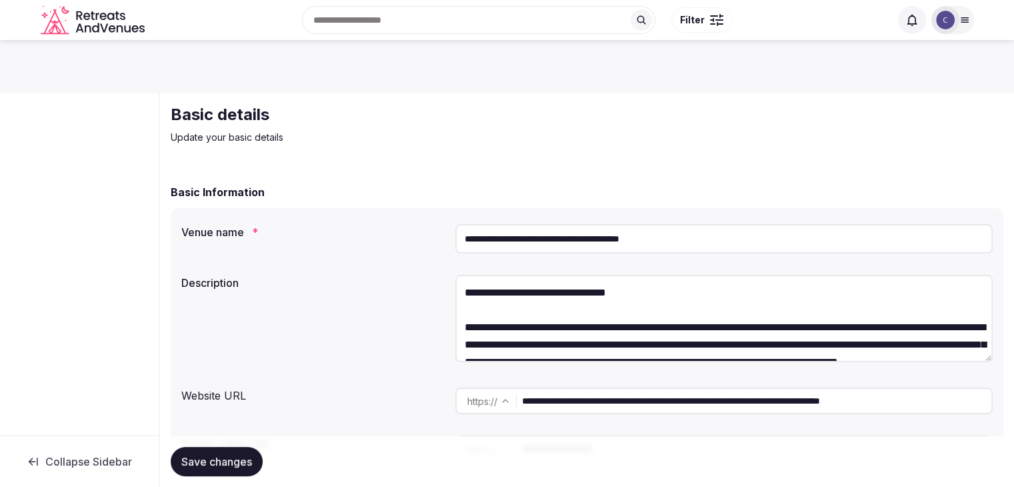
click at [519, 243] on input "**********" at bounding box center [723, 238] width 537 height 29
click at [581, 237] on input "**********" at bounding box center [723, 238] width 537 height 29
drag, startPoint x: 584, startPoint y: 239, endPoint x: 434, endPoint y: 229, distance: 150.3
click at [434, 229] on div "**********" at bounding box center [586, 239] width 811 height 40
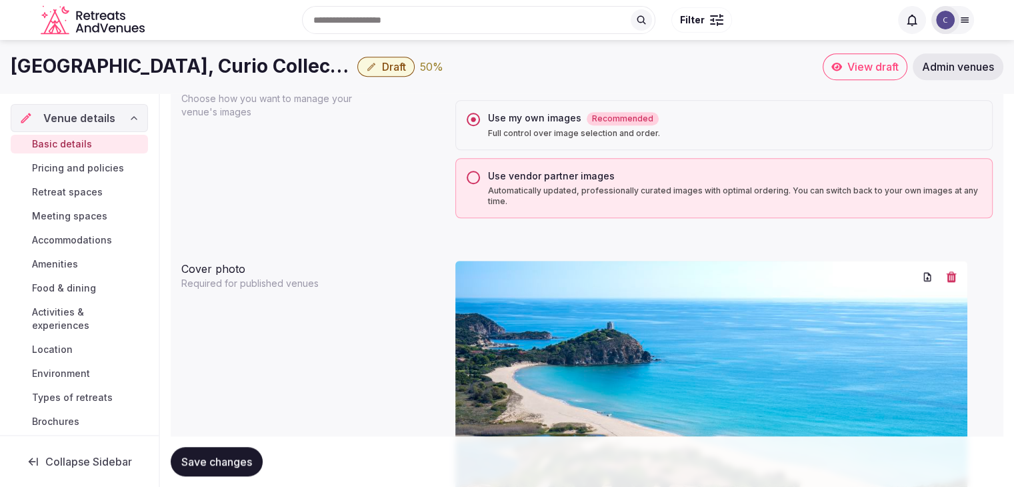
scroll to position [933, 0]
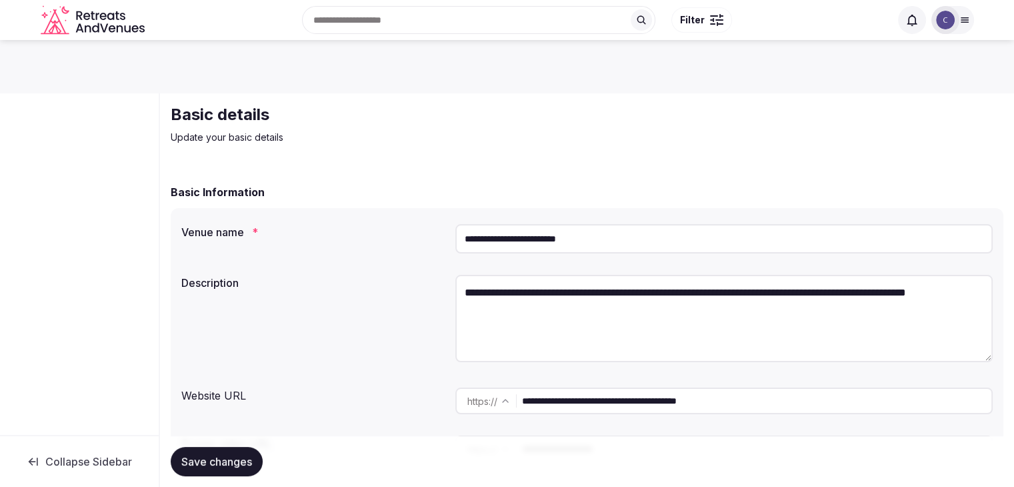
click at [625, 238] on input "**********" at bounding box center [723, 238] width 537 height 29
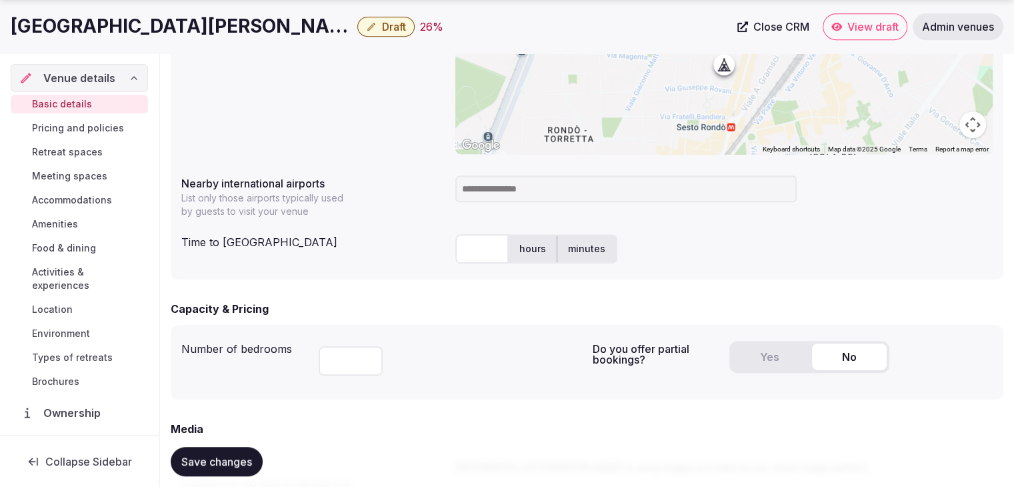
scroll to position [667, 0]
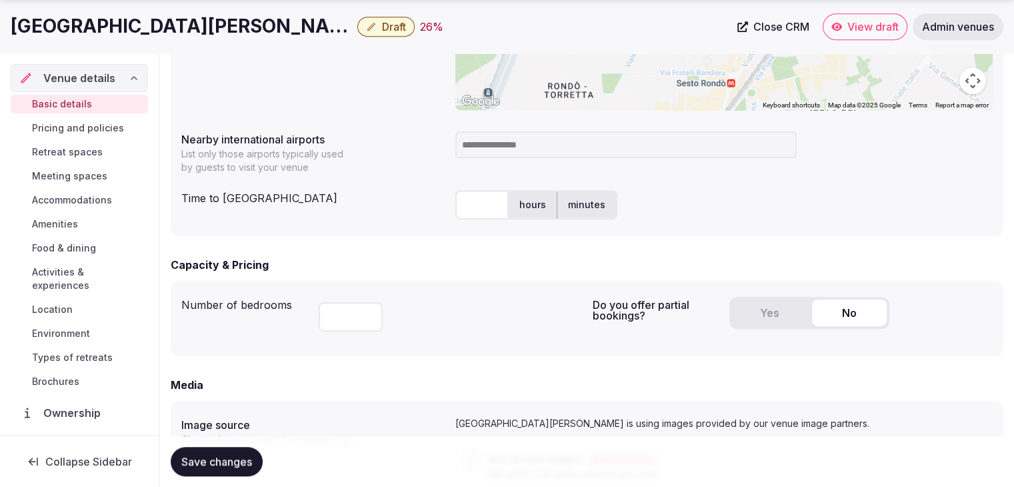
drag, startPoint x: 527, startPoint y: 143, endPoint x: 521, endPoint y: 147, distance: 7.6
click at [525, 143] on input at bounding box center [625, 144] width 341 height 27
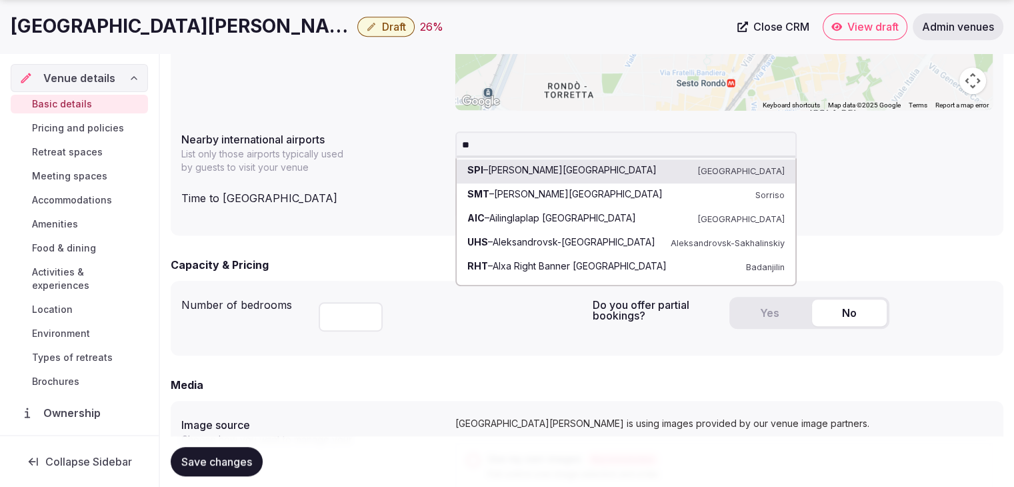
type input "*"
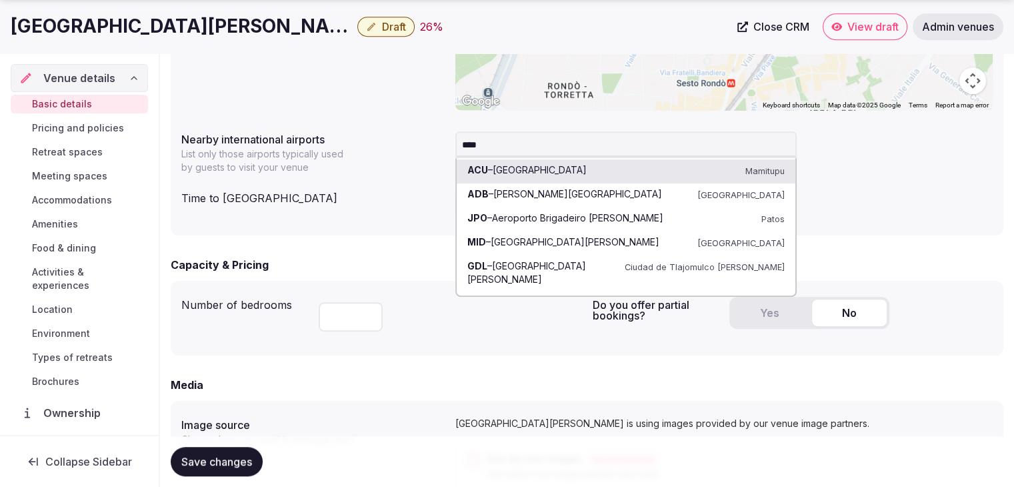
type input "*****"
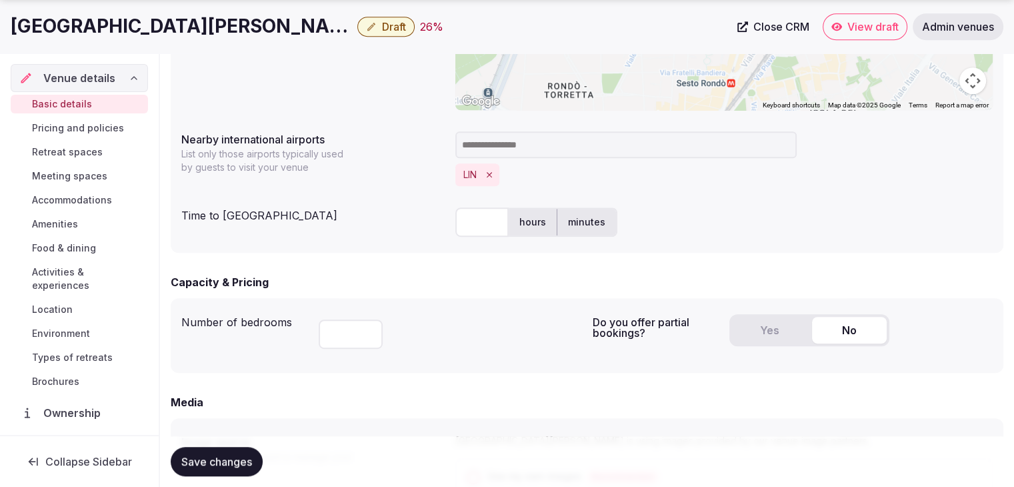
click at [476, 229] on input "text" at bounding box center [481, 221] width 53 height 29
type input "**"
click at [398, 270] on form "**********" at bounding box center [587, 411] width 833 height 1788
click at [767, 341] on button "Yes" at bounding box center [769, 330] width 75 height 27
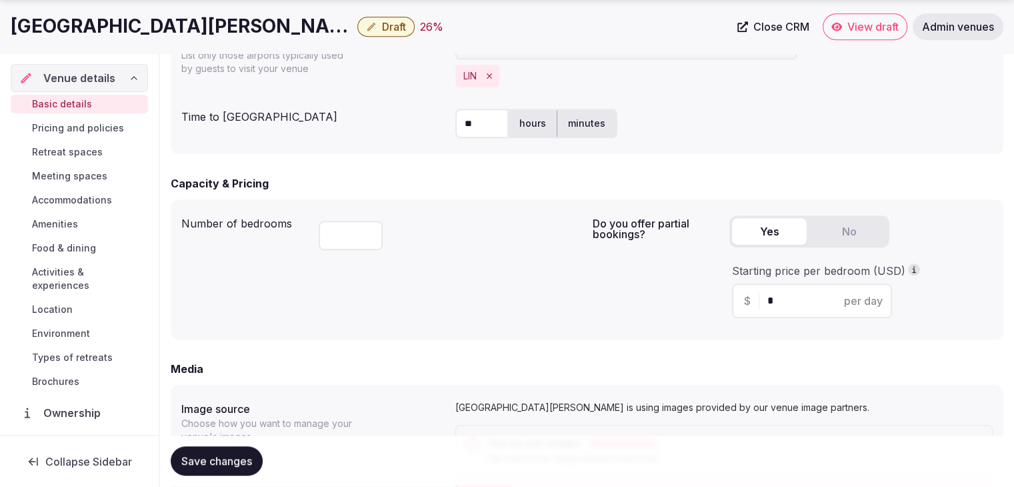
scroll to position [867, 0]
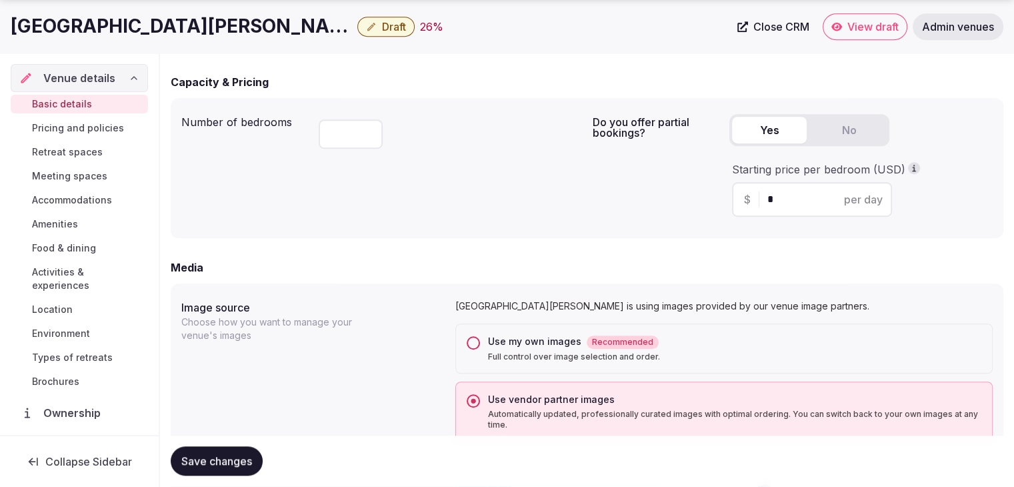
click at [141, 23] on h1 "[GEOGRAPHIC_DATA][PERSON_NAME]" at bounding box center [181, 26] width 341 height 26
click at [139, 25] on h1 "[GEOGRAPHIC_DATA][PERSON_NAME]" at bounding box center [181, 26] width 341 height 26
click at [137, 25] on h1 "[GEOGRAPHIC_DATA][PERSON_NAME]" at bounding box center [181, 26] width 341 height 26
copy h1 "[PERSON_NAME]"
click at [131, 37] on h1 "[GEOGRAPHIC_DATA][PERSON_NAME]" at bounding box center [181, 26] width 341 height 26
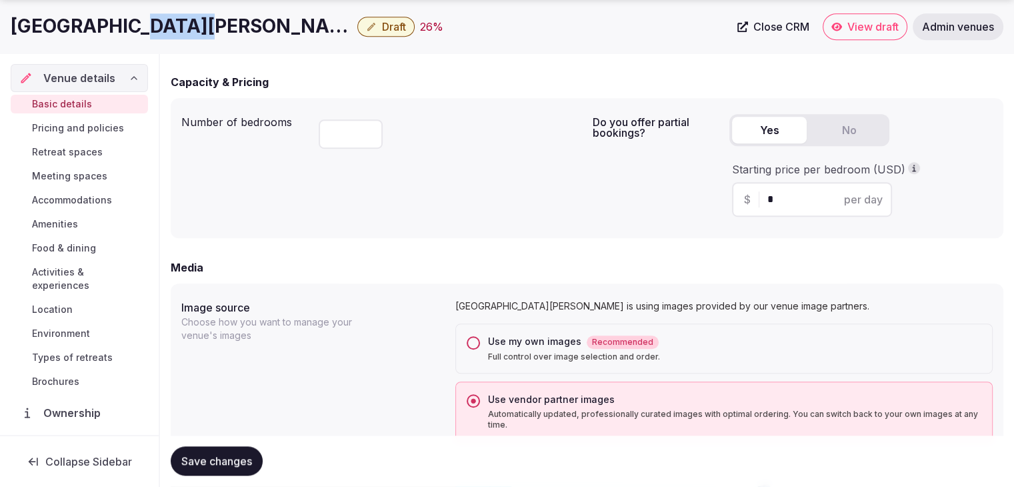
click at [131, 37] on h1 "[GEOGRAPHIC_DATA][PERSON_NAME]" at bounding box center [181, 26] width 341 height 26
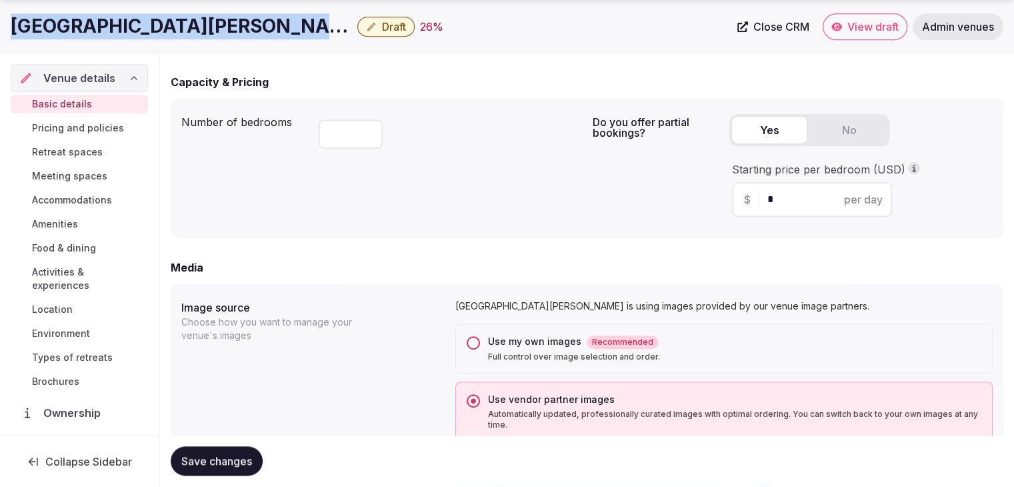
drag, startPoint x: 131, startPoint y: 37, endPoint x: 219, endPoint y: 25, distance: 88.9
click at [131, 38] on h1 "[GEOGRAPHIC_DATA][PERSON_NAME]" at bounding box center [181, 26] width 341 height 26
copy div "[GEOGRAPHIC_DATA][PERSON_NAME]"
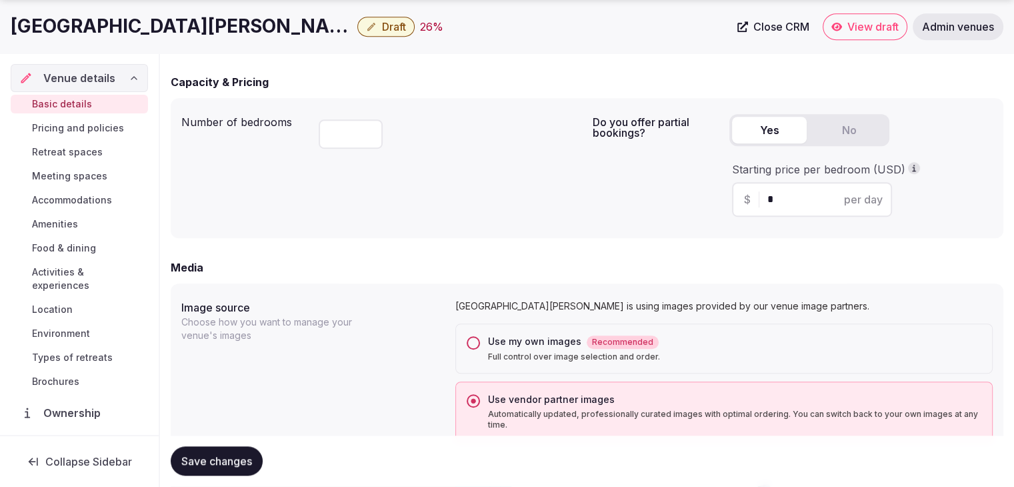
drag, startPoint x: 791, startPoint y: 204, endPoint x: 739, endPoint y: 203, distance: 51.3
click at [740, 203] on div "$ * per day" at bounding box center [812, 199] width 160 height 35
type input "***"
click at [588, 213] on div "Number of bedrooms *** Do you offer partial bookings? Yes No Starting price per…" at bounding box center [586, 168] width 811 height 119
click at [216, 455] on span "Save changes" at bounding box center [216, 461] width 71 height 13
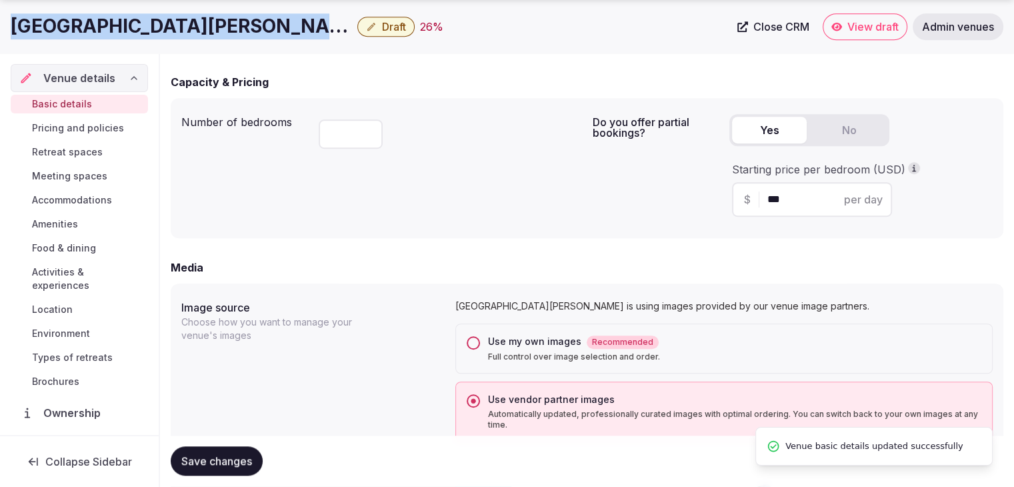
drag, startPoint x: 3, startPoint y: 33, endPoint x: 261, endPoint y: 27, distance: 258.7
click at [261, 27] on div "Grand Hotel [PERSON_NAME] di Sassj Draft 26 % Close CRM View draft Admin venues" at bounding box center [507, 26] width 1014 height 27
copy h1 "[GEOGRAPHIC_DATA][PERSON_NAME]"
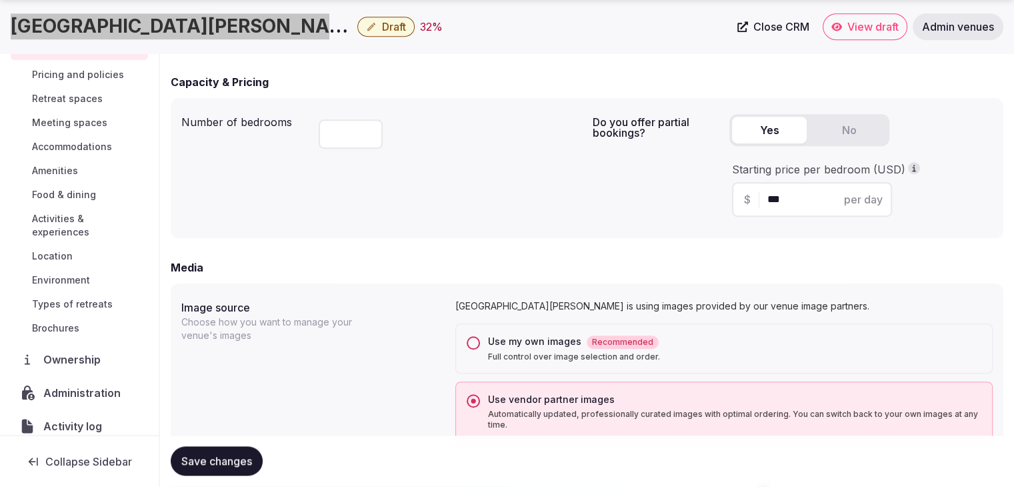
scroll to position [101, 0]
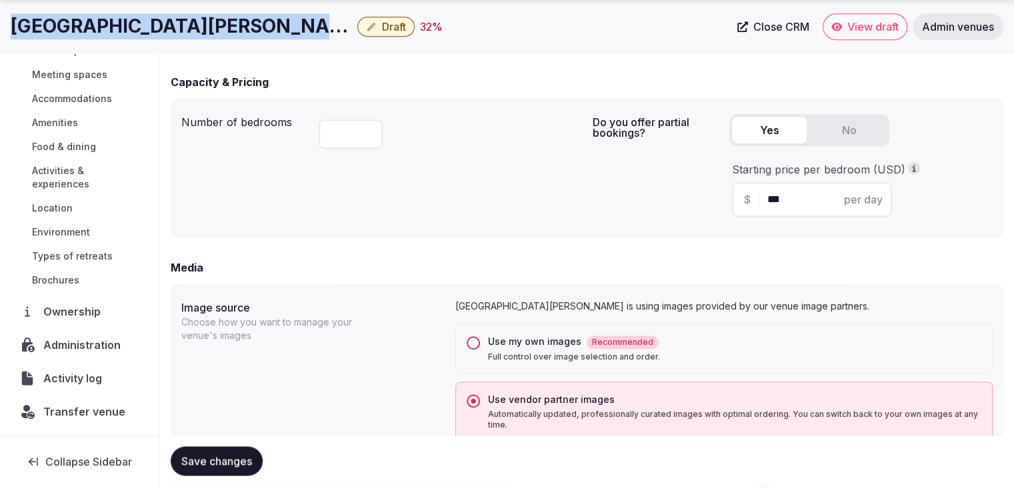
click at [85, 345] on span "Administration" at bounding box center [84, 345] width 83 height 16
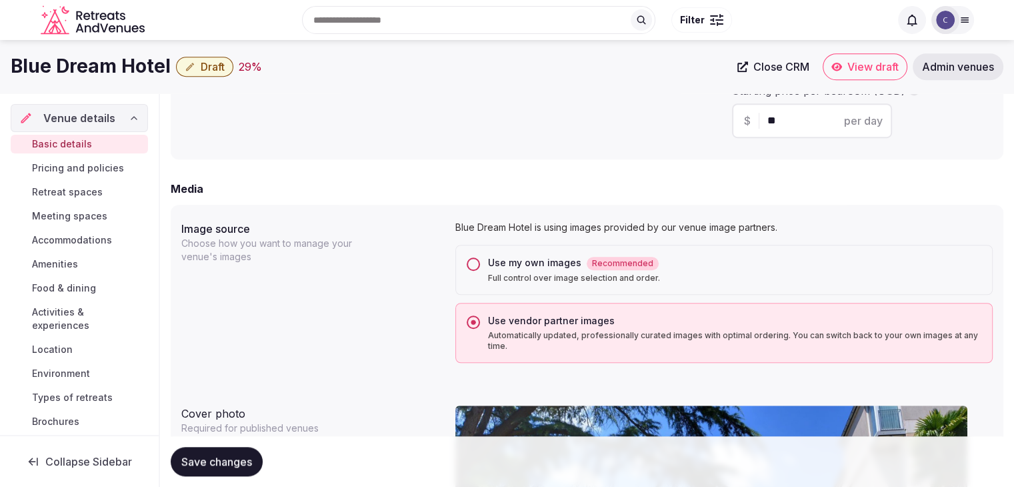
scroll to position [822, 0]
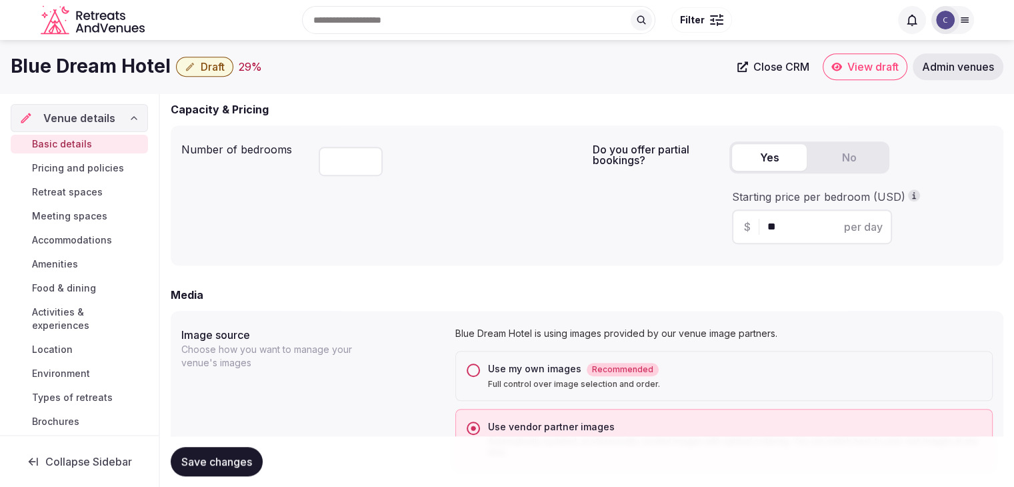
click at [117, 59] on h1 "Blue Dream Hotel" at bounding box center [91, 66] width 160 height 26
copy div "Blue Dream Hotel"
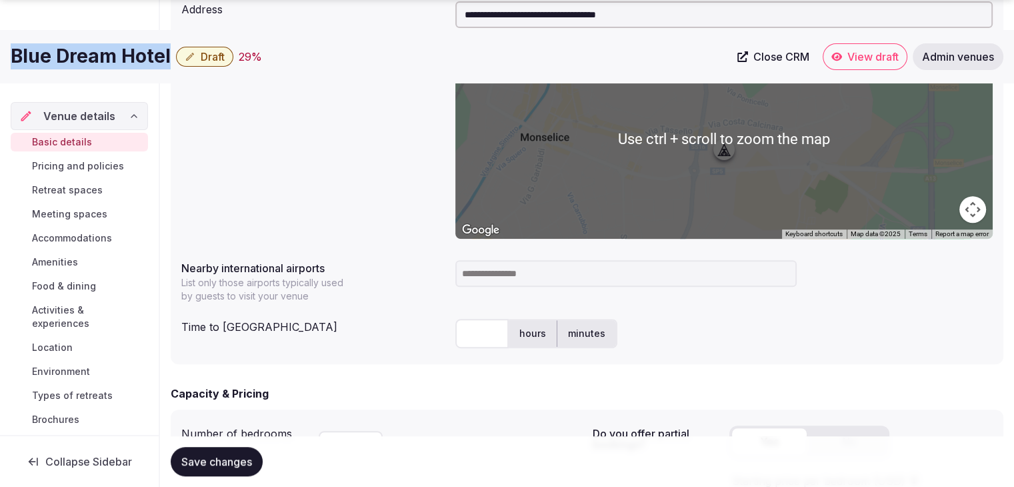
scroll to position [622, 0]
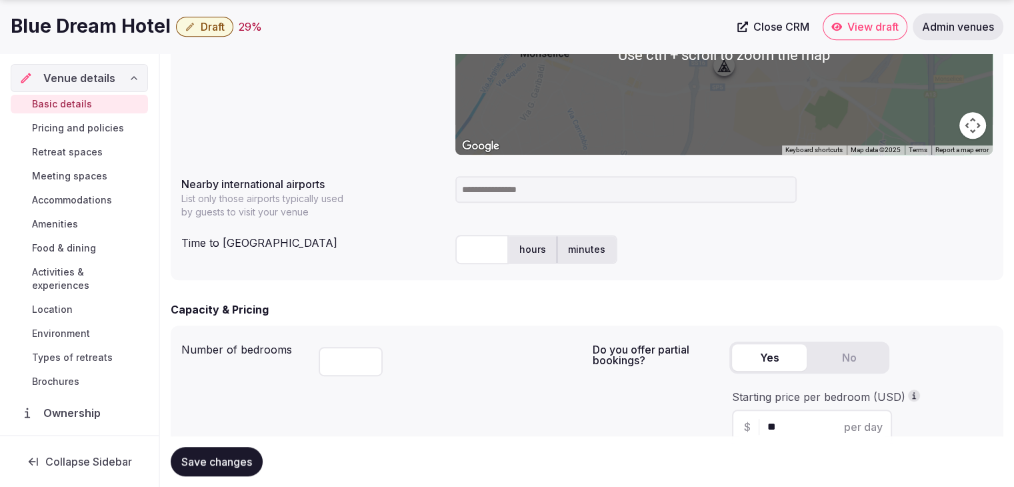
click at [497, 182] on input at bounding box center [625, 189] width 341 height 27
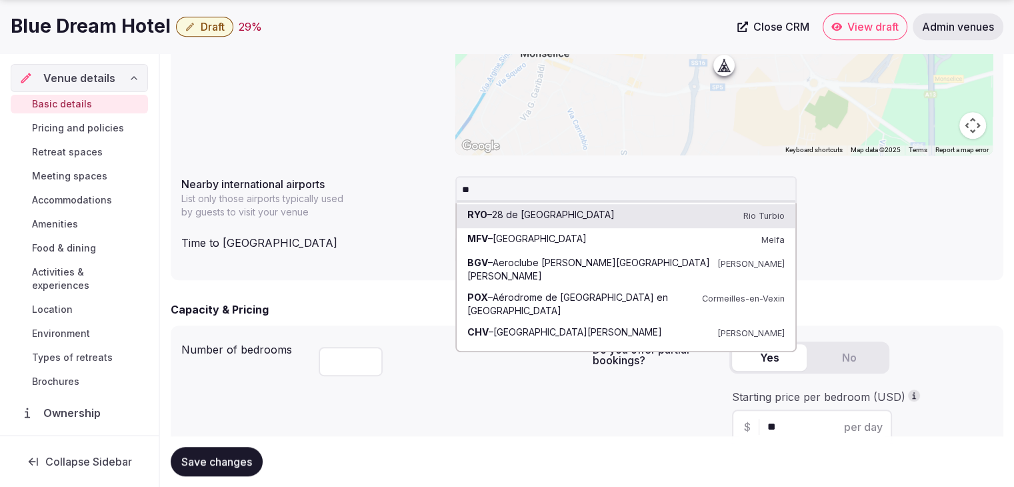
type input "***"
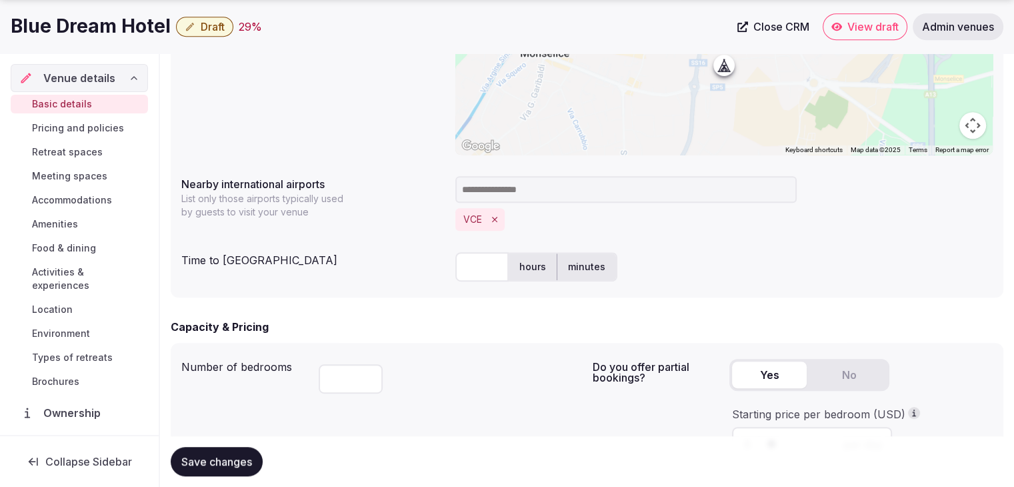
click at [483, 263] on input "text" at bounding box center [481, 266] width 53 height 29
type input "**"
click at [391, 294] on div "**********" at bounding box center [587, 99] width 833 height 396
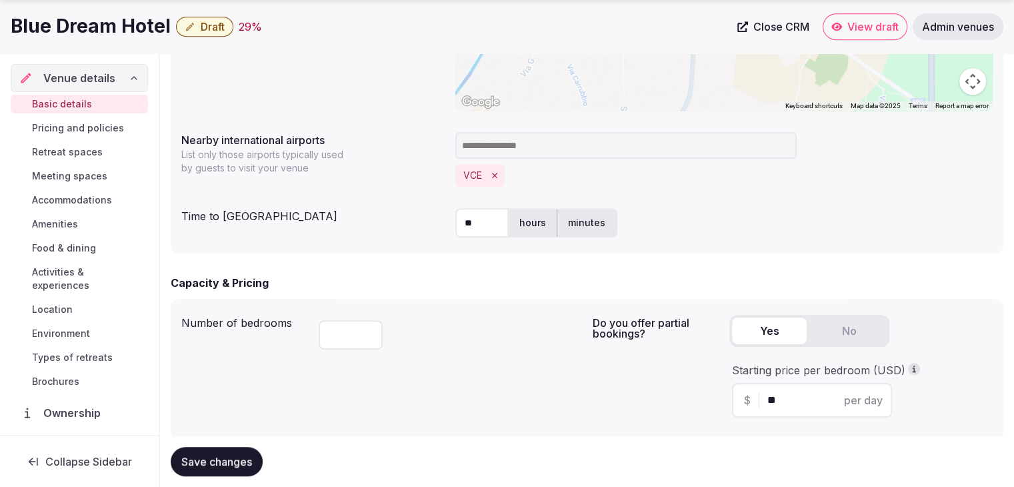
scroll to position [689, 0]
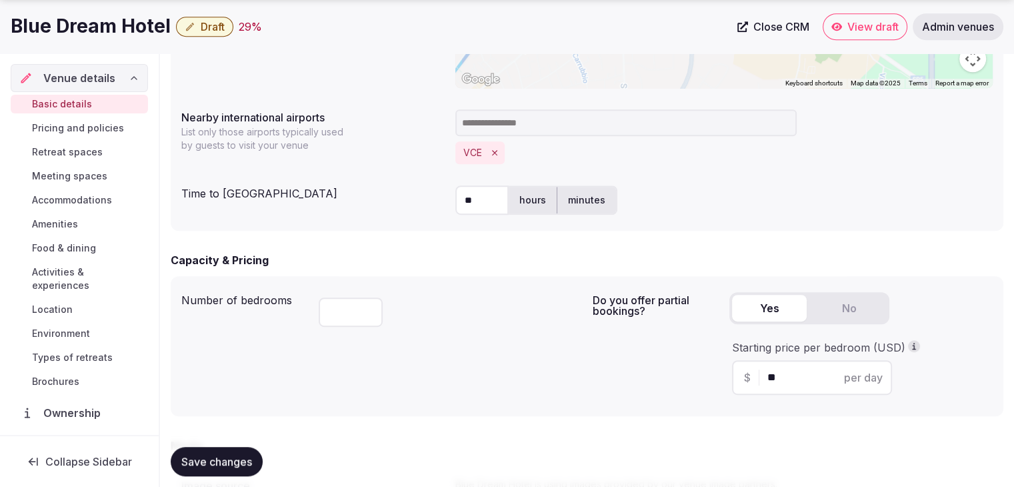
click at [211, 461] on span "Save changes" at bounding box center [216, 461] width 71 height 13
click at [72, 14] on h1 "Blue Dream Hotel" at bounding box center [91, 26] width 160 height 26
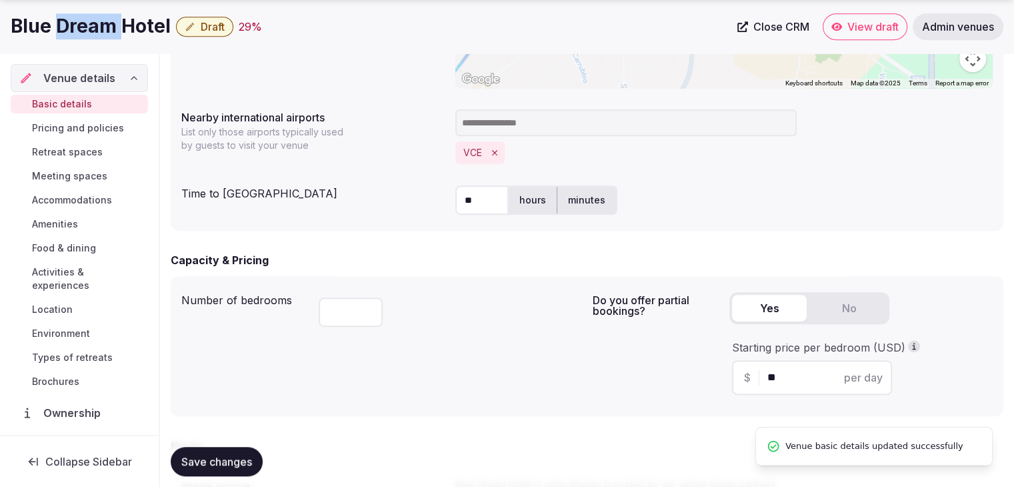
click at [72, 14] on h1 "Blue Dream Hotel" at bounding box center [91, 26] width 160 height 26
copy div "Blue Dream Hotel"
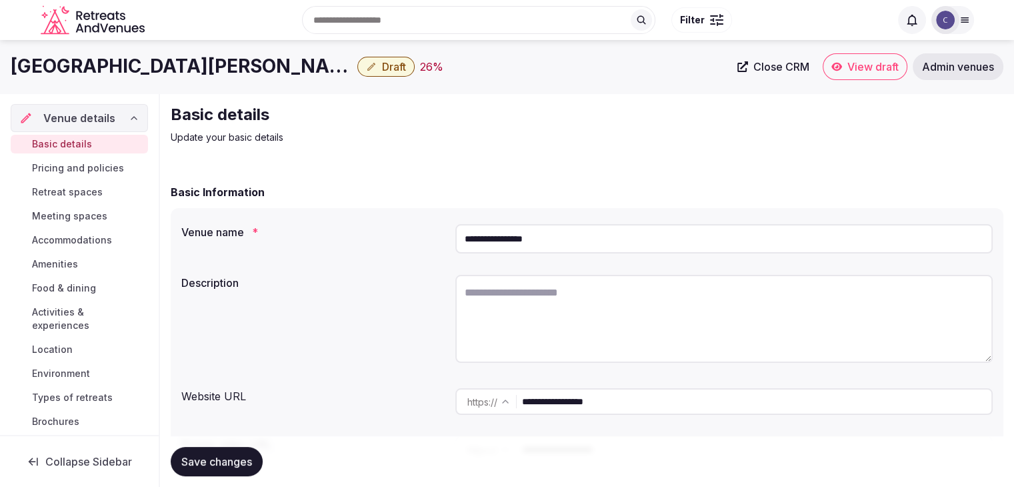
click at [93, 57] on h1 "[GEOGRAPHIC_DATA][PERSON_NAME]" at bounding box center [181, 66] width 341 height 26
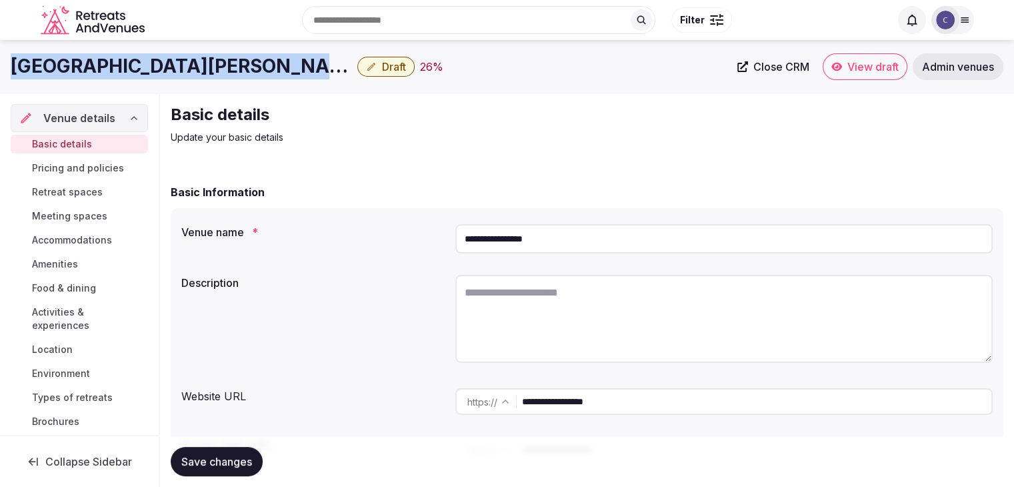
click at [93, 57] on h1 "[GEOGRAPHIC_DATA][PERSON_NAME]" at bounding box center [181, 66] width 341 height 26
copy div "[GEOGRAPHIC_DATA][PERSON_NAME]"
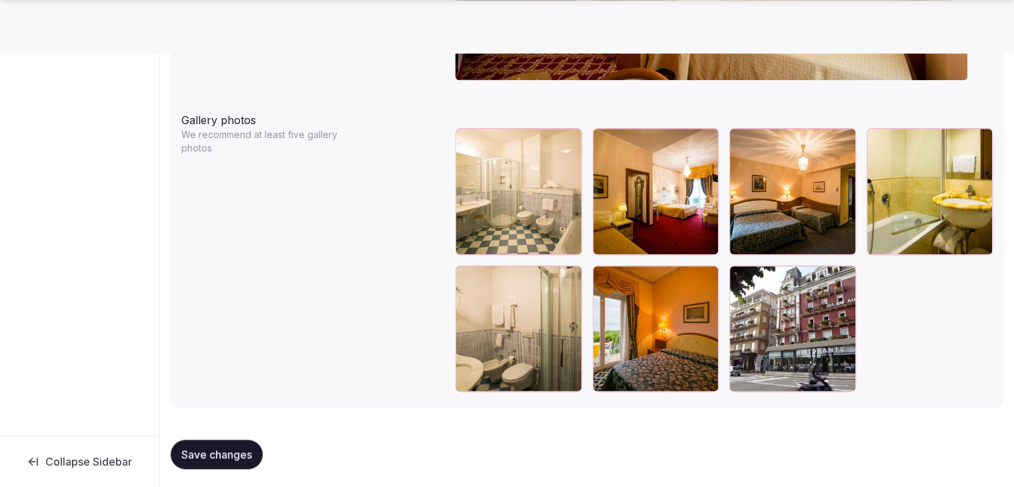
scroll to position [1544, 0]
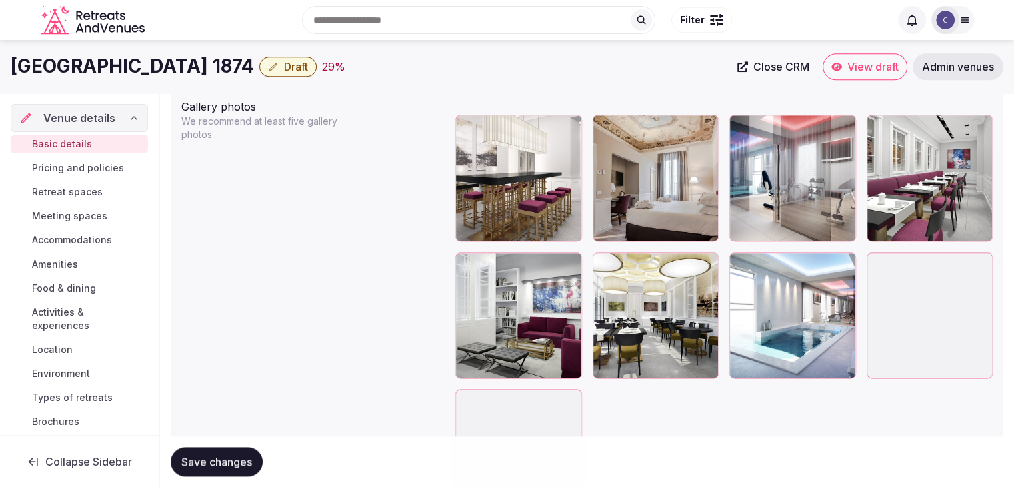
scroll to position [1533, 0]
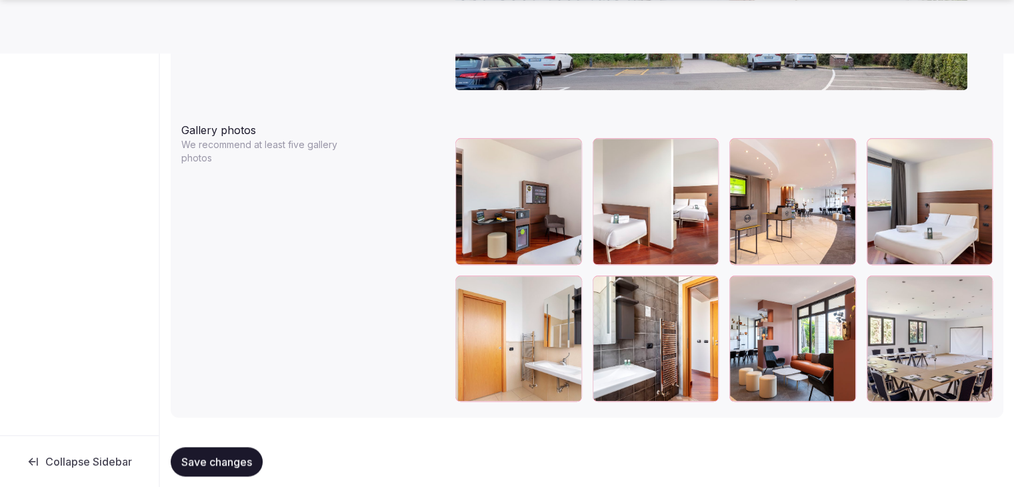
scroll to position [1479, 0]
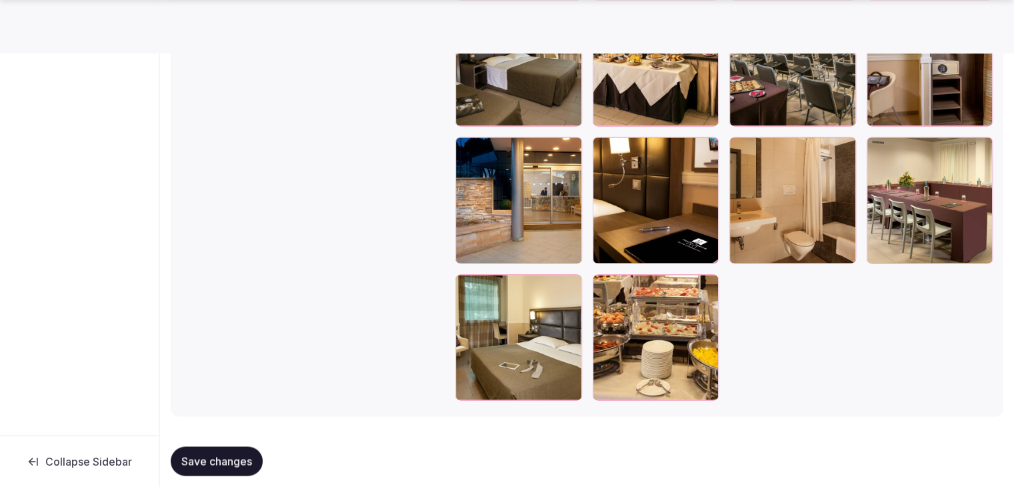
scroll to position [1836, 0]
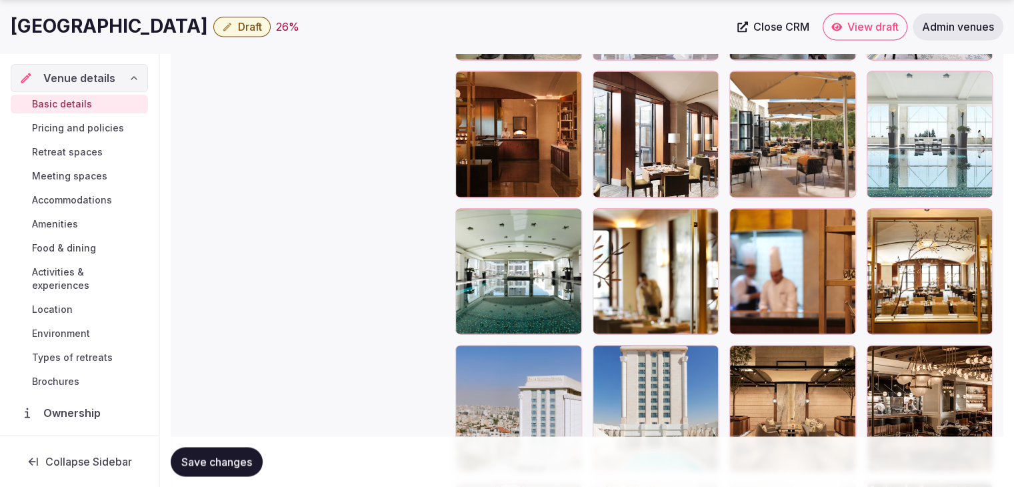
scroll to position [1977, 0]
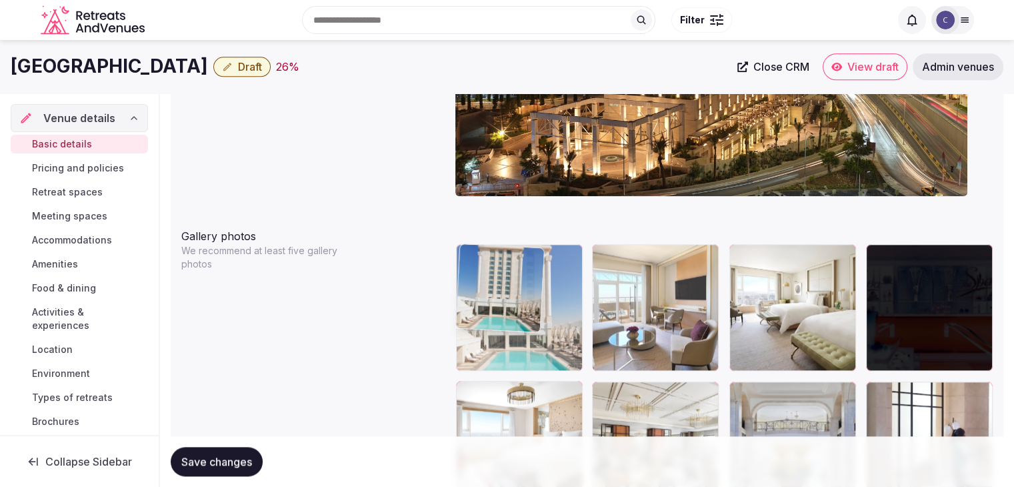
drag, startPoint x: 603, startPoint y: 249, endPoint x: 536, endPoint y: 285, distance: 76.0
click at [455, 231] on body "**********" at bounding box center [507, 206] width 1014 height 3265
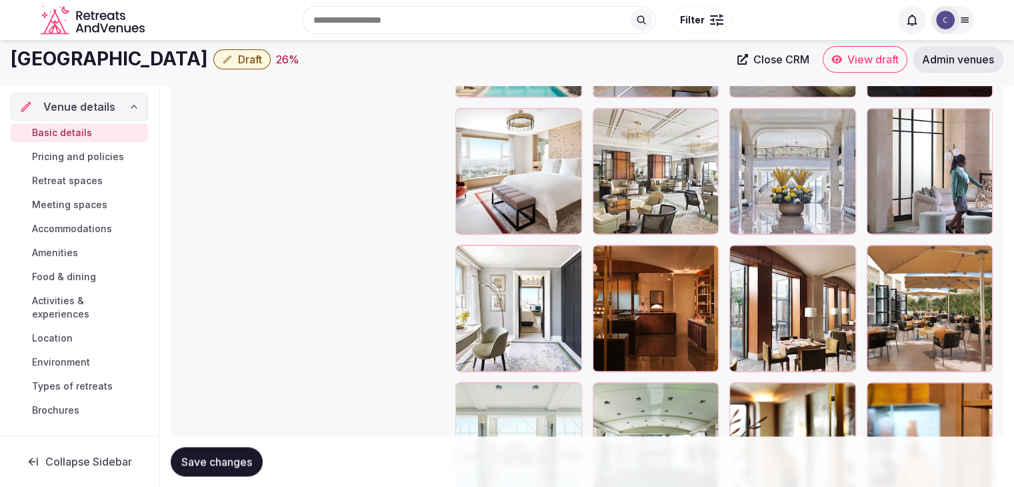
scroll to position [1692, 0]
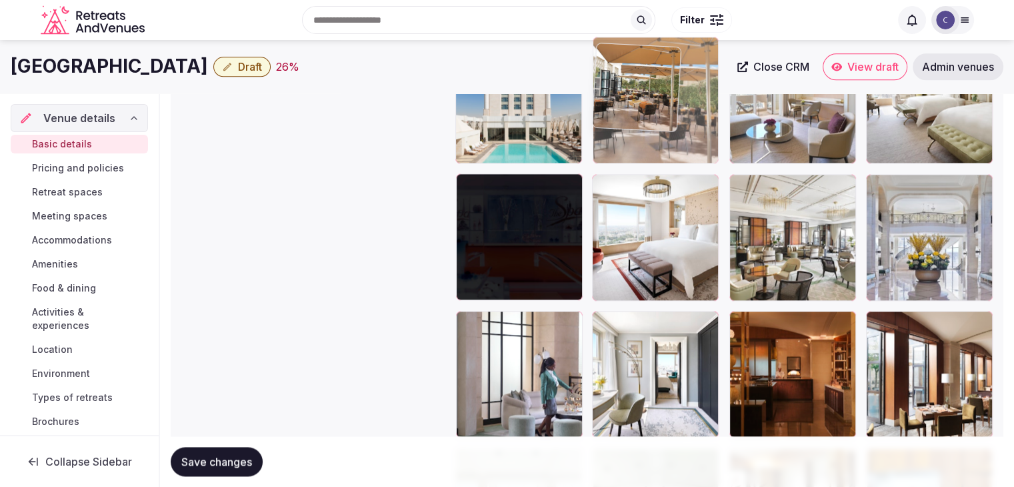
drag, startPoint x: 881, startPoint y: 259, endPoint x: 634, endPoint y: 83, distance: 303.0
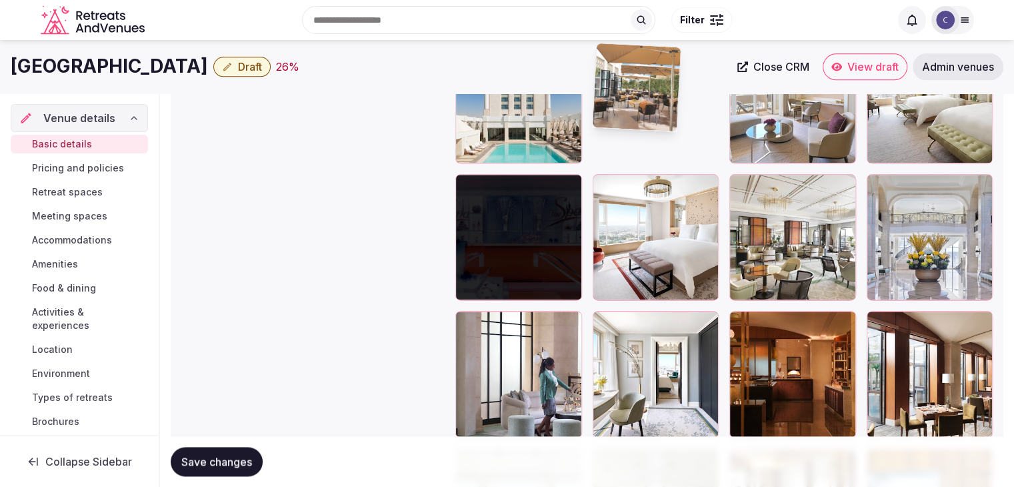
scroll to position [1626, 0]
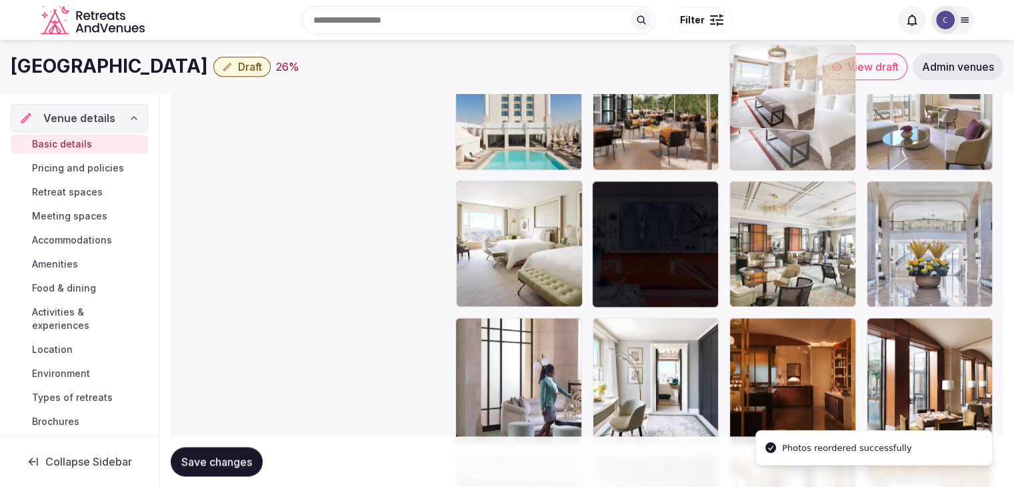
drag, startPoint x: 609, startPoint y: 193, endPoint x: 712, endPoint y: 143, distance: 114.2
click at [760, 121] on body "**********" at bounding box center [507, 6] width 1014 height 3265
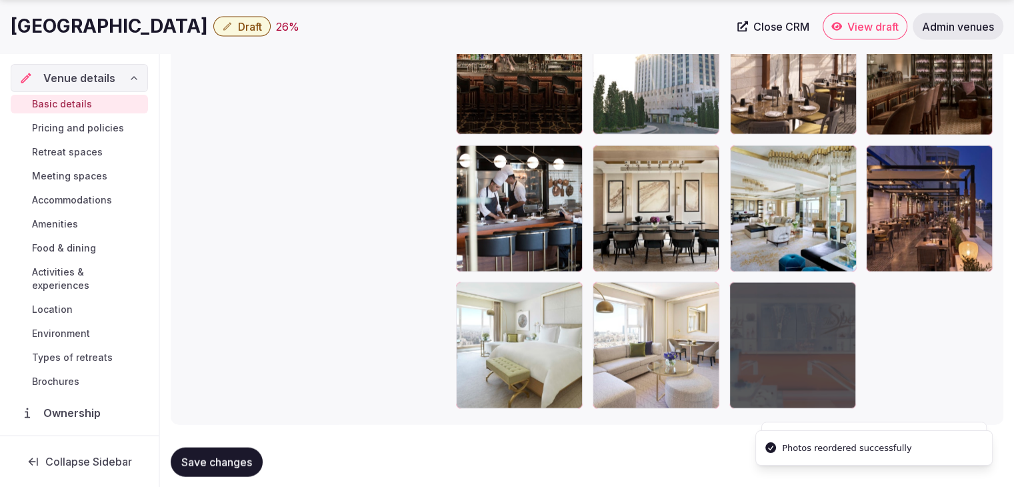
scroll to position [2777, 0]
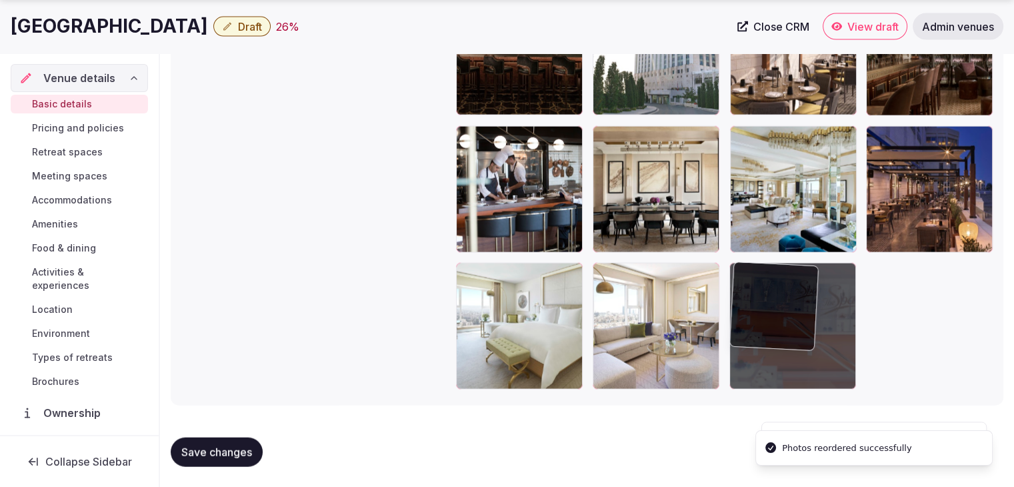
drag, startPoint x: 602, startPoint y: 189, endPoint x: 714, endPoint y: 499, distance: 328.9
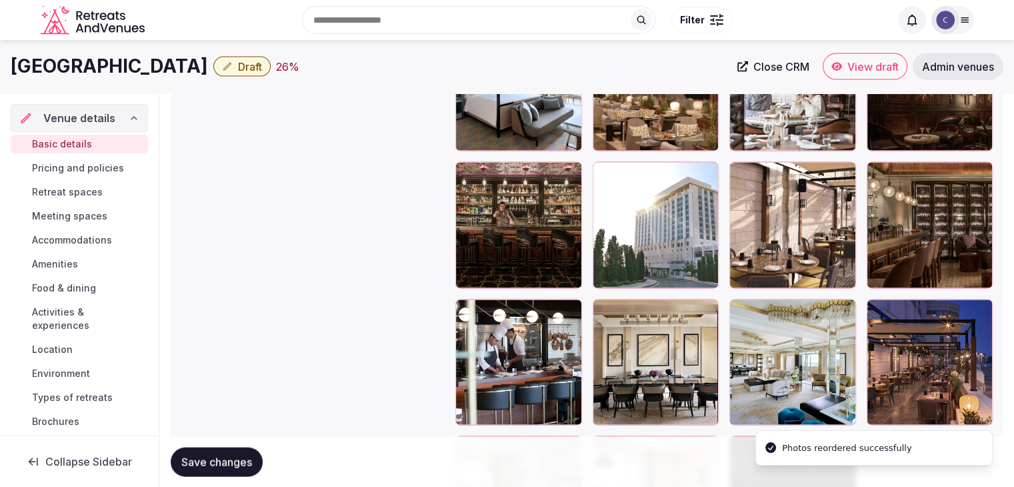
scroll to position [2577, 0]
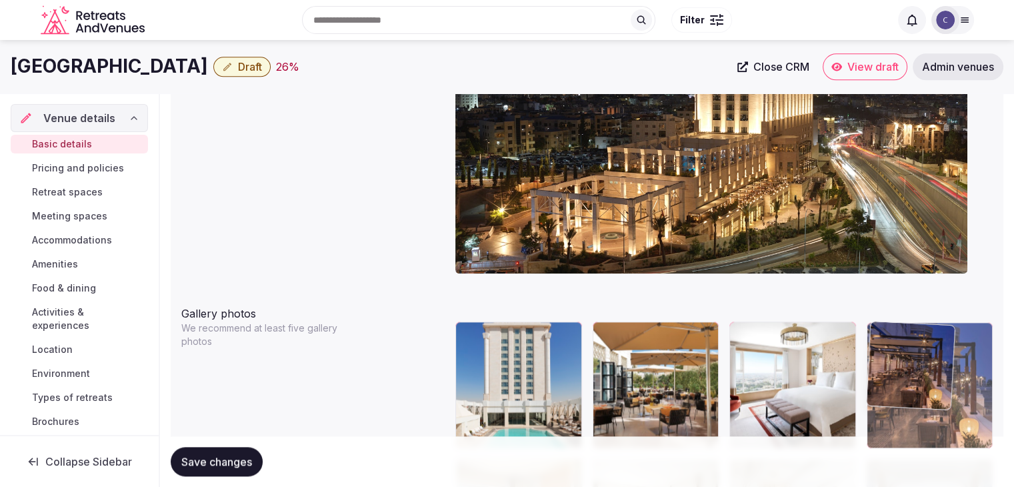
drag, startPoint x: 880, startPoint y: 335, endPoint x: 911, endPoint y: 341, distance: 31.9
click at [910, 338] on body "**********" at bounding box center [507, 284] width 1014 height 3265
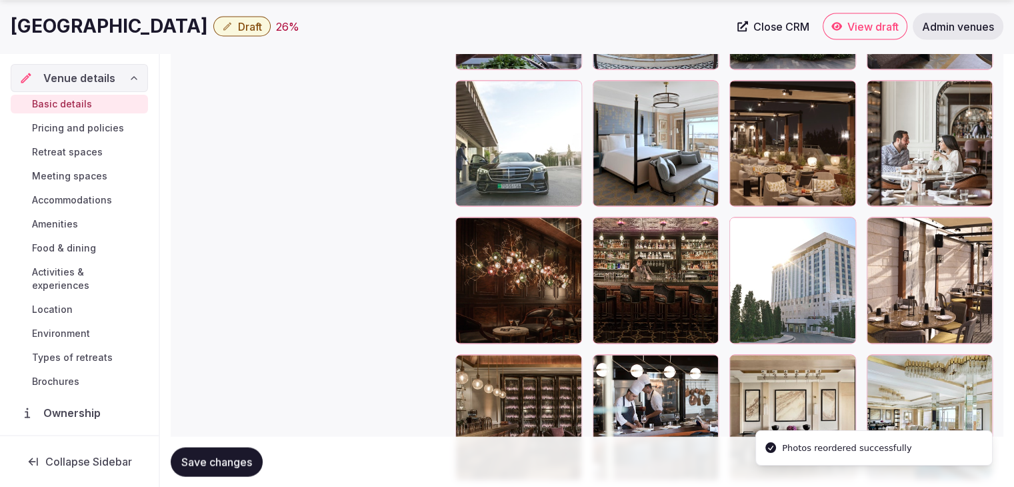
scroll to position [2748, 0]
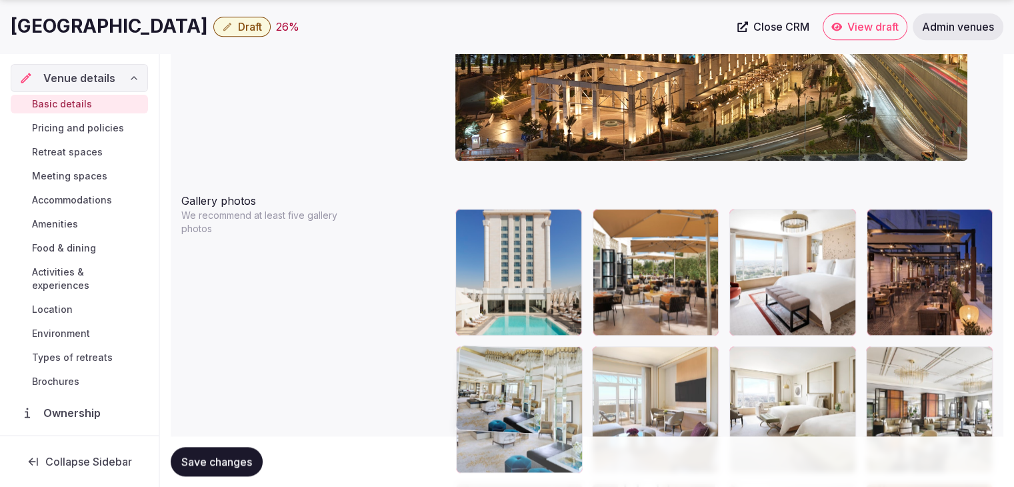
drag, startPoint x: 882, startPoint y: 167, endPoint x: 489, endPoint y: 369, distance: 441.2
click at [489, 369] on body "**********" at bounding box center [507, 171] width 1014 height 3265
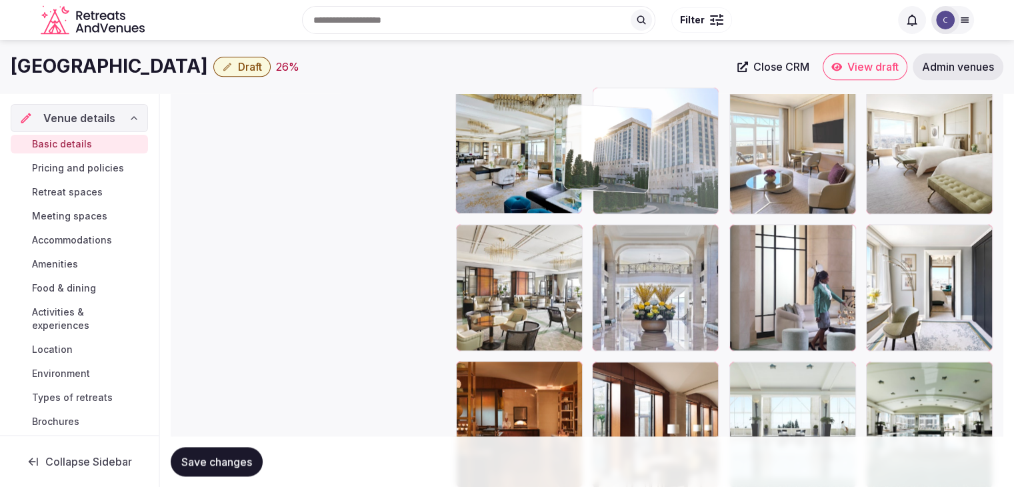
scroll to position [1713, 0]
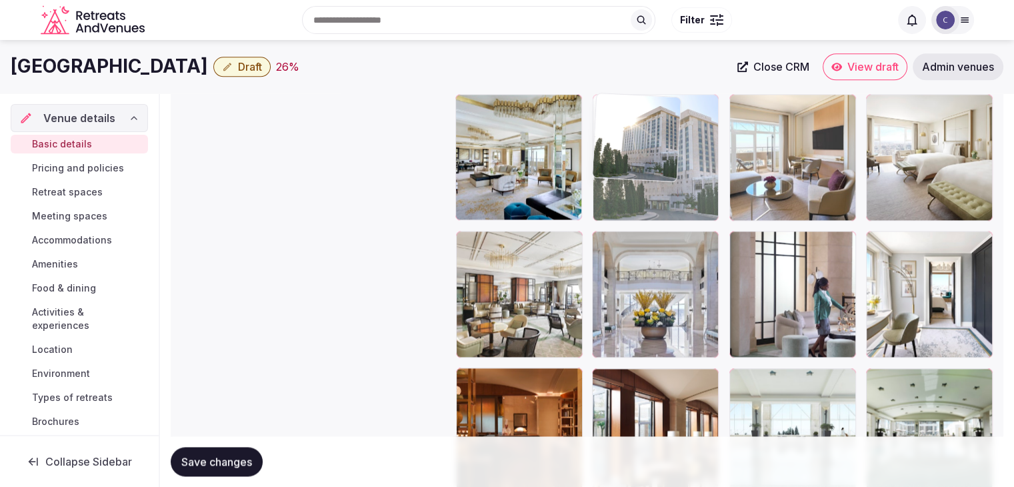
drag, startPoint x: 872, startPoint y: 249, endPoint x: 624, endPoint y: 93, distance: 292.6
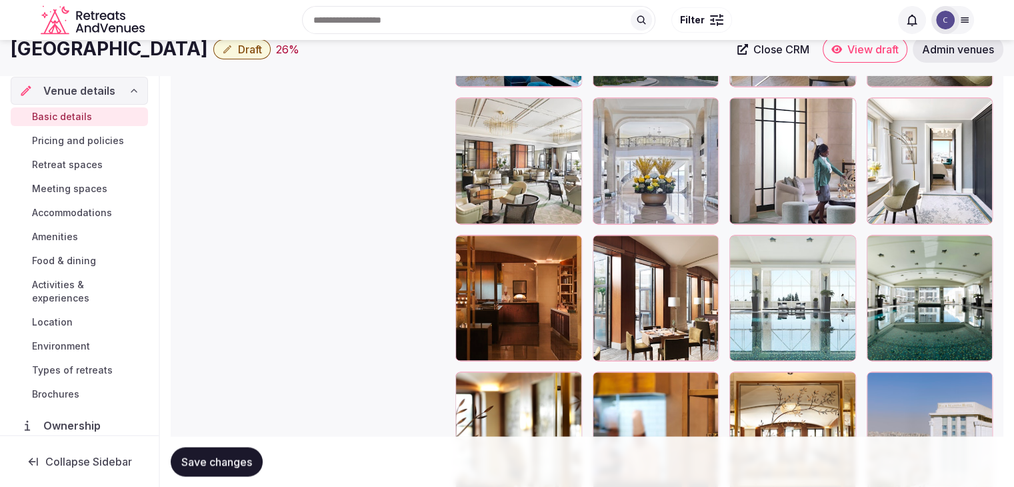
scroll to position [1780, 0]
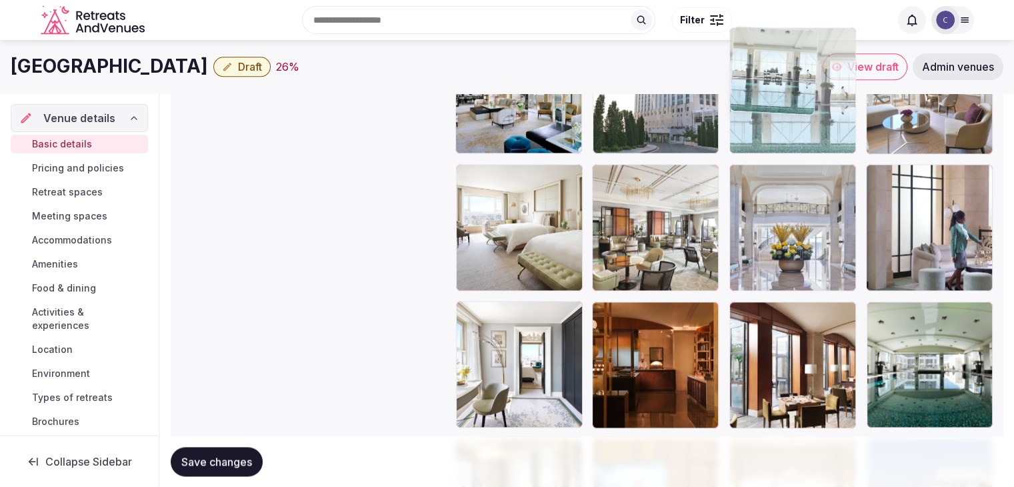
drag, startPoint x: 741, startPoint y: 309, endPoint x: 743, endPoint y: 104, distance: 205.3
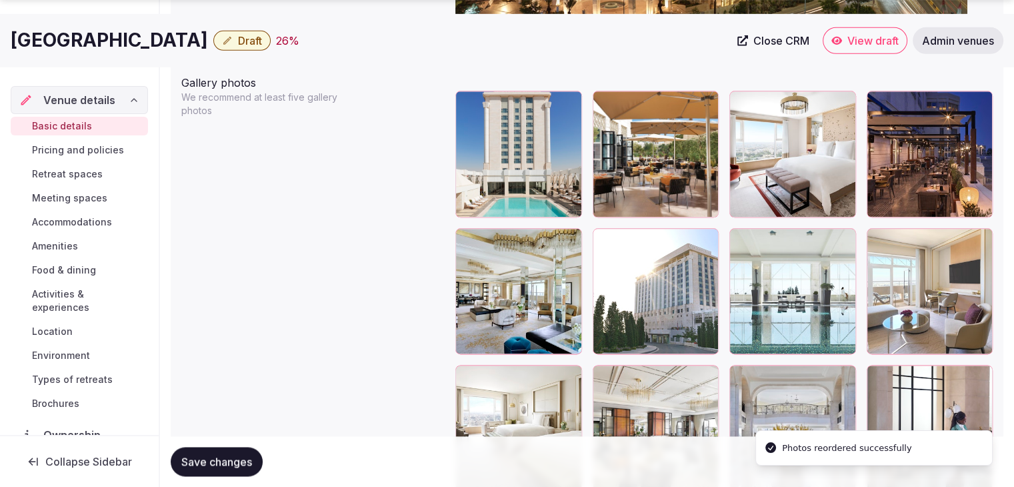
scroll to position [1646, 0]
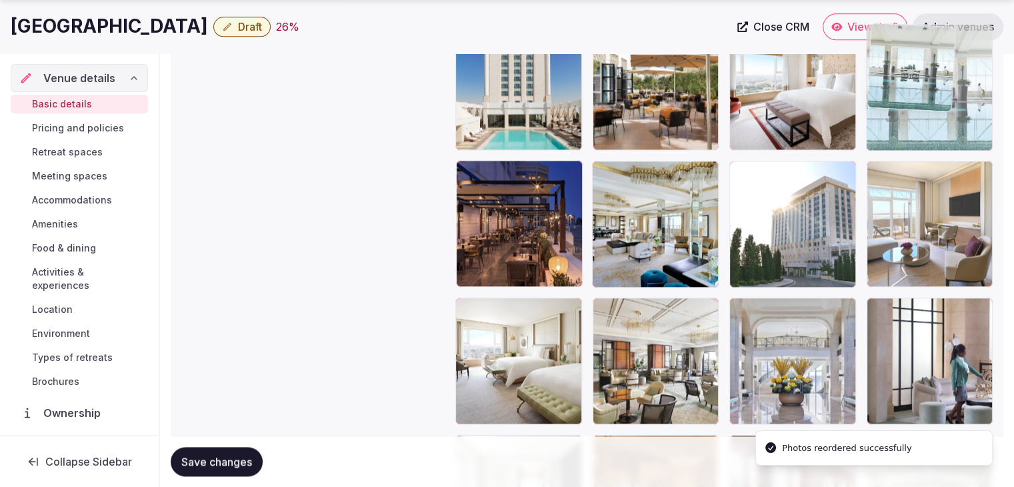
drag, startPoint x: 739, startPoint y: 170, endPoint x: 891, endPoint y: 89, distance: 172.6
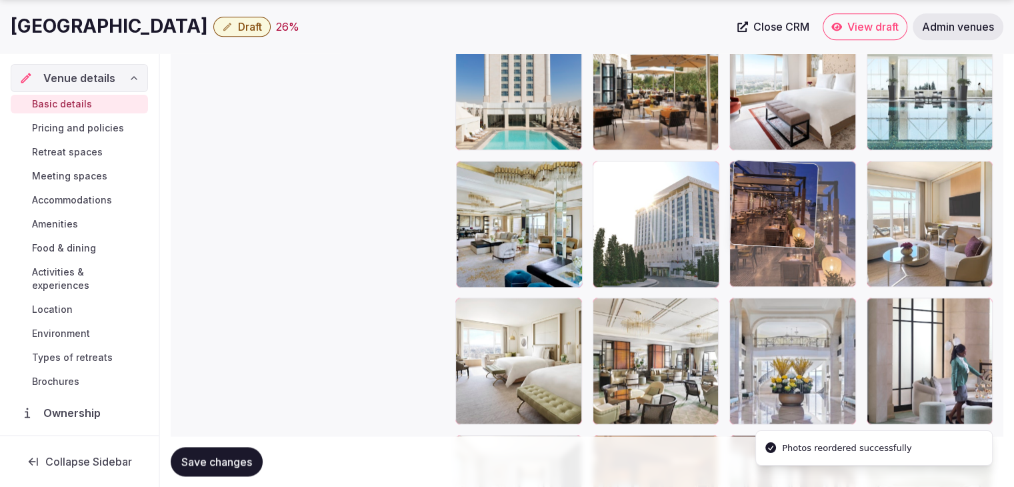
drag, startPoint x: 691, startPoint y: 179, endPoint x: 763, endPoint y: 182, distance: 72.0
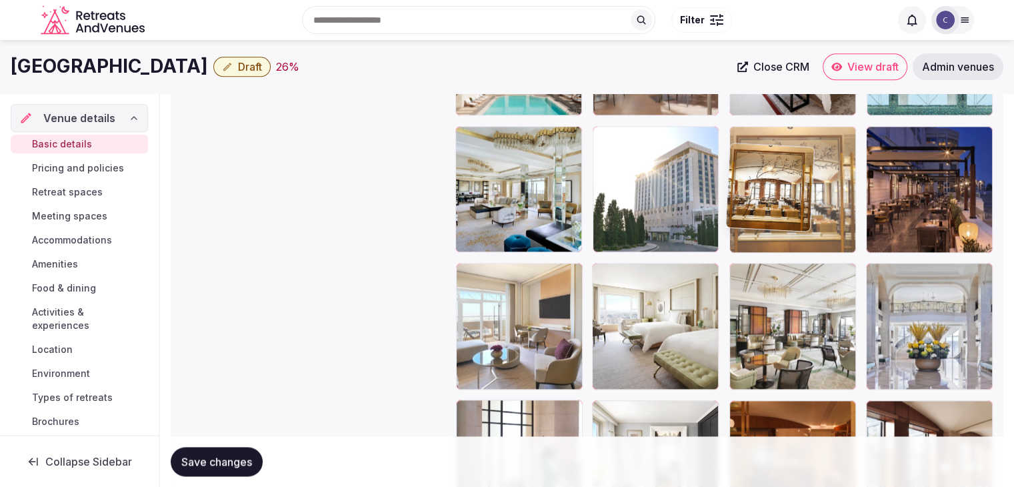
scroll to position [1666, 0]
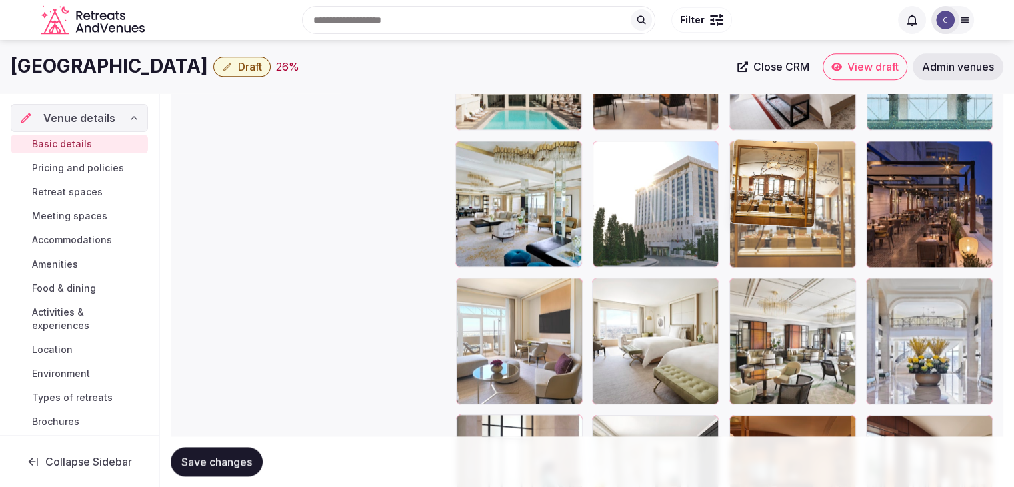
drag, startPoint x: 740, startPoint y: 382, endPoint x: 745, endPoint y: 205, distance: 177.4
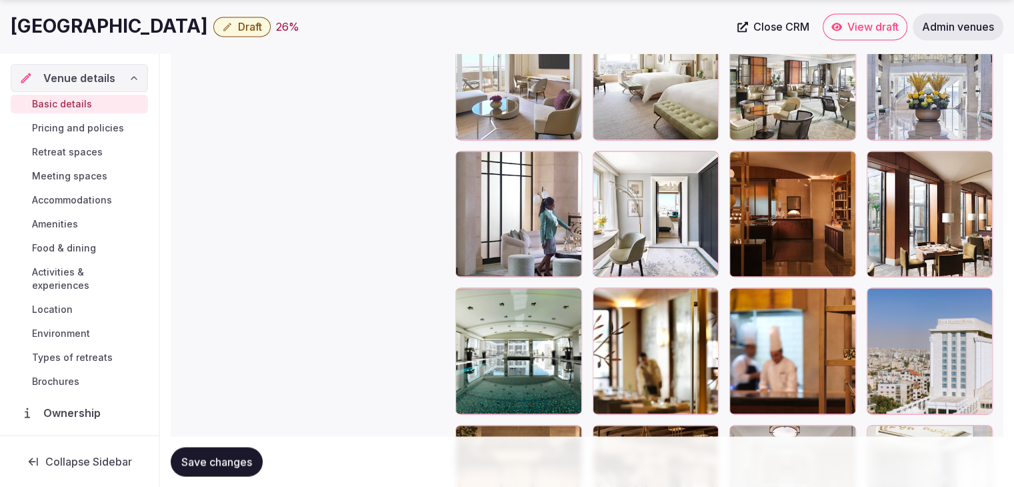
scroll to position [1933, 0]
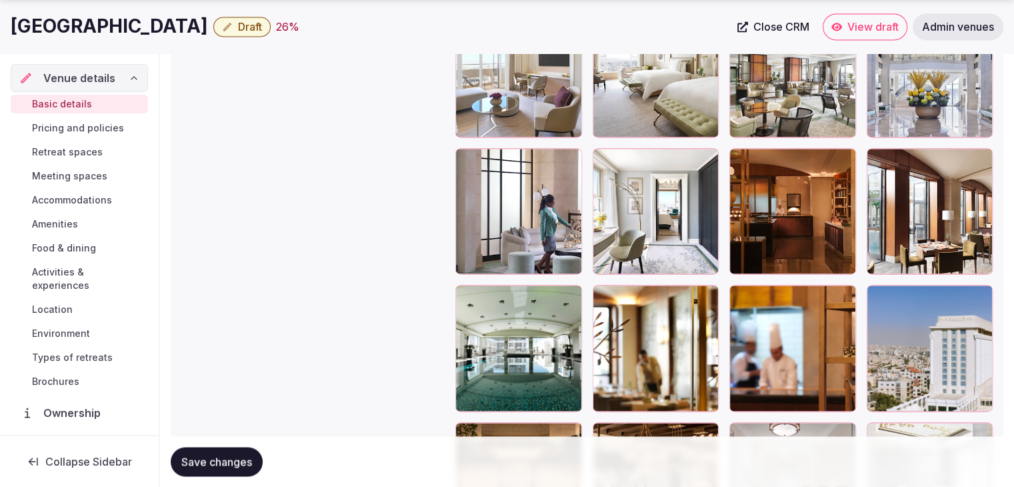
click at [227, 459] on span "Save changes" at bounding box center [216, 461] width 71 height 13
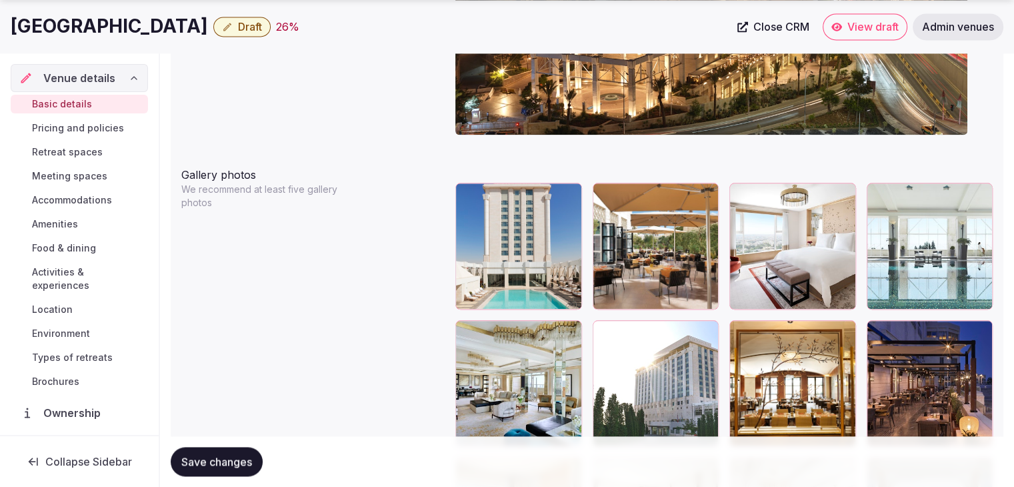
scroll to position [1510, 0]
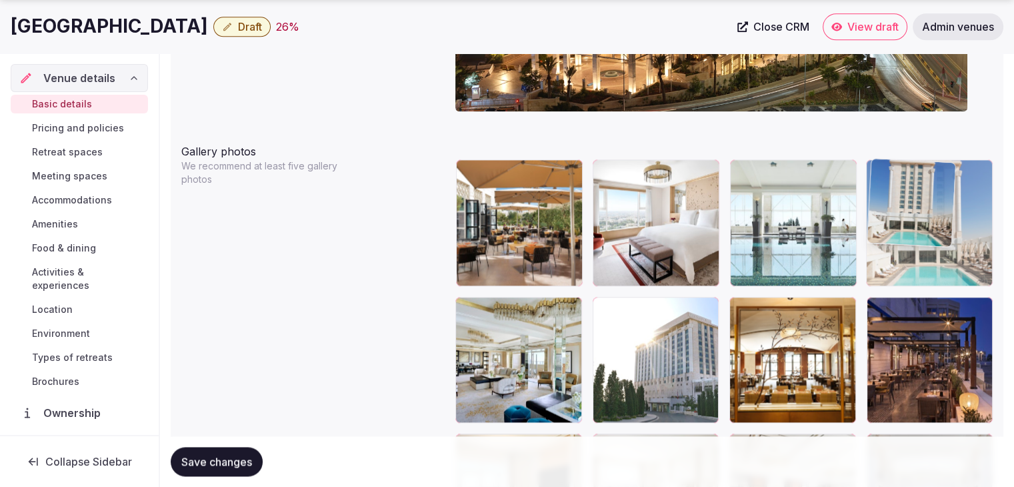
drag, startPoint x: 465, startPoint y: 165, endPoint x: 853, endPoint y: 191, distance: 388.8
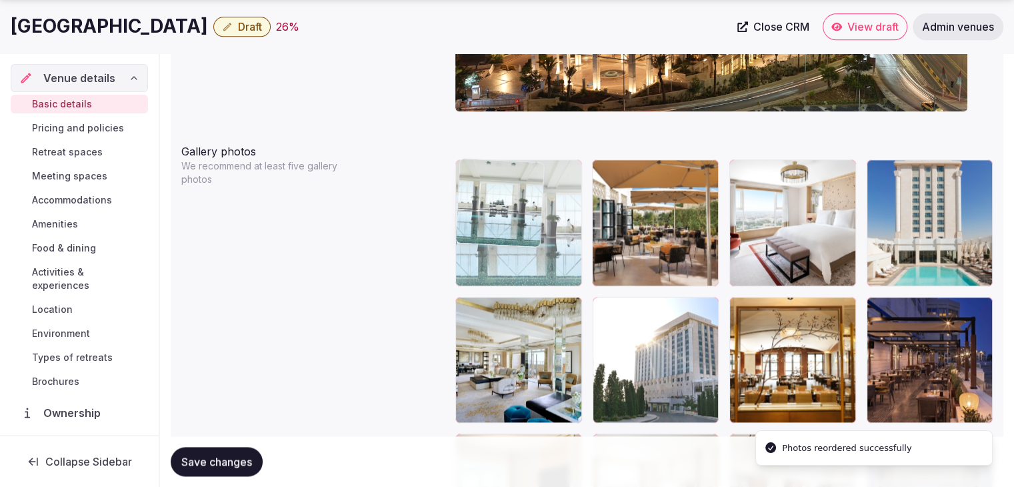
drag, startPoint x: 753, startPoint y: 168, endPoint x: 533, endPoint y: 168, distance: 220.0
click at [533, 168] on body "**********" at bounding box center [507, 122] width 1014 height 3265
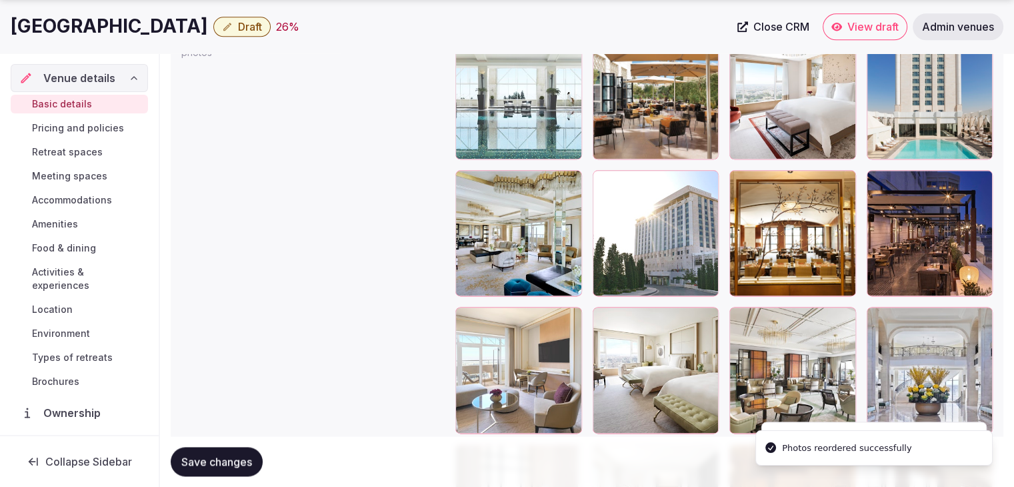
scroll to position [1644, 0]
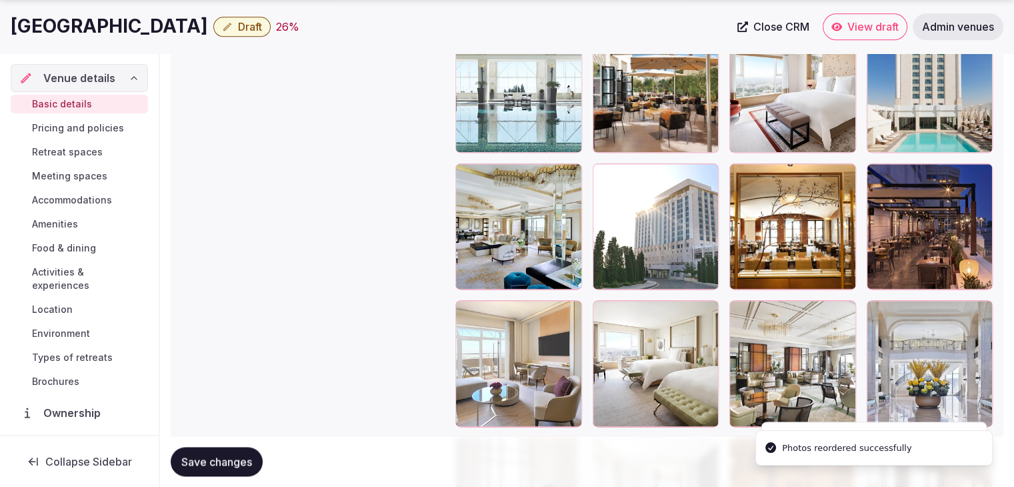
click at [226, 463] on span "Save changes" at bounding box center [216, 461] width 71 height 13
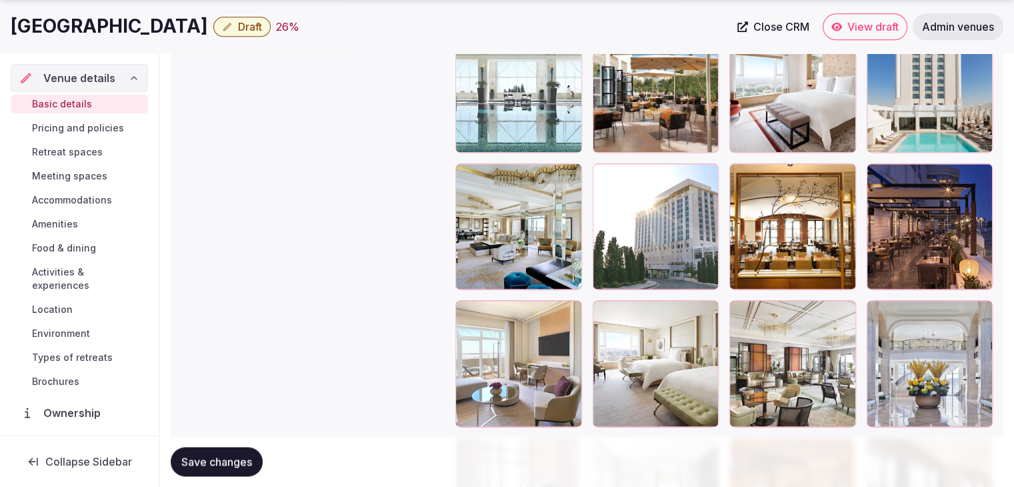
click at [131, 30] on h1 "Four Seasons Hotel Amman" at bounding box center [109, 26] width 197 height 26
copy div "Four Seasons Hotel Amman"
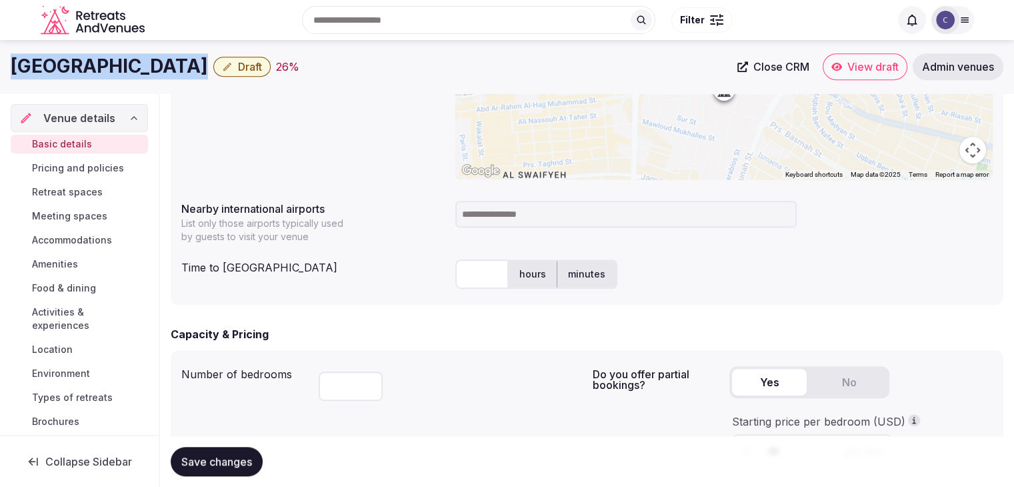
scroll to position [511, 0]
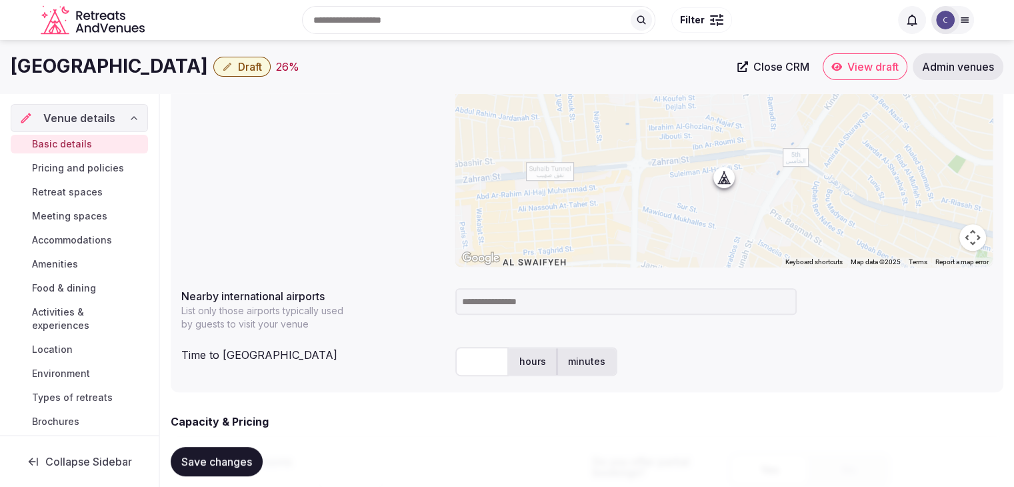
click at [519, 297] on input at bounding box center [625, 301] width 341 height 27
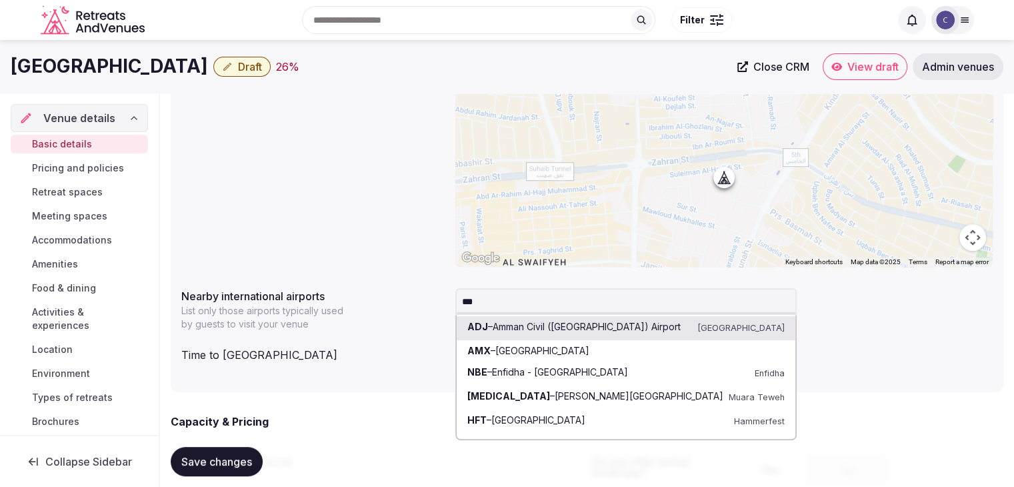
click at [406, 351] on div "Time to [GEOGRAPHIC_DATA]" at bounding box center [312, 351] width 263 height 21
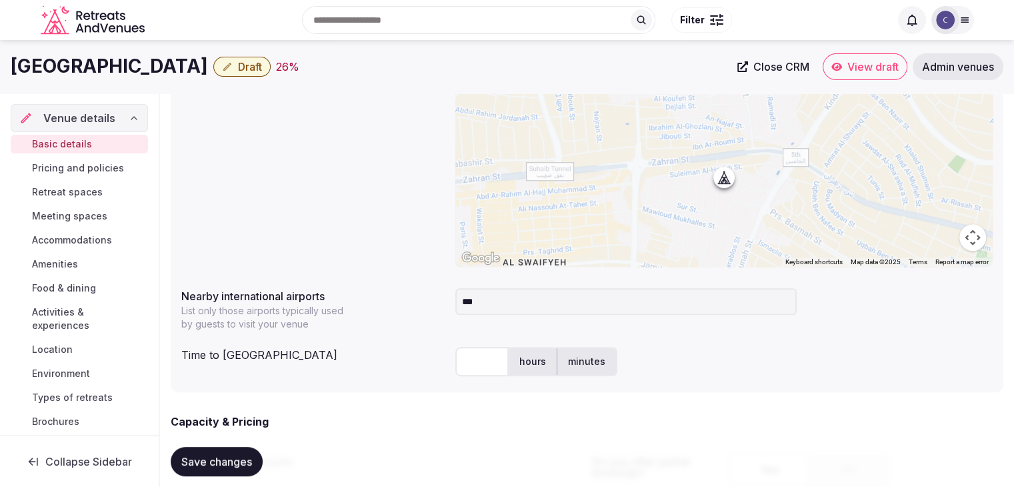
click at [525, 308] on input "***" at bounding box center [625, 301] width 341 height 27
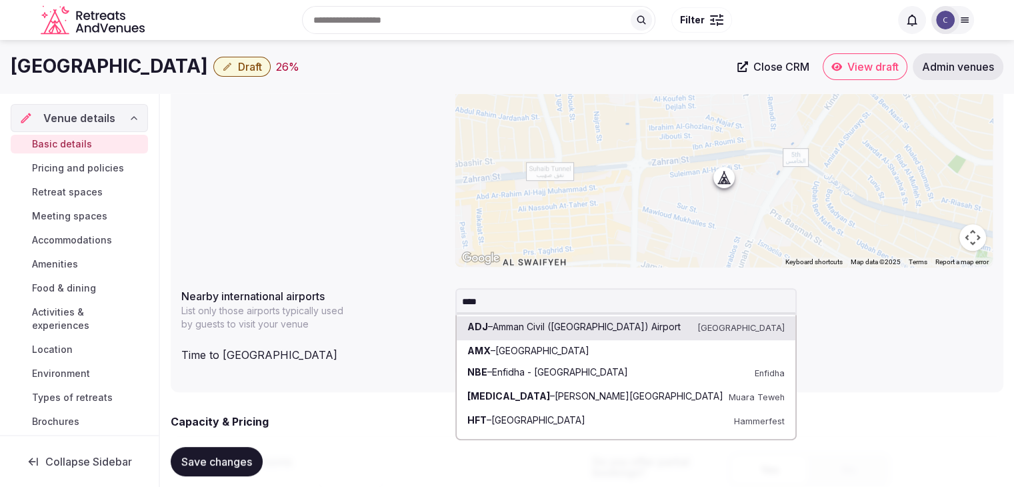
type input "*****"
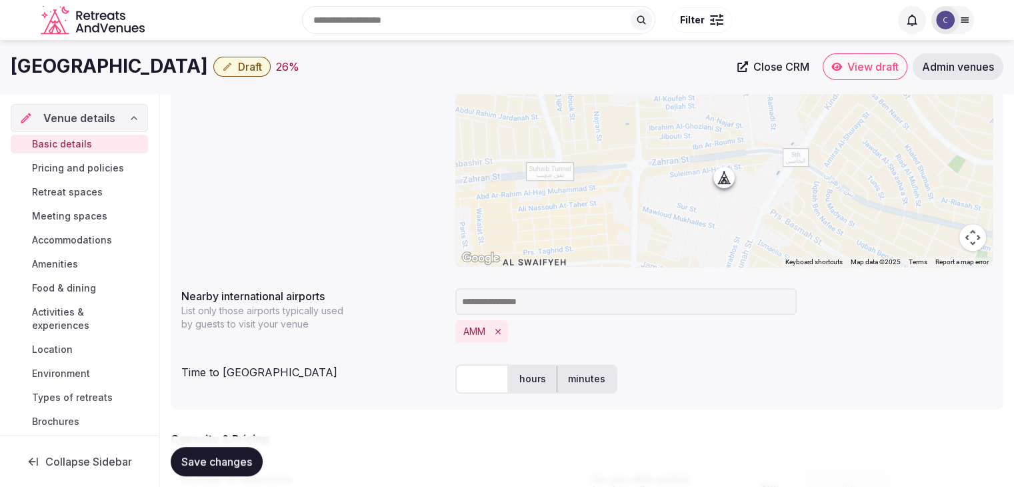
click at [483, 379] on input "text" at bounding box center [481, 378] width 53 height 29
type input "**"
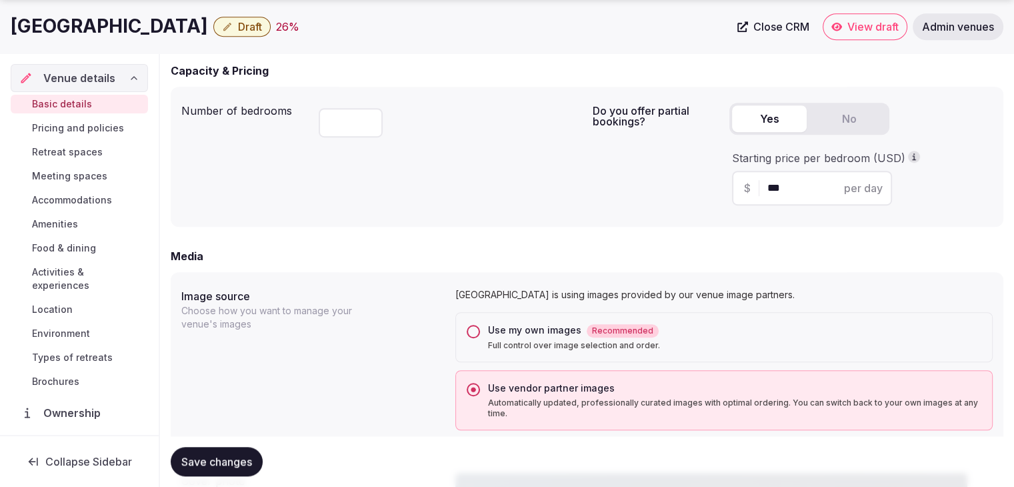
scroll to position [977, 0]
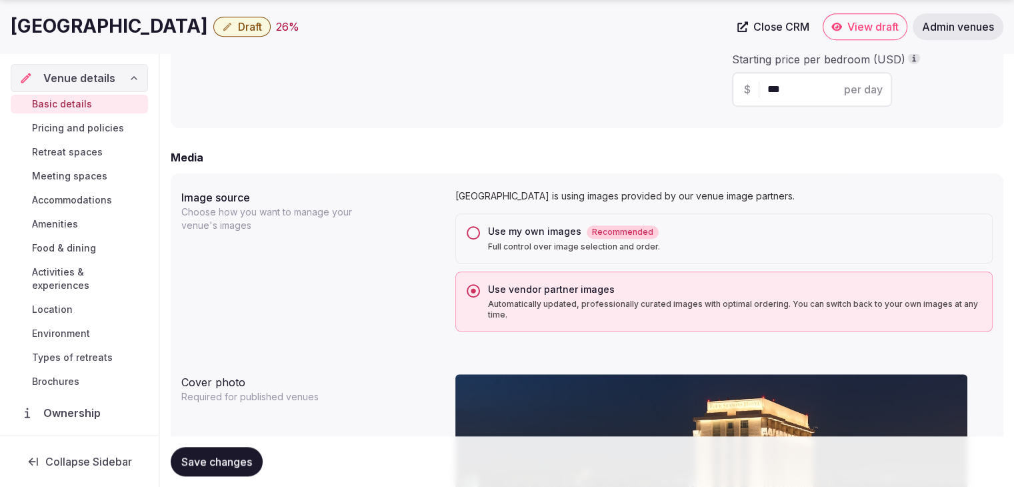
drag, startPoint x: 226, startPoint y: 467, endPoint x: 288, endPoint y: 441, distance: 67.0
click at [227, 467] on span "Save changes" at bounding box center [216, 461] width 71 height 13
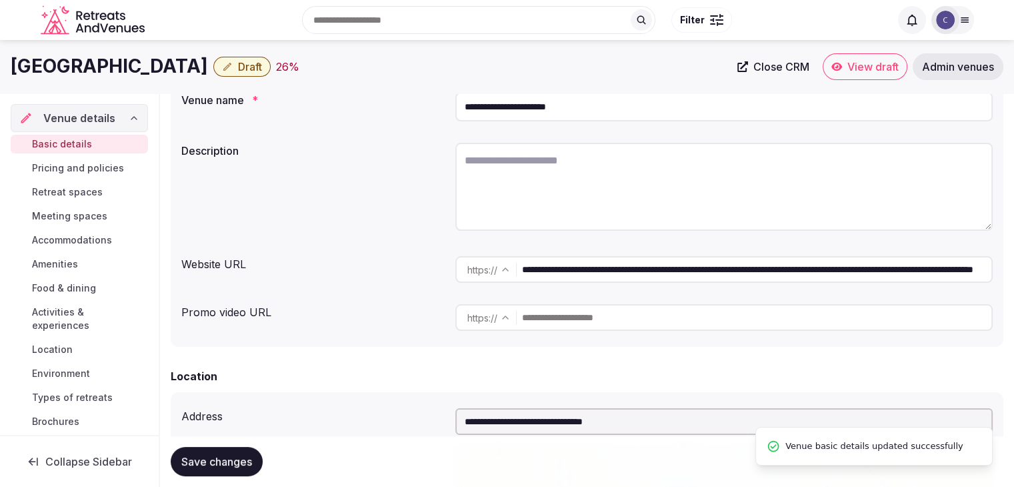
scroll to position [44, 0]
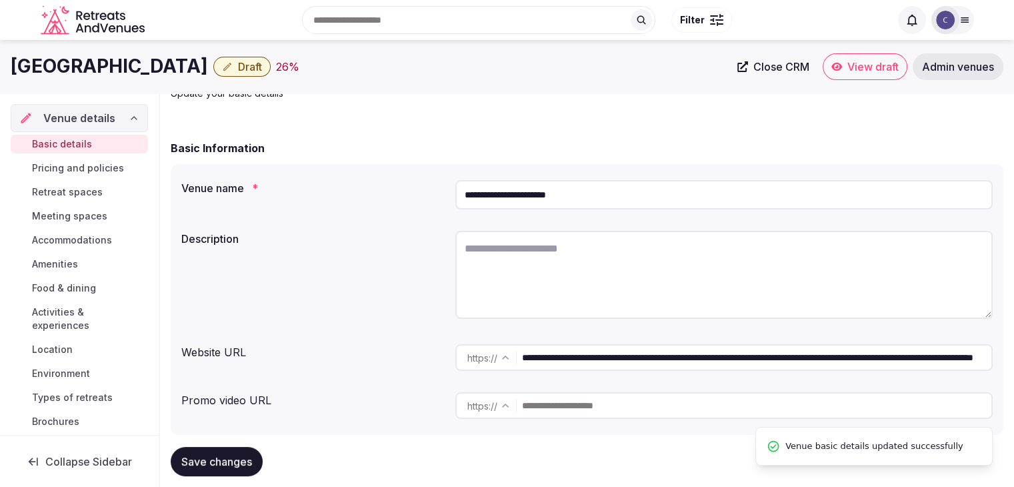
click at [632, 185] on input "**********" at bounding box center [723, 194] width 537 height 29
click at [547, 262] on textarea at bounding box center [723, 275] width 537 height 88
paste textarea "**********"
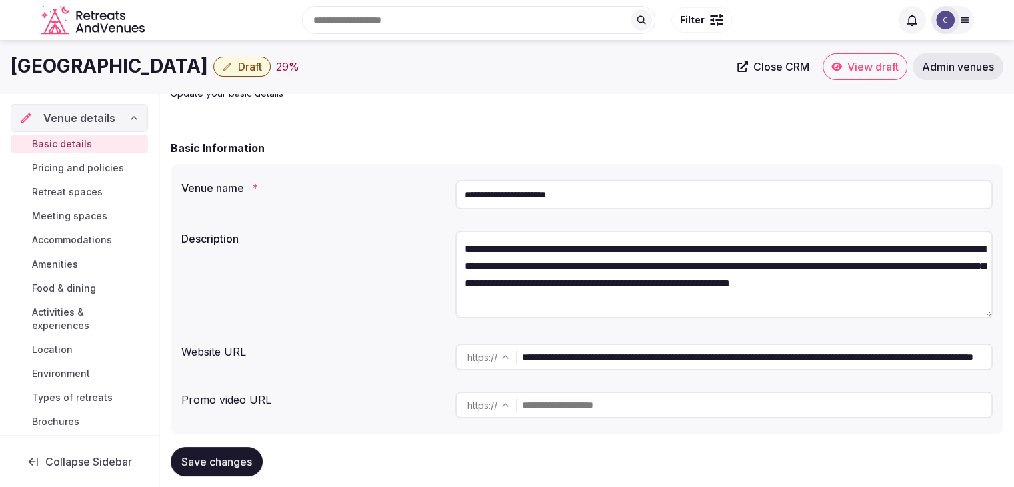
scroll to position [7, 0]
type textarea "**********"
click at [226, 464] on span "Save changes" at bounding box center [216, 461] width 71 height 13
click at [611, 193] on input "**********" at bounding box center [723, 194] width 537 height 29
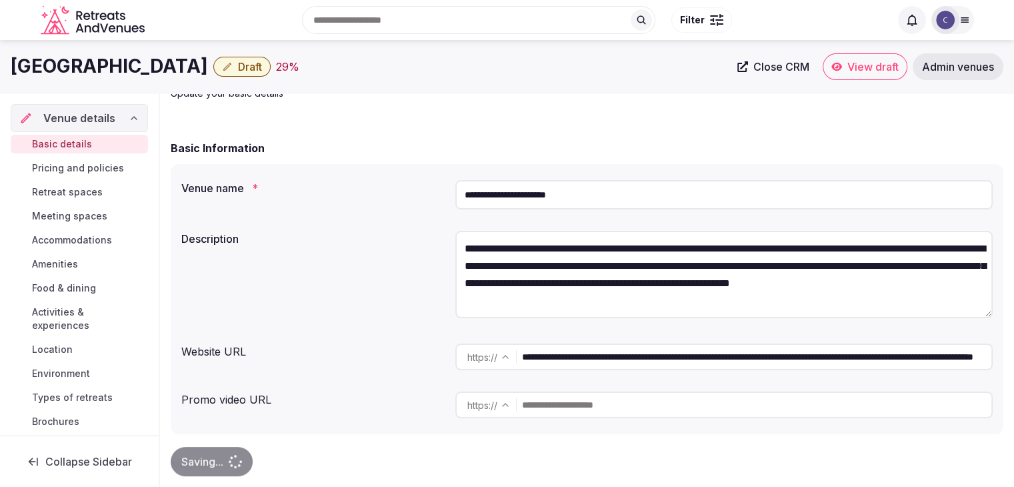
click at [611, 193] on input "**********" at bounding box center [723, 194] width 537 height 29
click at [262, 67] on span "Draft" at bounding box center [250, 66] width 24 height 13
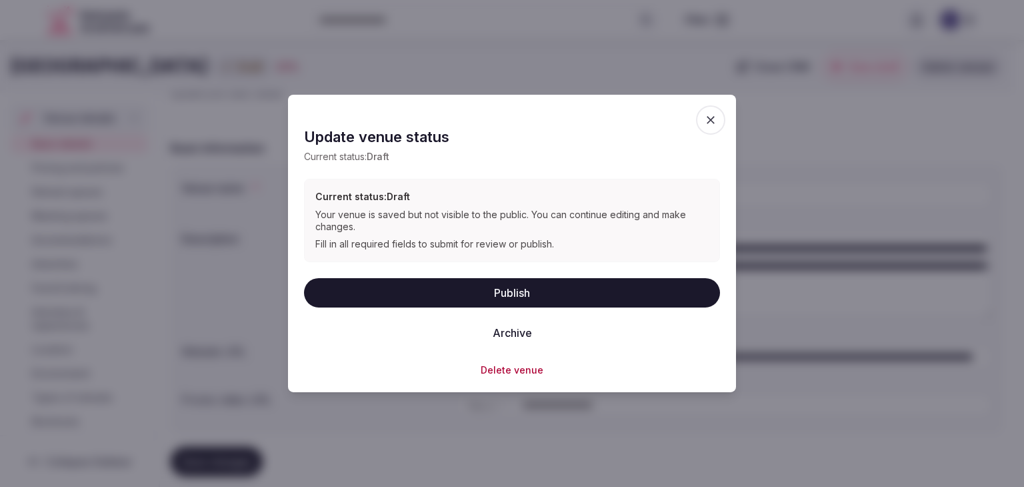
click at [552, 287] on button "Publish" at bounding box center [512, 291] width 416 height 29
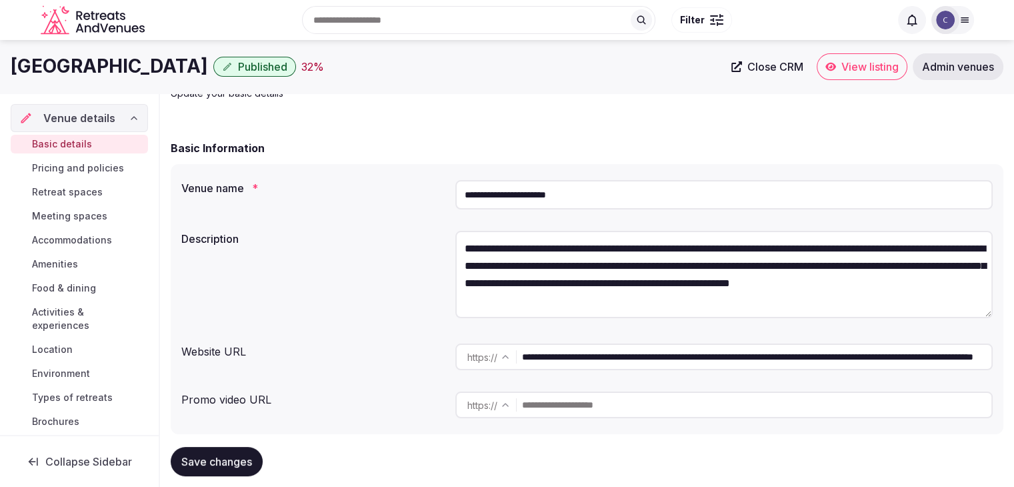
click at [205, 63] on h1 "Four Seasons Hotel Amman" at bounding box center [109, 66] width 197 height 26
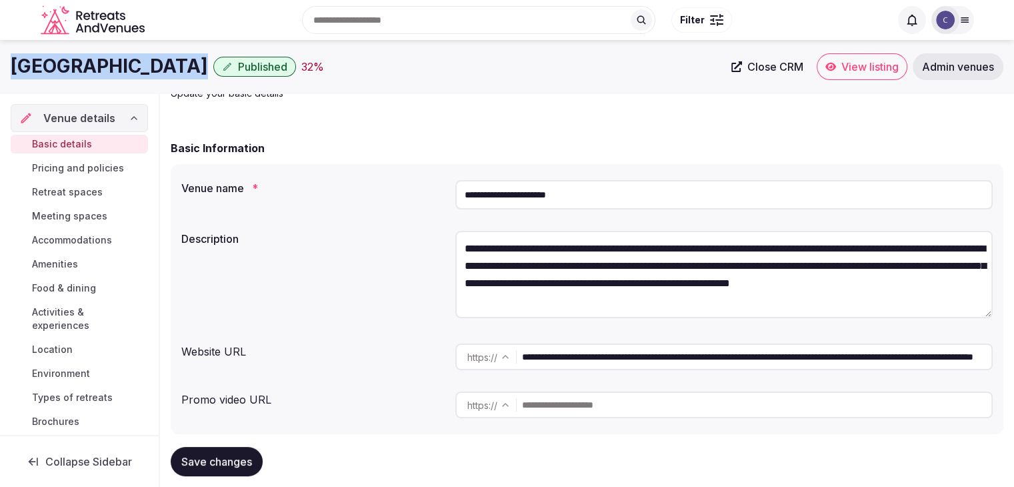
copy div "Four Seasons Hotel Amman"
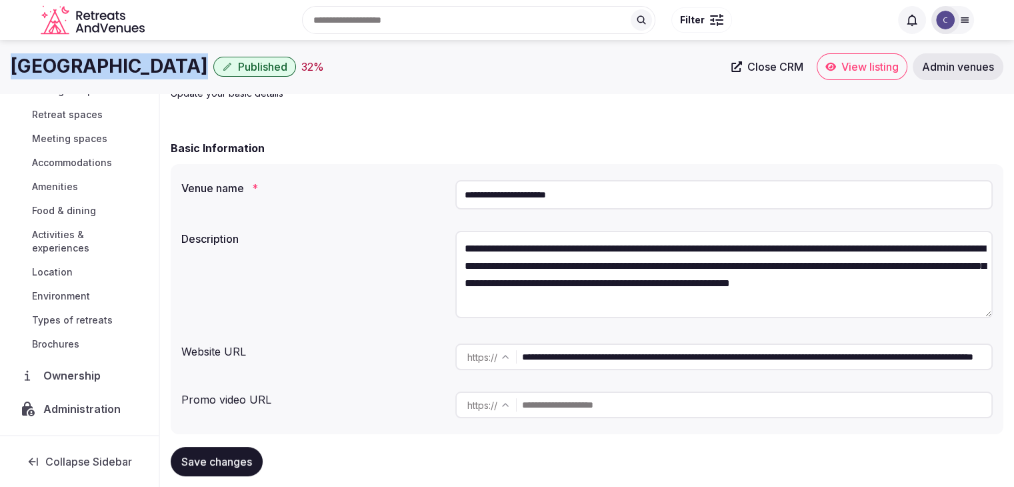
scroll to position [141, 0]
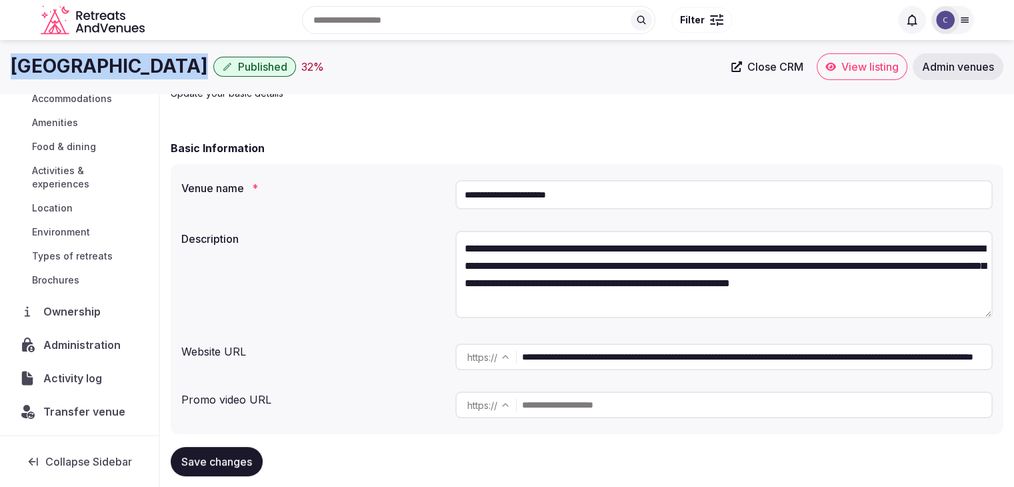
click at [91, 347] on span "Administration" at bounding box center [84, 345] width 83 height 16
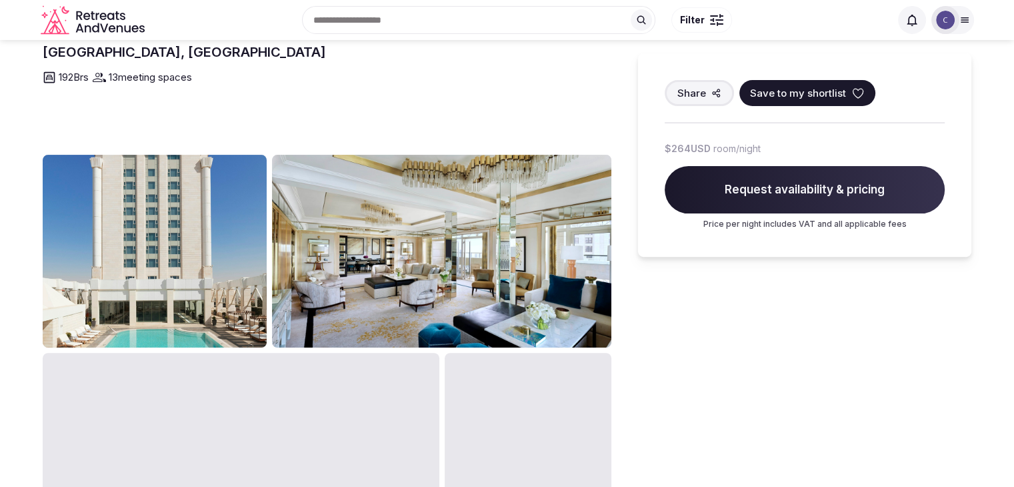
scroll to position [200, 0]
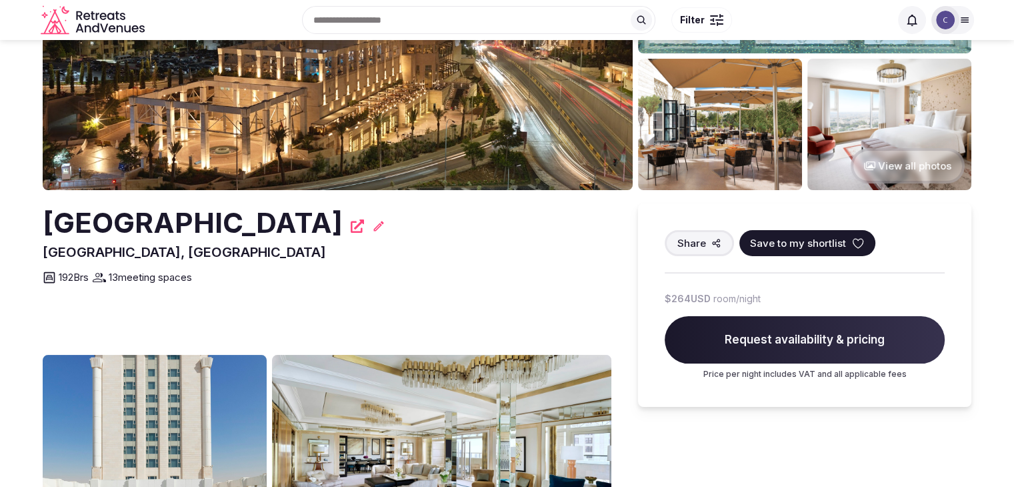
click at [259, 215] on h2 "[GEOGRAPHIC_DATA]" at bounding box center [193, 222] width 300 height 39
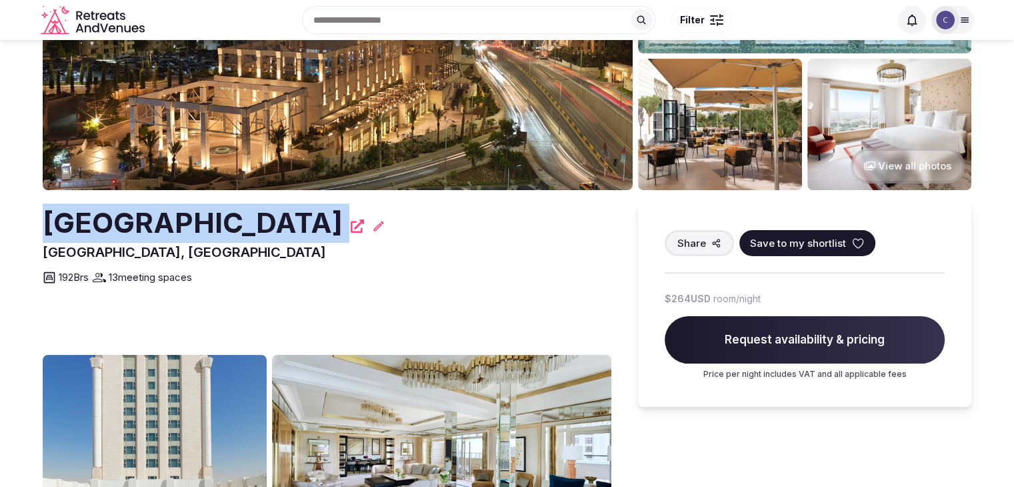
click at [259, 215] on h2 "[GEOGRAPHIC_DATA]" at bounding box center [193, 222] width 300 height 39
copy div "[GEOGRAPHIC_DATA]"
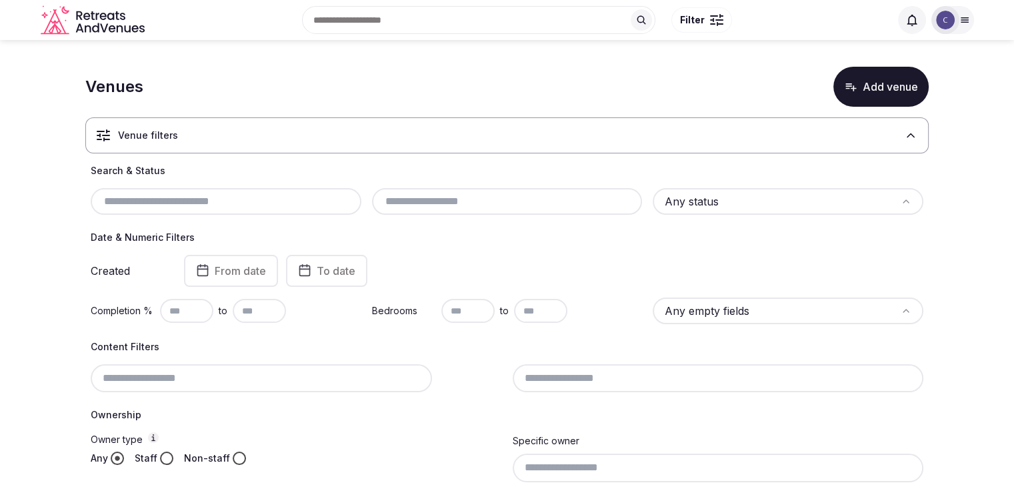
click at [205, 201] on input "text" at bounding box center [226, 201] width 260 height 16
paste input "**********"
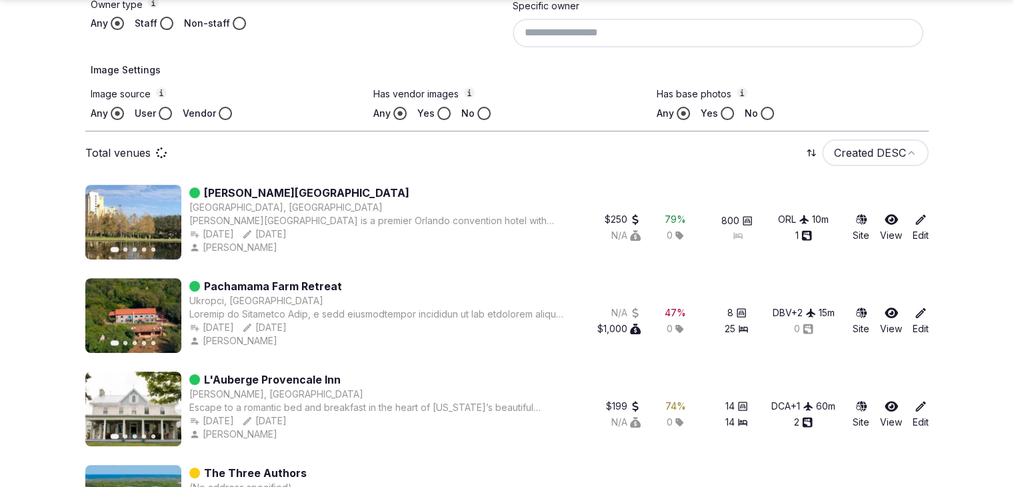
scroll to position [259, 0]
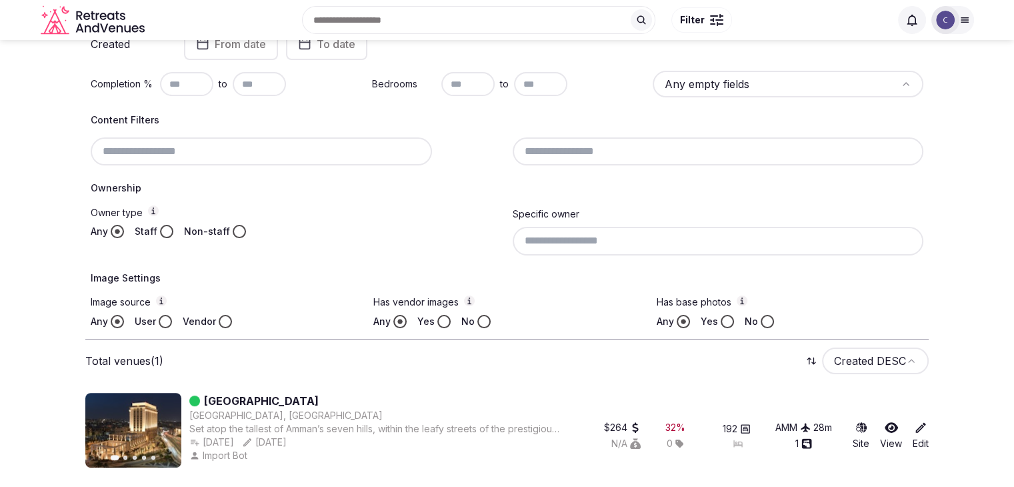
type input "**********"
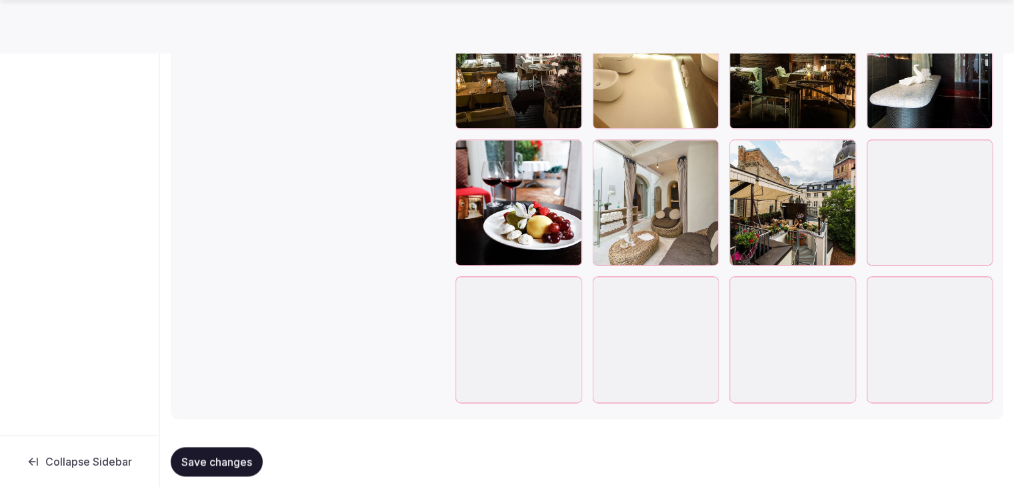
scroll to position [1681, 0]
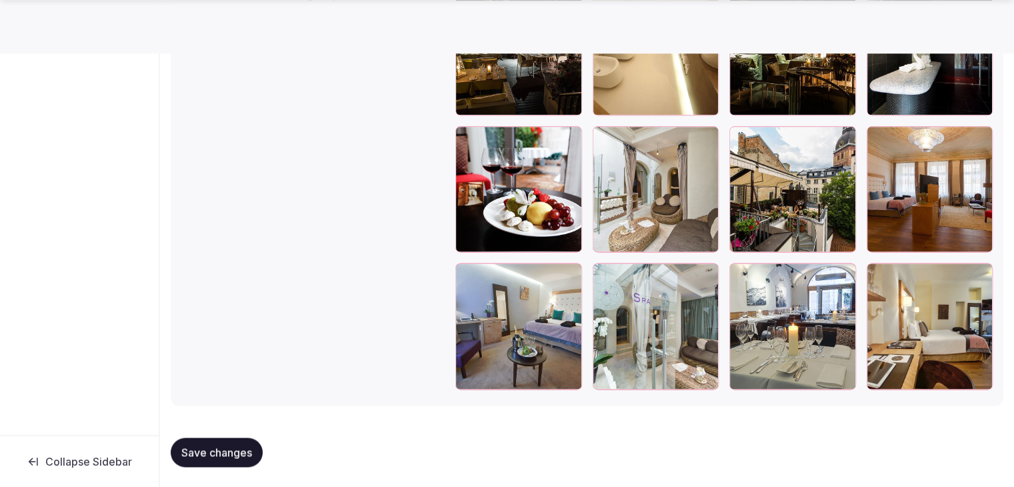
click at [843, 139] on icon "button" at bounding box center [842, 139] width 11 height 11
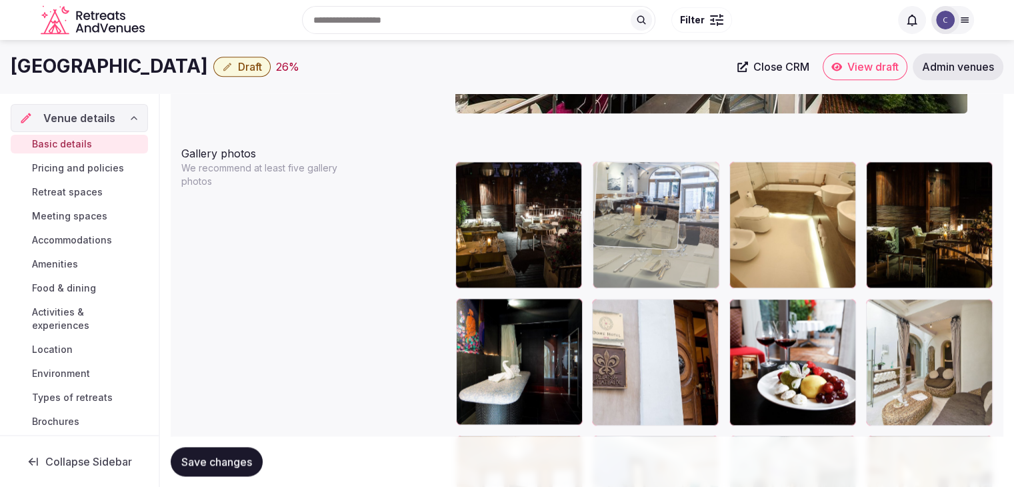
drag, startPoint x: 740, startPoint y: 275, endPoint x: 607, endPoint y: 187, distance: 159.7
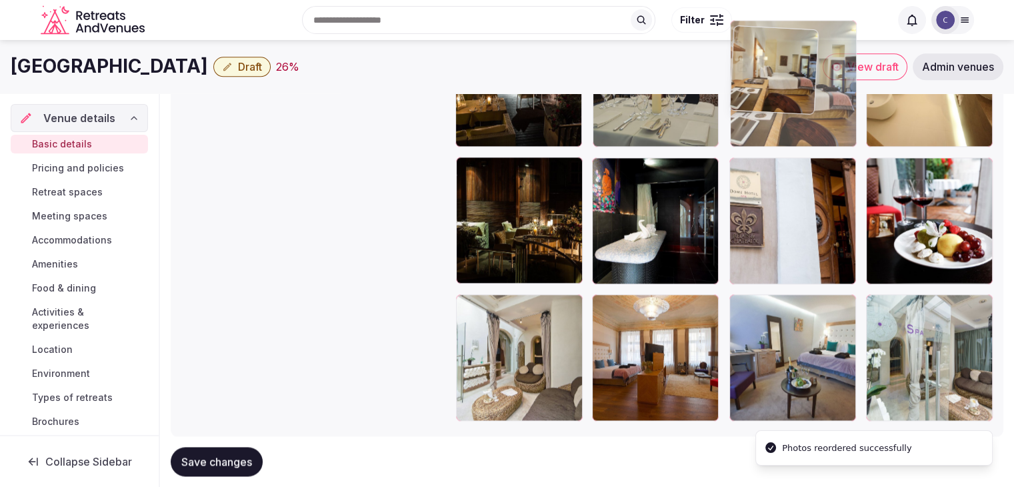
drag, startPoint x: 874, startPoint y: 272, endPoint x: 773, endPoint y: 78, distance: 218.5
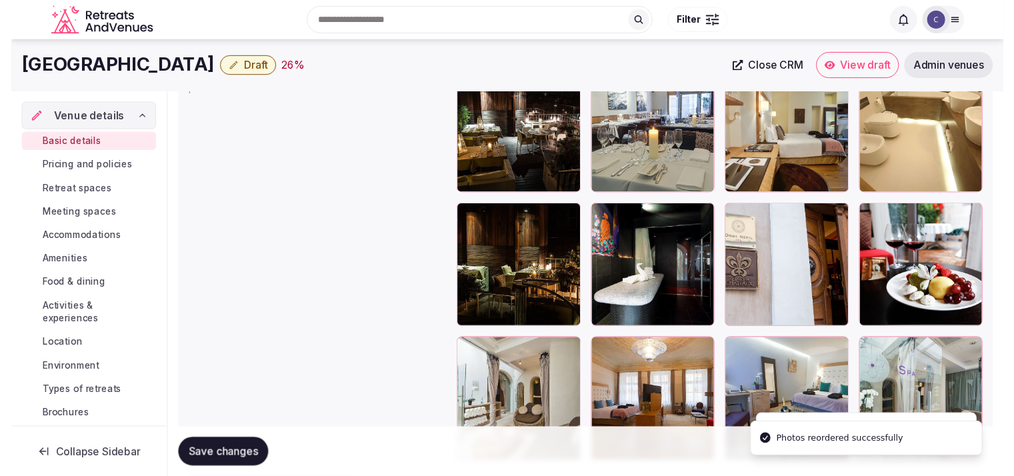
scroll to position [1576, 0]
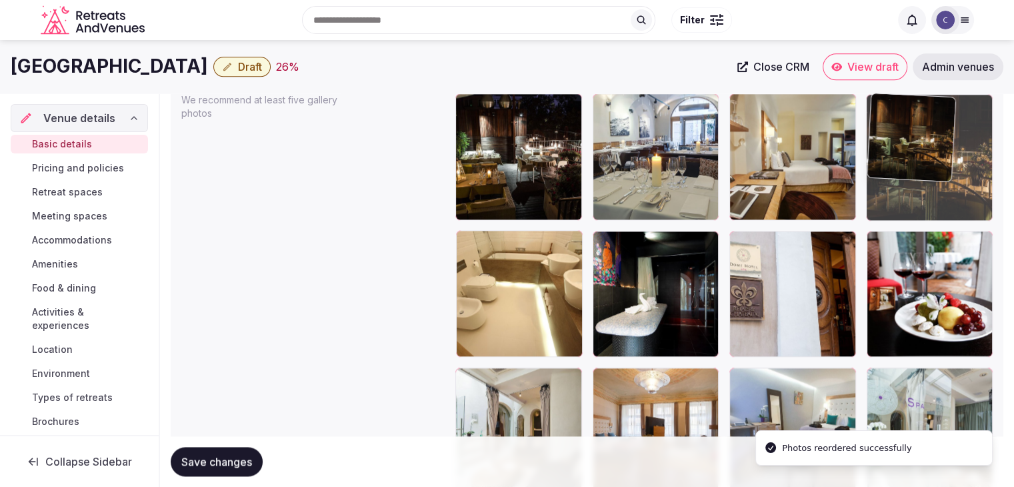
drag, startPoint x: 469, startPoint y: 237, endPoint x: 845, endPoint y: 147, distance: 387.4
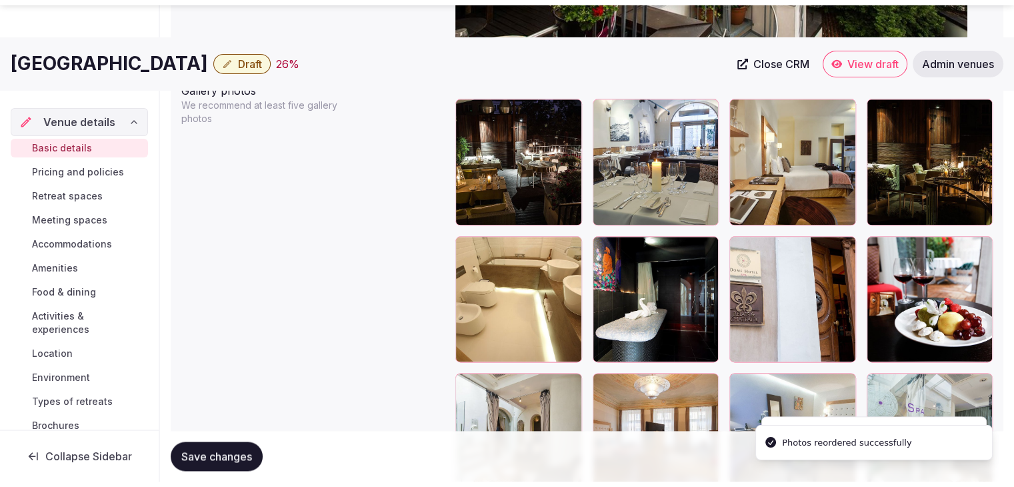
scroll to position [1681, 0]
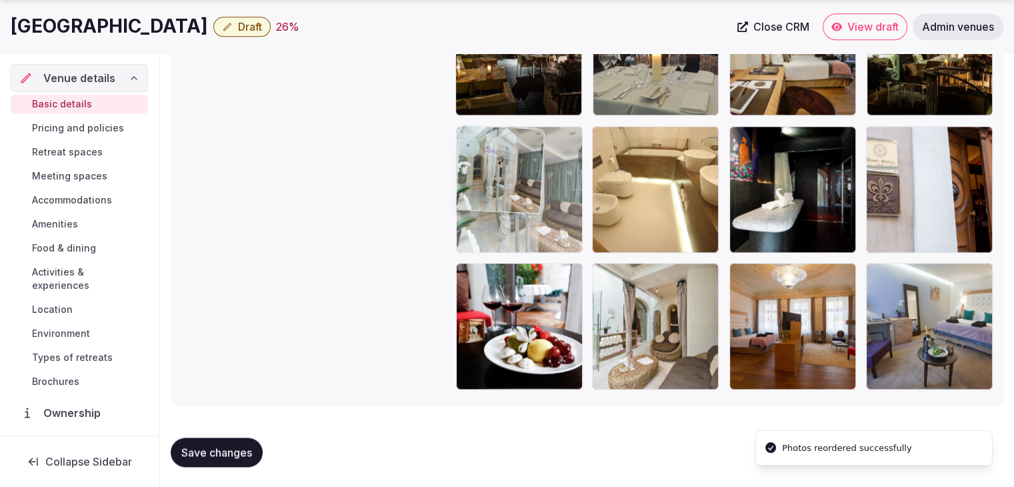
drag, startPoint x: 878, startPoint y: 273, endPoint x: 493, endPoint y: 176, distance: 396.6
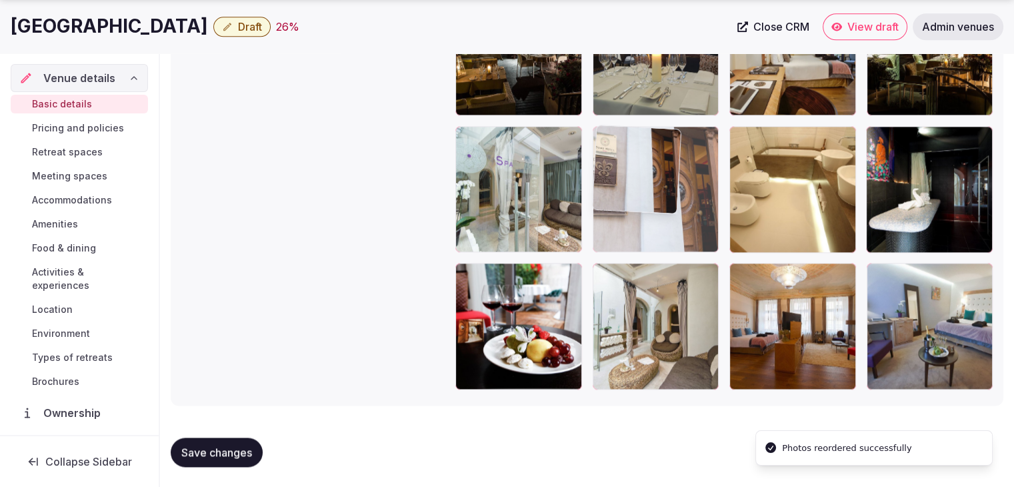
drag, startPoint x: 885, startPoint y: 139, endPoint x: 675, endPoint y: 161, distance: 211.1
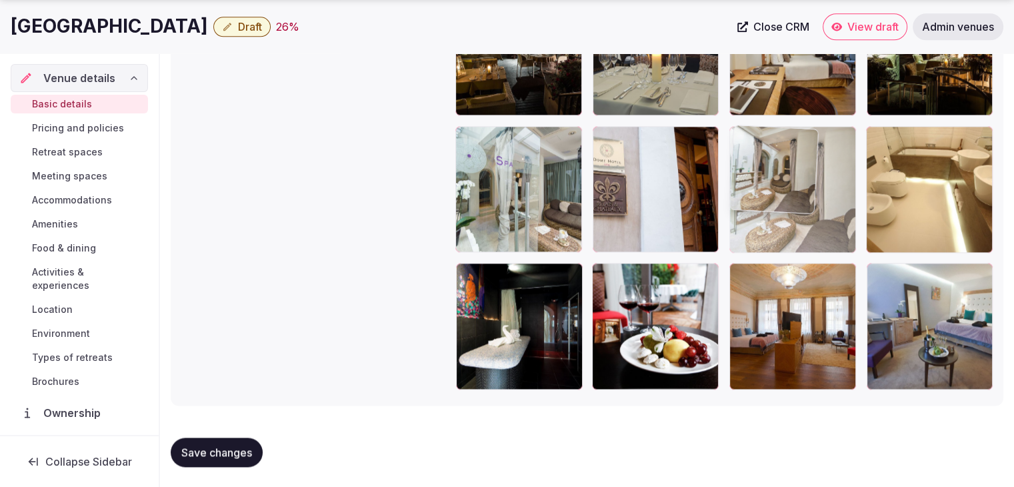
drag, startPoint x: 605, startPoint y: 270, endPoint x: 769, endPoint y: 183, distance: 184.9
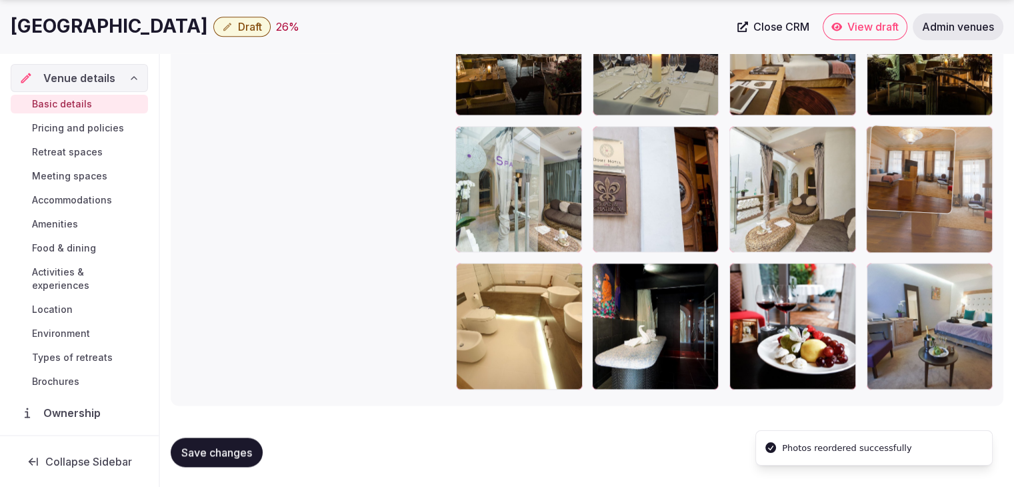
drag, startPoint x: 773, startPoint y: 260, endPoint x: 908, endPoint y: 178, distance: 157.6
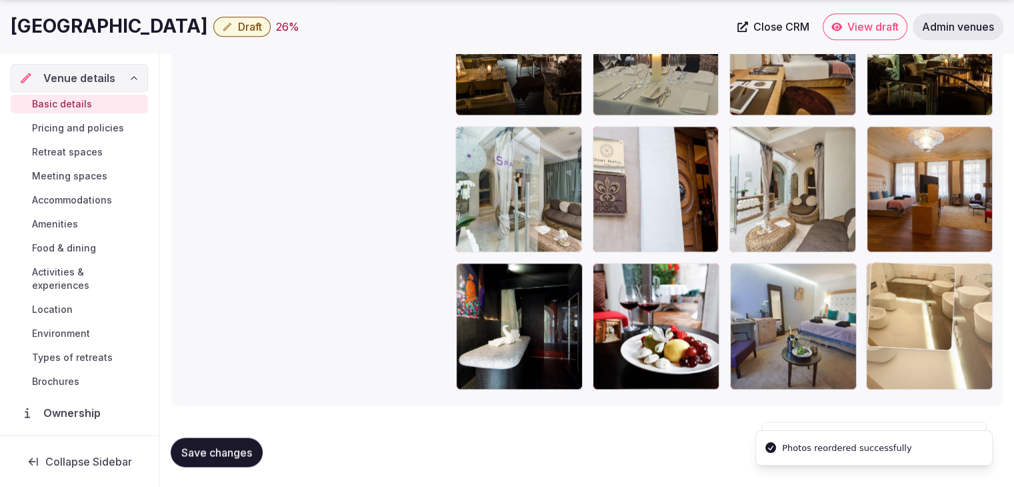
drag, startPoint x: 473, startPoint y: 281, endPoint x: 835, endPoint y: 287, distance: 361.3
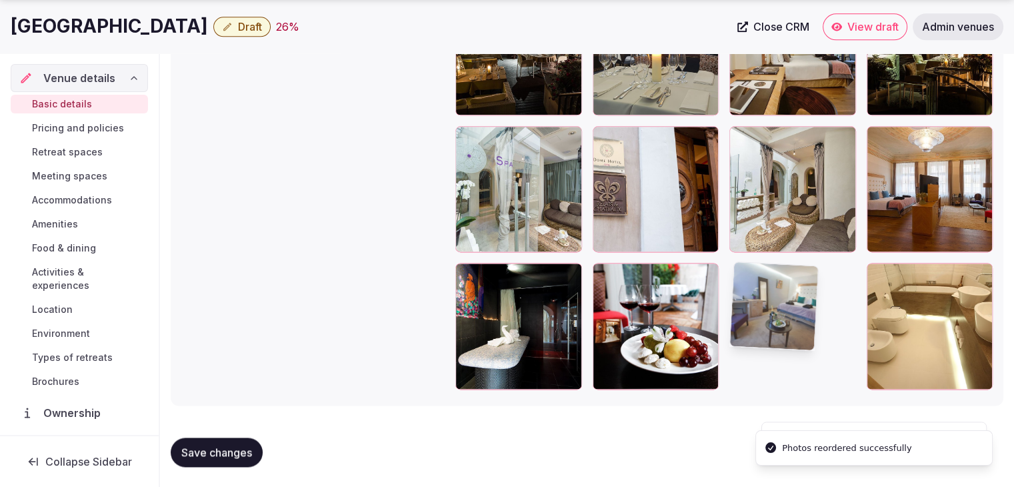
drag, startPoint x: 731, startPoint y: 265, endPoint x: 736, endPoint y: 270, distance: 7.1
click at [741, 270] on img at bounding box center [774, 306] width 88 height 88
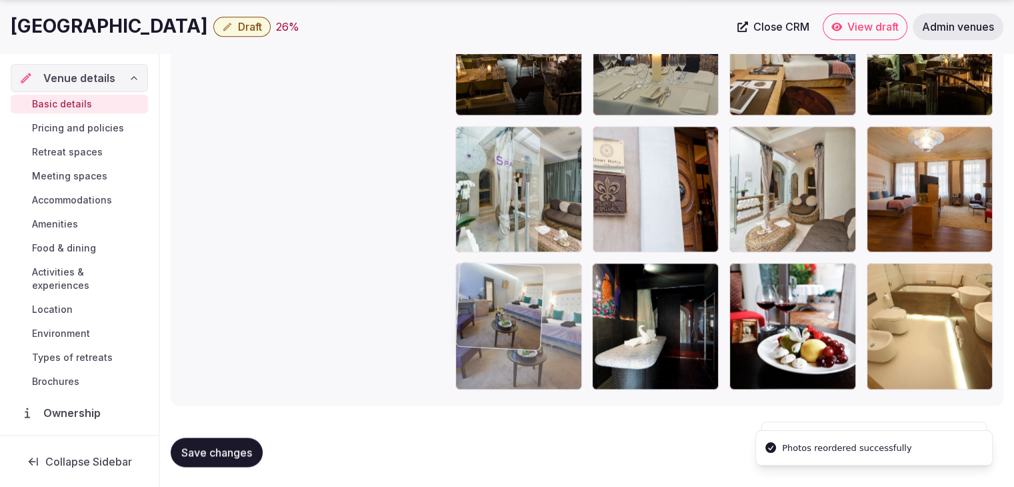
drag, startPoint x: 742, startPoint y: 272, endPoint x: 519, endPoint y: 278, distance: 222.7
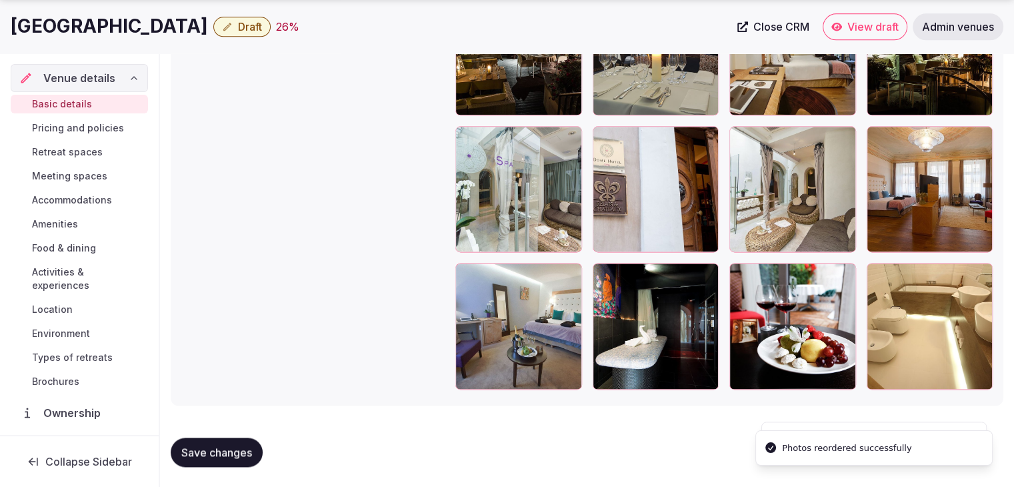
click at [216, 451] on span "Save changes" at bounding box center [216, 451] width 71 height 13
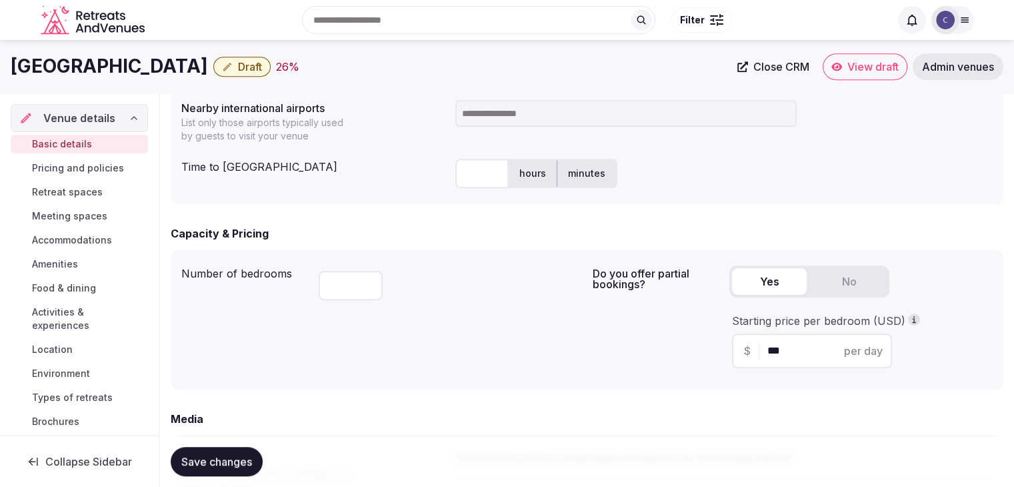
scroll to position [615, 0]
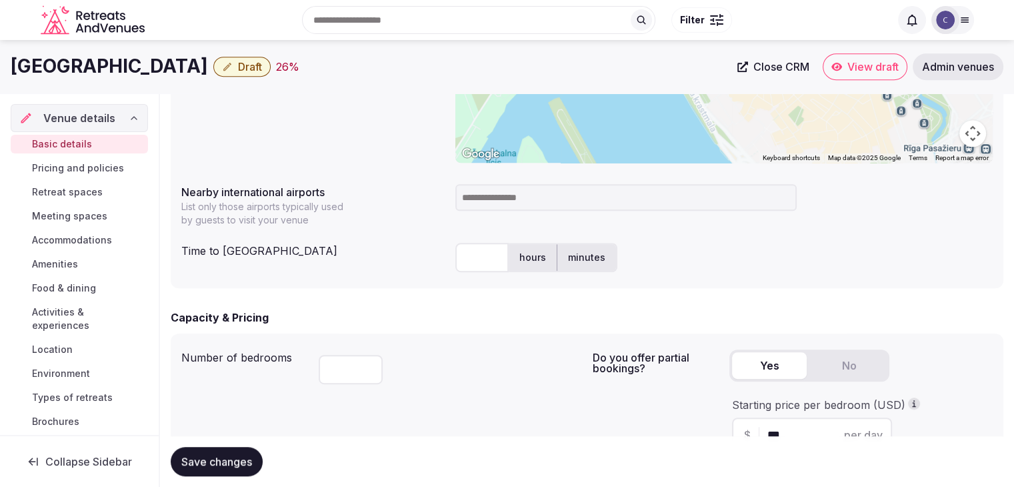
click at [603, 201] on input at bounding box center [625, 197] width 341 height 27
type input "***"
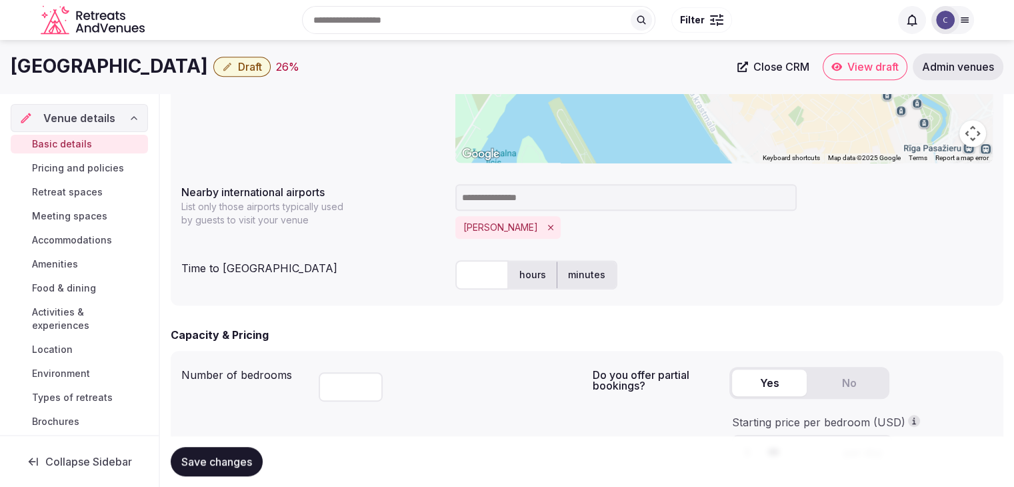
click at [479, 273] on input "text" at bounding box center [481, 274] width 53 height 29
type input "**"
click at [415, 281] on div "Time to international airport ** hours minutes" at bounding box center [586, 275] width 811 height 40
click at [229, 457] on span "Save changes" at bounding box center [216, 461] width 71 height 13
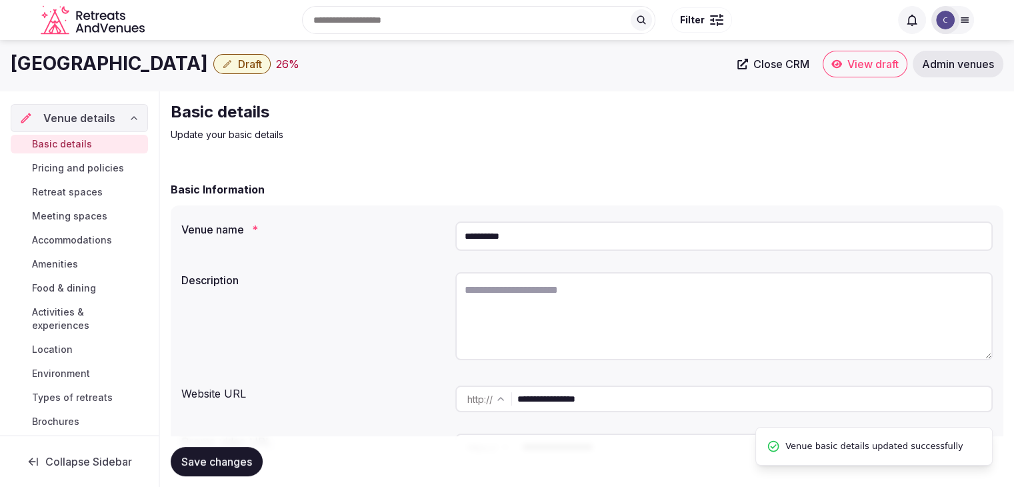
scroll to position [0, 0]
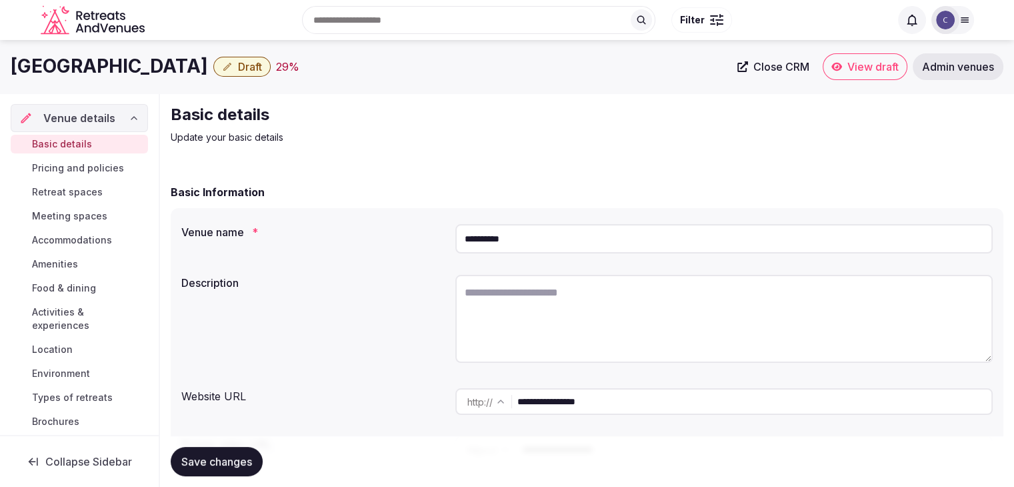
click at [592, 317] on textarea at bounding box center [723, 319] width 537 height 88
paste textarea "**********"
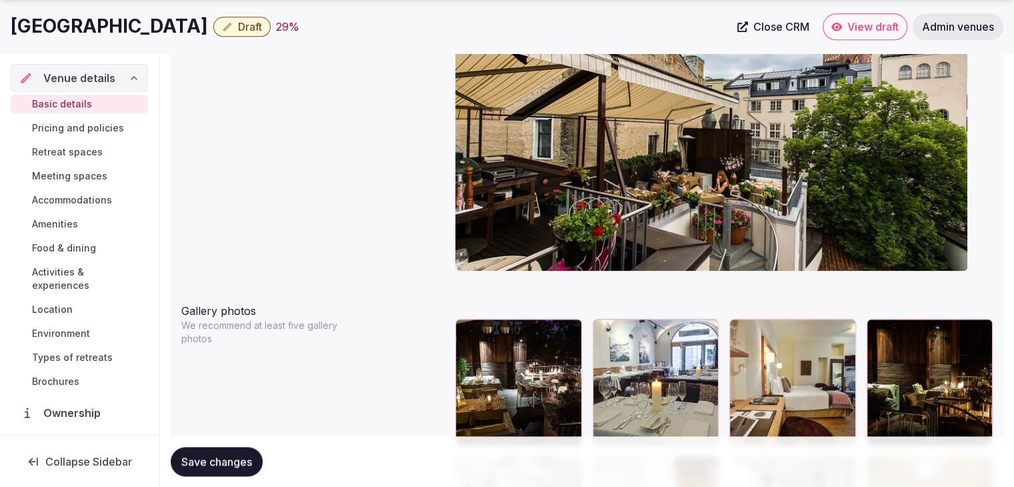
scroll to position [1400, 0]
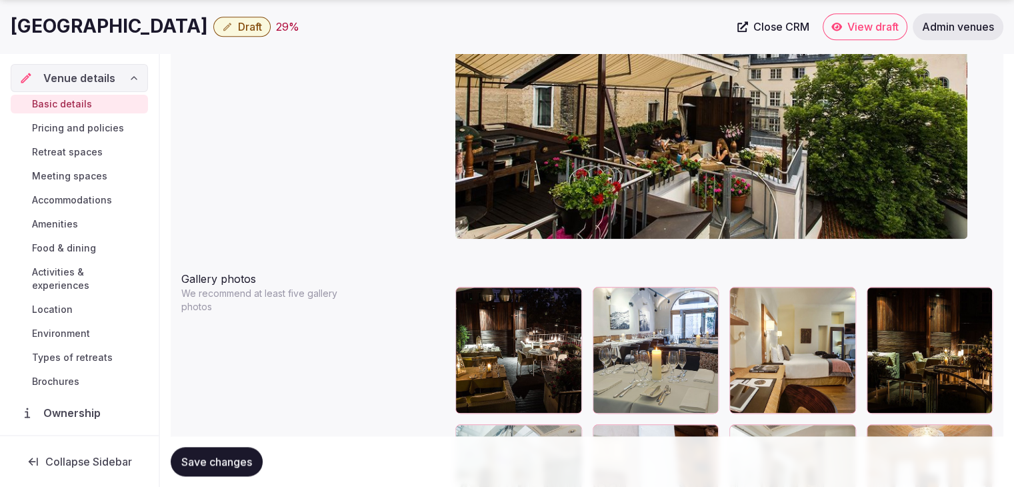
type textarea "**********"
click at [227, 463] on span "Save changes" at bounding box center [216, 461] width 71 height 13
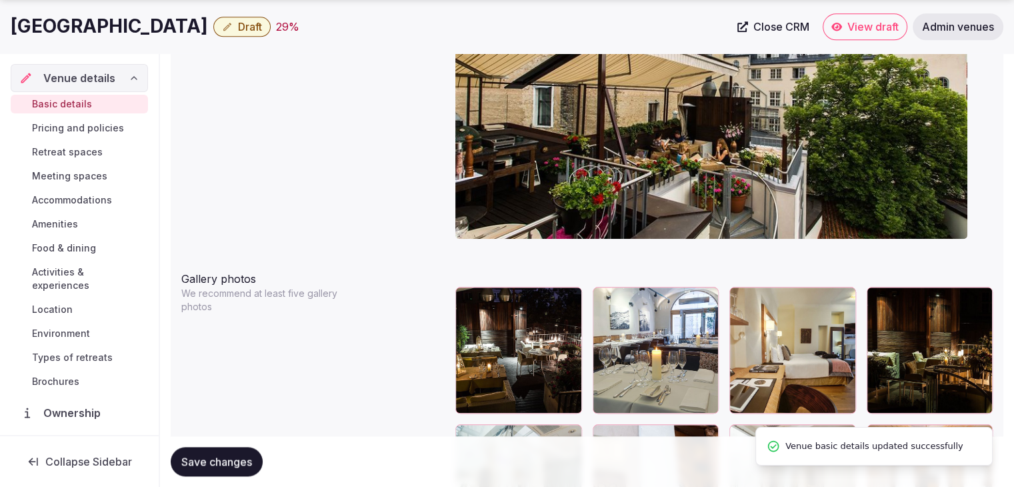
click at [238, 27] on span "Draft" at bounding box center [250, 26] width 24 height 13
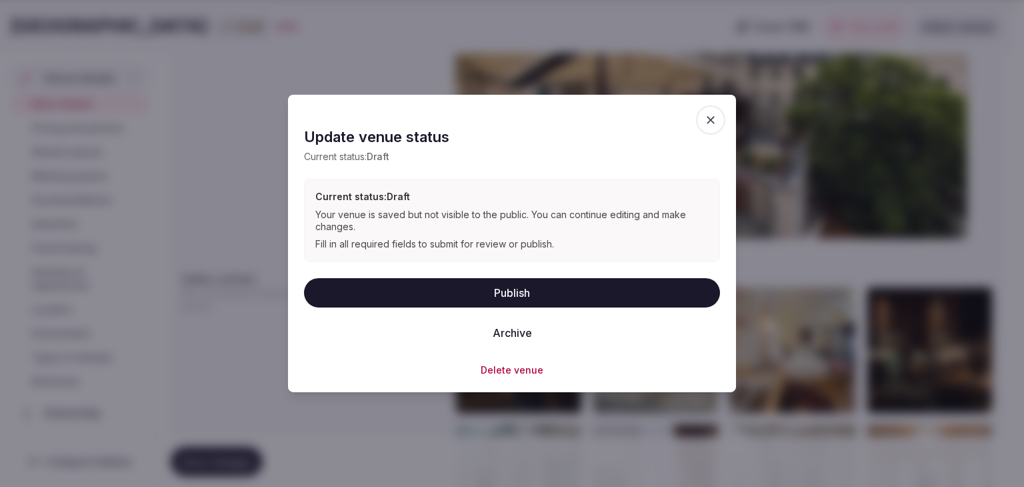
click at [537, 292] on button "Publish" at bounding box center [512, 291] width 416 height 29
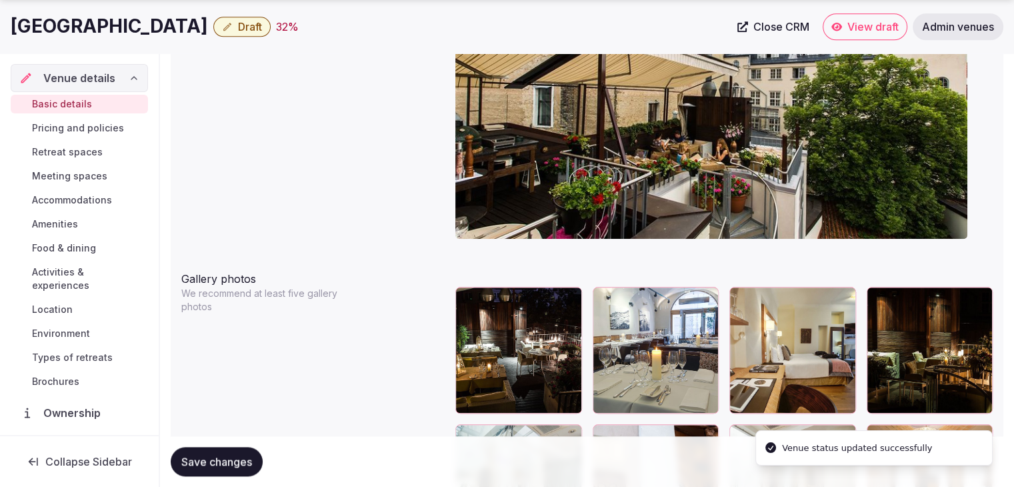
click at [77, 31] on h1 "[GEOGRAPHIC_DATA]" at bounding box center [109, 26] width 197 height 26
copy div "[GEOGRAPHIC_DATA]"
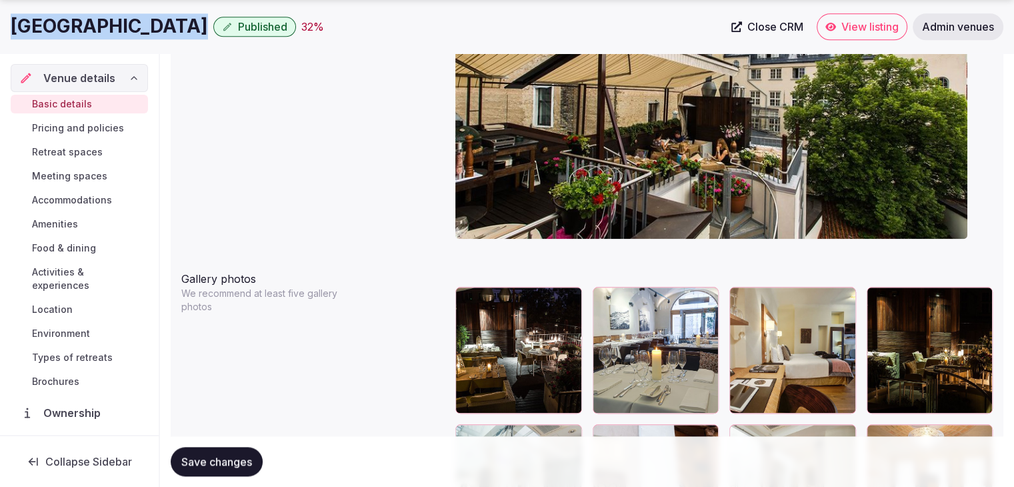
click at [95, 27] on h1 "[GEOGRAPHIC_DATA]" at bounding box center [109, 26] width 197 height 26
copy div "[GEOGRAPHIC_DATA]"
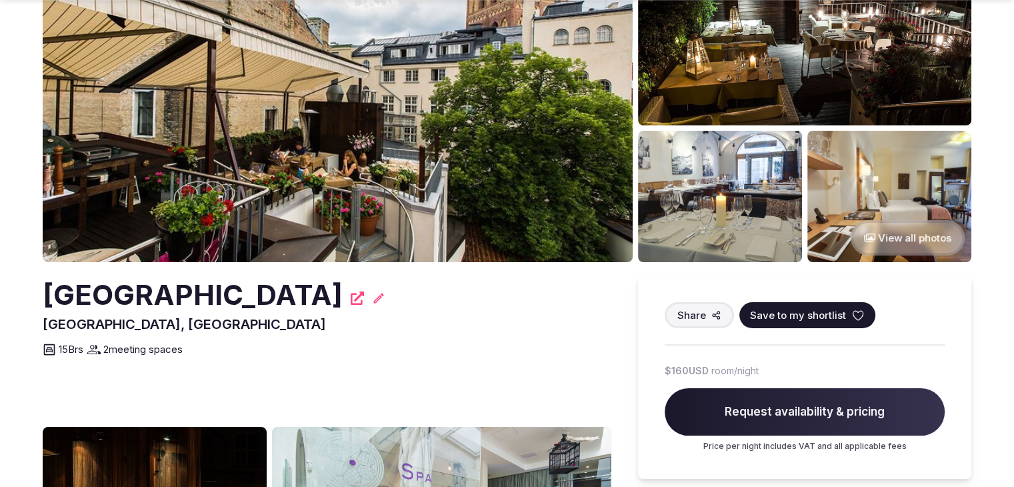
scroll to position [133, 0]
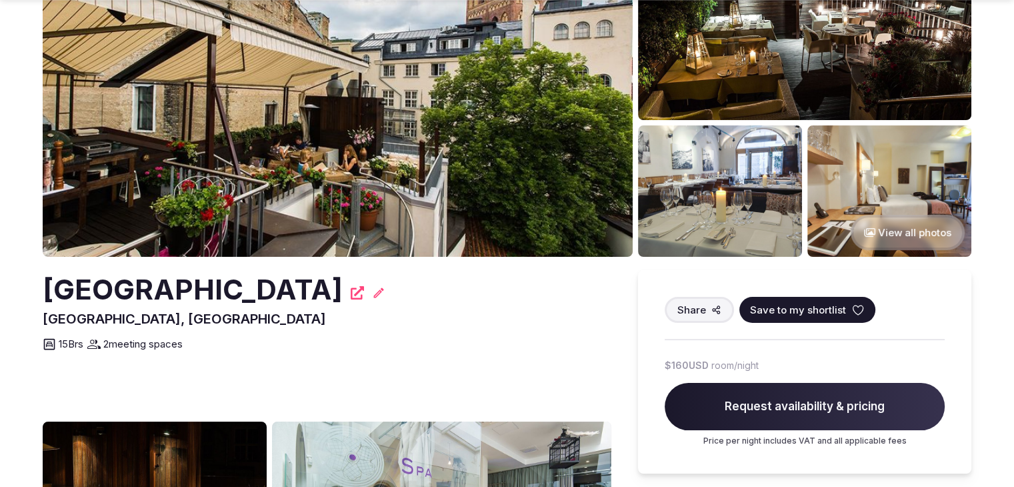
click at [151, 284] on h2 "[GEOGRAPHIC_DATA]" at bounding box center [193, 289] width 300 height 39
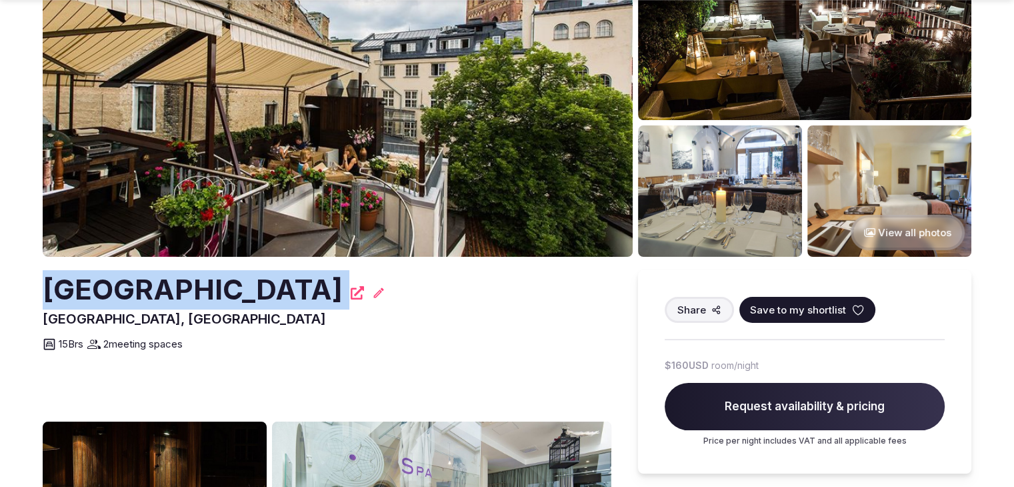
click at [151, 284] on h2 "[GEOGRAPHIC_DATA]" at bounding box center [193, 289] width 300 height 39
copy div "[GEOGRAPHIC_DATA]"
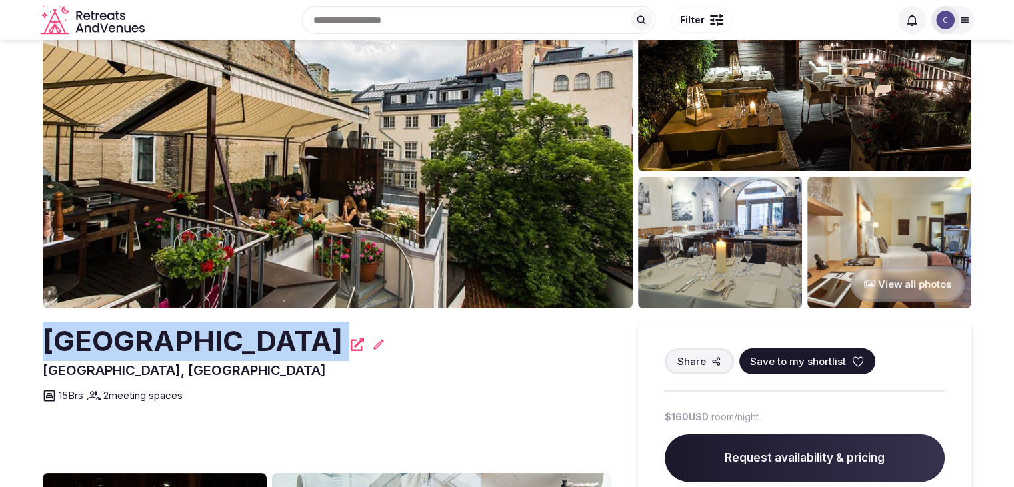
scroll to position [0, 0]
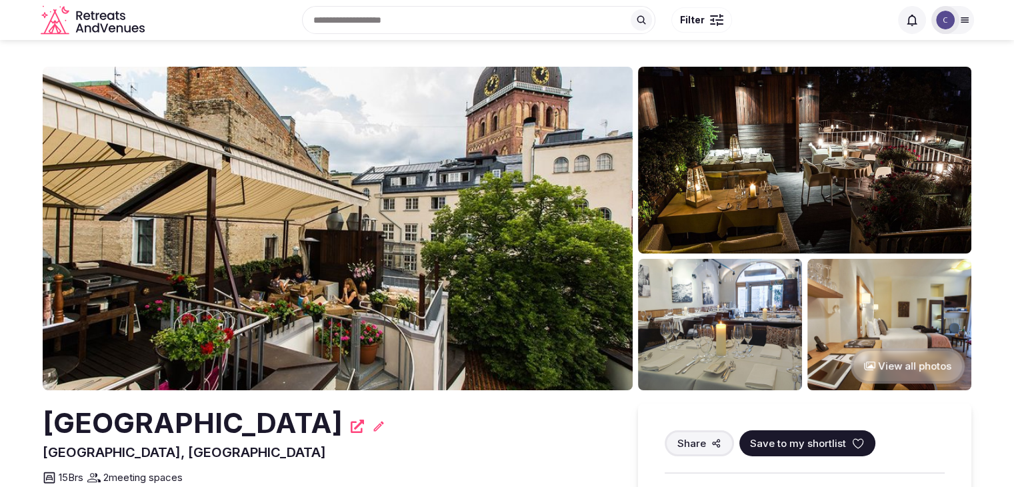
click at [355, 444] on div "[GEOGRAPHIC_DATA], [GEOGRAPHIC_DATA] Share Save to my shortlist 15 Brs 2 meetin…" at bounding box center [327, 444] width 569 height 82
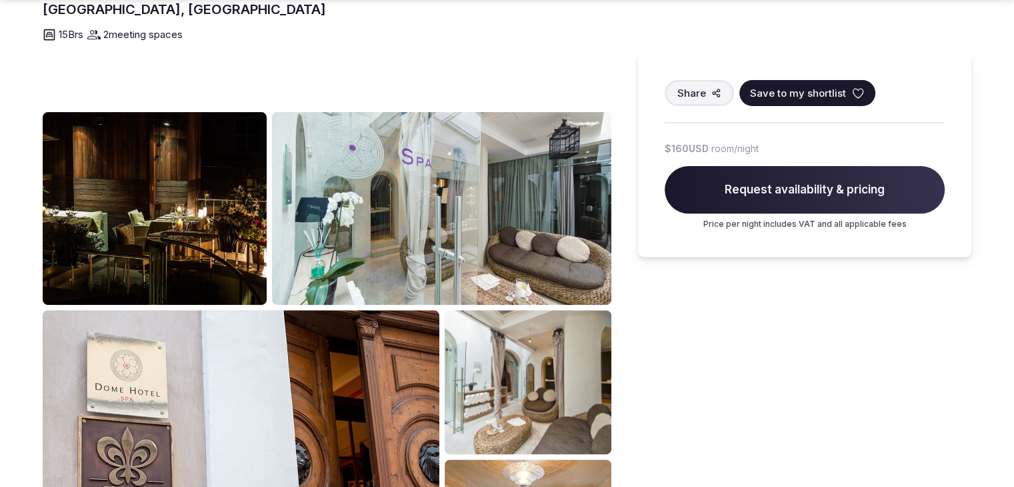
scroll to position [600, 0]
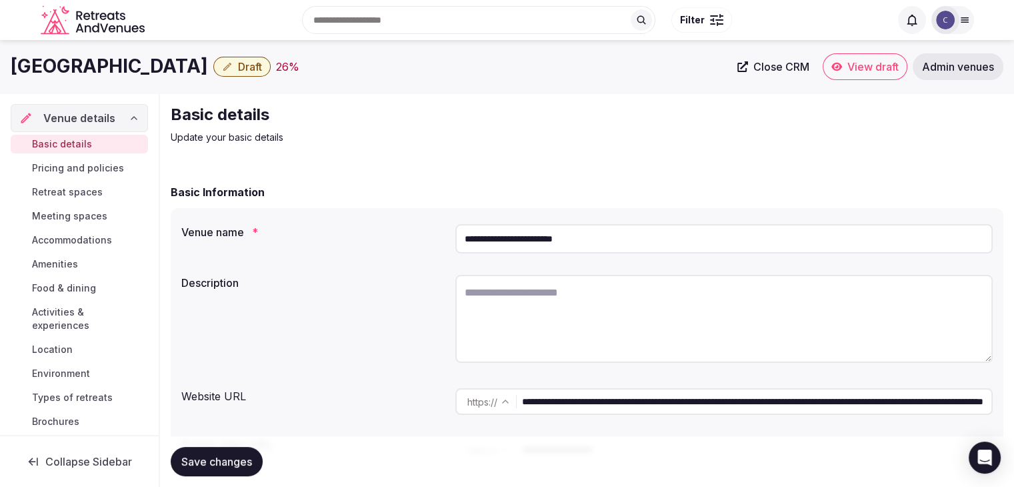
click at [627, 237] on input "**********" at bounding box center [723, 238] width 537 height 29
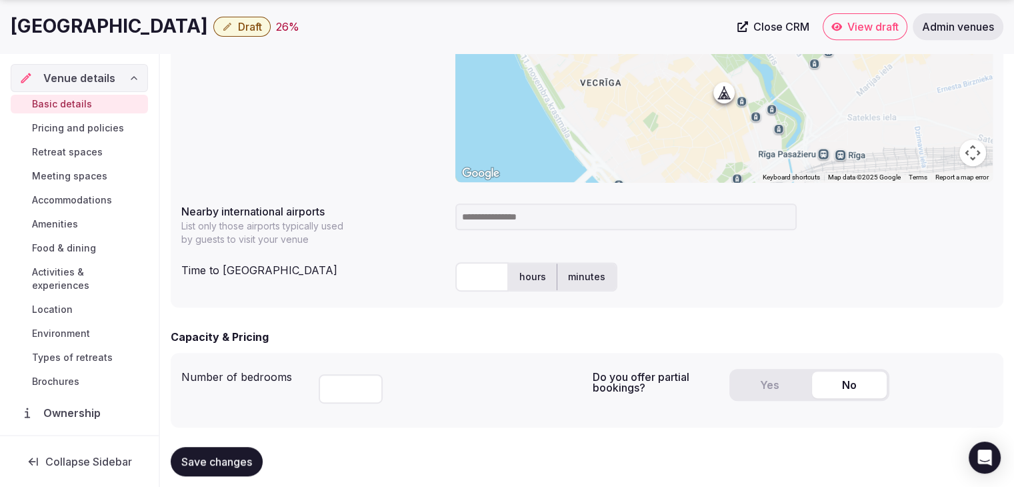
scroll to position [653, 0]
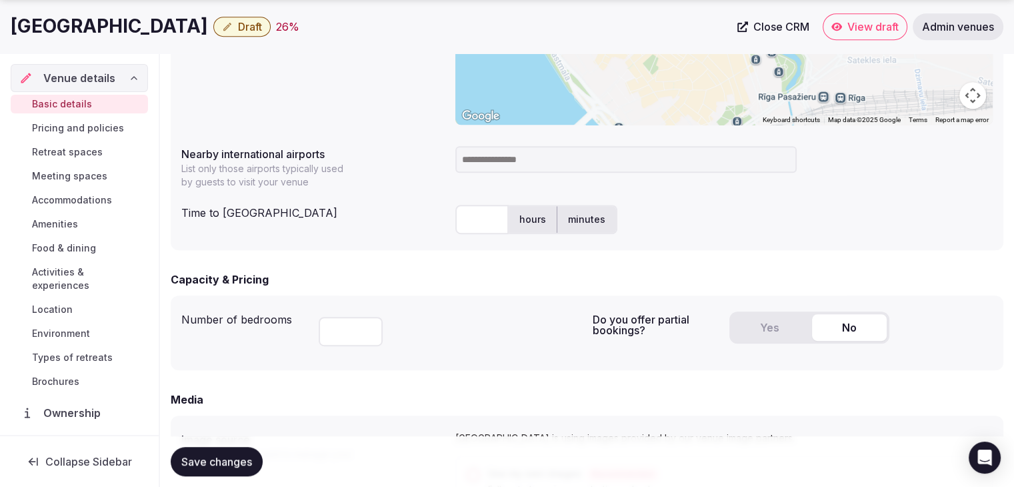
click at [192, 25] on h1 "Grand Hotel Kempinski Riga" at bounding box center [109, 26] width 197 height 26
click at [192, 24] on h1 "Grand Hotel Kempinski Riga" at bounding box center [109, 26] width 197 height 26
copy div "Grand Hotel Kempinski Riga"
click at [513, 158] on input at bounding box center [625, 159] width 341 height 27
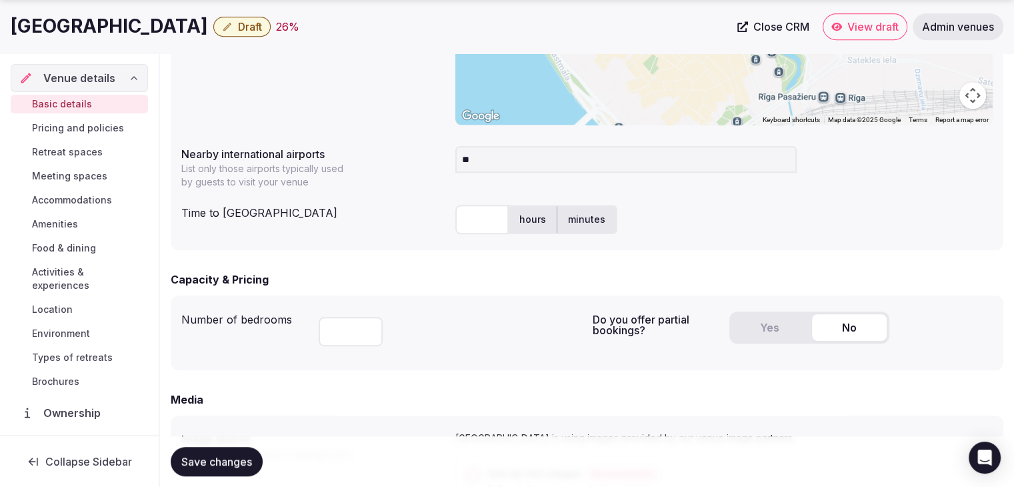
type input "***"
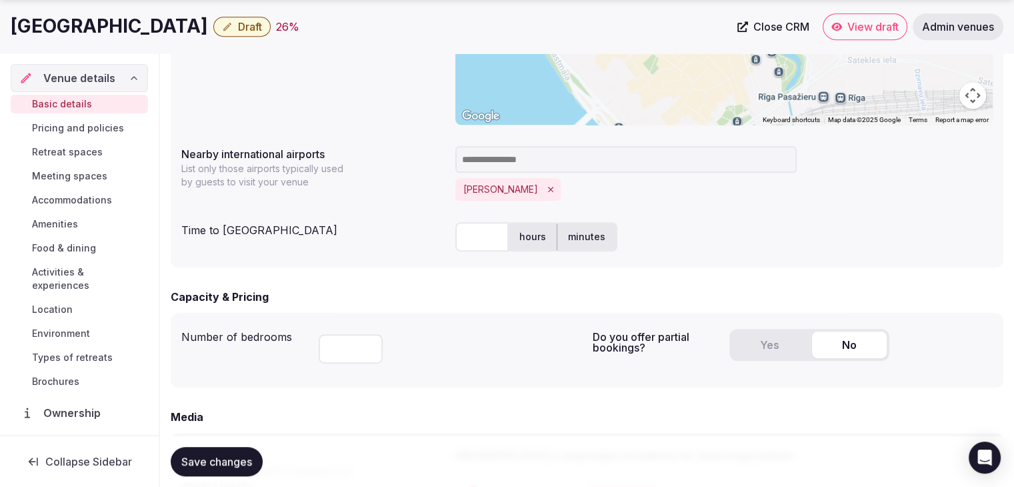
click at [475, 326] on div "***" at bounding box center [450, 345] width 263 height 45
click at [485, 232] on input "text" at bounding box center [481, 236] width 53 height 29
type input "**"
click at [440, 314] on div "Number of bedrooms *** Do you offer partial bookings? Yes No" at bounding box center [587, 350] width 833 height 75
click at [389, 293] on div "Capacity & Pricing" at bounding box center [587, 297] width 833 height 16
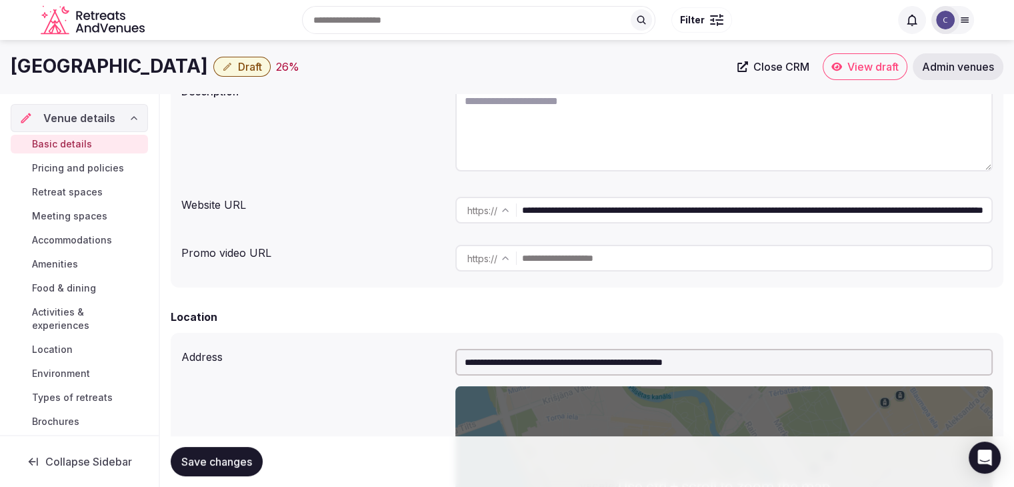
scroll to position [119, 0]
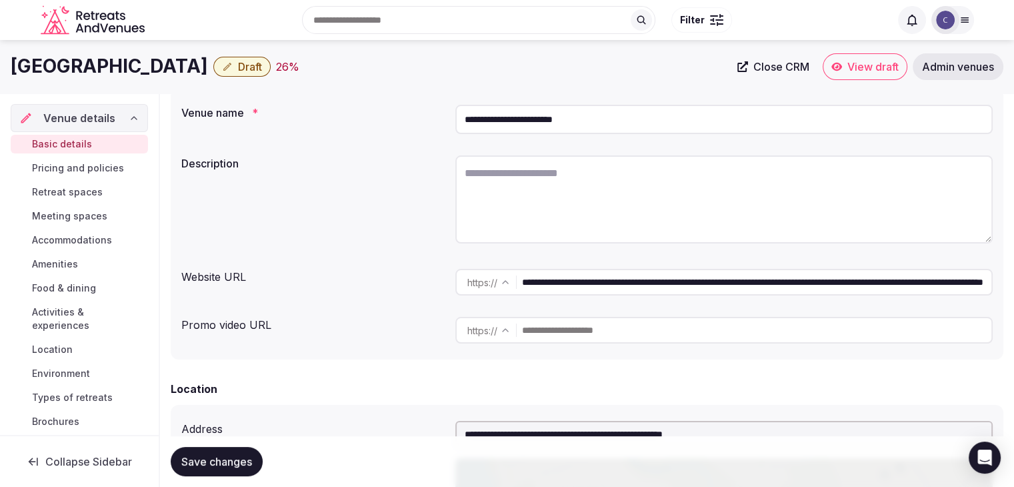
click at [543, 208] on textarea at bounding box center [723, 199] width 537 height 88
paste textarea "**********"
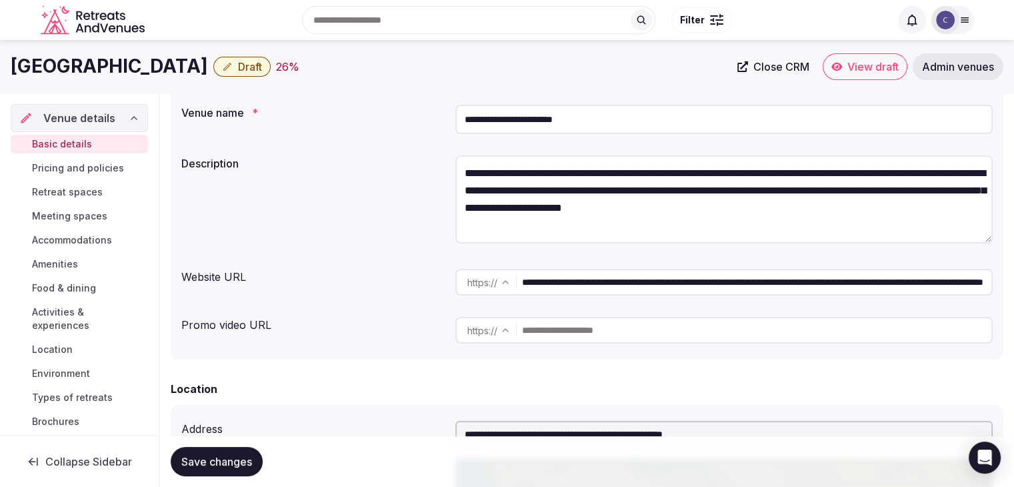
scroll to position [7, 0]
type textarea "**********"
click at [534, 111] on input "**********" at bounding box center [723, 119] width 537 height 29
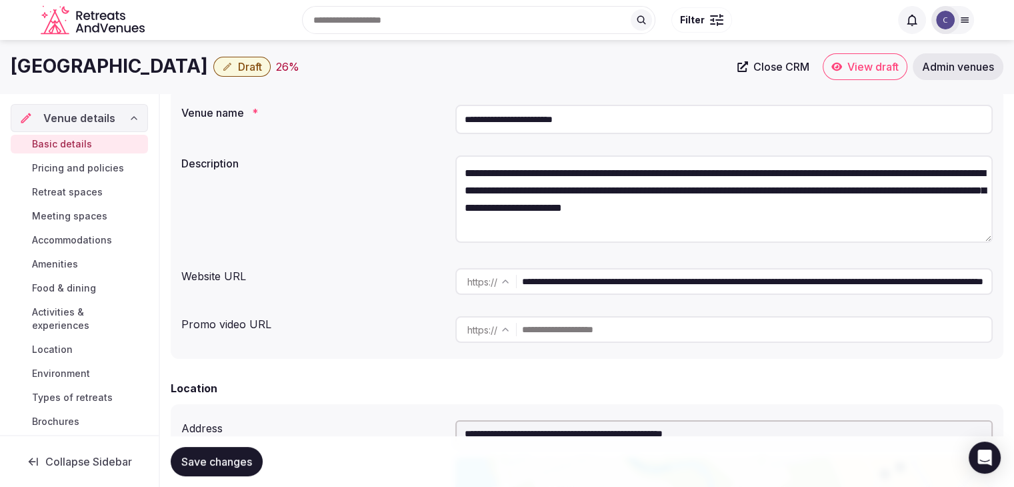
click at [534, 111] on input "**********" at bounding box center [723, 119] width 537 height 29
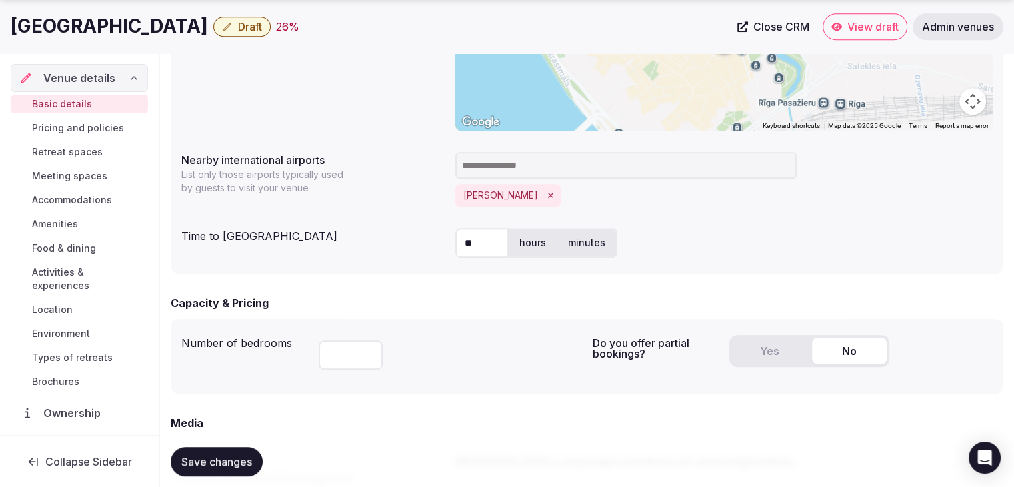
scroll to position [786, 0]
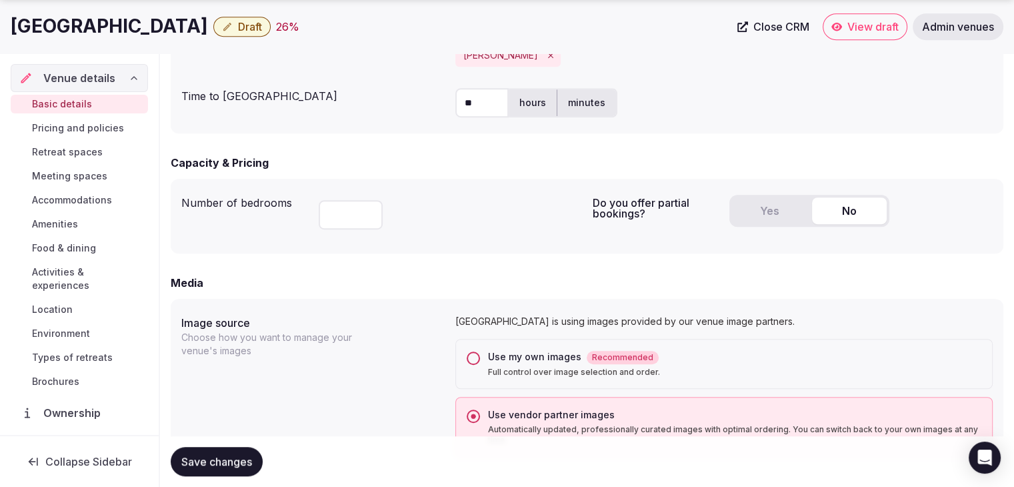
click at [768, 212] on button "Yes" at bounding box center [769, 210] width 75 height 27
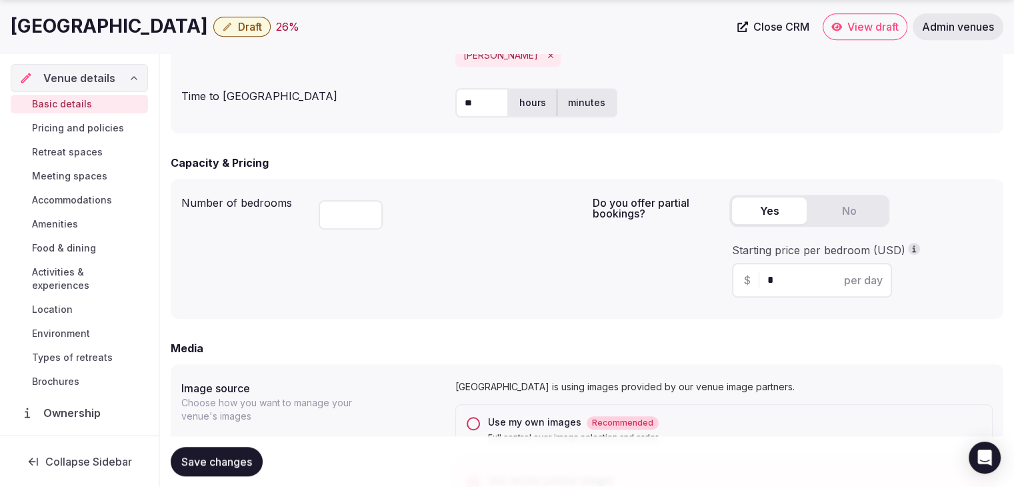
click at [800, 267] on div "$ * per day" at bounding box center [812, 280] width 160 height 35
drag, startPoint x: 800, startPoint y: 283, endPoint x: 716, endPoint y: 273, distance: 84.6
click at [716, 273] on div "Do you offer partial bookings? Yes No Starting price per bedroom (USD) $ * per …" at bounding box center [793, 248] width 401 height 119
type input "***"
click at [551, 292] on div "Number of bedrooms ***" at bounding box center [381, 248] width 401 height 119
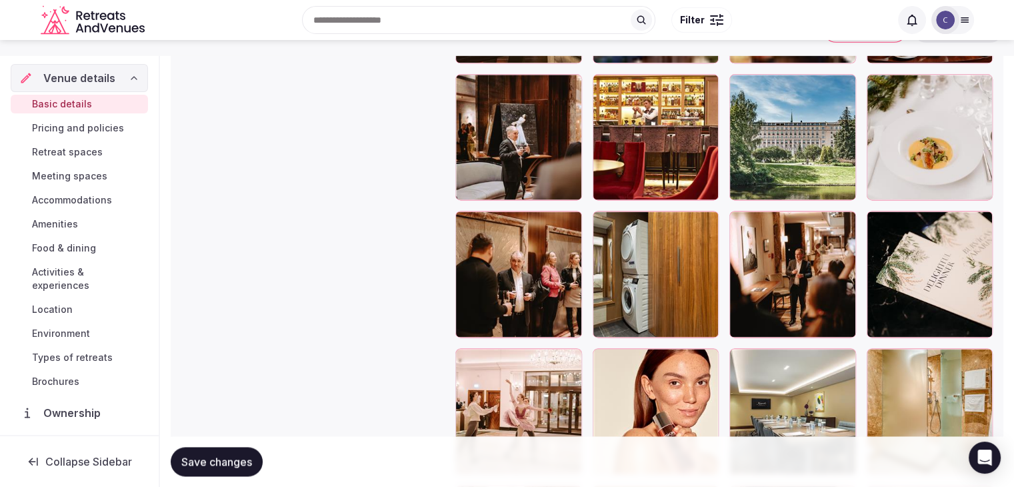
scroll to position [1652, 0]
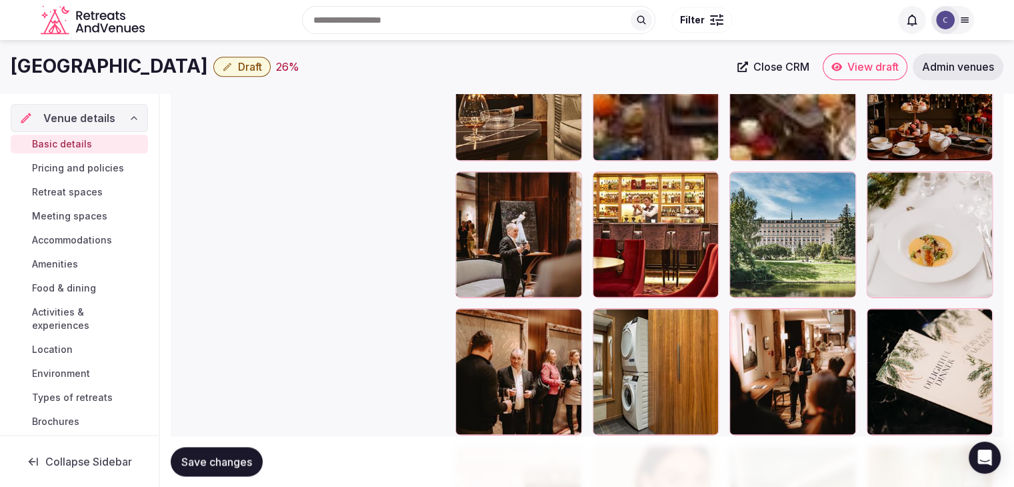
click at [845, 185] on icon "button" at bounding box center [842, 184] width 11 height 11
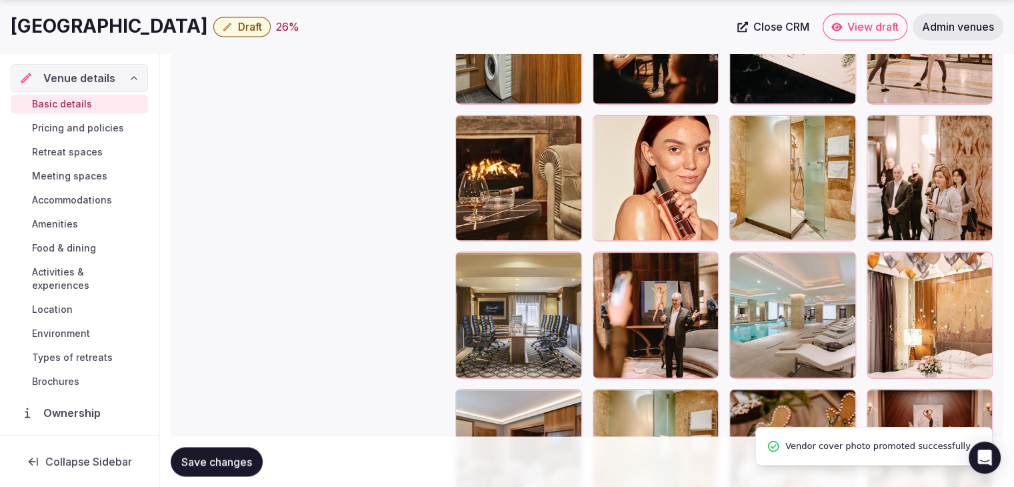
scroll to position [2052, 0]
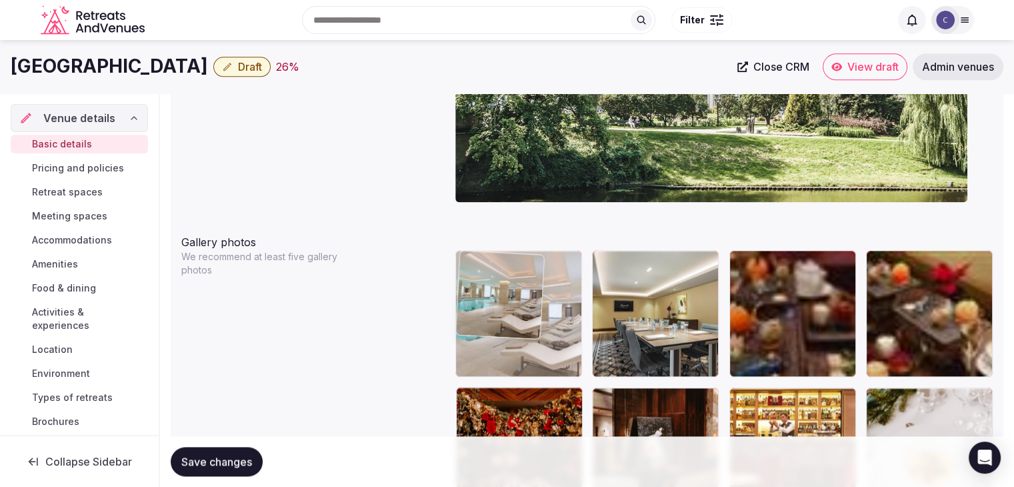
drag, startPoint x: 748, startPoint y: 195, endPoint x: 517, endPoint y: 293, distance: 250.3
click at [513, 289] on body "**********" at bounding box center [507, 341] width 1014 height 3555
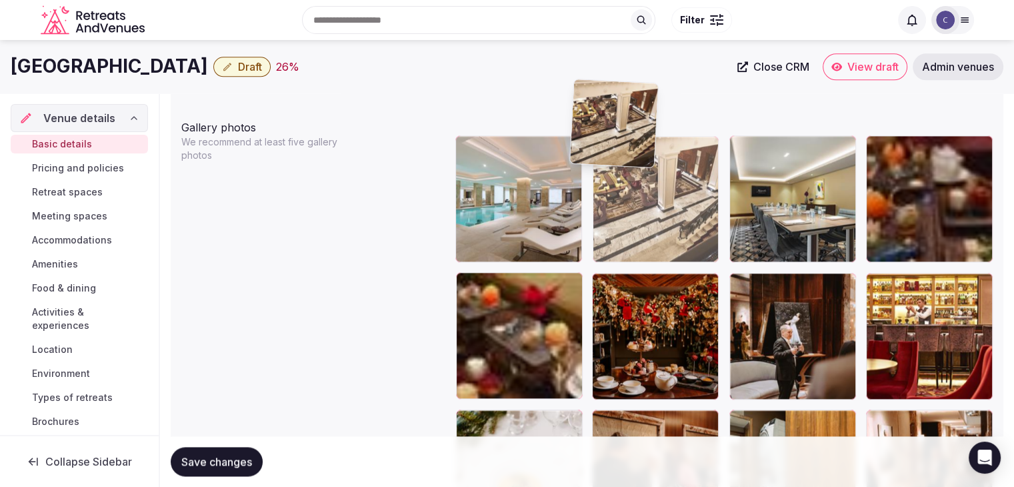
scroll to position [1550, 0]
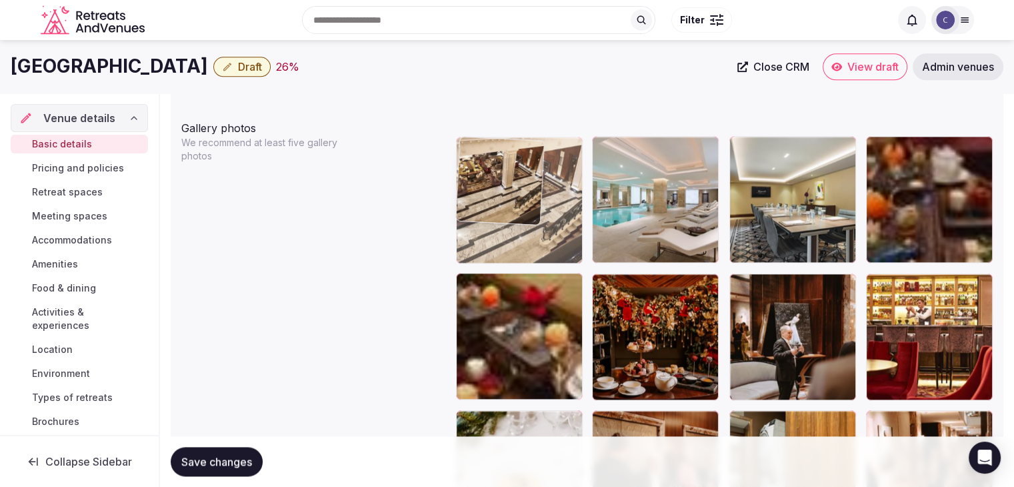
drag, startPoint x: 879, startPoint y: 161, endPoint x: 547, endPoint y: 190, distance: 333.8
click at [511, 168] on body "**********" at bounding box center [507, 227] width 1014 height 3555
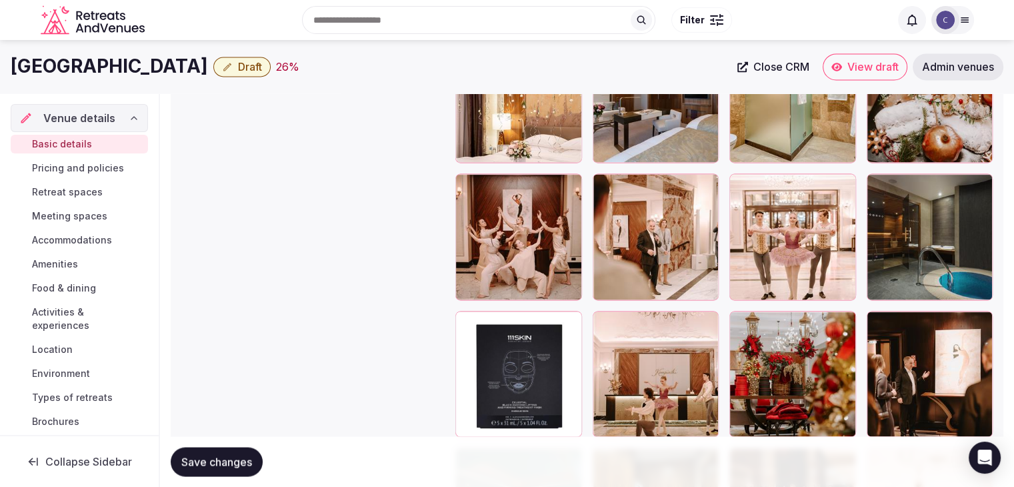
scroll to position [2135, 0]
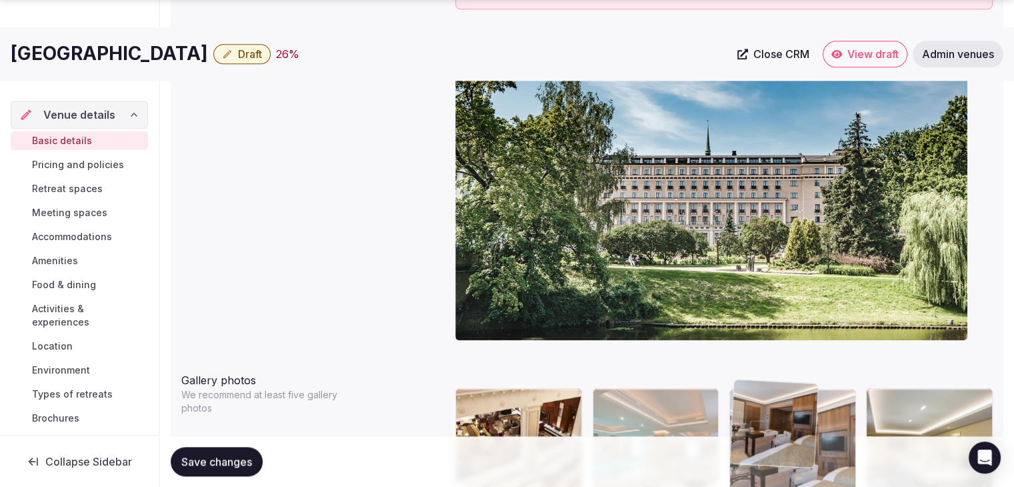
drag, startPoint x: 600, startPoint y: 255, endPoint x: 782, endPoint y: 409, distance: 238.4
click at [782, 409] on body "**********" at bounding box center [507, 479] width 1014 height 3555
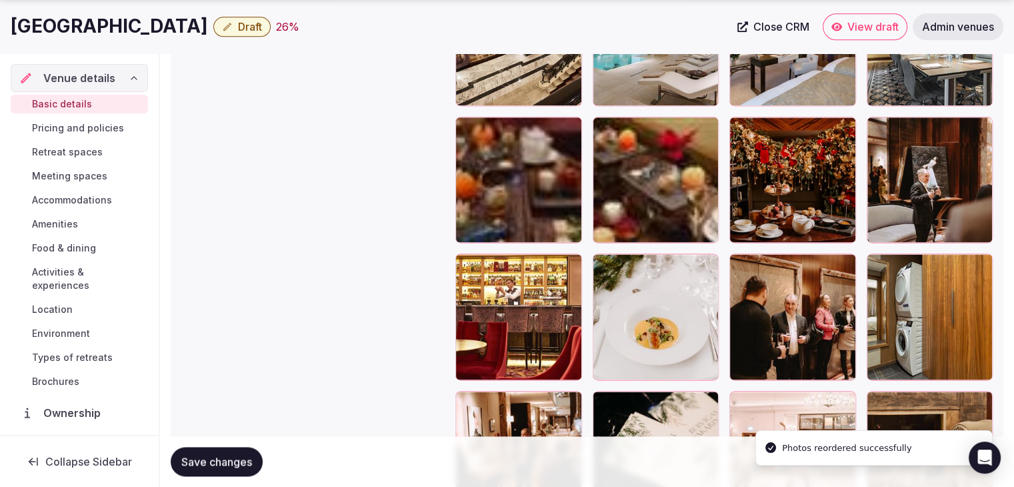
scroll to position [1907, 0]
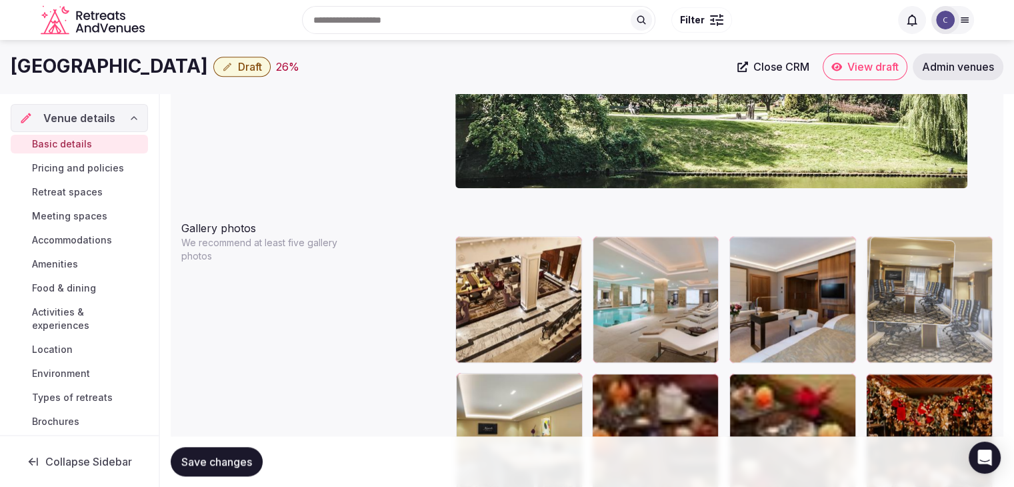
drag, startPoint x: 875, startPoint y: 345, endPoint x: 901, endPoint y: 307, distance: 45.9
click at [923, 263] on body "**********" at bounding box center [507, 327] width 1014 height 3555
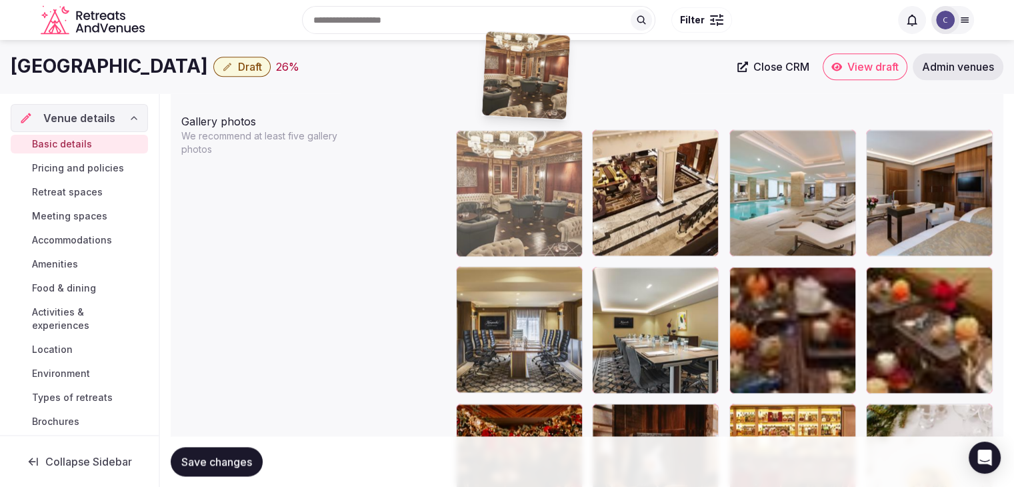
scroll to position [1546, 0]
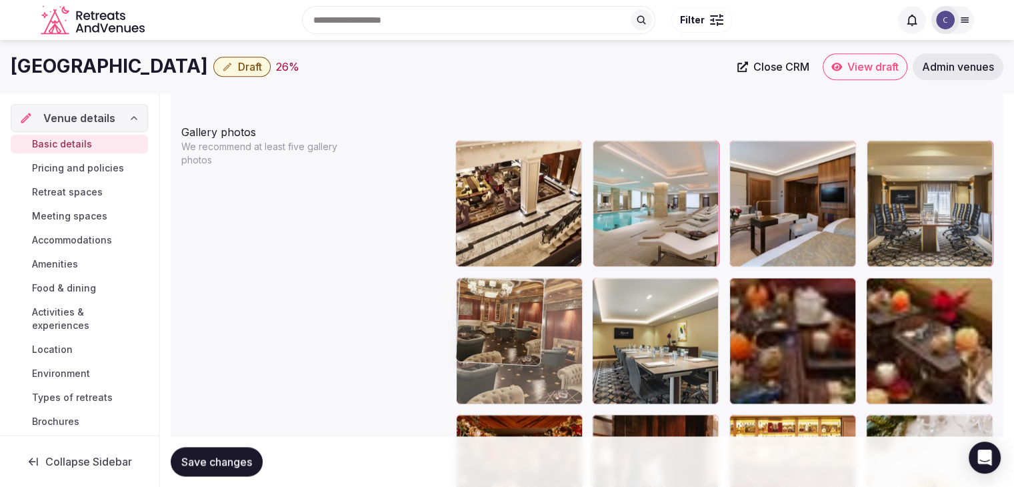
drag, startPoint x: 881, startPoint y: 290, endPoint x: 494, endPoint y: 283, distance: 387.3
click at [487, 273] on body "**********" at bounding box center [507, 231] width 1014 height 3555
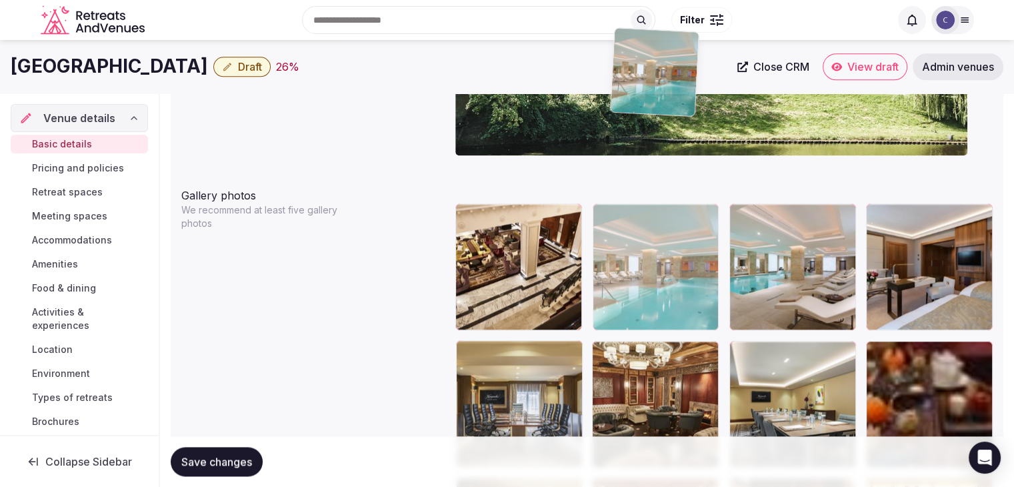
scroll to position [1479, 0]
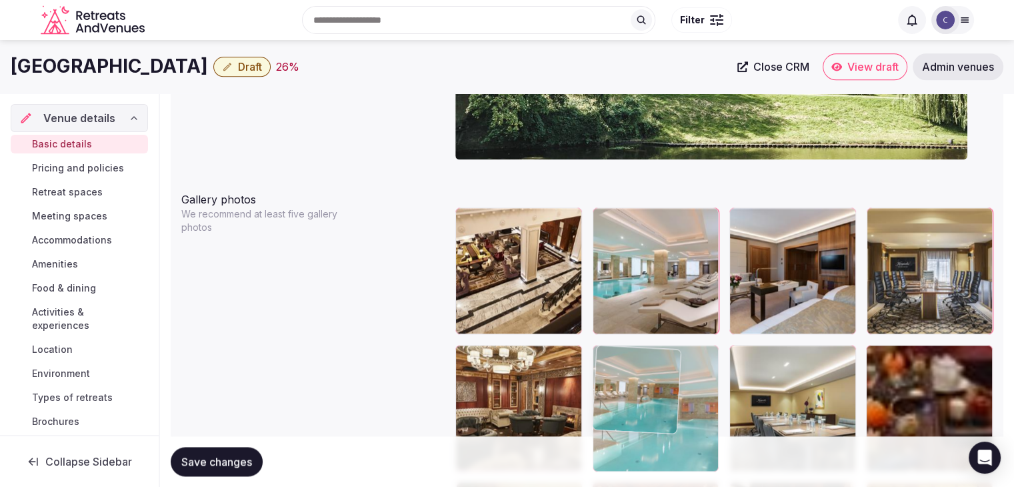
drag, startPoint x: 597, startPoint y: 187, endPoint x: 621, endPoint y: 351, distance: 165.0
click at [615, 350] on body "**********" at bounding box center [507, 298] width 1014 height 3555
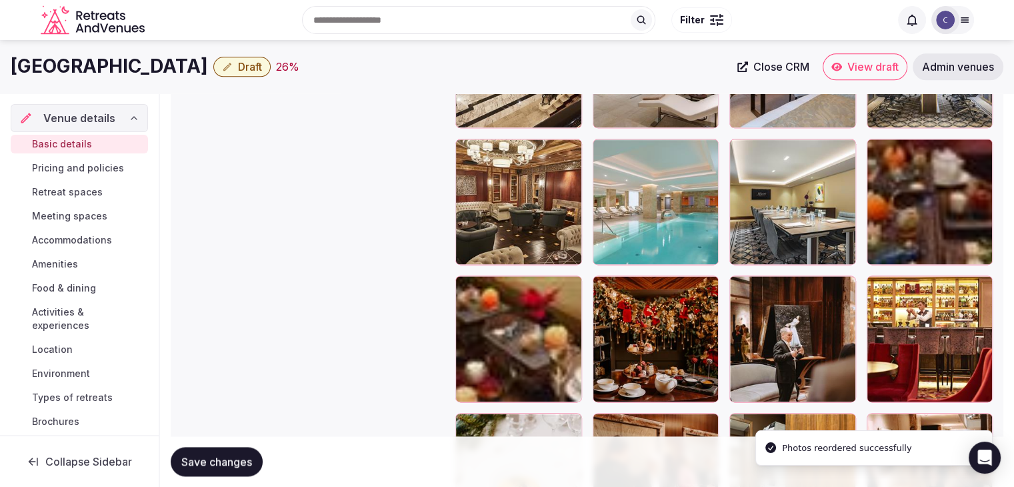
scroll to position [1679, 0]
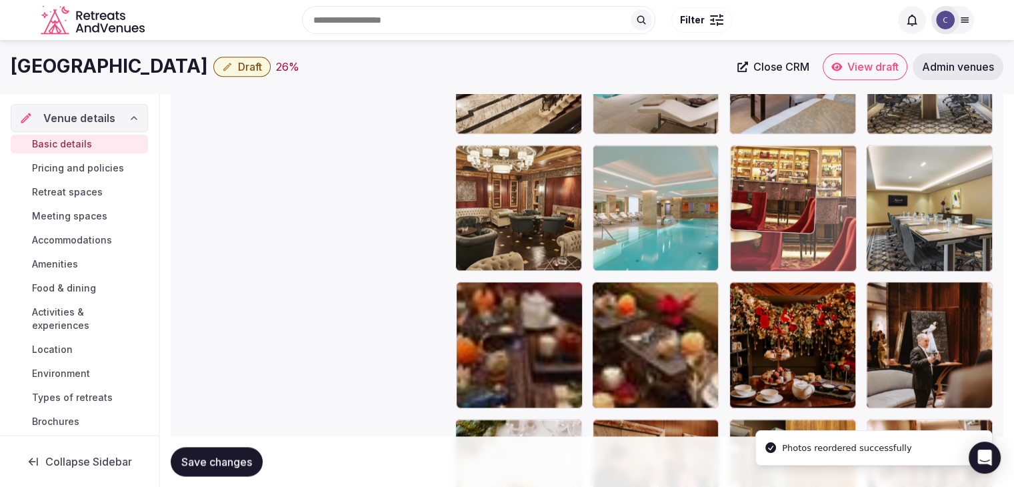
drag, startPoint x: 882, startPoint y: 291, endPoint x: 781, endPoint y: 171, distance: 156.6
click at [781, 171] on body "**********" at bounding box center [507, 98] width 1014 height 3555
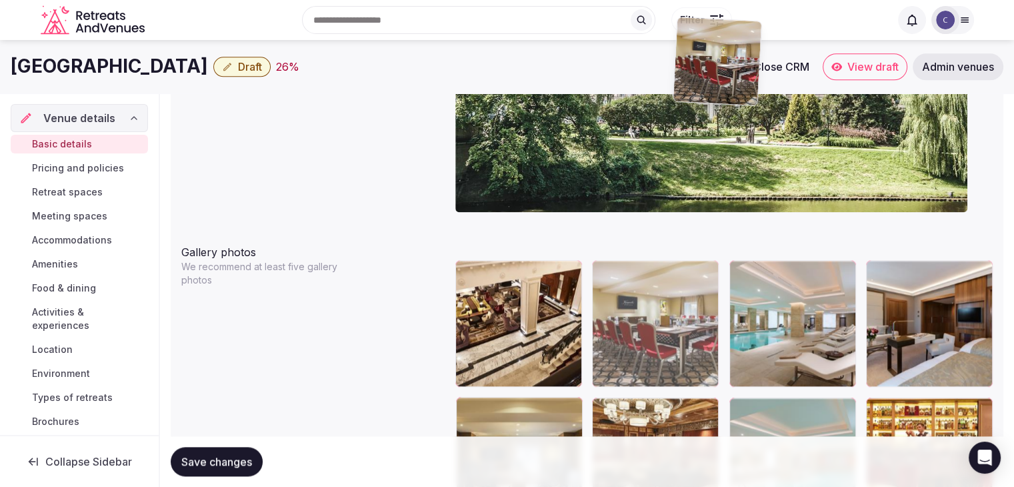
scroll to position [1394, 0]
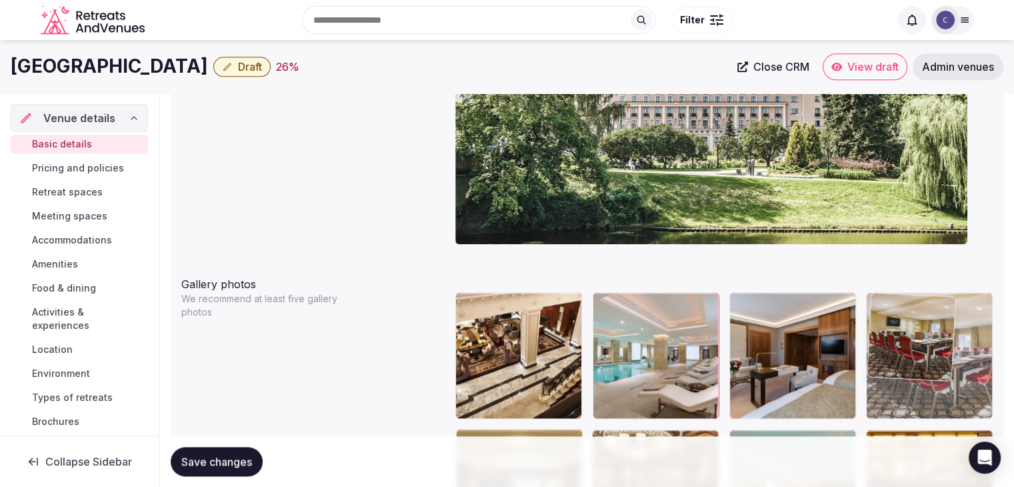
drag, startPoint x: 467, startPoint y: 329, endPoint x: 883, endPoint y: 341, distance: 415.4
click at [883, 341] on body "**********" at bounding box center [507, 383] width 1014 height 3555
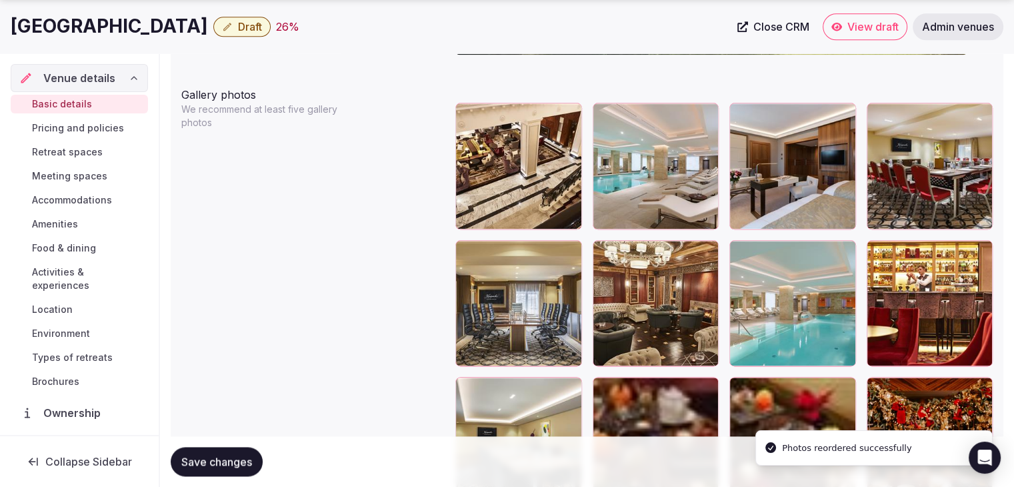
scroll to position [1661, 0]
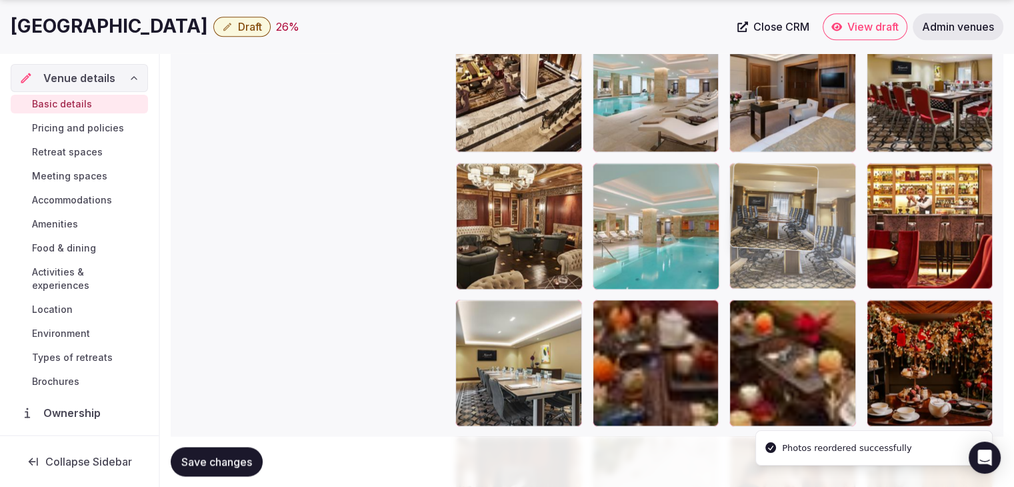
drag, startPoint x: 469, startPoint y: 171, endPoint x: 805, endPoint y: 209, distance: 338.1
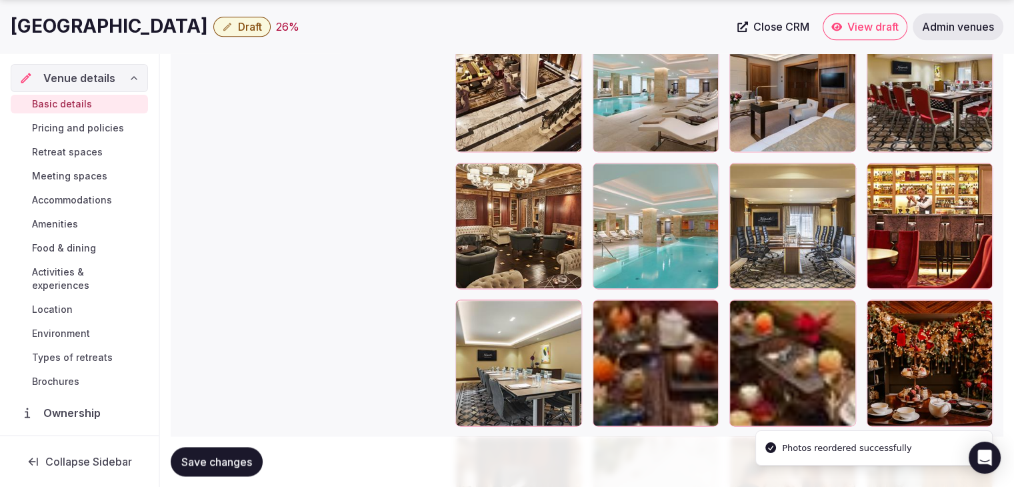
click at [241, 465] on span "Save changes" at bounding box center [216, 461] width 71 height 13
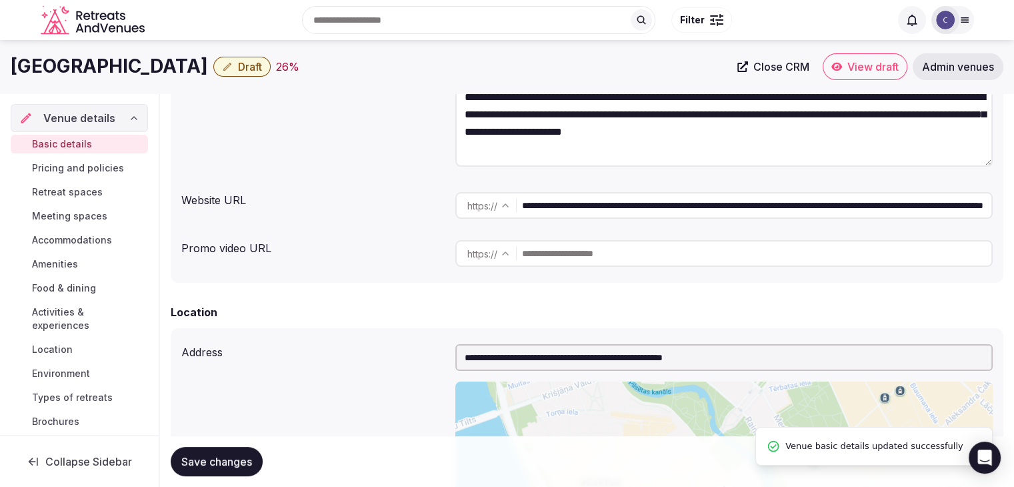
scroll to position [61, 0]
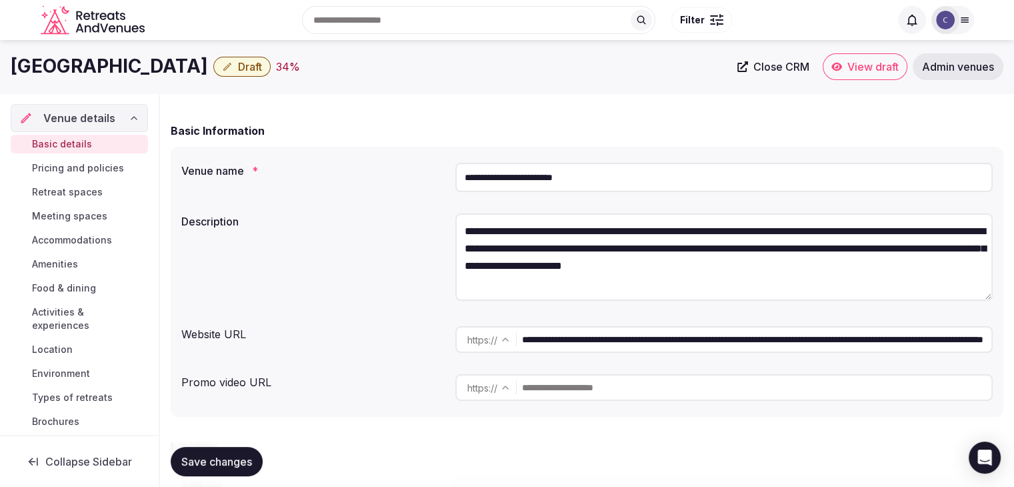
click at [262, 71] on span "Draft" at bounding box center [250, 66] width 24 height 13
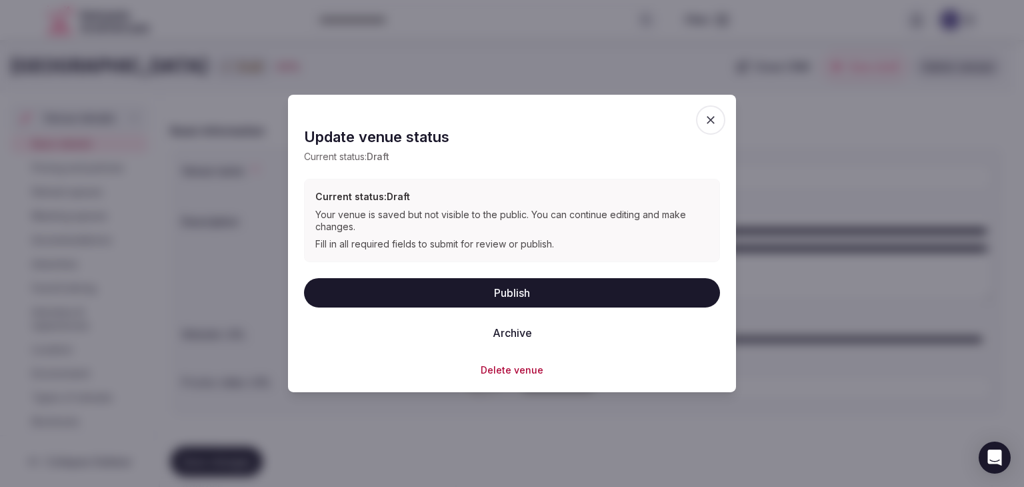
click at [477, 283] on button "Publish" at bounding box center [512, 291] width 416 height 29
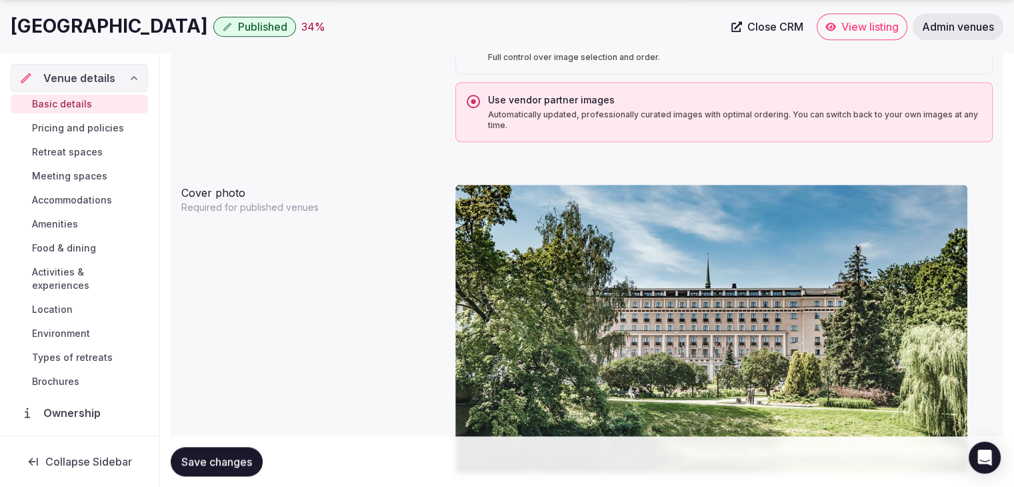
scroll to position [1261, 0]
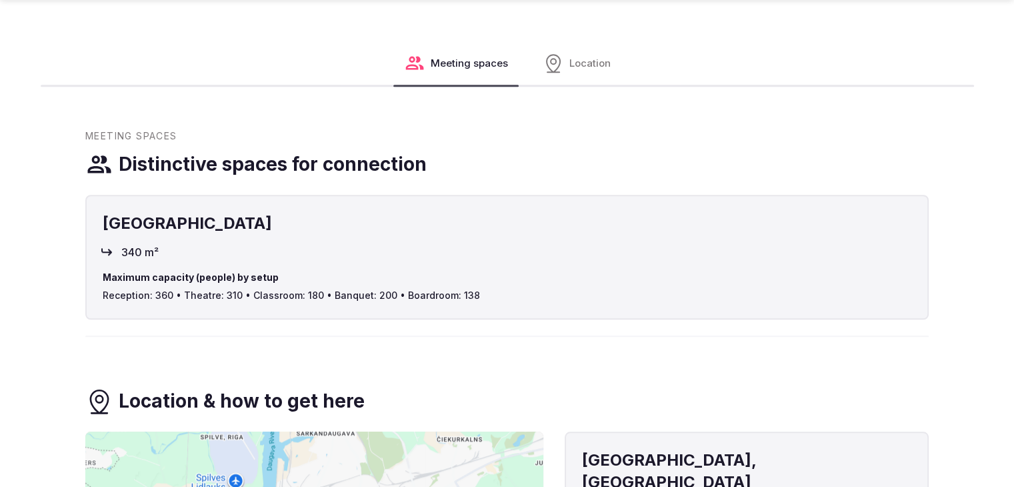
scroll to position [1333, 0]
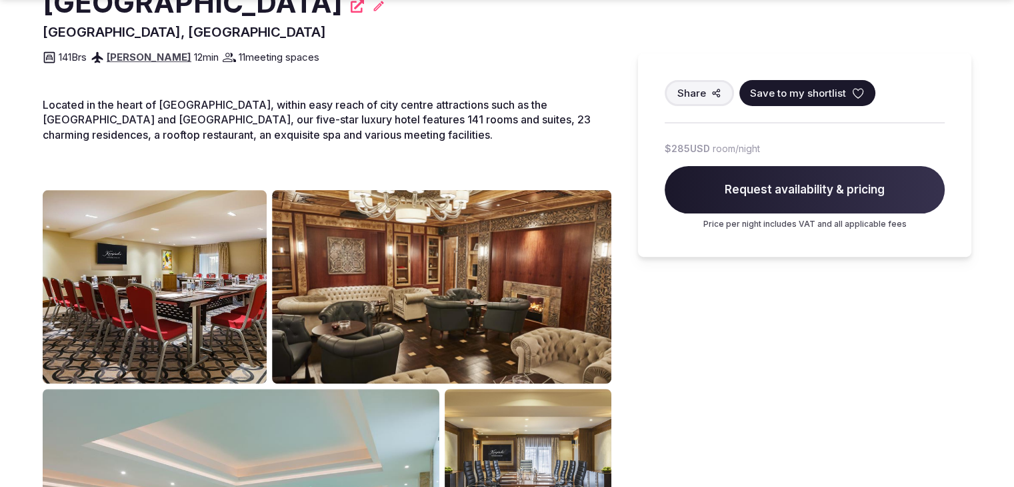
scroll to position [533, 0]
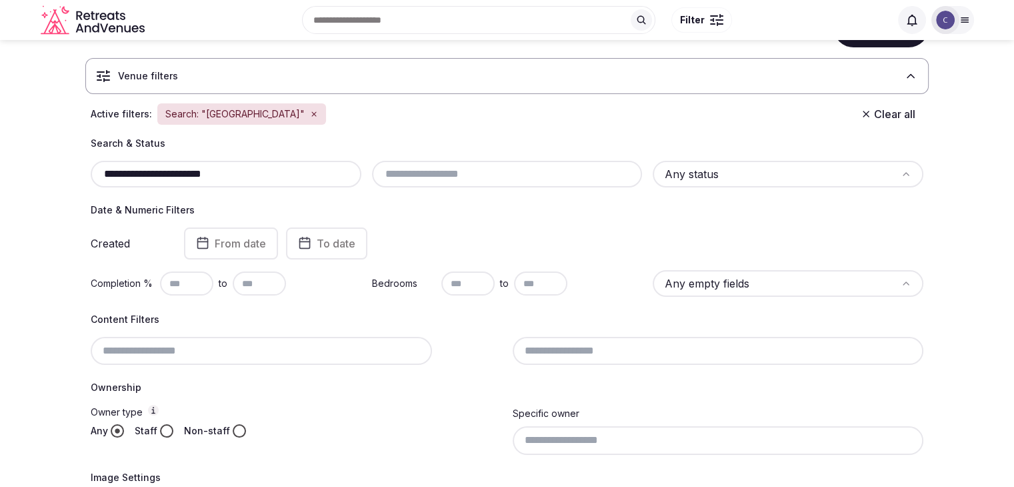
scroll to position [59, 0]
click at [488, 172] on input "text" at bounding box center [507, 175] width 260 height 16
type input "*"
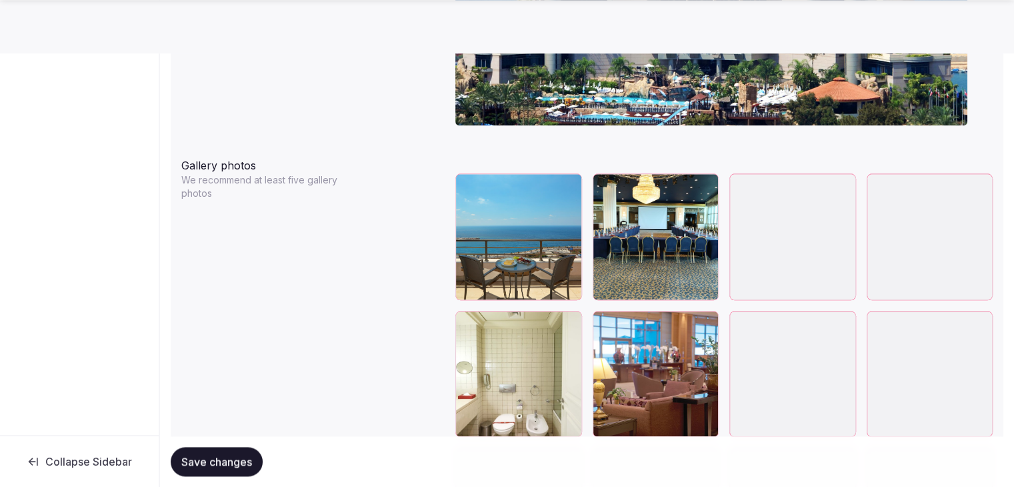
scroll to position [1600, 0]
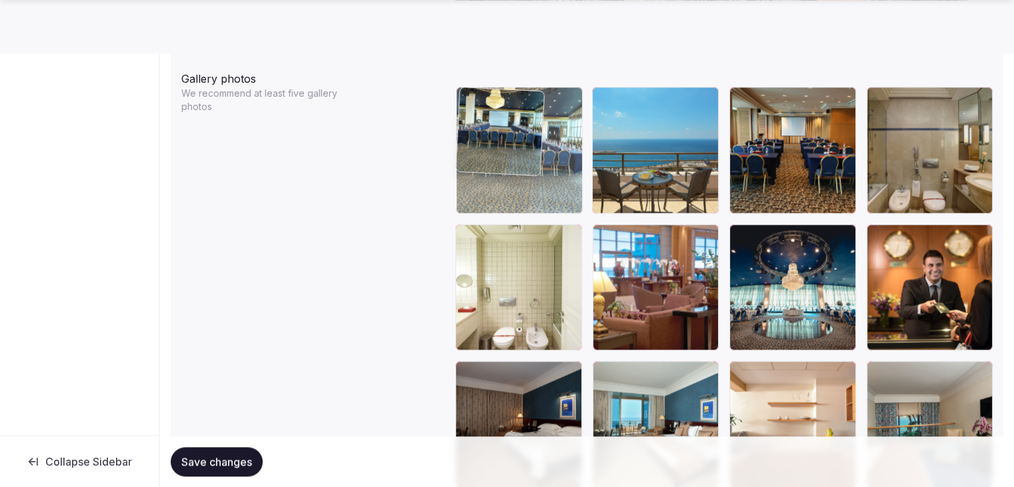
drag, startPoint x: 606, startPoint y: 100, endPoint x: 520, endPoint y: 115, distance: 87.2
click at [520, 115] on body "**********" at bounding box center [507, 177] width 1014 height 3555
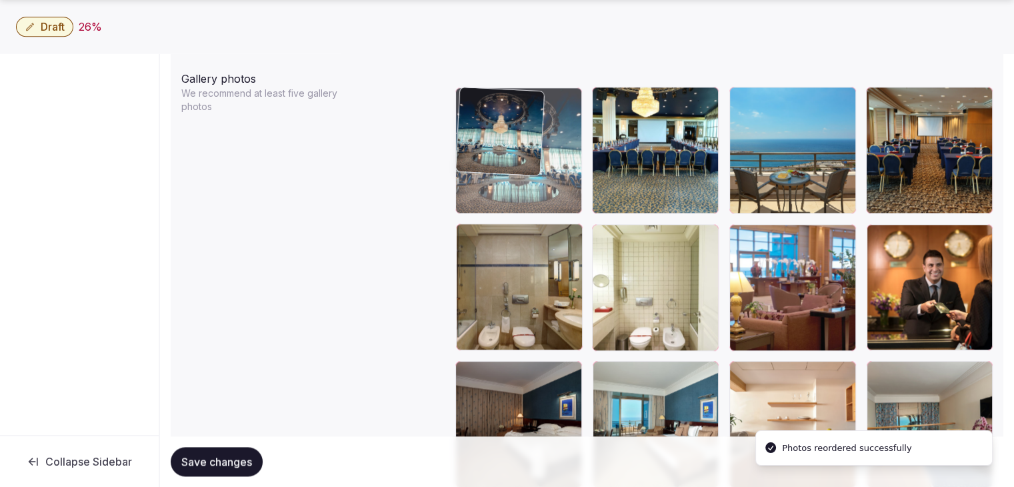
drag, startPoint x: 748, startPoint y: 229, endPoint x: 531, endPoint y: 145, distance: 233.0
click at [531, 145] on body "**********" at bounding box center [507, 177] width 1014 height 3555
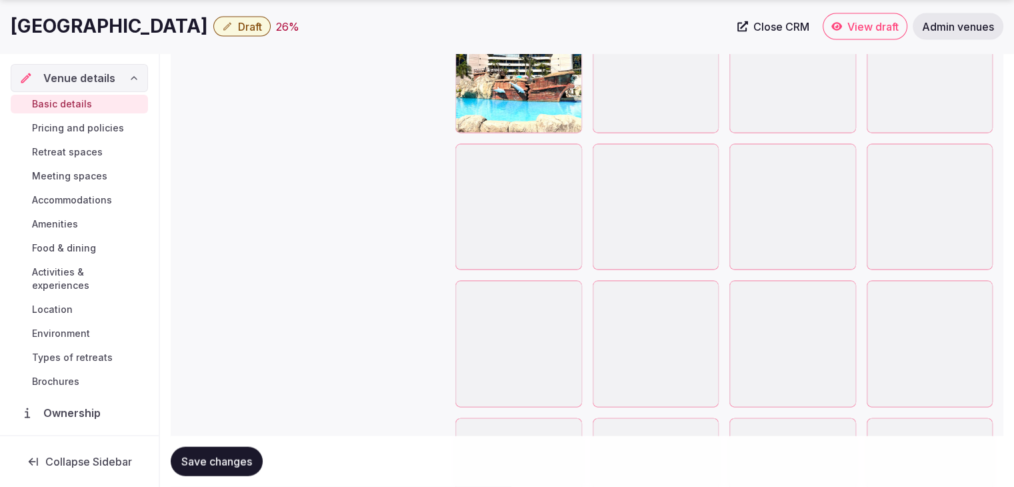
scroll to position [2866, 0]
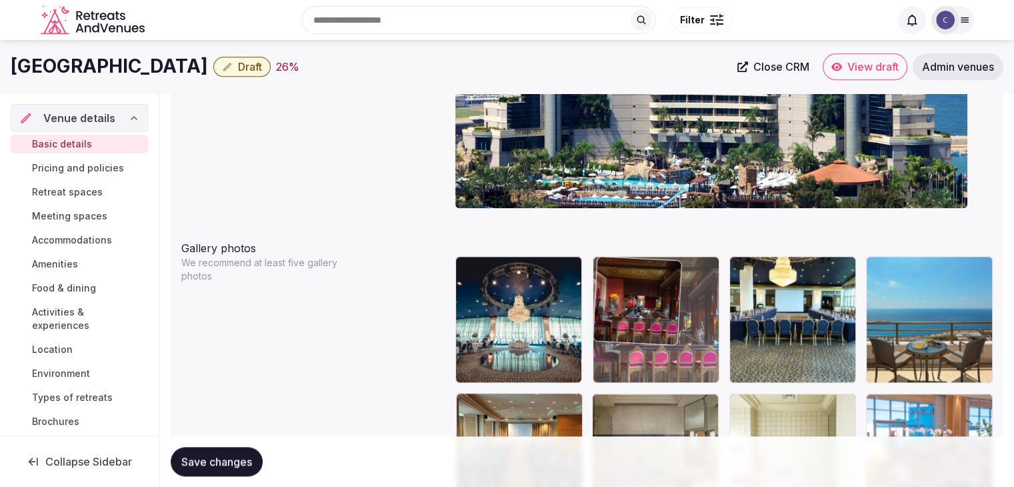
drag, startPoint x: 743, startPoint y: 201, endPoint x: 625, endPoint y: 261, distance: 131.8
click at [621, 258] on body "**********" at bounding box center [507, 347] width 1014 height 3555
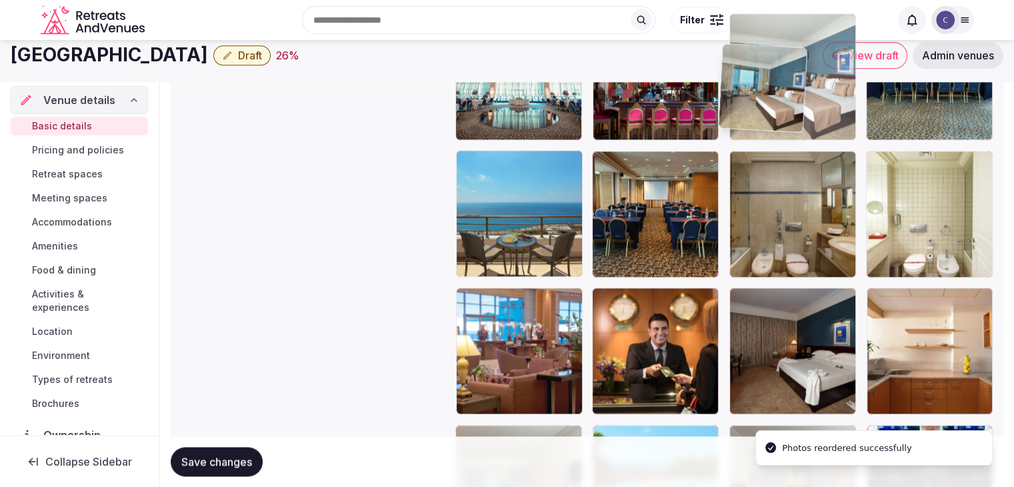
scroll to position [1650, 0]
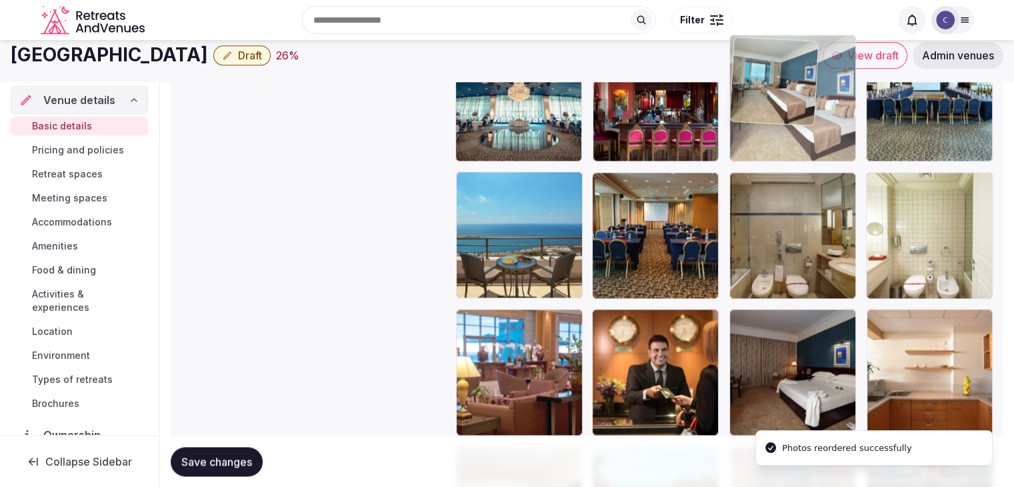
drag, startPoint x: 743, startPoint y: 281, endPoint x: 752, endPoint y: 83, distance: 197.5
click at [734, 63] on body "**********" at bounding box center [507, 125] width 1014 height 3555
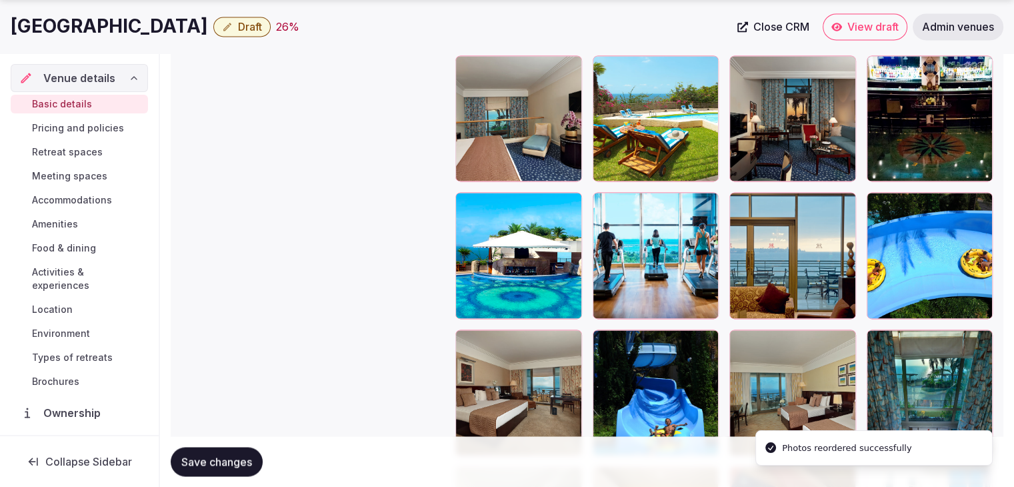
scroll to position [2050, 0]
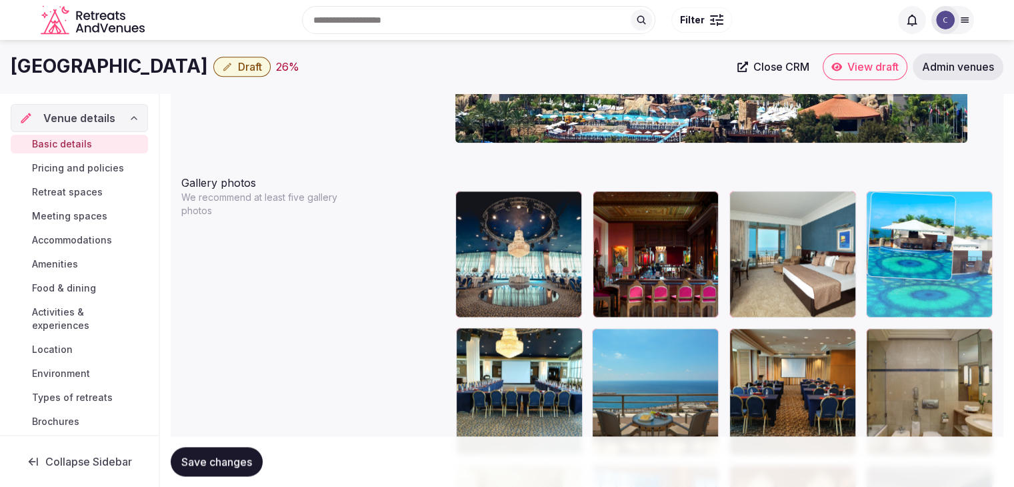
drag, startPoint x: 470, startPoint y: 199, endPoint x: 931, endPoint y: 237, distance: 462.9
click at [931, 236] on body "**********" at bounding box center [507, 281] width 1014 height 3555
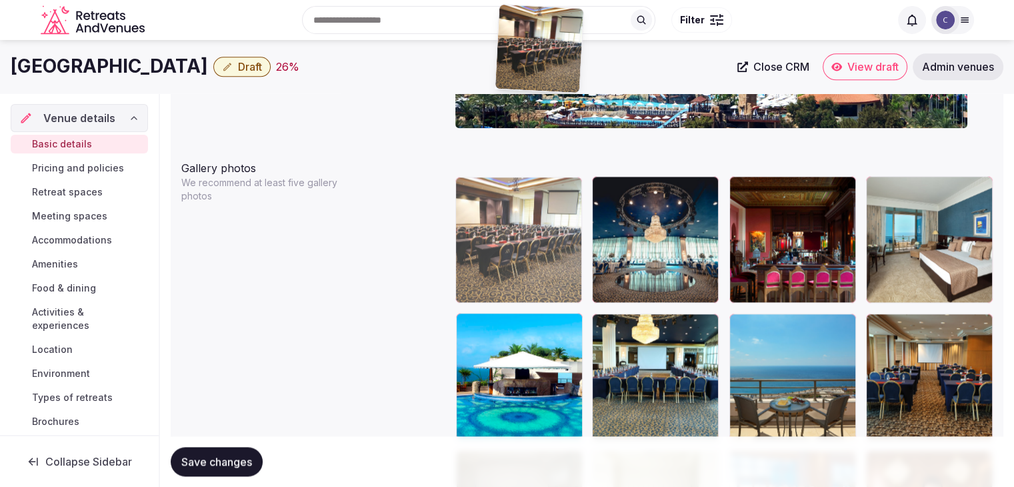
scroll to position [1493, 0]
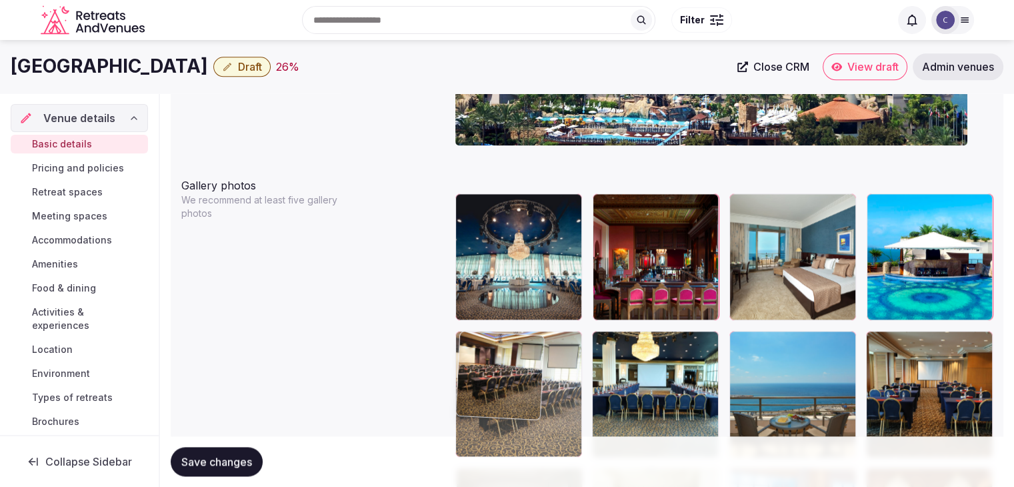
drag, startPoint x: 466, startPoint y: 309, endPoint x: 505, endPoint y: 337, distance: 48.3
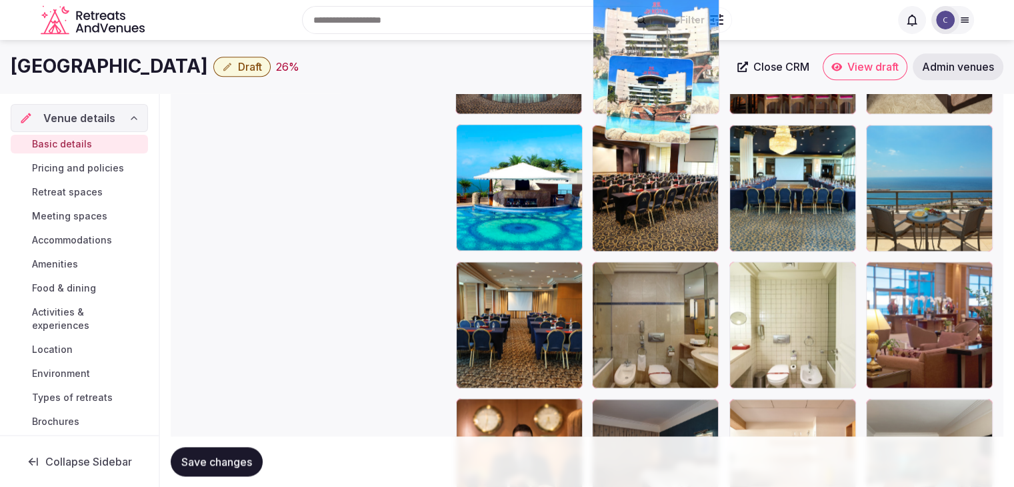
scroll to position [1680, 0]
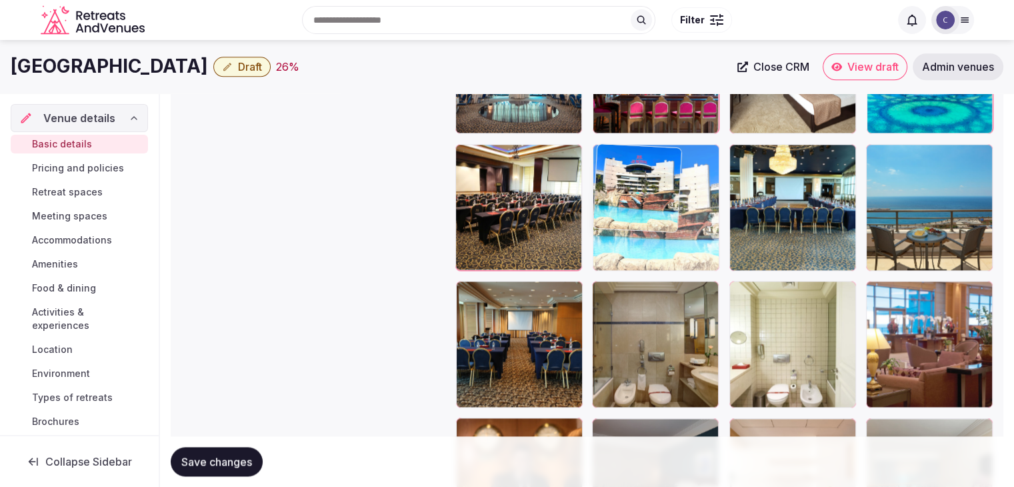
drag, startPoint x: 739, startPoint y: 240, endPoint x: 616, endPoint y: 174, distance: 139.3
click at [616, 174] on body "**********" at bounding box center [507, 97] width 1014 height 3555
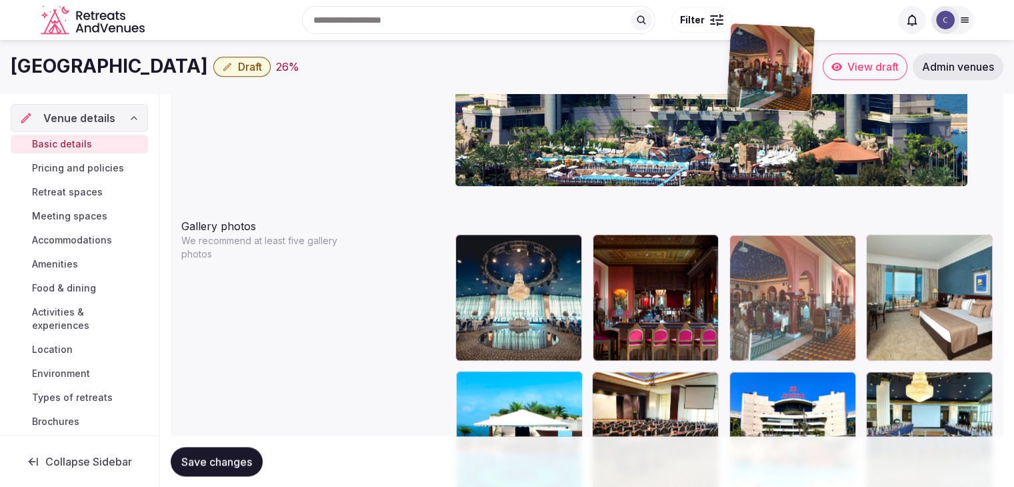
scroll to position [1434, 0]
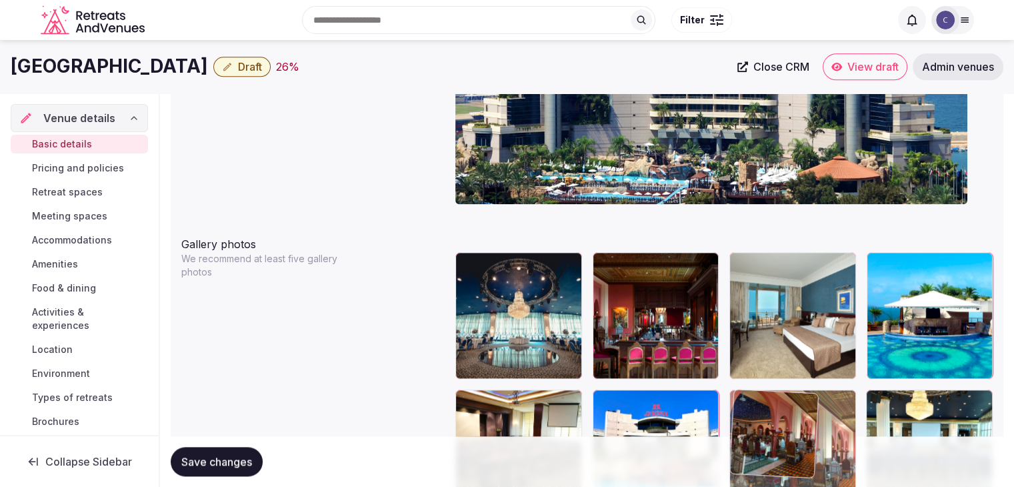
drag, startPoint x: 475, startPoint y: 179, endPoint x: 765, endPoint y: 374, distance: 349.0
click at [765, 374] on body "**********" at bounding box center [507, 343] width 1014 height 3555
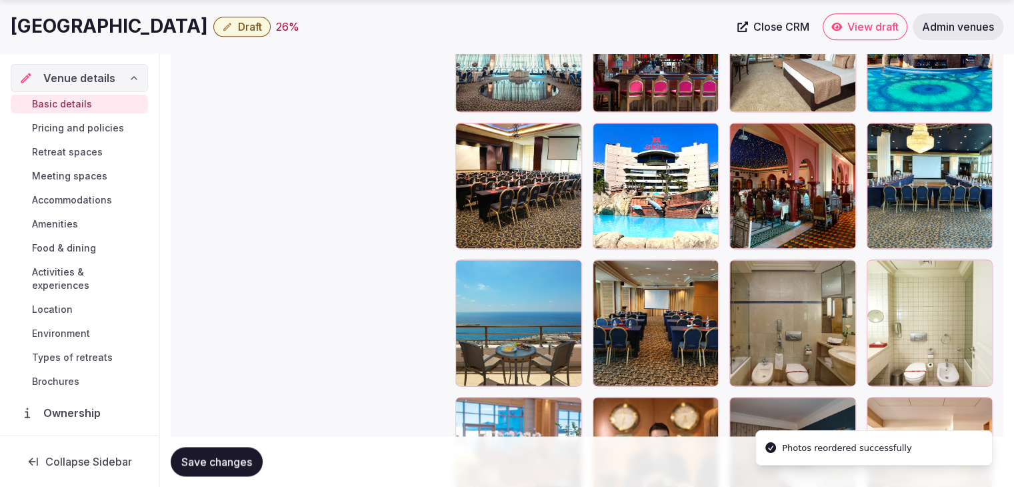
scroll to position [1901, 0]
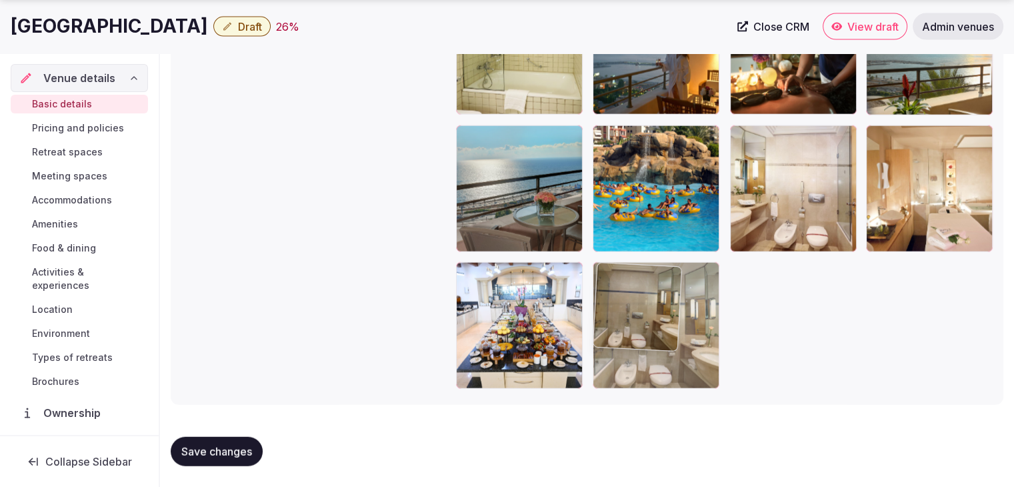
drag, startPoint x: 739, startPoint y: 70, endPoint x: 715, endPoint y: 375, distance: 305.6
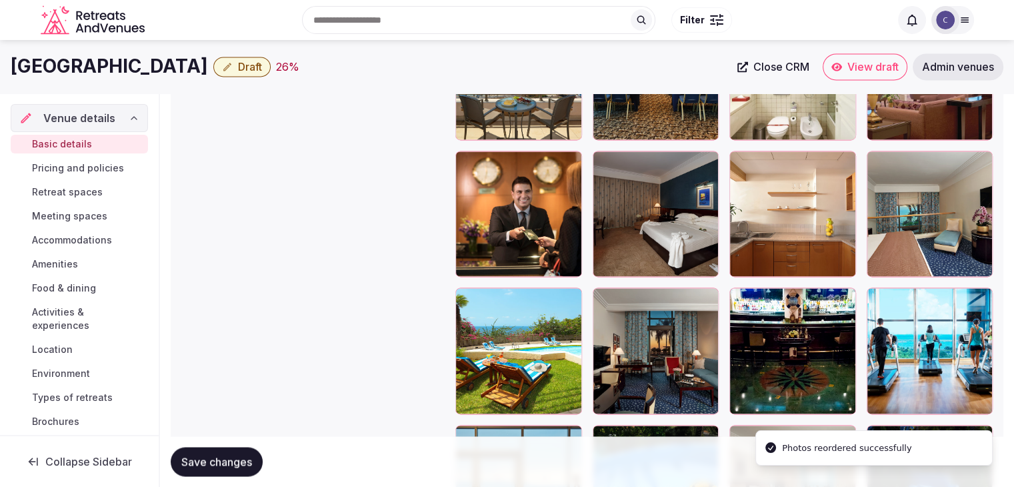
scroll to position [1868, 0]
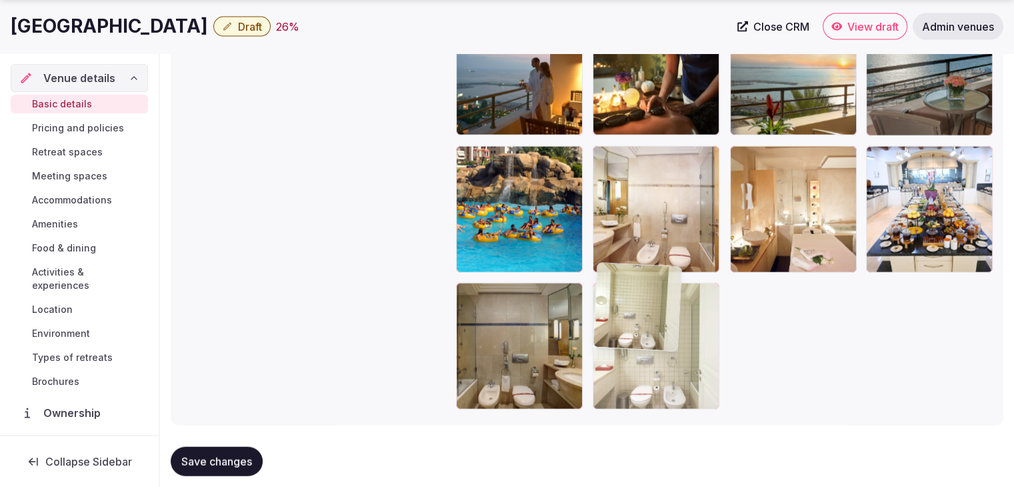
drag, startPoint x: 744, startPoint y: 103, endPoint x: 653, endPoint y: 361, distance: 273.4
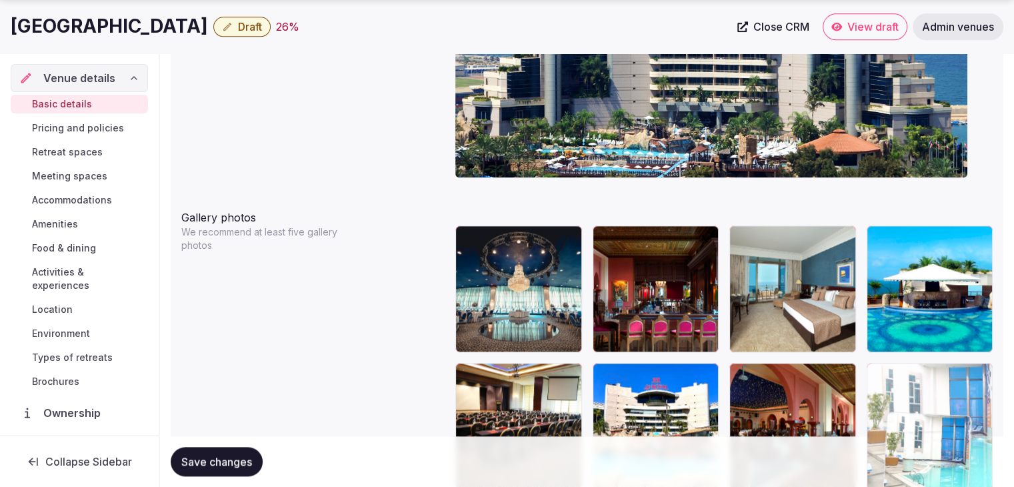
scroll to position [1478, 0]
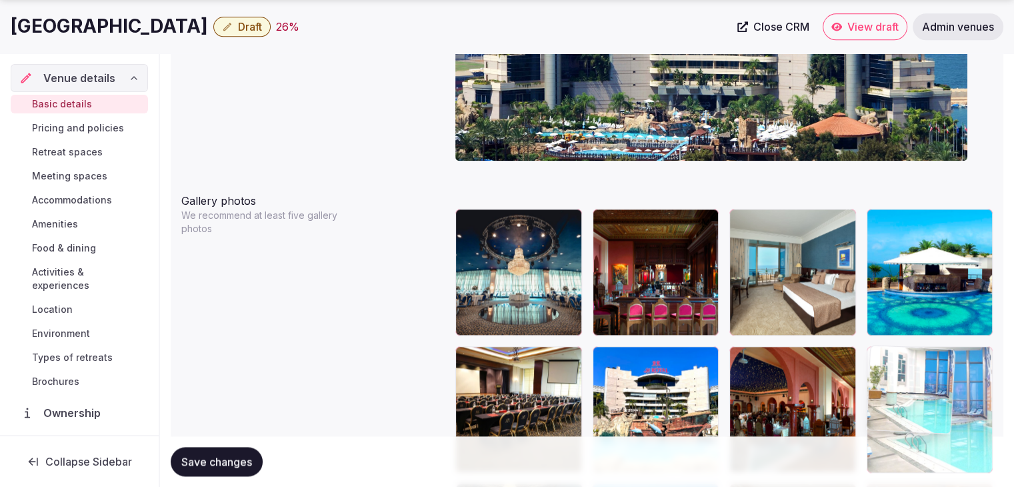
drag, startPoint x: 871, startPoint y: 115, endPoint x: 888, endPoint y: 363, distance: 248.5
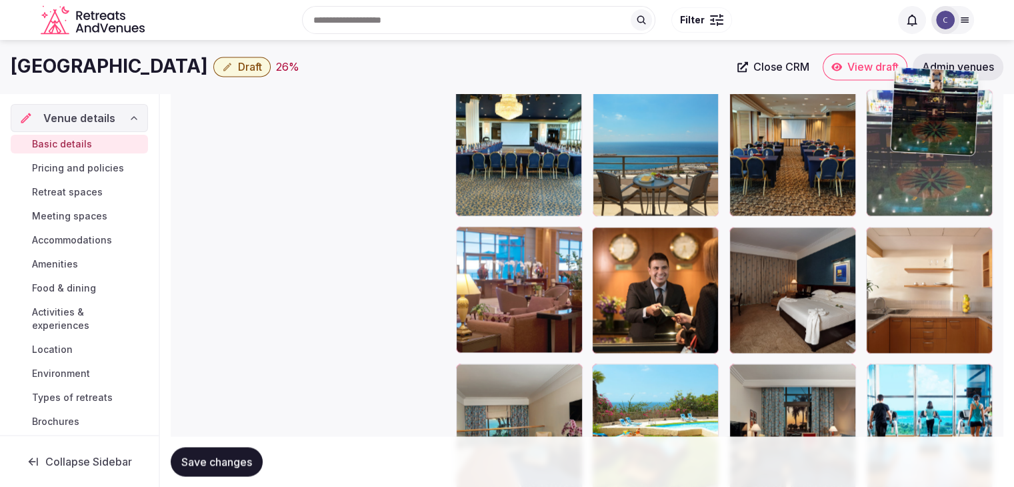
scroll to position [1870, 0]
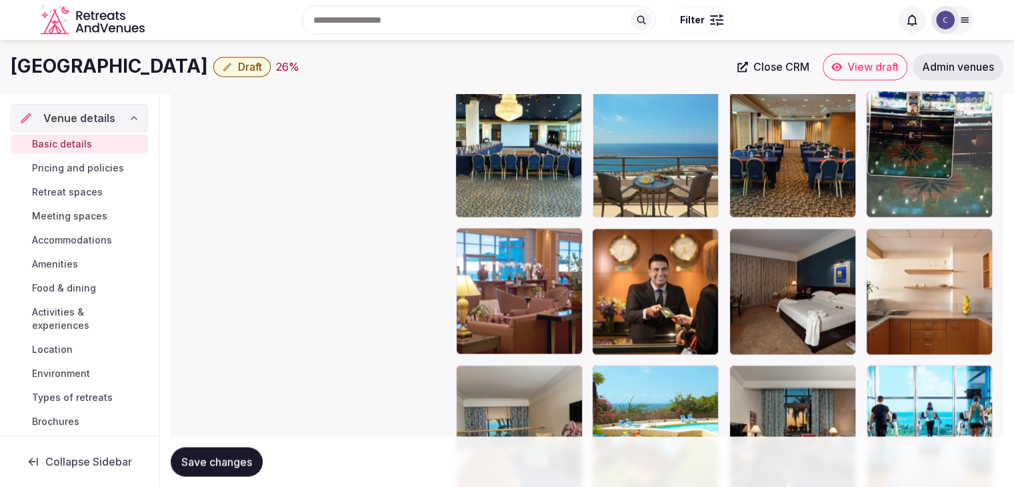
drag, startPoint x: 739, startPoint y: 238, endPoint x: 901, endPoint y: 103, distance: 211.1
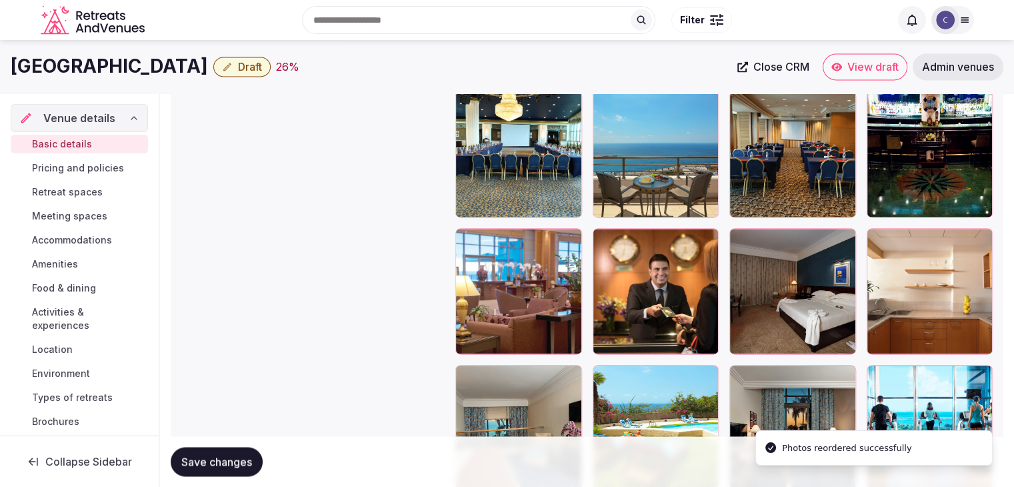
scroll to position [1670, 0]
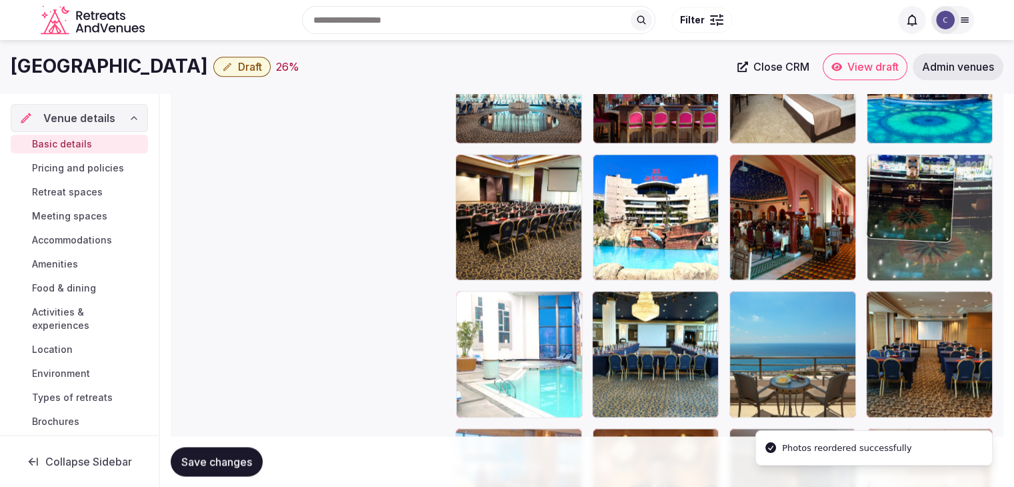
drag, startPoint x: 880, startPoint y: 305, endPoint x: 887, endPoint y: 202, distance: 102.9
click at [887, 202] on body "**********" at bounding box center [507, 107] width 1014 height 3555
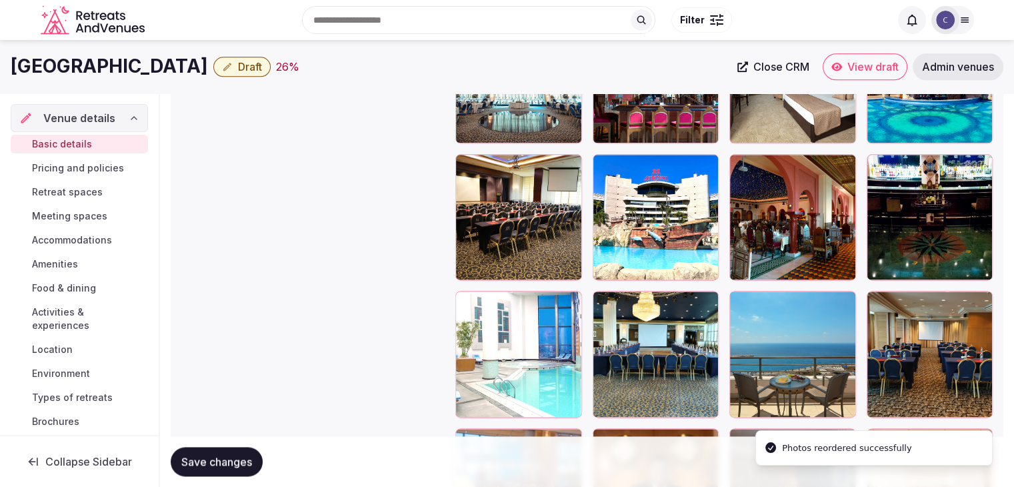
click at [228, 458] on span "Save changes" at bounding box center [216, 461] width 71 height 13
click at [128, 76] on h1 "Le Royal Hotel Beirut" at bounding box center [109, 66] width 197 height 26
click at [129, 76] on h1 "Le Royal Hotel Beirut" at bounding box center [109, 66] width 197 height 26
click at [130, 76] on h1 "Le Royal Hotel Beirut" at bounding box center [109, 66] width 197 height 26
click at [137, 69] on h1 "Le Royal Hotel Beirut" at bounding box center [109, 66] width 197 height 26
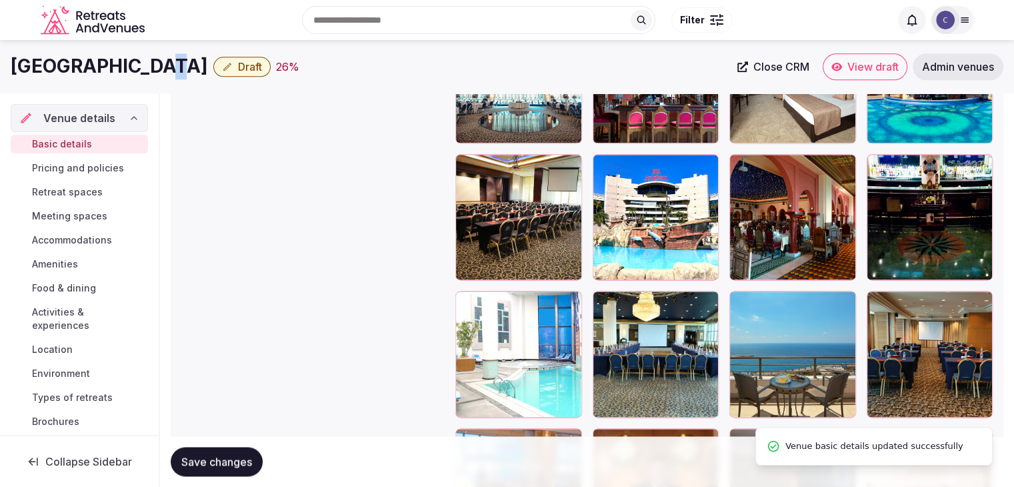
click at [137, 69] on h1 "Le Royal Hotel Beirut" at bounding box center [109, 66] width 197 height 26
copy div "Le Royal Hotel Beirut"
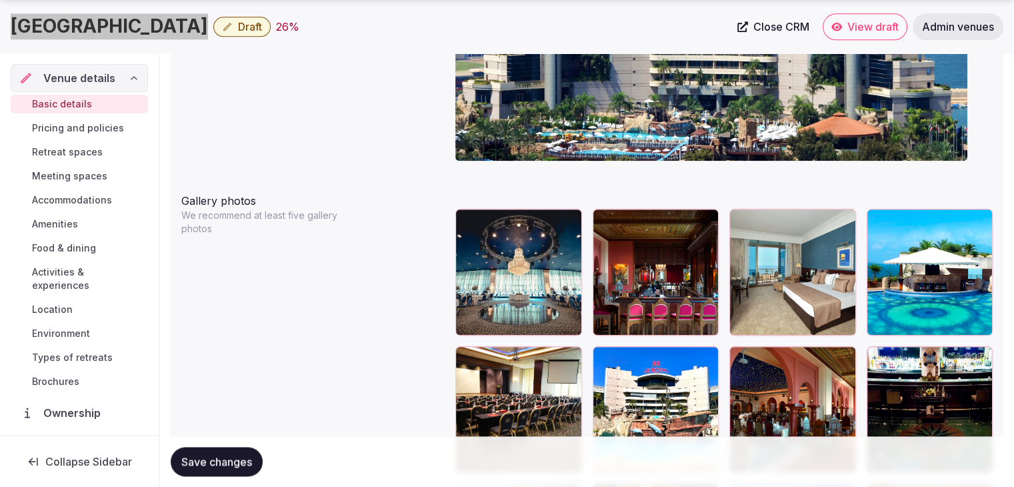
scroll to position [1533, 0]
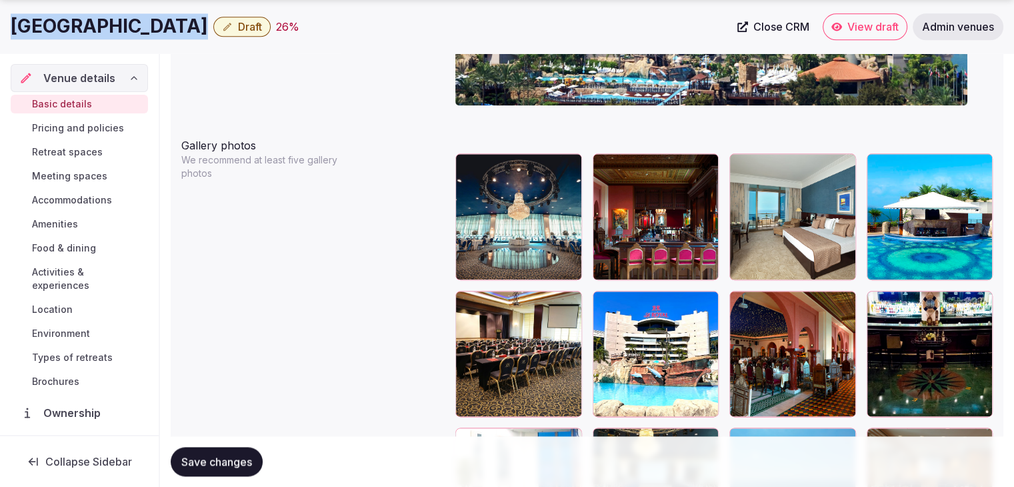
click at [231, 469] on button "Save changes" at bounding box center [217, 461] width 92 height 29
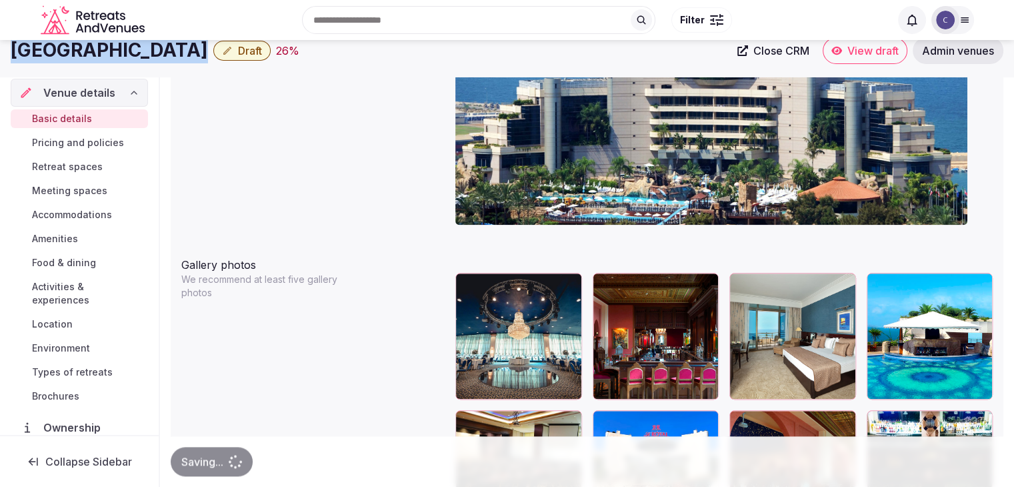
scroll to position [1333, 0]
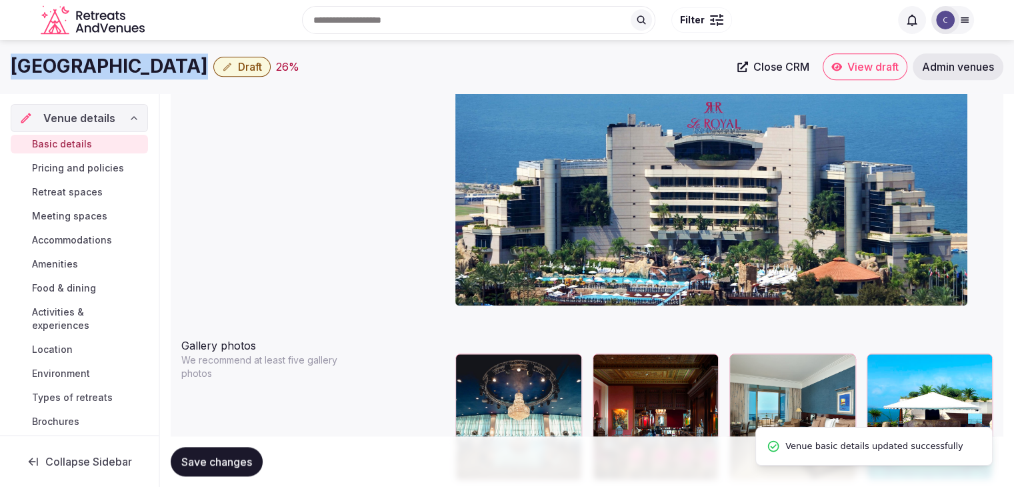
click at [245, 69] on span "Draft" at bounding box center [250, 66] width 24 height 13
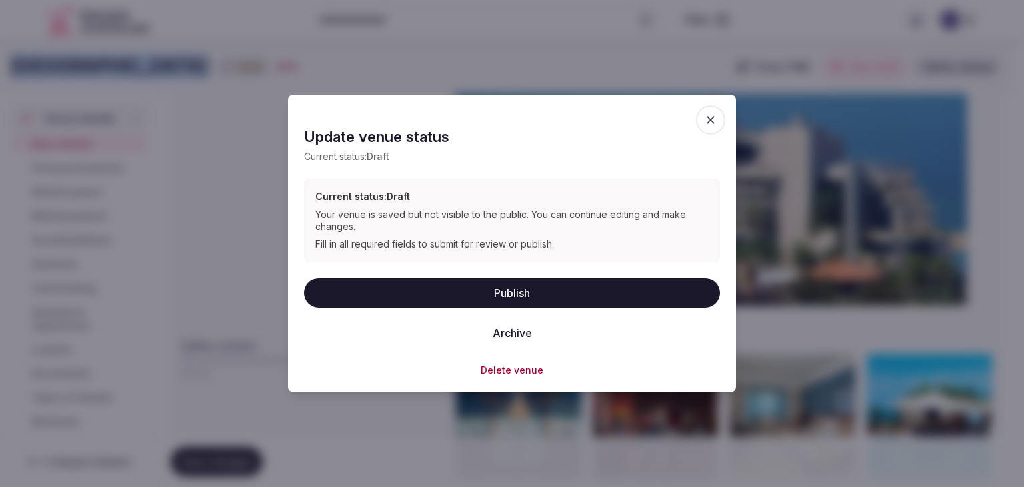
click at [493, 287] on button "Publish" at bounding box center [512, 291] width 416 height 29
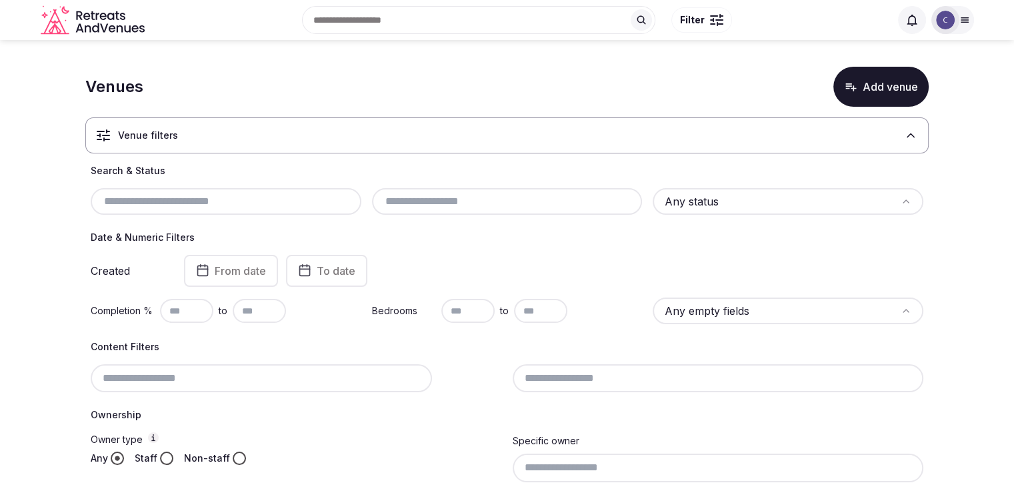
click at [263, 195] on input "text" at bounding box center [226, 201] width 260 height 16
paste input "**********"
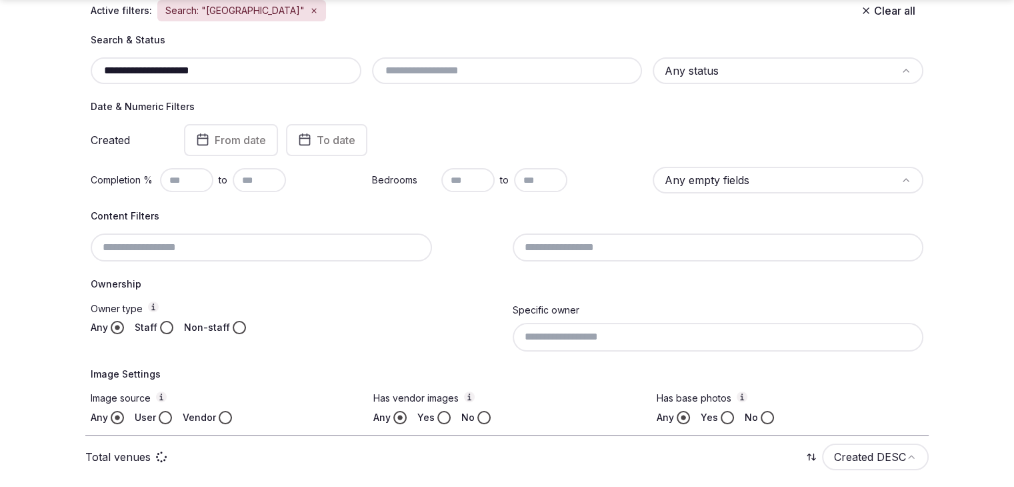
scroll to position [179, 0]
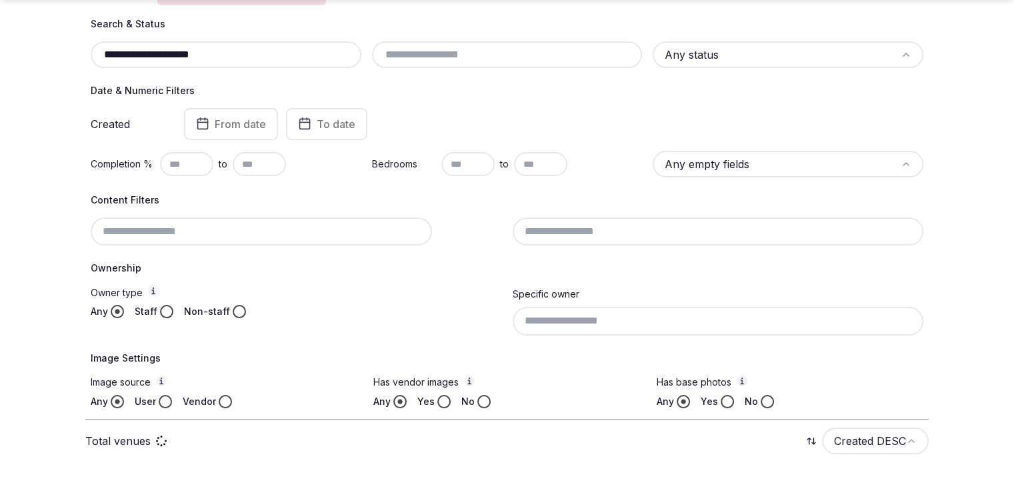
type input "**********"
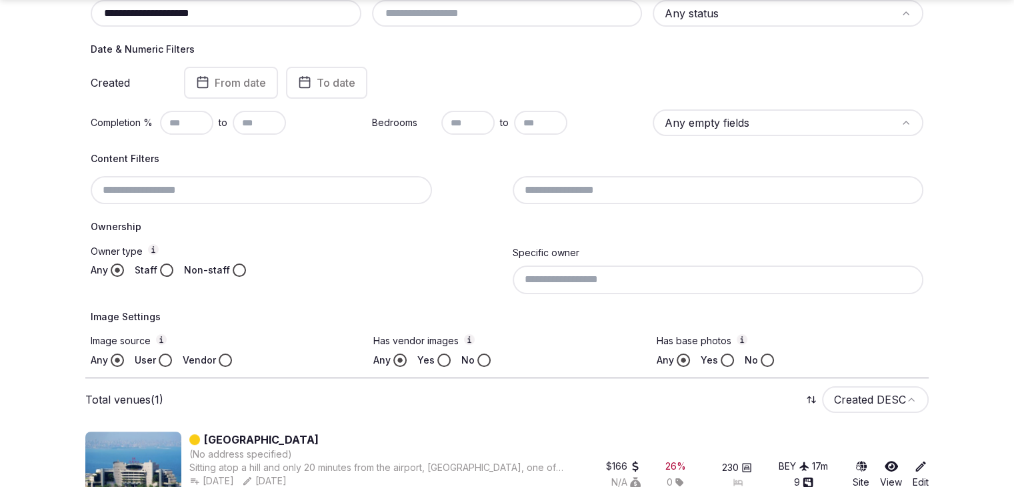
scroll to position [259, 0]
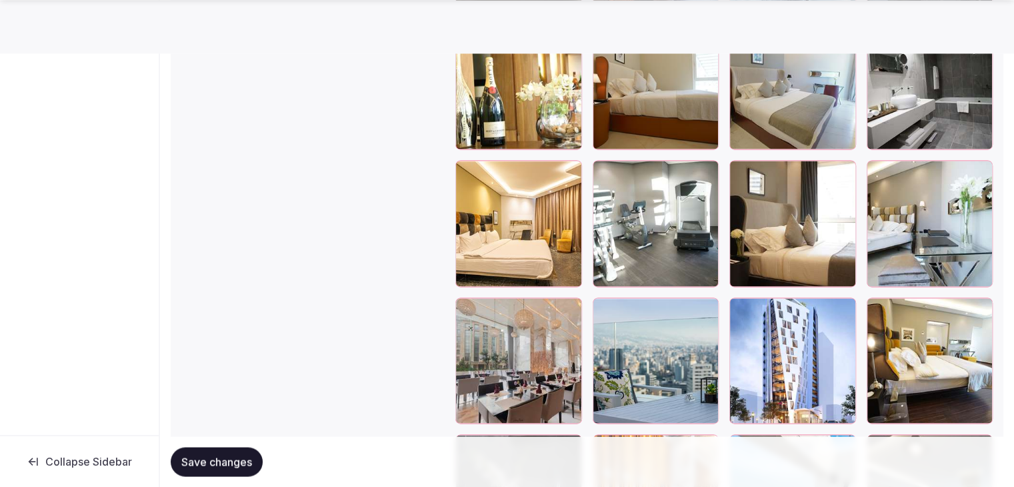
scroll to position [2400, 0]
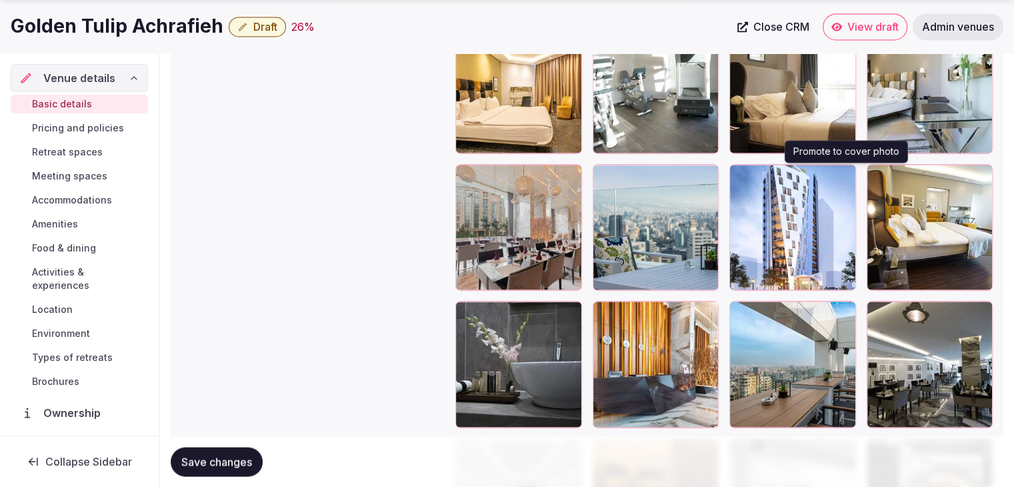
click at [841, 172] on icon "button" at bounding box center [842, 177] width 11 height 11
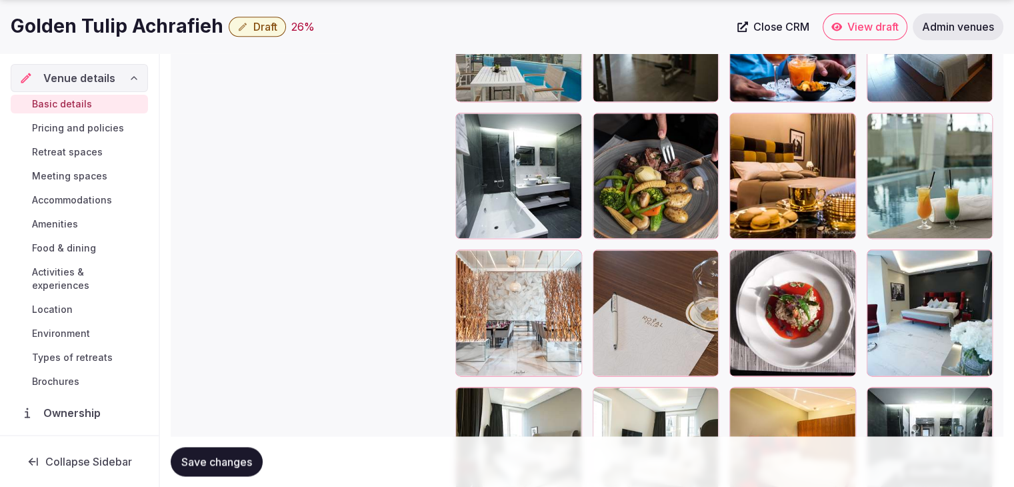
scroll to position [1652, 0]
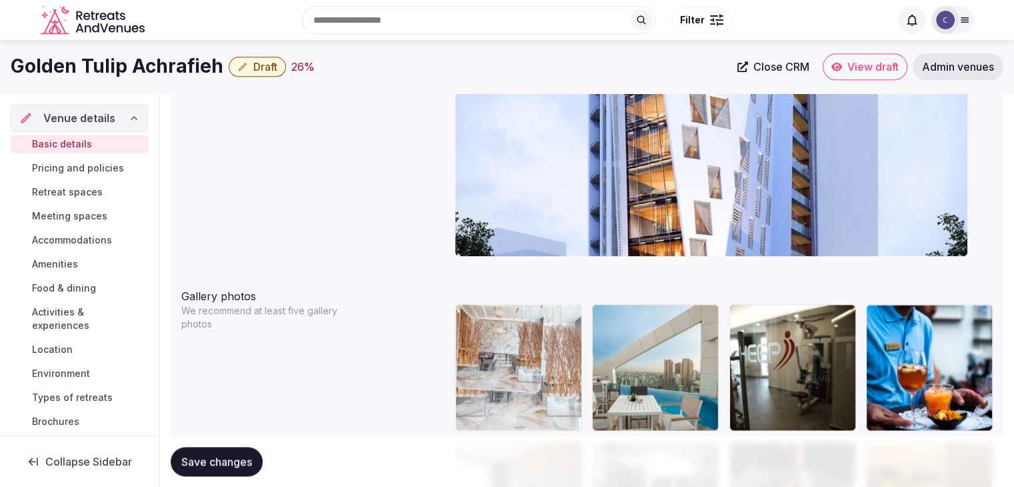
drag, startPoint x: 467, startPoint y: 231, endPoint x: 505, endPoint y: 252, distance: 43.6
click at [502, 248] on body "**********" at bounding box center [507, 436] width 1014 height 3473
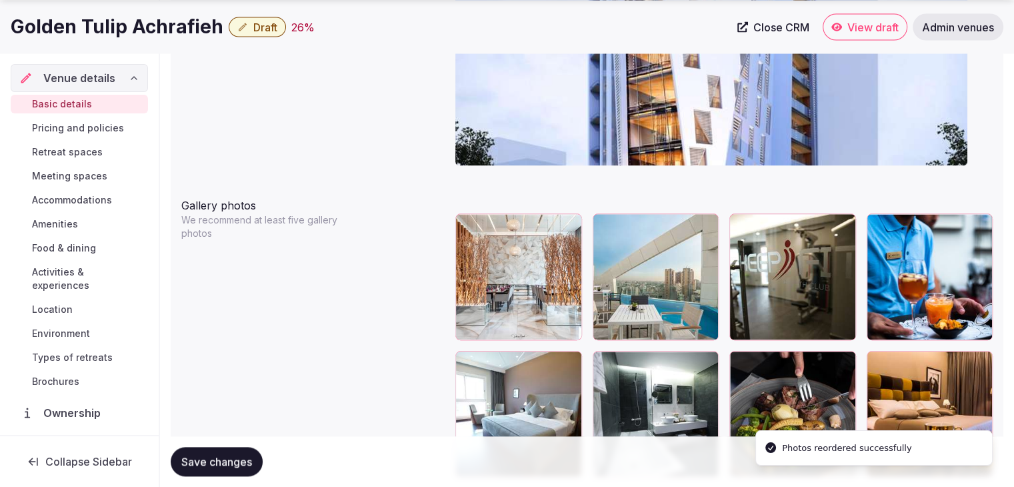
scroll to position [1500, 0]
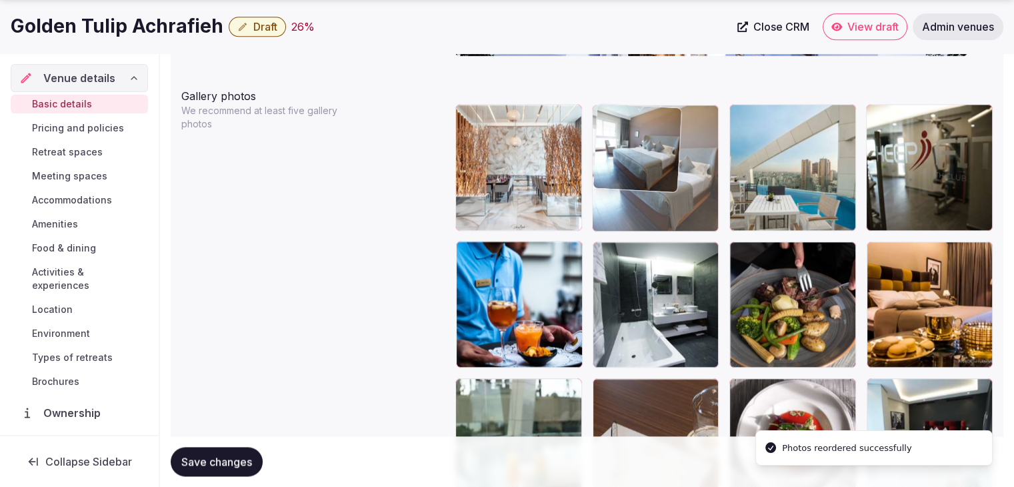
drag, startPoint x: 470, startPoint y: 250, endPoint x: 627, endPoint y: 159, distance: 181.3
click at [618, 149] on body "**********" at bounding box center [507, 236] width 1014 height 3473
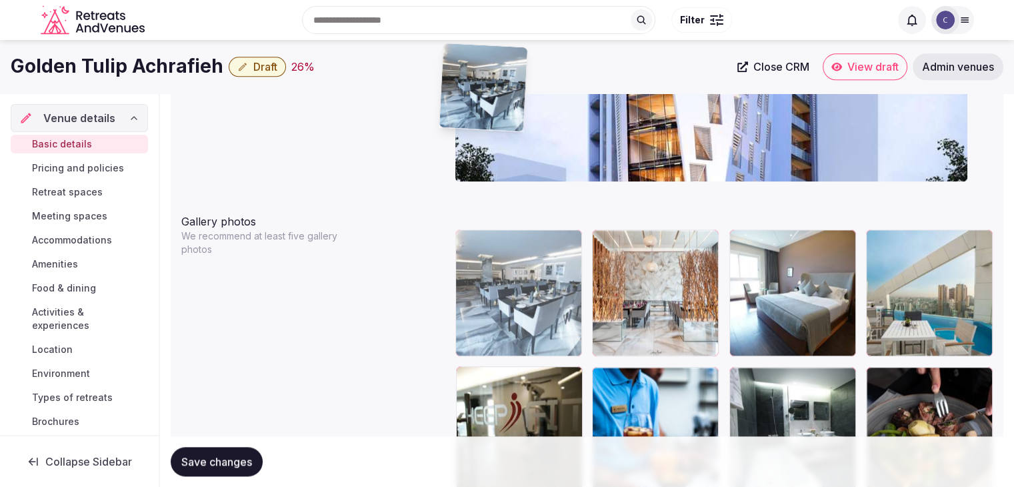
scroll to position [1374, 0]
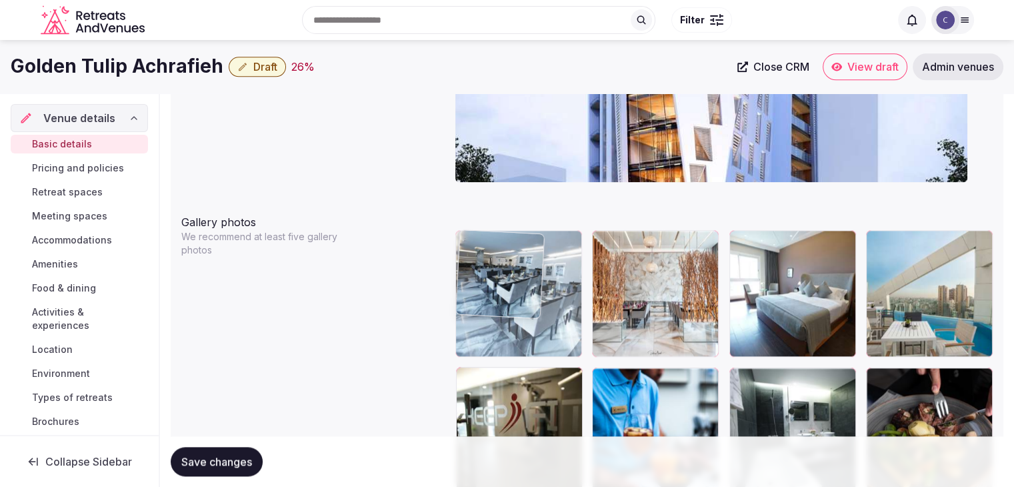
drag, startPoint x: 745, startPoint y: 131, endPoint x: 474, endPoint y: 231, distance: 289.1
click at [462, 222] on body "**********" at bounding box center [507, 362] width 1014 height 3473
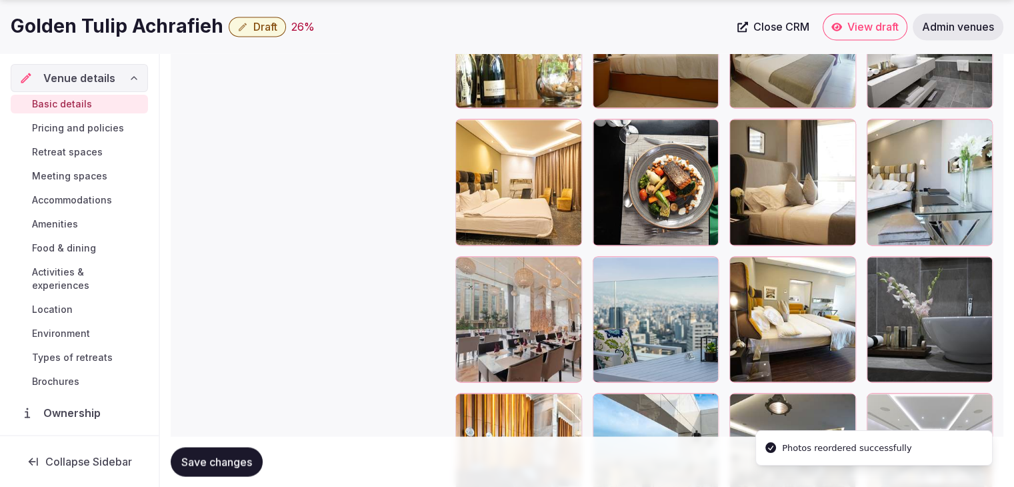
scroll to position [2441, 0]
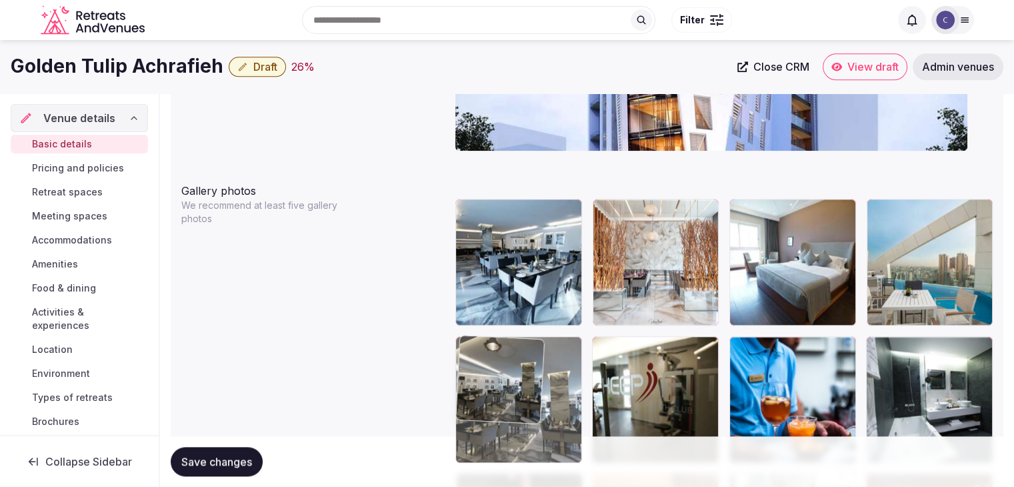
drag, startPoint x: 741, startPoint y: 264, endPoint x: 464, endPoint y: 358, distance: 292.1
click at [464, 358] on body "**********" at bounding box center [507, 330] width 1014 height 3473
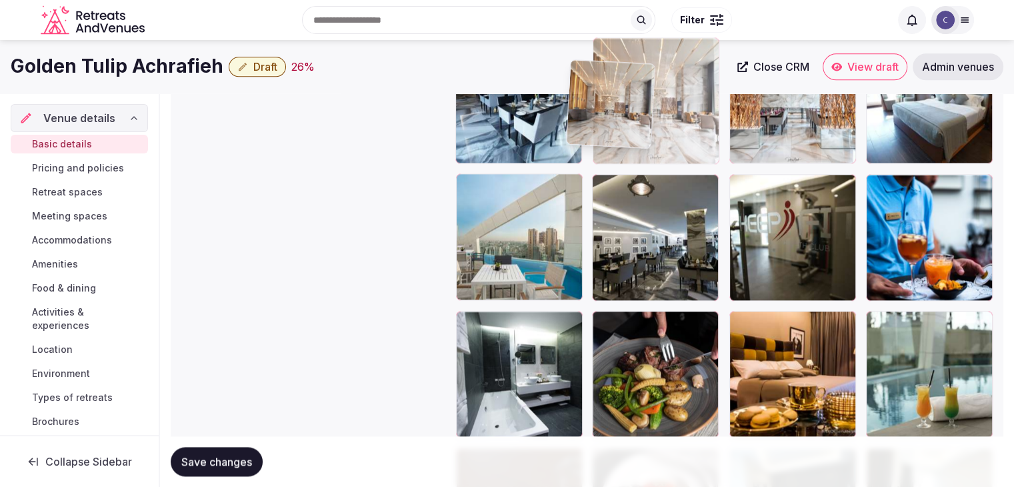
scroll to position [1564, 0]
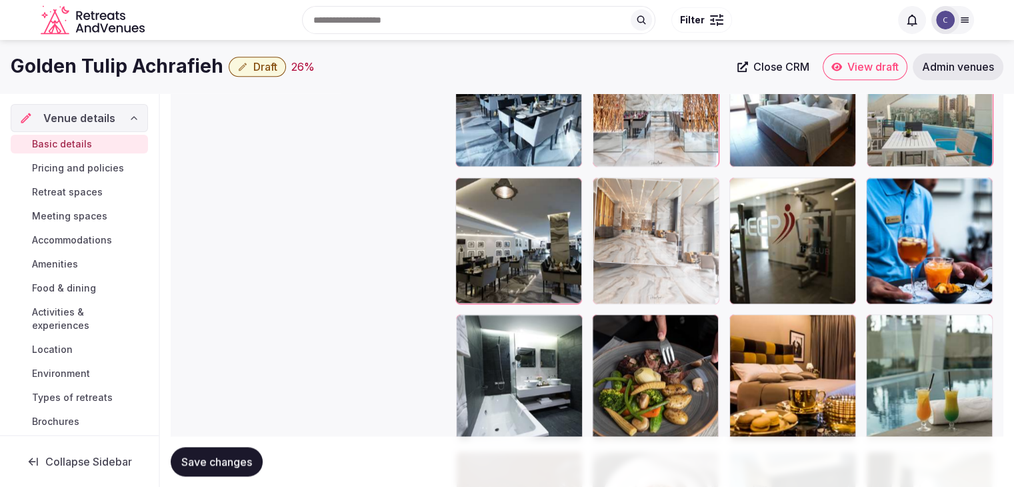
drag, startPoint x: 751, startPoint y: 315, endPoint x: 621, endPoint y: 189, distance: 181.5
click at [619, 179] on body "**********" at bounding box center [507, 172] width 1014 height 3473
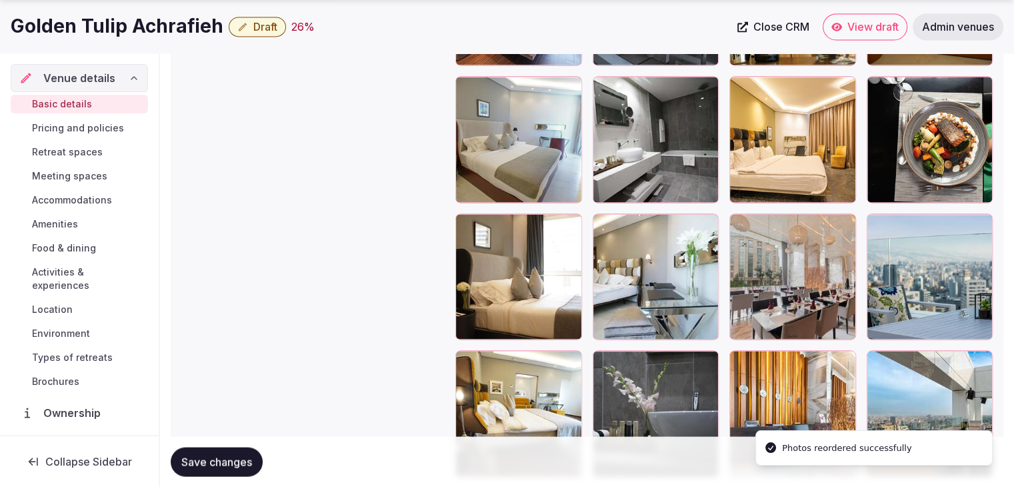
scroll to position [2431, 0]
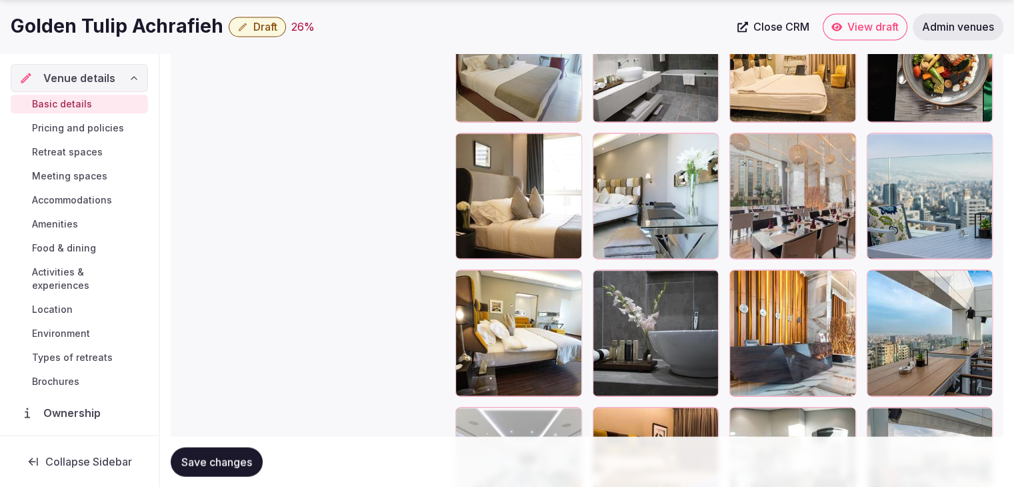
drag, startPoint x: 731, startPoint y: 134, endPoint x: 747, endPoint y: 140, distance: 17.1
click at [732, 135] on icon at bounding box center [740, 143] width 16 height 16
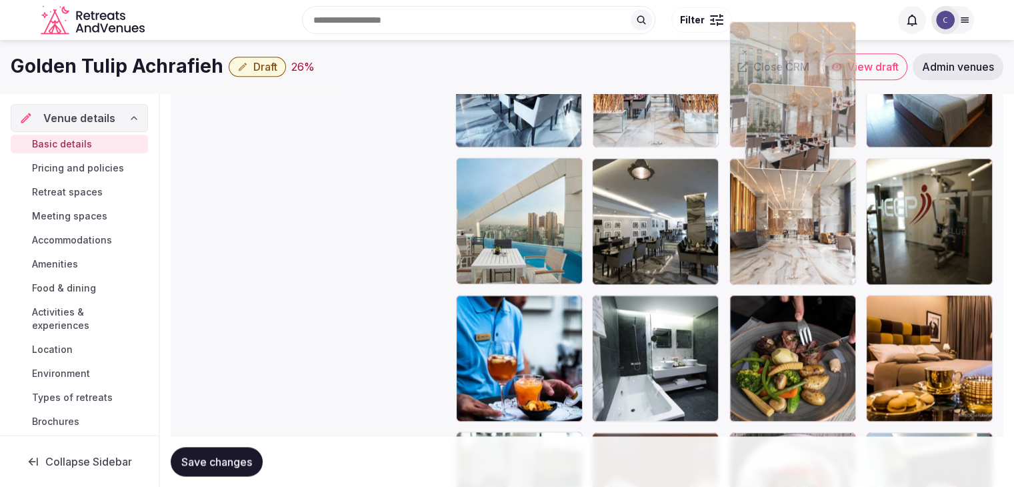
scroll to position [1583, 0]
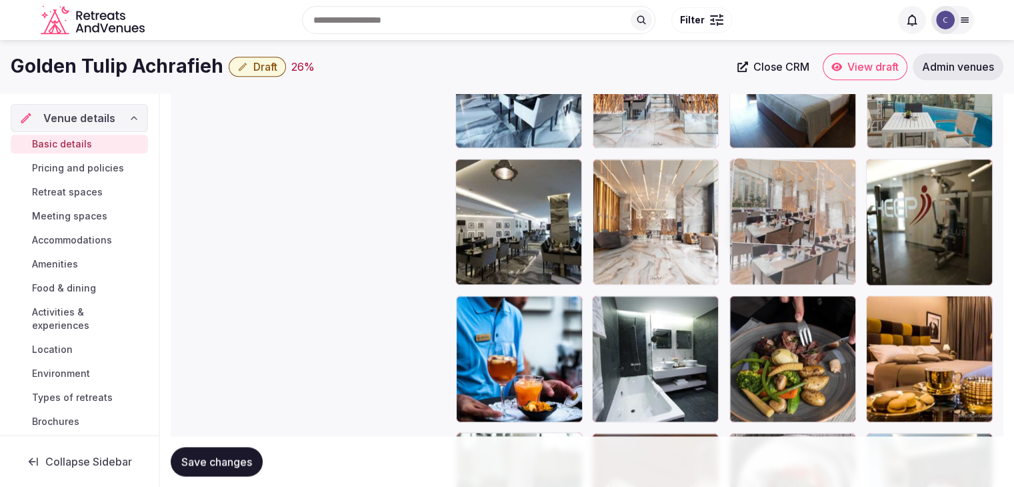
drag, startPoint x: 748, startPoint y: 140, endPoint x: 767, endPoint y: 158, distance: 26.4
click at [767, 158] on body "**********" at bounding box center [507, 153] width 1014 height 3473
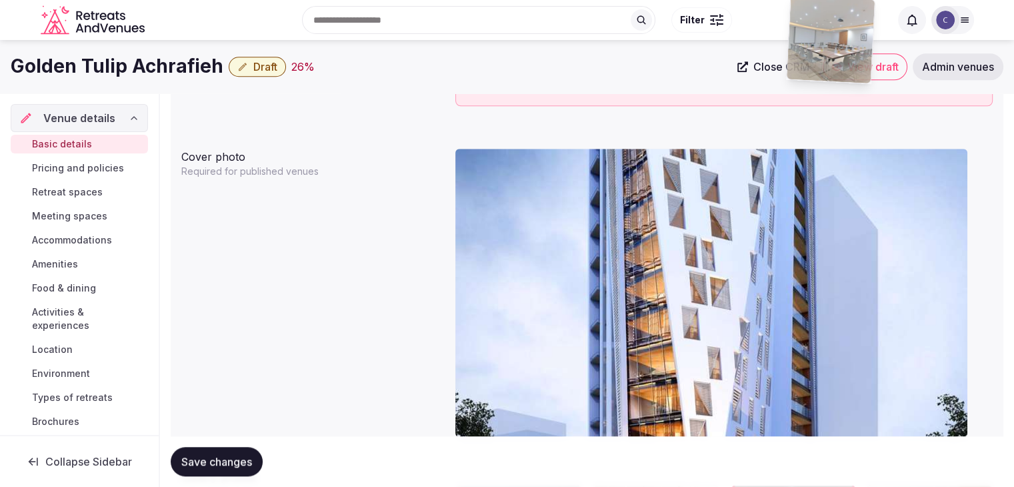
scroll to position [1116, 0]
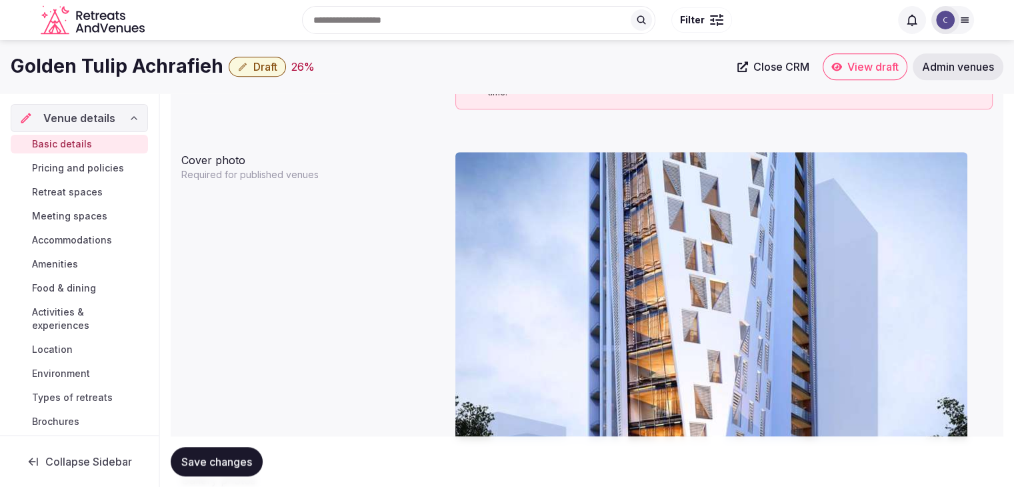
drag, startPoint x: 885, startPoint y: 269, endPoint x: 925, endPoint y: 333, distance: 75.8
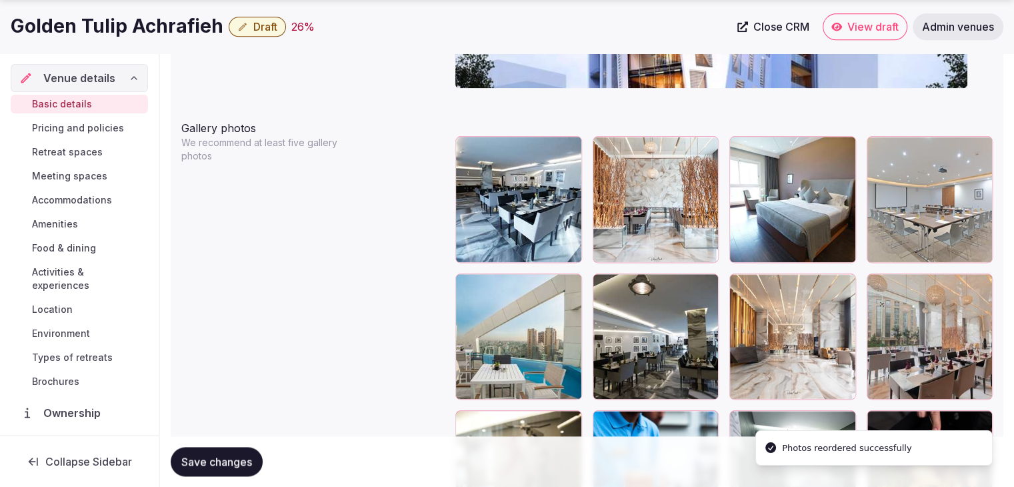
scroll to position [1533, 0]
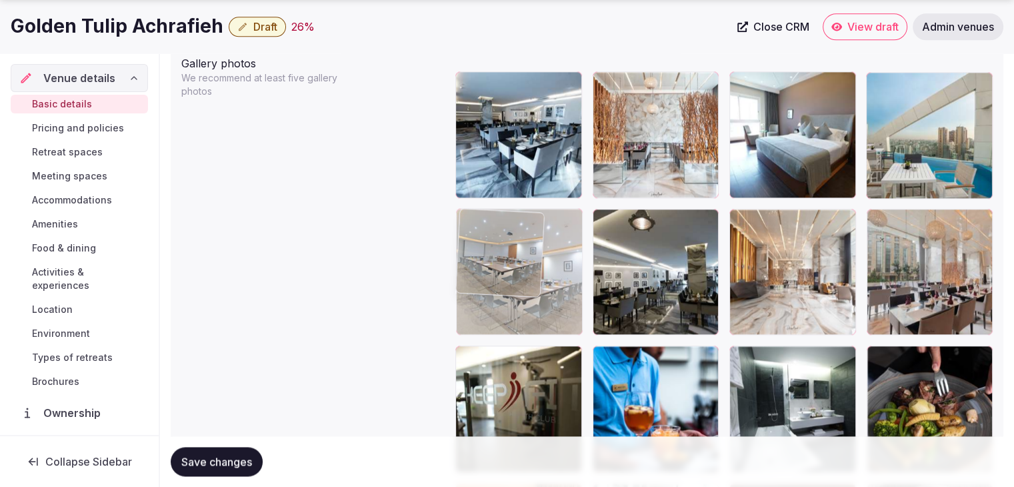
drag, startPoint x: 879, startPoint y: 85, endPoint x: 503, endPoint y: 214, distance: 398.0
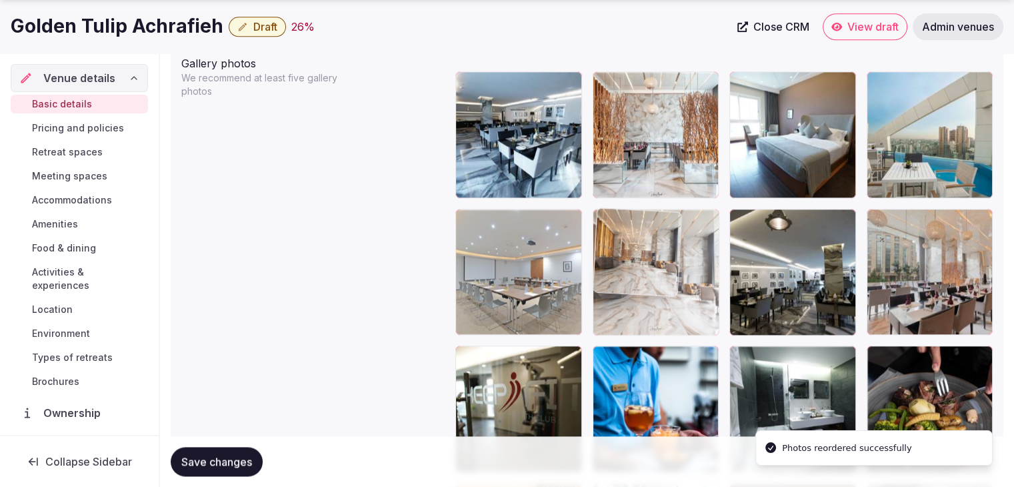
drag, startPoint x: 735, startPoint y: 216, endPoint x: 656, endPoint y: 246, distance: 84.2
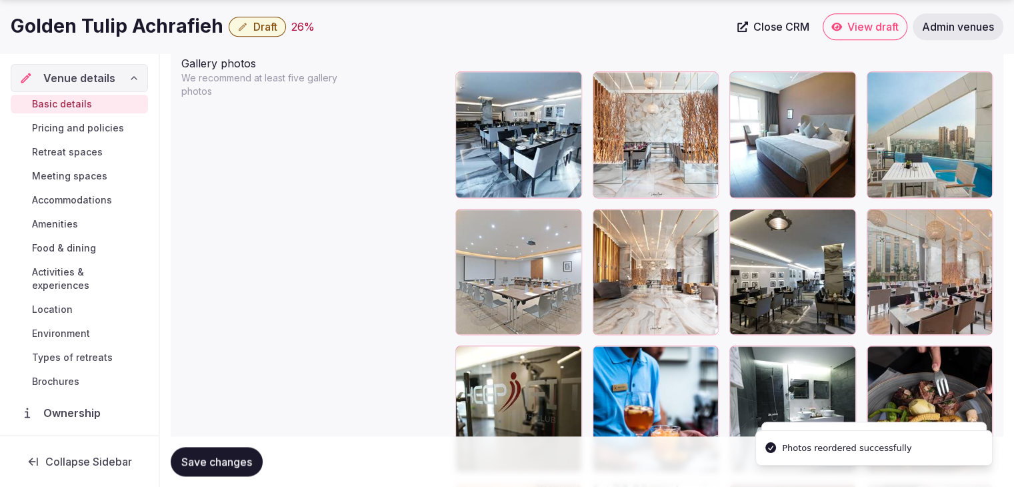
click at [232, 453] on button "Save changes" at bounding box center [217, 461] width 92 height 29
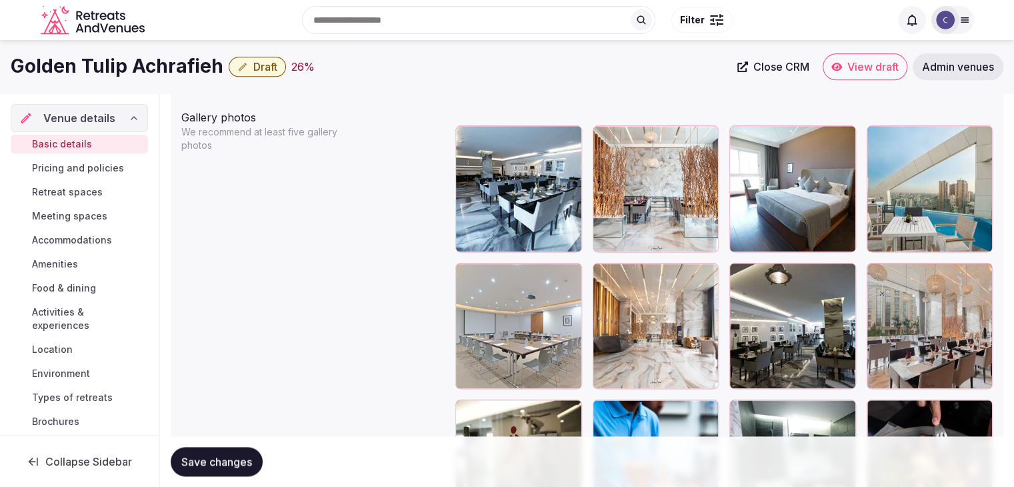
scroll to position [1400, 0]
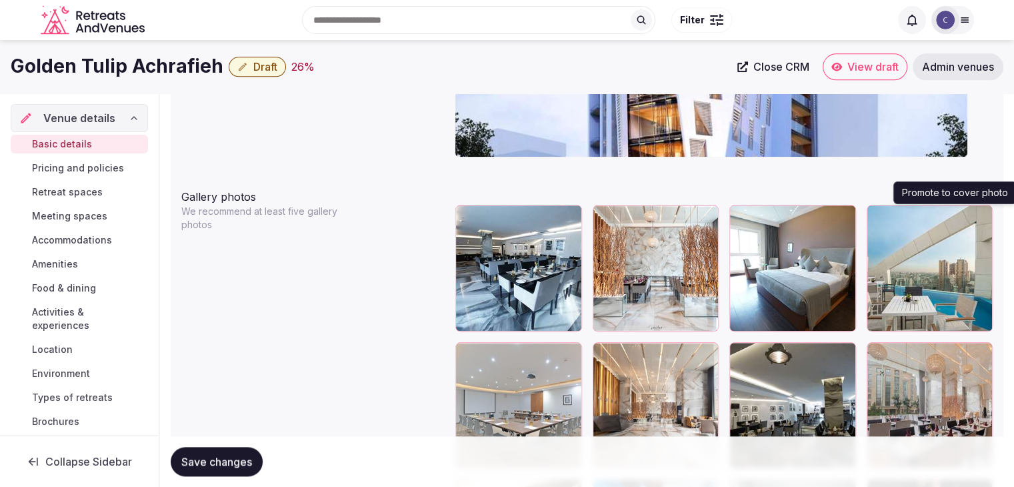
click at [978, 214] on icon "button" at bounding box center [979, 218] width 11 height 11
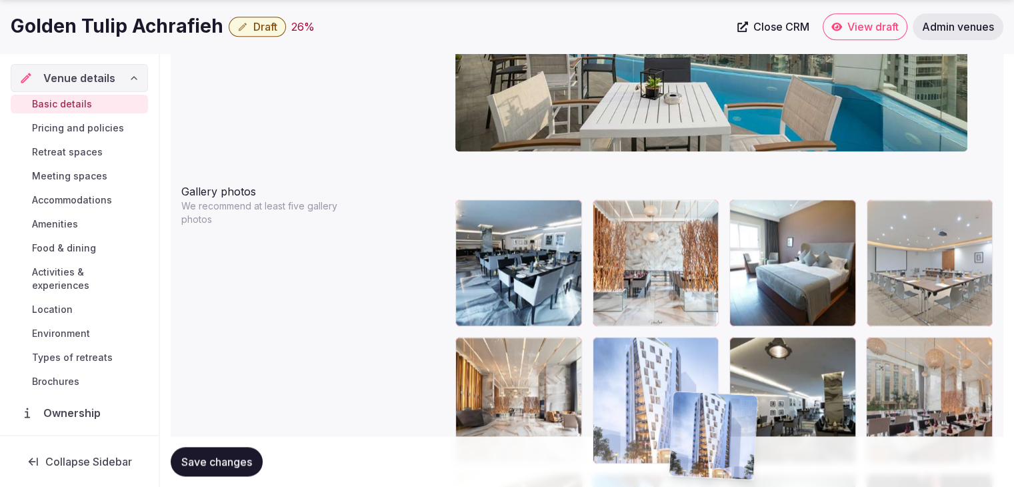
scroll to position [1428, 0]
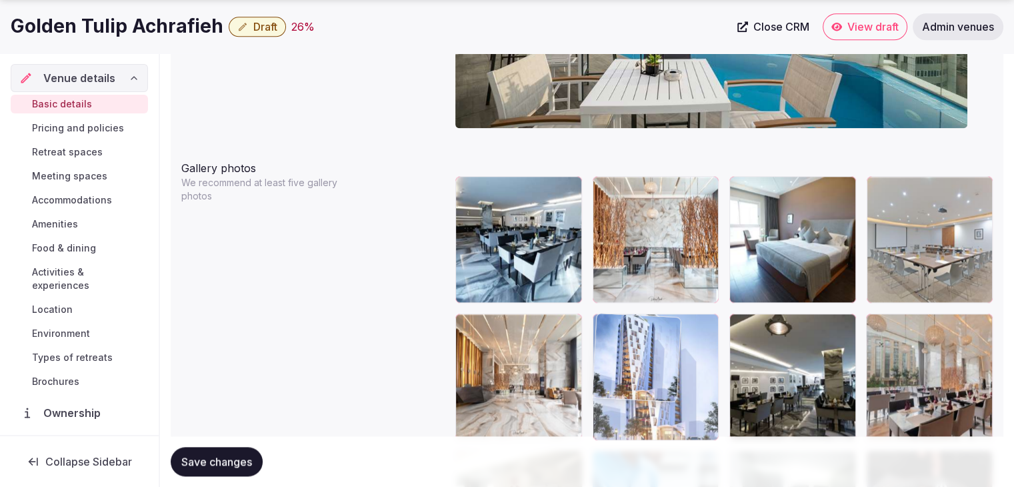
drag, startPoint x: 611, startPoint y: 273, endPoint x: 662, endPoint y: 329, distance: 75.5
click at [662, 329] on body "**********" at bounding box center [507, 308] width 1014 height 3473
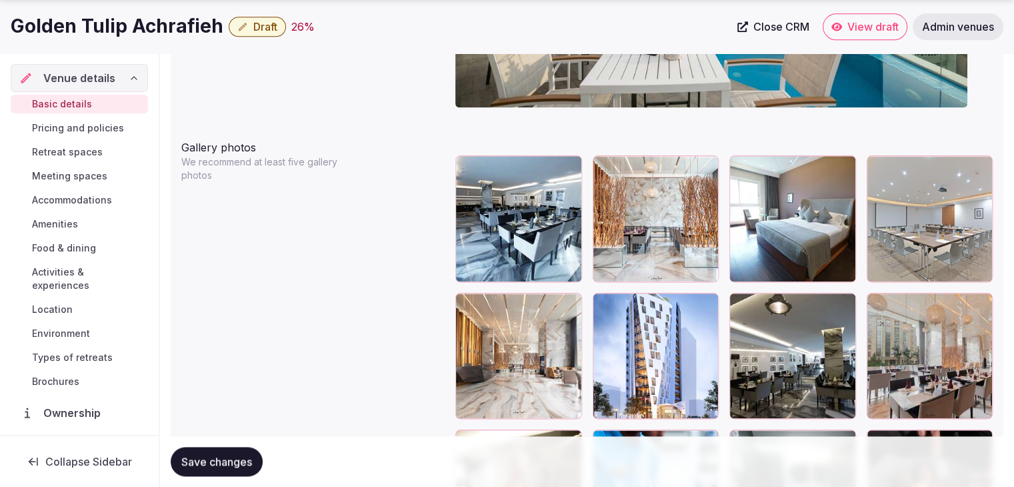
scroll to position [1562, 0]
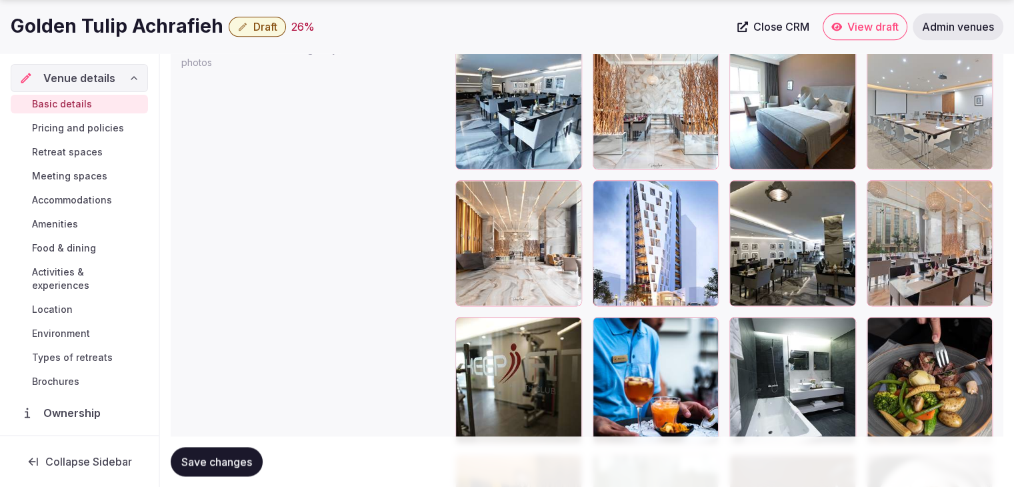
click at [207, 471] on button "Save changes" at bounding box center [217, 461] width 92 height 29
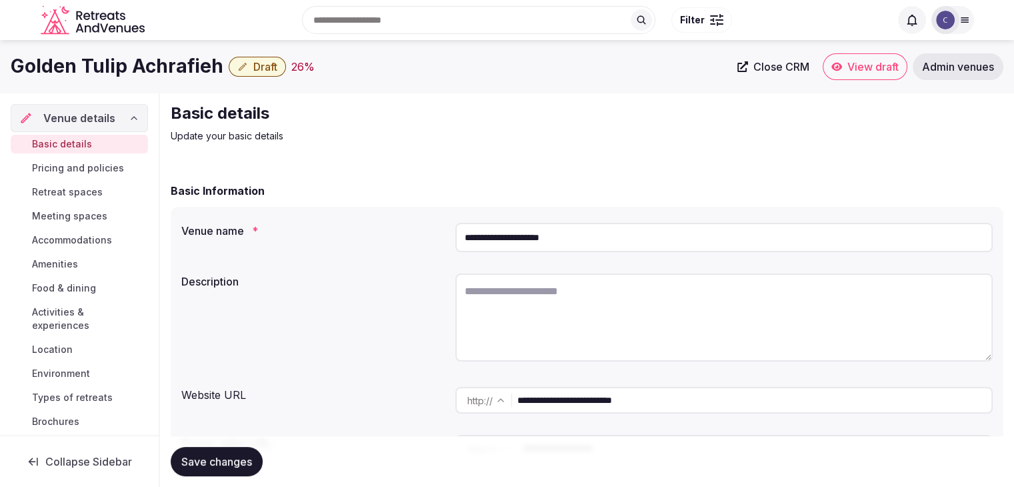
scroll to position [0, 0]
click at [520, 237] on input "**********" at bounding box center [723, 238] width 537 height 29
click at [520, 239] on input "**********" at bounding box center [723, 238] width 537 height 29
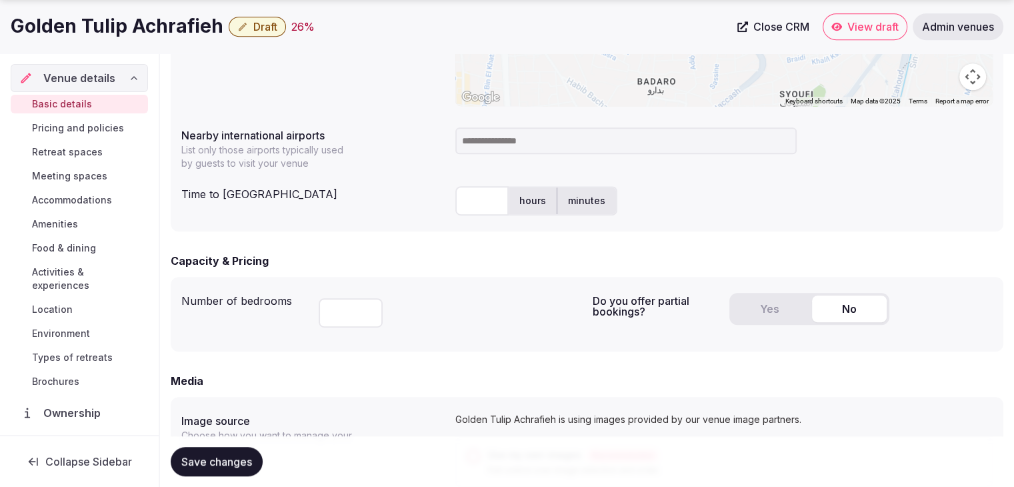
scroll to position [733, 0]
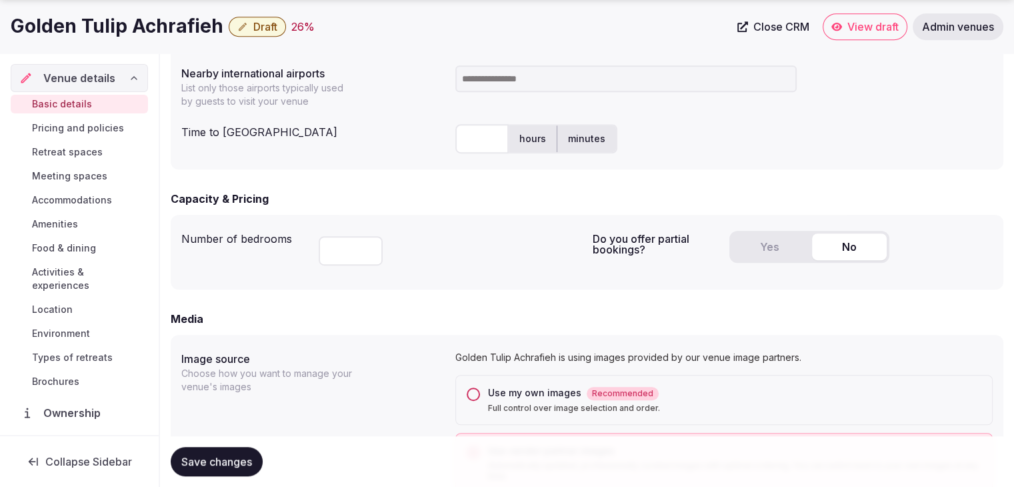
click at [507, 85] on input at bounding box center [625, 78] width 341 height 27
type input "***"
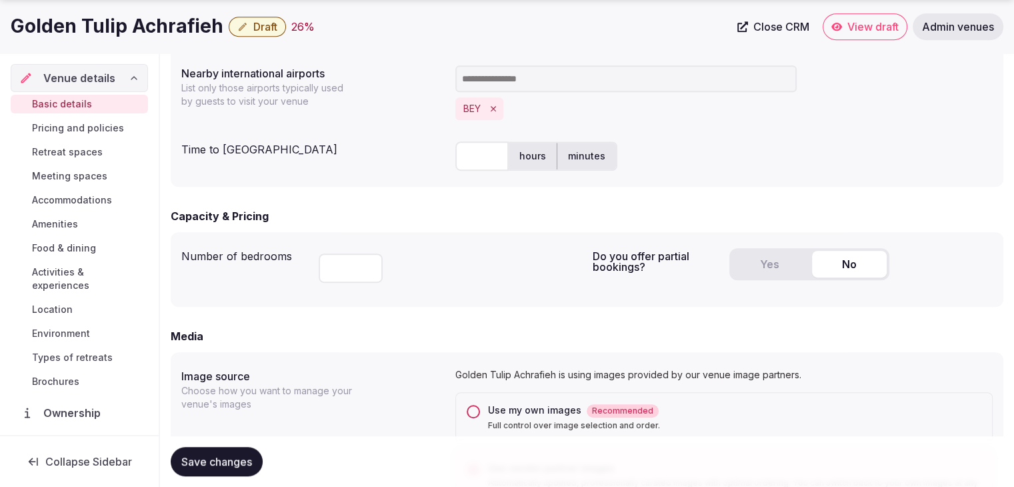
click at [488, 159] on input "text" at bounding box center [481, 155] width 53 height 29
type input "*"
click at [419, 254] on div "**" at bounding box center [450, 265] width 263 height 45
click at [239, 463] on span "Save changes" at bounding box center [216, 461] width 71 height 13
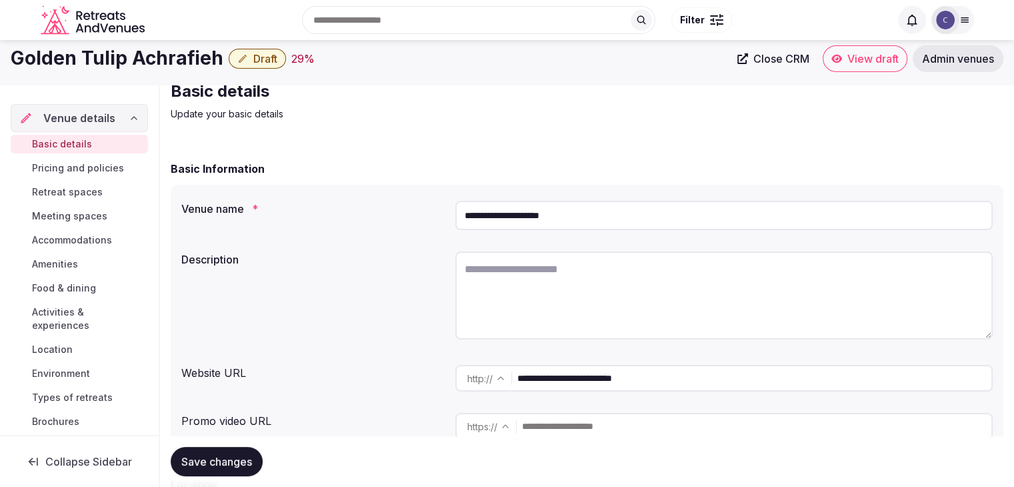
scroll to position [0, 0]
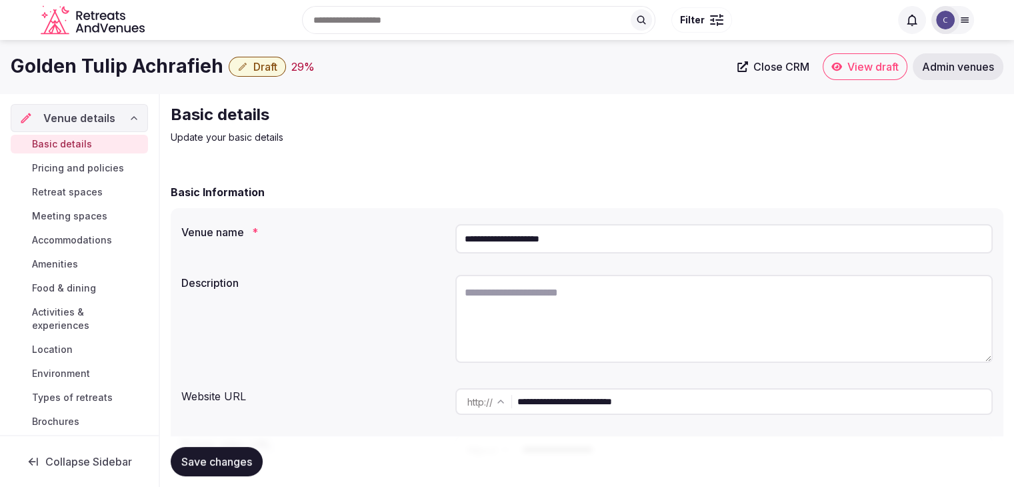
click at [662, 238] on input "**********" at bounding box center [723, 238] width 537 height 29
paste input "*********"
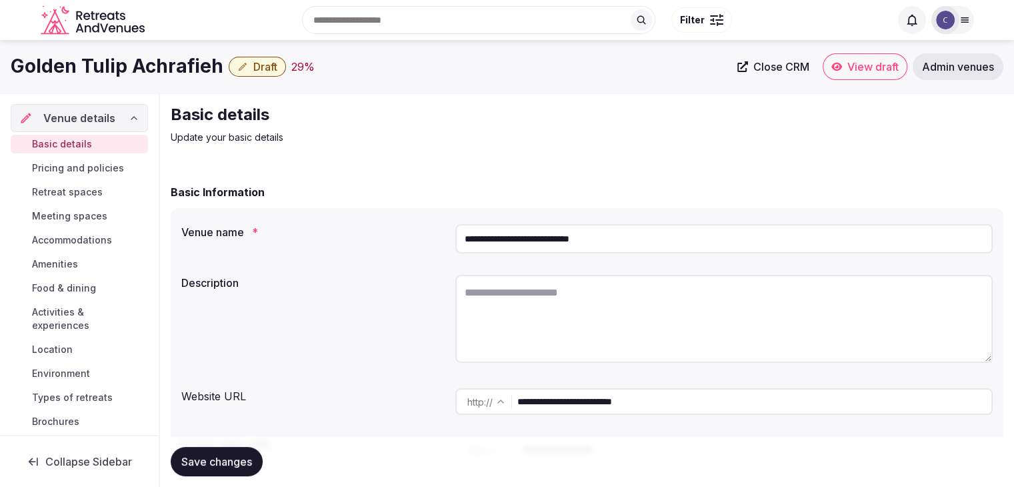
drag, startPoint x: 559, startPoint y: 243, endPoint x: 413, endPoint y: 222, distance: 148.2
click at [417, 222] on div "**********" at bounding box center [586, 239] width 811 height 40
type input "**********"
drag, startPoint x: 226, startPoint y: 469, endPoint x: 239, endPoint y: 481, distance: 17.4
click at [226, 470] on button "Save changes" at bounding box center [217, 461] width 92 height 29
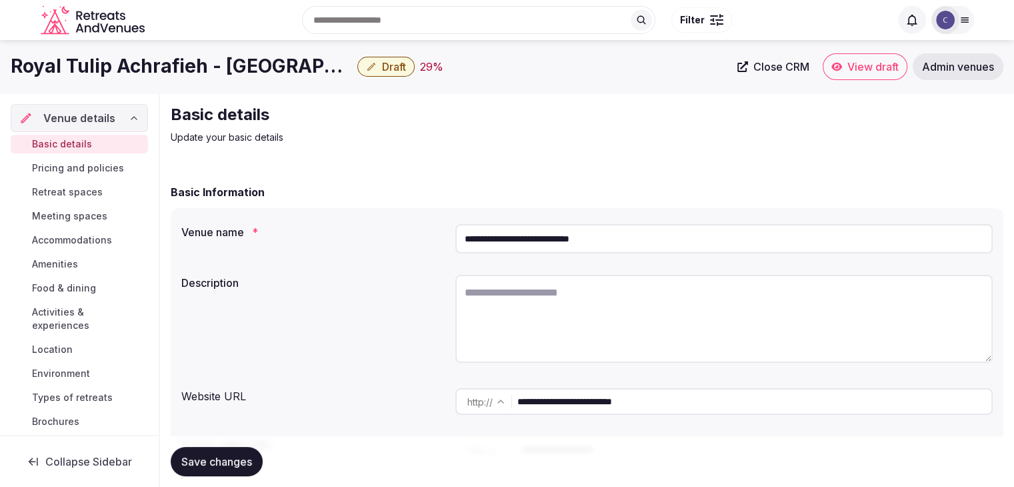
click at [677, 395] on input "**********" at bounding box center [754, 401] width 474 height 27
click at [531, 343] on textarea at bounding box center [723, 319] width 537 height 88
paste textarea "**********"
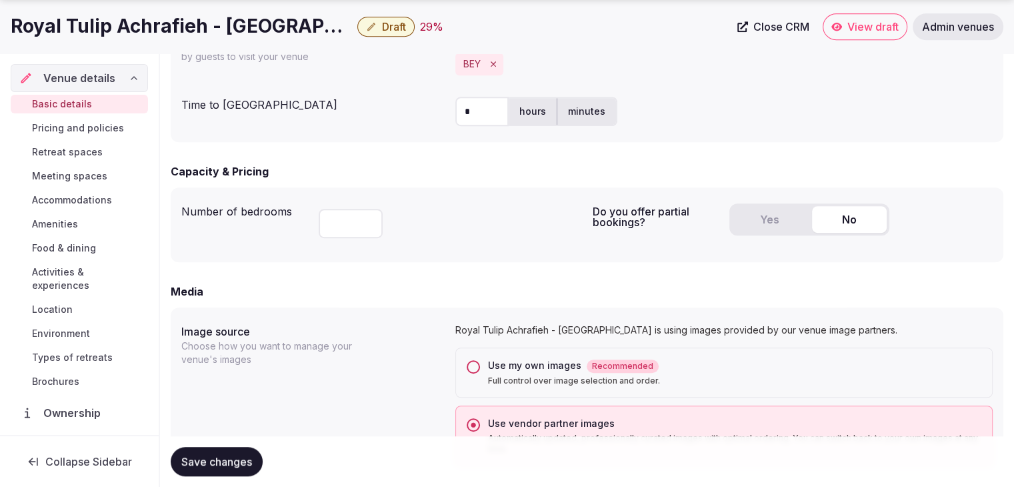
scroll to position [867, 0]
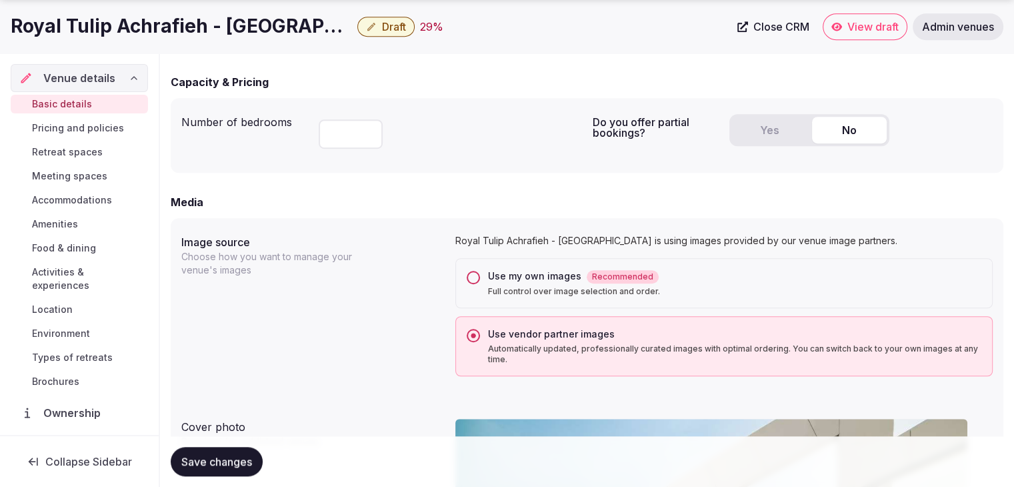
type textarea "**********"
click at [239, 459] on span "Save changes" at bounding box center [216, 461] width 71 height 13
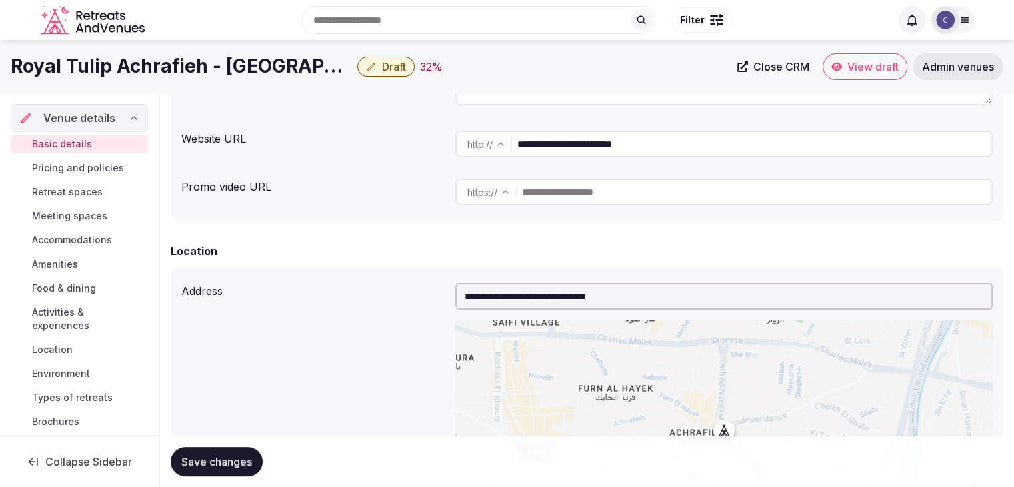
scroll to position [200, 0]
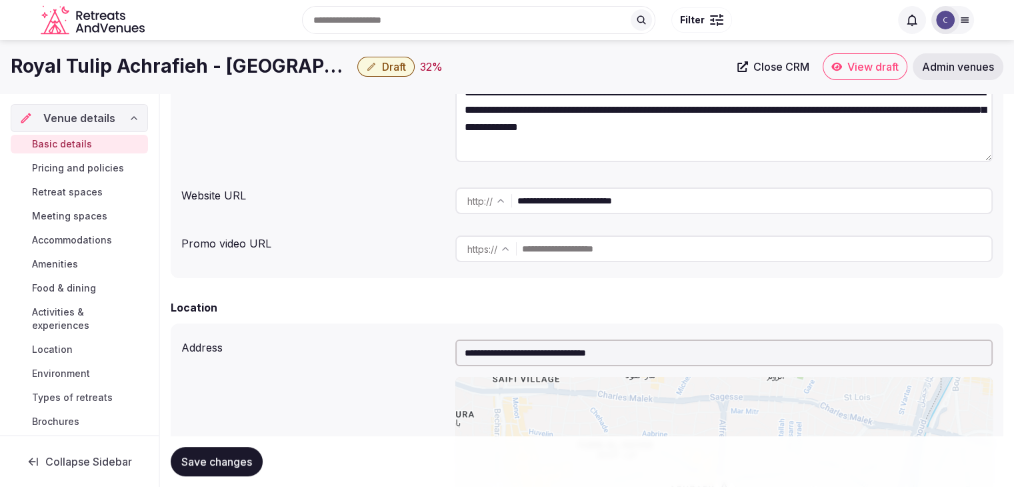
click at [689, 203] on input "**********" at bounding box center [754, 200] width 474 height 27
paste input "**********"
select select "*****"
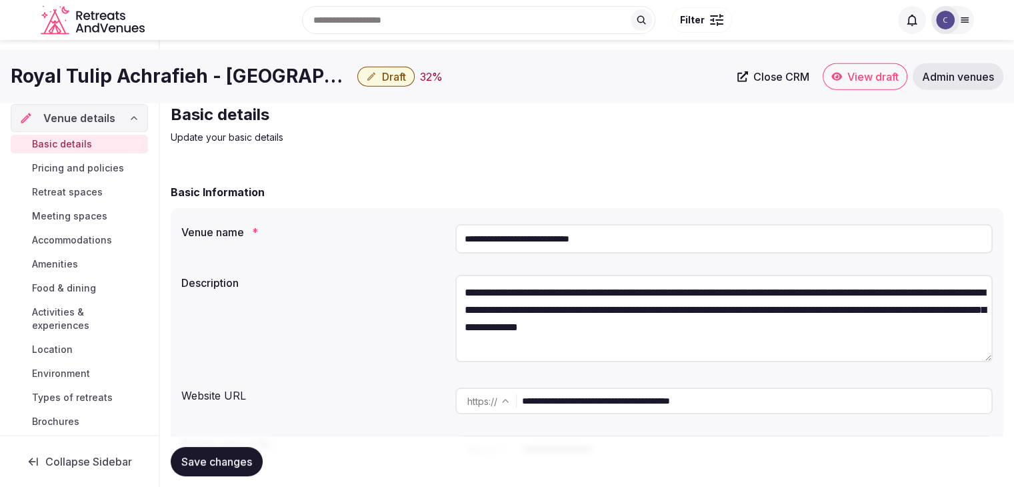
scroll to position [0, 0]
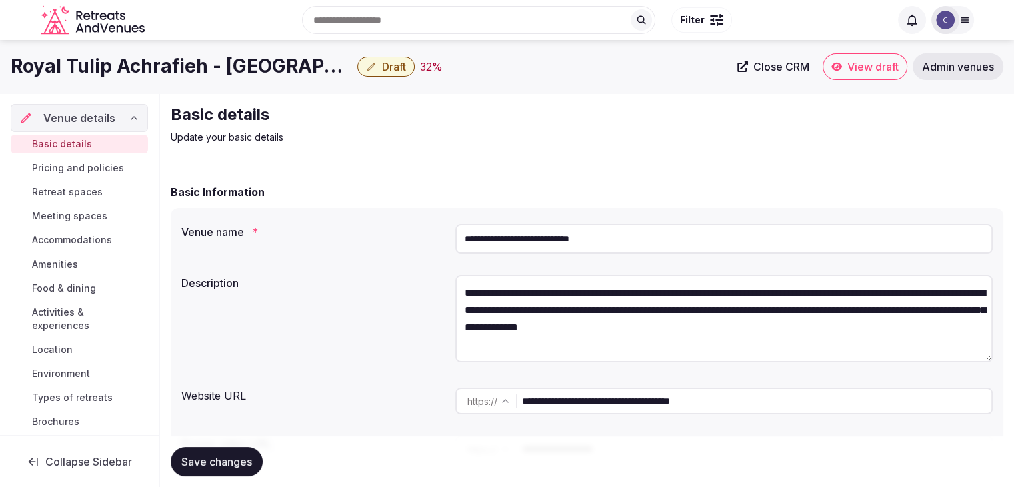
type input "**********"
click at [637, 239] on input "**********" at bounding box center [723, 238] width 537 height 29
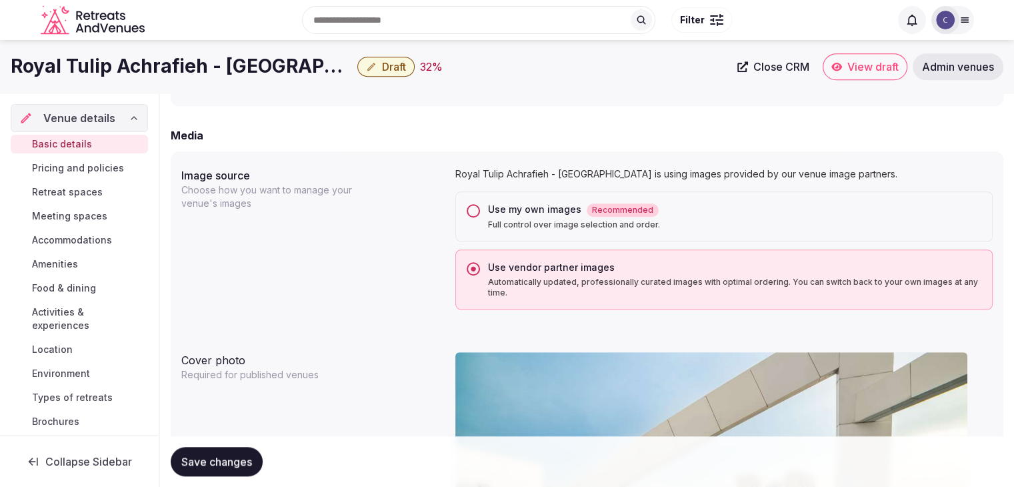
scroll to position [800, 0]
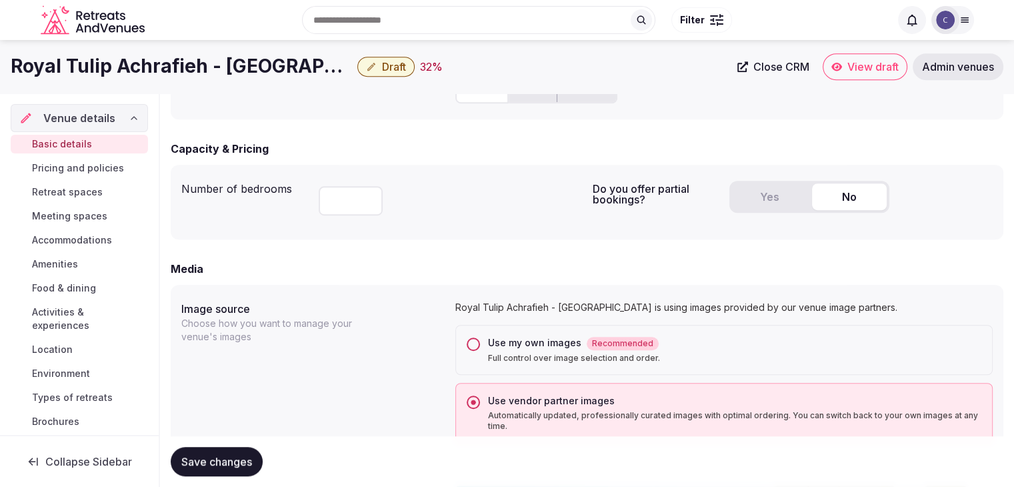
click at [771, 189] on button "Yes" at bounding box center [769, 196] width 75 height 27
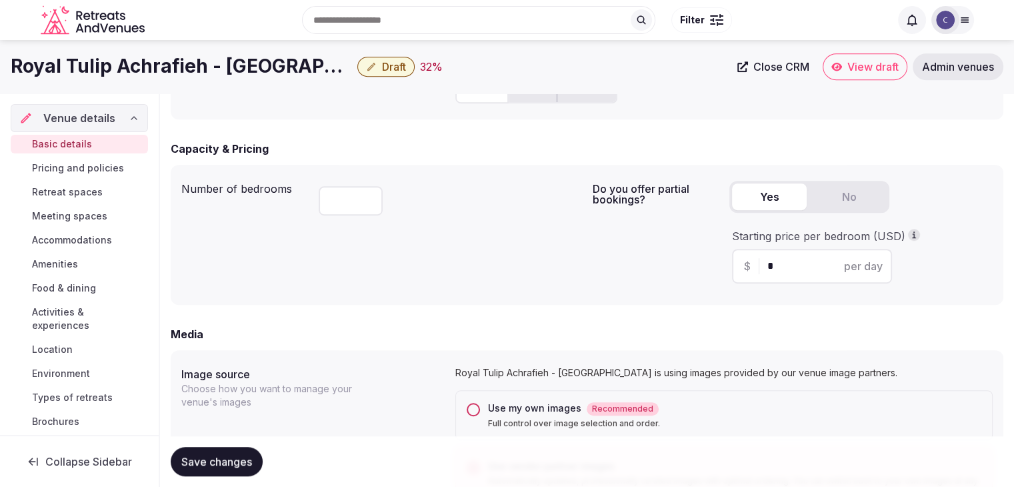
drag, startPoint x: 800, startPoint y: 273, endPoint x: 766, endPoint y: 267, distance: 34.4
click at [766, 267] on div "$ * per day" at bounding box center [812, 266] width 160 height 35
type input "***"
click at [243, 470] on button "Save changes" at bounding box center [217, 461] width 92 height 29
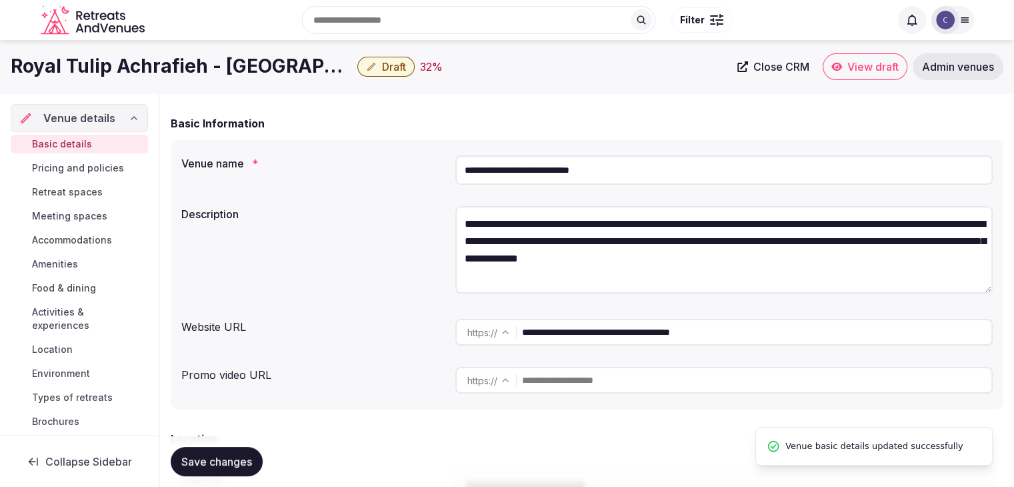
scroll to position [67, 0]
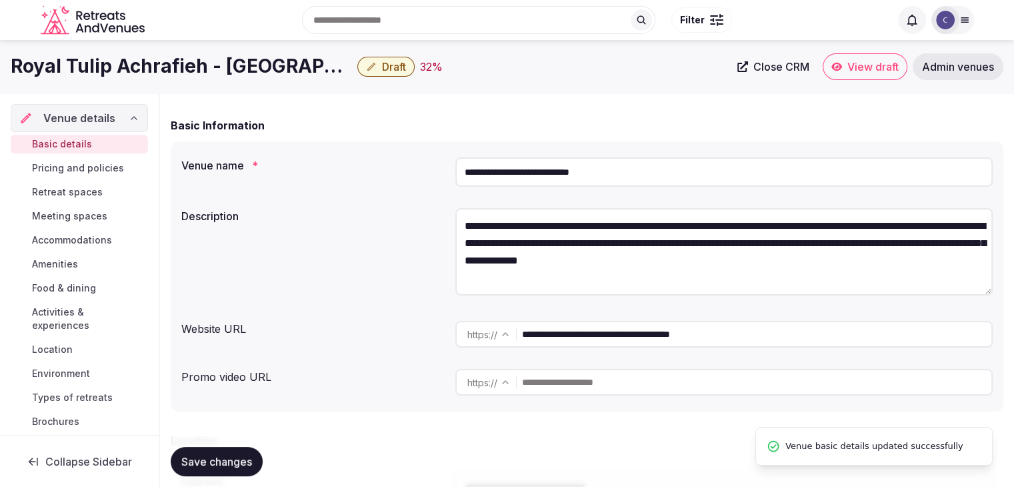
click at [382, 62] on span "Draft" at bounding box center [394, 66] width 24 height 13
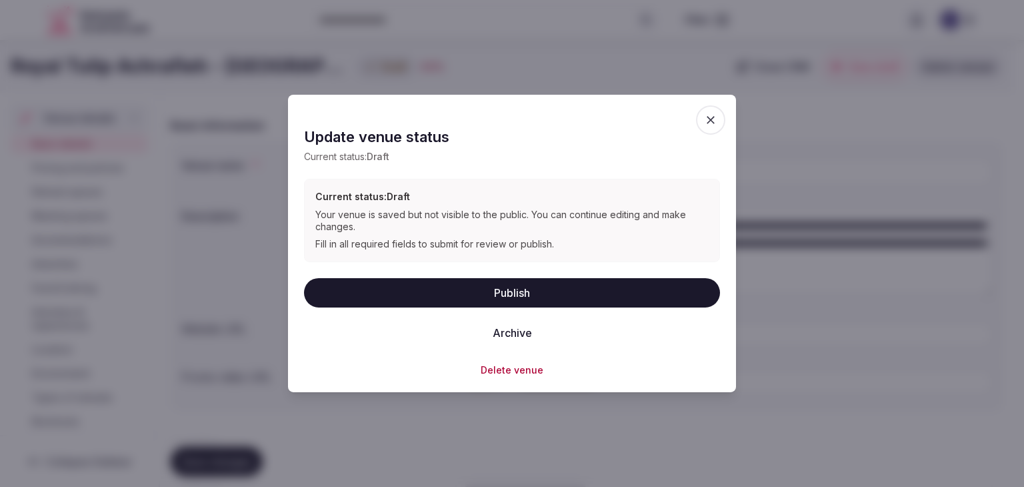
click at [533, 286] on button "Publish" at bounding box center [512, 291] width 416 height 29
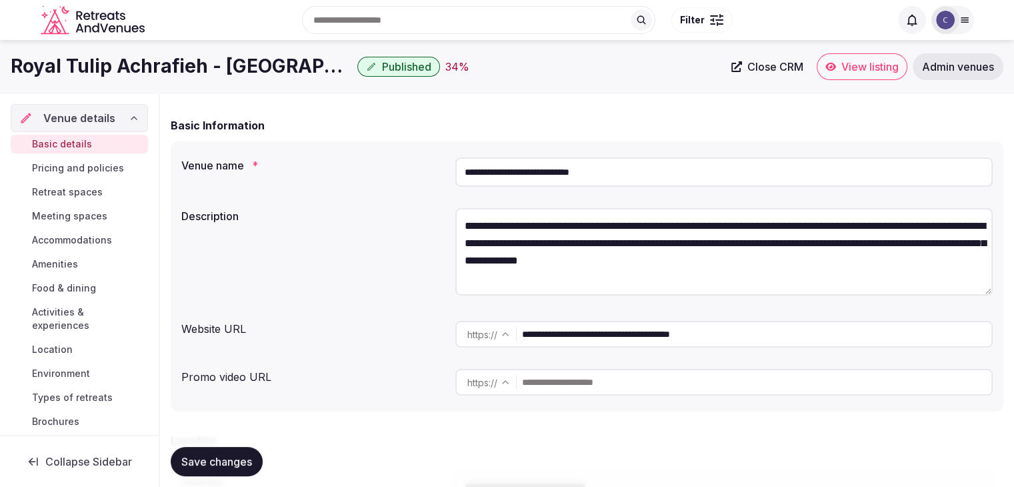
scroll to position [133, 0]
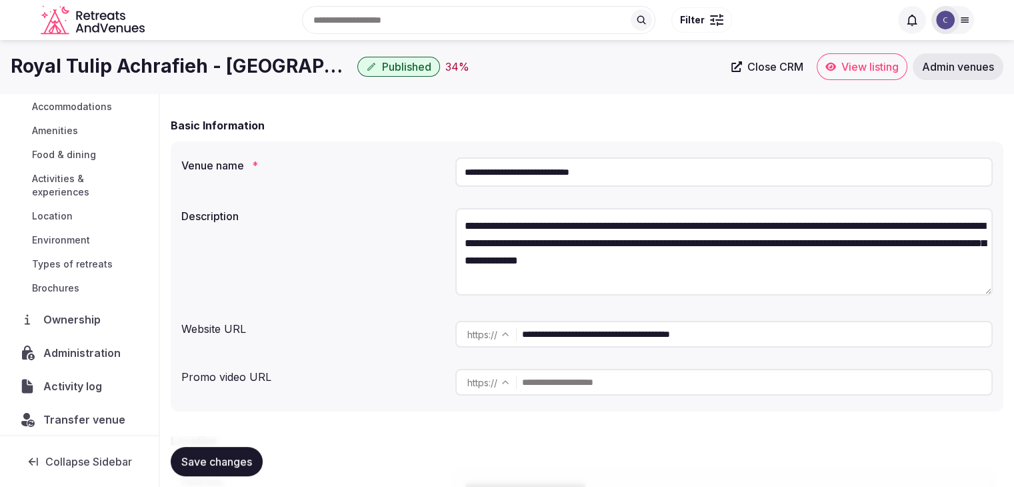
click at [92, 355] on span "Administration" at bounding box center [84, 353] width 83 height 16
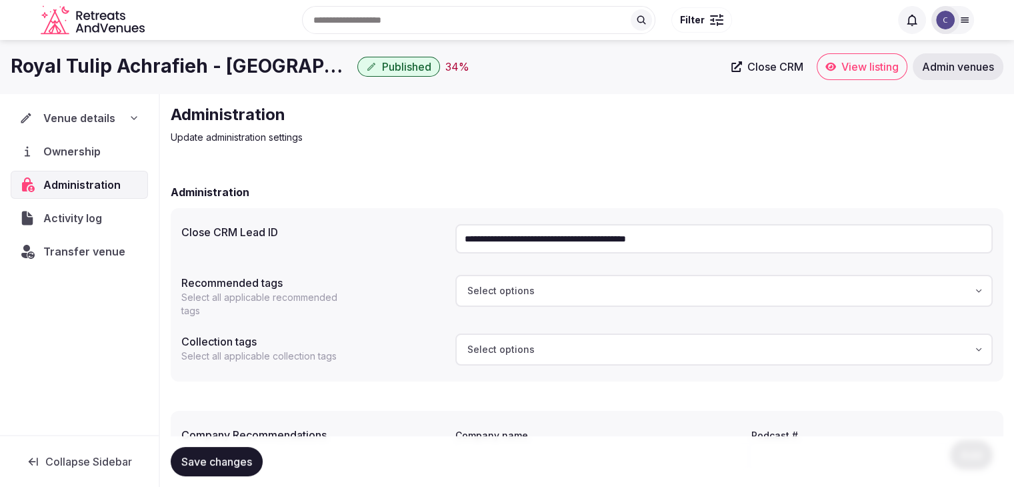
click at [519, 237] on input "**********" at bounding box center [723, 238] width 537 height 29
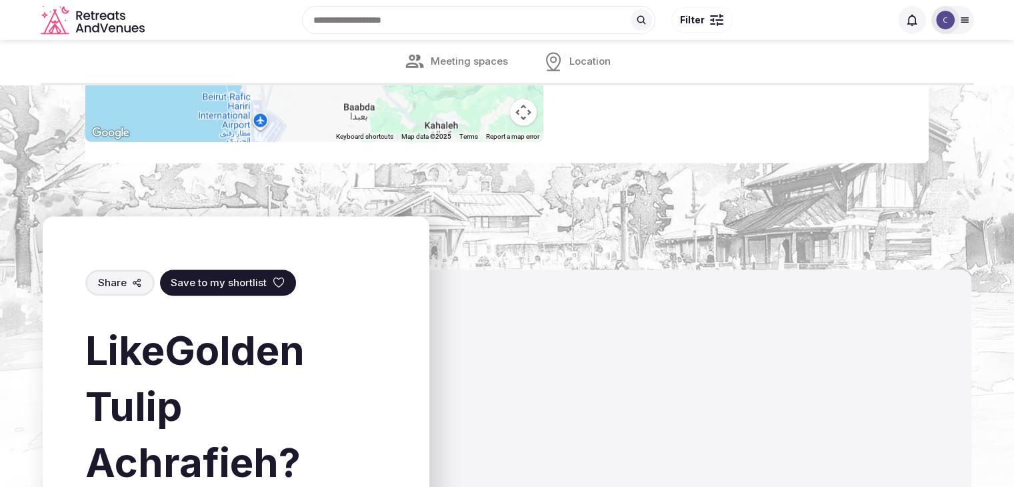
scroll to position [1840, 0]
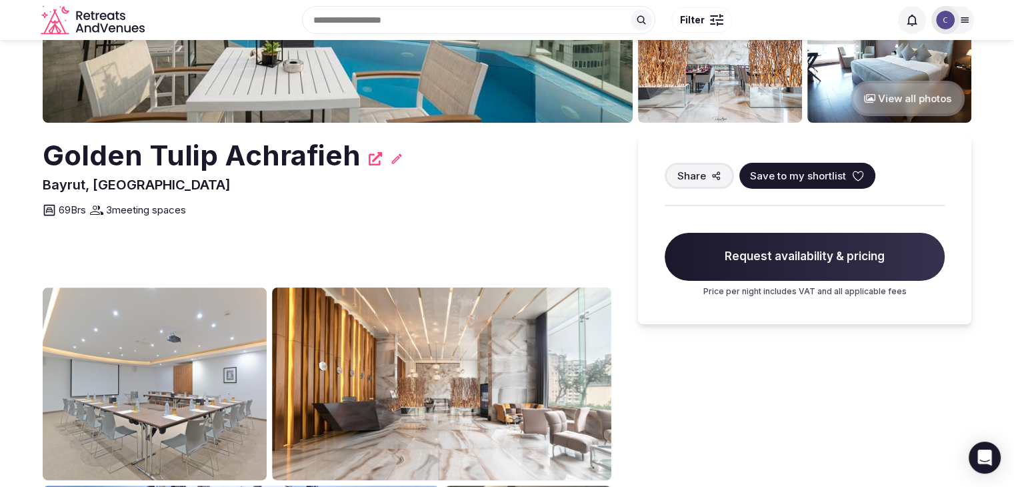
scroll to position [267, 0]
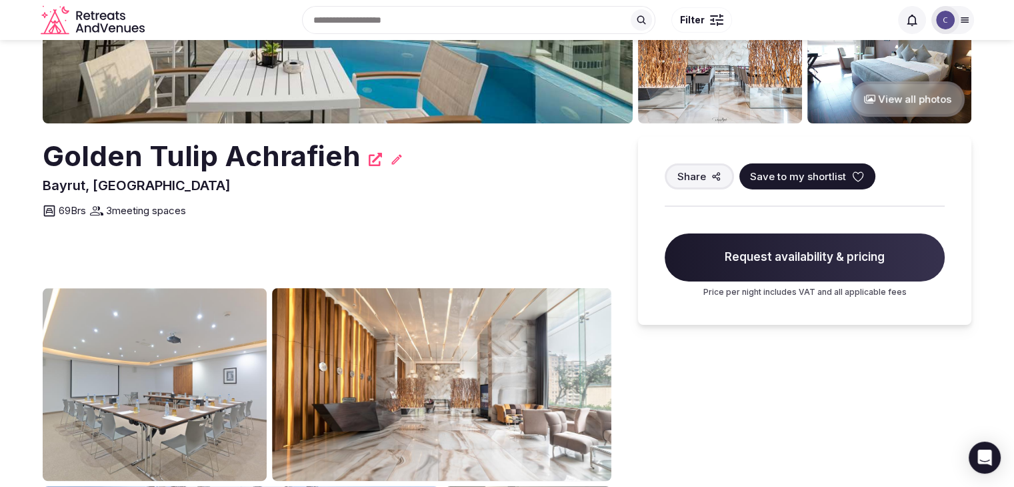
click at [198, 163] on h2 "Golden Tulip Achrafieh" at bounding box center [202, 156] width 318 height 39
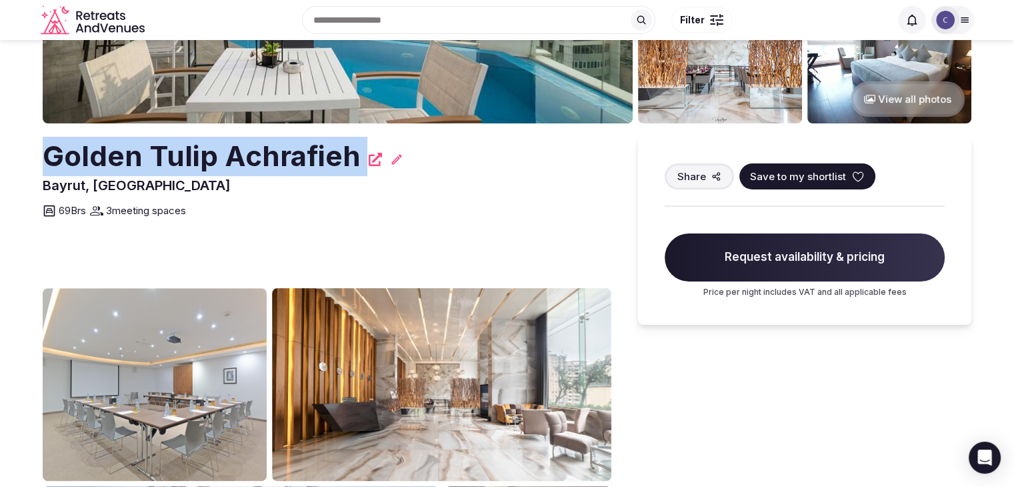
click at [198, 163] on h2 "Golden Tulip Achrafieh" at bounding box center [202, 156] width 318 height 39
copy div "Golden Tulip Achrafieh"
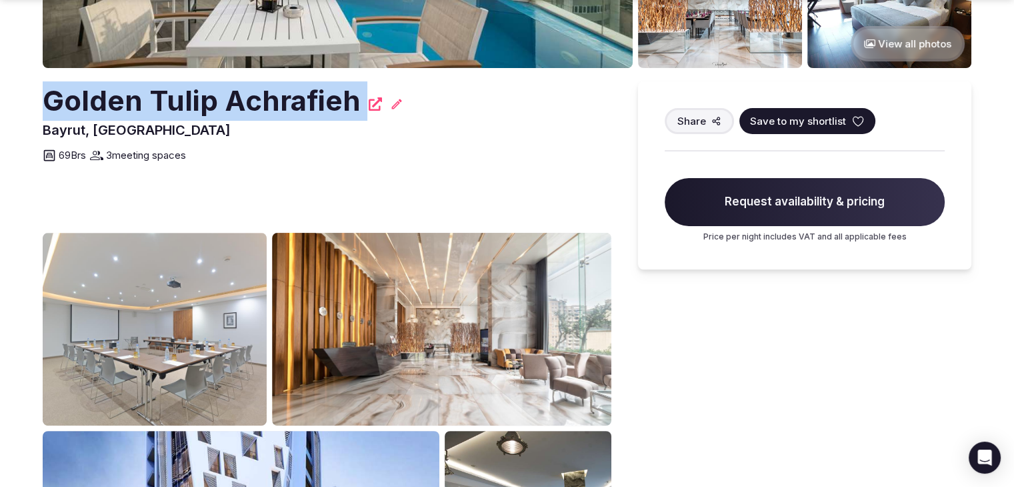
scroll to position [400, 0]
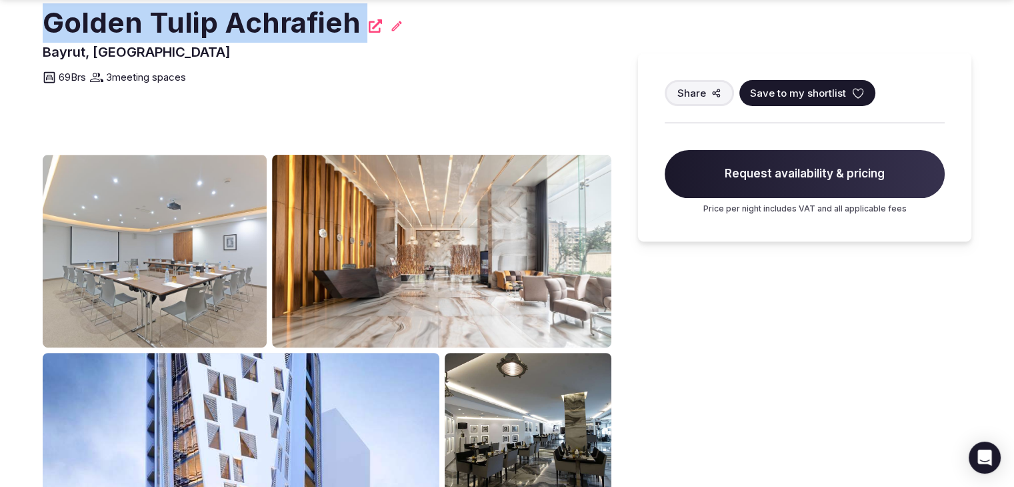
copy div "Golden Tulip Achrafieh"
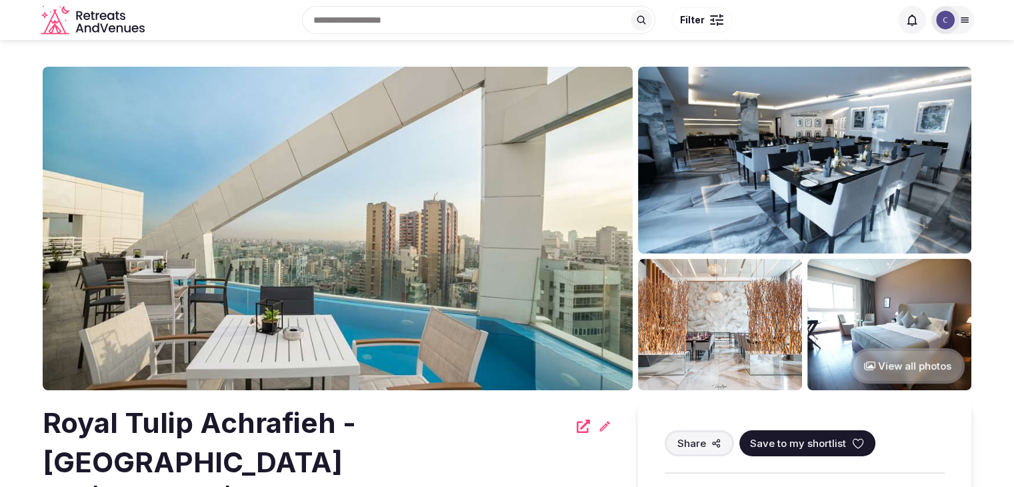
click at [283, 419] on h2 "Royal Tulip Achrafieh - [GEOGRAPHIC_DATA]" at bounding box center [306, 442] width 526 height 79
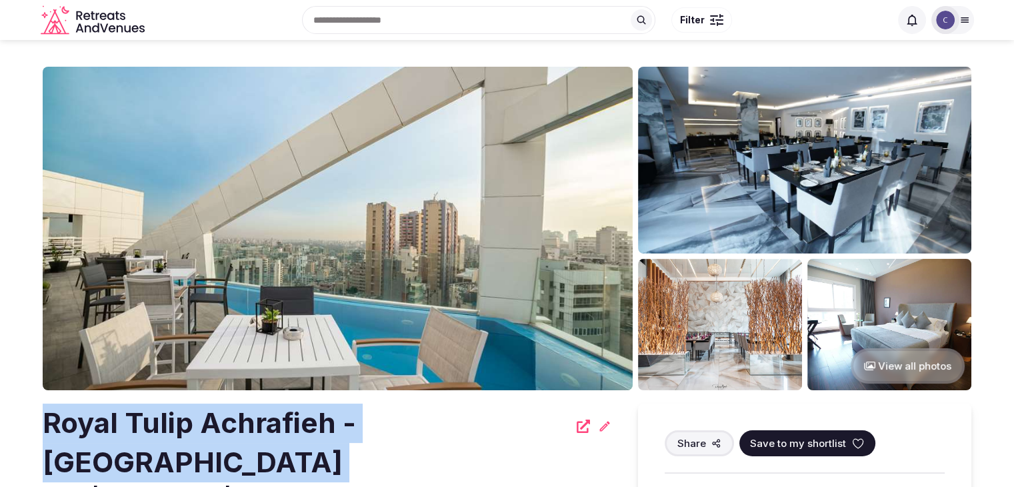
click at [283, 419] on h2 "Royal Tulip Achrafieh - [GEOGRAPHIC_DATA]" at bounding box center [306, 442] width 526 height 79
copy div "Royal Tulip Achrafieh - [GEOGRAPHIC_DATA]"
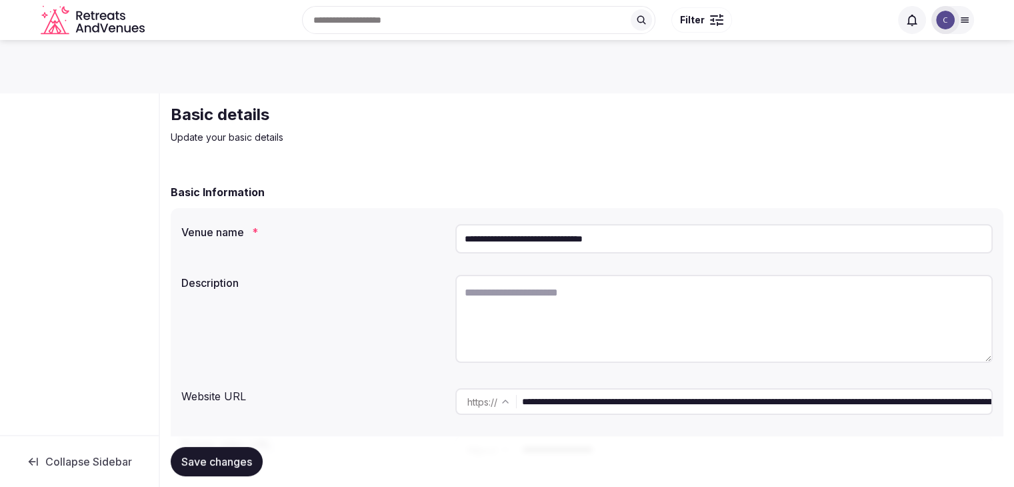
click at [687, 244] on input "**********" at bounding box center [723, 238] width 537 height 29
click at [685, 243] on input "**********" at bounding box center [723, 238] width 537 height 29
click at [683, 238] on input "**********" at bounding box center [723, 238] width 537 height 29
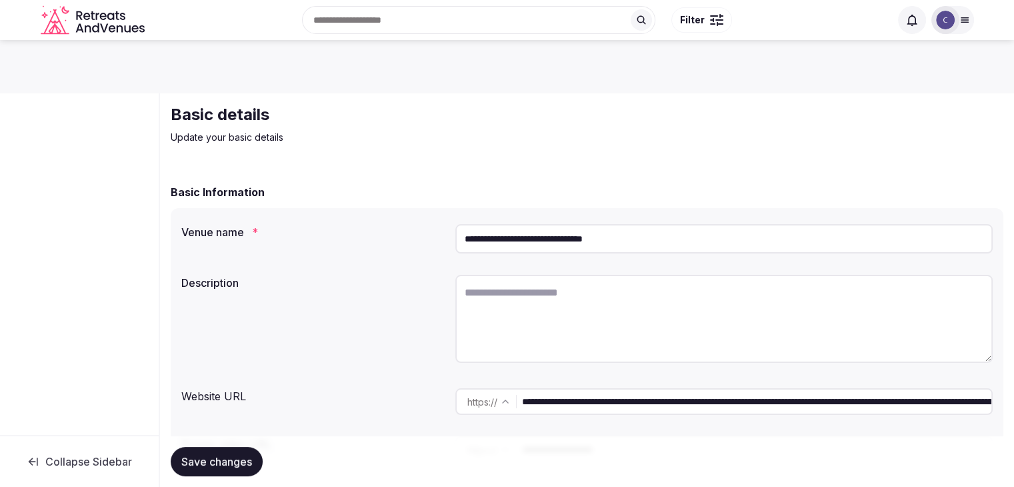
click at [683, 238] on input "**********" at bounding box center [723, 238] width 537 height 29
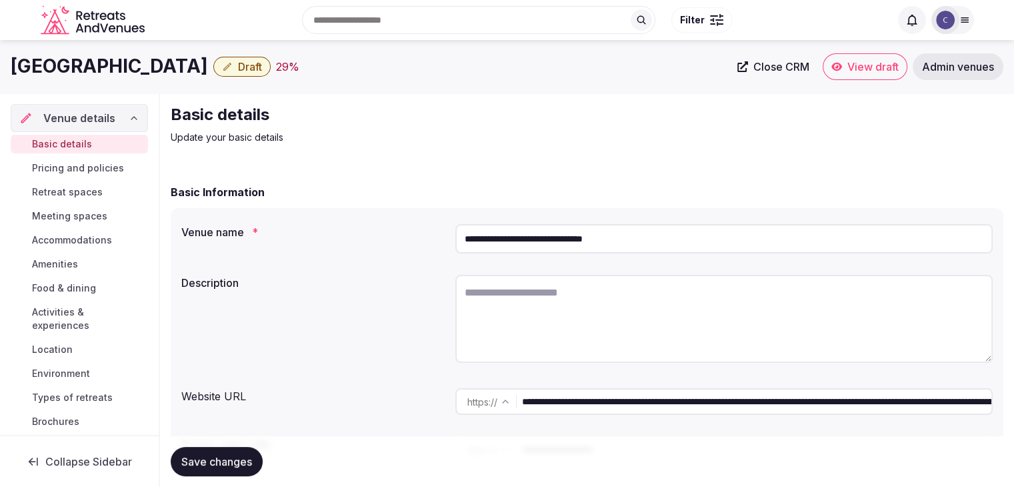
click at [543, 239] on input "**********" at bounding box center [723, 238] width 537 height 29
drag, startPoint x: 567, startPoint y: 241, endPoint x: 421, endPoint y: 241, distance: 146.6
click at [421, 241] on div "**********" at bounding box center [586, 239] width 811 height 40
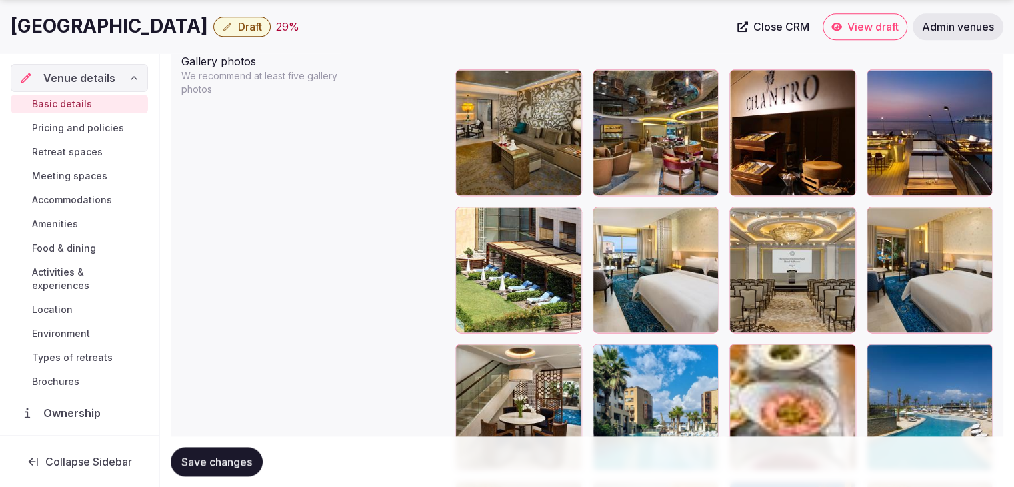
scroll to position [1651, 0]
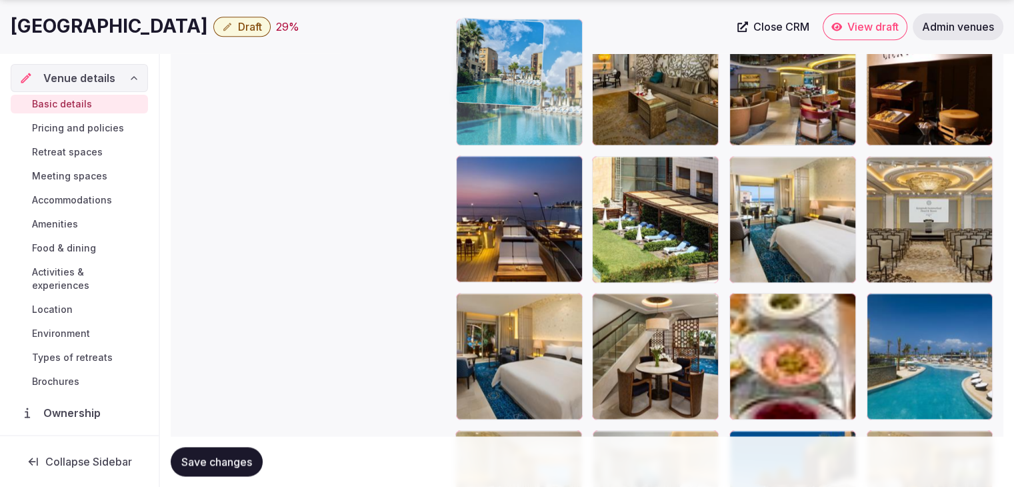
drag, startPoint x: 605, startPoint y: 366, endPoint x: 560, endPoint y: 179, distance: 192.1
click at [475, 99] on body "**********" at bounding box center [507, 118] width 1014 height 3539
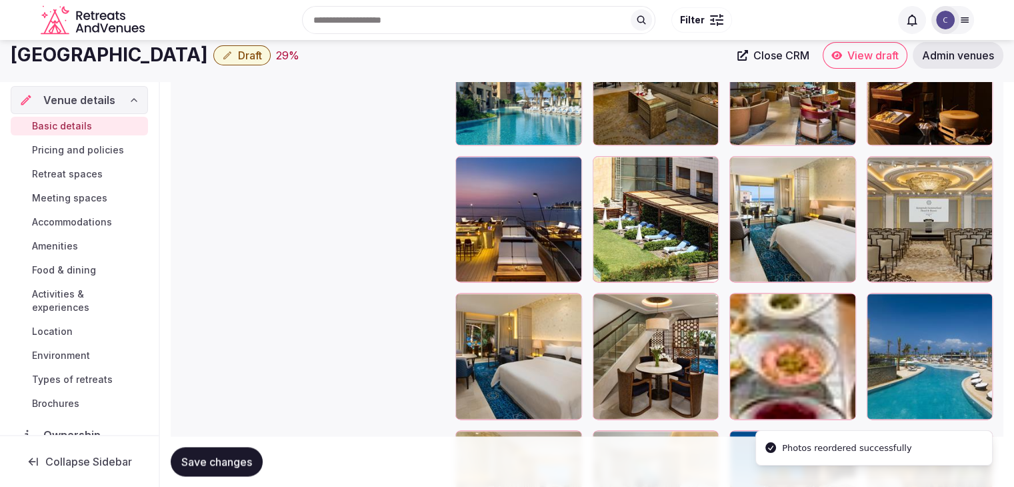
scroll to position [1518, 0]
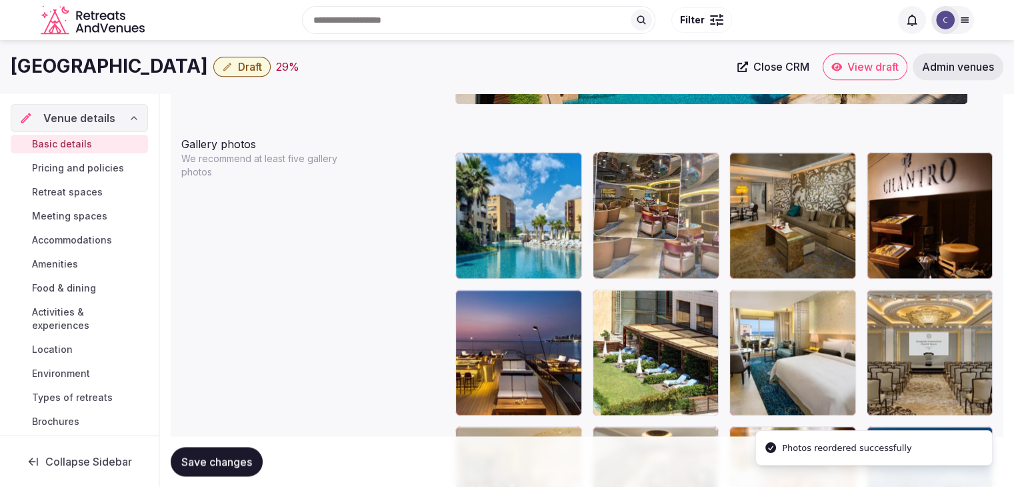
drag, startPoint x: 743, startPoint y: 172, endPoint x: 655, endPoint y: 222, distance: 101.2
click at [640, 182] on body "**********" at bounding box center [507, 251] width 1014 height 3539
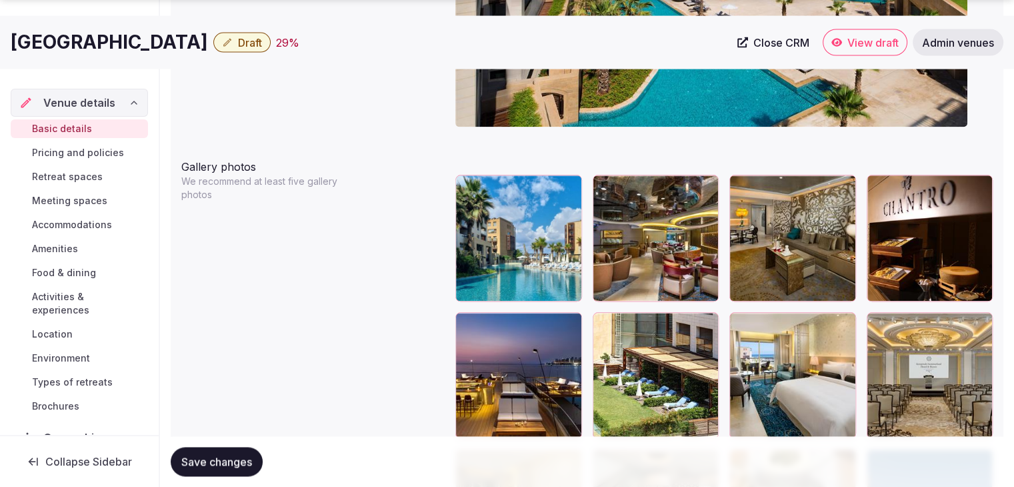
scroll to position [1584, 0]
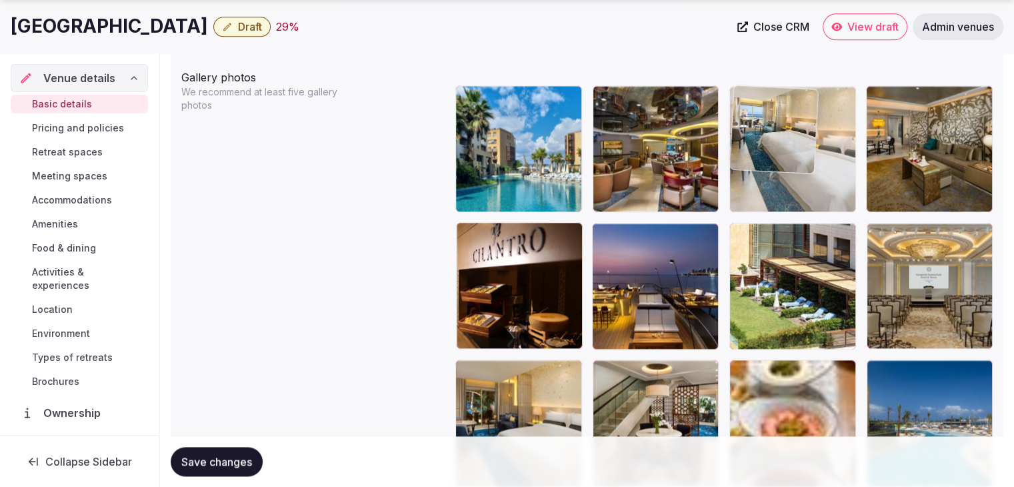
drag, startPoint x: 747, startPoint y: 142, endPoint x: 753, endPoint y: 133, distance: 10.9
click at [753, 133] on body "**********" at bounding box center [507, 185] width 1014 height 3539
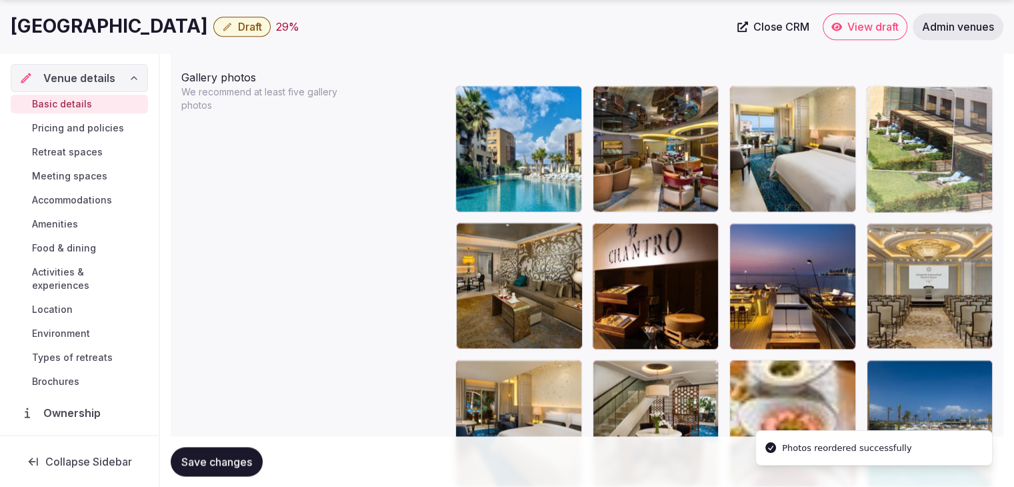
drag, startPoint x: 747, startPoint y: 235, endPoint x: 888, endPoint y: 147, distance: 166.5
click at [888, 147] on body "**********" at bounding box center [507, 185] width 1014 height 3539
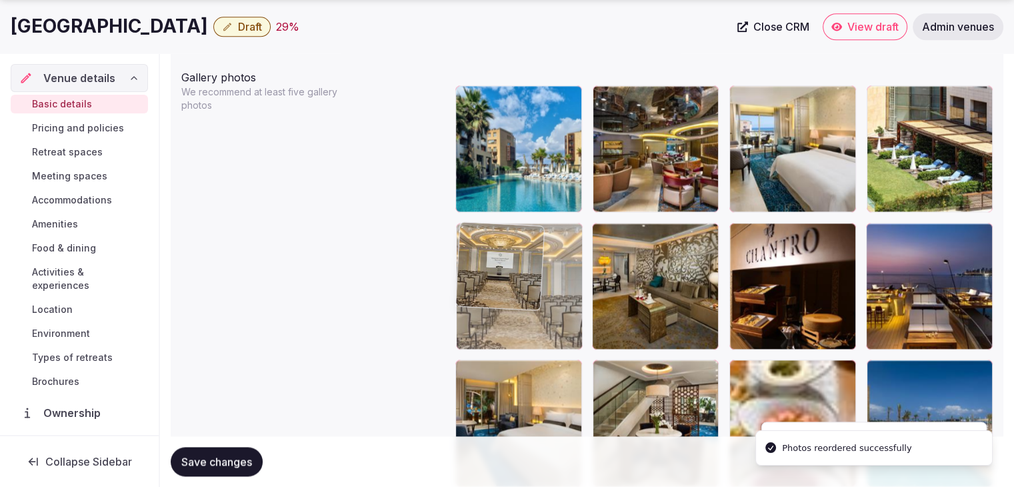
drag, startPoint x: 889, startPoint y: 235, endPoint x: 591, endPoint y: 289, distance: 302.9
click at [473, 247] on body "**********" at bounding box center [507, 185] width 1014 height 3539
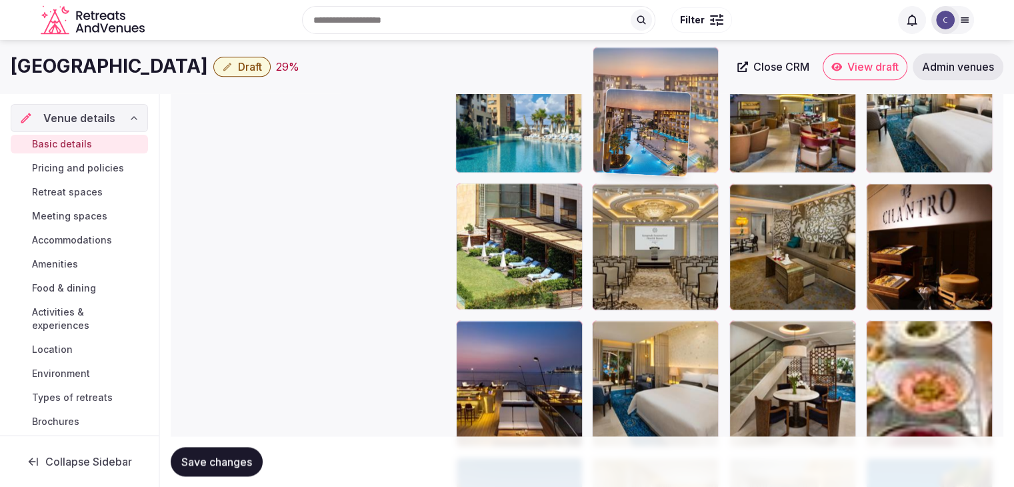
scroll to position [1621, 0]
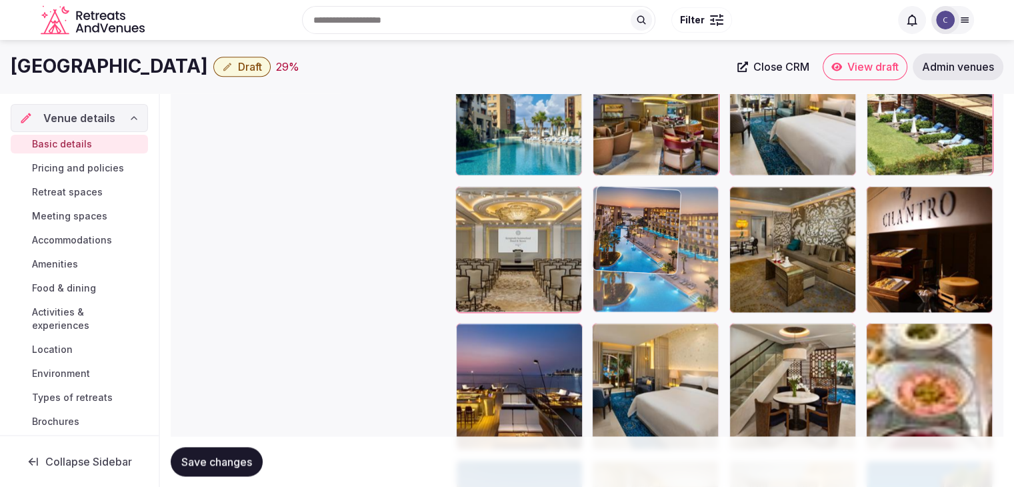
drag, startPoint x: 605, startPoint y: 182, endPoint x: 629, endPoint y: 236, distance: 59.1
click at [612, 192] on body "**********" at bounding box center [507, 148] width 1014 height 3539
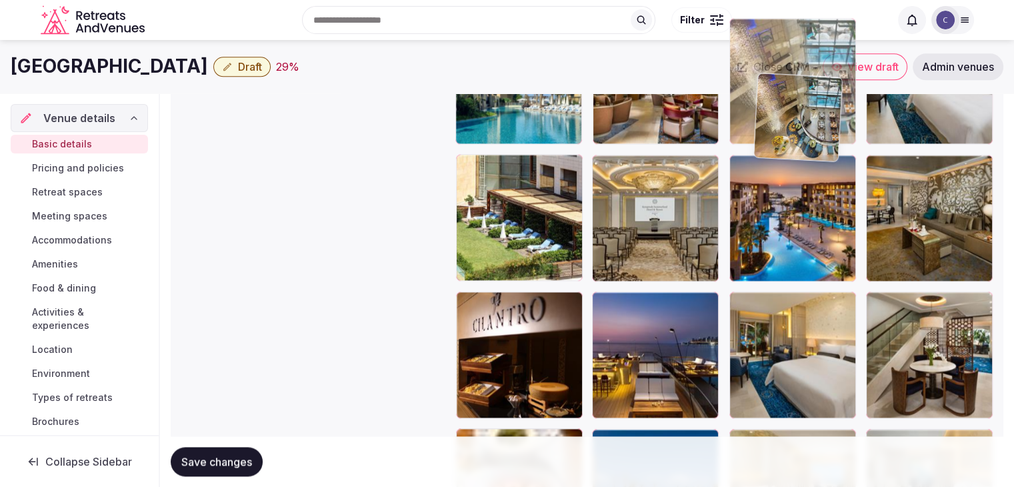
scroll to position [1632, 0]
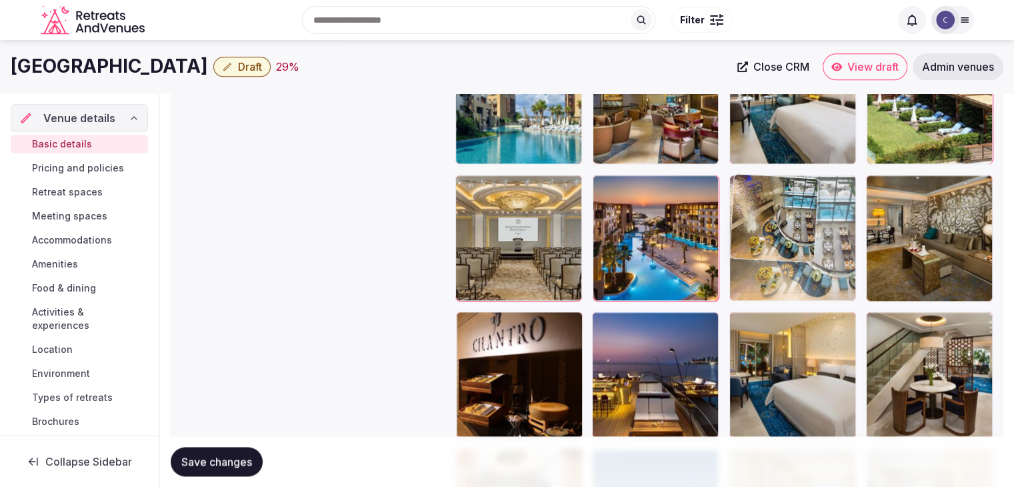
drag, startPoint x: 465, startPoint y: 136, endPoint x: 770, endPoint y: 207, distance: 313.3
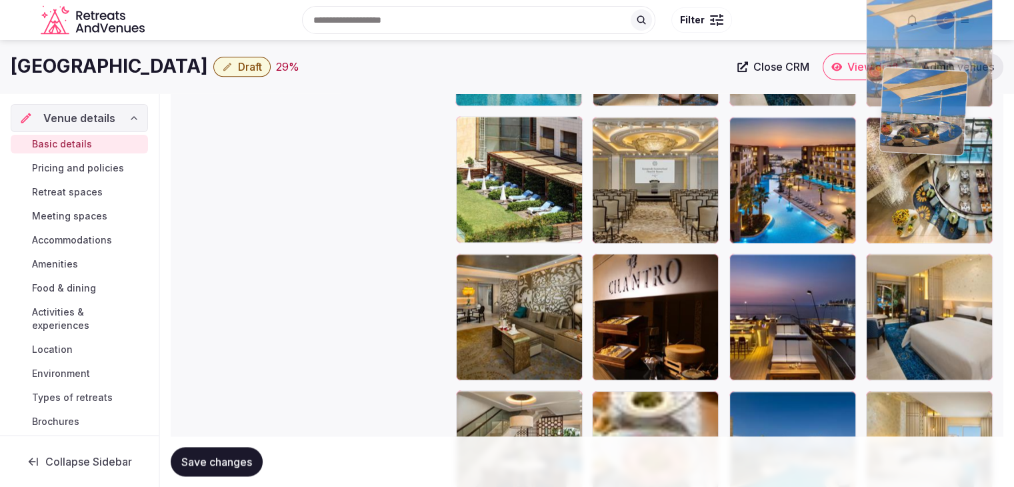
scroll to position [1682, 0]
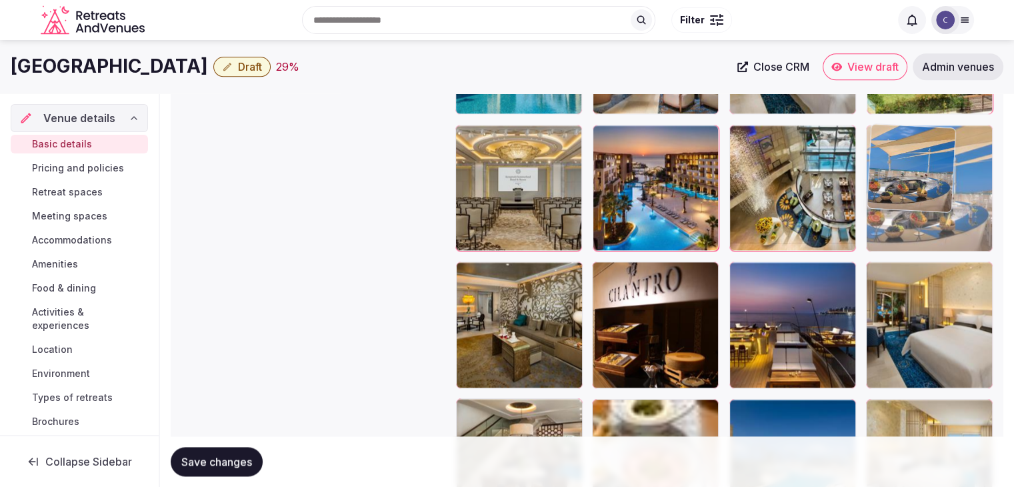
drag, startPoint x: 468, startPoint y: 267, endPoint x: 896, endPoint y: 139, distance: 446.5
click at [896, 139] on body "**********" at bounding box center [507, 87] width 1014 height 3539
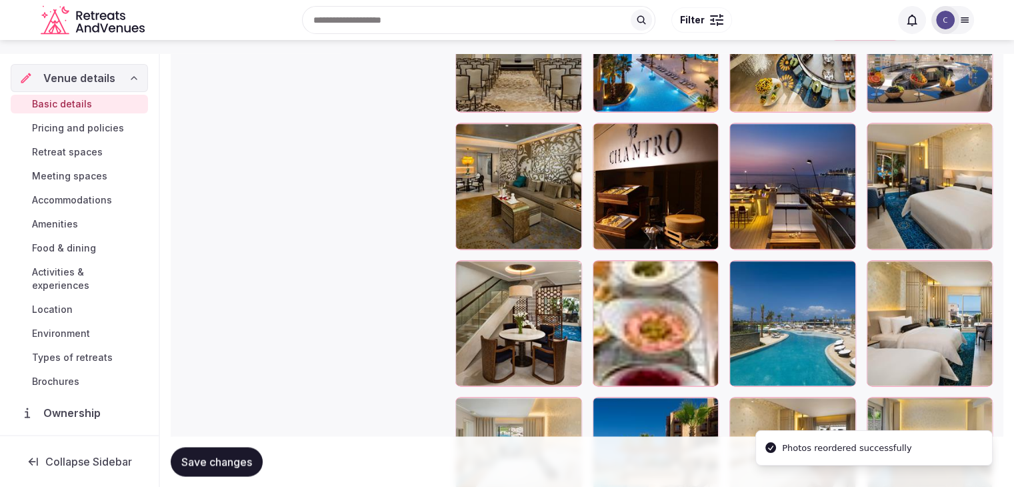
scroll to position [1749, 0]
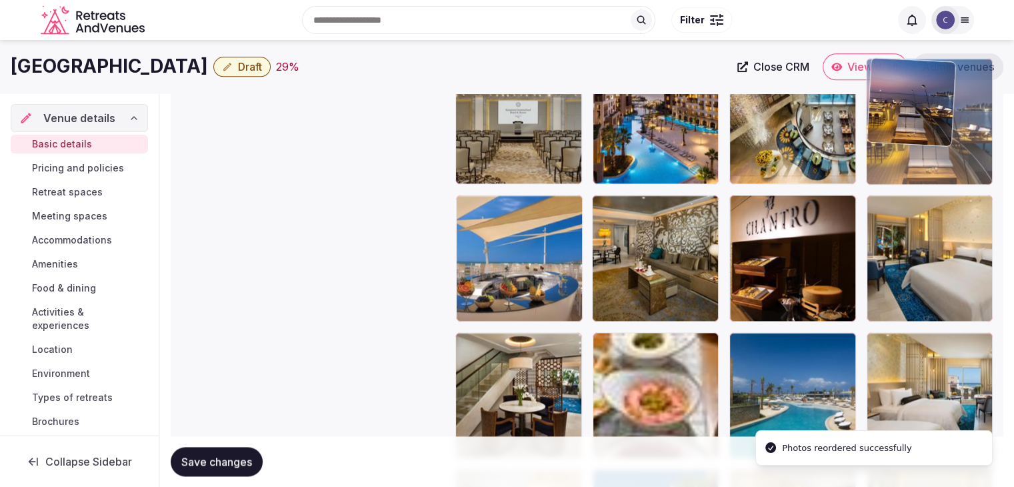
drag, startPoint x: 741, startPoint y: 209, endPoint x: 875, endPoint y: 125, distance: 157.9
click at [875, 125] on body "**********" at bounding box center [507, 20] width 1014 height 3539
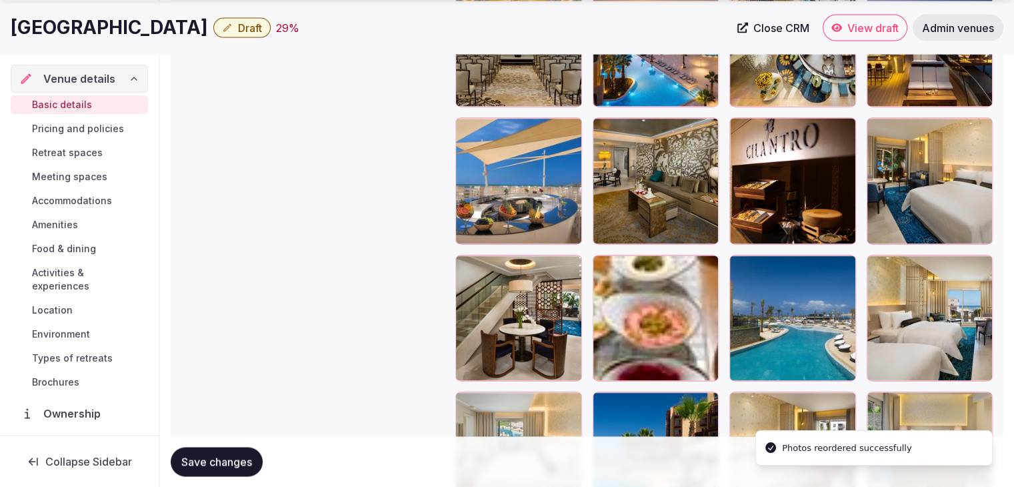
scroll to position [1882, 0]
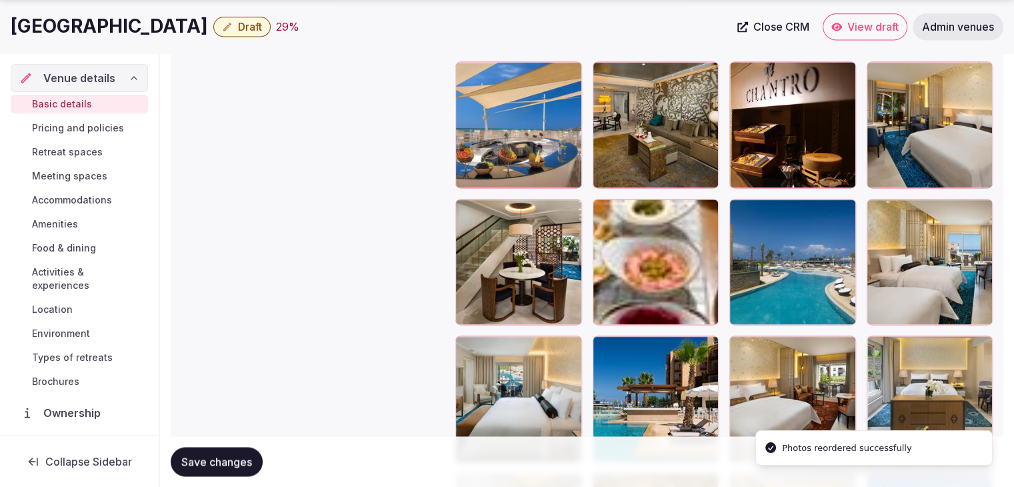
click at [231, 462] on span "Save changes" at bounding box center [216, 461] width 71 height 13
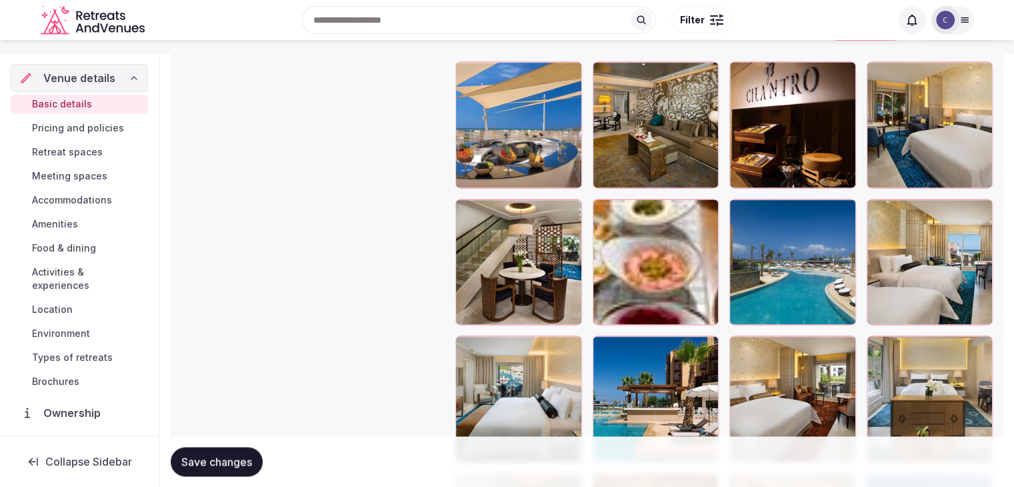
scroll to position [1749, 0]
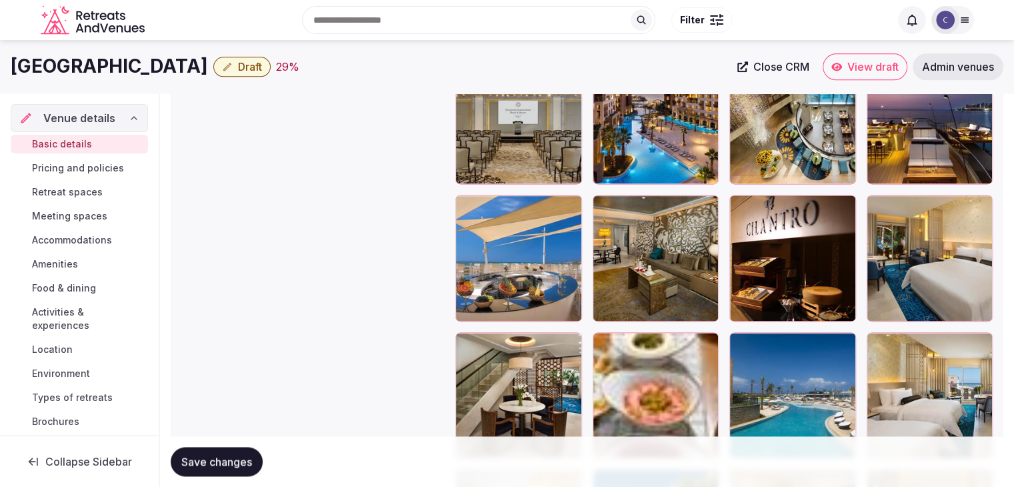
click at [208, 62] on h1 "[GEOGRAPHIC_DATA]" at bounding box center [109, 66] width 197 height 26
copy div "[GEOGRAPHIC_DATA]"
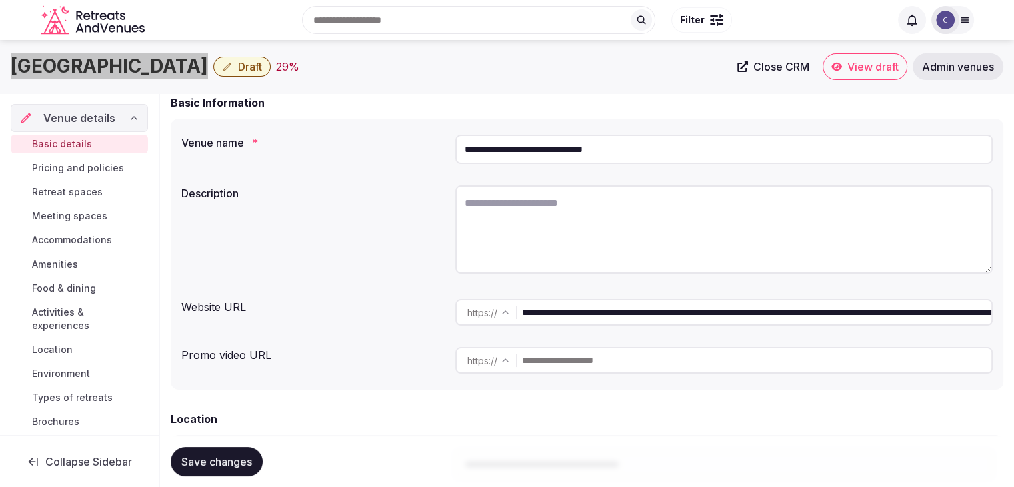
scroll to position [83, 0]
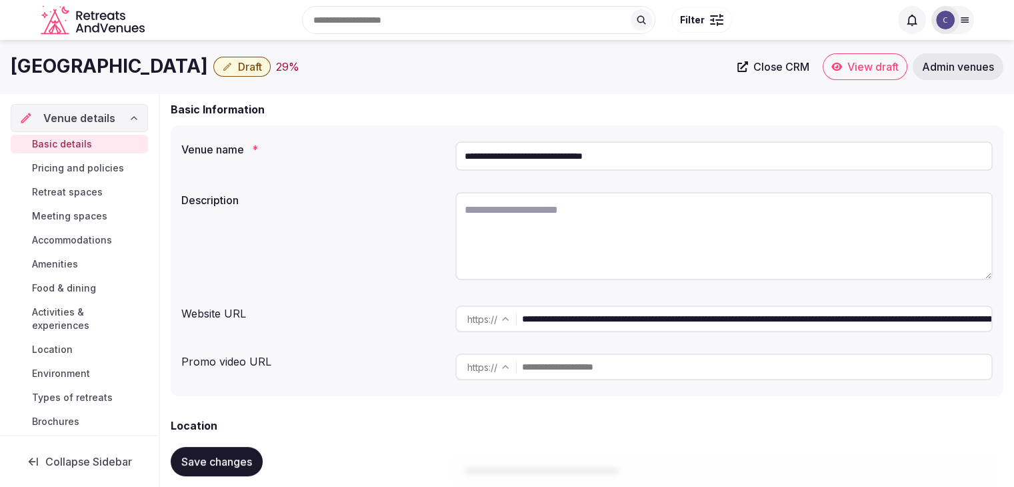
click at [600, 246] on textarea at bounding box center [723, 236] width 537 height 88
paste textarea "**********"
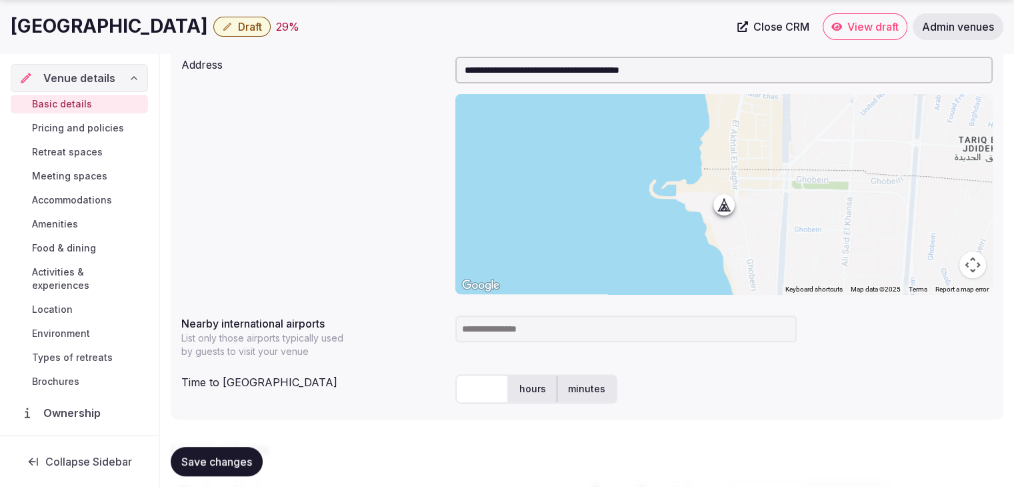
scroll to position [616, 0]
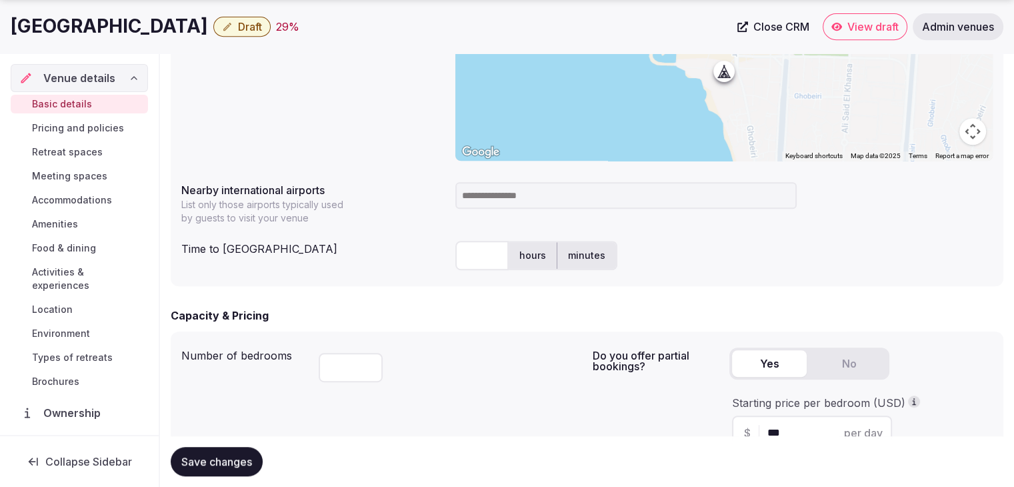
type textarea "**********"
click at [153, 35] on h1 "[GEOGRAPHIC_DATA]" at bounding box center [109, 26] width 197 height 26
copy div "[GEOGRAPHIC_DATA]"
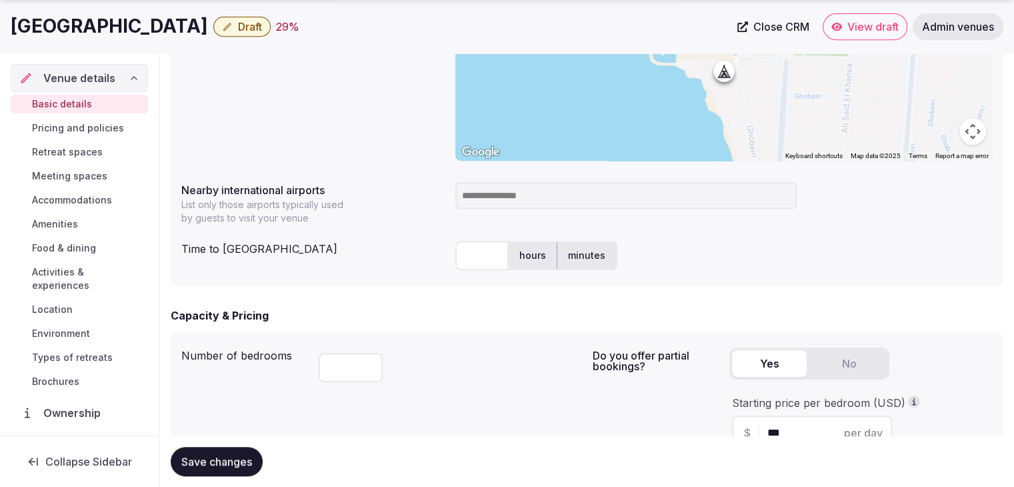
click at [507, 198] on input at bounding box center [625, 195] width 341 height 27
type input "***"
click at [509, 198] on input "***" at bounding box center [625, 195] width 341 height 27
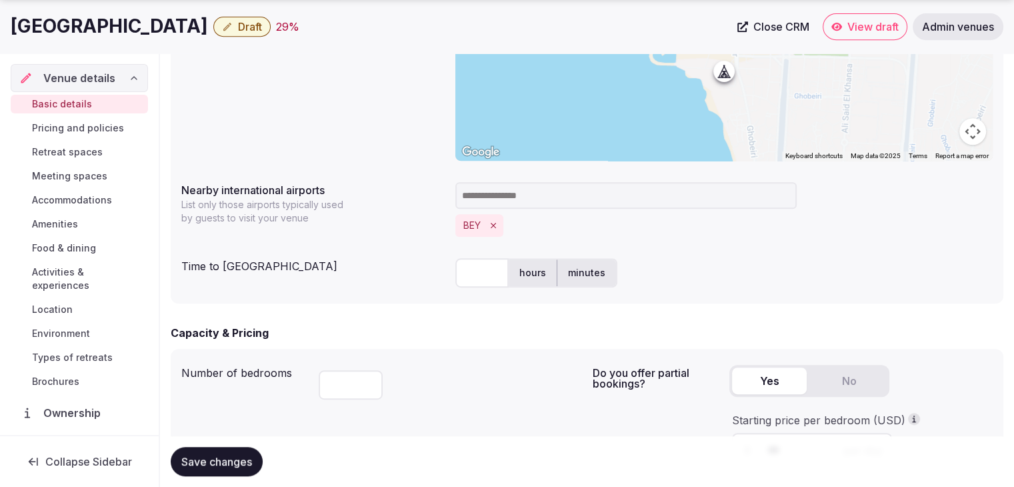
click at [469, 275] on input "text" at bounding box center [481, 272] width 53 height 29
type input "*"
click at [367, 237] on div "Nearby international airports List only those airports typically used by guests…" at bounding box center [586, 209] width 811 height 65
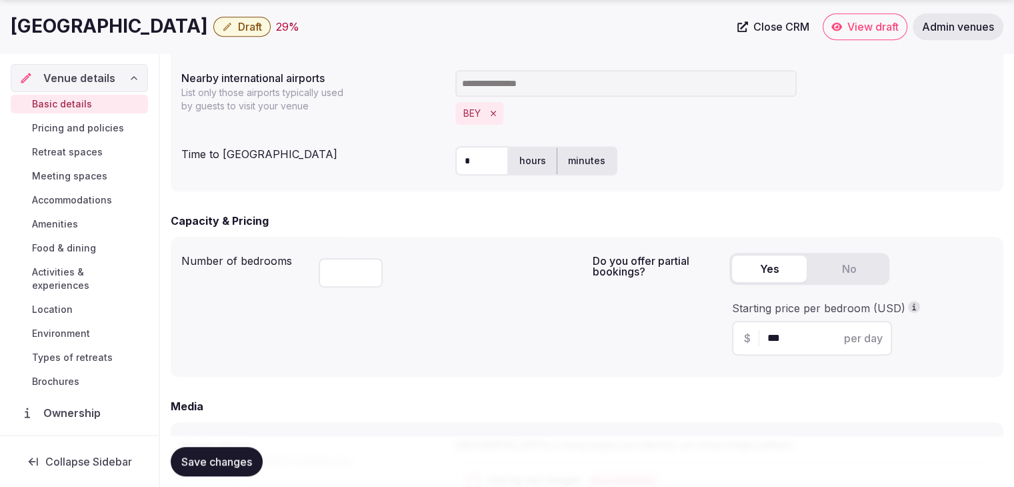
scroll to position [816, 0]
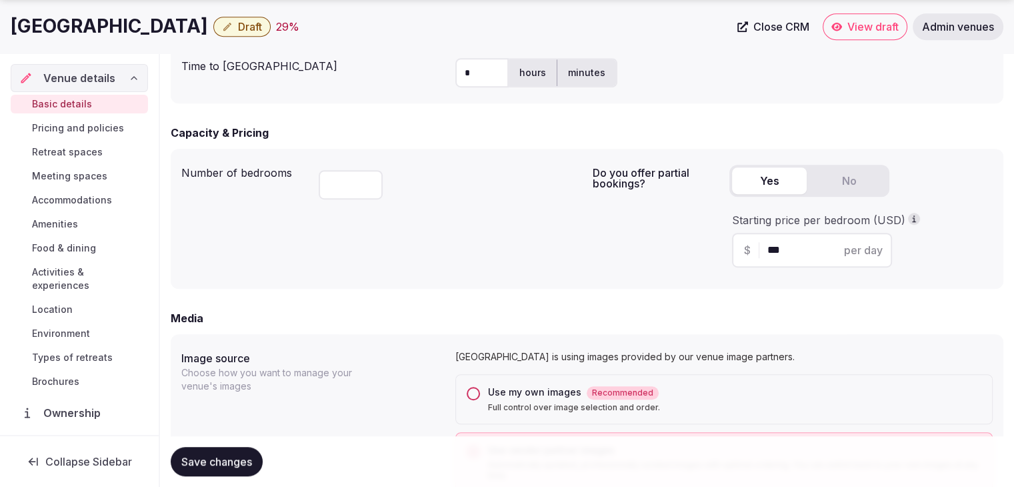
click at [237, 461] on span "Save changes" at bounding box center [216, 461] width 71 height 13
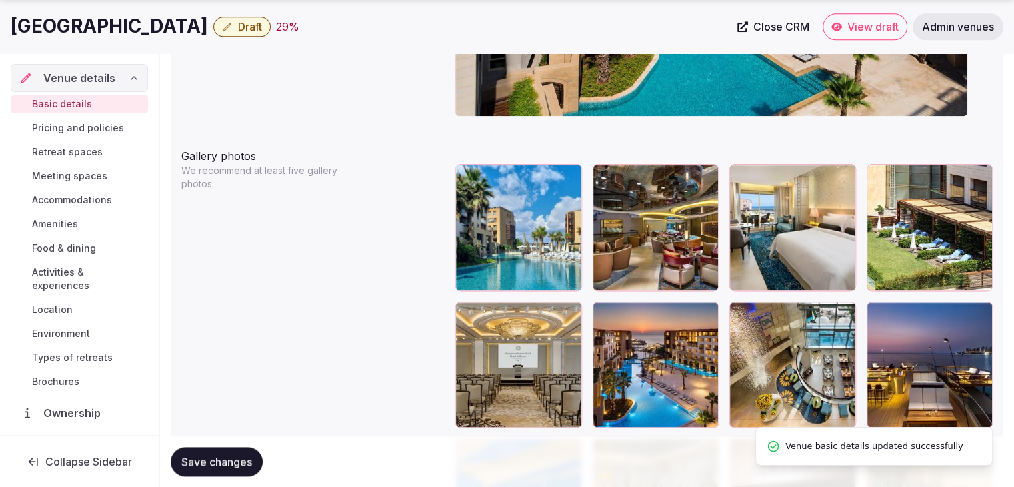
scroll to position [1616, 0]
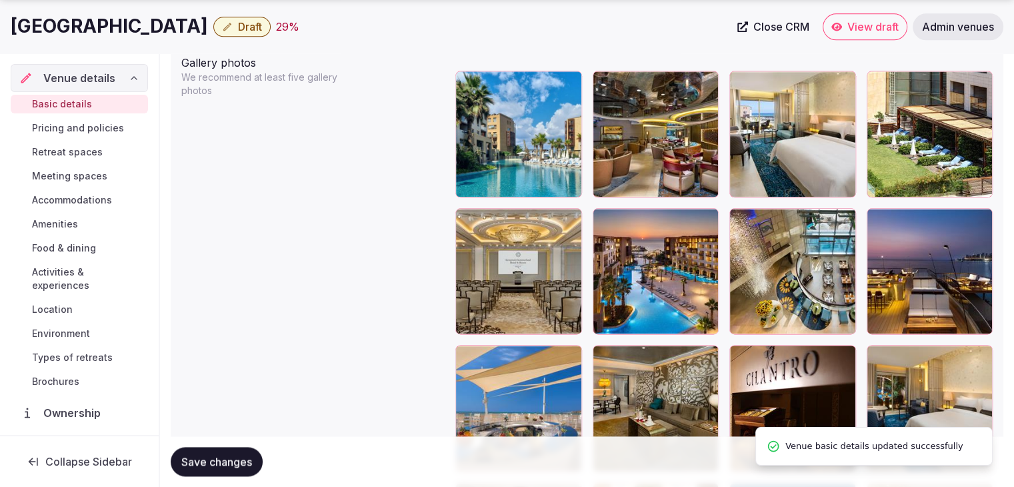
click at [262, 24] on span "Draft" at bounding box center [250, 26] width 24 height 13
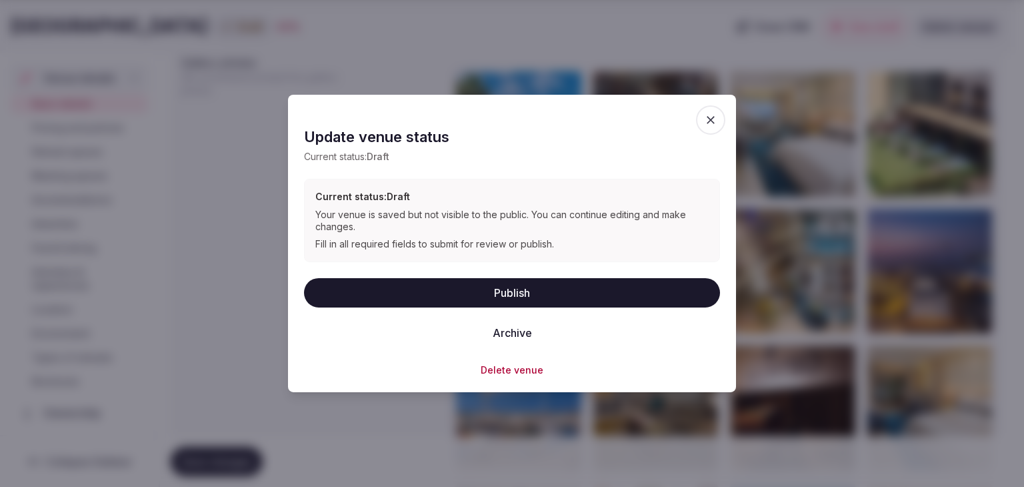
click at [485, 288] on button "Publish" at bounding box center [512, 291] width 416 height 29
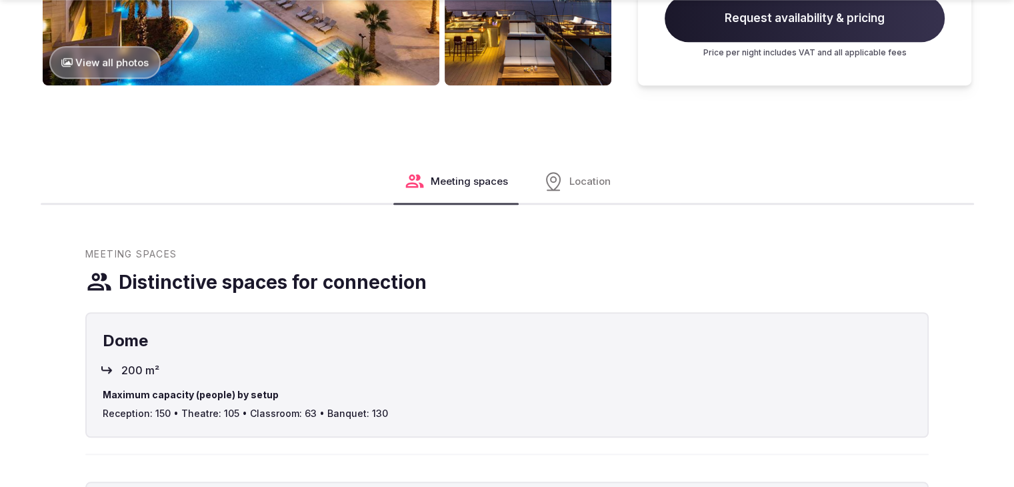
scroll to position [1000, 0]
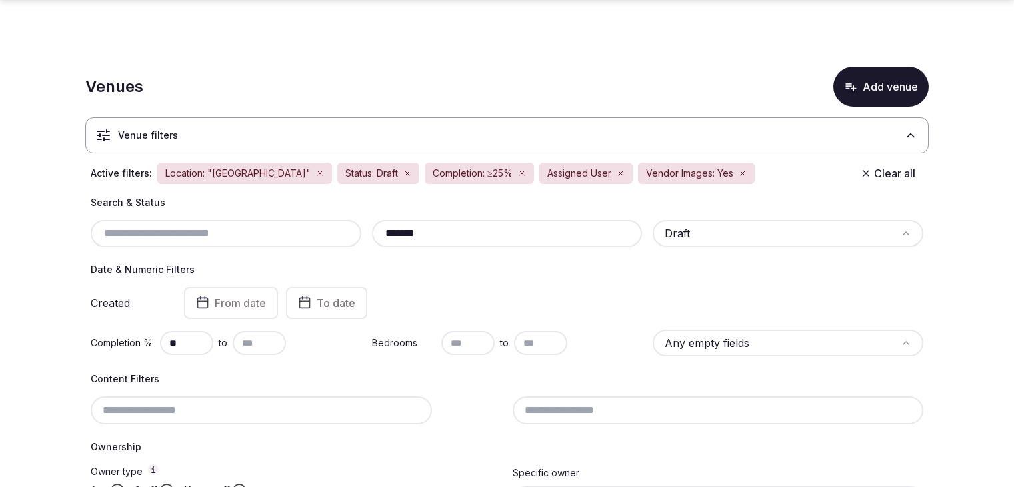
scroll to position [445, 0]
